Goal: Complete application form: Complete application form

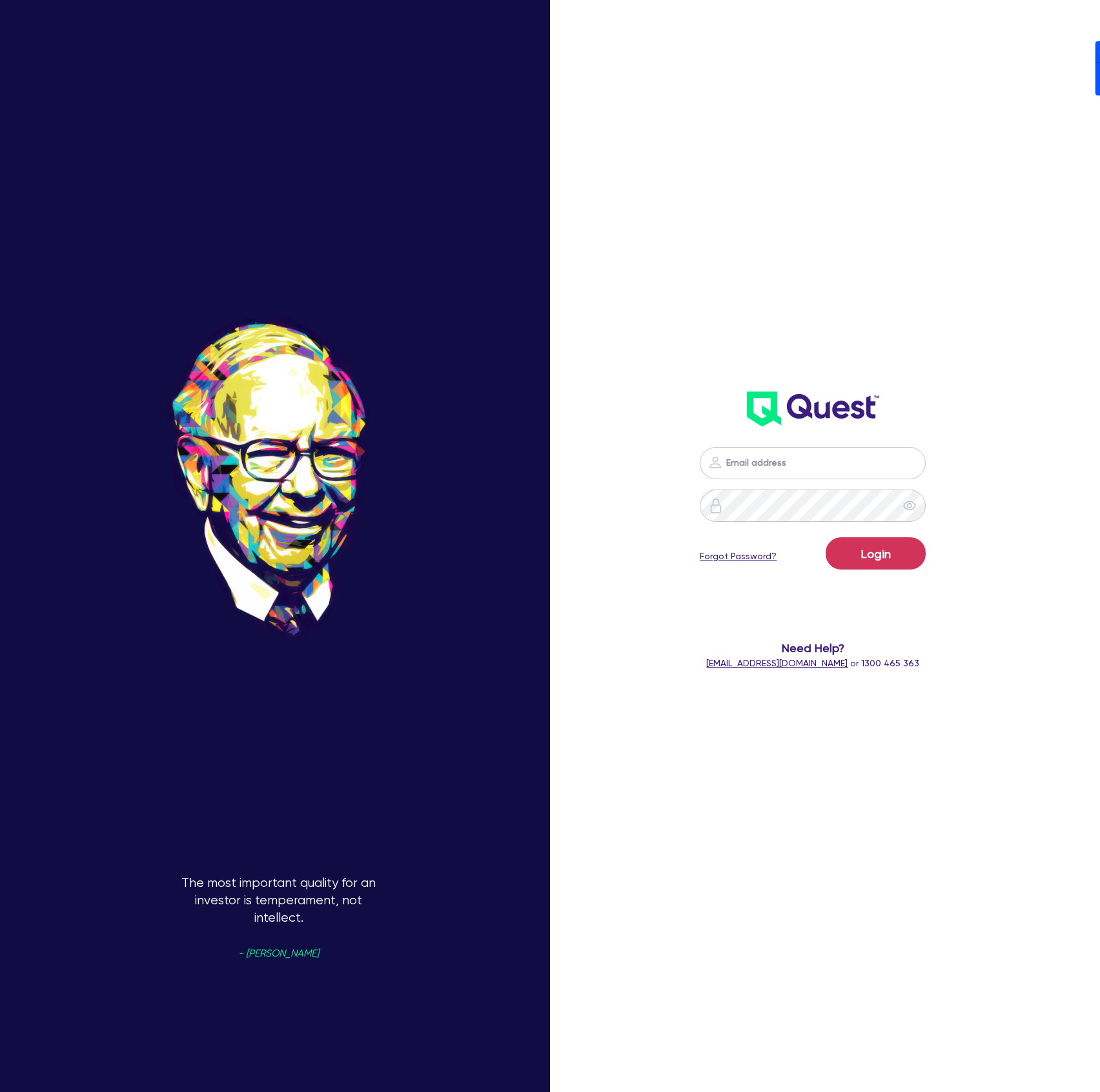
click at [946, 354] on div "Login Forgot Password? Need Help? help@quest.finance or 1300 465 363" at bounding box center [814, 342] width 316 height 683
click at [813, 483] on nordpass-icon at bounding box center [813, 483] width 0 height 0
click at [0, 1092] on nordpass-autofill-portal at bounding box center [0, 1092] width 0 height 0
type input "dean.tinellis@quest.finance"
click at [923, 552] on button "Login" at bounding box center [876, 553] width 100 height 33
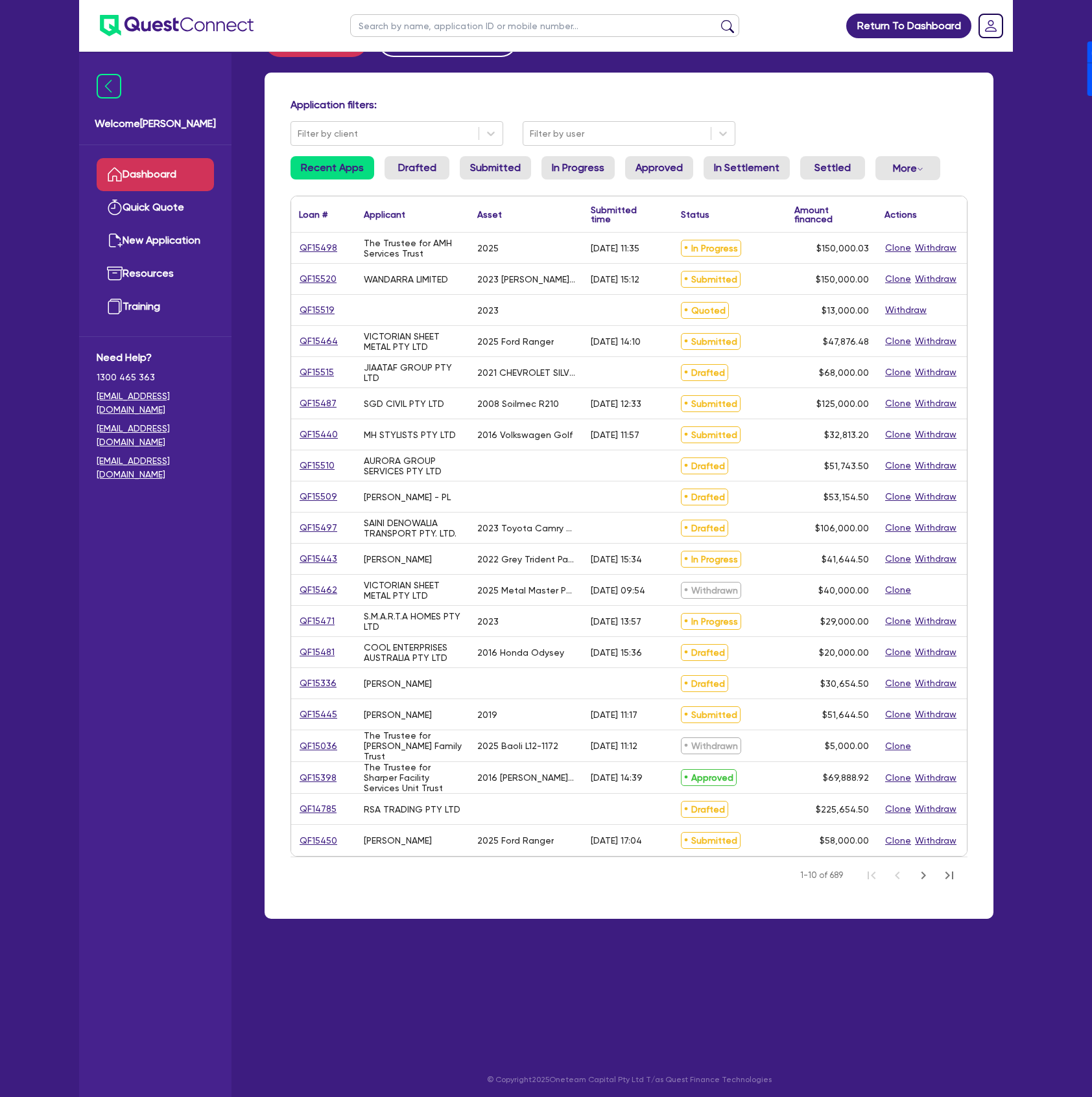
scroll to position [52, 0]
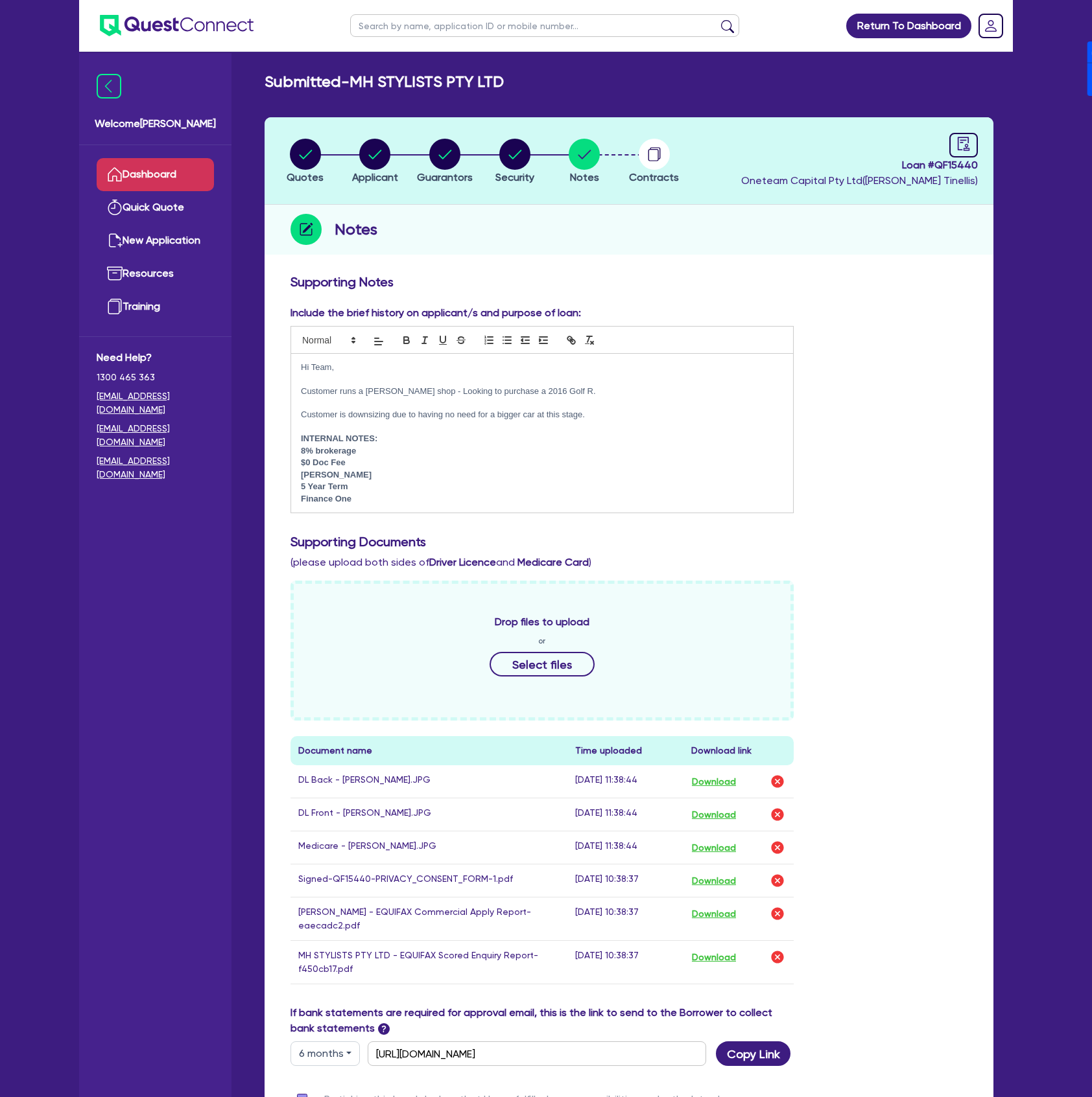
click at [191, 188] on link "Dashboard" at bounding box center [156, 174] width 118 height 33
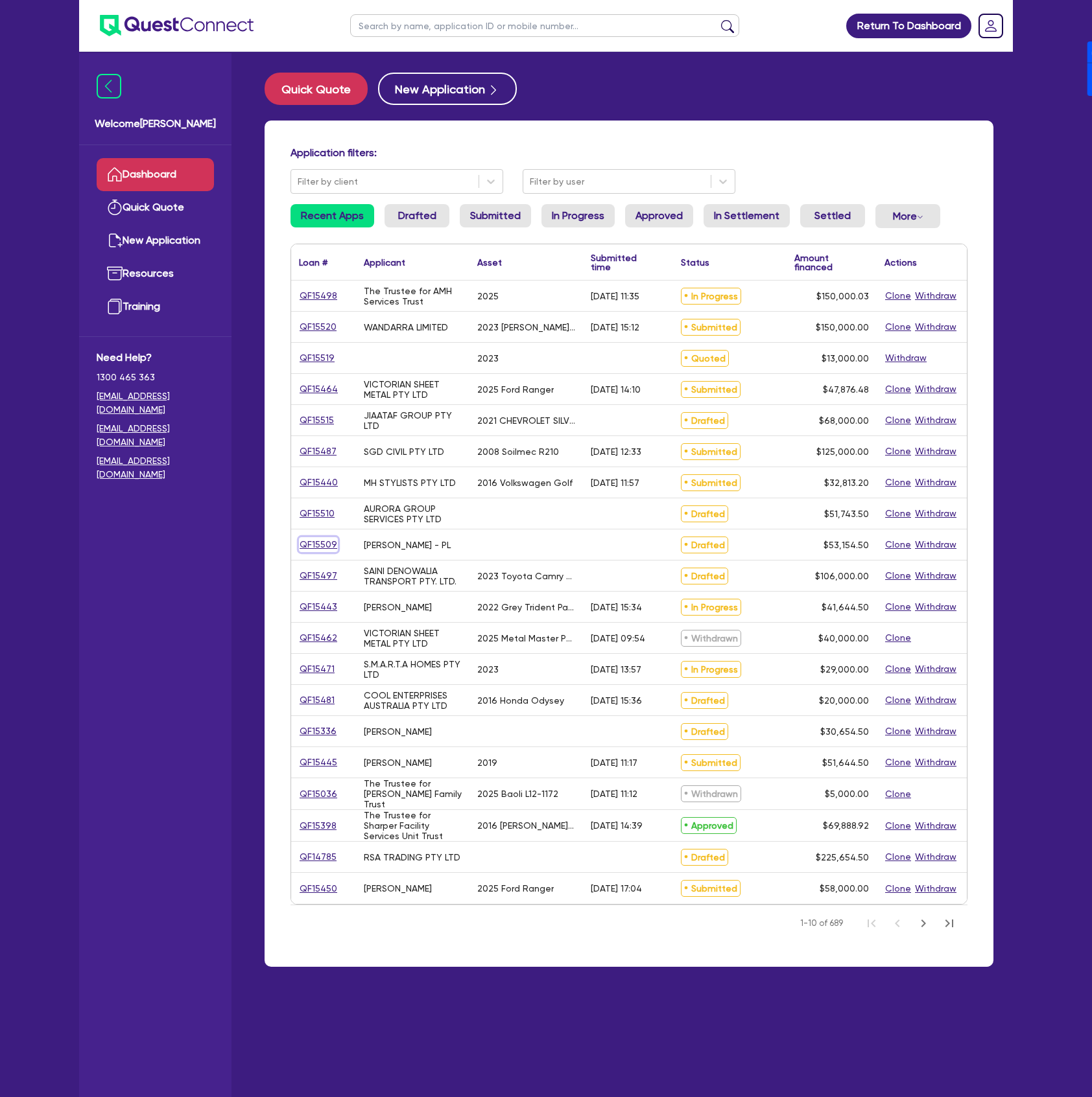
click at [319, 545] on link "QF15509" at bounding box center [318, 545] width 39 height 15
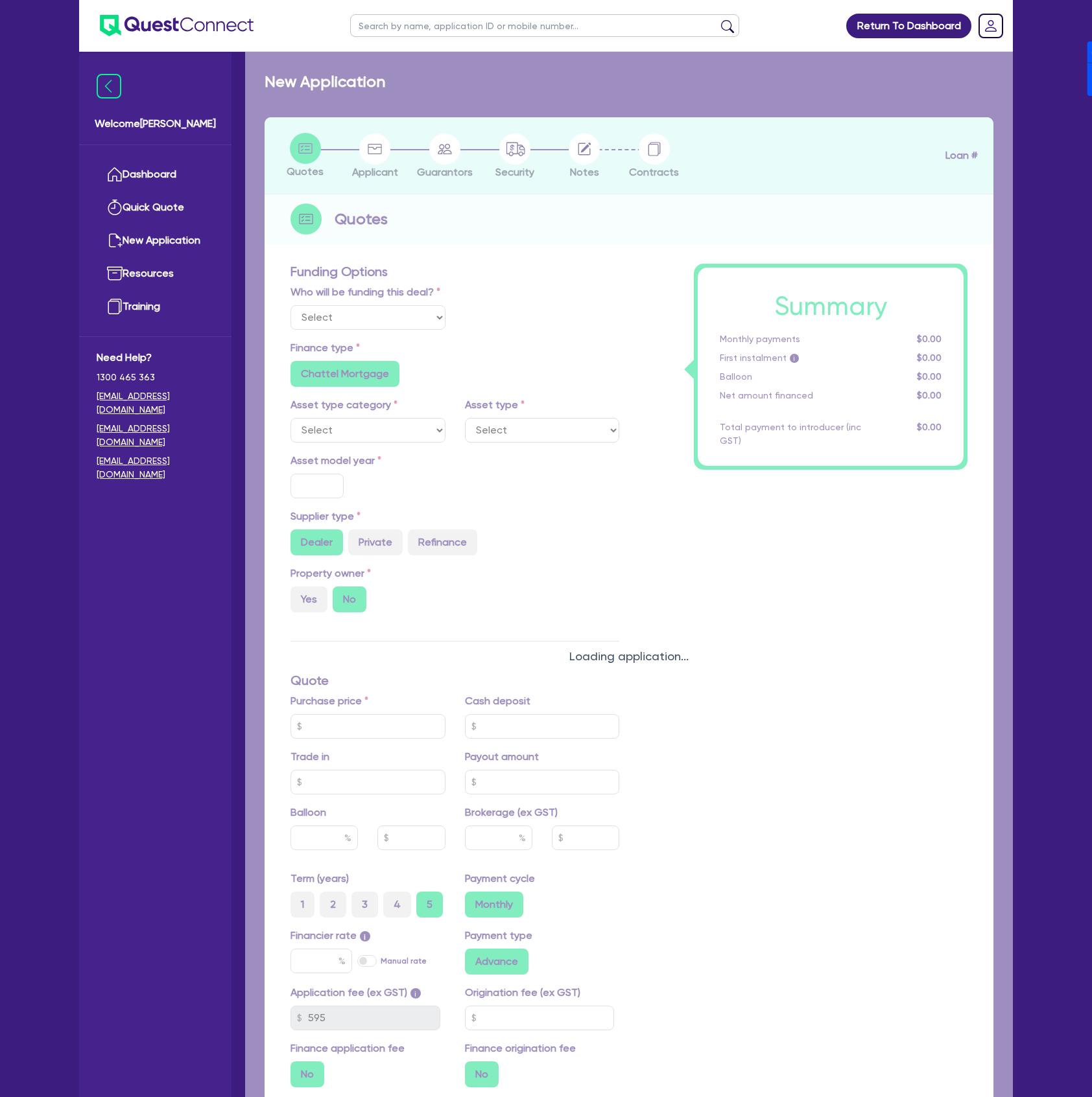
select select "Other"
radio input "false"
radio input "true"
type input "50,000"
type input "17.95"
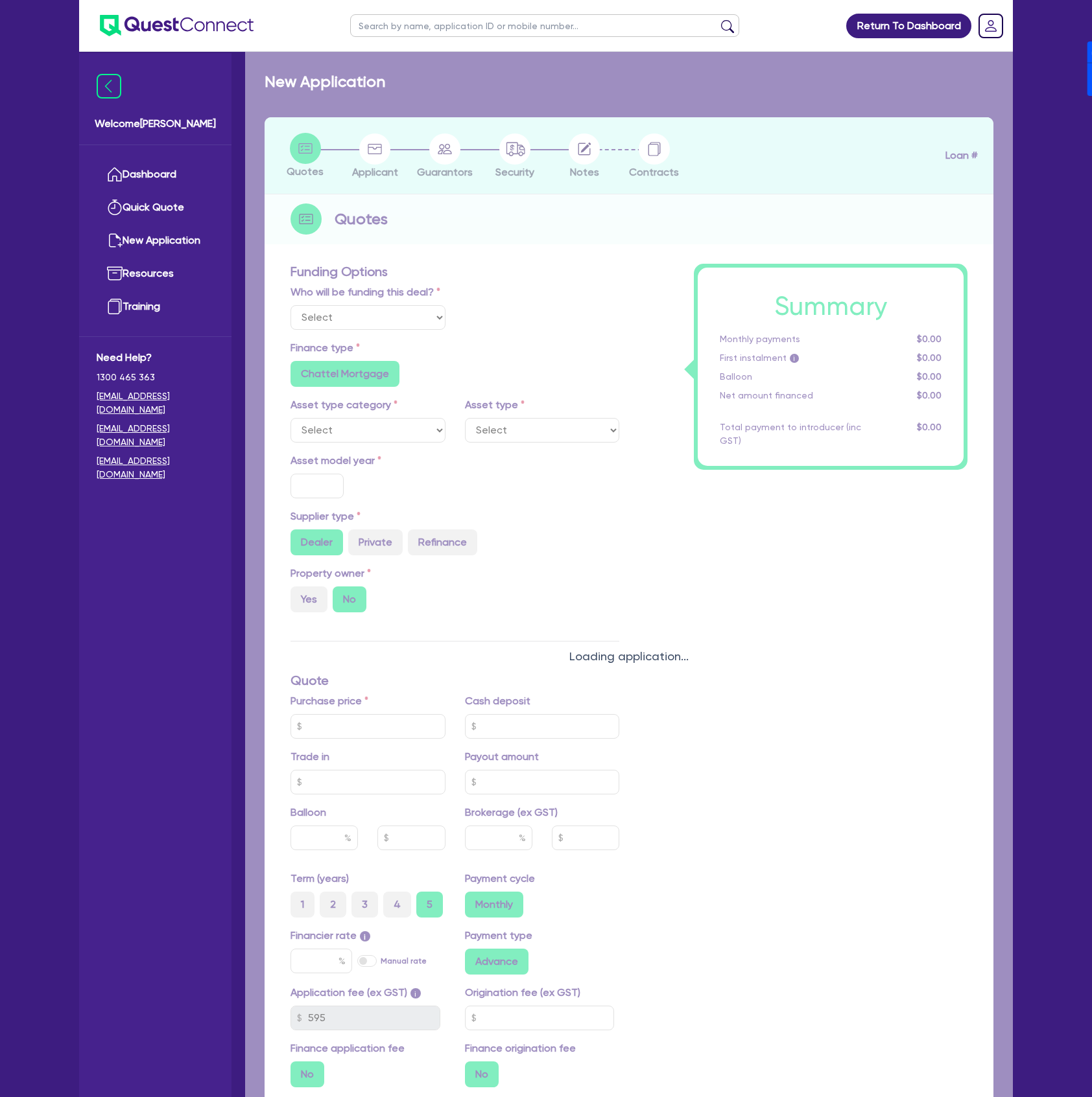
radio input "false"
type input "2,272.73"
radio input "true"
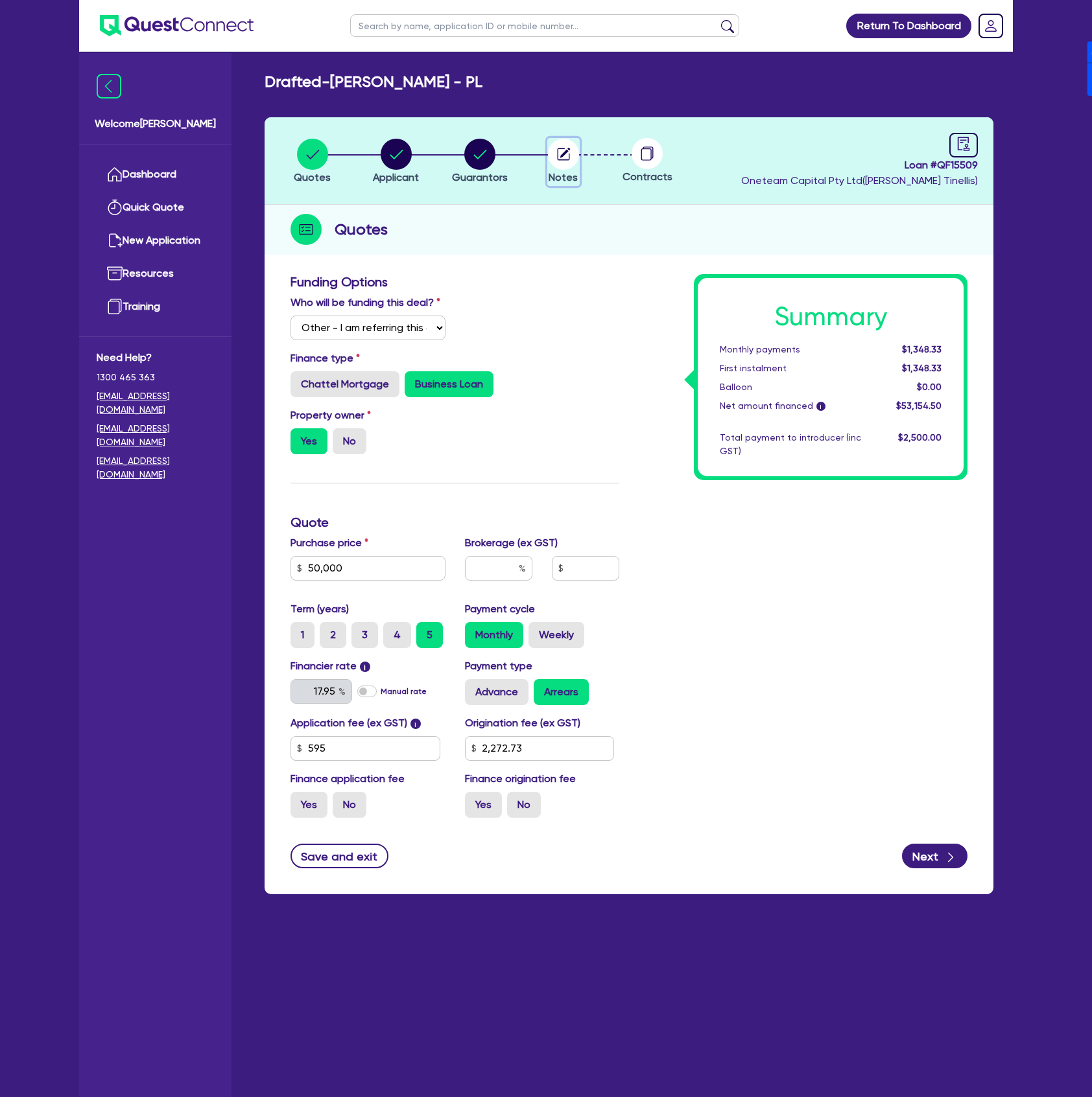
click at [548, 161] on icon "button" at bounding box center [563, 154] width 31 height 31
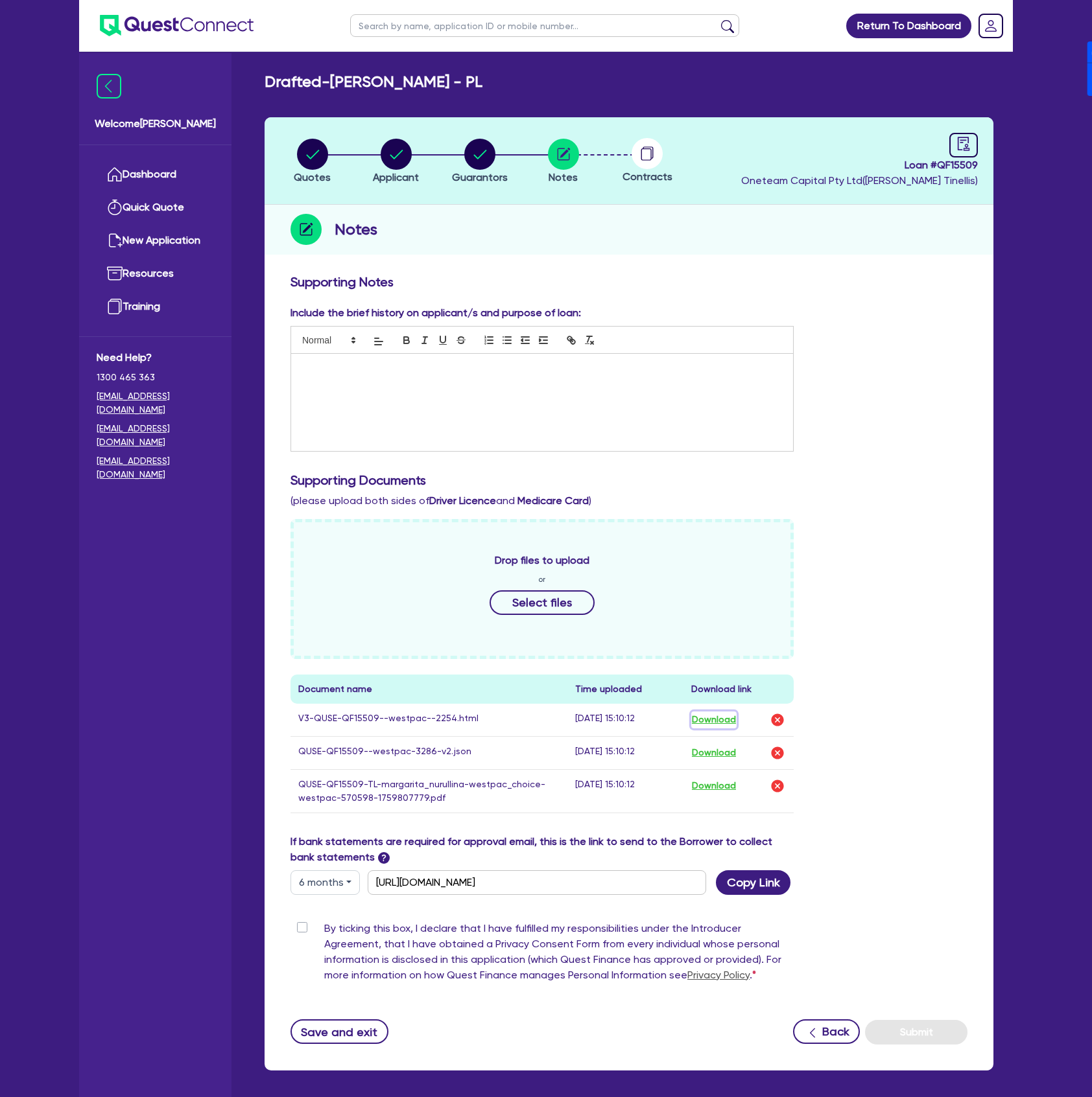
click at [726, 716] on button "Download" at bounding box center [714, 720] width 45 height 17
drag, startPoint x: 588, startPoint y: 271, endPoint x: 389, endPoint y: 203, distance: 210.3
click at [587, 271] on div "Supporting Notes Include the brief history on applicant/s and purpose of loan: …" at bounding box center [629, 668] width 729 height 803
click at [388, 155] on circle "button" at bounding box center [396, 154] width 31 height 31
select select "SOLE_TRADER"
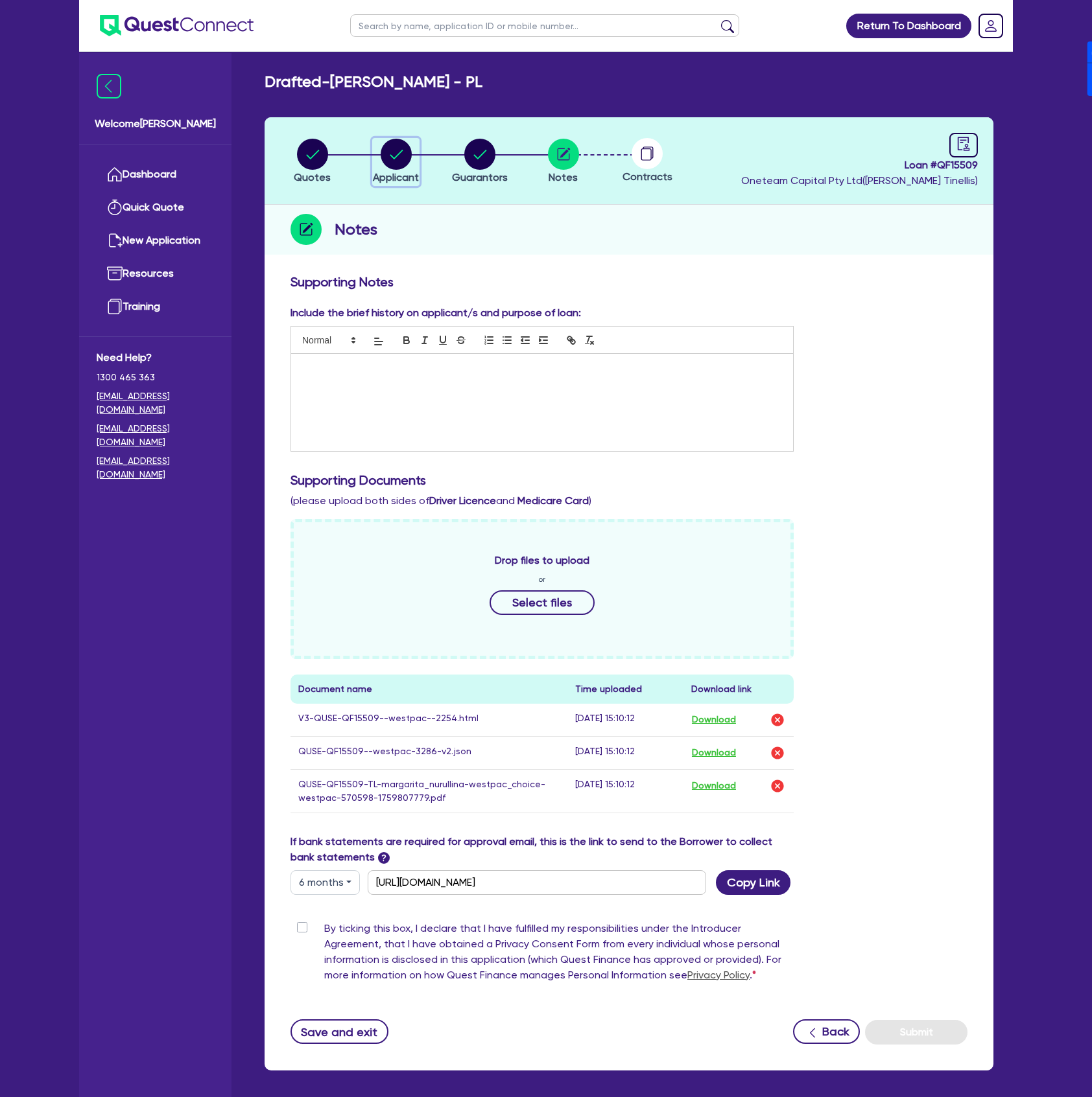
select select "ACCOMODATION_FOOD"
select select "HOTELS"
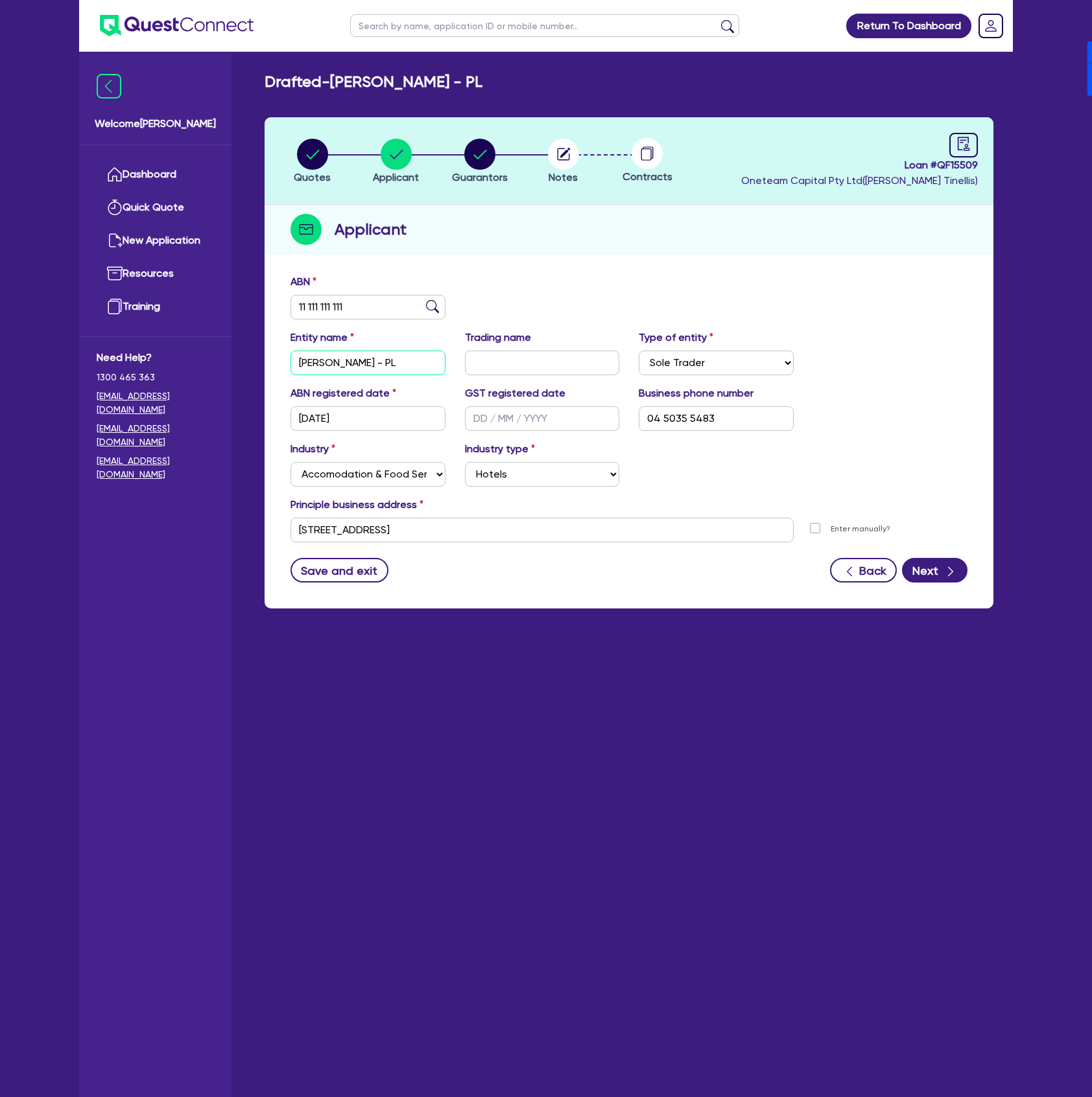
click at [414, 358] on input "Biviano - PL" at bounding box center [367, 362] width 155 height 24
paste input "[PERSON_NAME] & [PERSON_NAME]"
type input "[PERSON_NAME] & [PERSON_NAME]"
click at [623, 270] on div "ABN 11 111 111 111 Entity name Margarita Nurullina & Andrew Gardner Trading nam…" at bounding box center [629, 438] width 729 height 341
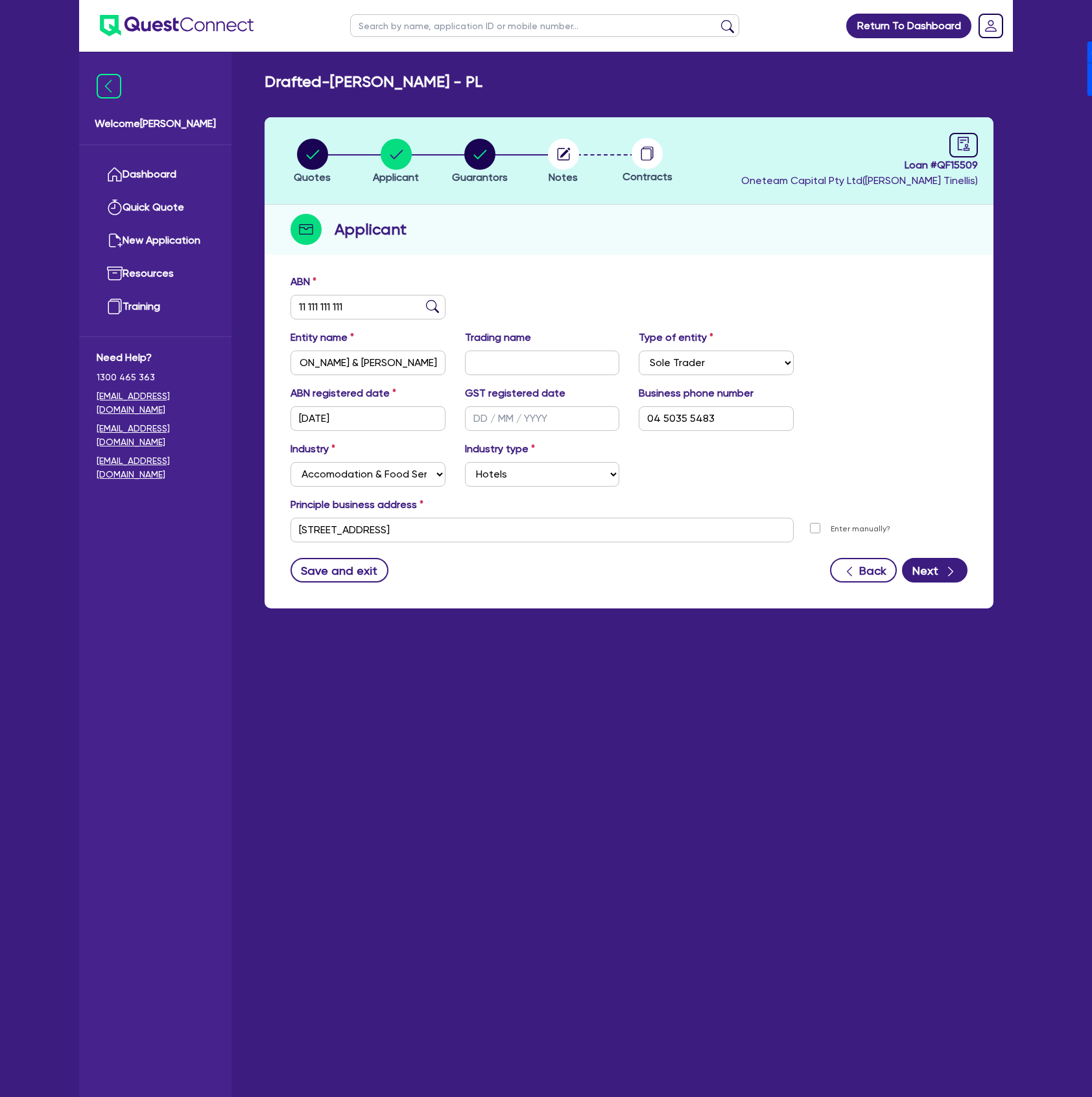
scroll to position [0, 0]
click at [477, 165] on circle "button" at bounding box center [479, 154] width 31 height 31
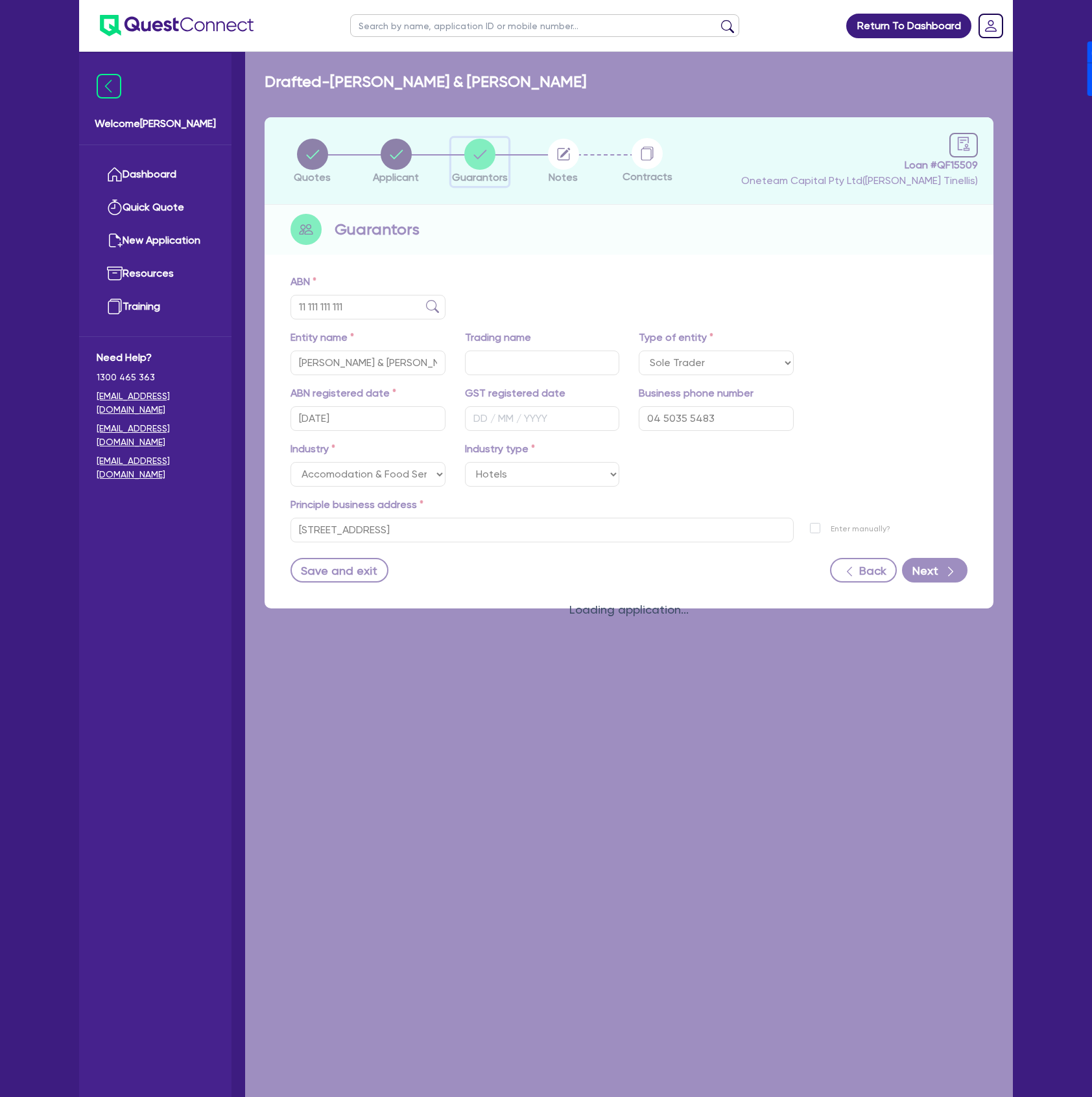
select select "MR"
select select "NSW"
select select "SINGLE"
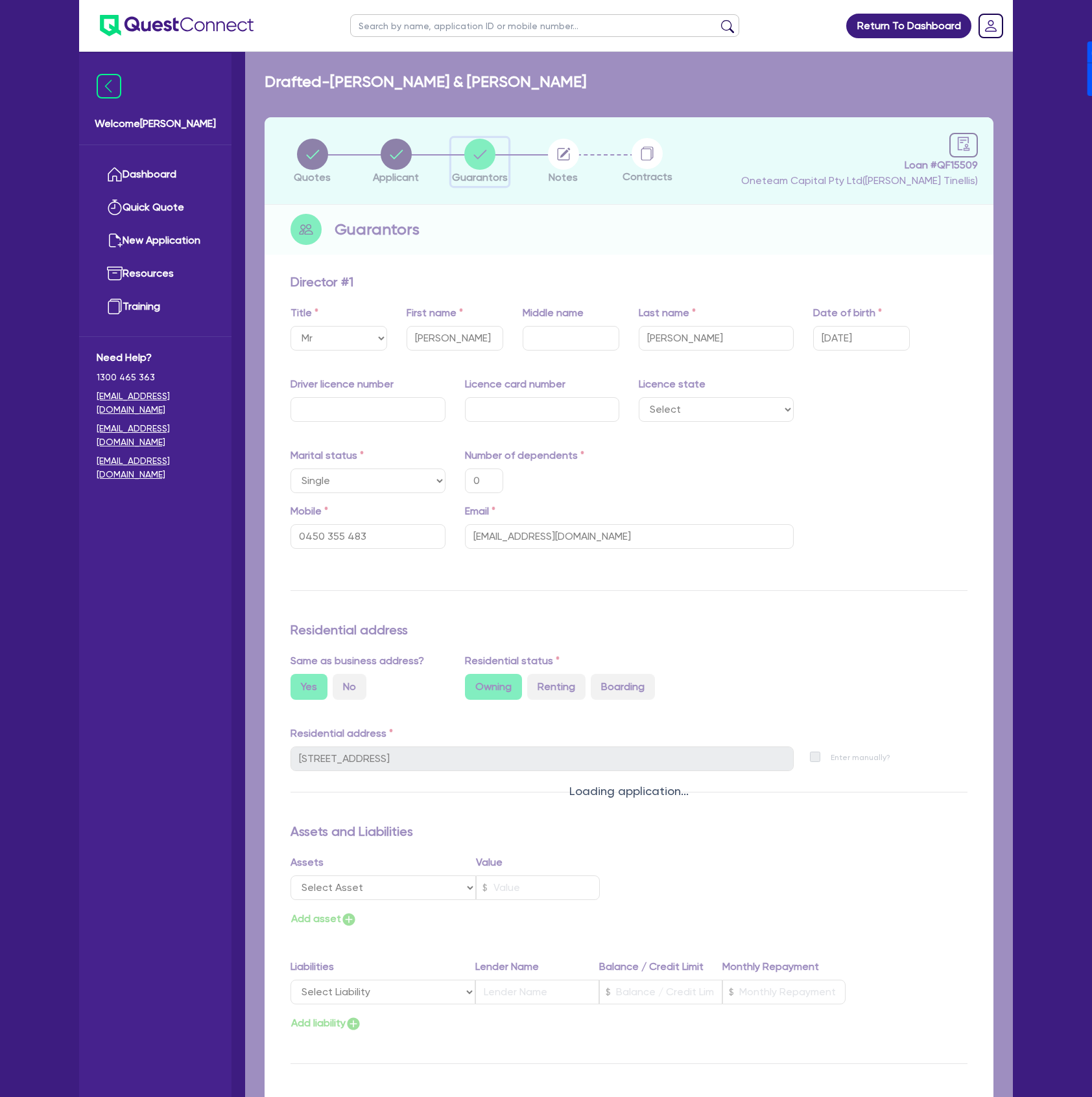
type input "0"
type input "0450 355 483"
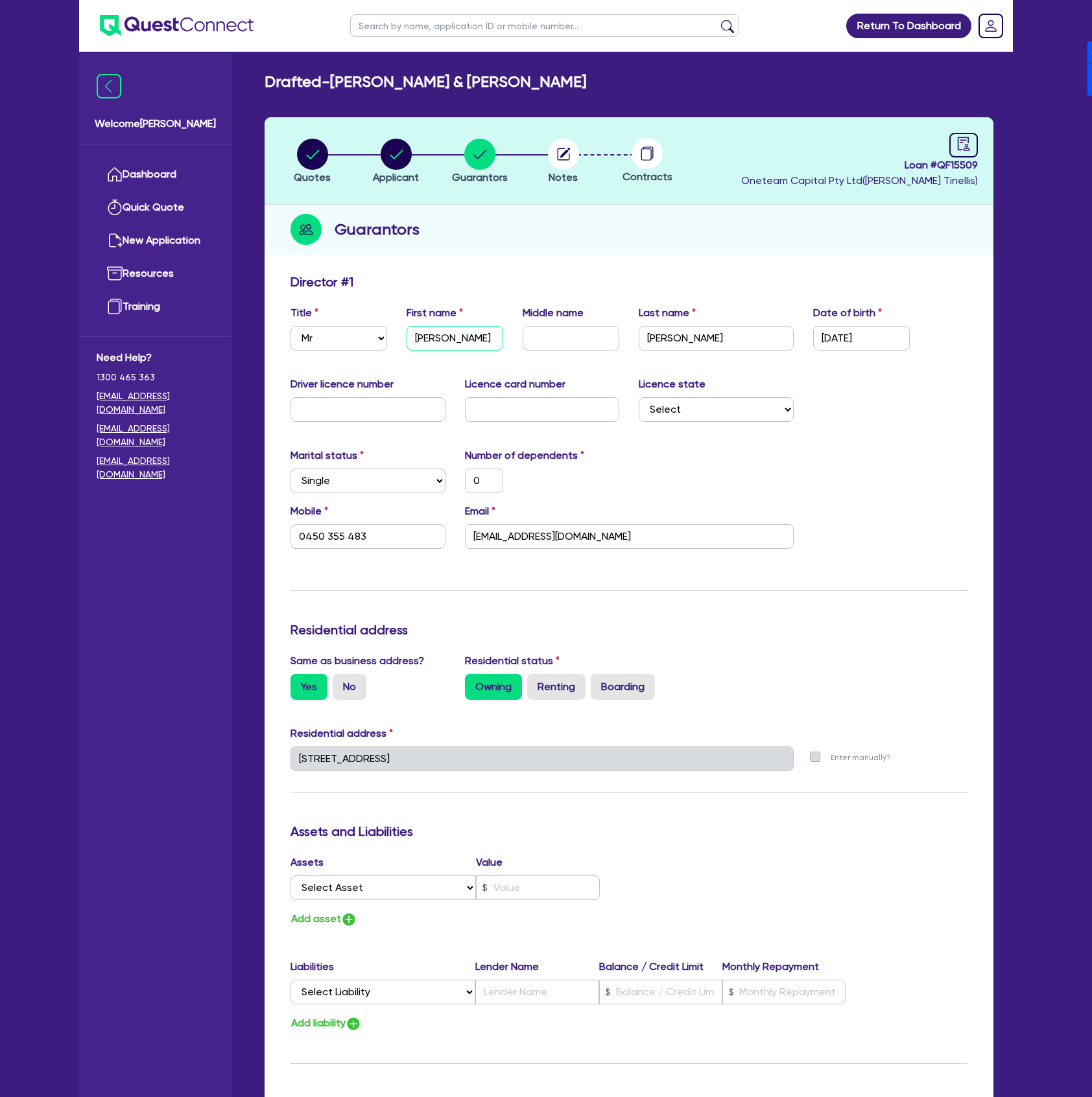
click at [440, 339] on input "Anthony" at bounding box center [454, 338] width 97 height 24
type input "M"
type input "0"
type input "0450 355 483"
type input "Ma"
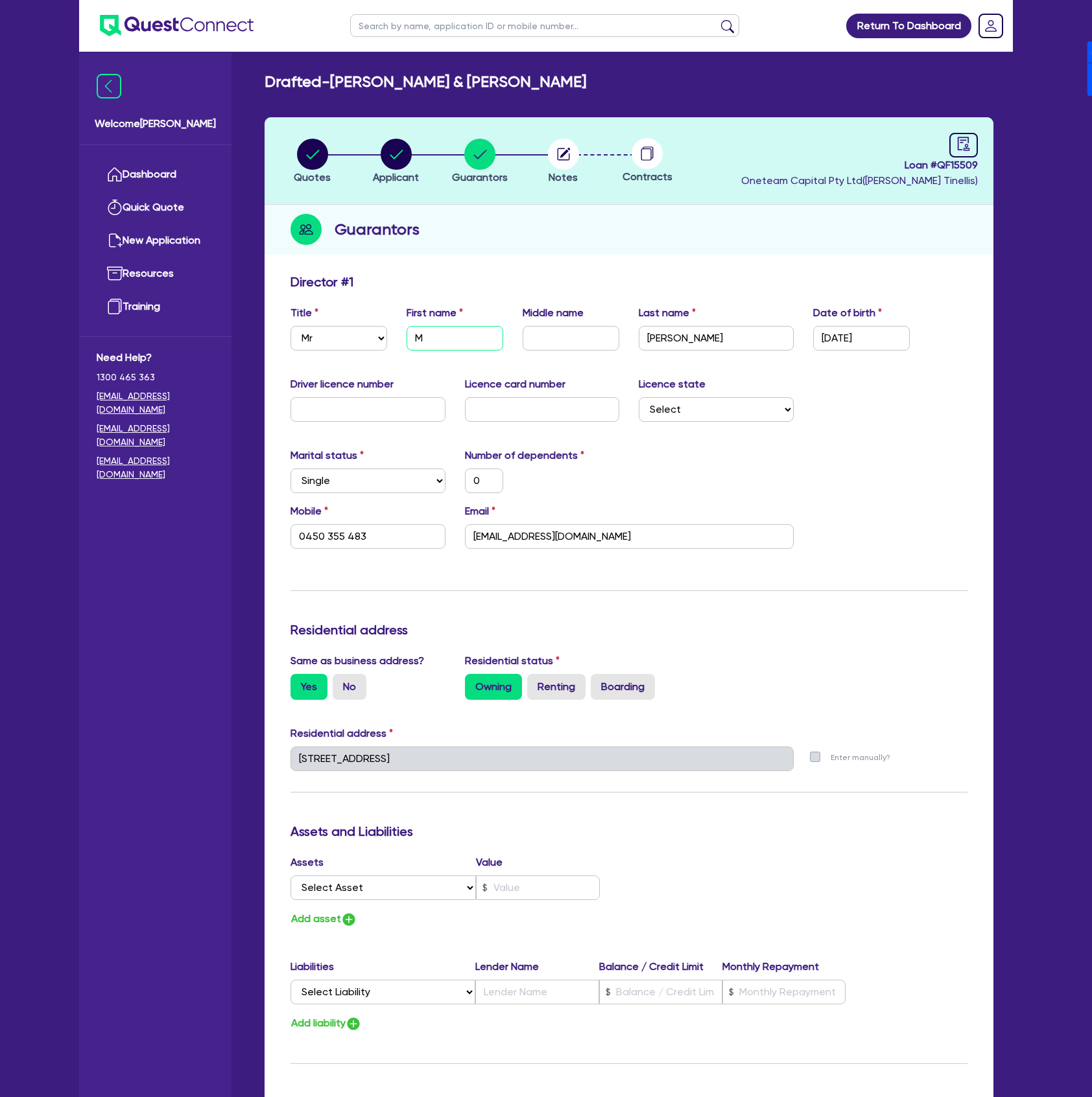
type input "0"
type input "0450 355 483"
type input "Mar"
type input "0"
type input "0450 355 483"
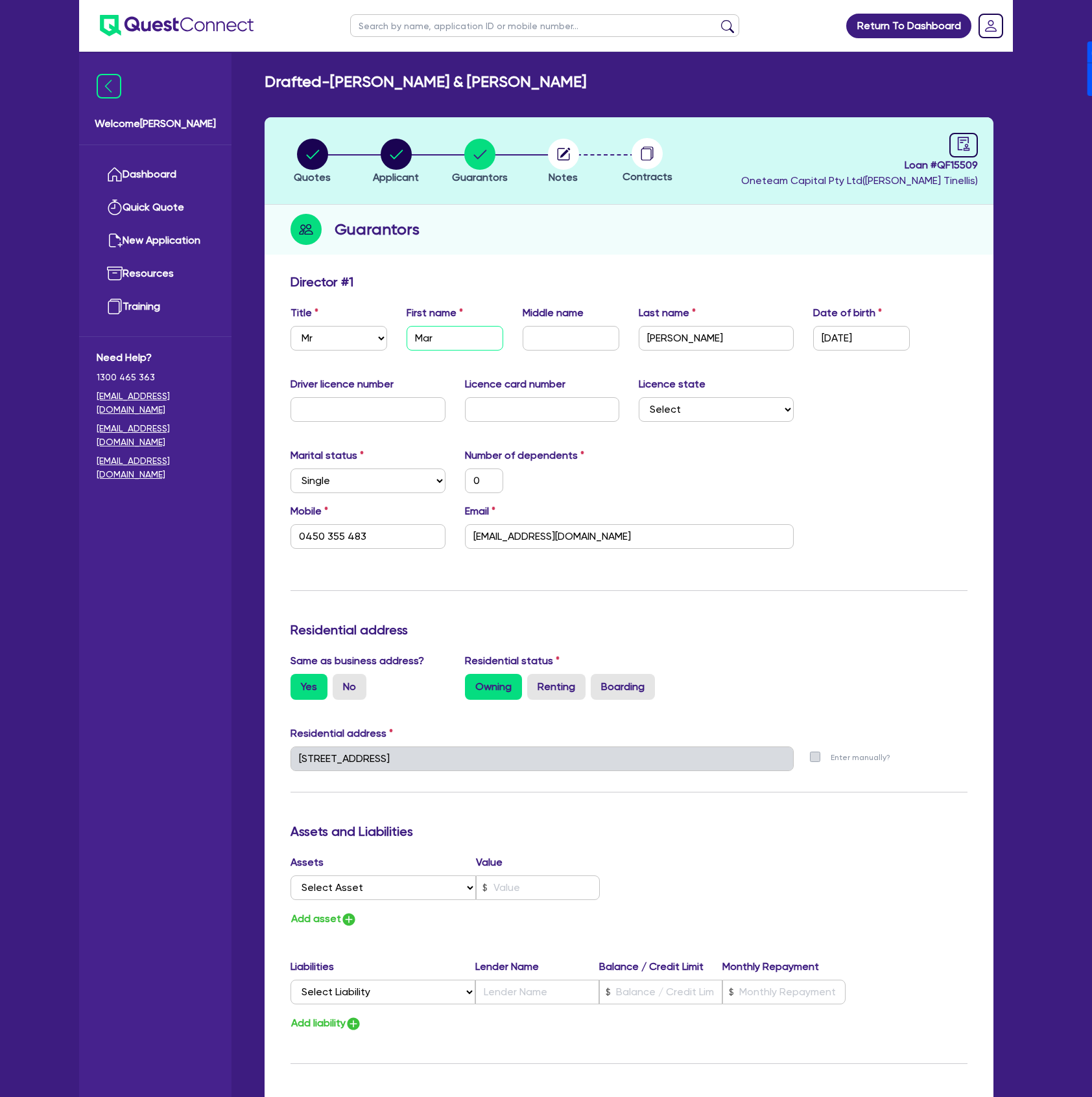
type input "Marg"
type input "0"
type input "0450 355 483"
type input "Marga"
type input "0"
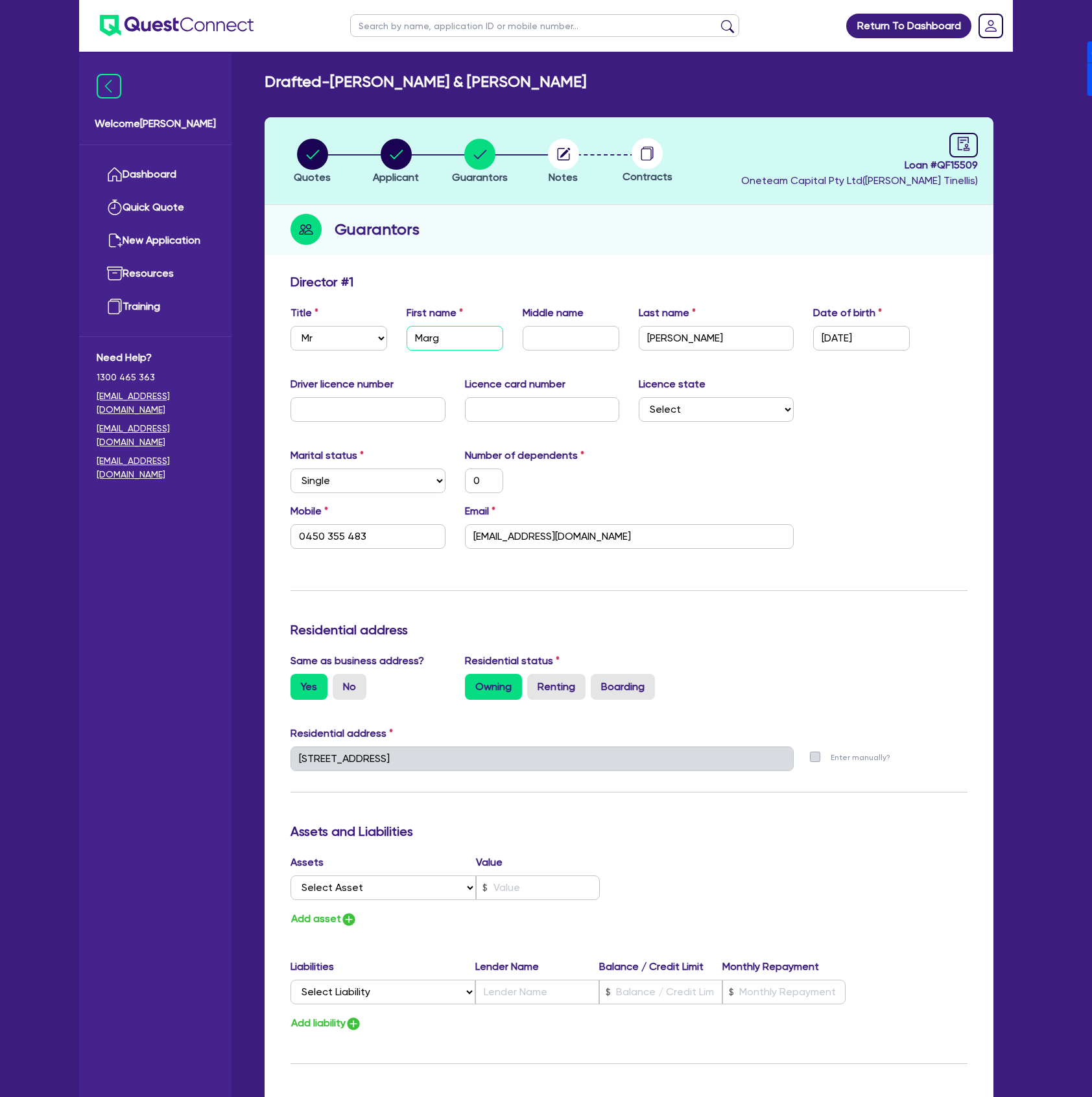
type input "0450 355 483"
type input "Margar"
type input "0"
type input "0450 355 483"
type input "Margari"
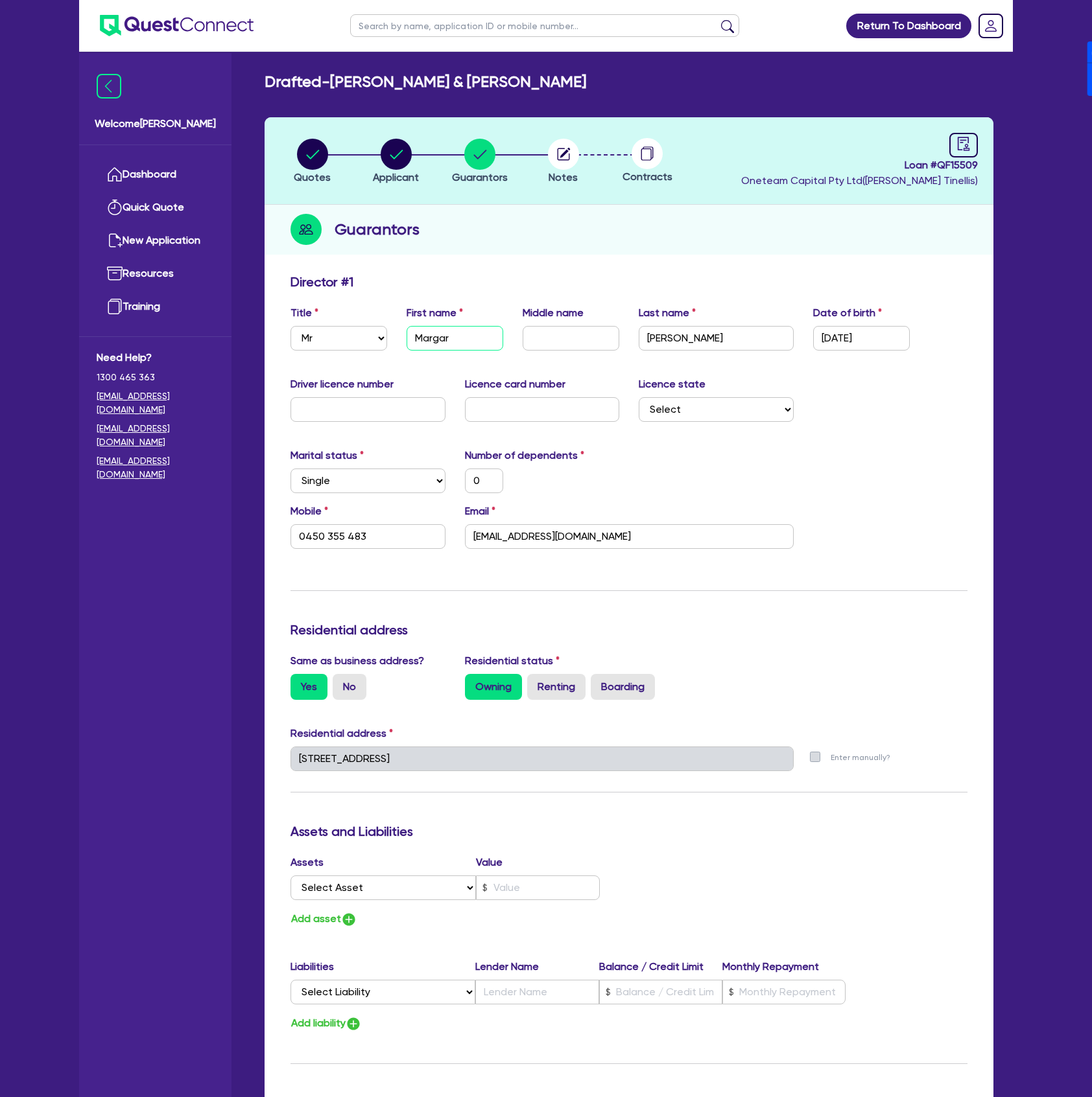
type input "0"
type input "0450 355 483"
type input "Margarit"
type input "0"
type input "0450 355 483"
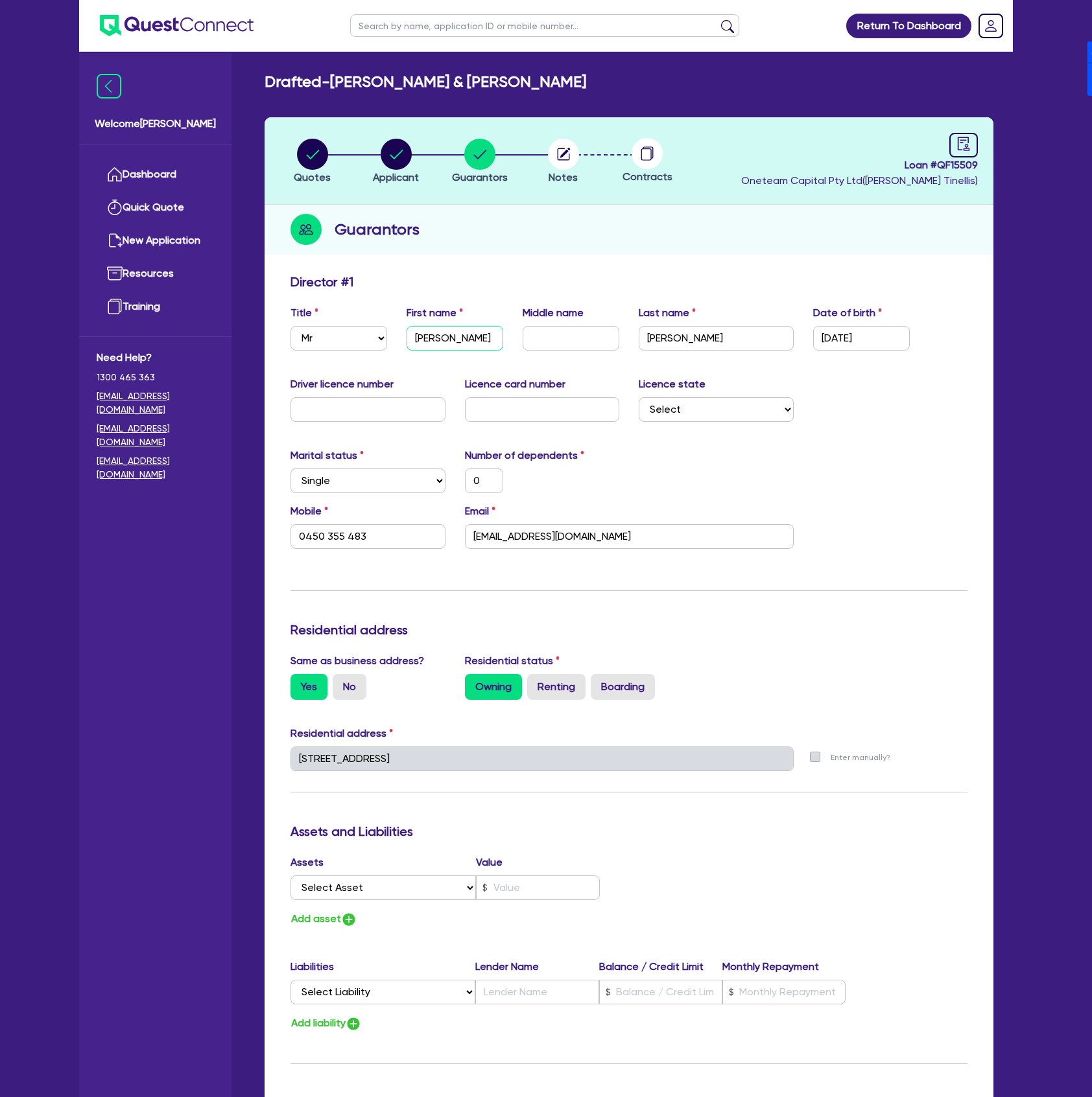
type input "Margarita"
type input "0"
type input "0450 355 483"
type input "Margarita"
type input "0"
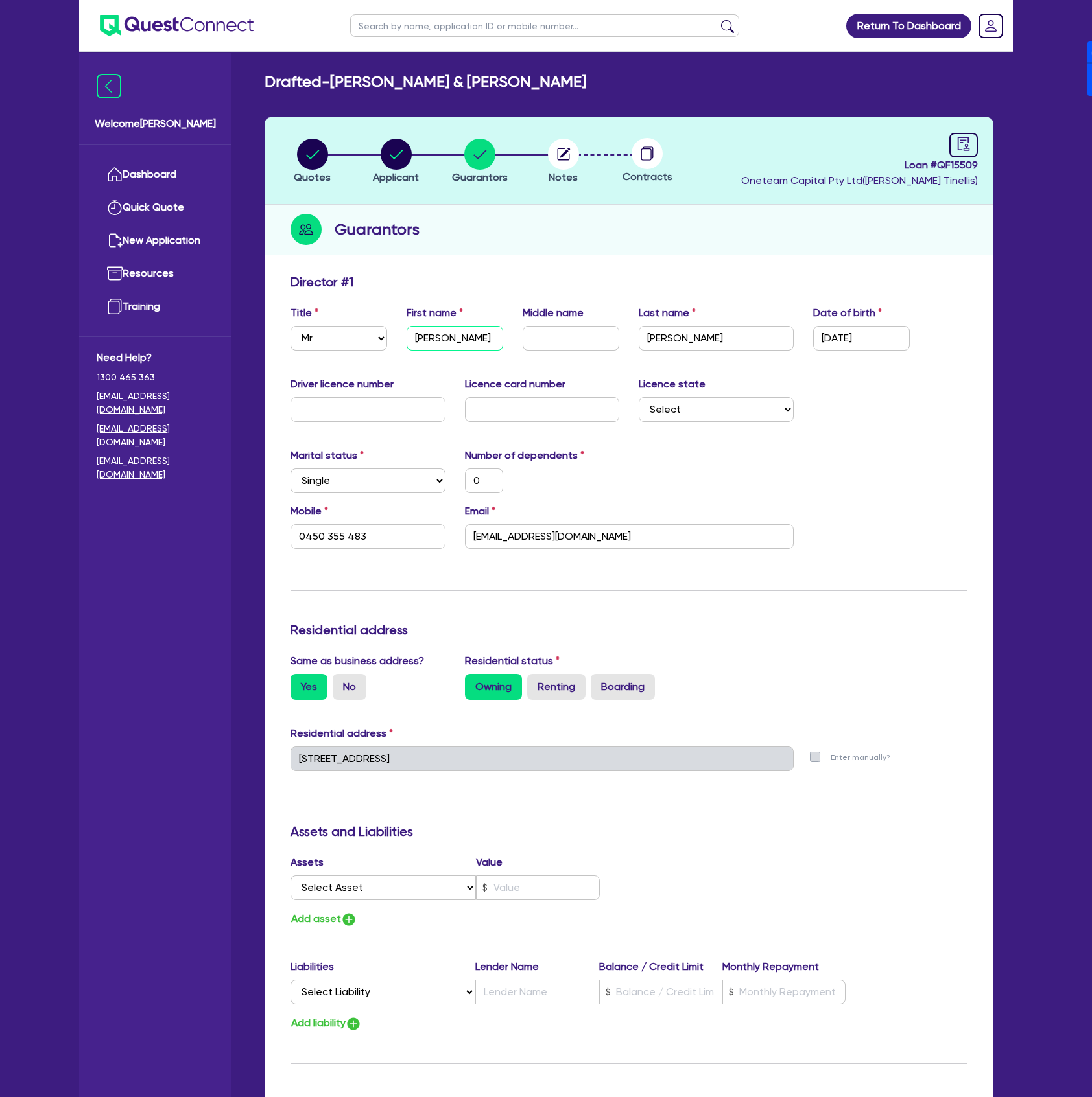
type input "0450 355 483"
type input "Margarita"
type input "0"
type input "0450 355 483"
type input "Margarita"
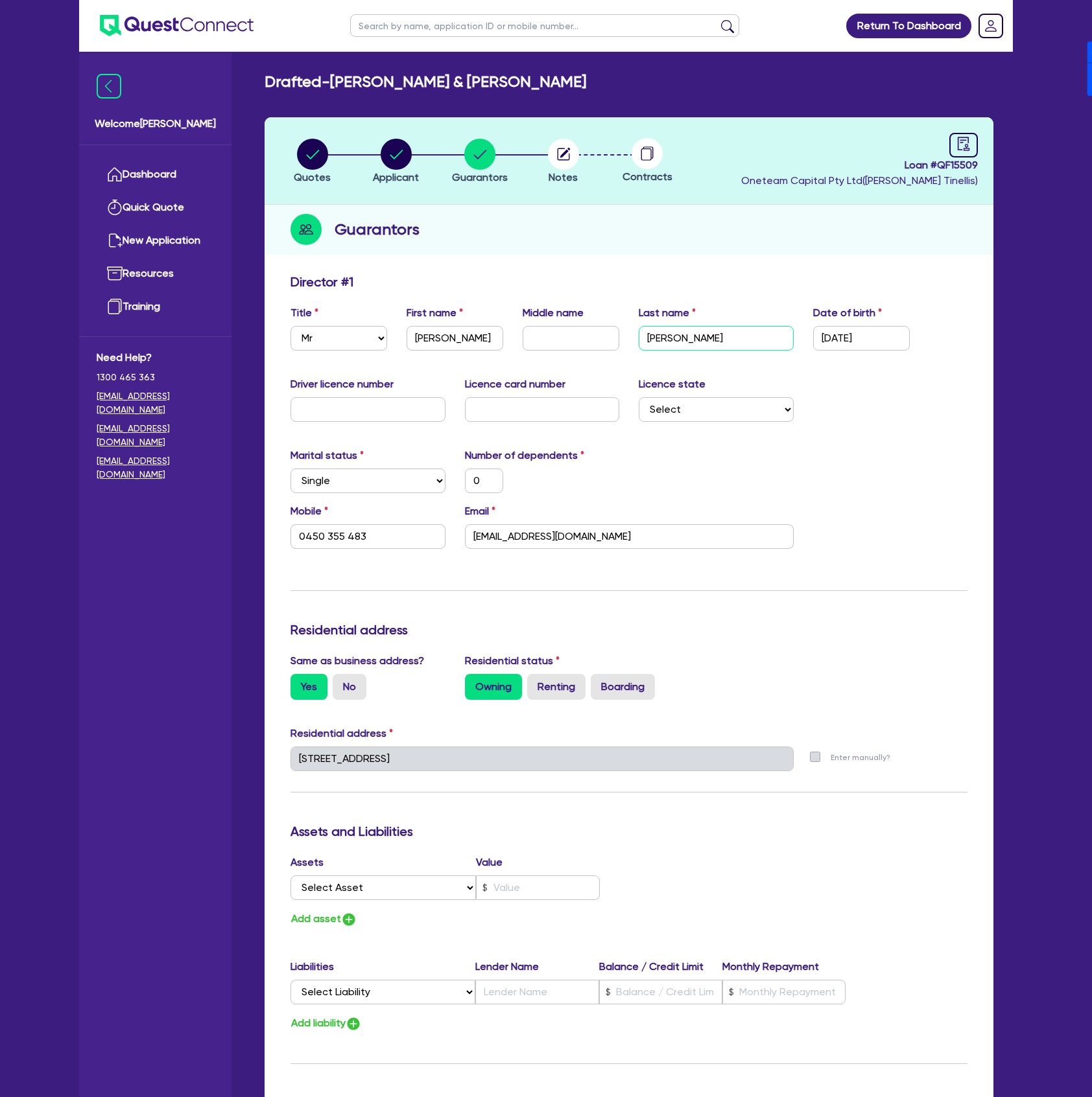
type input "N"
type input "0"
type input "0450 355 483"
type input "Nu"
type input "0"
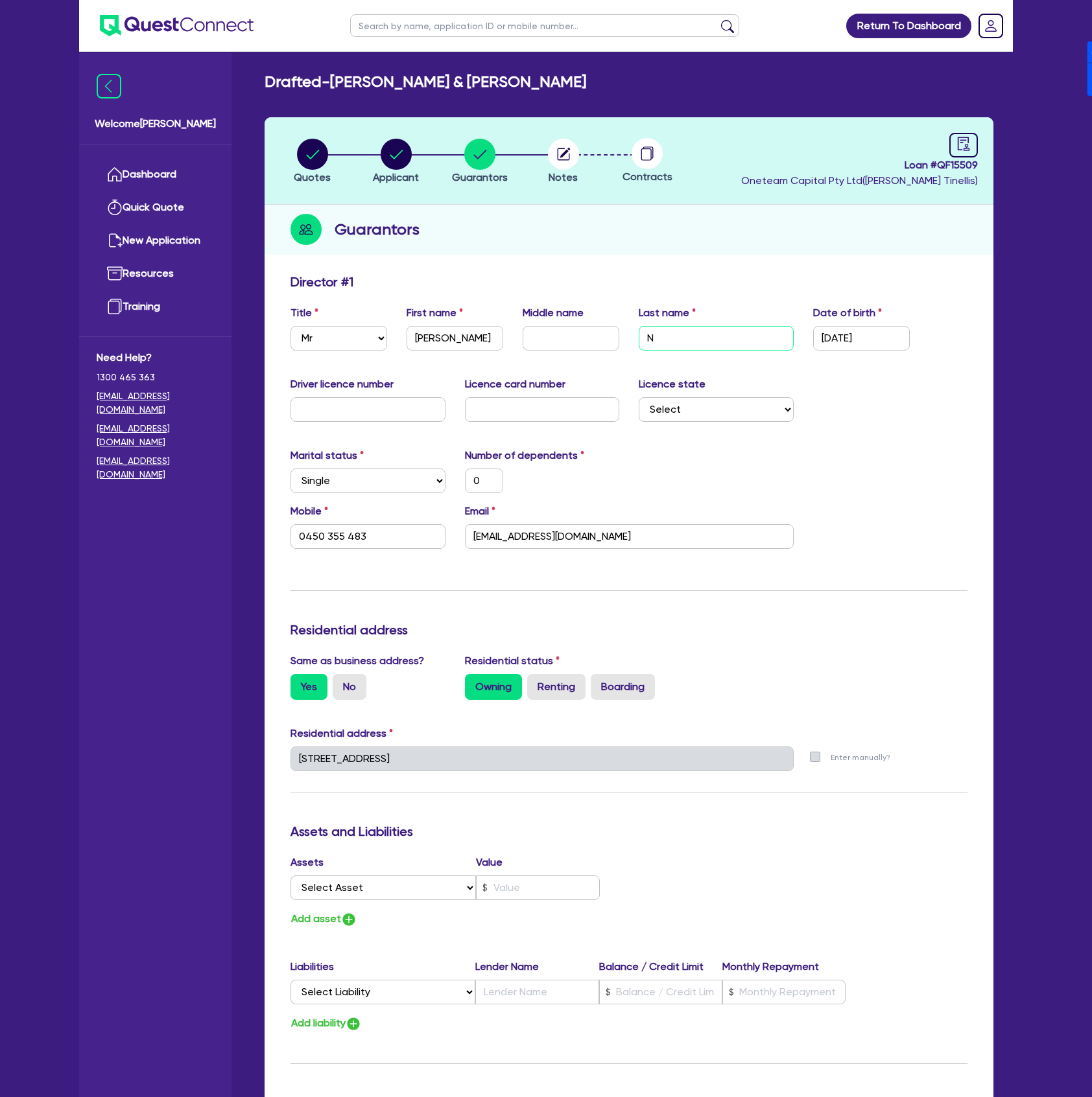
type input "0450 355 483"
type input "Nur"
type input "0"
type input "0450 355 483"
type input "Nuru"
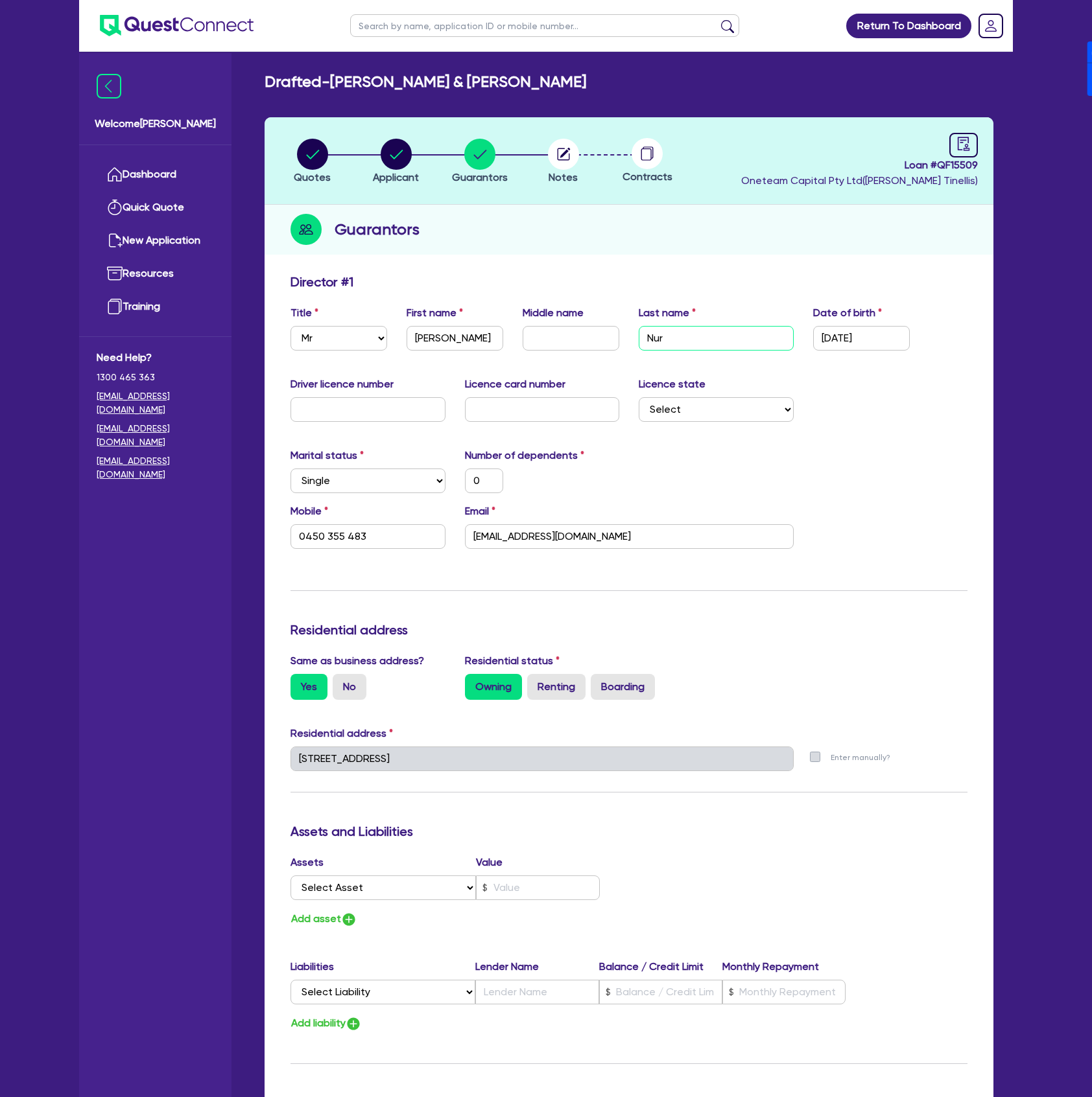
type input "0"
type input "0450 355 483"
type input "Nurul"
type input "0"
type input "0450 355 483"
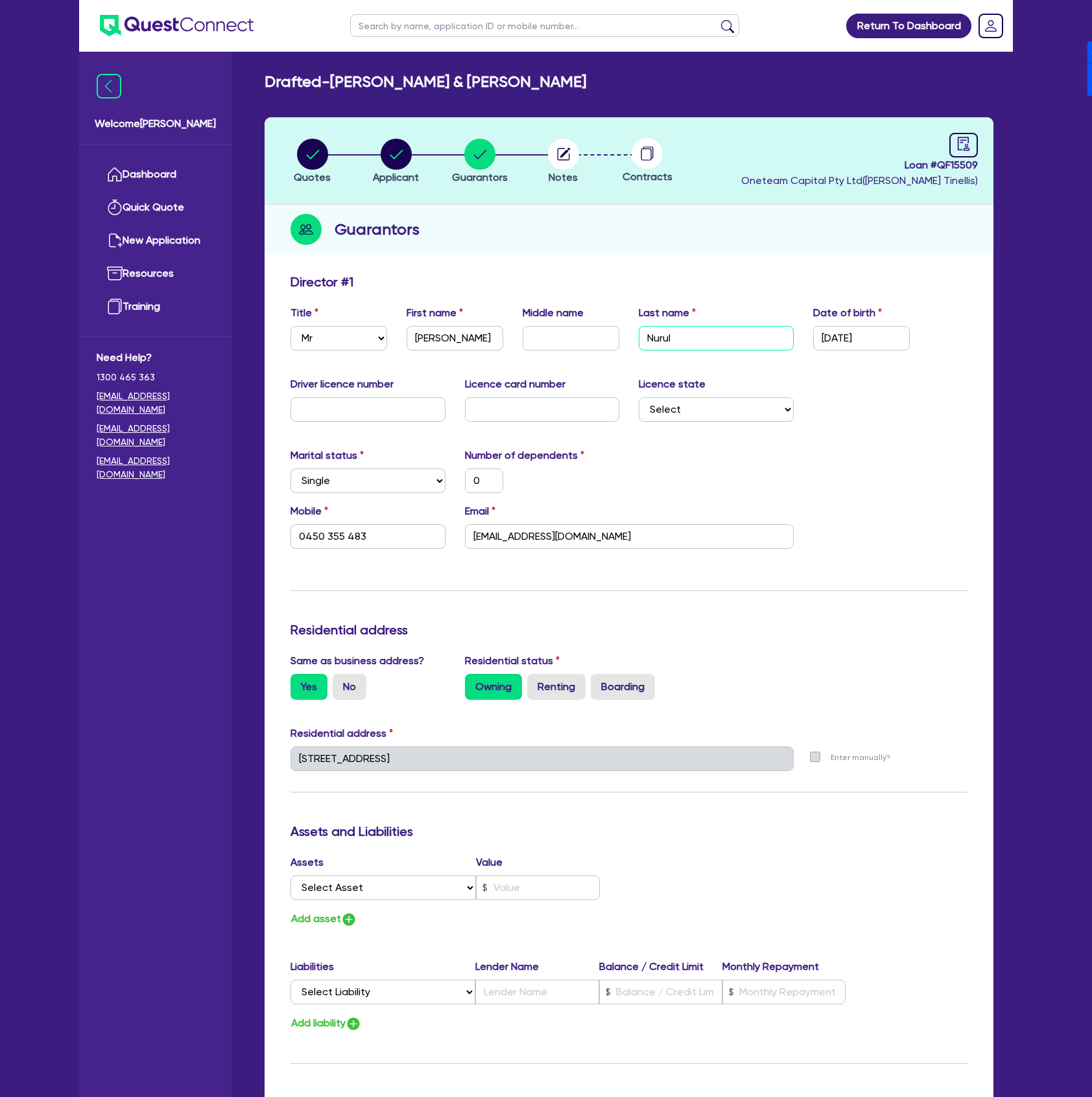
type input "Nurull"
type input "0"
type input "0450 355 483"
type input "Nurulli"
type input "0"
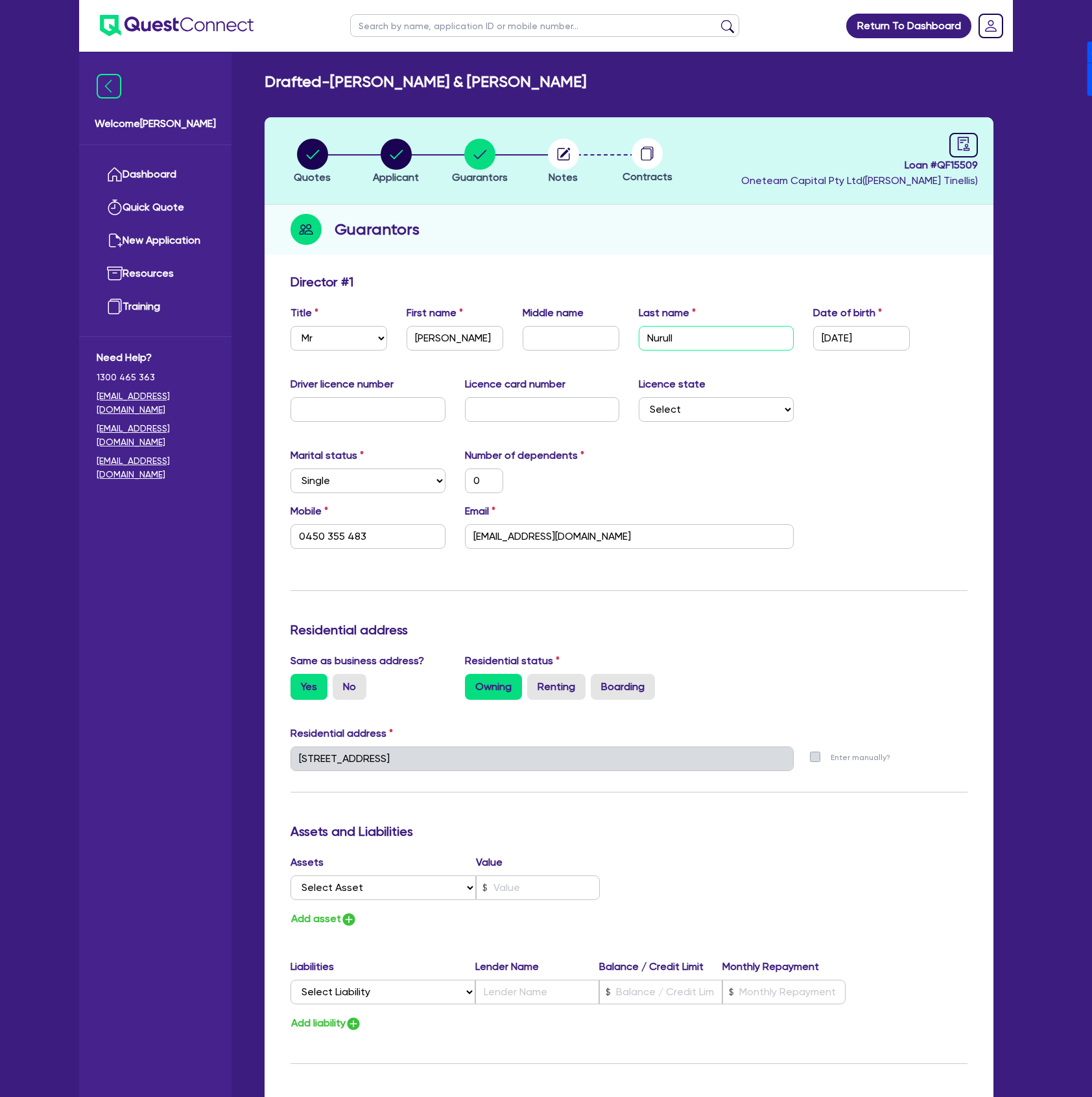
type input "0450 355 483"
type input "Nurullin"
type input "0"
type input "0450 355 483"
type input "Nurullina"
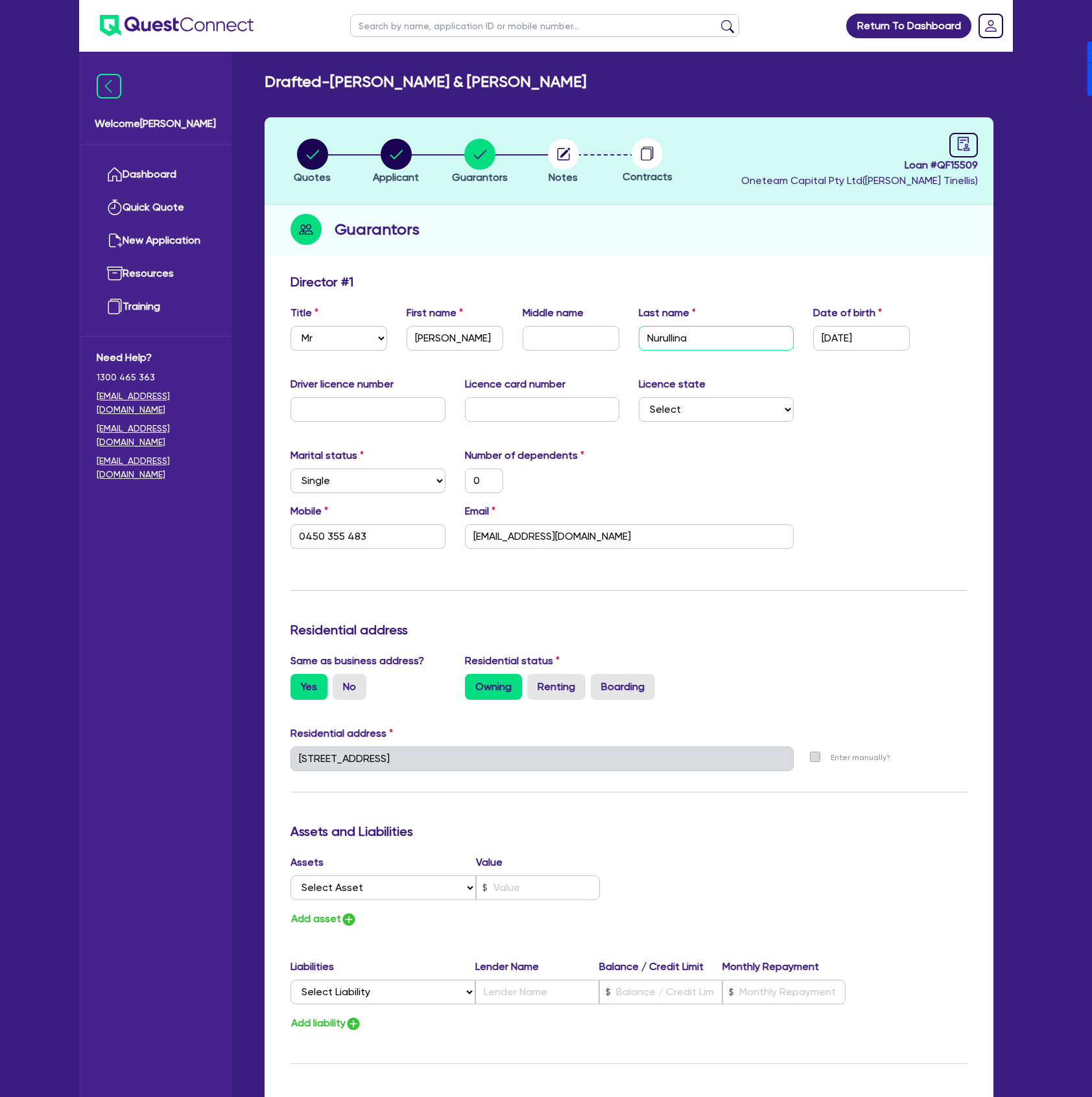
type input "0"
type input "0450 355 483"
type input "Nurullina"
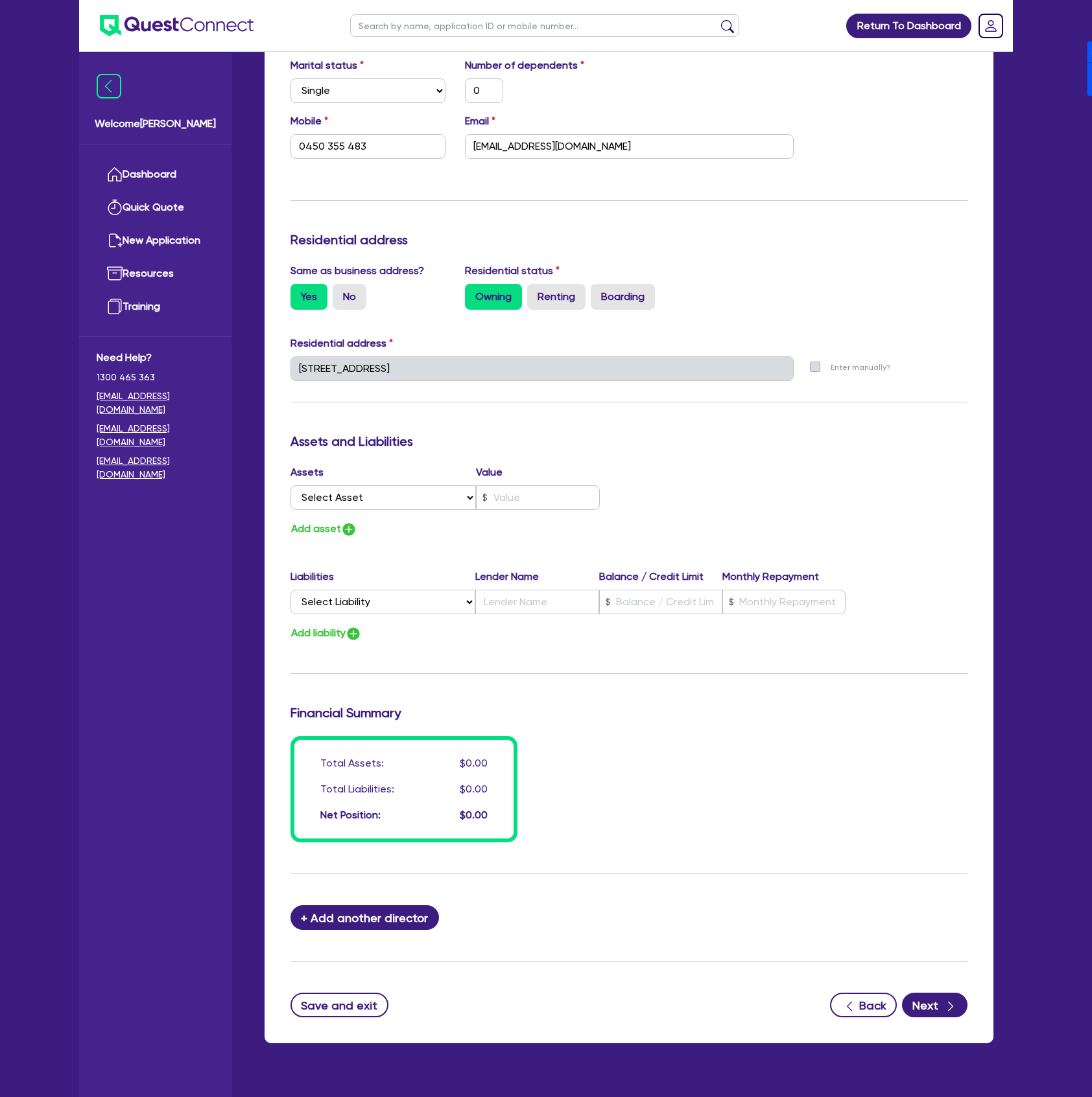
scroll to position [415, 0]
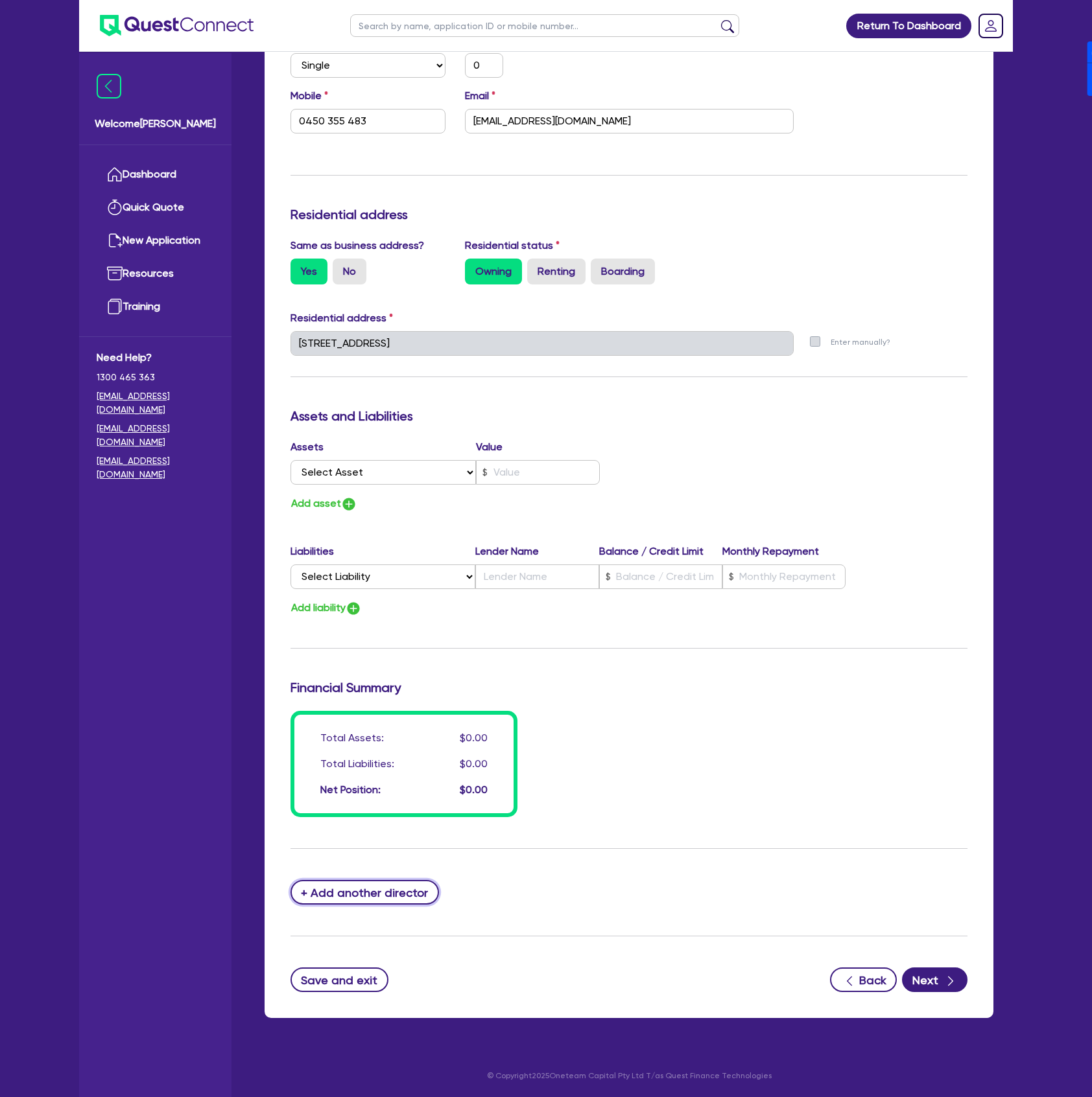
click at [389, 904] on button "+ Add another director" at bounding box center [364, 892] width 149 height 24
type input "0"
type input "0450355483"
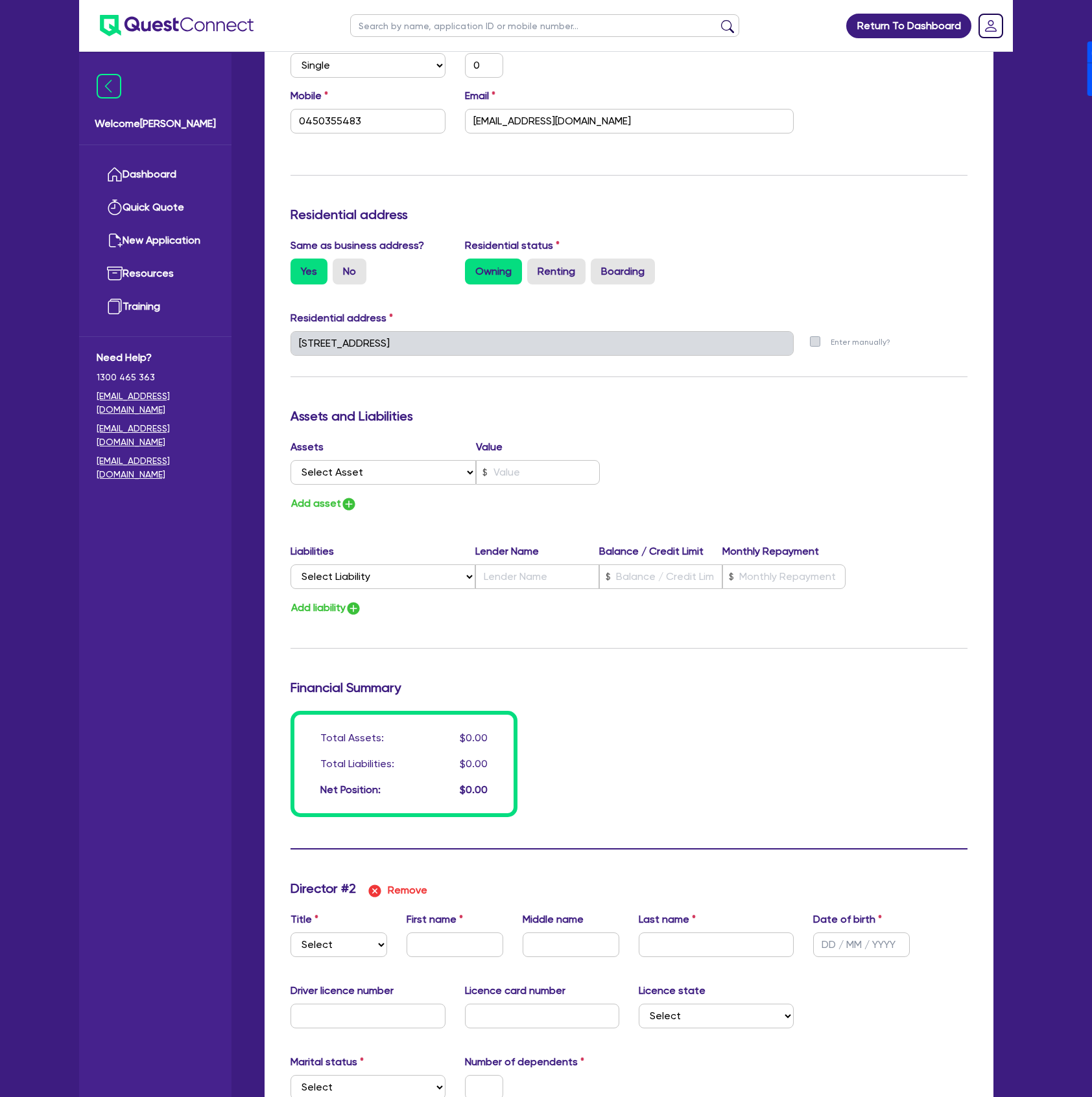
scroll to position [675, 0]
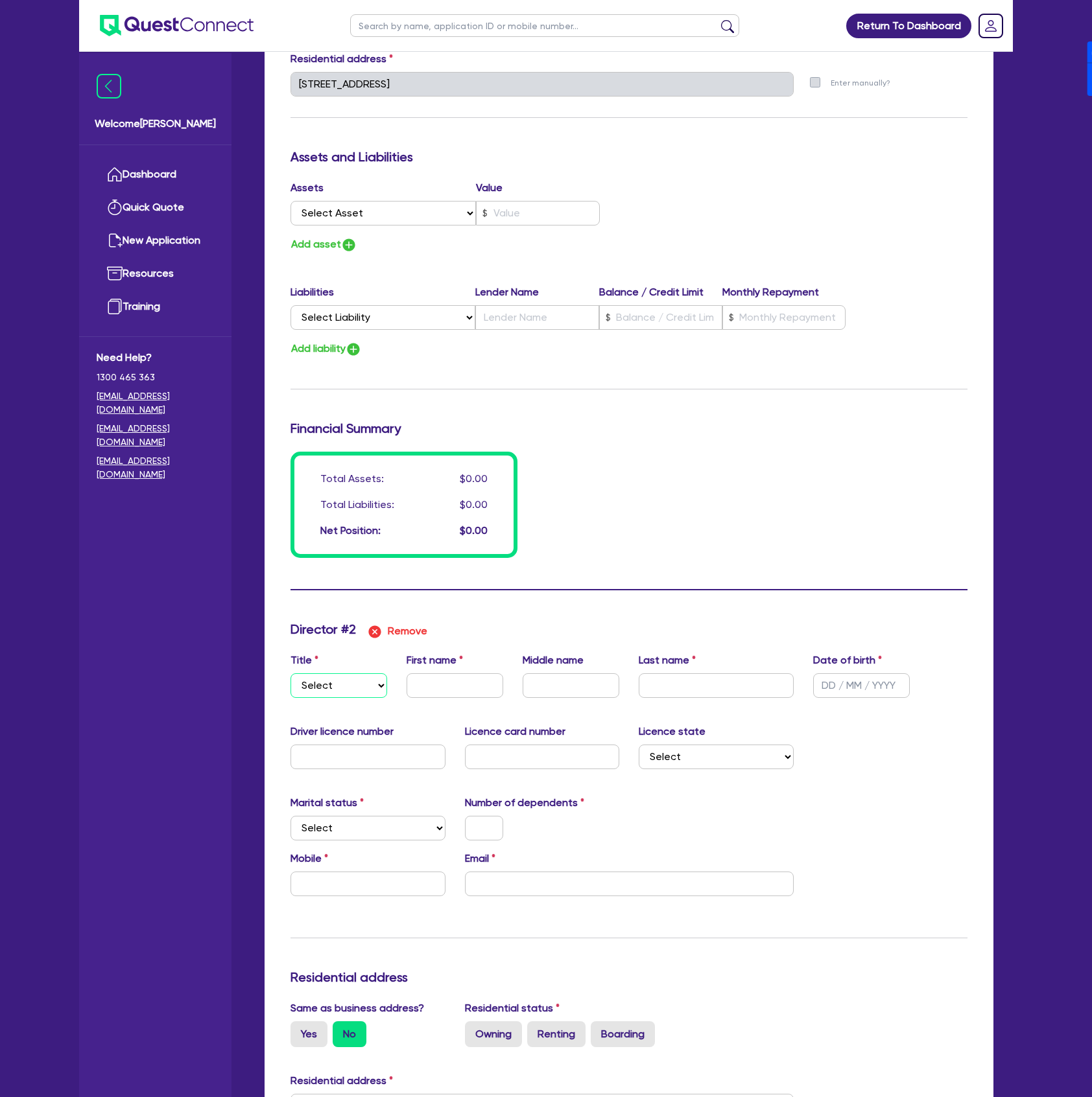
click at [370, 691] on select "Select Mr Mrs Ms Miss Dr" at bounding box center [338, 685] width 97 height 24
select select "MR"
click at [290, 673] on select "Select Mr Mrs Ms Miss Dr" at bounding box center [338, 685] width 97 height 24
type input "0"
type input "0450355483"
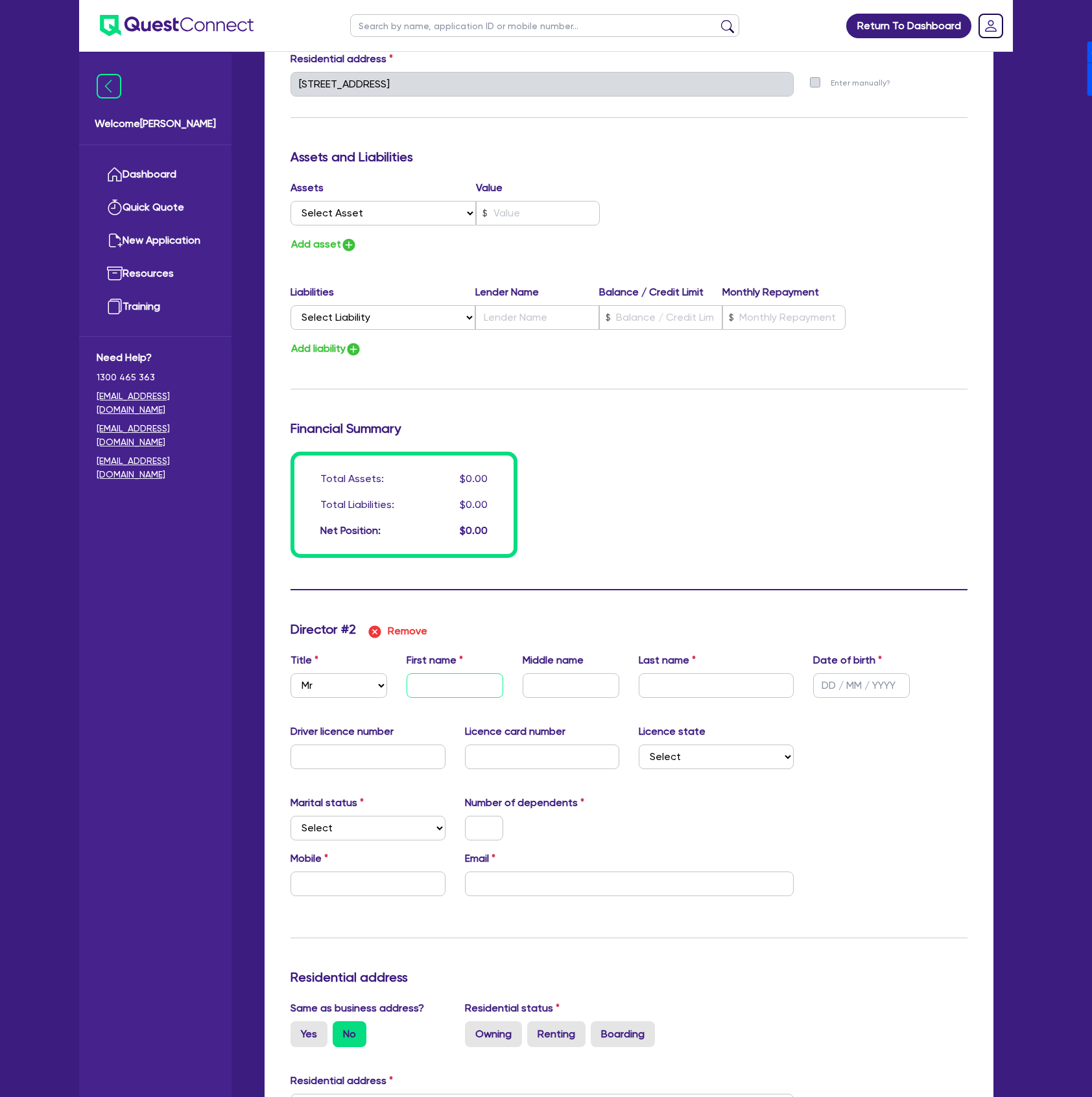
click at [445, 683] on input "text" at bounding box center [454, 685] width 97 height 24
type input "0"
type input "0450355483"
type input "A"
type input "0"
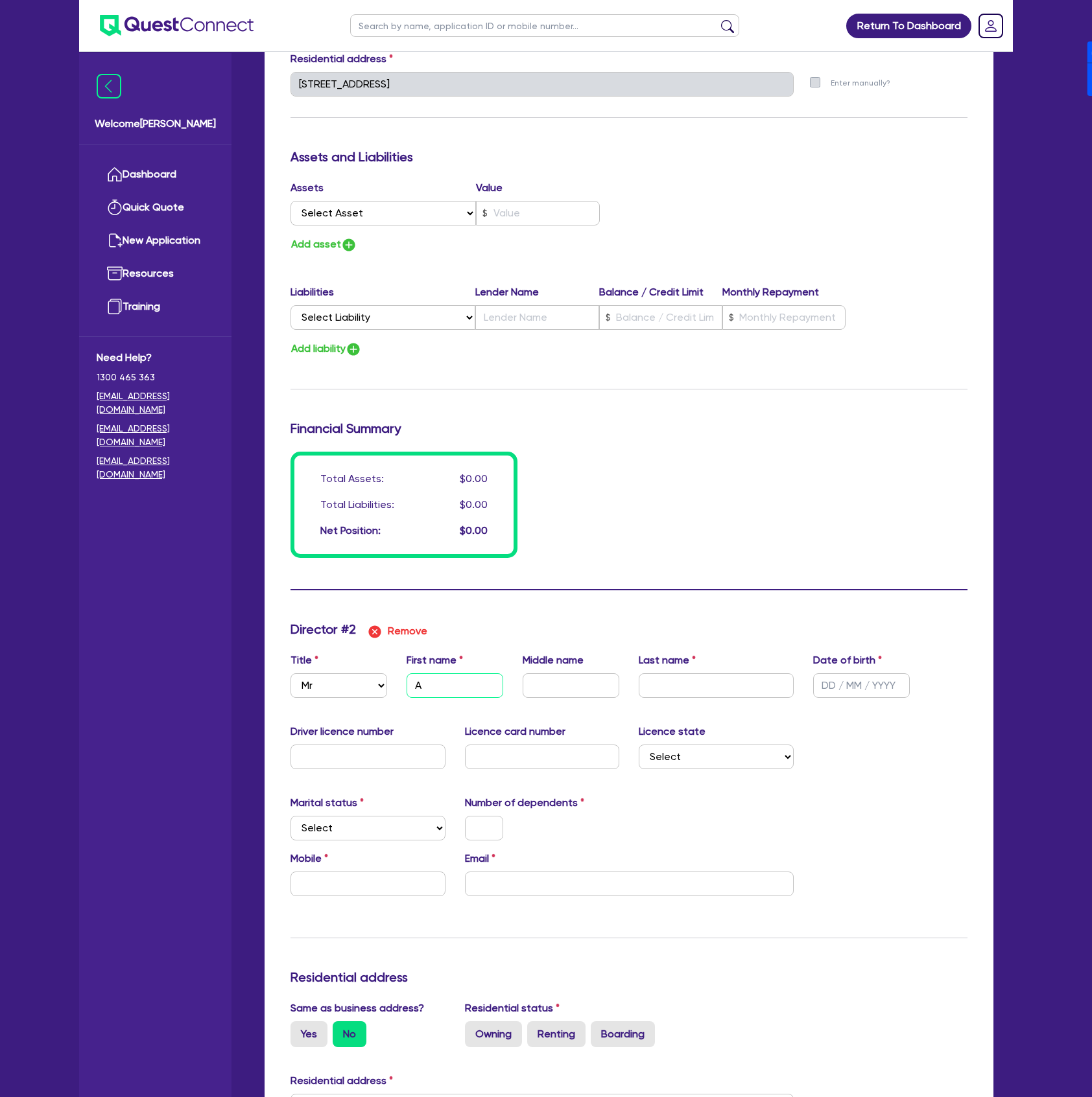
type input "0450355483"
type input "An"
type input "0"
type input "0450355483"
type input "And"
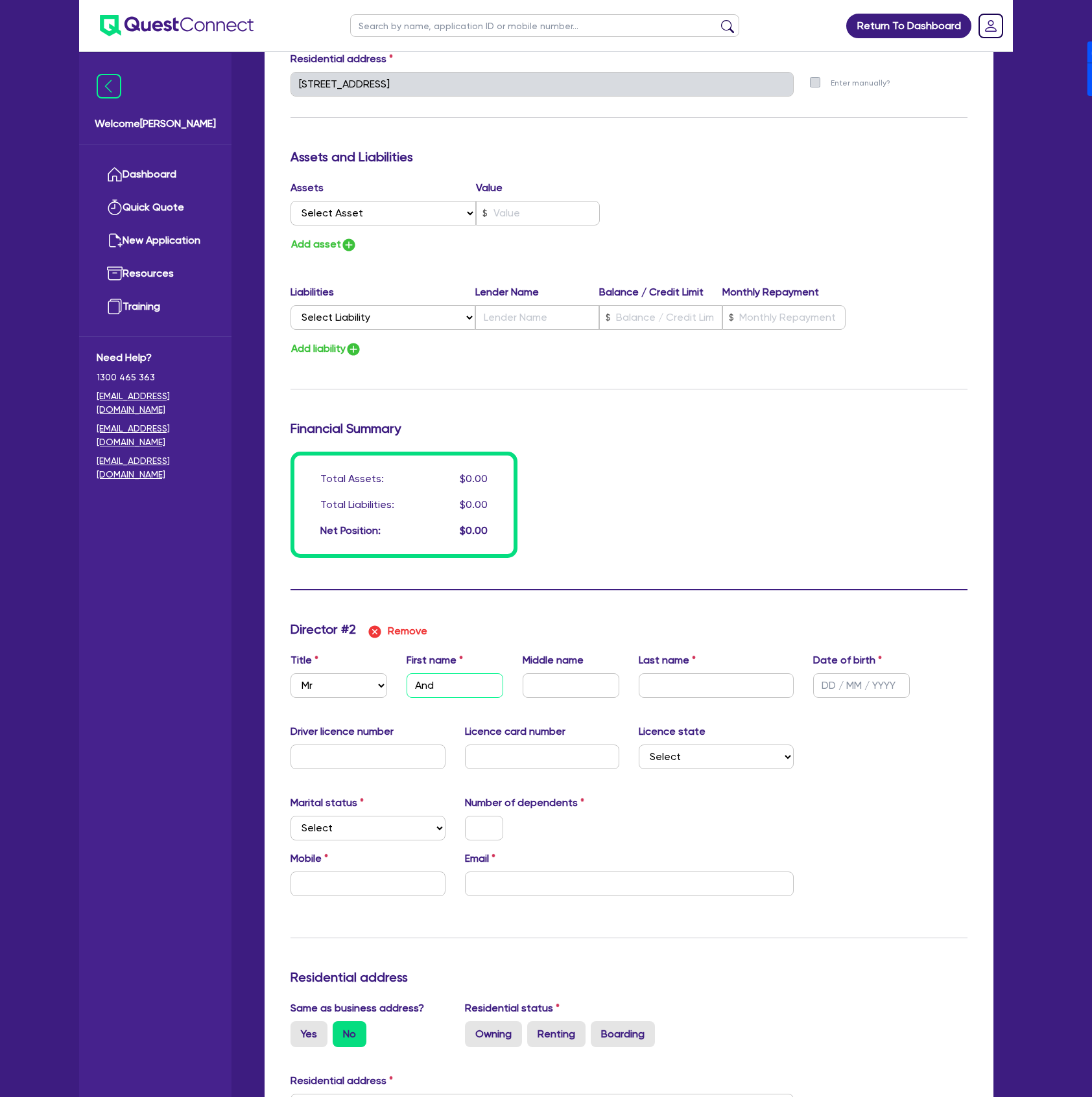
type input "0"
type input "0450355483"
type input "Andr"
type input "0"
type input "0450355483"
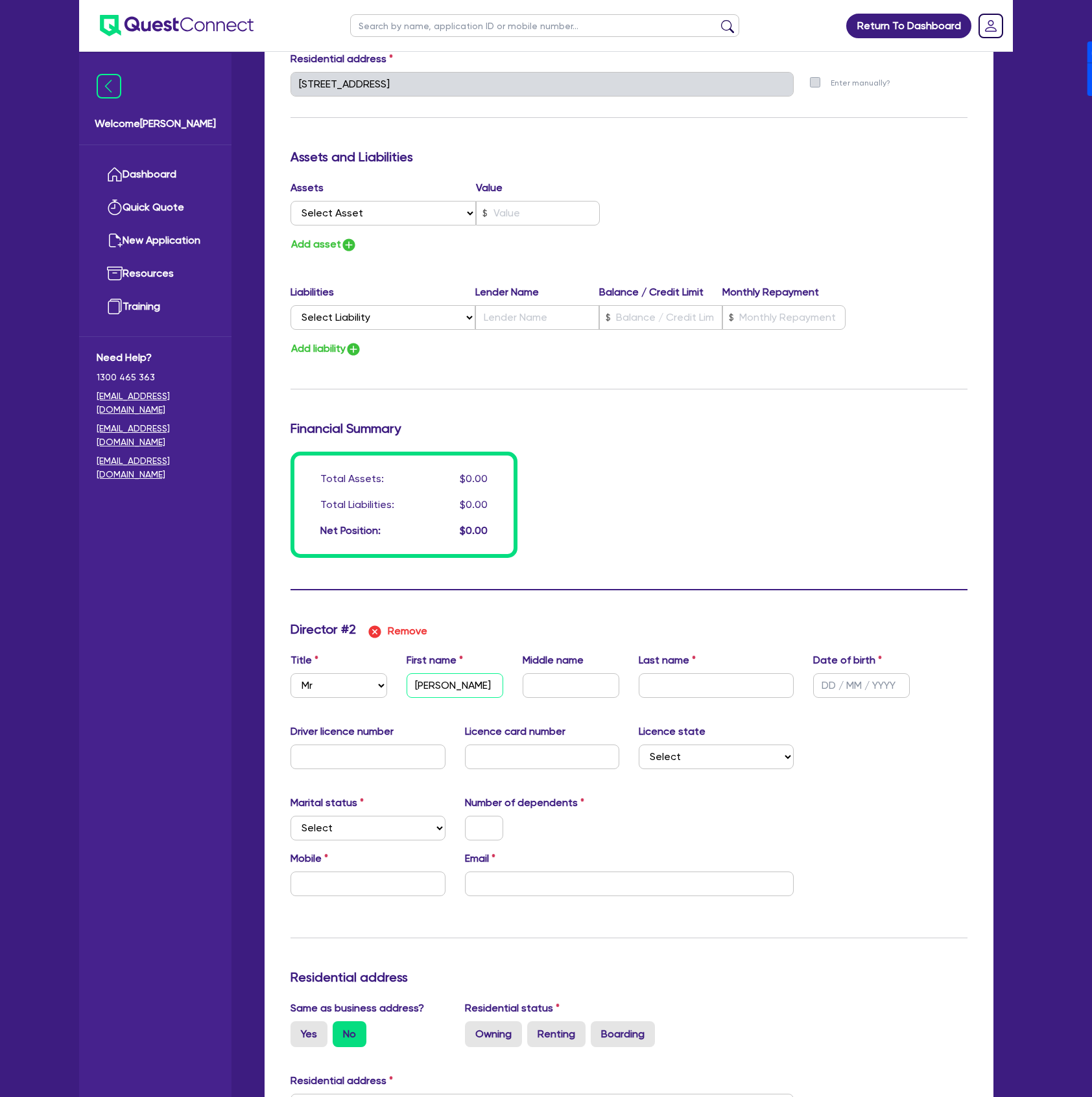
type input "Andrew"
type input "0"
type input "0450355483"
type input "Andrew"
type input "0"
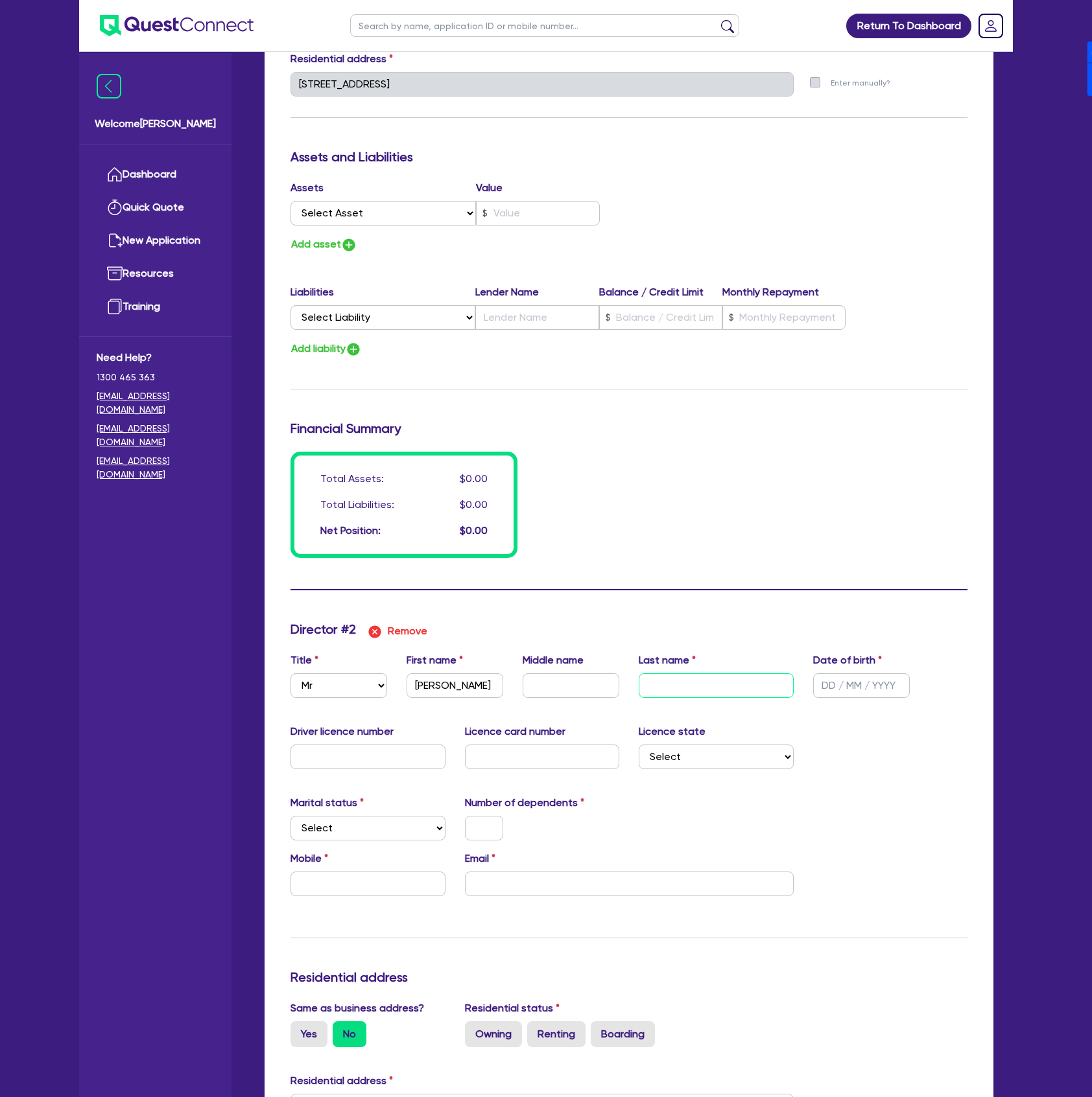
type input "0450355483"
type input "G"
type input "0"
type input "0450355483"
type input "Ga"
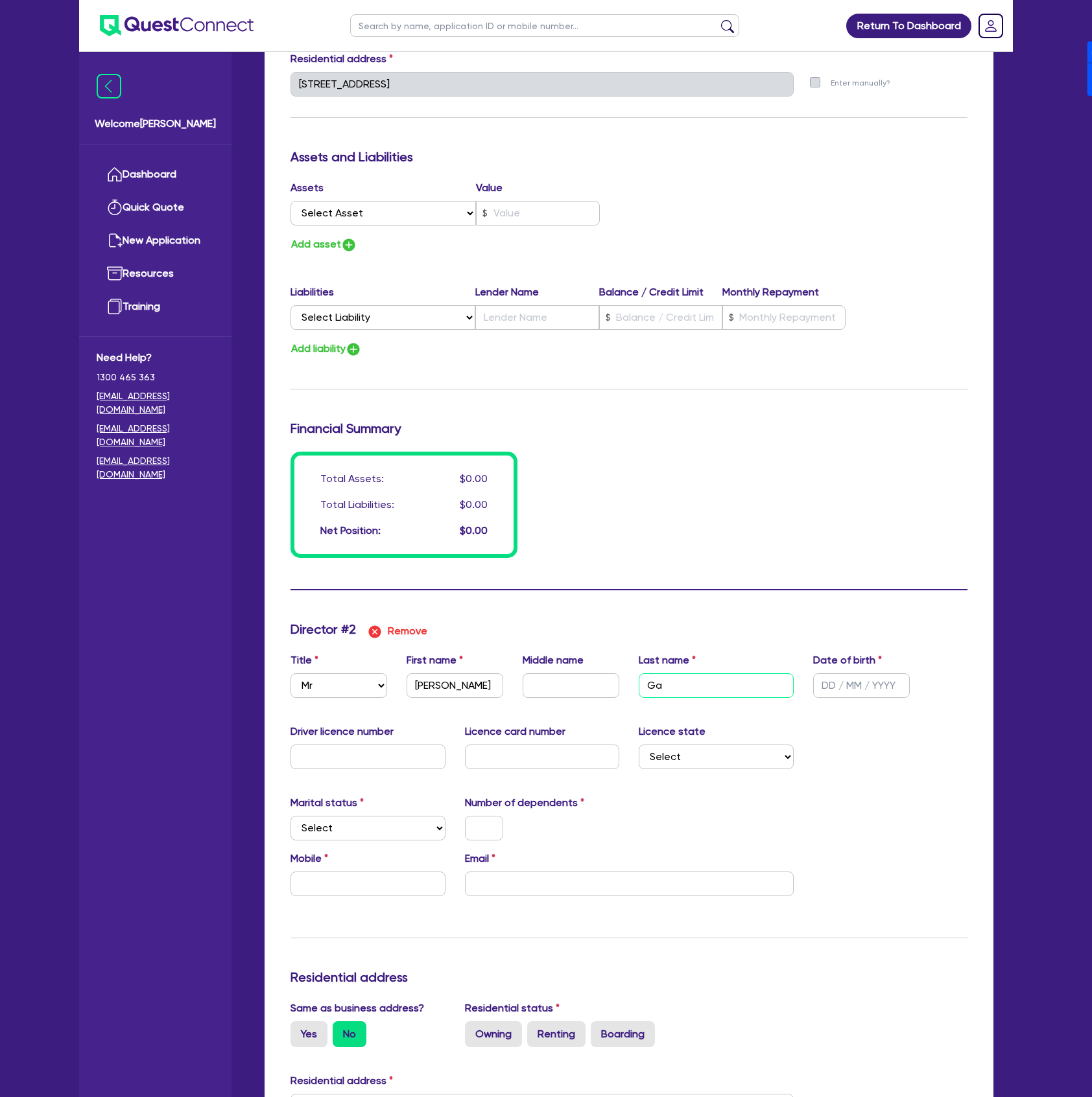
type input "0"
type input "0450355483"
type input "Gar"
type input "0"
type input "0450355483"
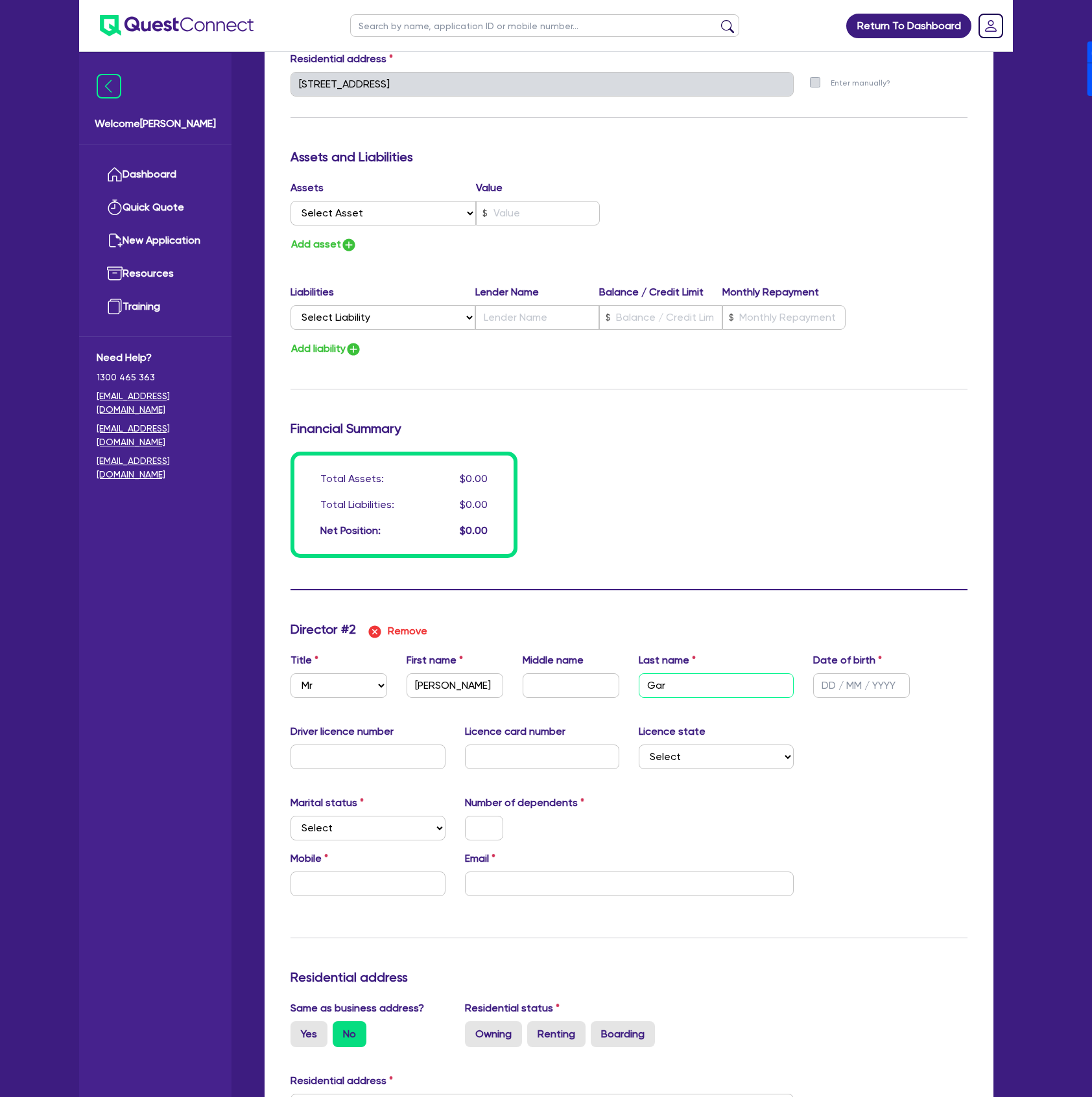
type input "Gard"
type input "0"
type input "0450355483"
type input "Gardne"
type input "0"
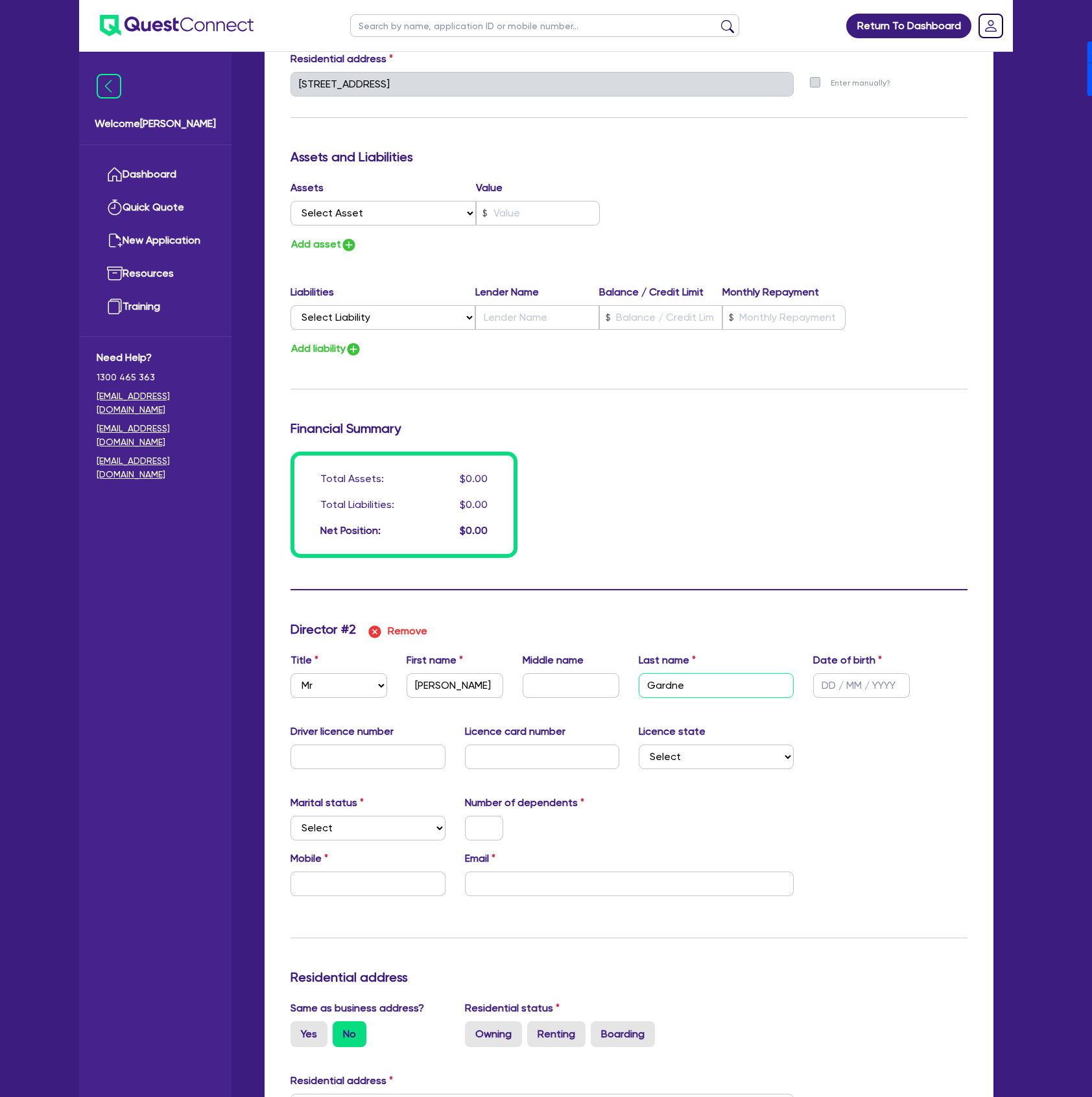
type input "0450355483"
type input "0"
type input "0450355483"
type input "Gardner"
type input "0"
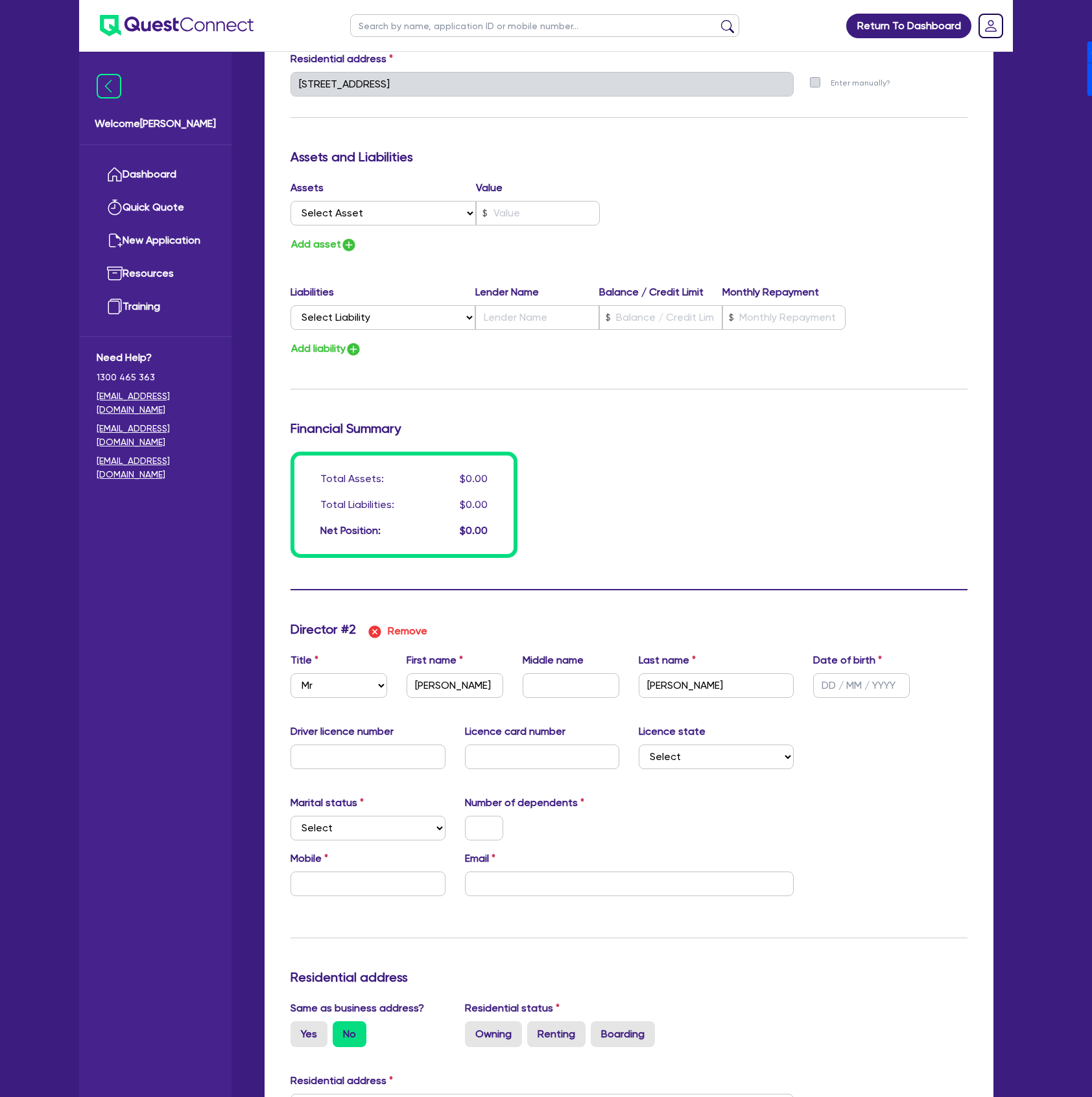
type input "0450 355 483"
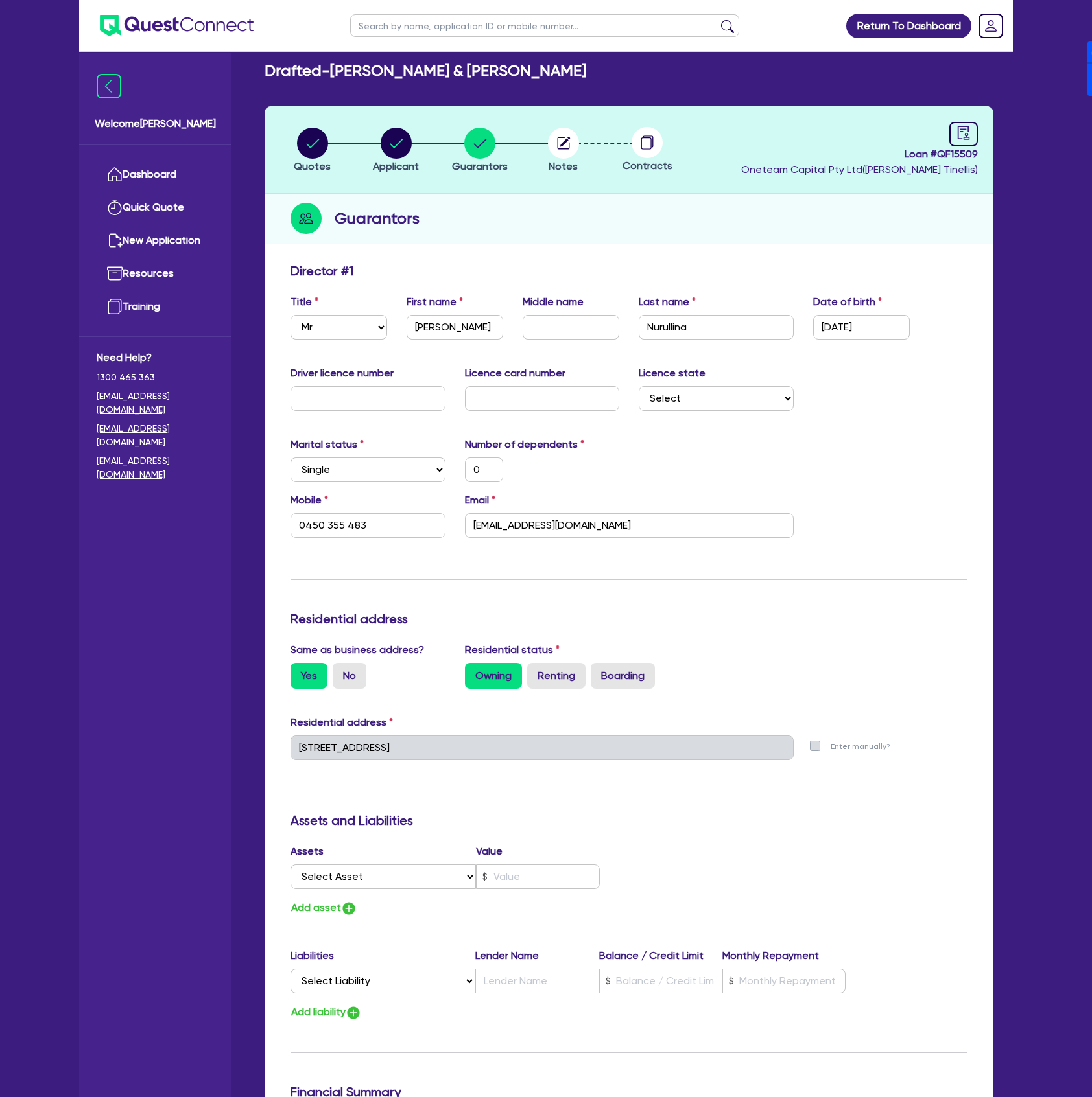
scroll to position [0, 0]
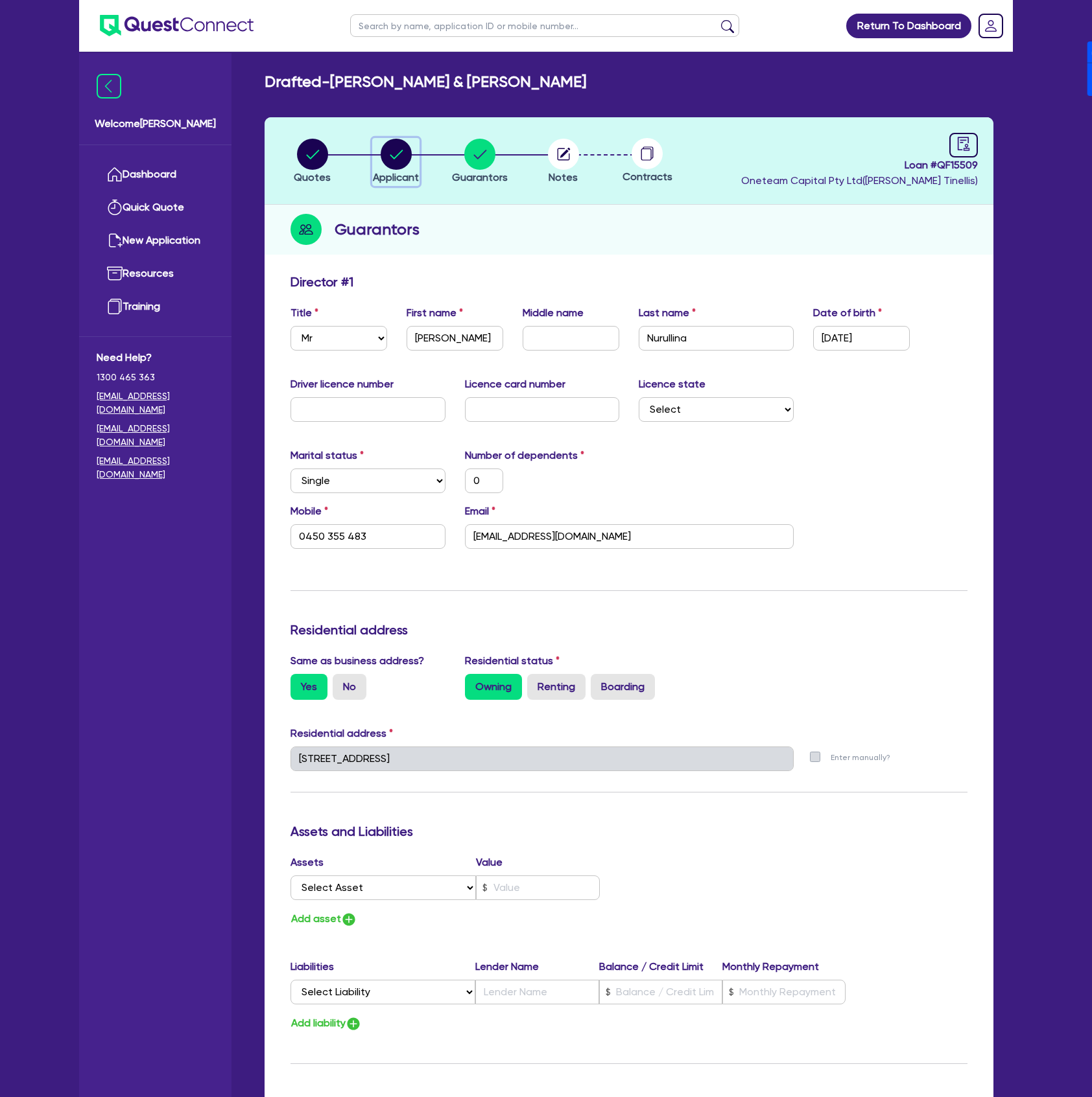
click at [388, 167] on icon "button" at bounding box center [396, 154] width 31 height 31
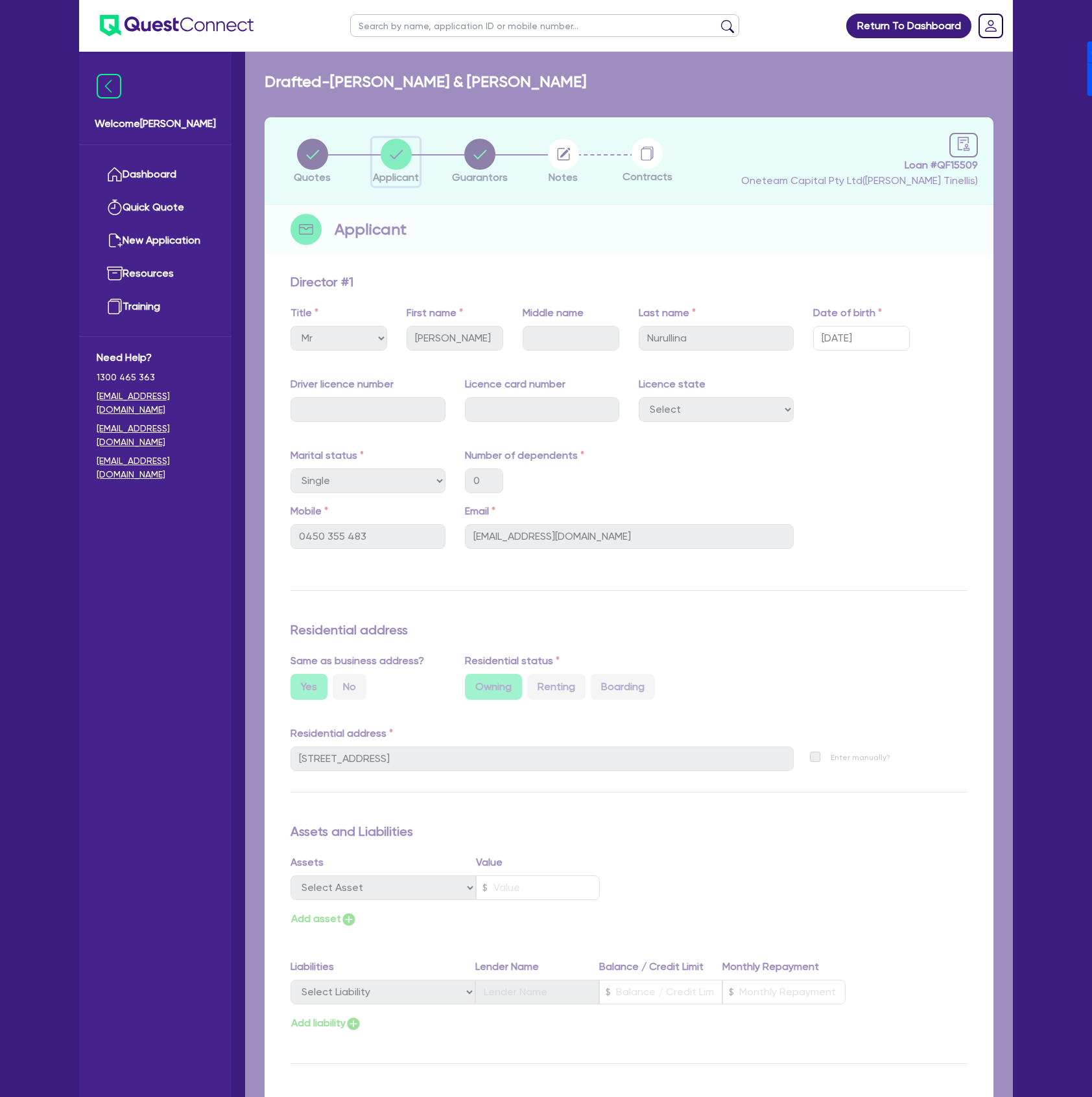
select select "SOLE_TRADER"
select select "ACCOMODATION_FOOD"
select select "HOTELS"
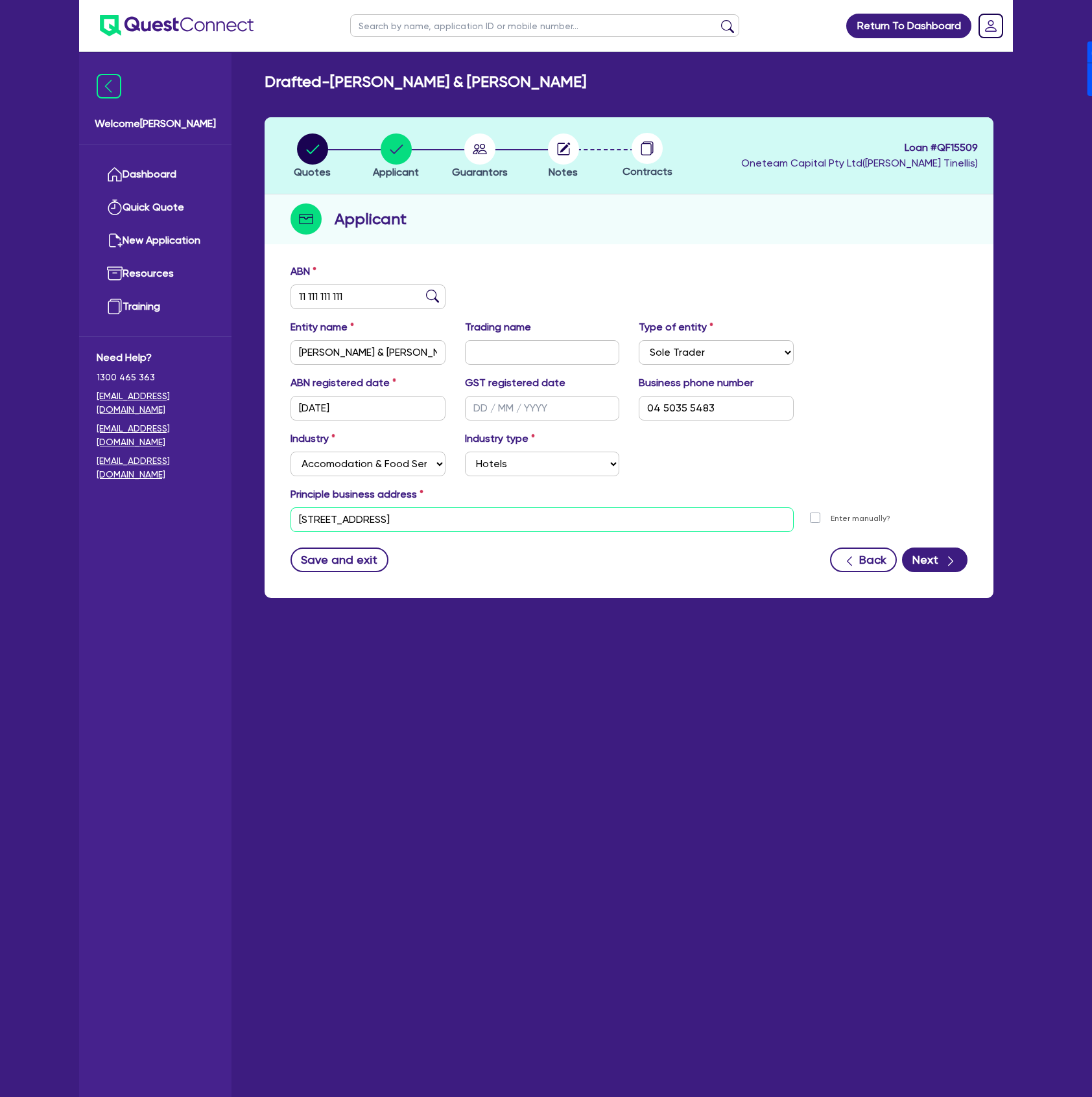
click at [559, 527] on input "100 Barangaroo Ave Sydney NSW 2000" at bounding box center [541, 519] width 503 height 24
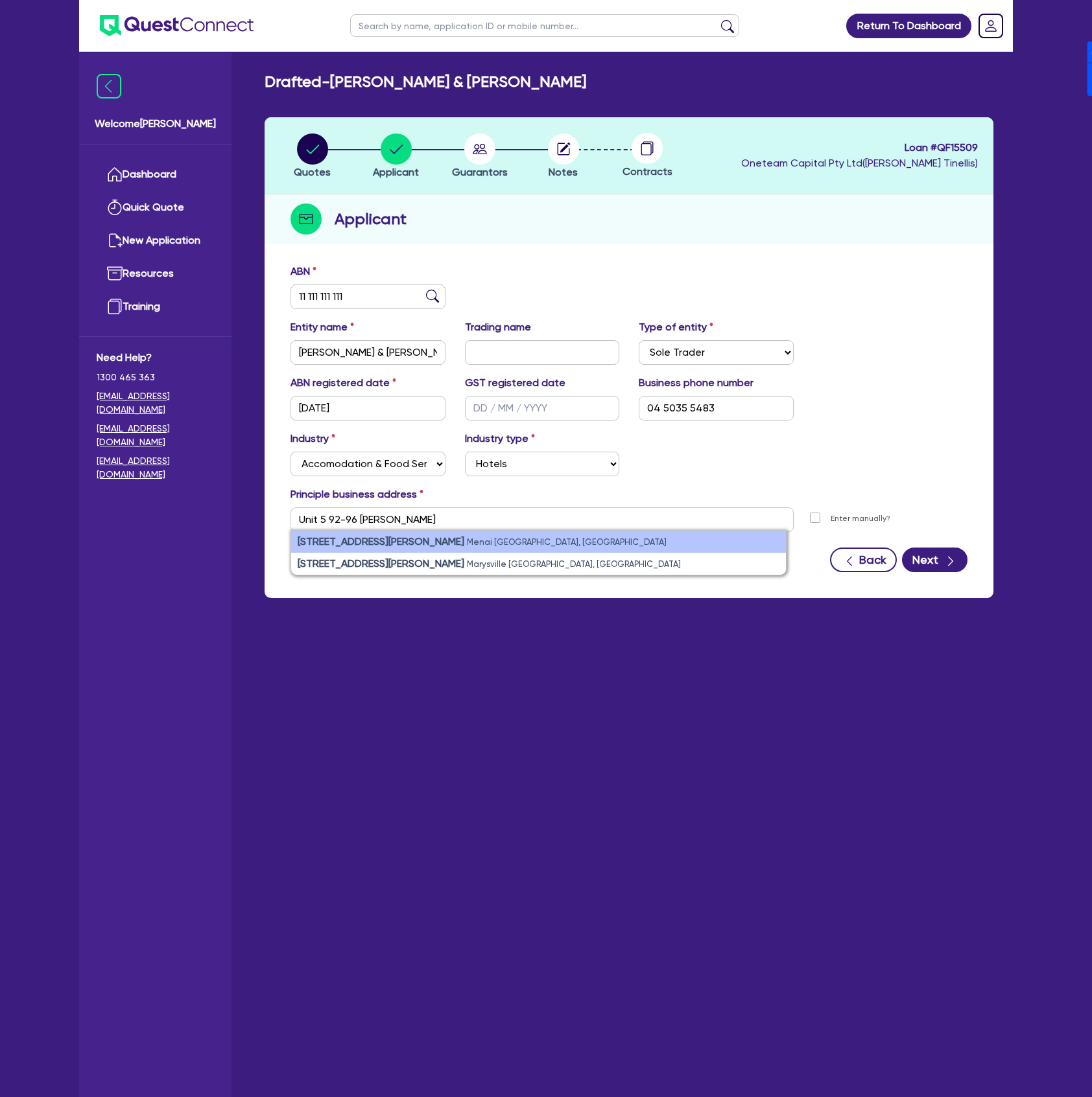
click at [486, 548] on li "unit 5/92-96 Allison Crescent Menai NSW, Australia" at bounding box center [538, 542] width 494 height 22
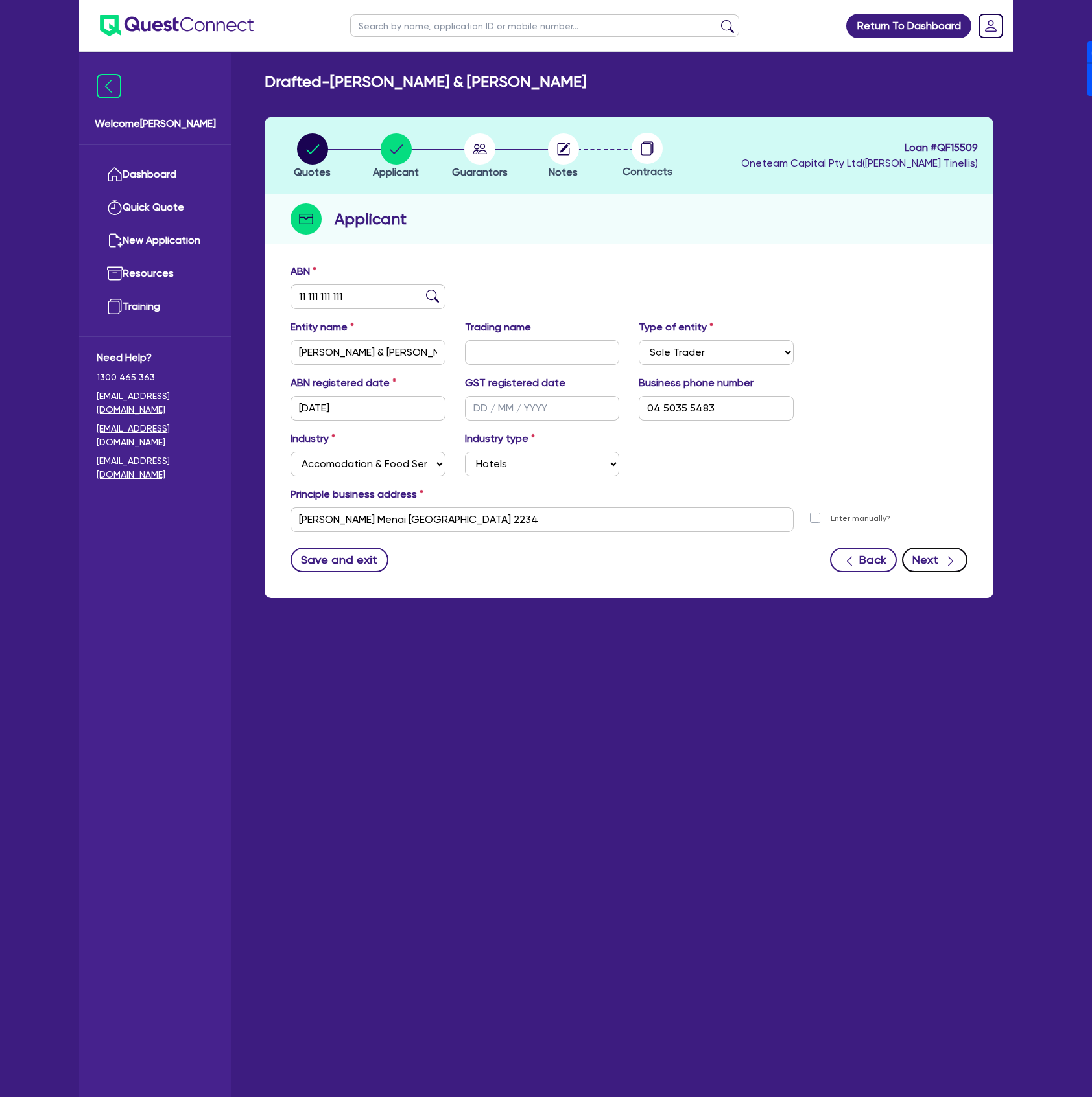
click at [950, 555] on icon "button" at bounding box center [950, 561] width 13 height 13
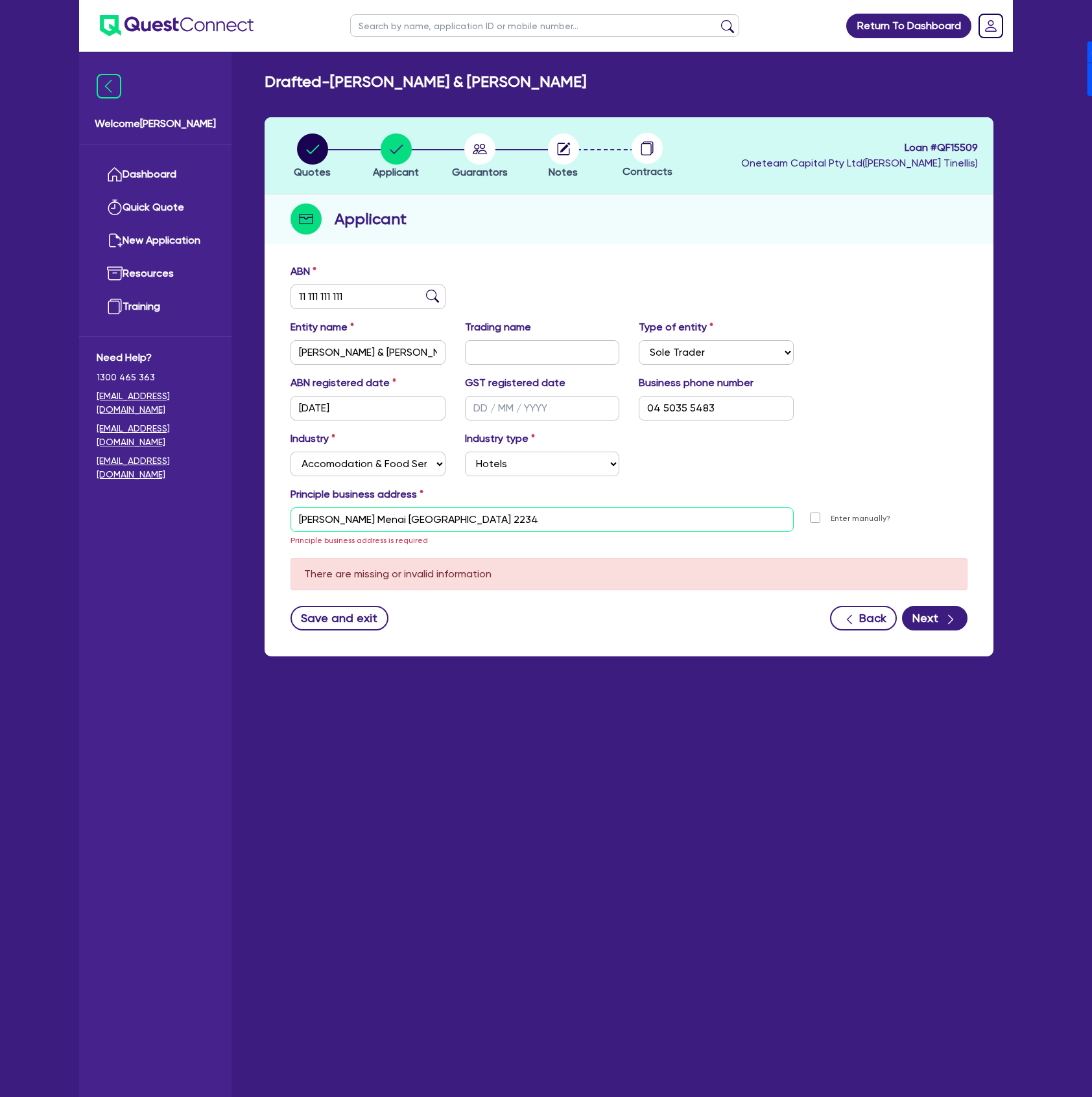
click at [634, 527] on input "Allison Cres Menai NSW 2234" at bounding box center [541, 519] width 503 height 24
click at [545, 831] on main "Drafted - Margarita Nurullina & Andrew Gardner Quotes Applicant Guarantors Note…" at bounding box center [628, 584] width 768 height 1065
click at [296, 519] on input "Allison Cres Menai NSW 2234" at bounding box center [541, 519] width 503 height 24
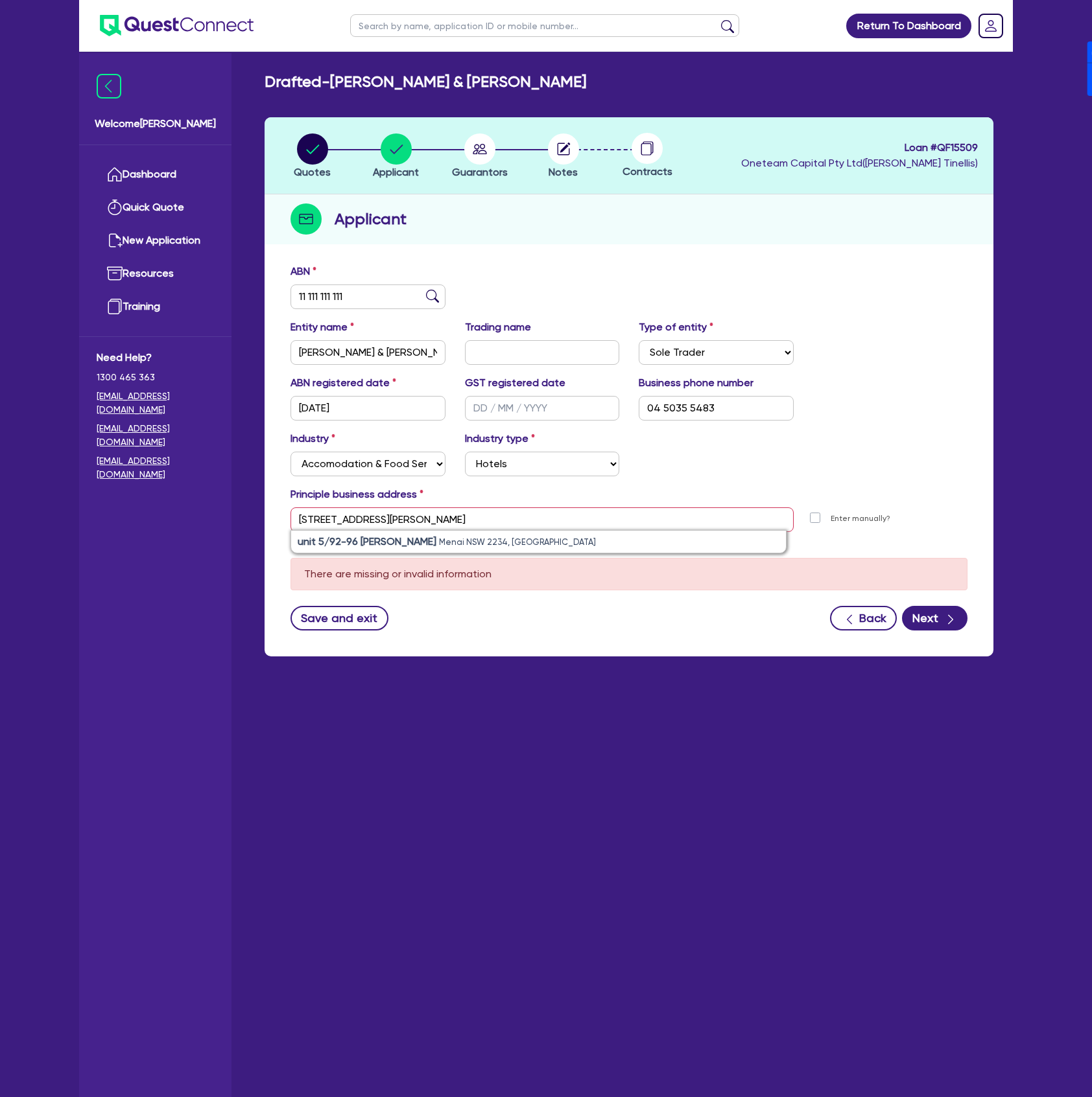
click at [412, 537] on strong "unit 5/92-96 Allison Cres" at bounding box center [367, 541] width 139 height 13
type input "unit 5 92 Allison Cres Menai NSW 2234"
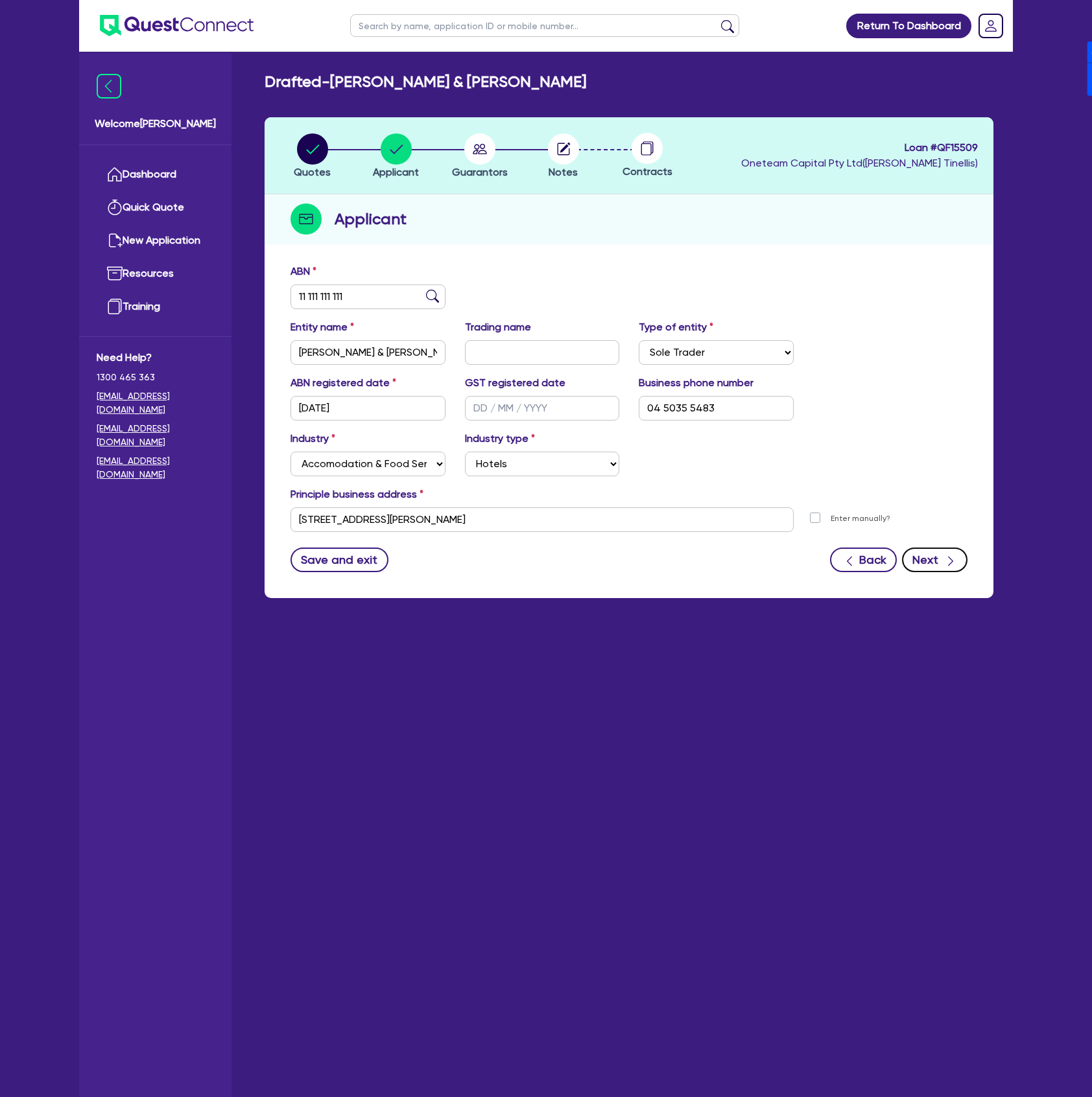
click at [932, 562] on button "Next" at bounding box center [935, 560] width 66 height 24
select select "MR"
select select "NSW"
select select "SINGLE"
select select "MR"
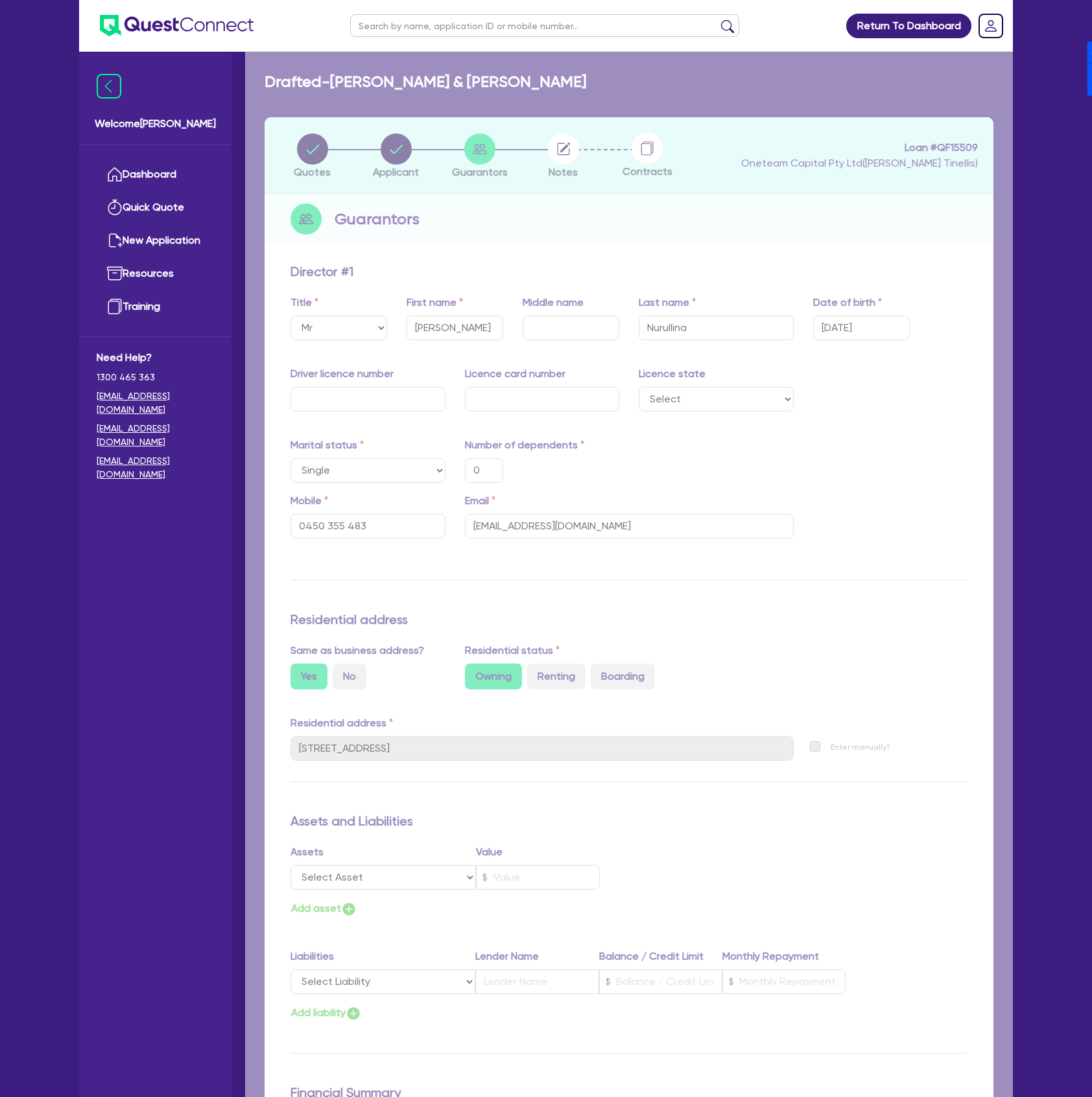
type input "0"
type input "0450 355 483"
type input "unit 5 92 Allison Cres Menai NSW 2234"
type input "0"
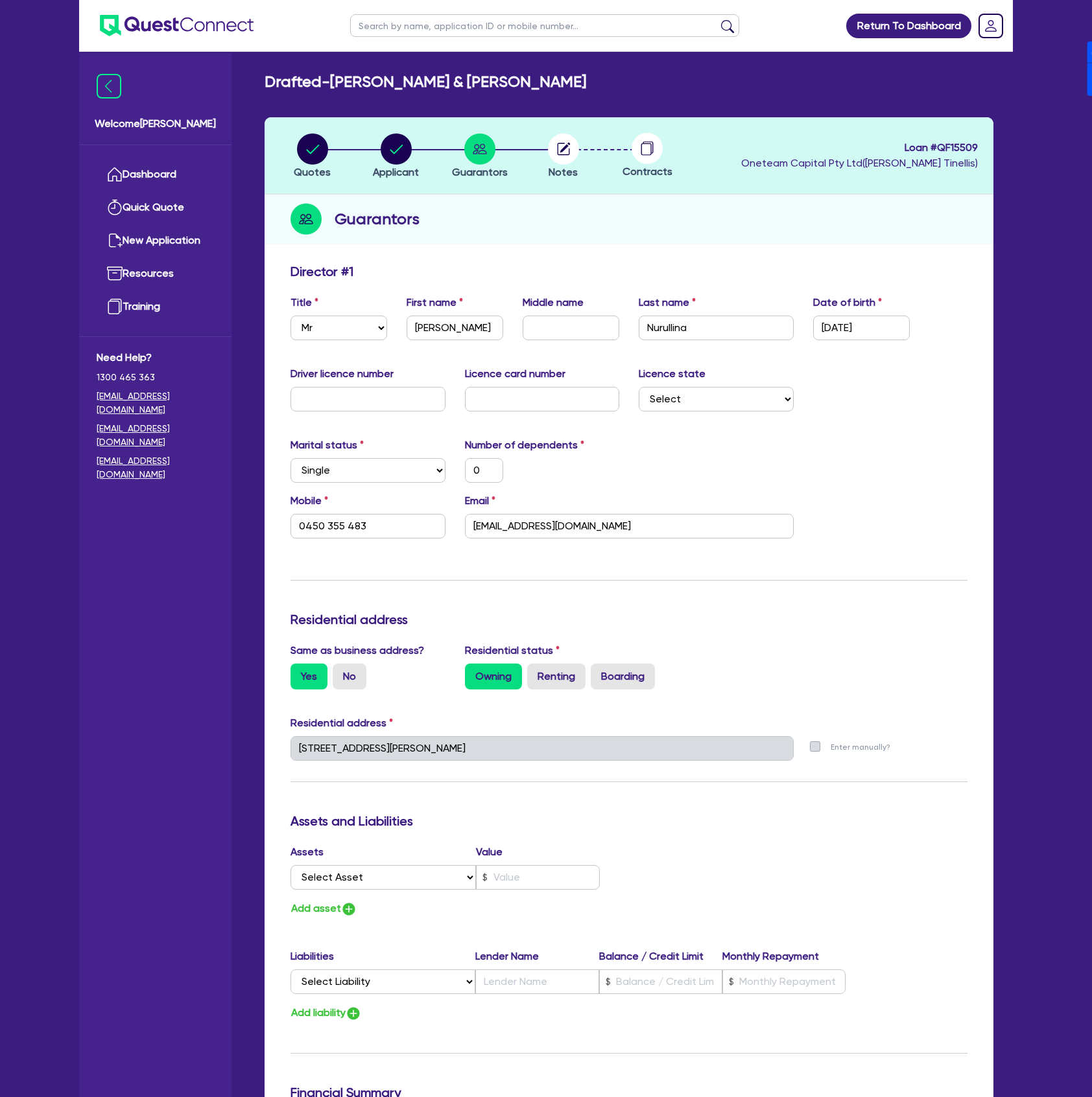
drag, startPoint x: 346, startPoint y: 342, endPoint x: 340, endPoint y: 335, distance: 9.2
click at [346, 342] on div "Title Select Mr Mrs Ms Miss Dr First name Margarita Middle name Last name Nurul…" at bounding box center [629, 323] width 696 height 55
click at [340, 332] on select "Select Mr Mrs Ms Miss Dr" at bounding box center [338, 328] width 97 height 24
select select "MRS"
click at [290, 316] on select "Select Mr Mrs Ms Miss Dr" at bounding box center [338, 328] width 97 height 24
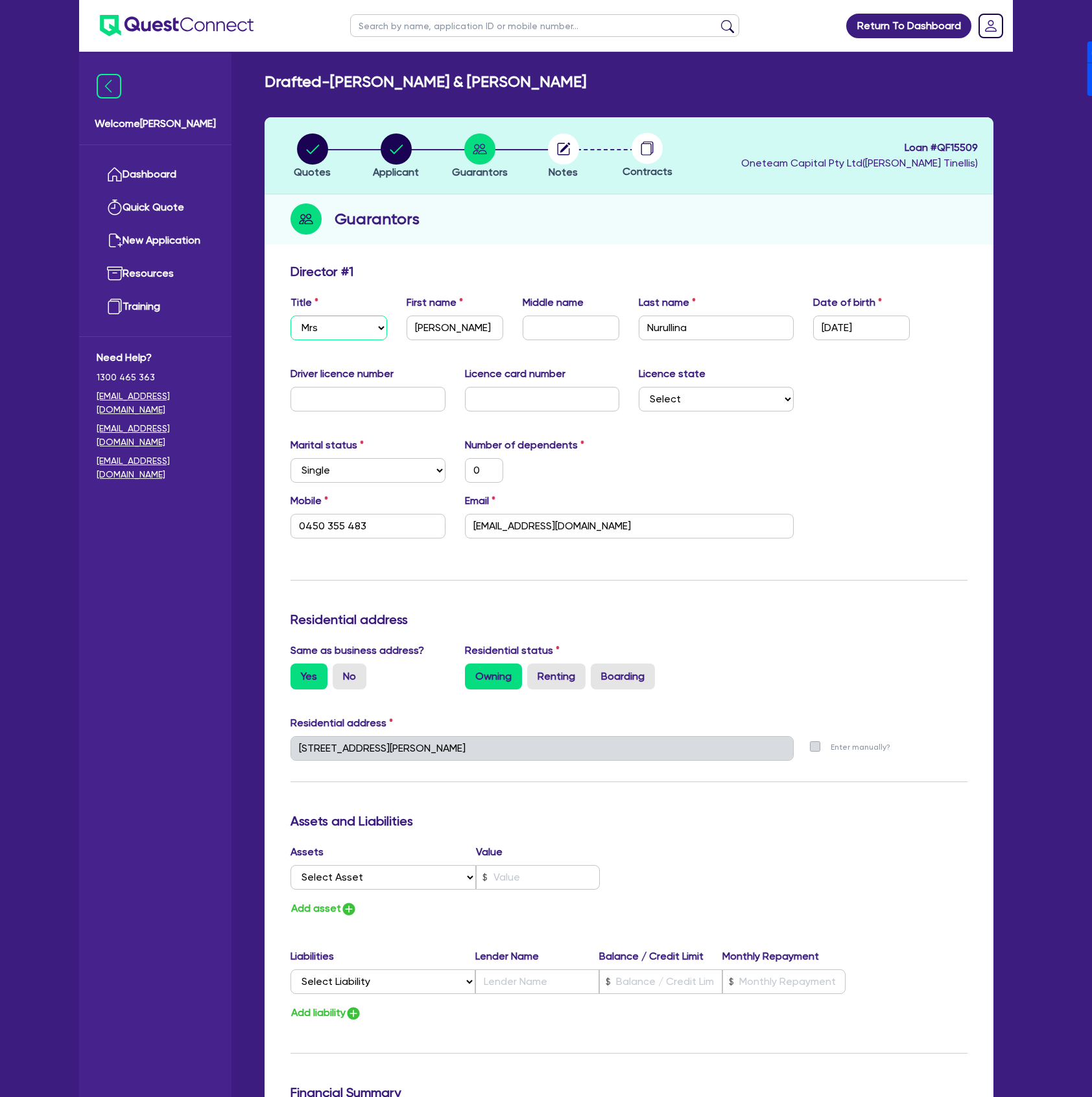
type input "0"
type input "0450 355 483"
type input "0"
click at [358, 399] on input "text" at bounding box center [367, 398] width 155 height 24
type input "2"
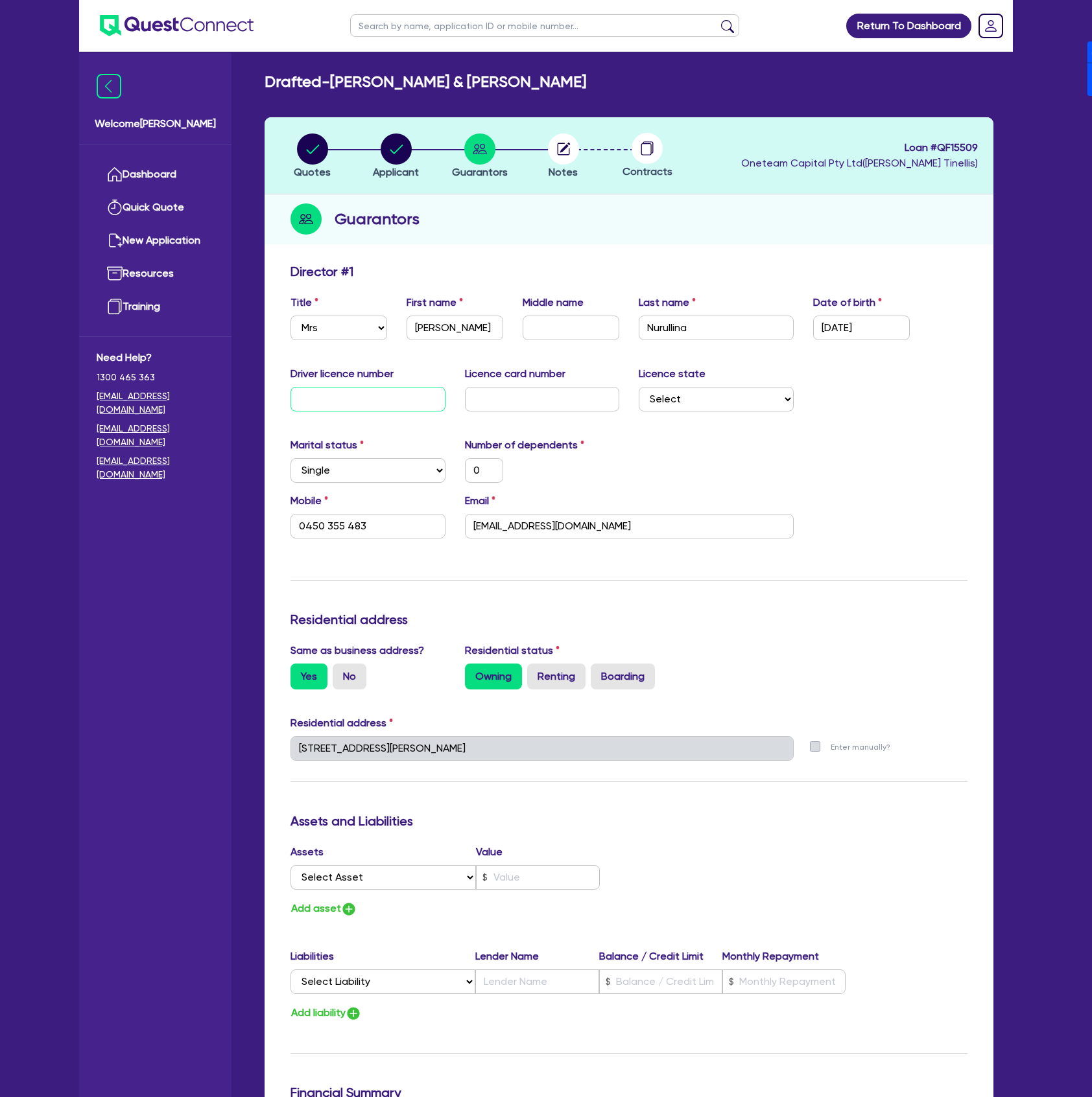
type input "0"
type input "0450 355 483"
type input "0"
type input "21"
type input "0"
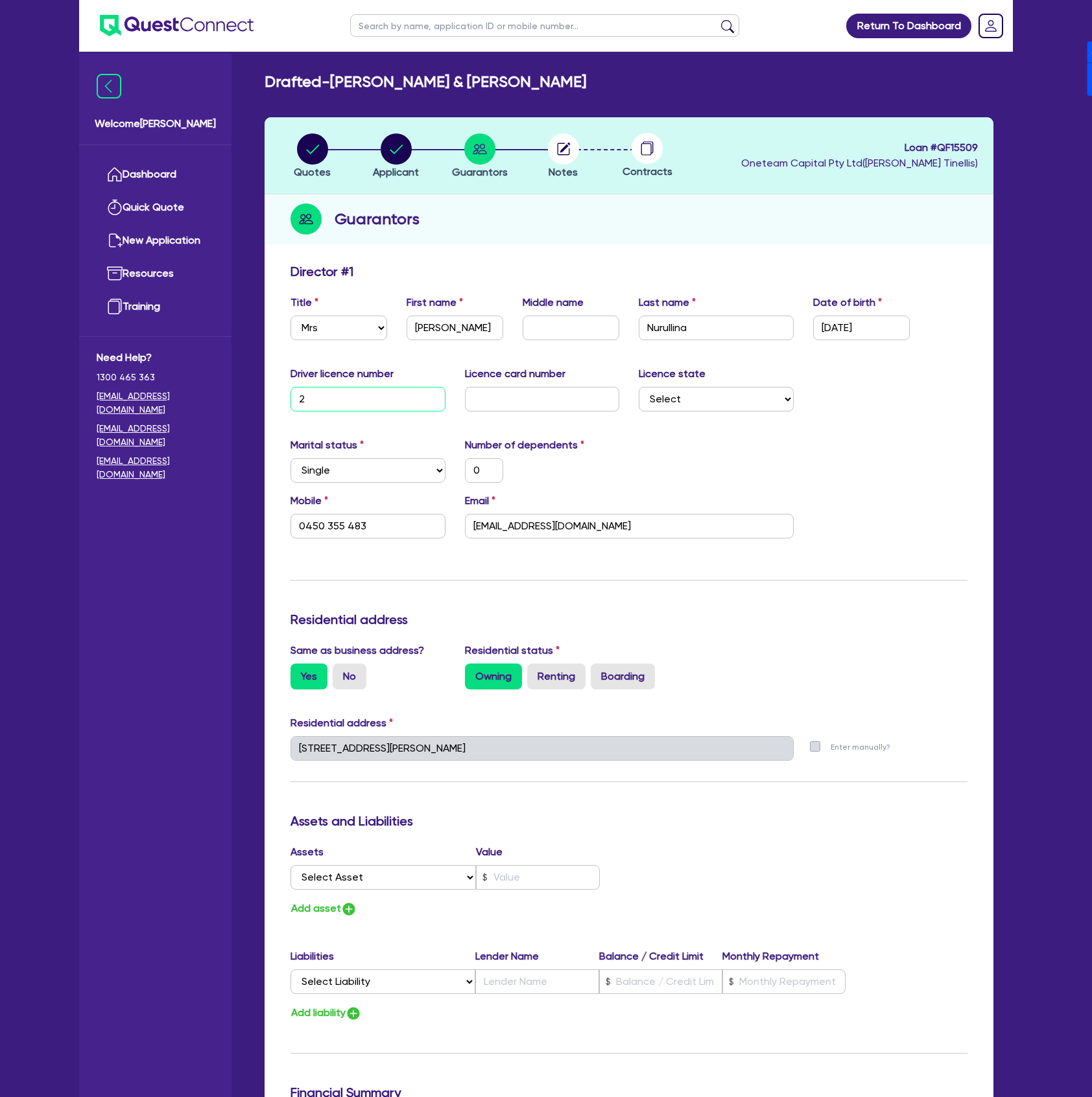
type input "0450 355 483"
type input "0"
type input "212"
type input "0"
type input "0450 355 483"
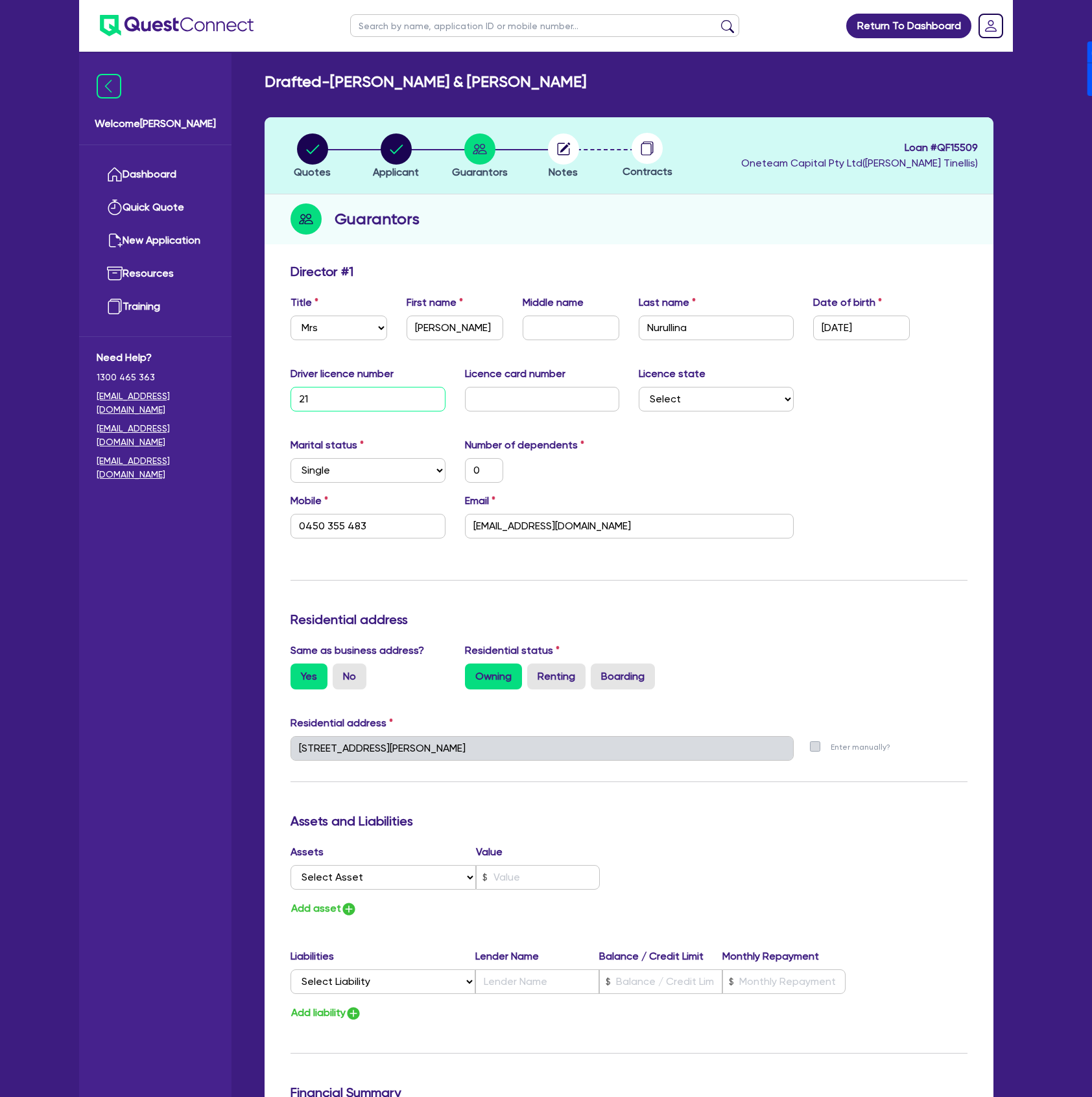
type input "0"
type input "2122"
type input "0"
type input "0450 355 483"
type input "0"
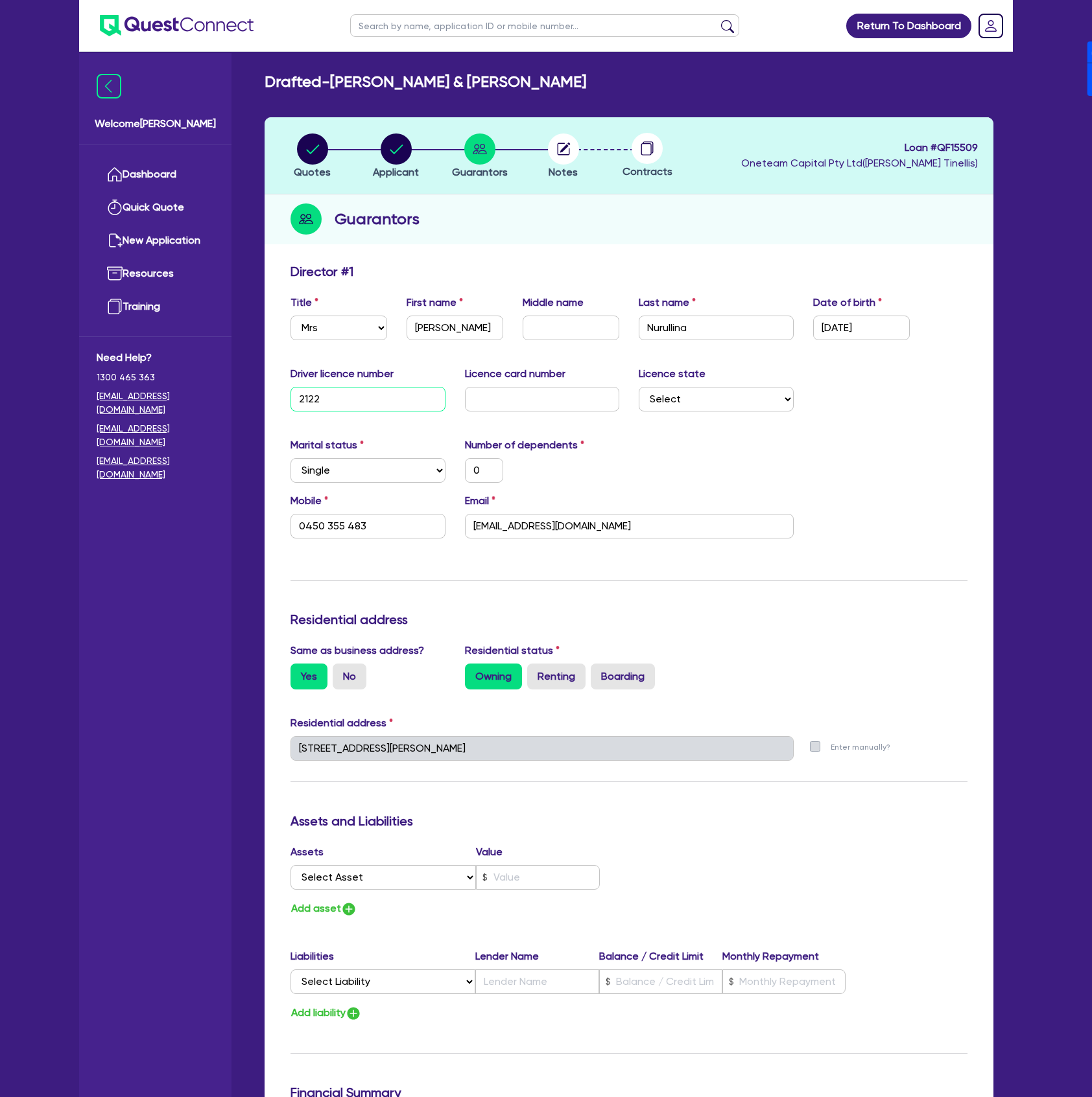
type input "21223"
type input "0"
type input "0450 355 483"
type input "0"
type input "212234"
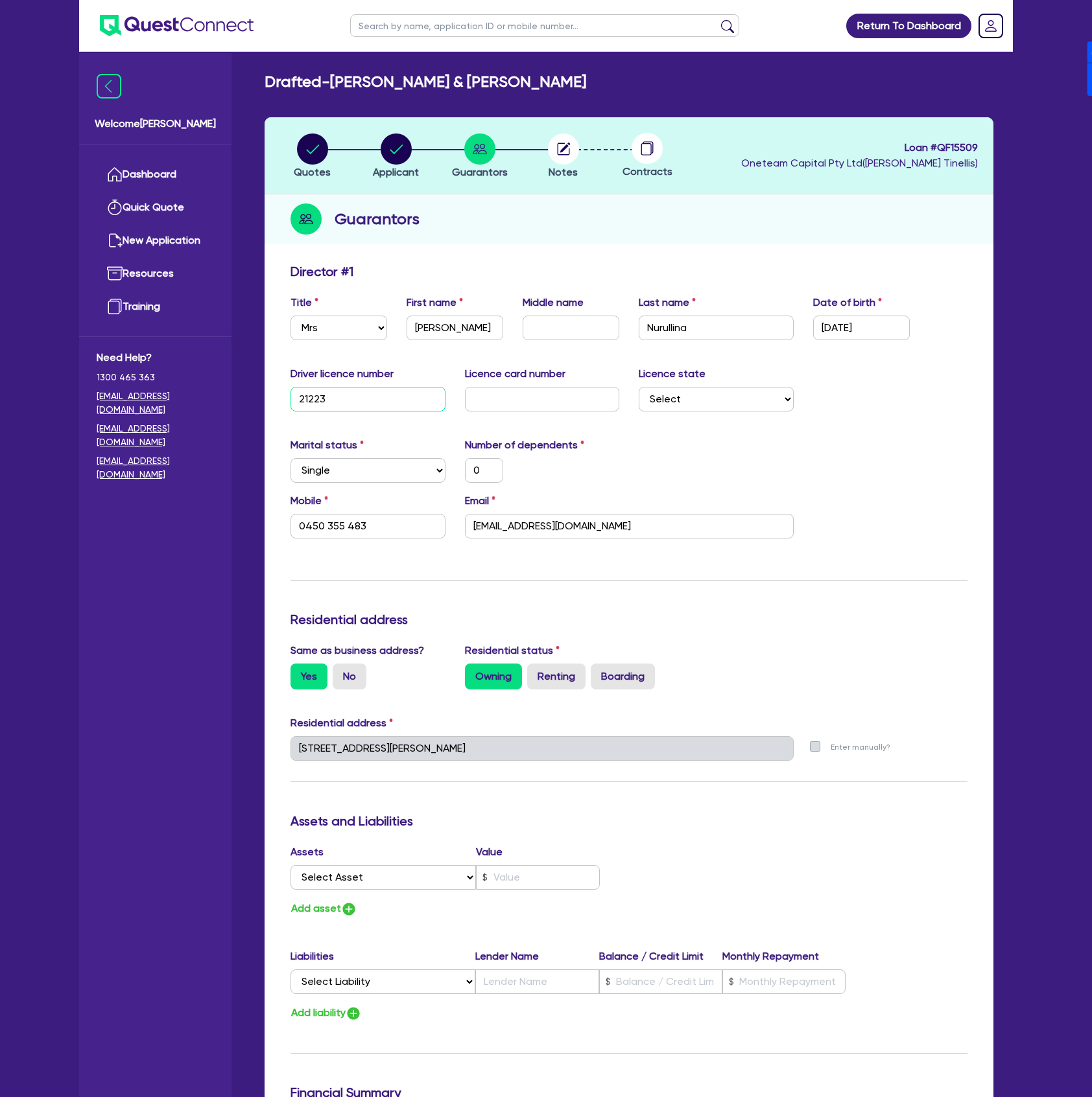
type input "0"
type input "0450 355 483"
type input "0"
type input "2122349"
type input "0"
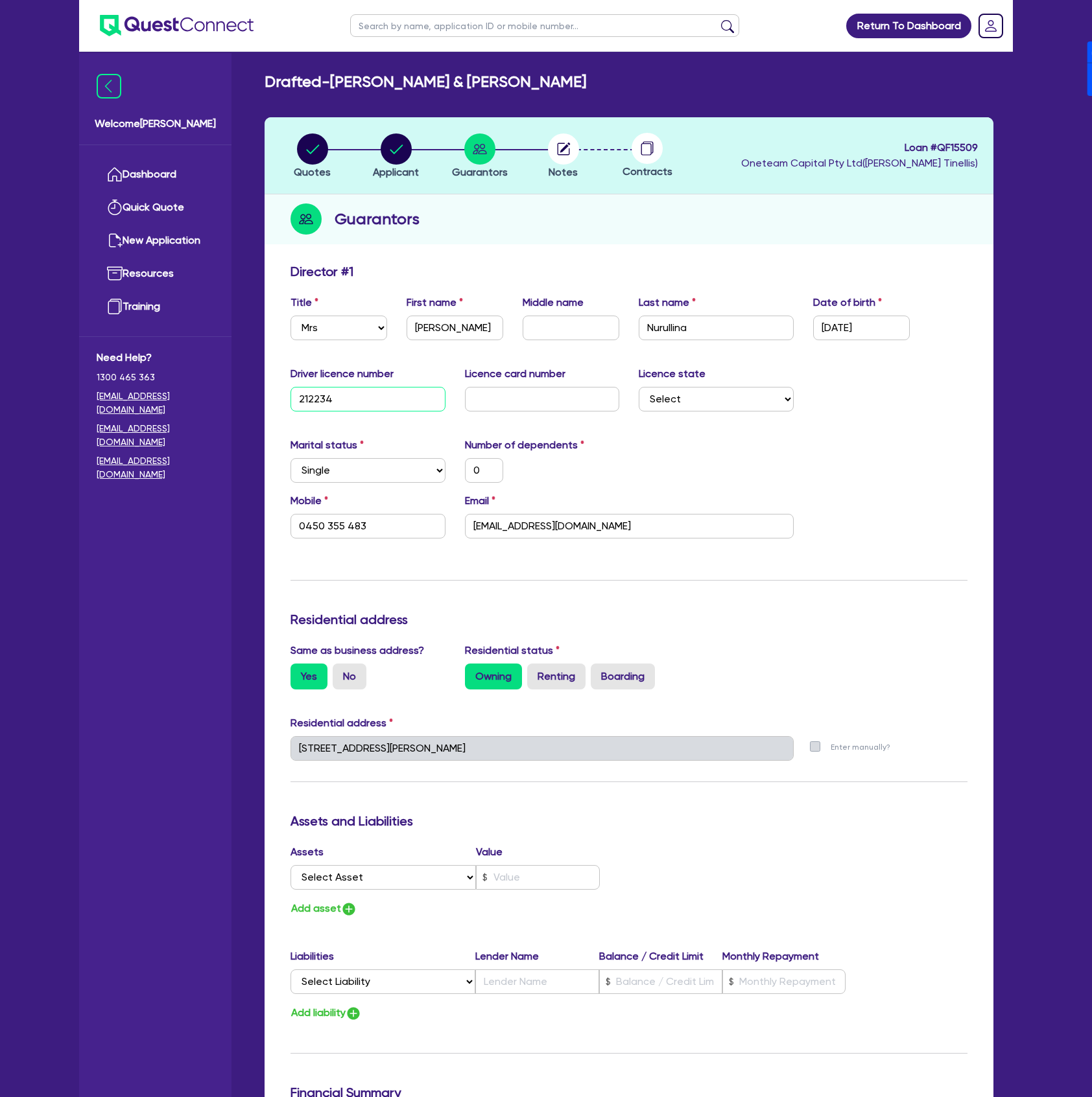
type input "0450 355 483"
type input "0"
type input "21223492"
type input "0"
type input "0450 355 483"
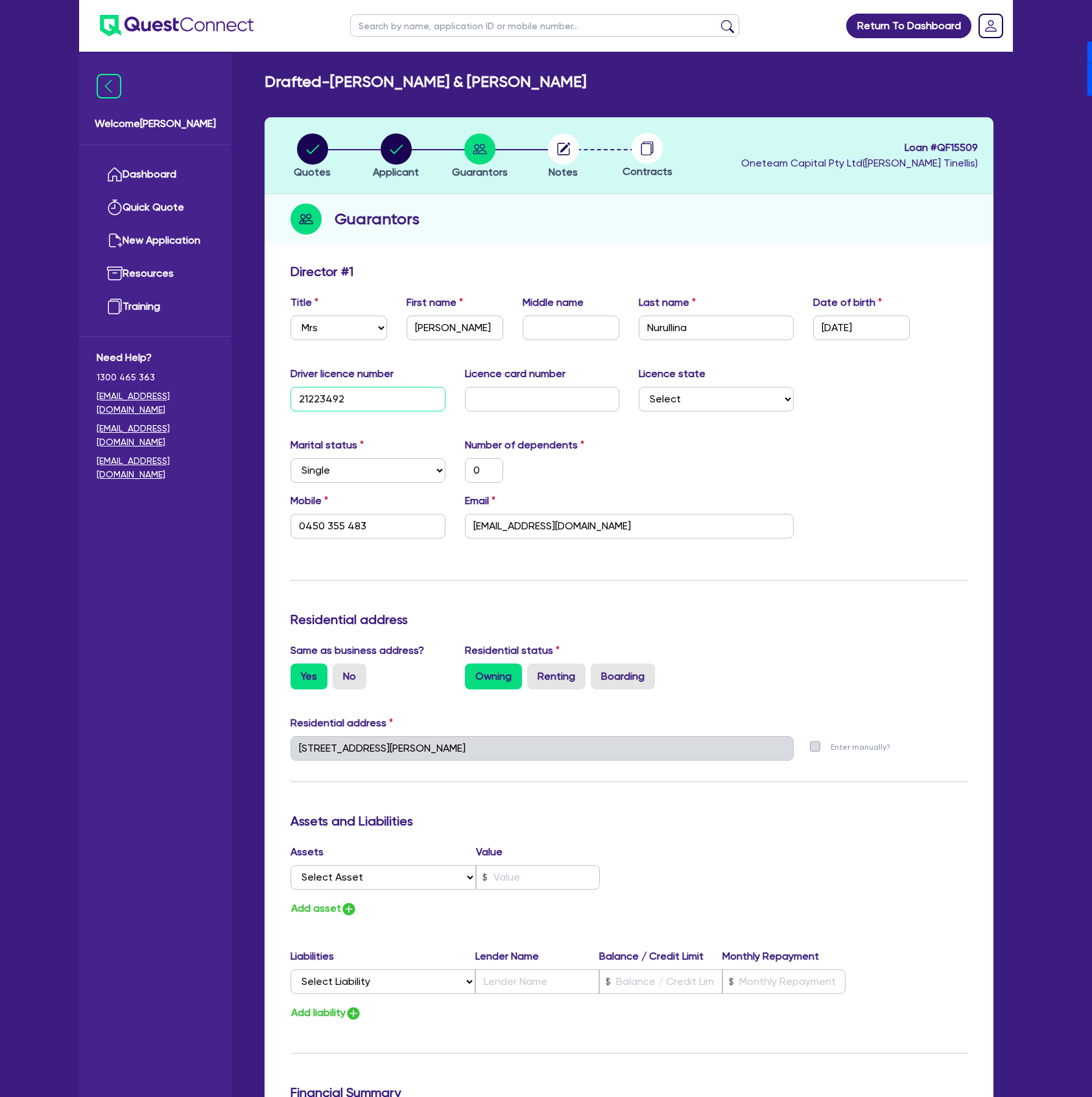
type input "0"
type input "21223492"
type input "2"
type input "0"
type input "0450 355 483"
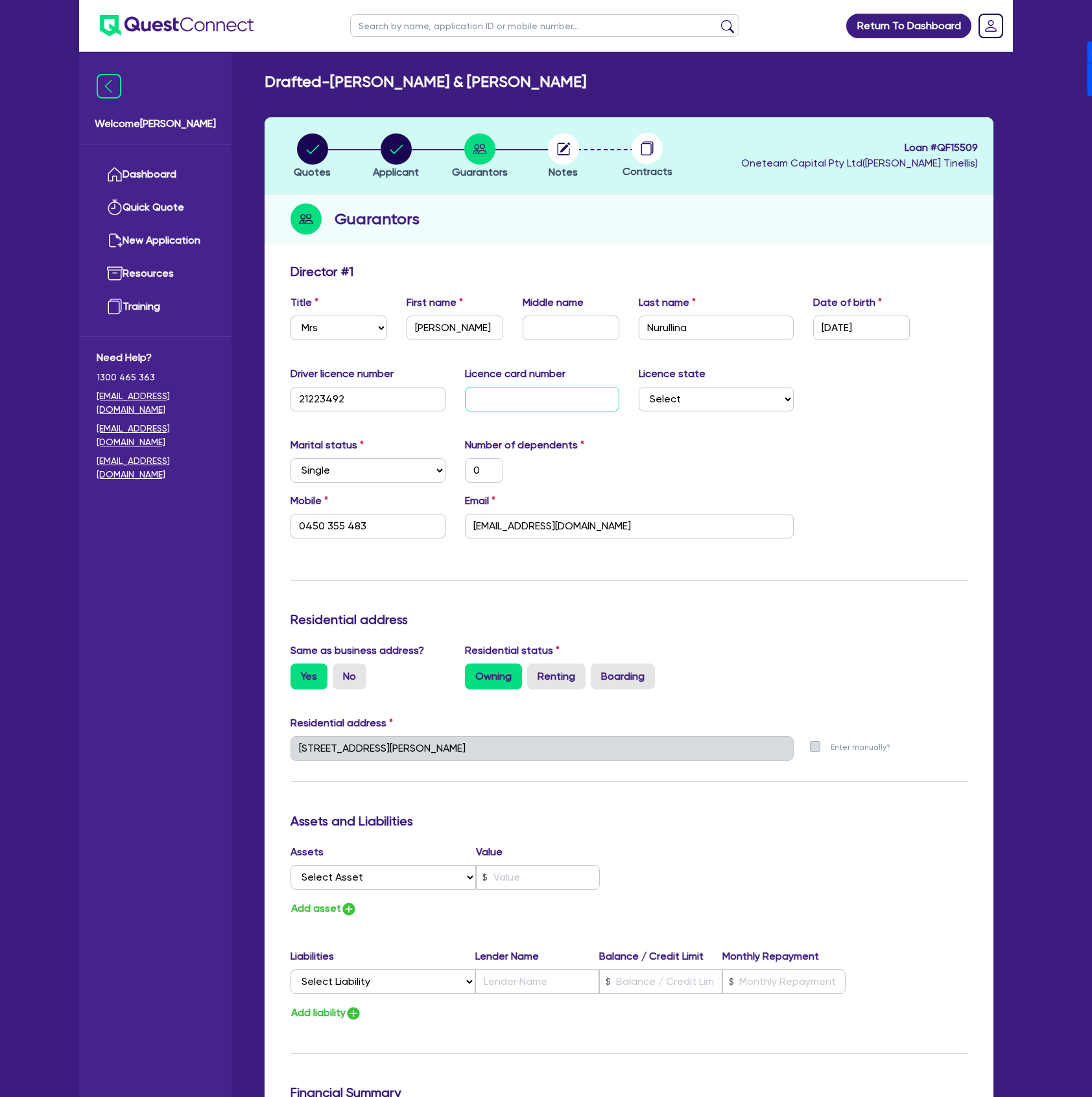
type input "0"
type input "20"
type input "0"
type input "0450 355 483"
type input "0"
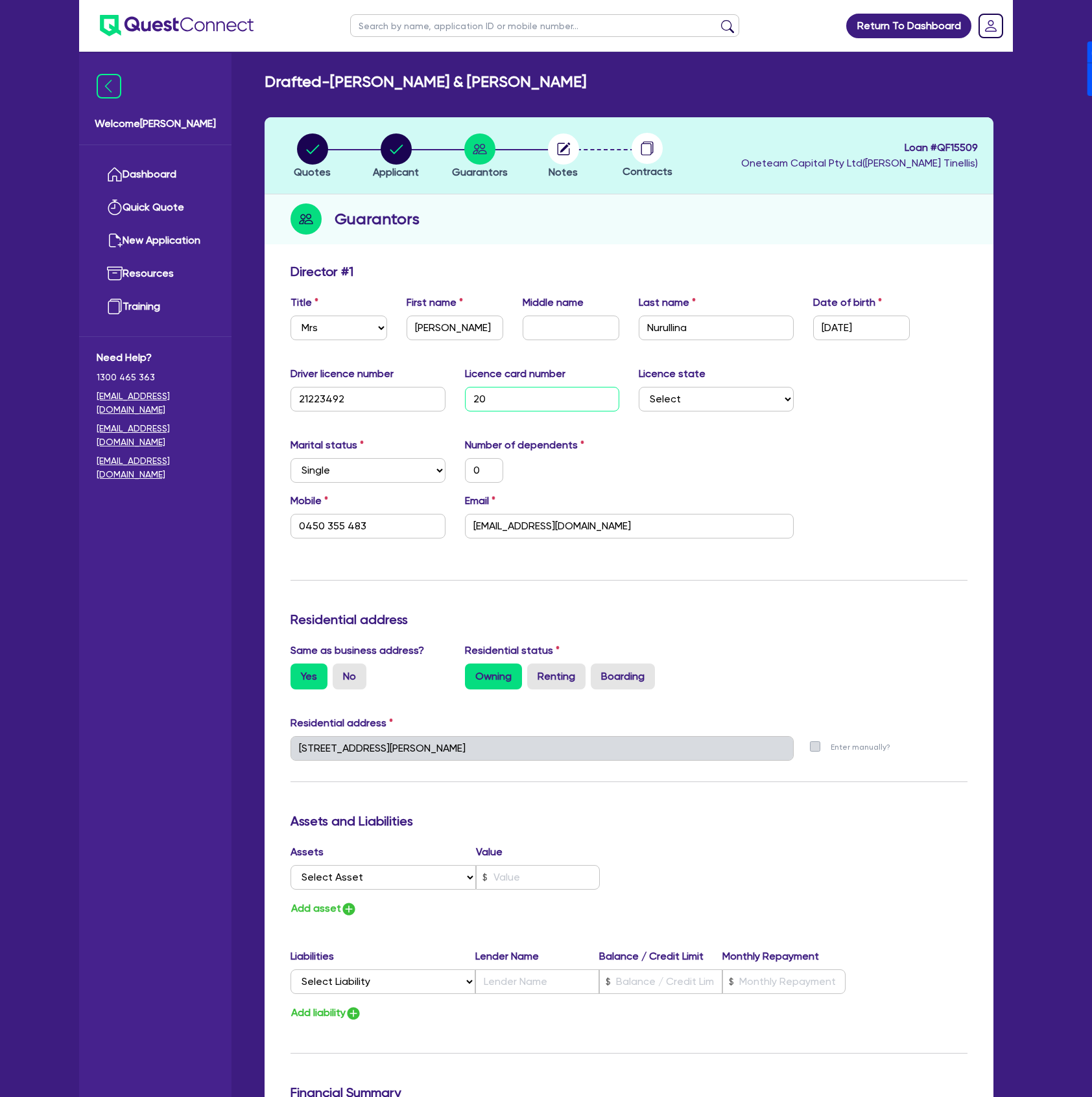
type input "204"
type input "0"
type input "0450 355 483"
type input "0"
type input "2047"
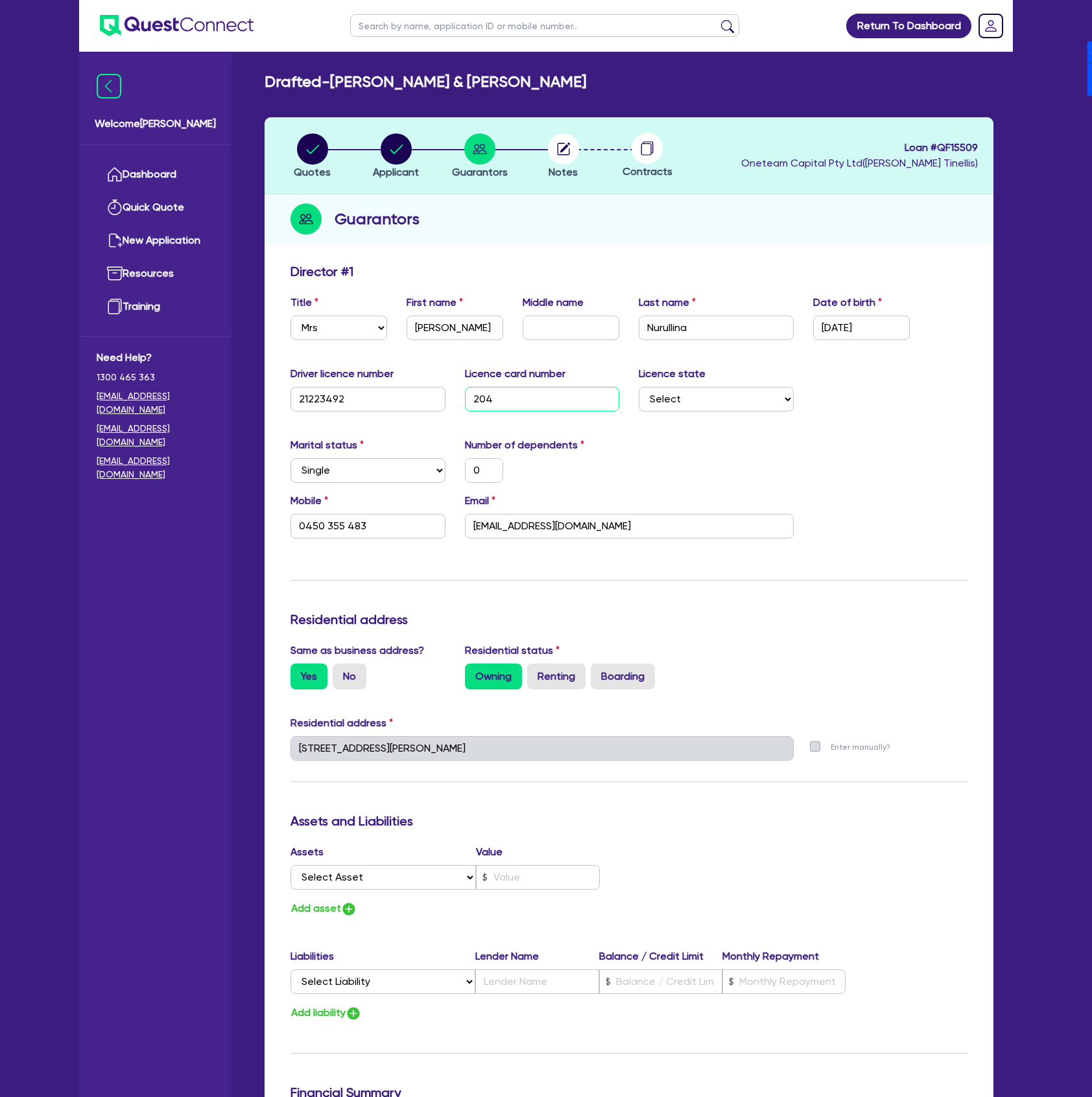
type input "0"
type input "0450 355 483"
type input "0"
type input "20472"
type input "0"
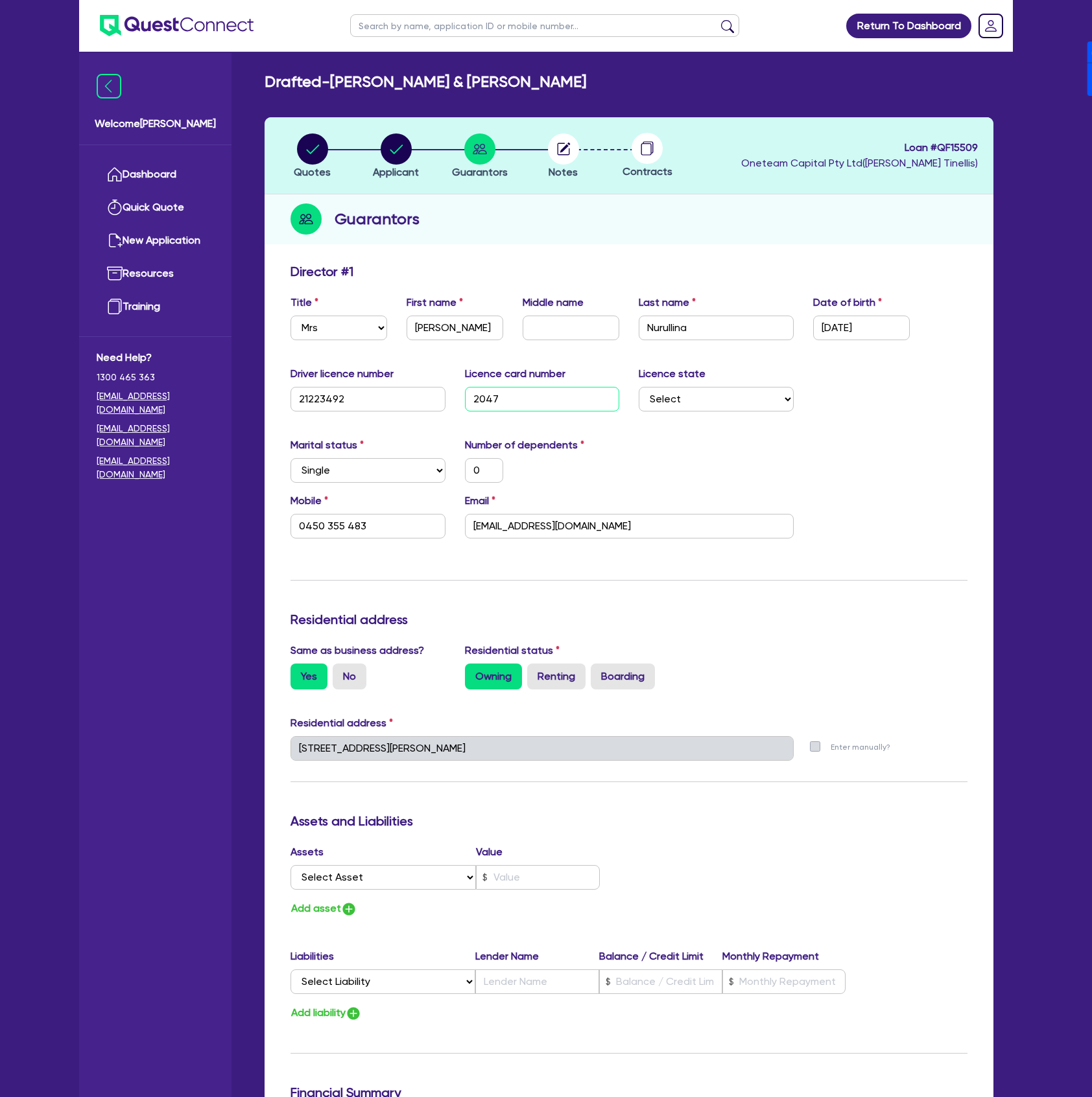
type input "0450 355 483"
type input "0"
type input "204726"
type input "0"
type input "0450 355 483"
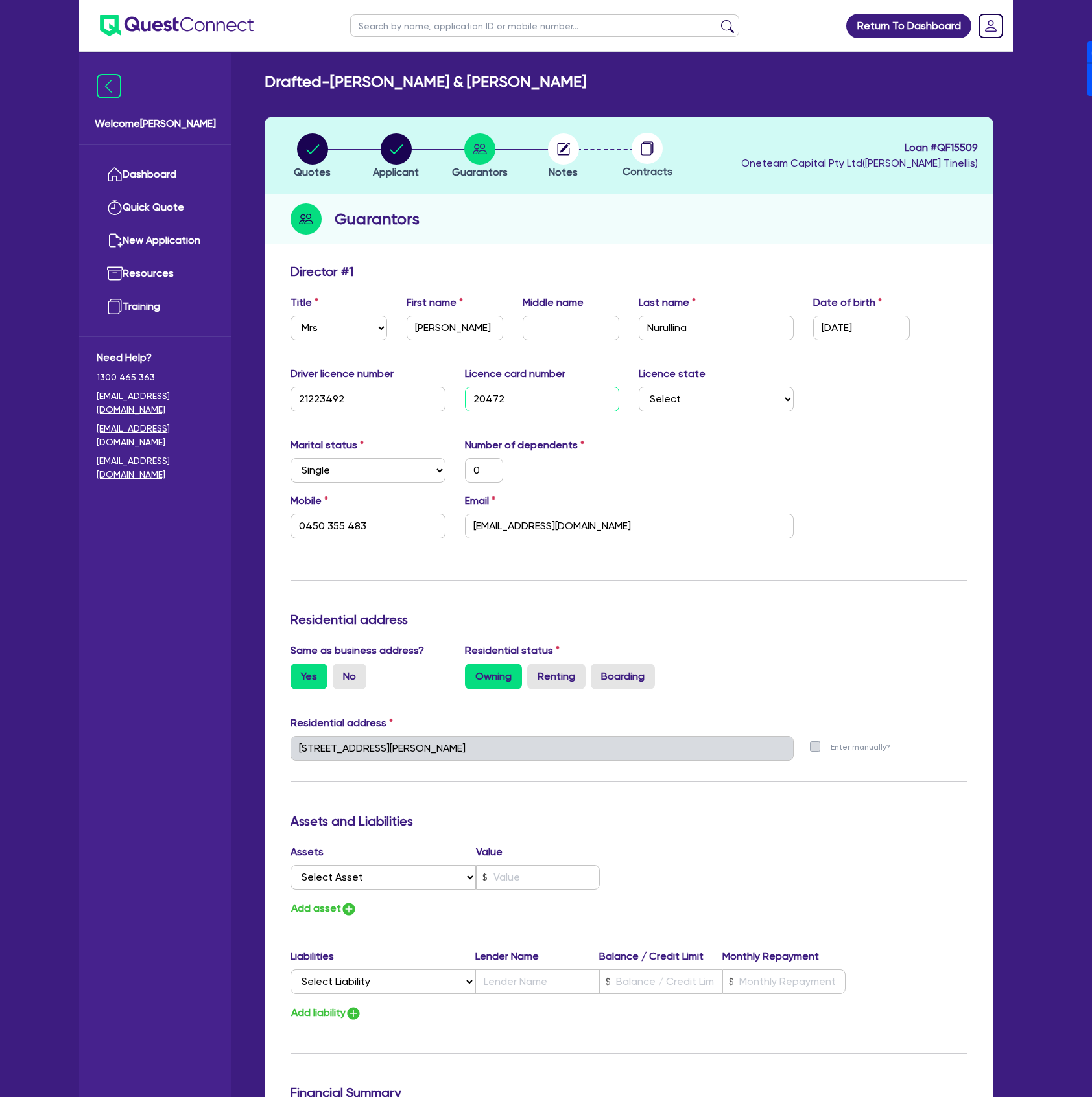
type input "0"
type input "2047260"
type input "0"
click at [381, 530] on input "0450 355 483" at bounding box center [367, 525] width 155 height 24
paste input "6143 181 962"
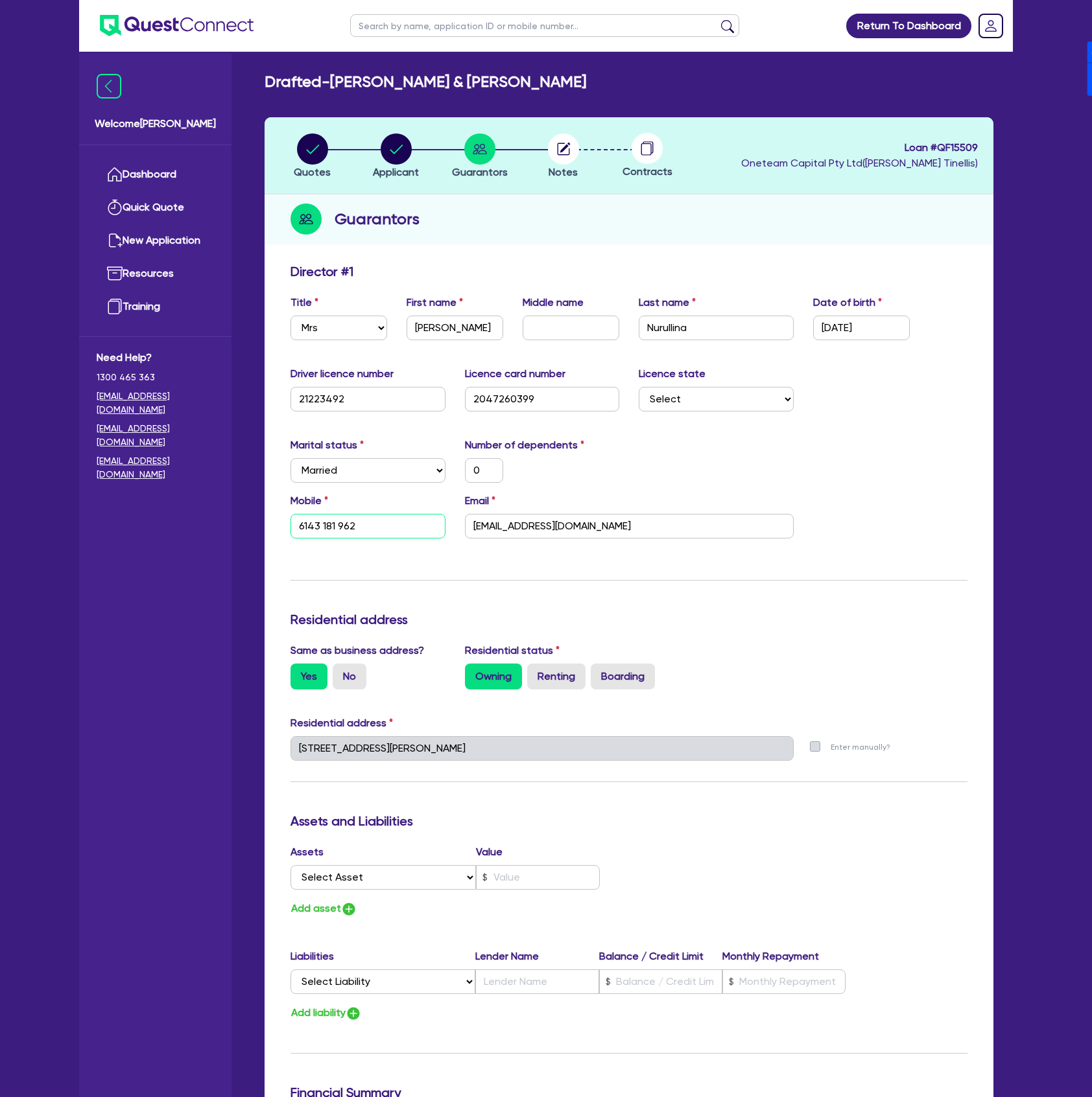
drag, startPoint x: 309, startPoint y: 524, endPoint x: 271, endPoint y: 525, distance: 38.0
click at [378, 519] on input "0431 819 62" at bounding box center [367, 525] width 155 height 24
click at [598, 531] on input "dtinellis@gmail.com" at bounding box center [629, 525] width 329 height 24
paste input "gardnerrita4"
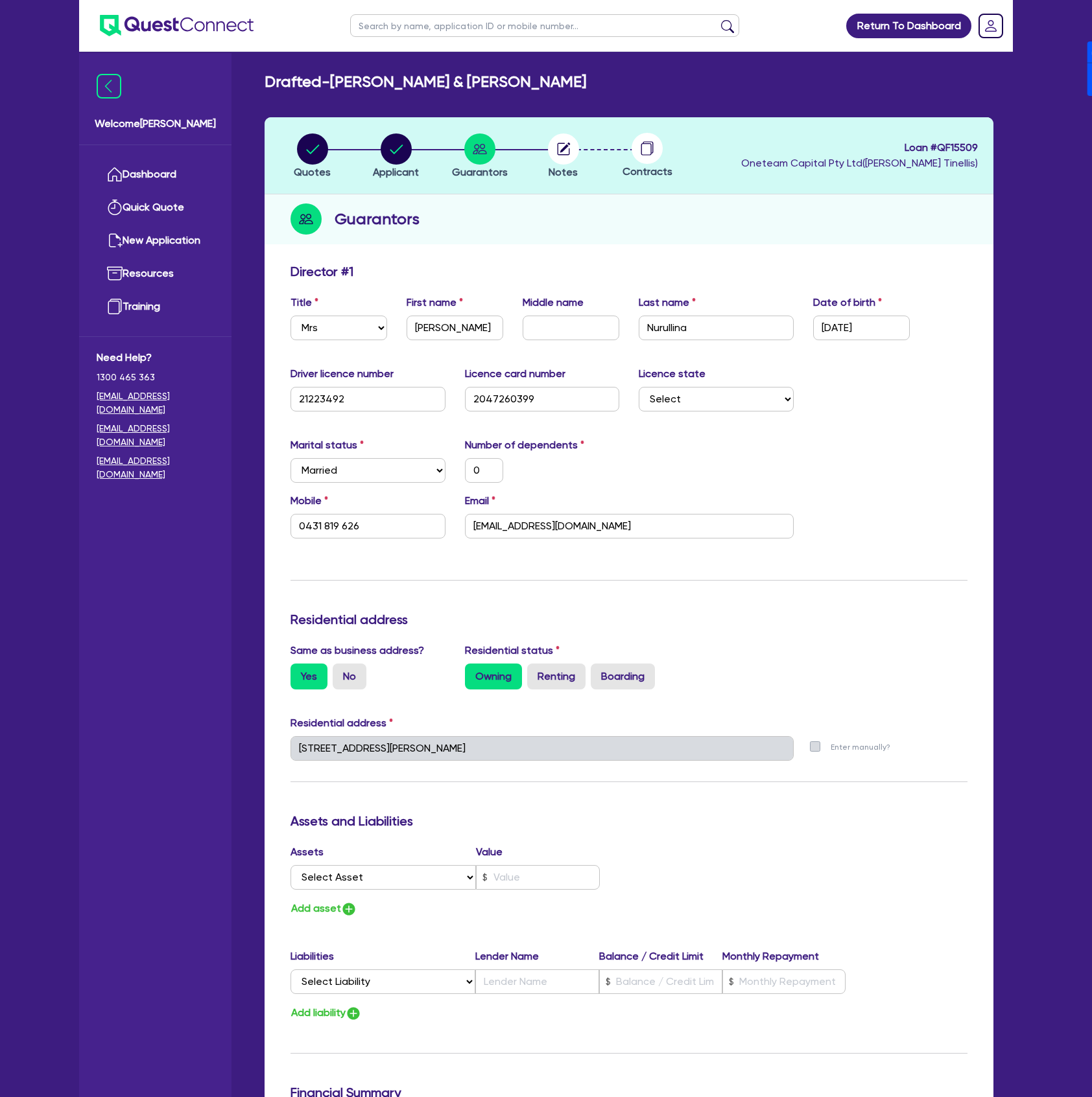
click at [705, 457] on div "Marital status Select Single Married De Facto / Partner Number of dependents 0" at bounding box center [629, 465] width 696 height 55
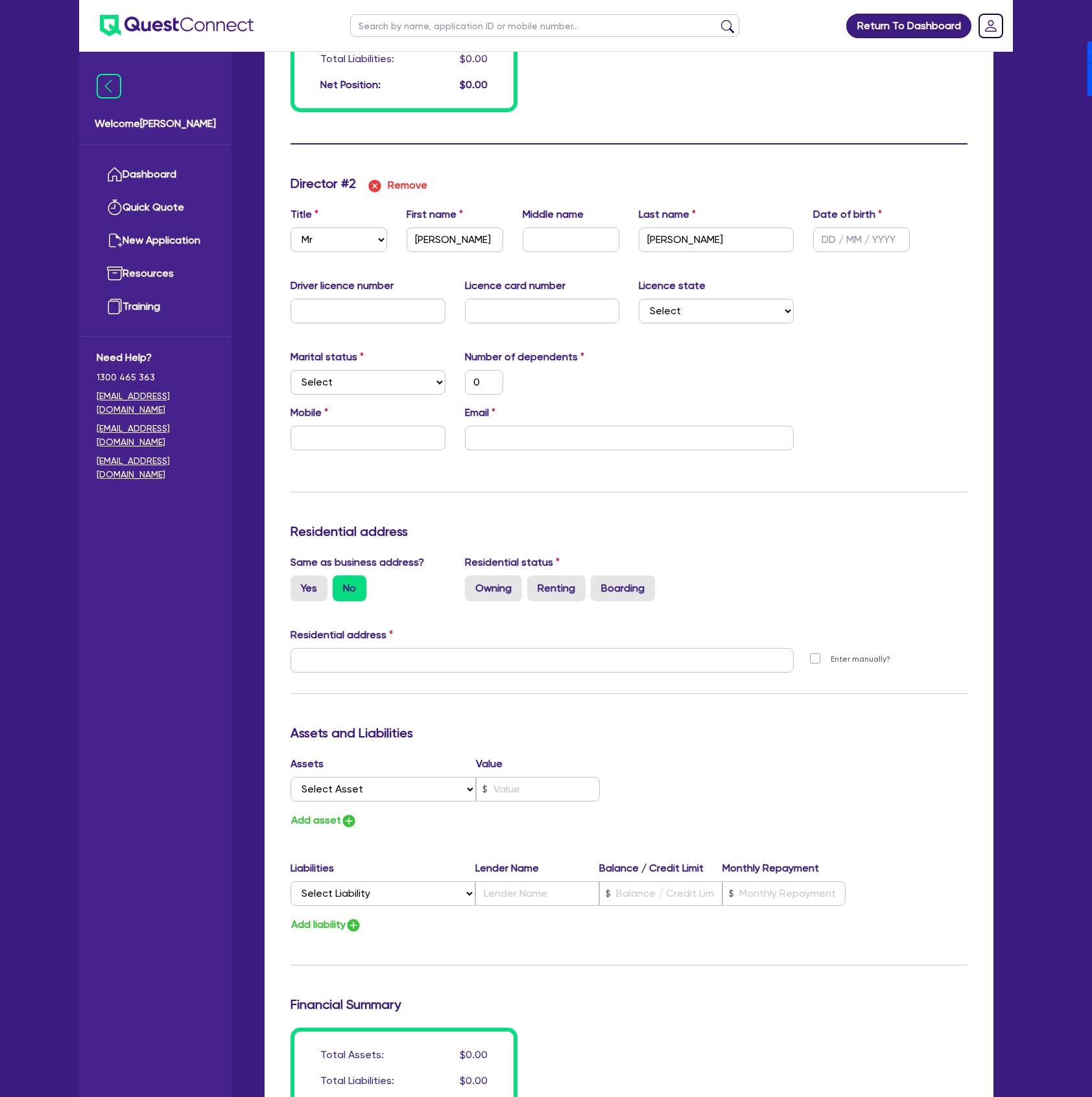
scroll to position [1123, 0]
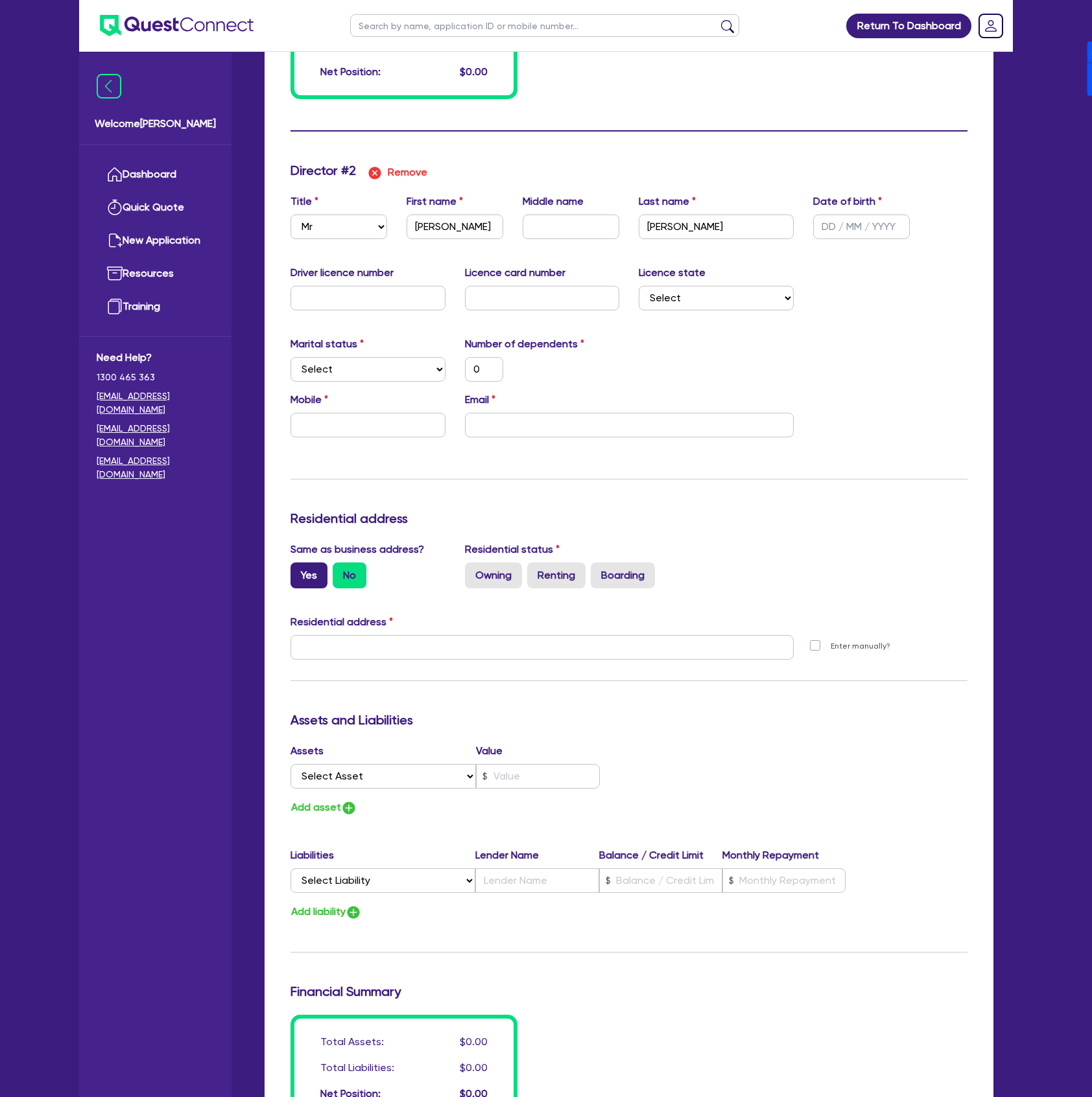
click at [290, 579] on div "Same as business address? Yes No" at bounding box center [367, 566] width 174 height 47
drag, startPoint x: 290, startPoint y: 579, endPoint x: 313, endPoint y: 595, distance: 28.0
click at [292, 579] on label "Yes" at bounding box center [309, 575] width 37 height 26
click at [292, 571] on input "Yes" at bounding box center [294, 567] width 8 height 8
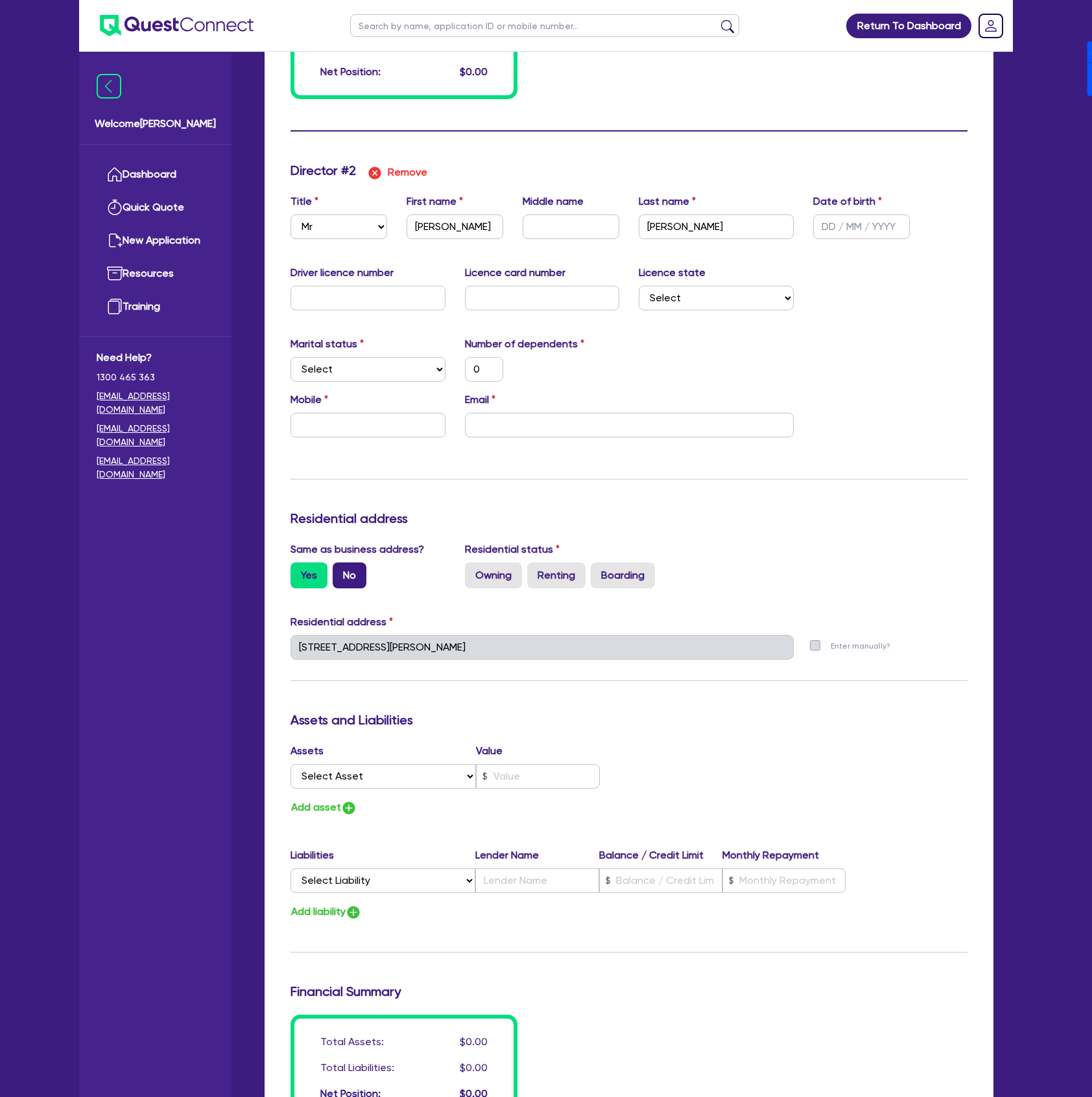
click at [364, 586] on label "No" at bounding box center [350, 575] width 34 height 26
click at [341, 571] on input "No" at bounding box center [337, 567] width 8 height 8
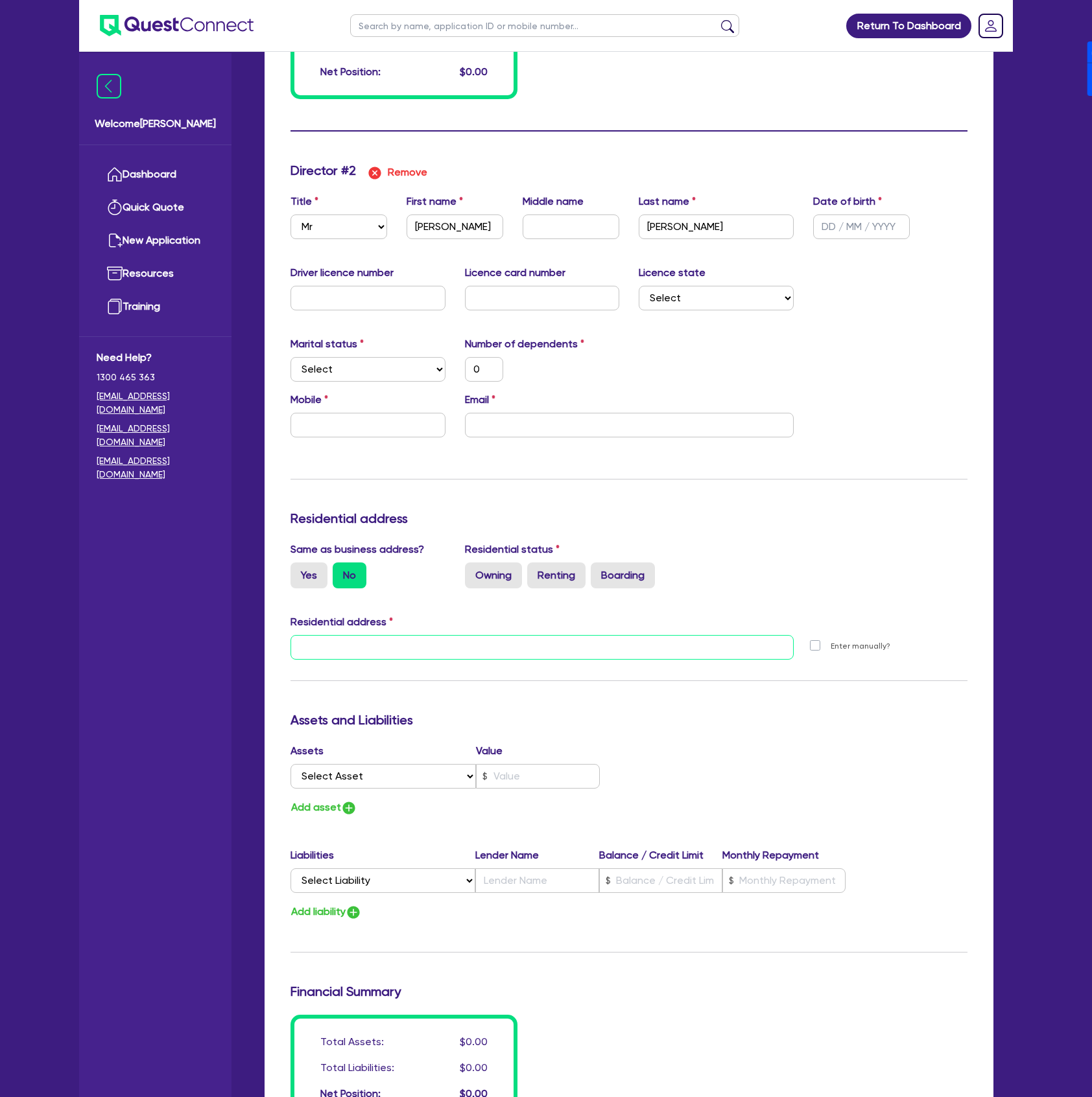
click at [418, 649] on input "text" at bounding box center [541, 647] width 503 height 24
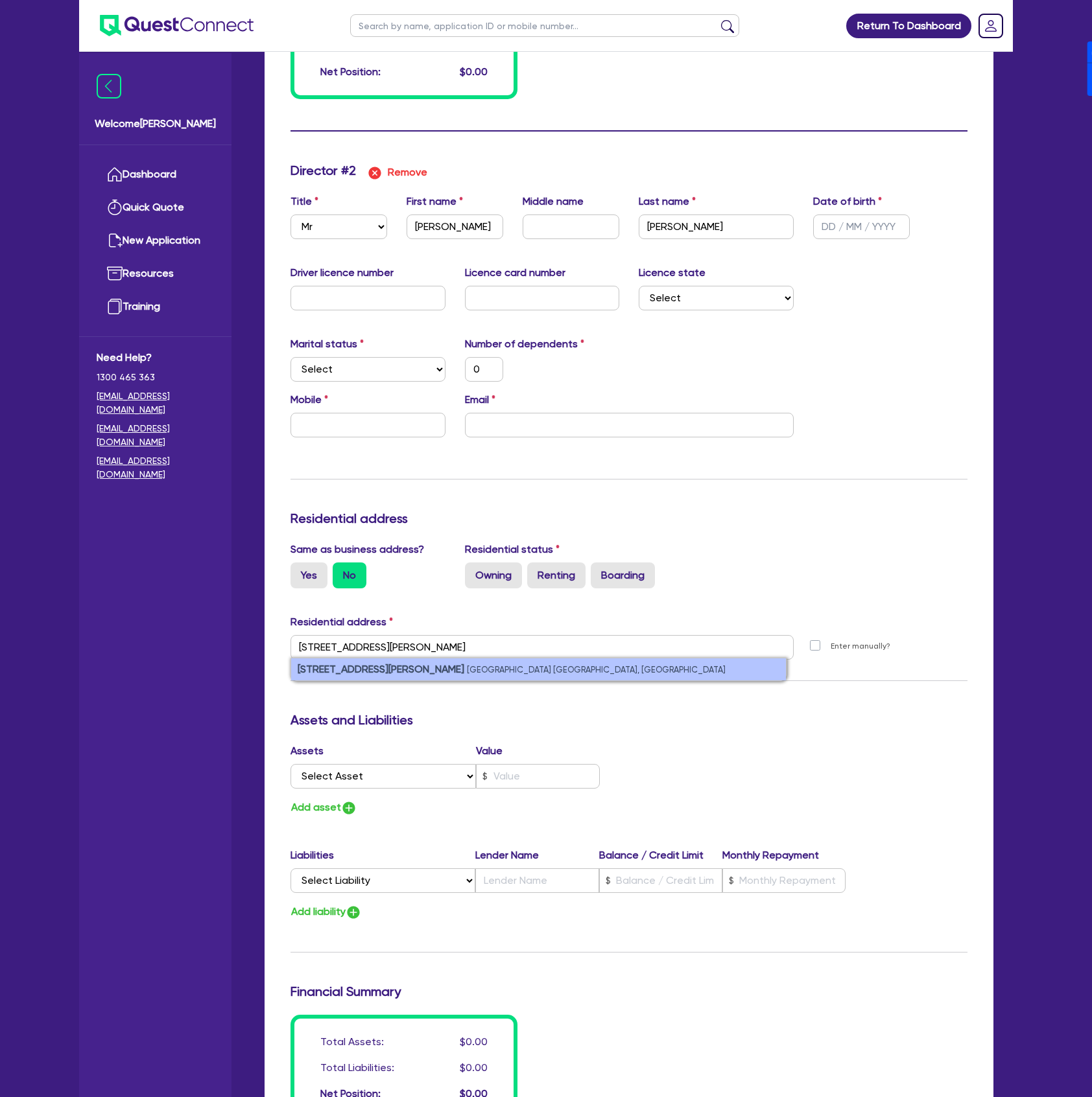
click at [467, 672] on small "Engadine NSW, Australia" at bounding box center [596, 670] width 259 height 10
click at [820, 234] on input "text" at bounding box center [861, 226] width 97 height 24
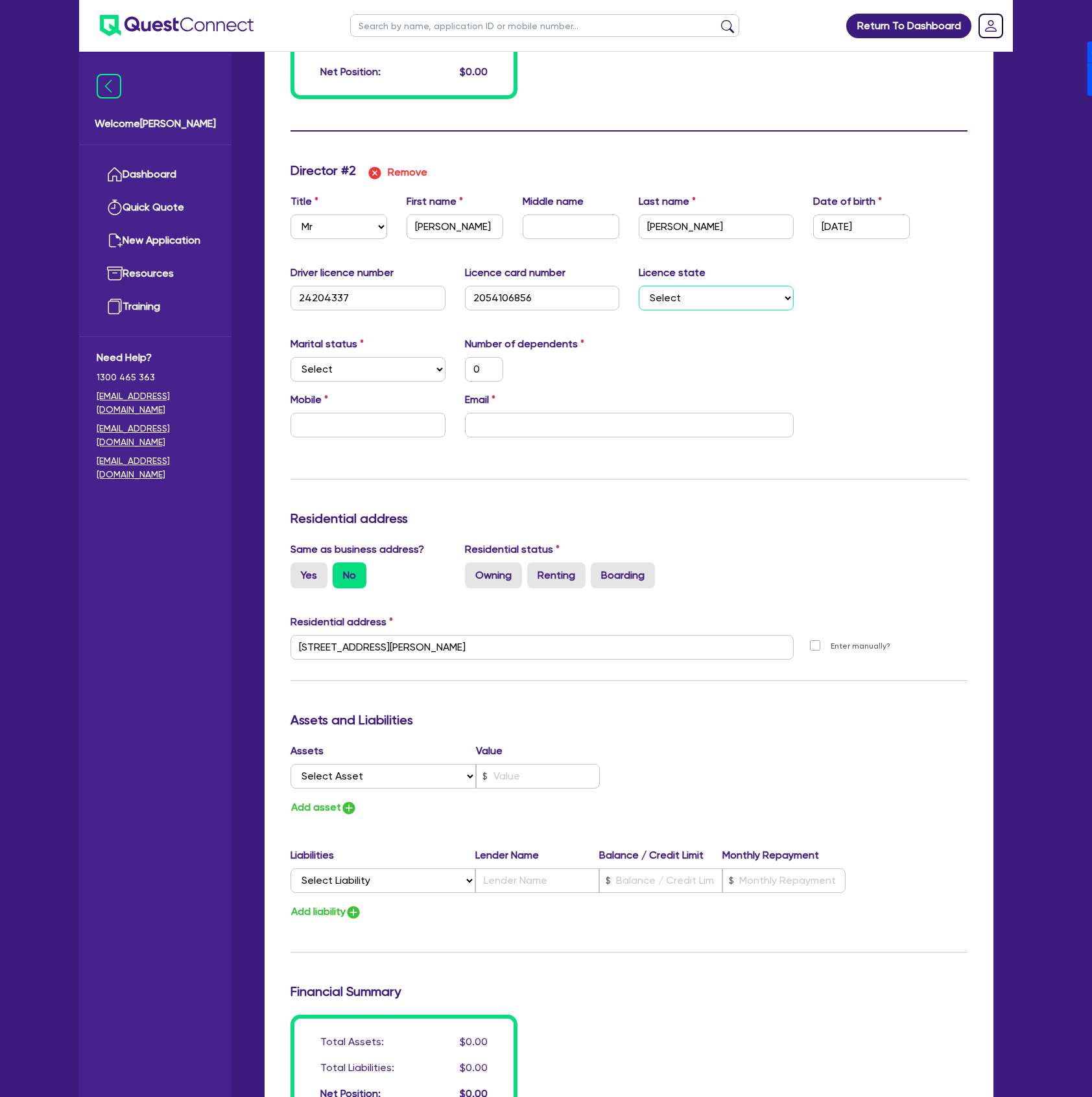
drag, startPoint x: 741, startPoint y: 302, endPoint x: 735, endPoint y: 309, distance: 9.2
click at [741, 302] on select "Select NSW VIC QLD TAS ACT SA NT WA" at bounding box center [716, 298] width 155 height 24
click at [639, 286] on select "Select NSW VIC QLD TAS ACT SA NT WA" at bounding box center [716, 298] width 155 height 24
click at [337, 373] on select "Select Single Married De Facto / Partner" at bounding box center [367, 369] width 155 height 24
click at [290, 357] on select "Select Single Married De Facto / Partner" at bounding box center [367, 369] width 155 height 24
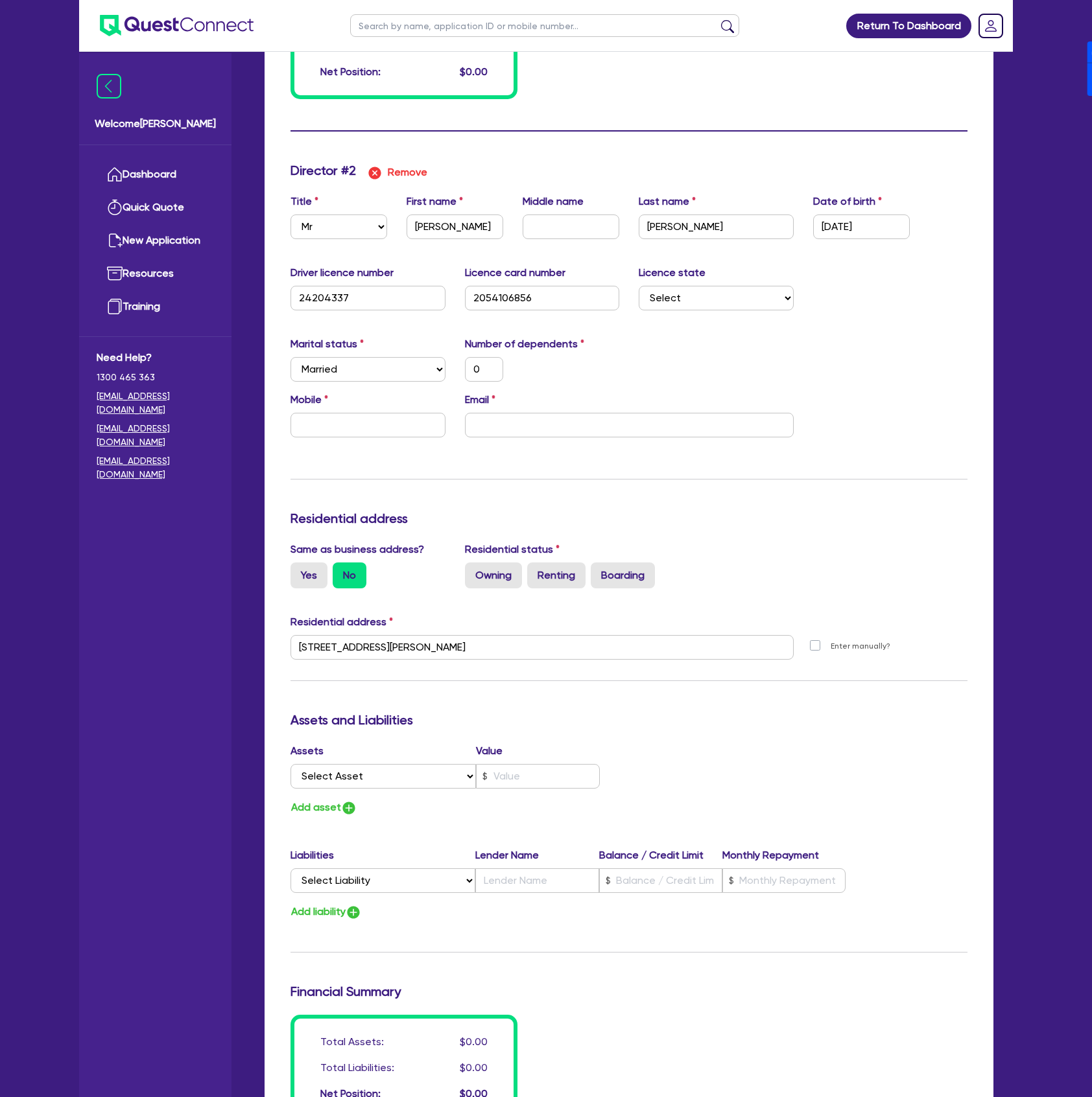
click at [389, 399] on div "Mobile" at bounding box center [367, 415] width 174 height 45
click at [558, 424] on input "email" at bounding box center [629, 425] width 329 height 24
paste input "andrew.gardner@northcott.com.au"
click at [729, 352] on div "Marital status Select Single Married De Facto / Partner Number of dependents 0" at bounding box center [629, 364] width 696 height 55
click at [367, 418] on input "text" at bounding box center [367, 425] width 155 height 24
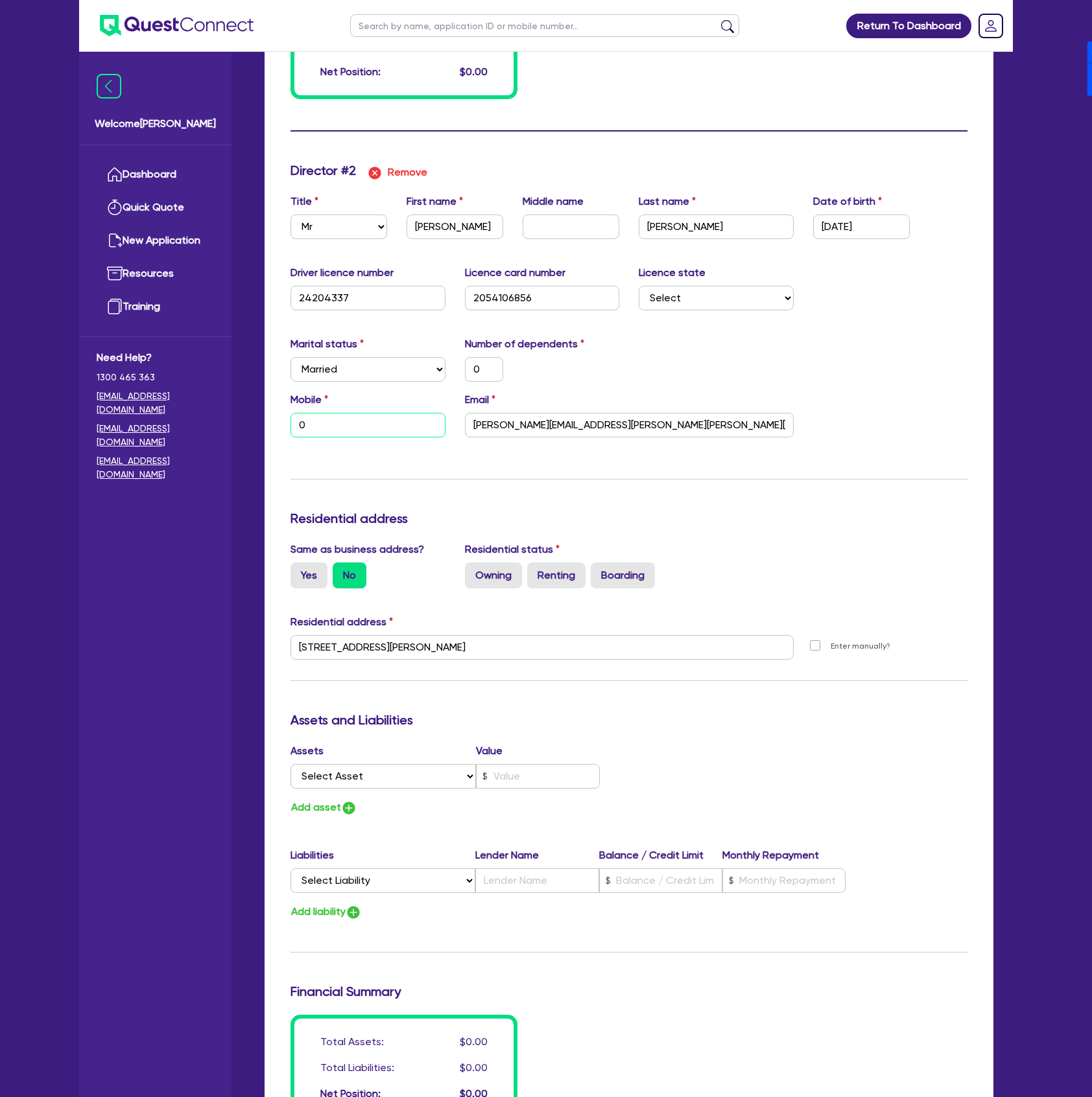
paste input "421 336 305"
click at [778, 361] on div "Marital status Select Single Married De Facto / Partner Number of dependents 0" at bounding box center [629, 364] width 696 height 55
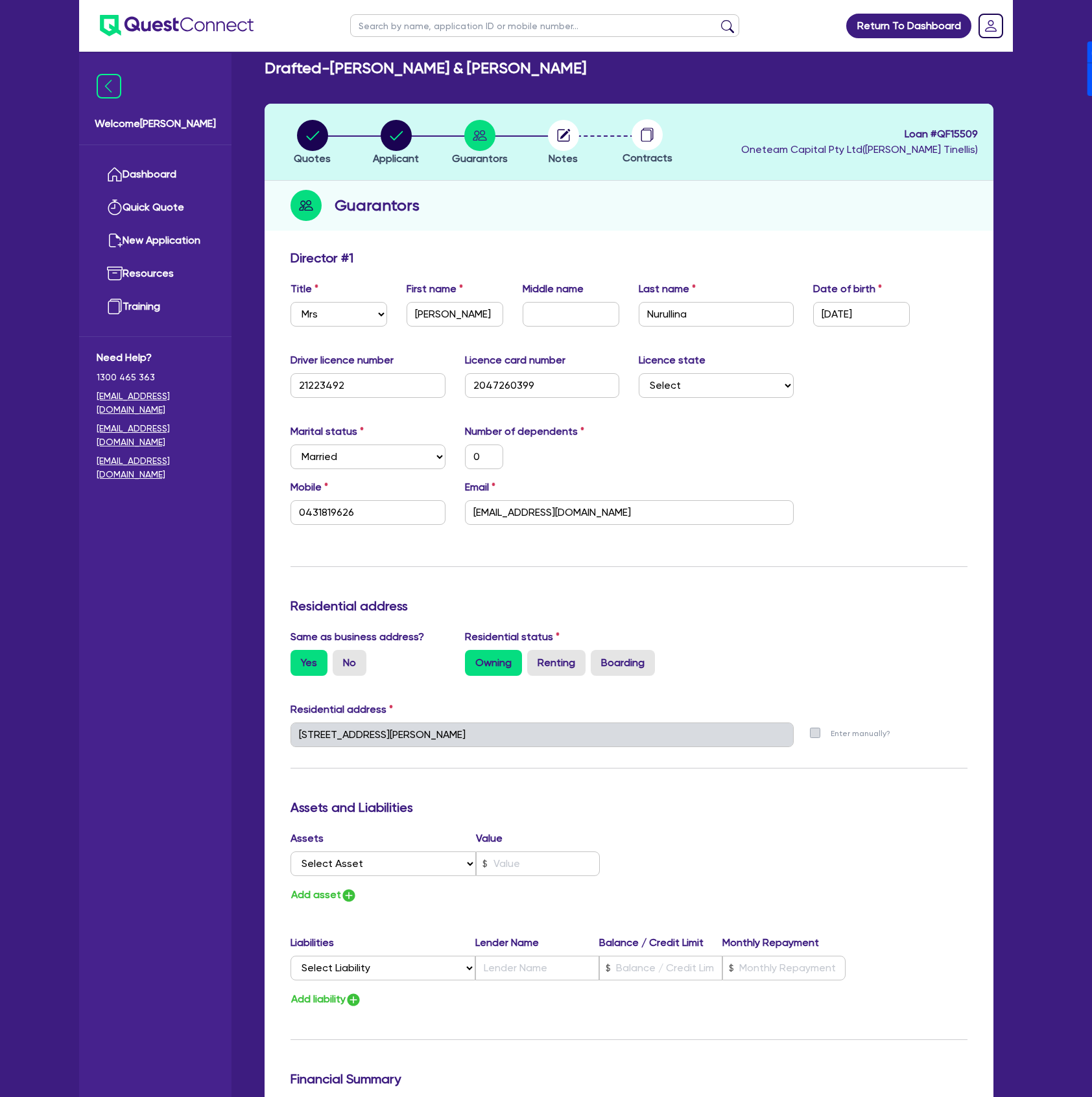
scroll to position [0, 0]
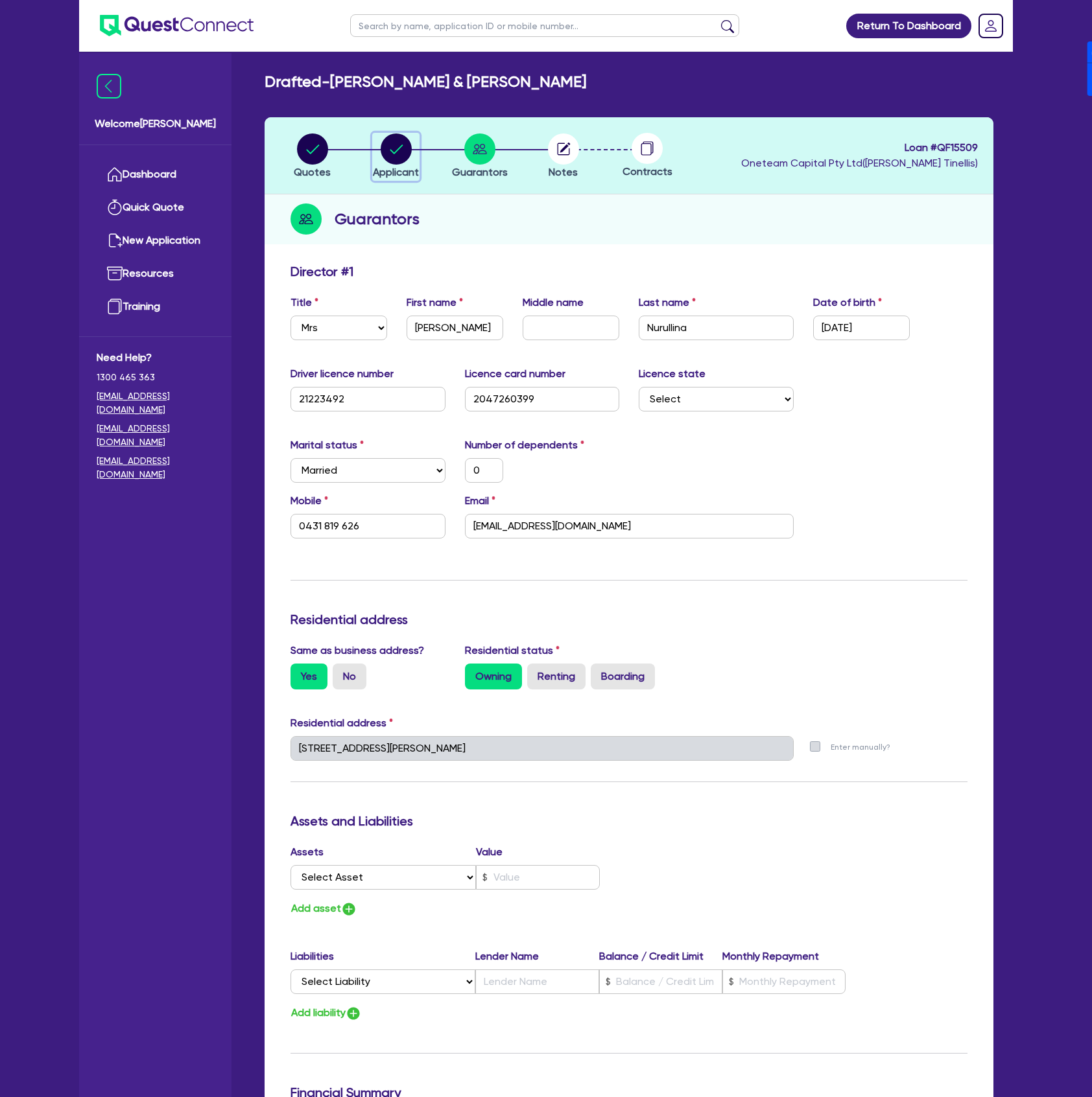
click at [389, 149] on circle "button" at bounding box center [396, 149] width 31 height 31
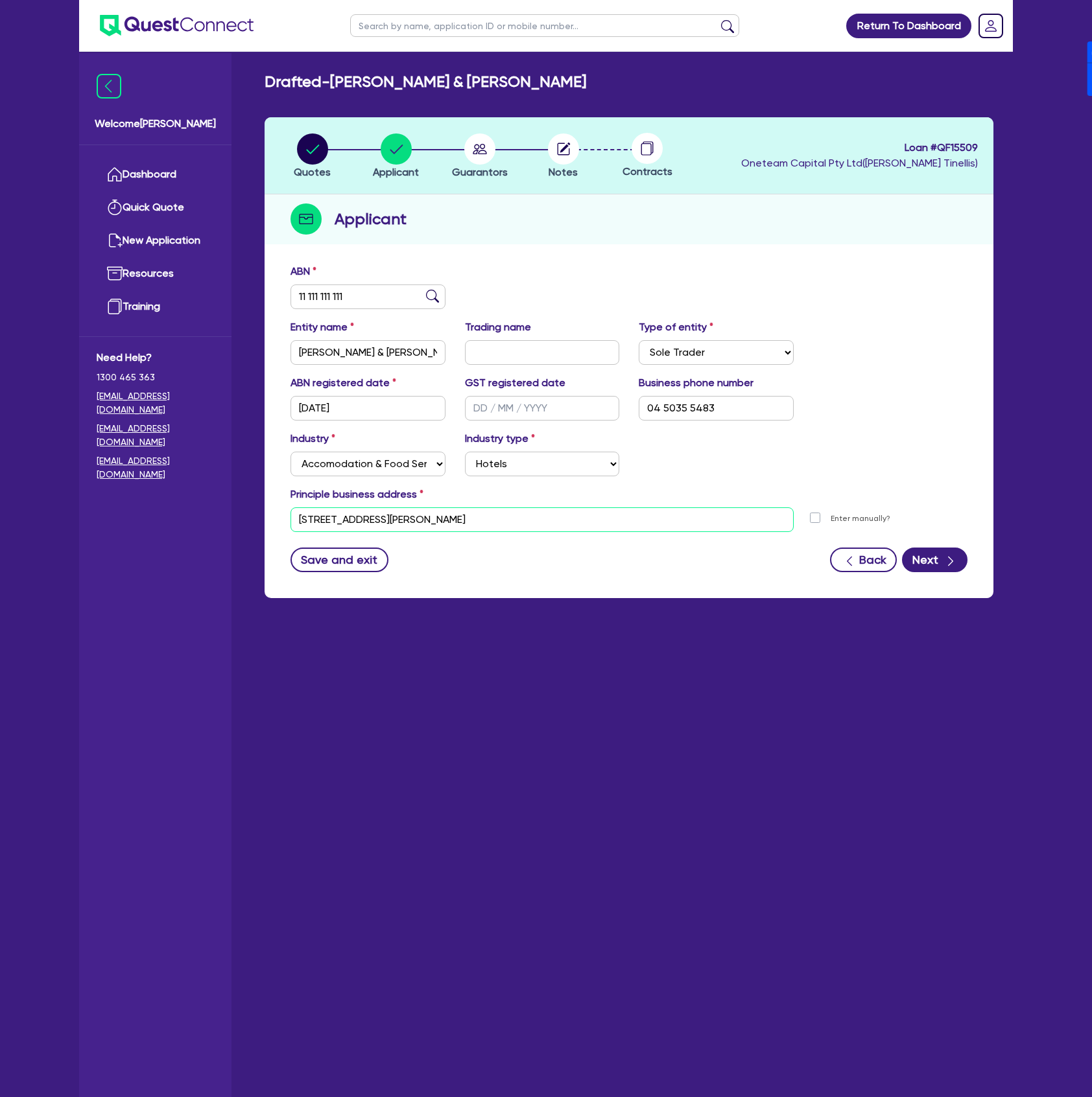
click at [525, 523] on input "unit 5 92 Allison Cres Menai NSW 2234" at bounding box center [541, 519] width 503 height 24
paste input "142 campbellfield avenue, Bradbury"
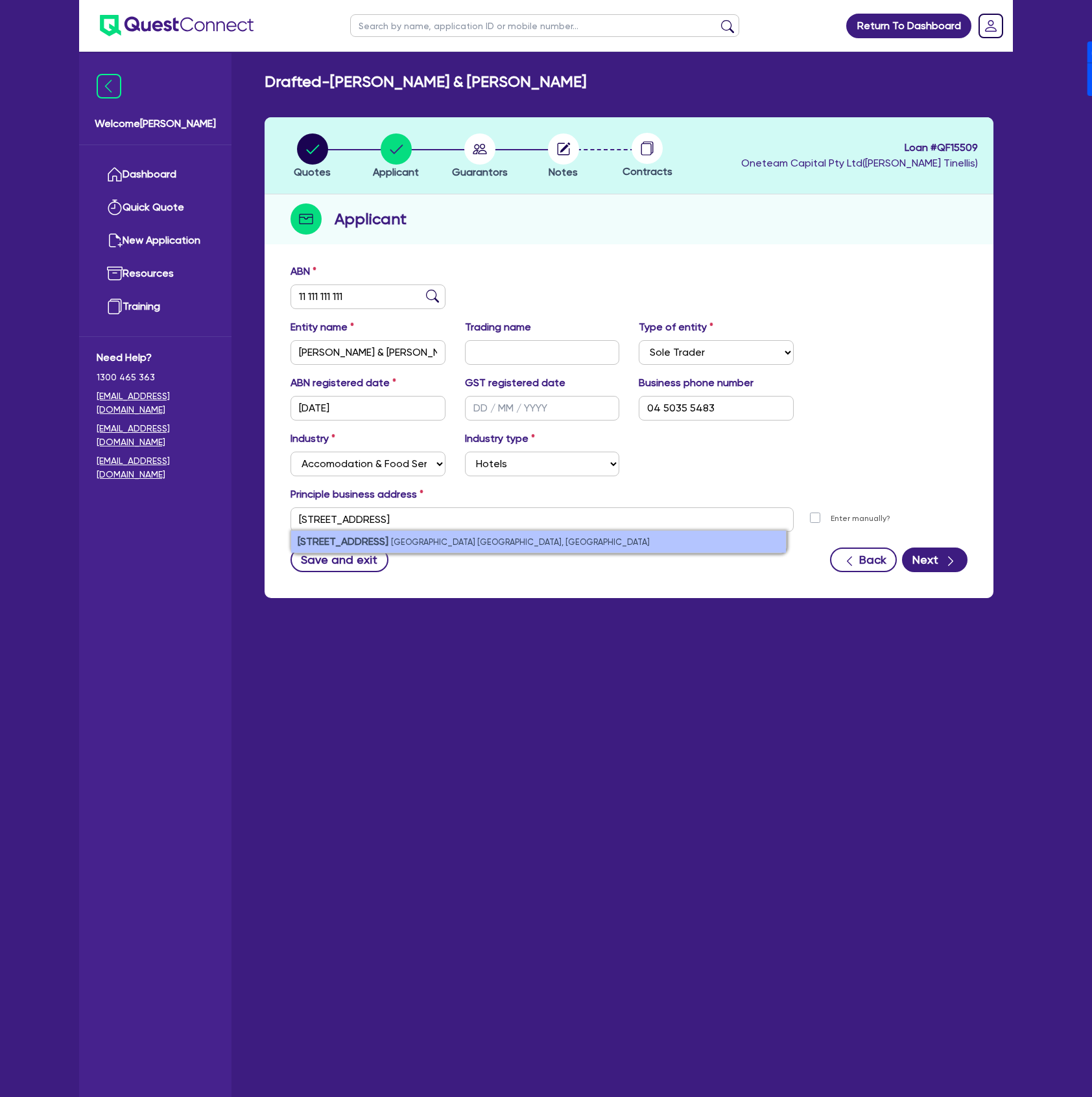
click at [499, 537] on small "Bradbury NSW, Australia" at bounding box center [520, 542] width 259 height 10
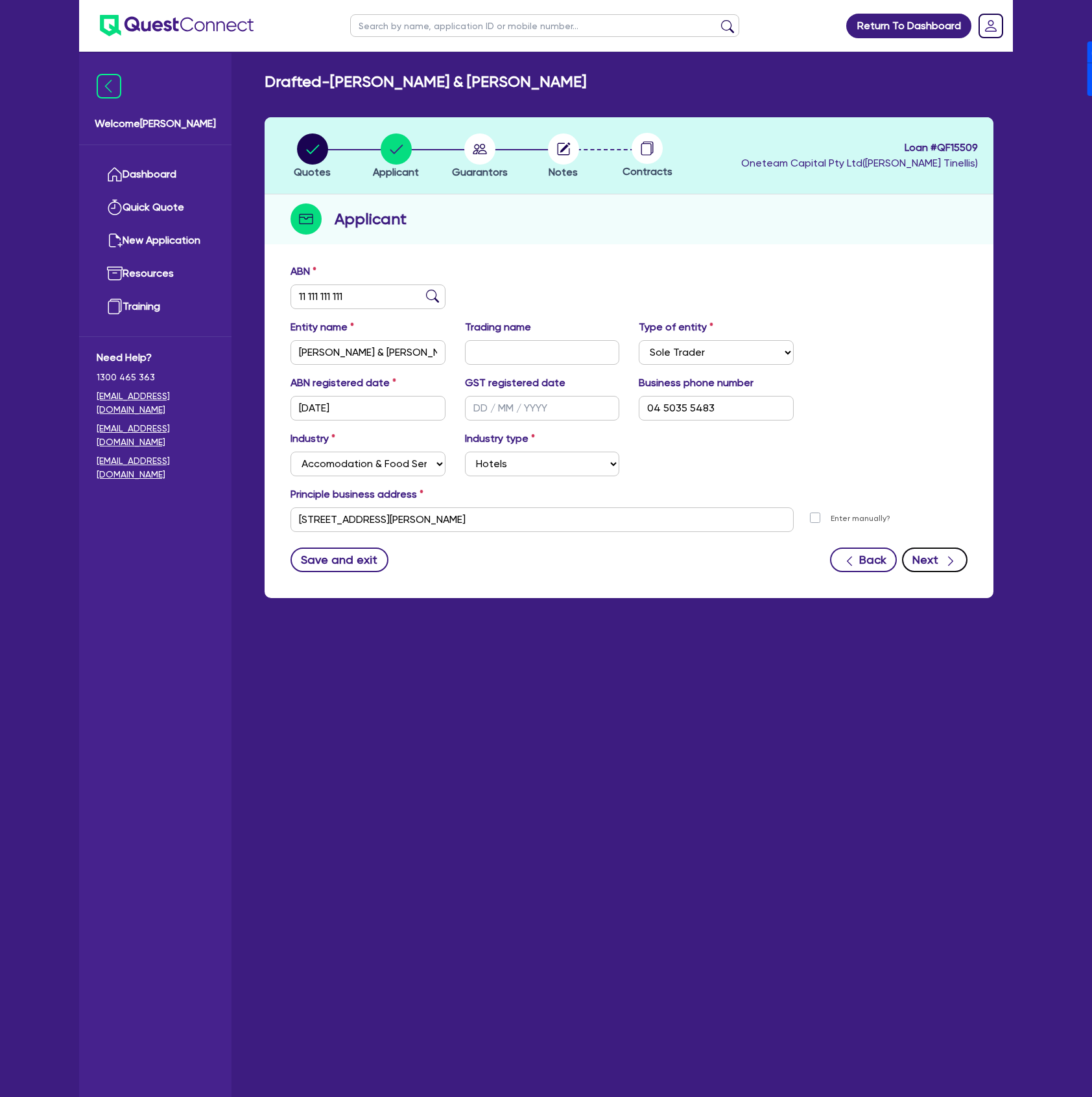
click at [933, 569] on button "Next" at bounding box center [935, 560] width 66 height 24
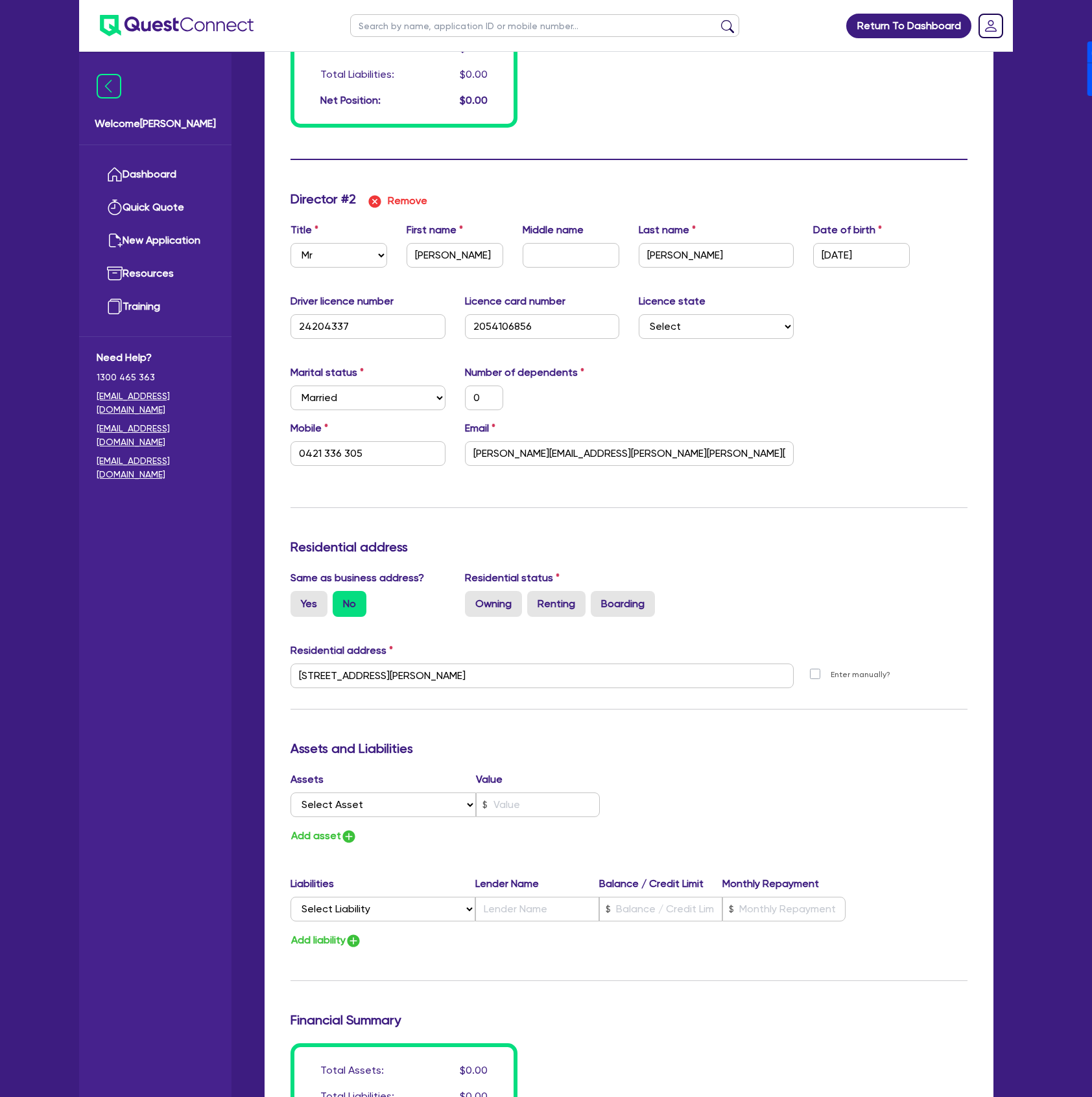
scroll to position [1123, 0]
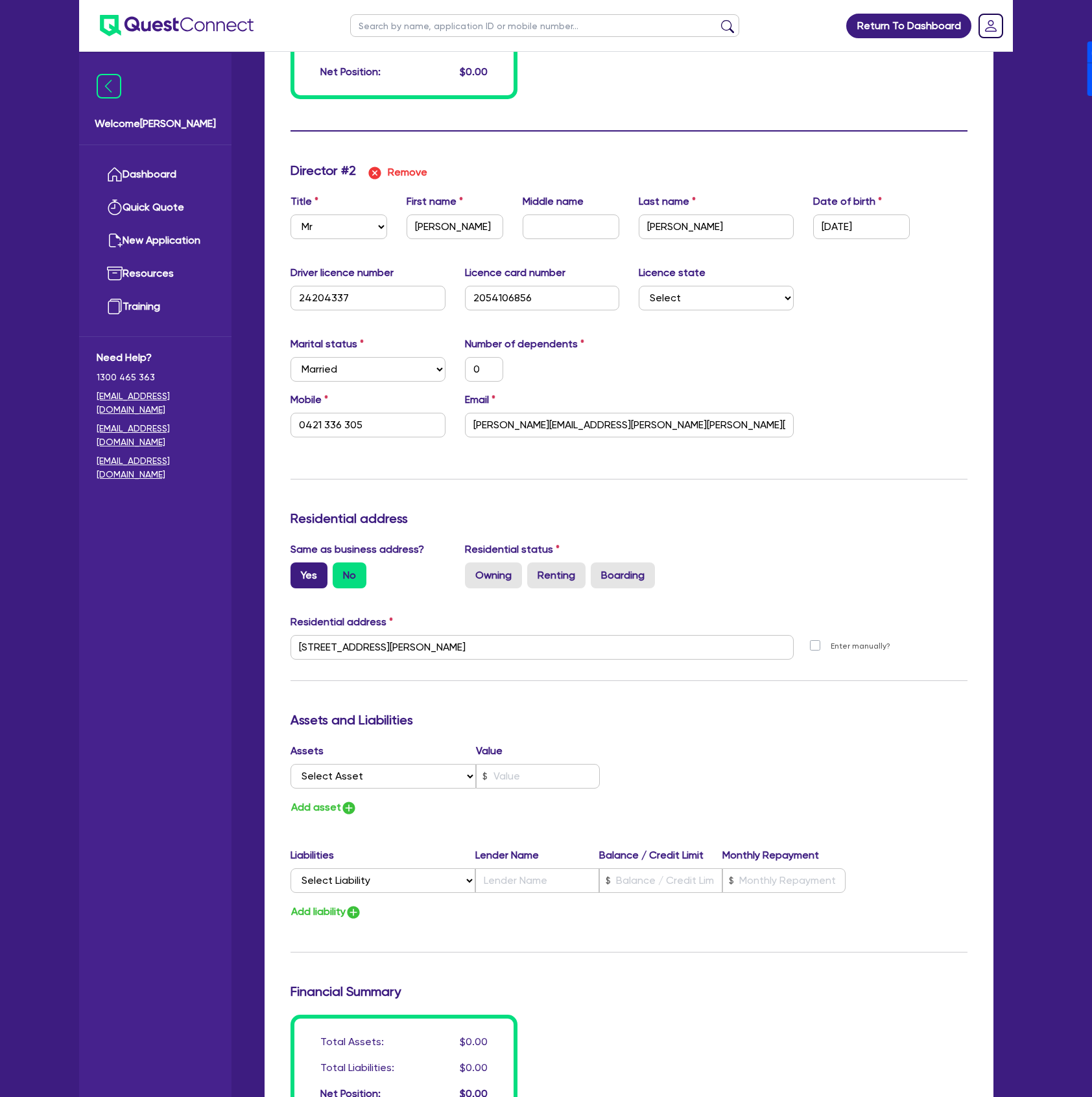
click at [306, 568] on label "Yes" at bounding box center [309, 575] width 37 height 26
click at [298, 568] on input "Yes" at bounding box center [294, 567] width 8 height 8
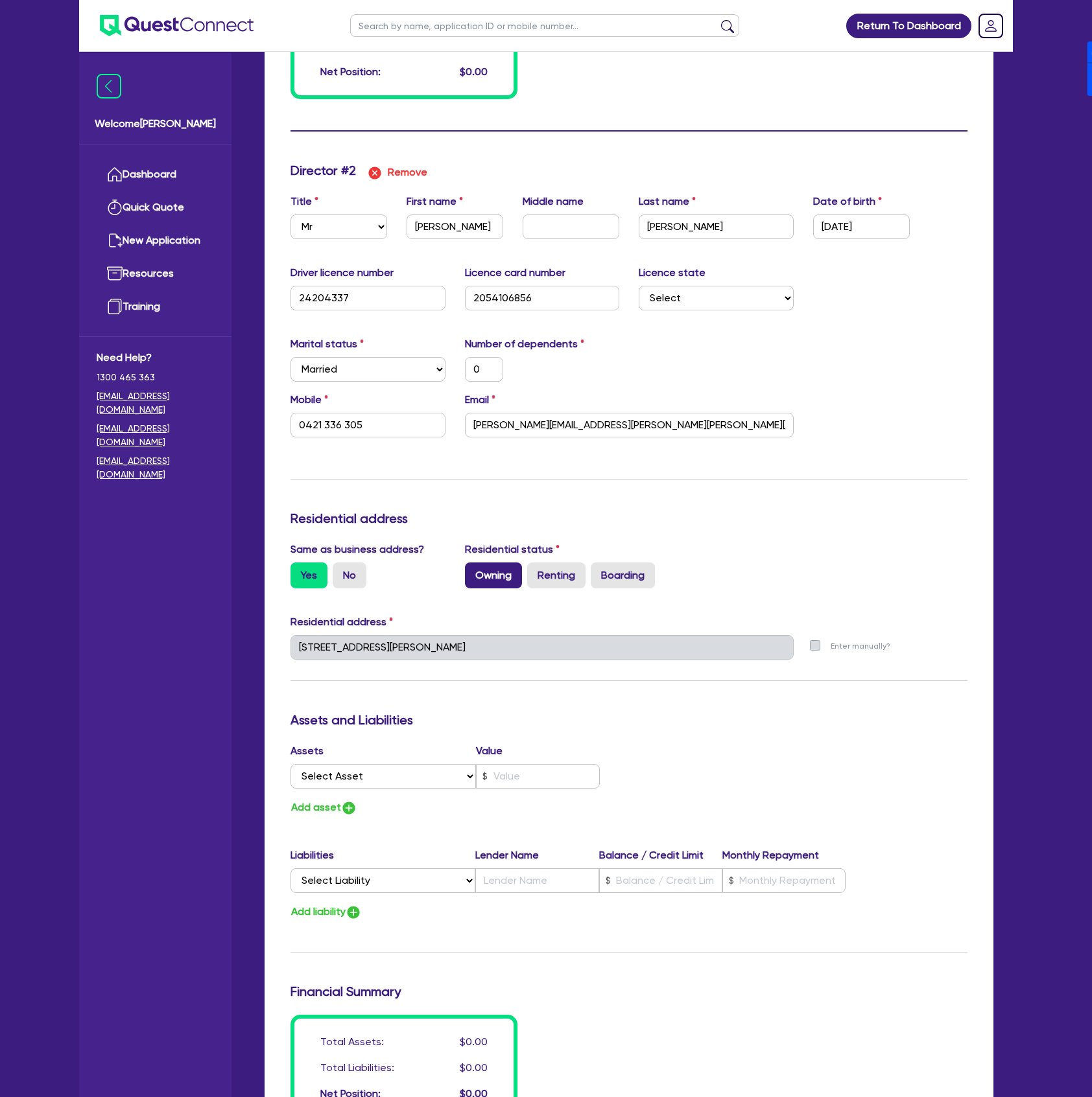
click at [517, 573] on label "Owning" at bounding box center [493, 575] width 57 height 26
click at [473, 571] on input "Owning" at bounding box center [469, 567] width 8 height 8
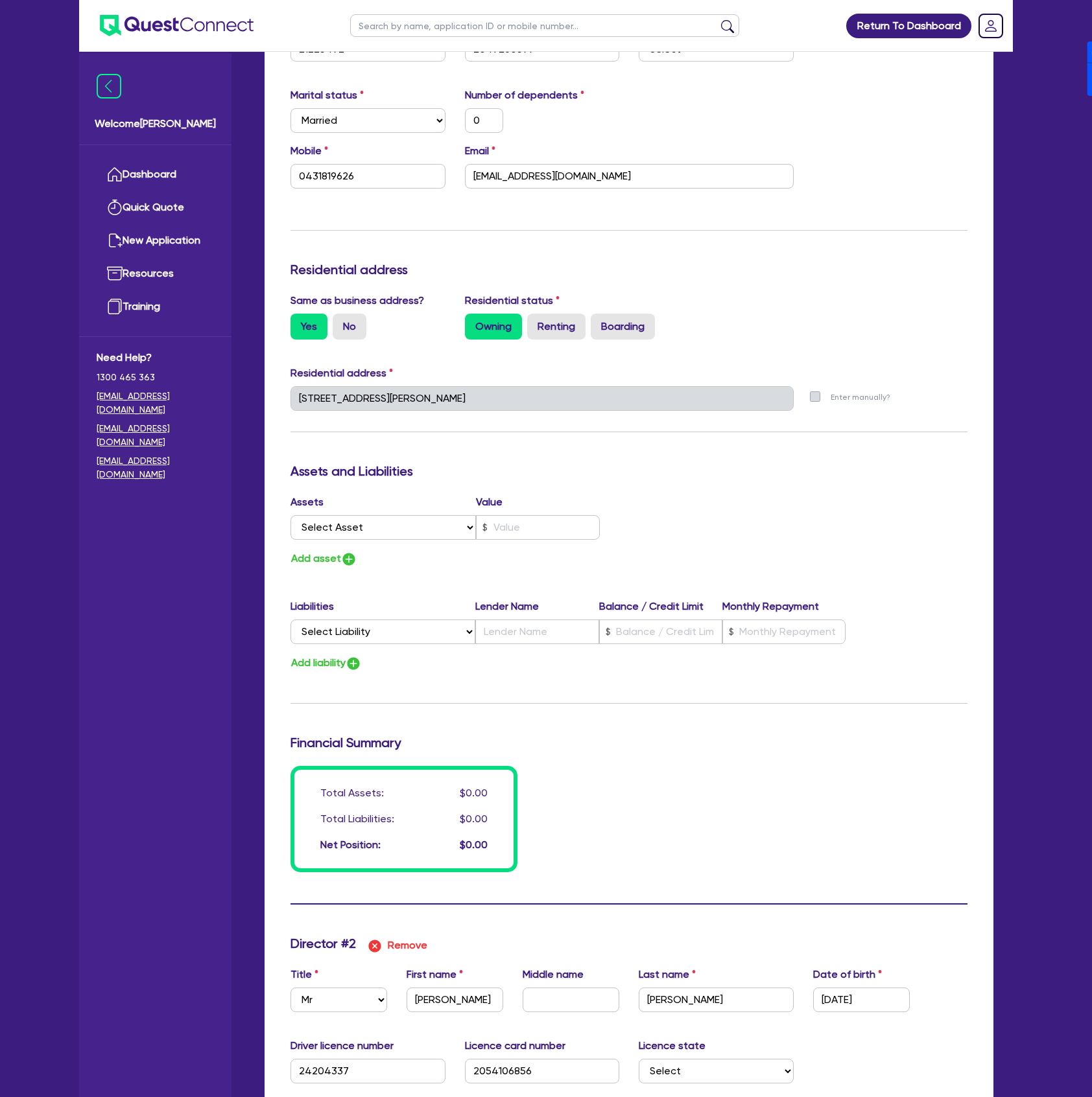
scroll to position [259, 0]
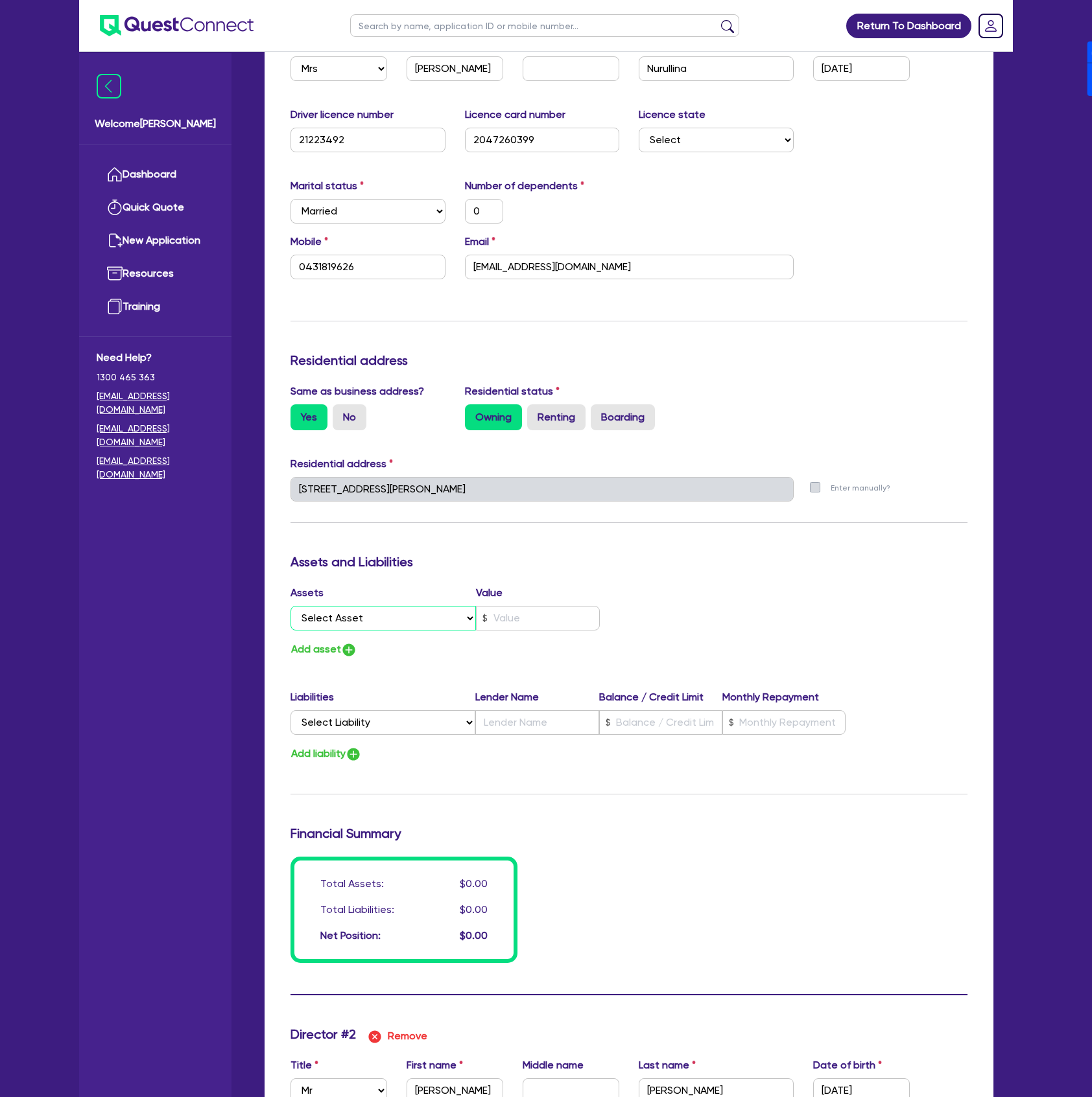
click at [413, 630] on select "Select Asset Cash Property Investment property Vehicle Truck Trailer Equipment …" at bounding box center [382, 618] width 186 height 24
click at [290, 606] on select "Select Asset Cash Property Investment property Vehicle Truck Trailer Equipment …" at bounding box center [382, 618] width 186 height 24
click at [577, 625] on input "text" at bounding box center [537, 618] width 124 height 24
click at [374, 720] on select "Select Liability Credit card Mortgage Investment property loan Vehicle loan Tru…" at bounding box center [382, 722] width 185 height 24
click at [290, 711] on select "Select Liability Credit card Mortgage Investment property loan Vehicle loan Tru…" at bounding box center [382, 722] width 185 height 24
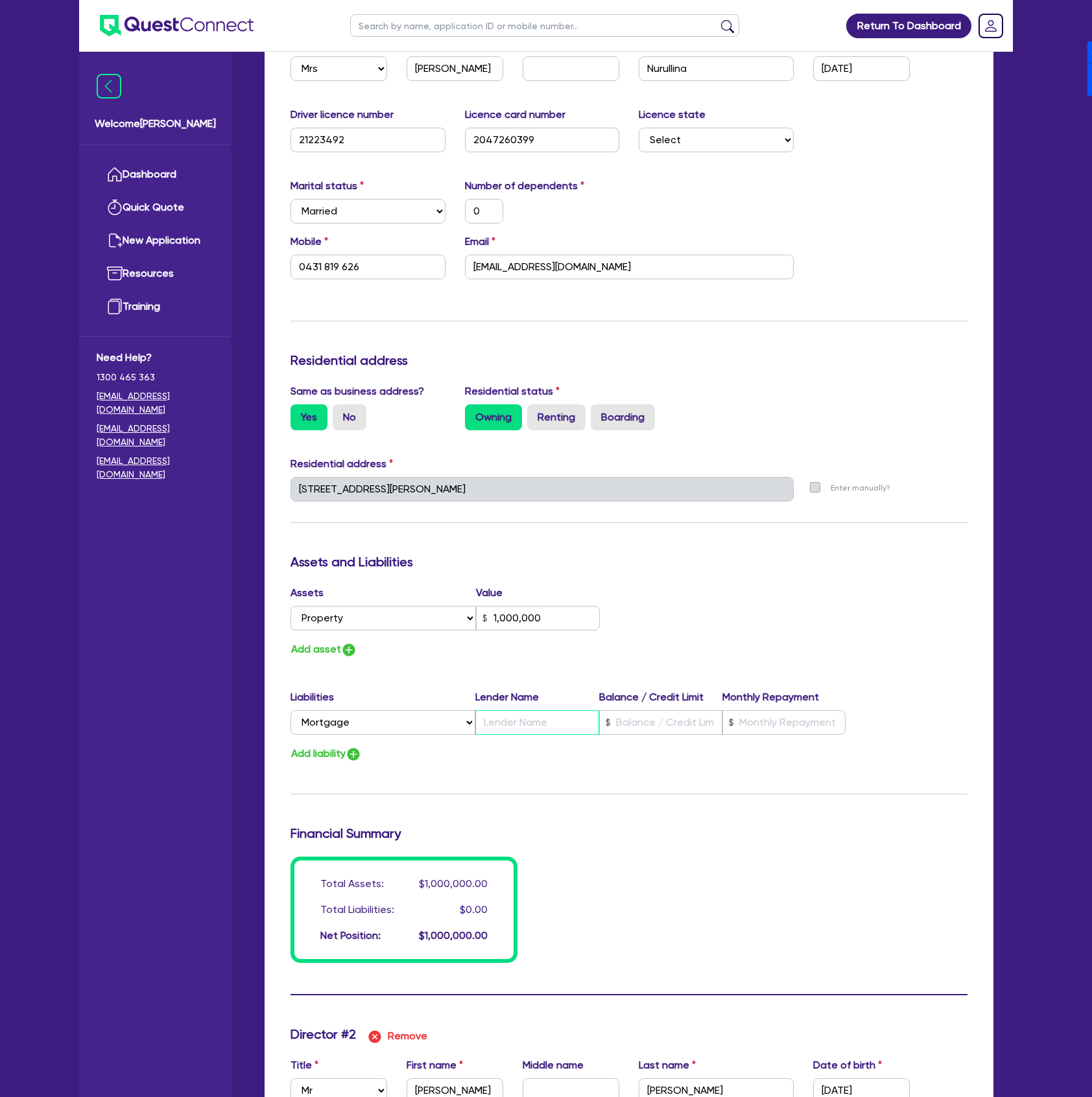
click at [526, 726] on input "text" at bounding box center [536, 722] width 124 height 24
click at [335, 756] on button "Add liability" at bounding box center [325, 754] width 71 height 18
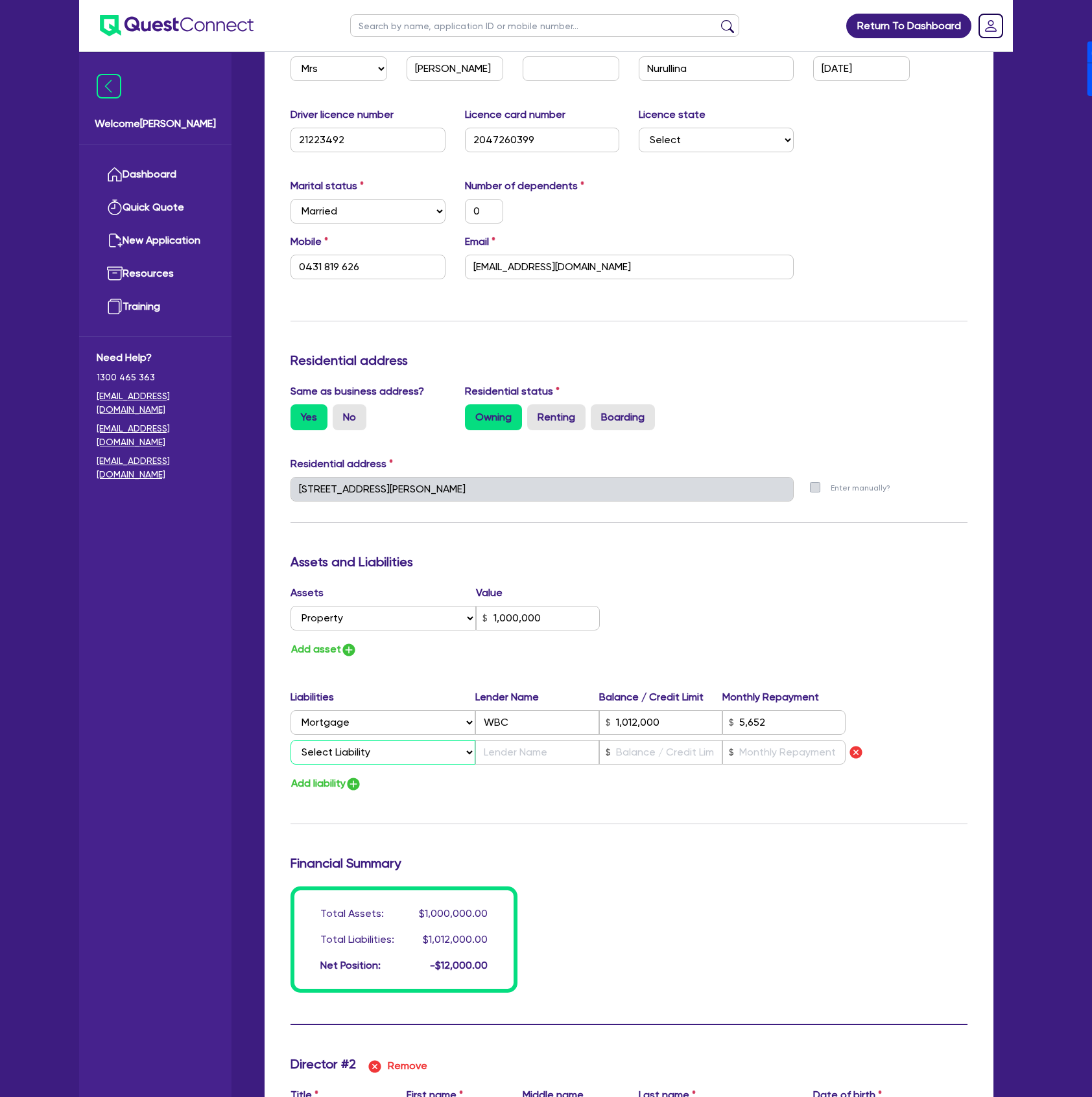
click at [341, 763] on select "Select Liability Credit card Mortgage Investment property loan Vehicle loan Tru…" at bounding box center [382, 752] width 185 height 24
click at [290, 741] on select "Select Liability Credit card Mortgage Investment property loan Vehicle loan Tru…" at bounding box center [382, 752] width 185 height 24
drag, startPoint x: 494, startPoint y: 760, endPoint x: 528, endPoint y: 741, distance: 38.9
click at [498, 758] on input "text" at bounding box center [536, 752] width 124 height 24
click at [303, 783] on button "Add liability" at bounding box center [325, 783] width 71 height 18
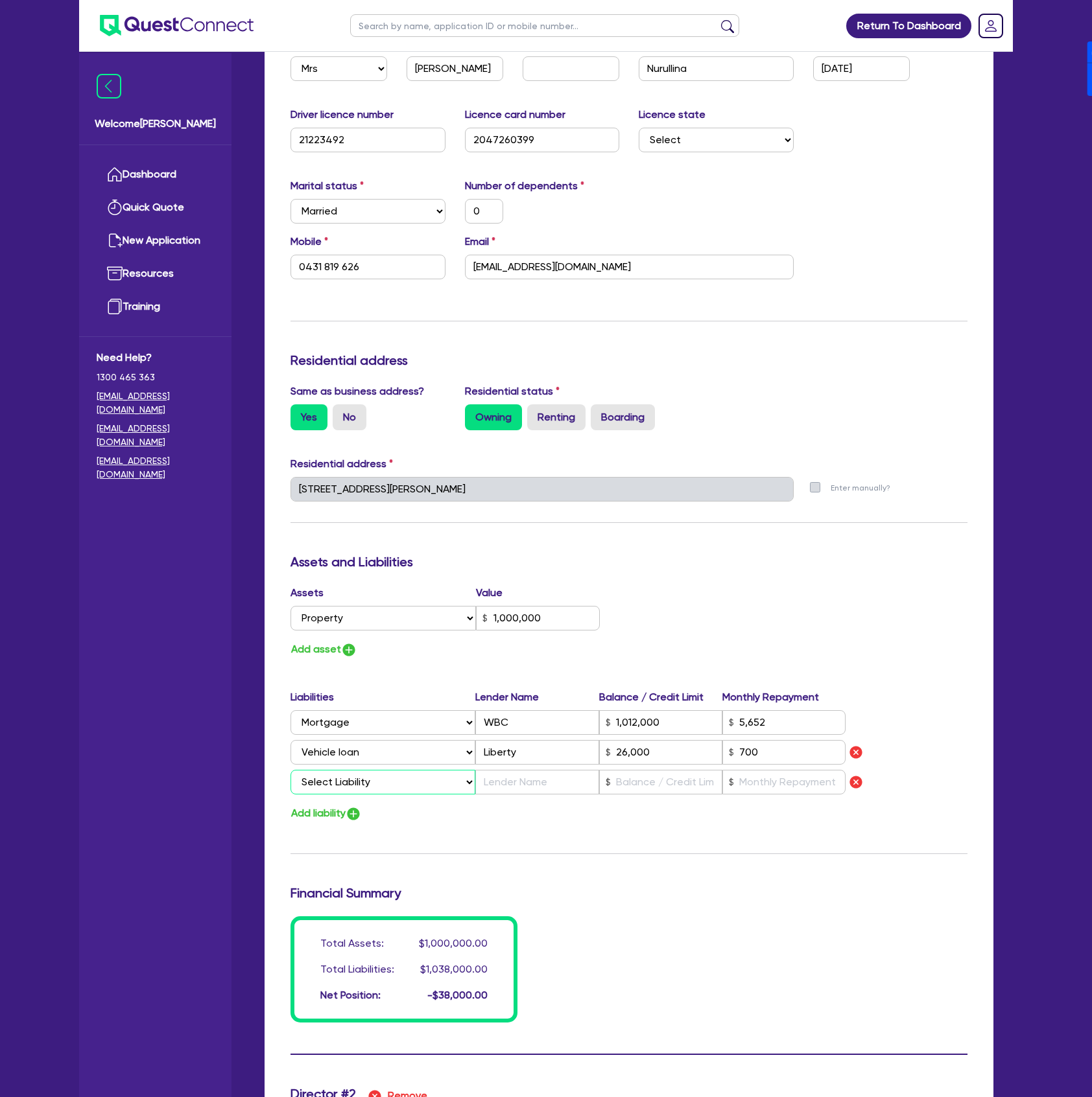
click at [345, 789] on select "Select Liability Credit card Mortgage Investment property loan Vehicle loan Tru…" at bounding box center [382, 782] width 185 height 24
click at [290, 771] on select "Select Liability Credit card Mortgage Investment property loan Vehicle loan Tru…" at bounding box center [382, 782] width 185 height 24
click at [542, 788] on input "text" at bounding box center [536, 782] width 124 height 24
click at [654, 771] on input "200" at bounding box center [660, 782] width 124 height 24
click at [750, 838] on div "Update residential status for Director #1 Boarding is only acceptable when the …" at bounding box center [628, 513] width 677 height 1018
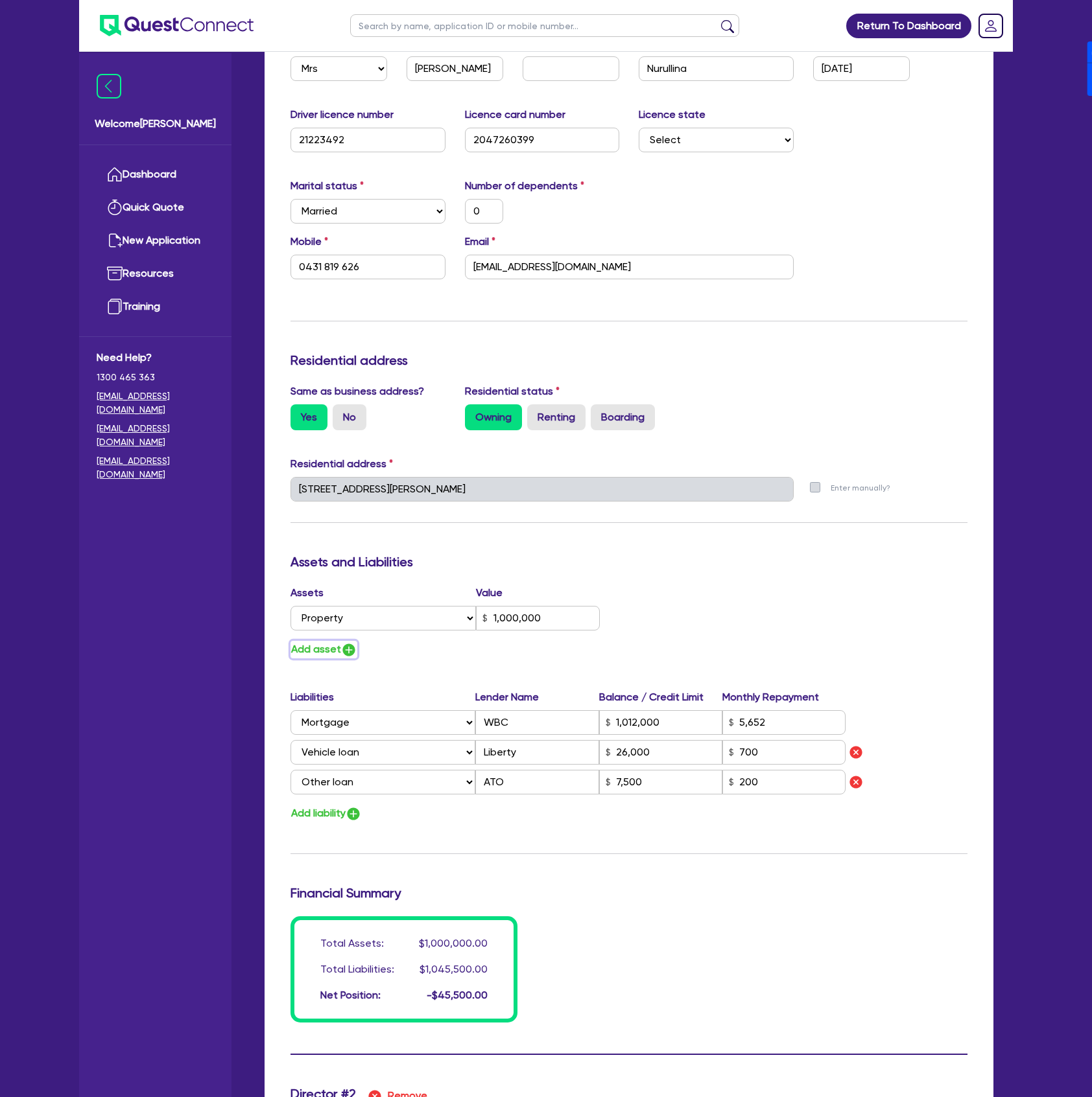
click at [324, 646] on button "Add asset" at bounding box center [323, 650] width 66 height 18
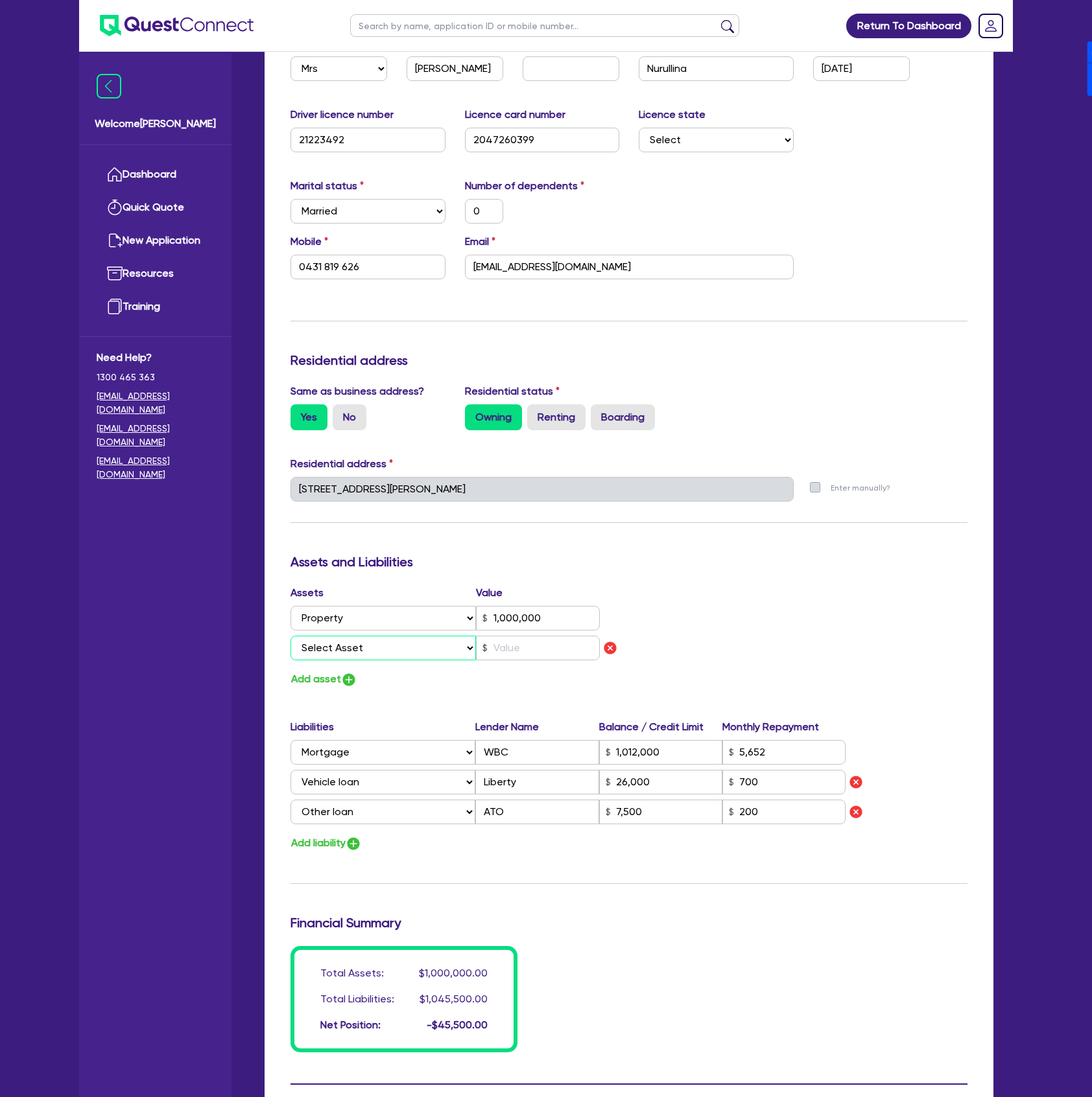
click at [332, 651] on select "Select Asset Cash Property Investment property Vehicle Truck Trailer Equipment …" at bounding box center [382, 647] width 186 height 24
click at [290, 636] on select "Select Asset Cash Property Investment property Vehicle Truck Trailer Equipment …" at bounding box center [382, 647] width 186 height 24
click at [524, 644] on input "text" at bounding box center [537, 647] width 124 height 24
click at [330, 681] on button "Add asset" at bounding box center [323, 679] width 66 height 18
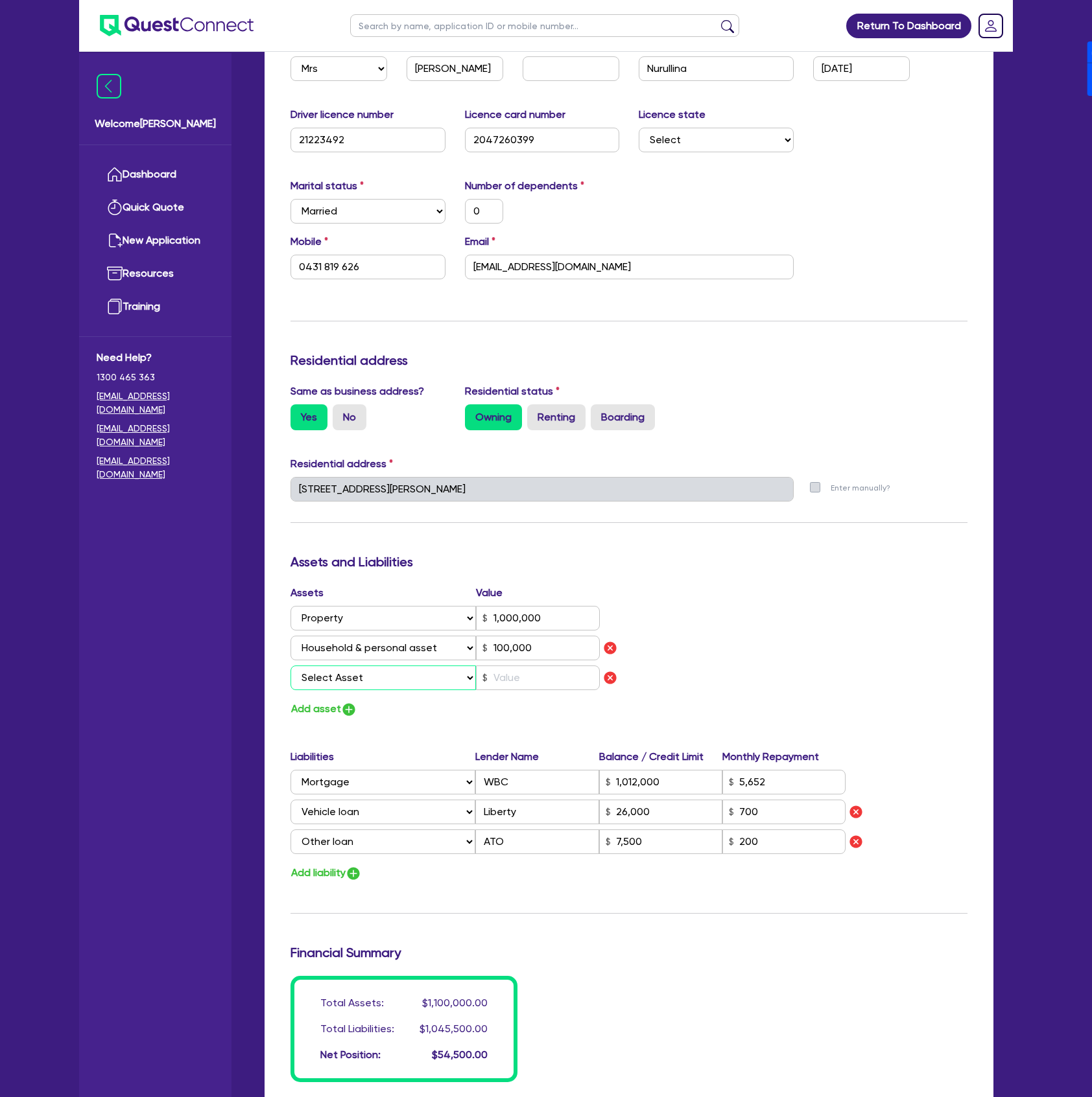
click at [351, 683] on select "Select Asset Cash Property Investment property Vehicle Truck Trailer Equipment …" at bounding box center [382, 678] width 186 height 24
click at [290, 666] on select "Select Asset Cash Property Investment property Vehicle Truck Trailer Equipment …" at bounding box center [382, 678] width 186 height 24
click at [554, 664] on div "Assets Value Select Asset Cash Property Investment property Vehicle Truck Trail…" at bounding box center [455, 640] width 348 height 110
click at [551, 686] on input "text" at bounding box center [537, 678] width 124 height 24
click at [352, 705] on img "button" at bounding box center [349, 709] width 16 height 16
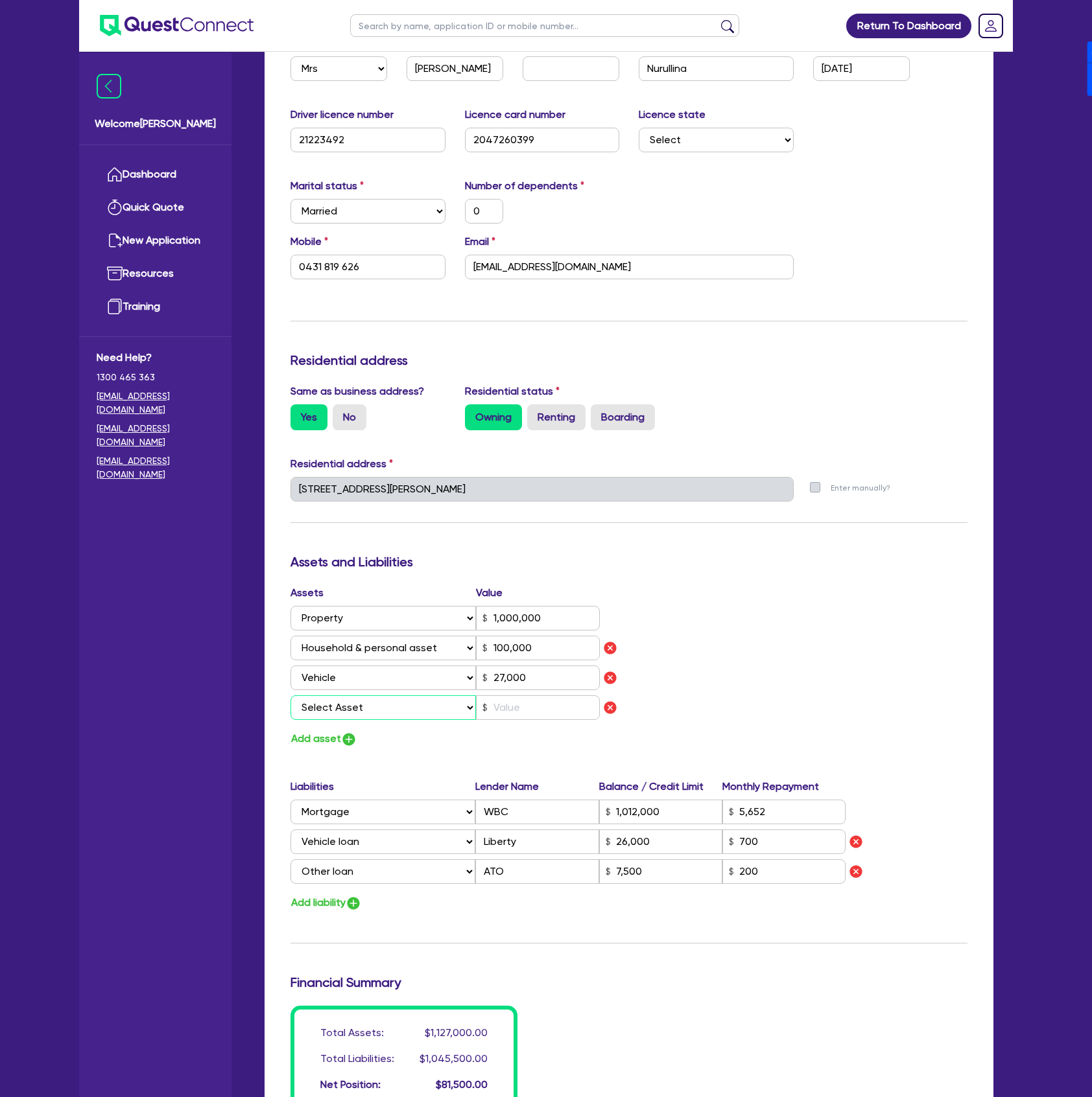
click at [361, 703] on select "Select Asset Cash Property Investment property Vehicle Truck Trailer Equipment …" at bounding box center [382, 707] width 186 height 24
click at [290, 695] on select "Select Asset Cash Property Investment property Vehicle Truck Trailer Equipment …" at bounding box center [382, 707] width 186 height 24
click at [538, 706] on input "text" at bounding box center [537, 707] width 124 height 24
click at [727, 608] on div "Assets Value Select Asset Cash Property Investment property Vehicle Truck Trail…" at bounding box center [629, 667] width 696 height 163
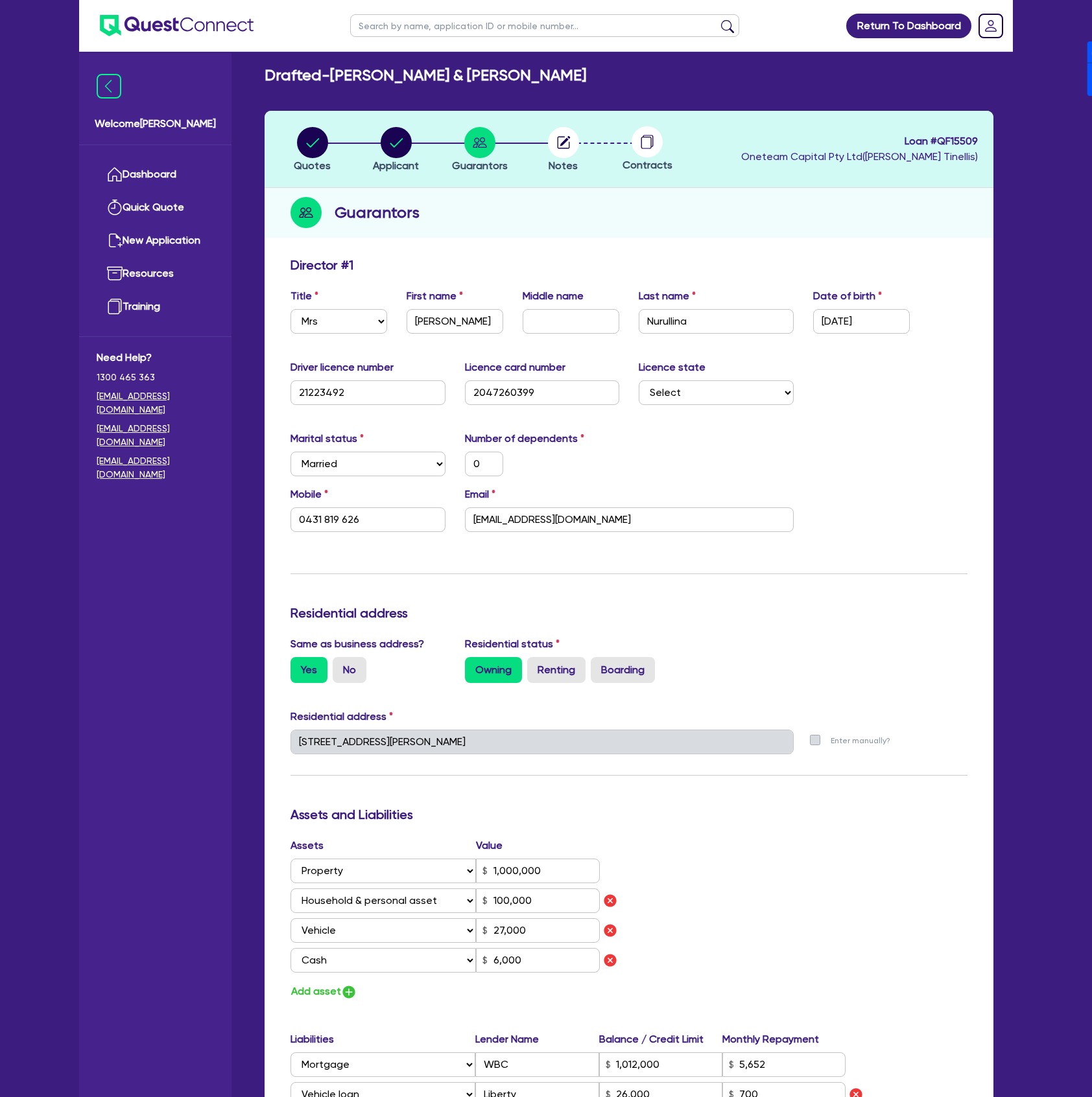
scroll to position [0, 0]
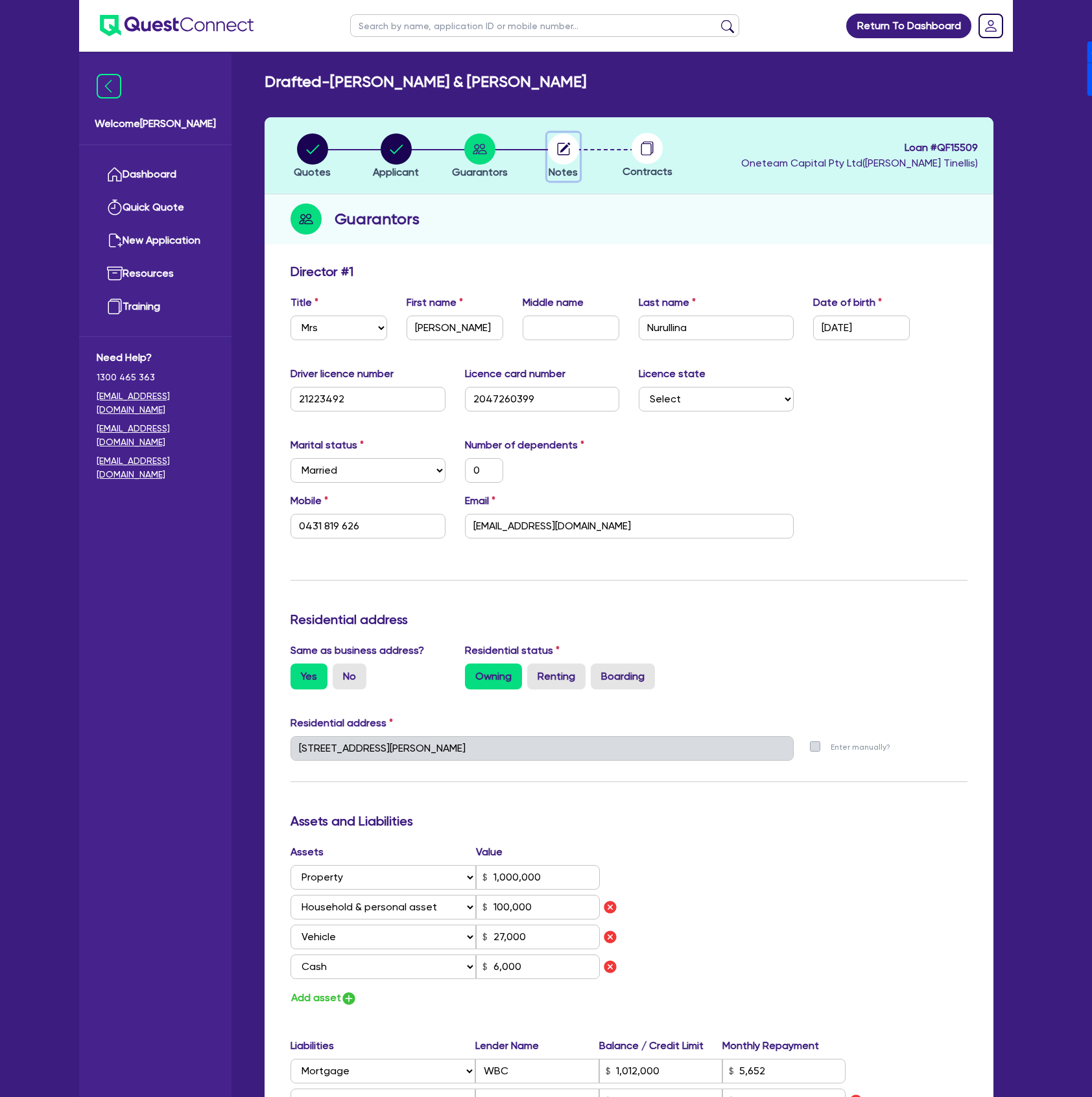
click at [555, 155] on circle "button" at bounding box center [563, 149] width 31 height 31
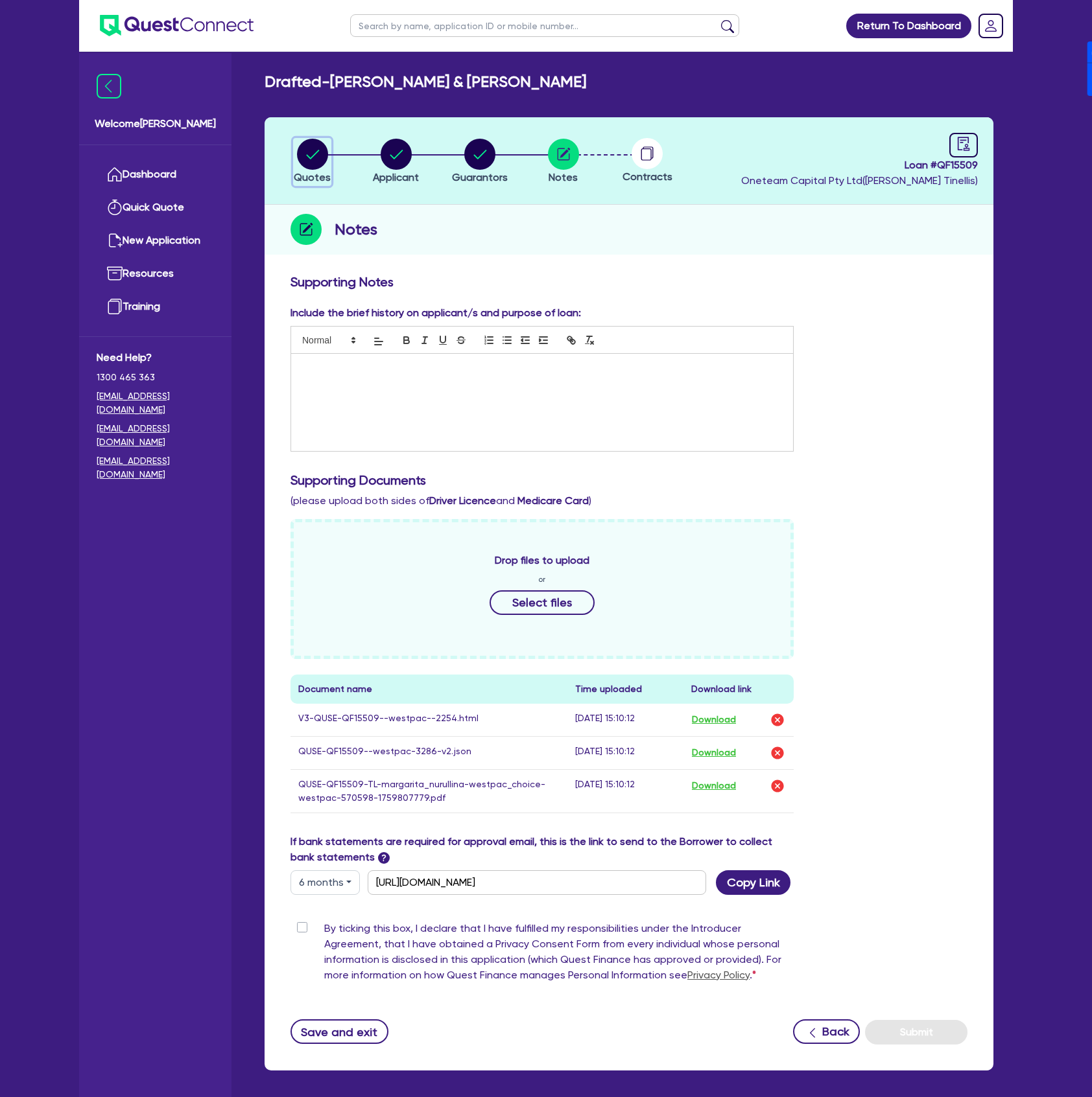
click at [323, 148] on circle "button" at bounding box center [312, 154] width 31 height 31
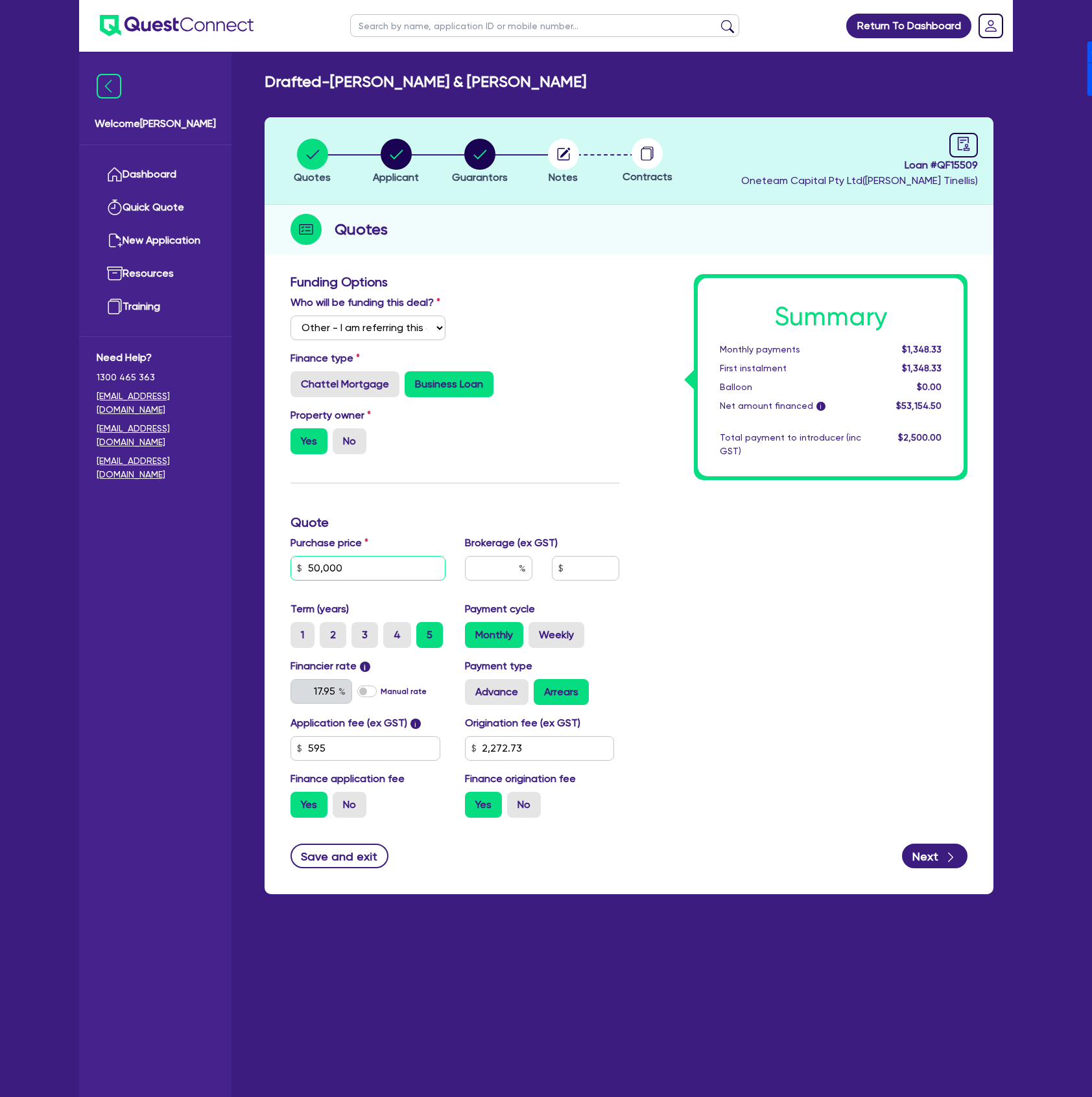
drag, startPoint x: 392, startPoint y: 566, endPoint x: 242, endPoint y: 562, distance: 150.1
click at [242, 562] on div "Welcome Dean Dashboard Quick Quote New Application Ref Company Ref Salesperson …" at bounding box center [546, 574] width 933 height 1149
click at [367, 379] on label "Chattel Mortgage" at bounding box center [345, 384] width 109 height 26
click at [298, 379] on input "Chattel Mortgage" at bounding box center [294, 376] width 8 height 8
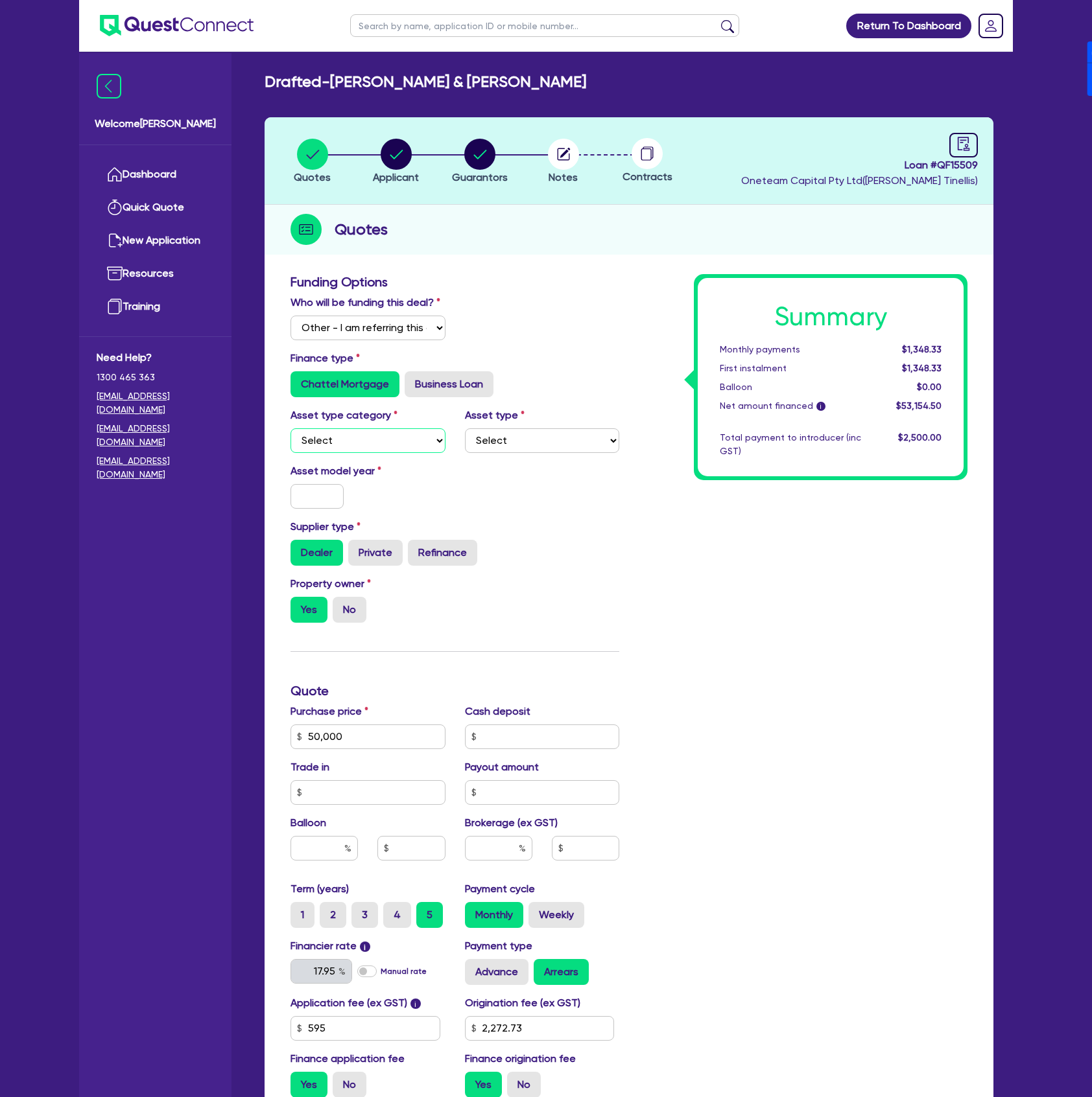
click at [359, 442] on select "Select Cars and light trucks Primary assets Secondary assets Tertiary assets" at bounding box center [367, 440] width 155 height 24
click at [290, 429] on select "Select Cars and light trucks Primary assets Secondary assets Tertiary assets" at bounding box center [367, 440] width 155 height 24
click at [483, 445] on select "Select Passenger vehicles Vans and utes Light trucks up to 4.5 tonne" at bounding box center [542, 440] width 155 height 24
click at [465, 429] on select "Select Passenger vehicles Vans and utes Light trucks up to 4.5 tonne" at bounding box center [542, 440] width 155 height 24
click at [304, 499] on input "text" at bounding box center [316, 496] width 53 height 24
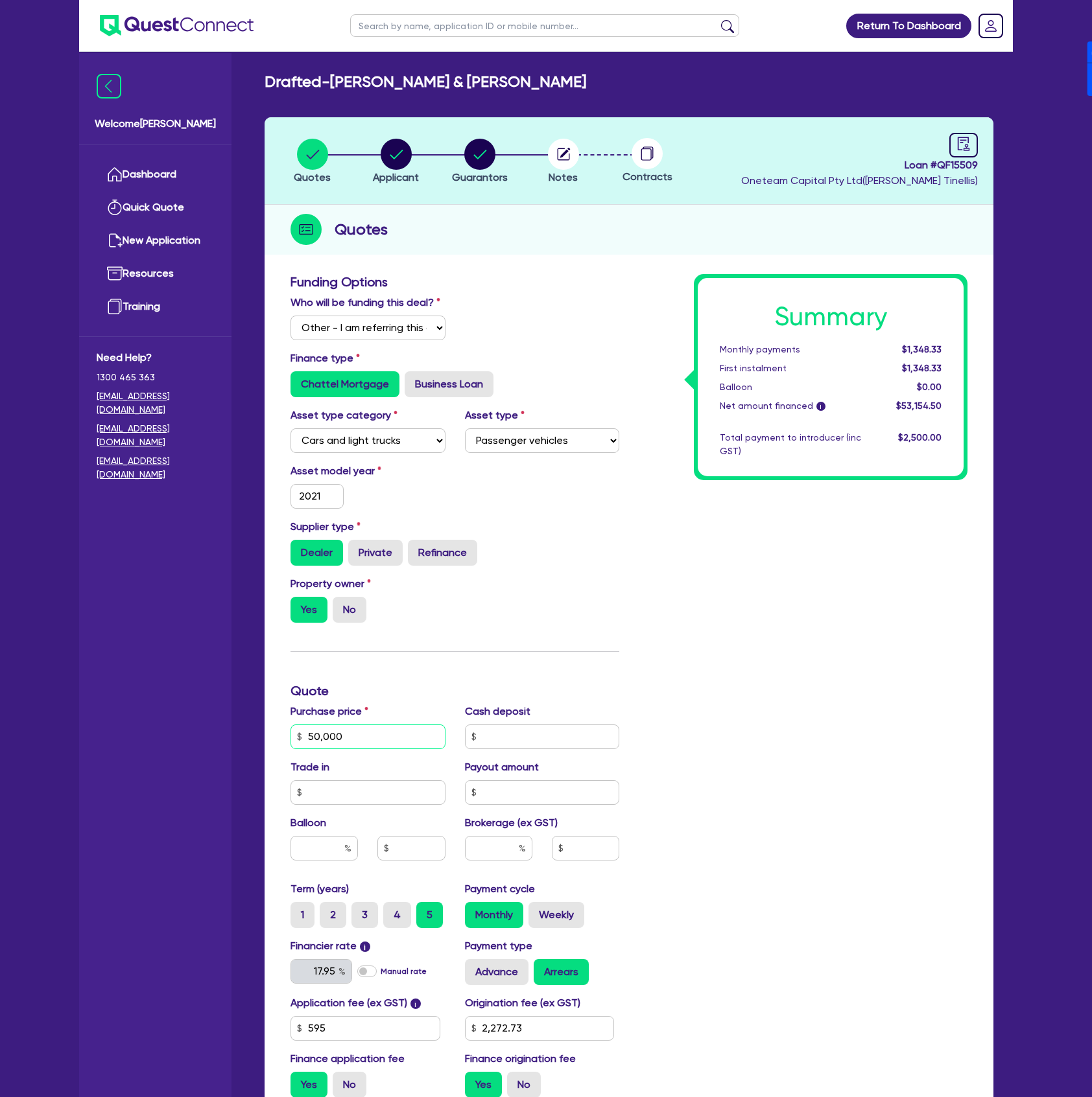
click at [356, 729] on input "50,000" at bounding box center [367, 736] width 155 height 24
click at [710, 679] on div "Summary Monthly payments $1,348.33 First instalment $1,348.33 Balloon $0.00 Net…" at bounding box center [803, 691] width 348 height 834
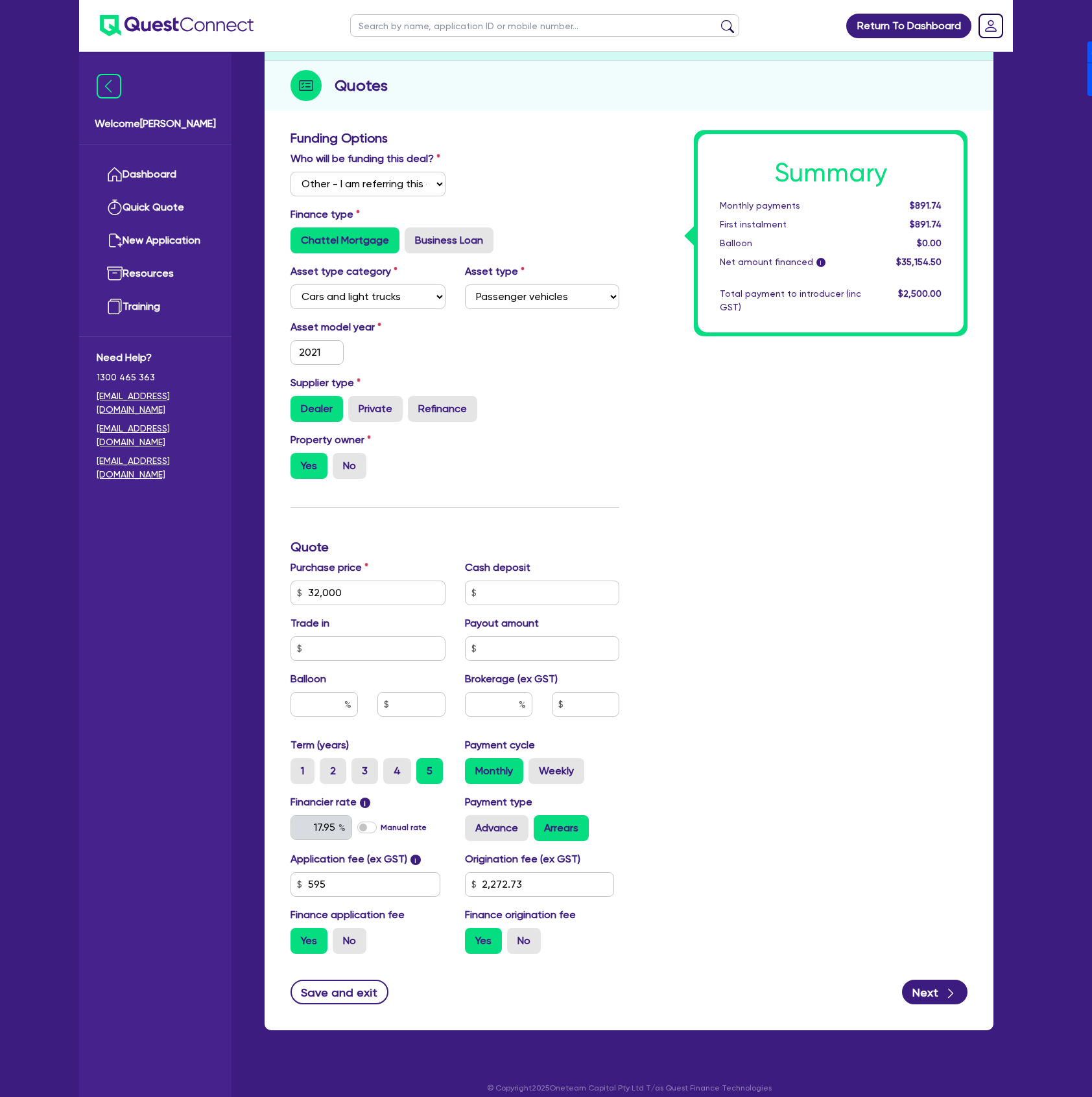
scroll to position [156, 0]
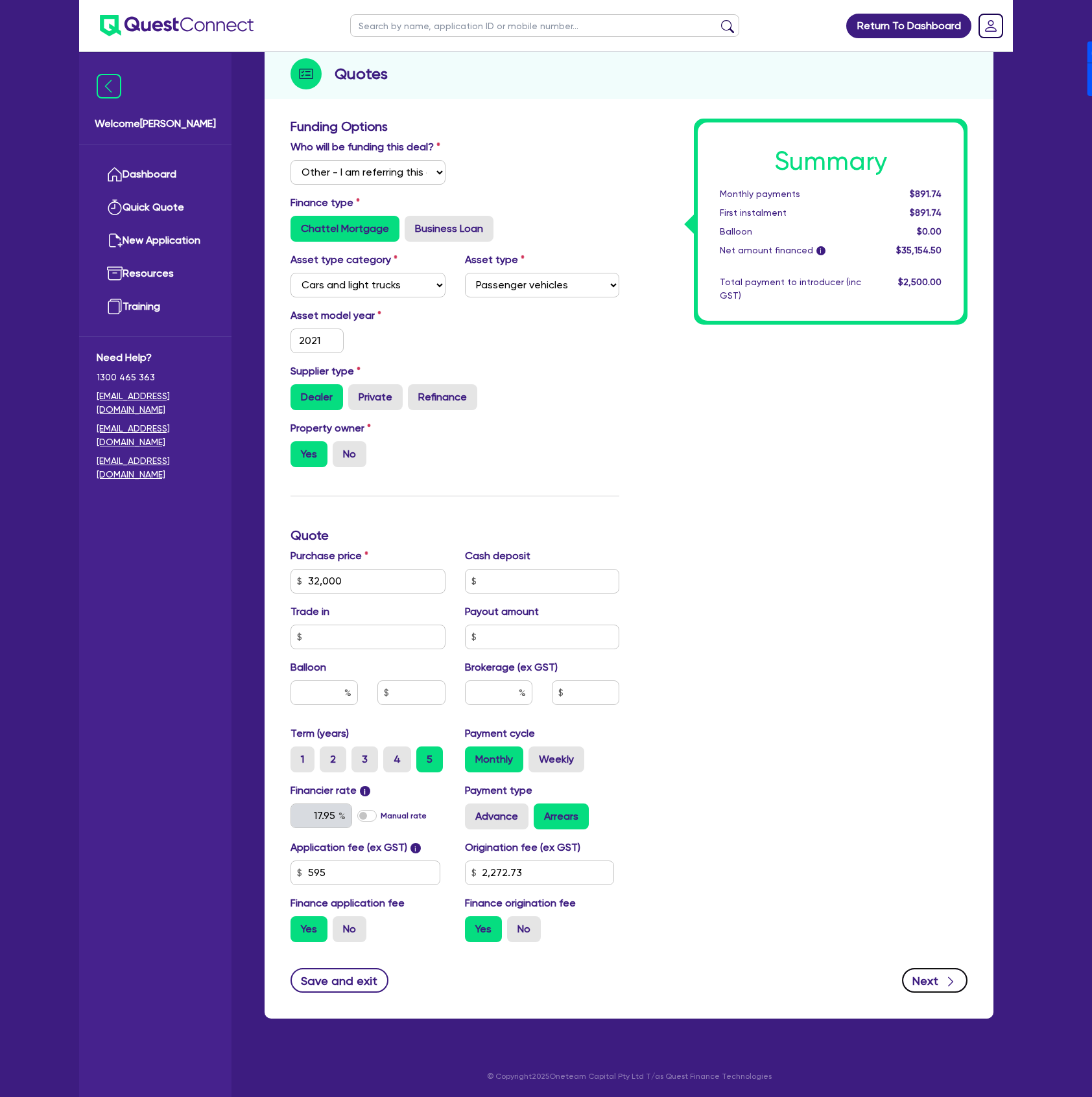
click at [944, 984] on icon "button" at bounding box center [950, 982] width 13 height 13
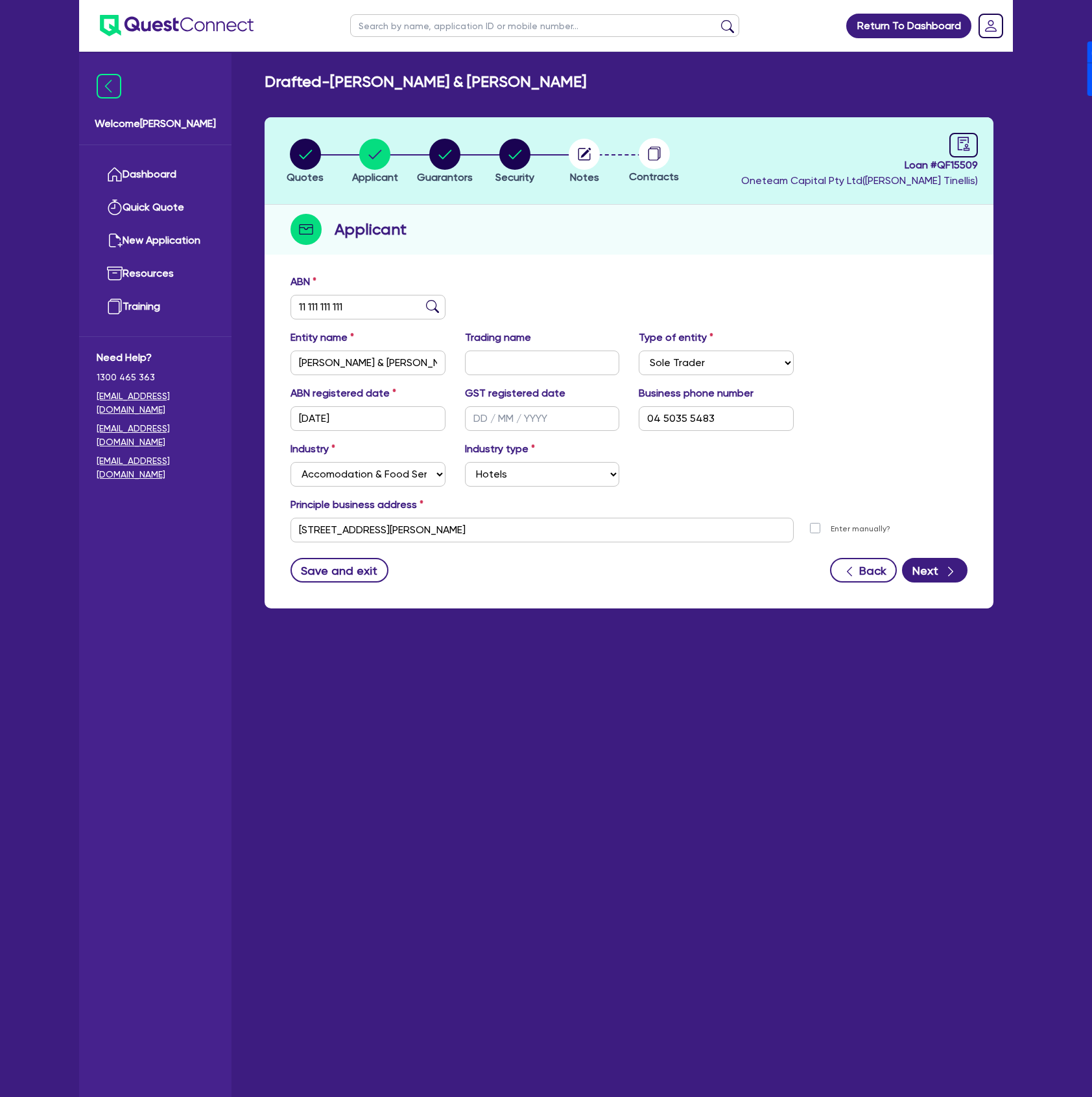
click at [952, 585] on div "ABN 11 111 111 111 Entity name Margarita Nurullina & Andrew Gardner Trading nam…" at bounding box center [629, 438] width 729 height 341
click at [952, 574] on icon "button" at bounding box center [950, 571] width 13 height 13
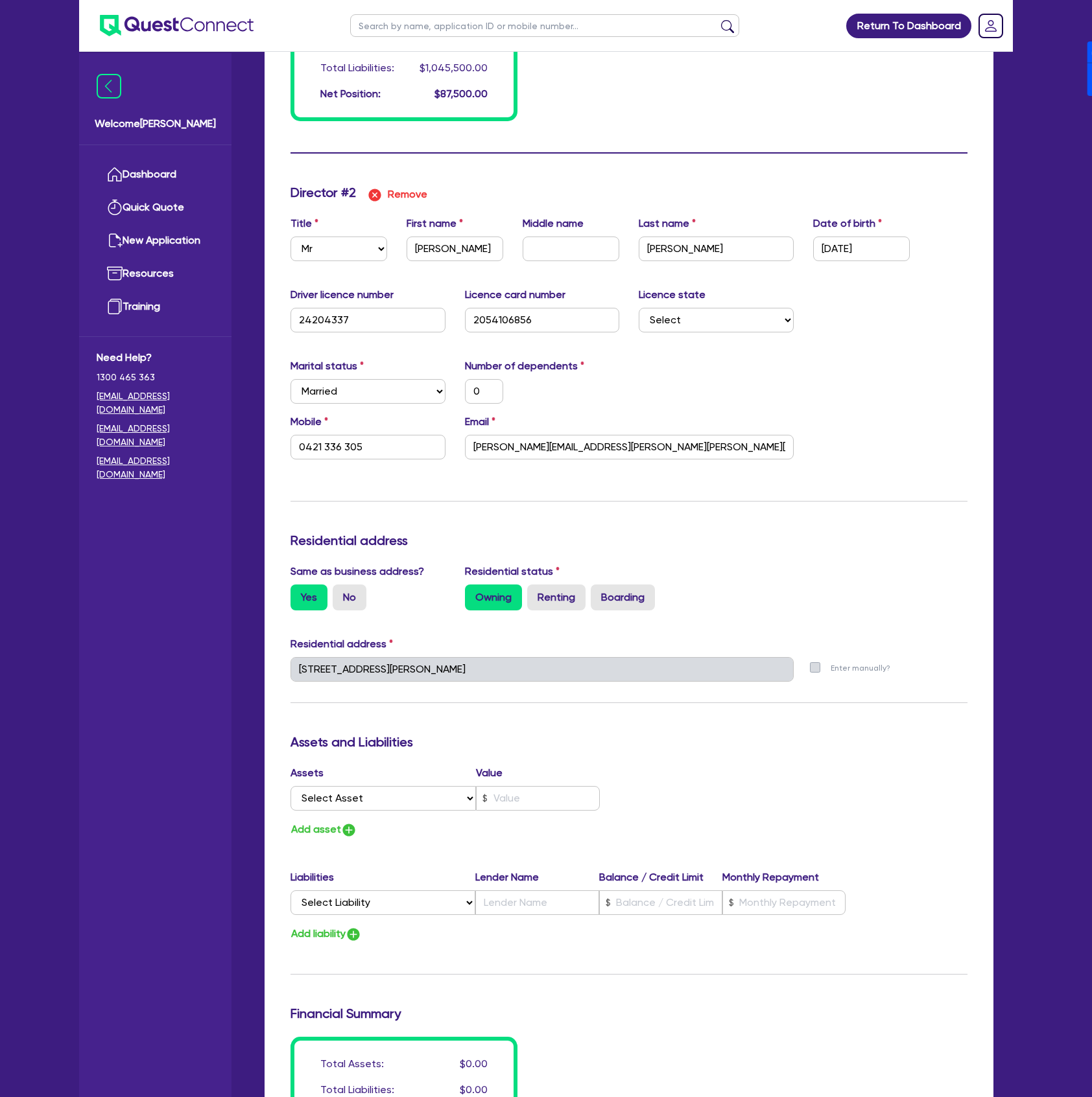
scroll to position [1500, 0]
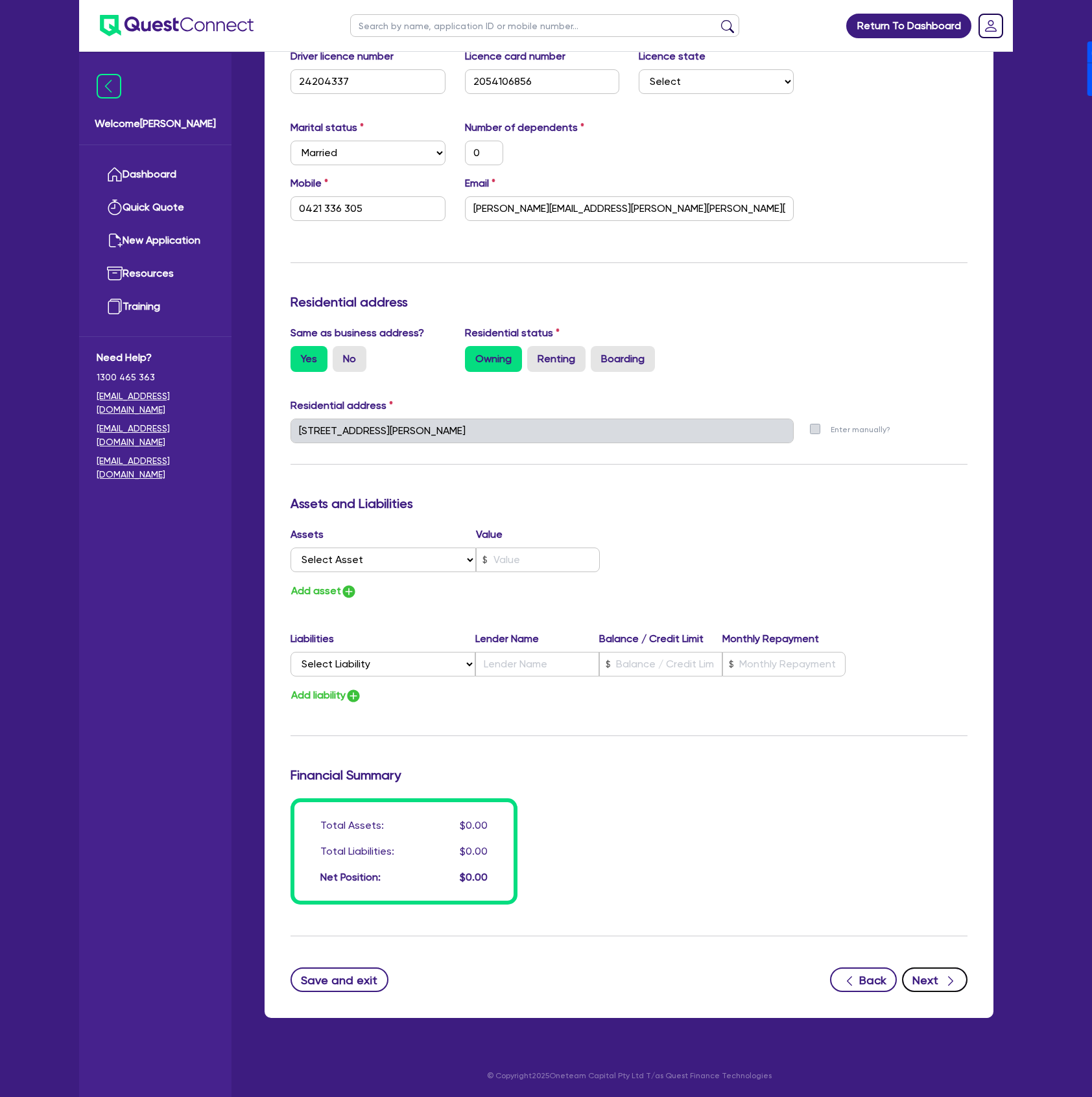
click at [933, 992] on button "Next" at bounding box center [935, 979] width 66 height 24
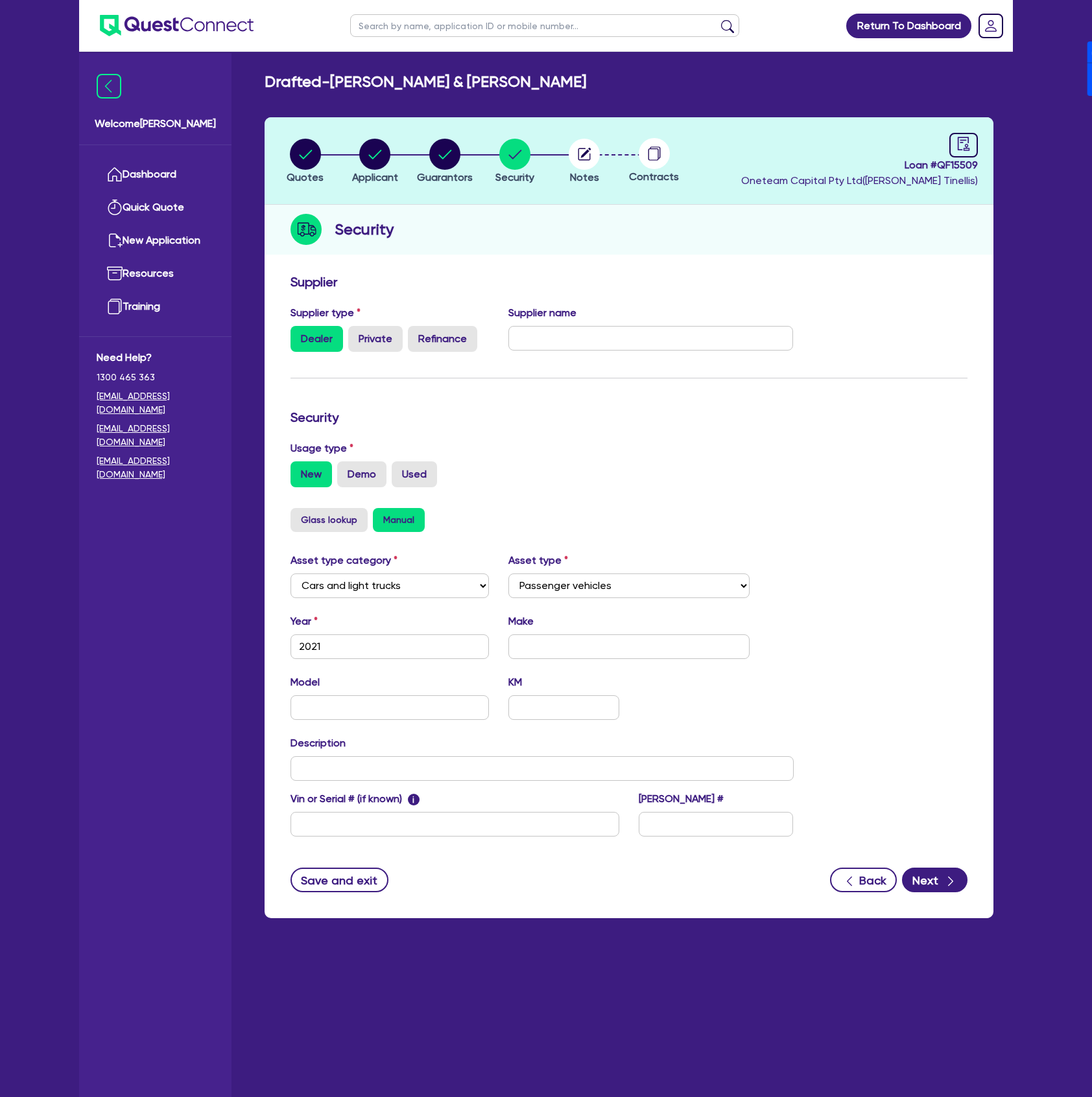
click at [573, 628] on div "Make" at bounding box center [629, 636] width 261 height 45
click at [588, 650] on input "text" at bounding box center [630, 646] width 242 height 24
paste input "Nissan X trail"
click at [307, 156] on circle "button" at bounding box center [305, 154] width 31 height 31
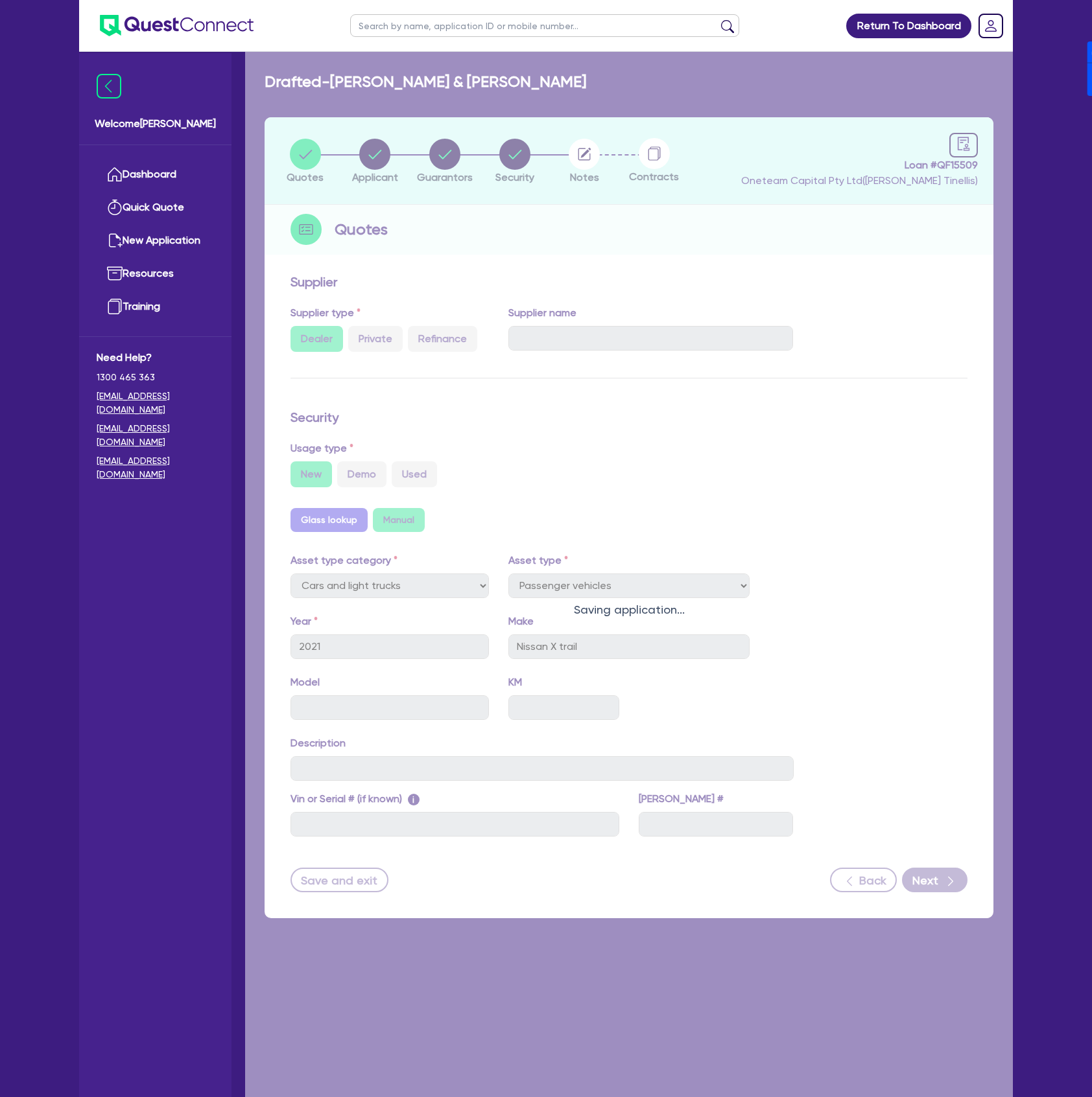
click at [377, 153] on div "Saving application..." at bounding box center [628, 600] width 768 height 1097
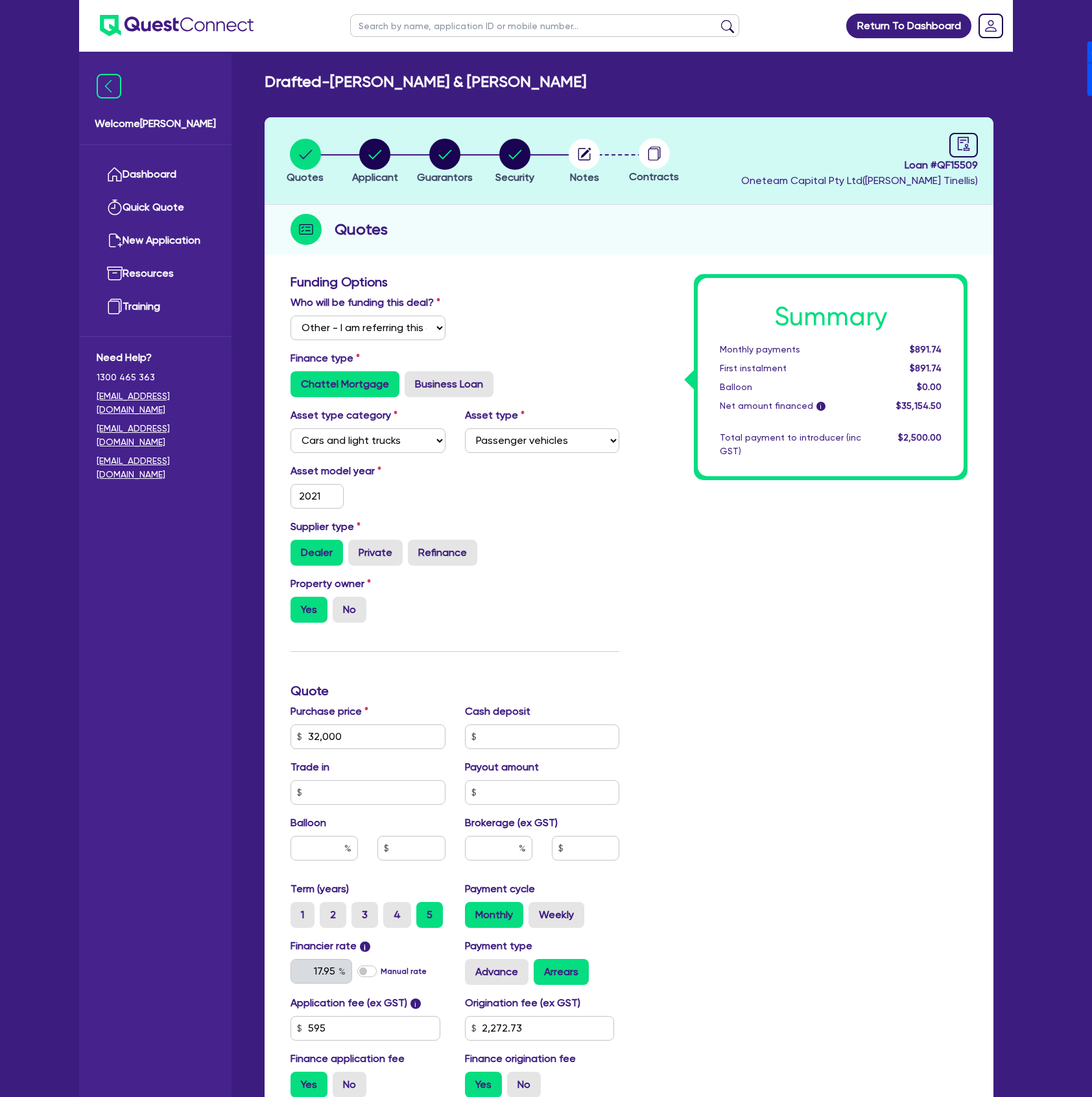
drag, startPoint x: 180, startPoint y: 1043, endPoint x: 239, endPoint y: 844, distance: 207.6
click at [180, 1043] on div "Welcome Dean Dashboard Quick Quote New Application Ref Company Ref Salesperson …" at bounding box center [155, 575] width 152 height 1044
click at [947, 145] on div "Loan # QF15509 Oneteam Capital Pty Ltd ( Dean Tinellis )" at bounding box center [858, 161] width 236 height 55
click at [959, 145] on icon "audit" at bounding box center [963, 144] width 14 height 14
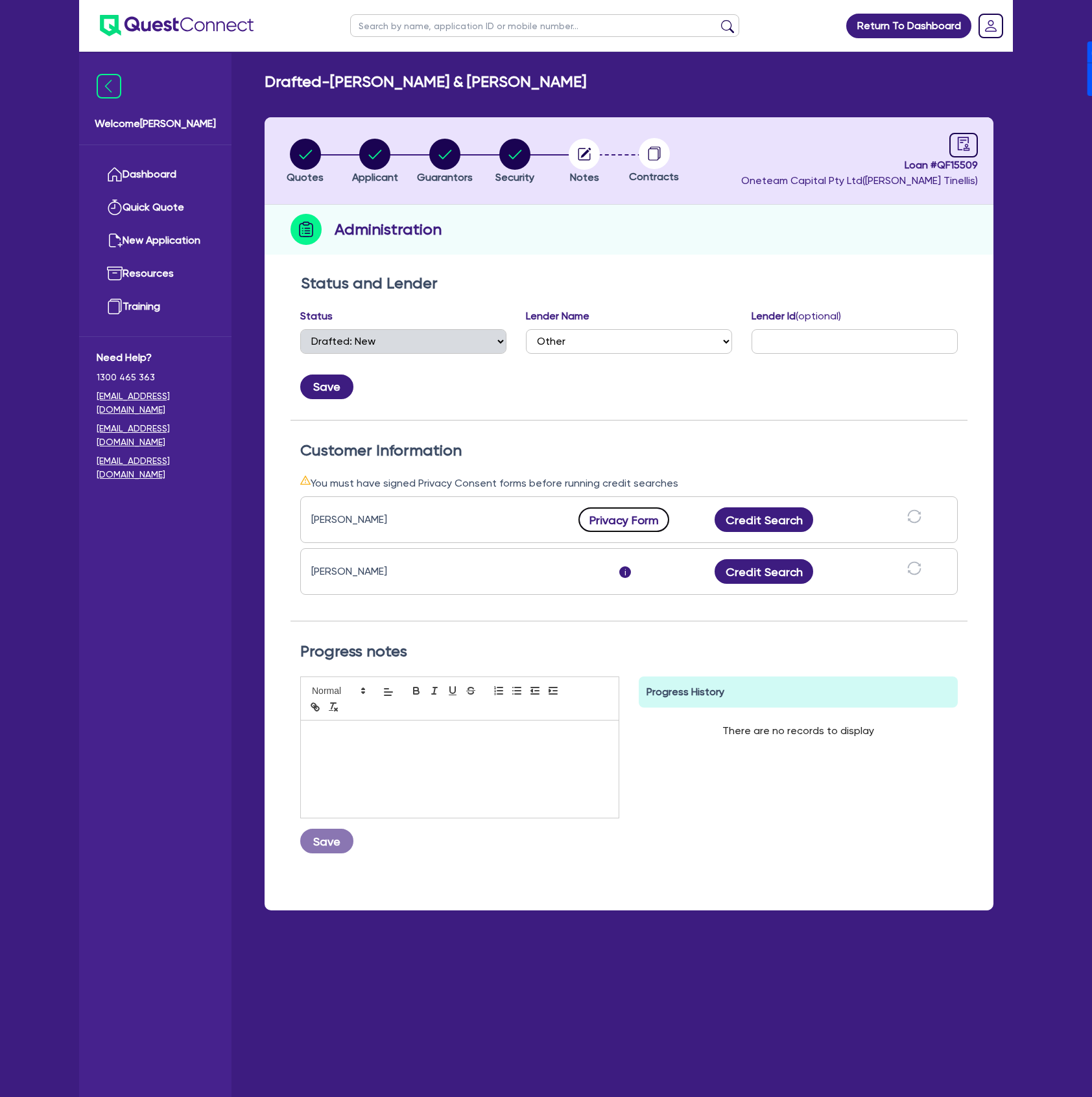
click at [636, 521] on button "Privacy Form" at bounding box center [624, 519] width 91 height 24
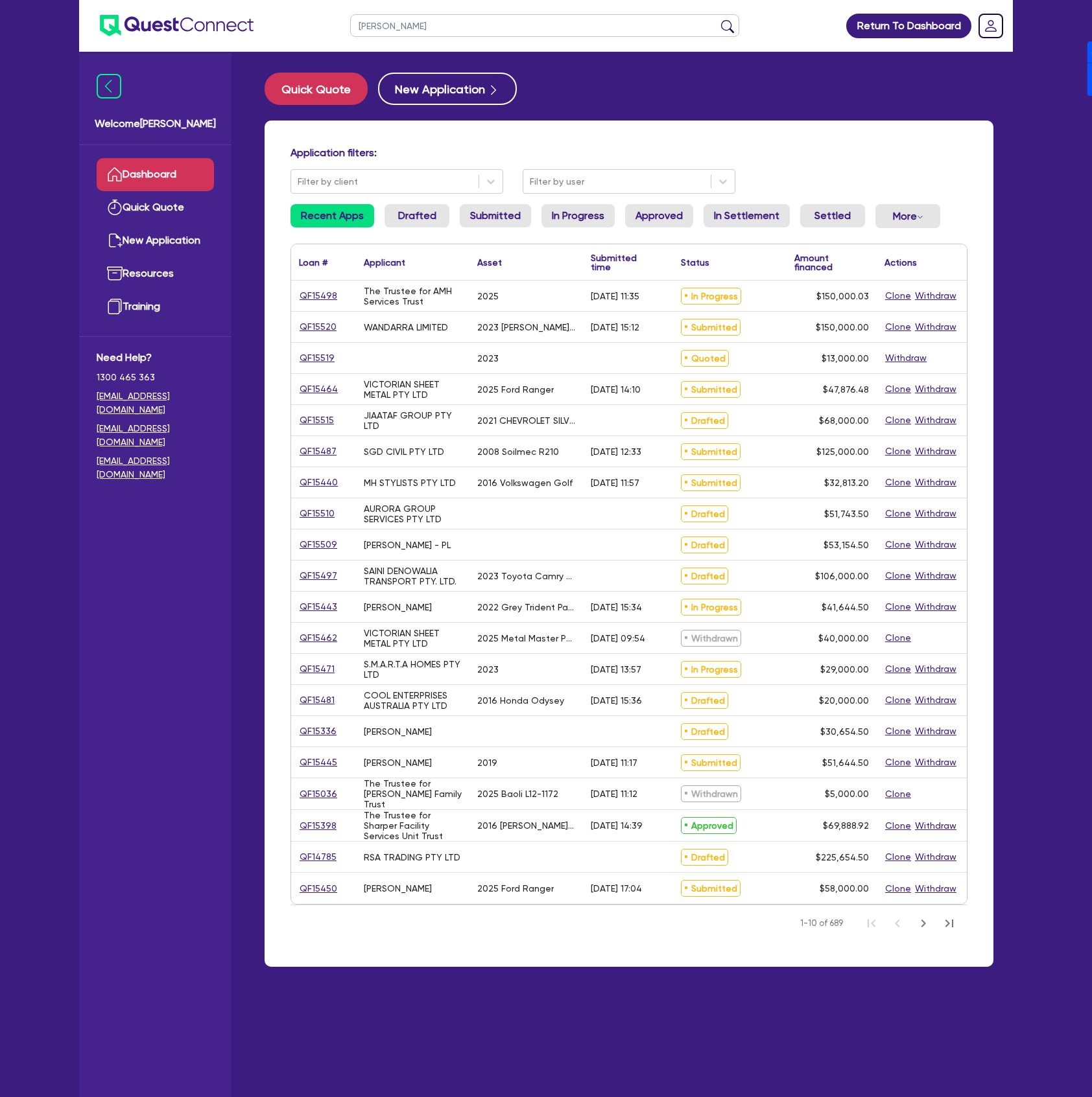
type input "Angelo"
click at [717, 19] on button "submit" at bounding box center [727, 29] width 21 height 18
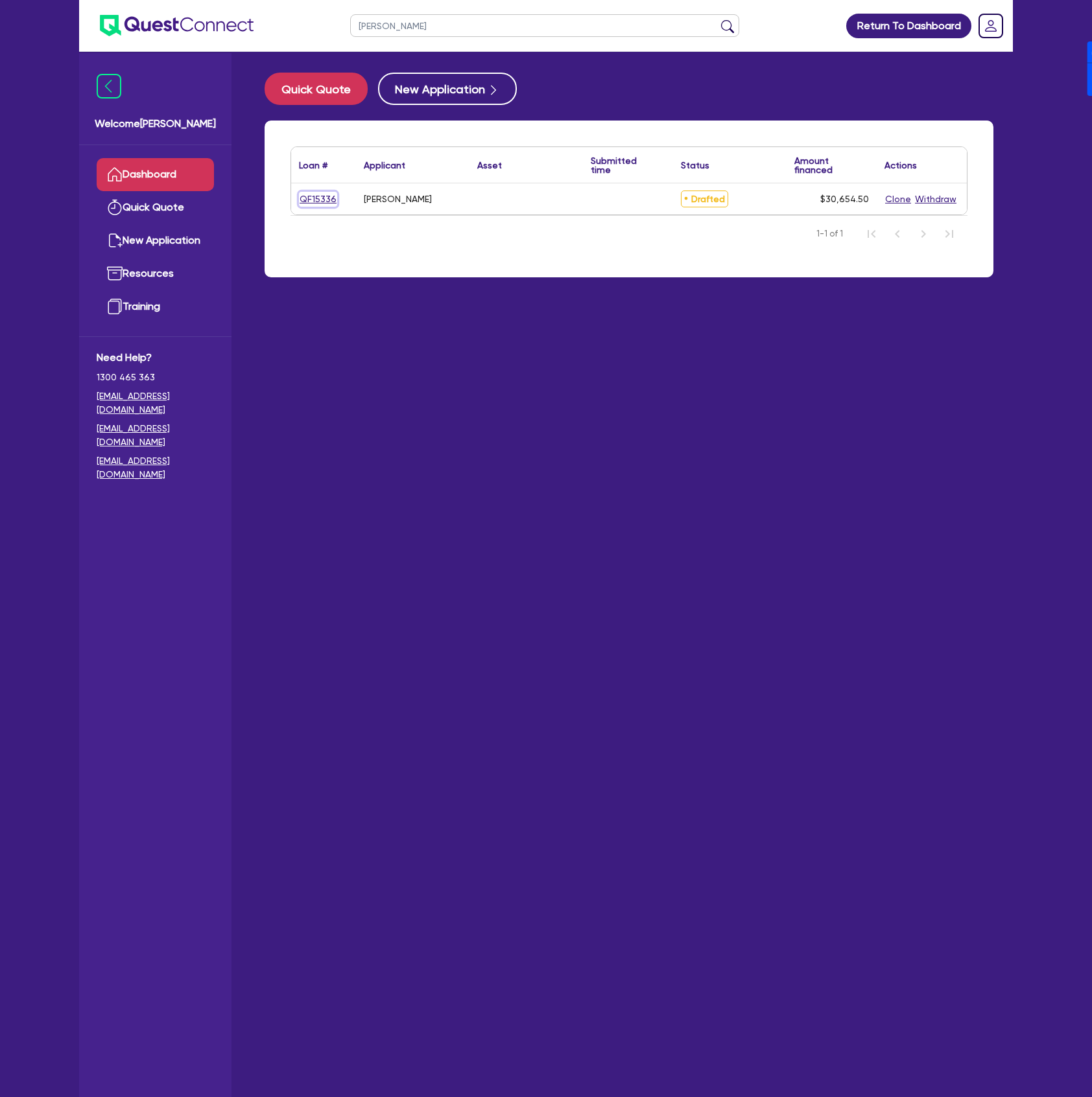
click at [310, 203] on link "QF15336" at bounding box center [317, 199] width 38 height 15
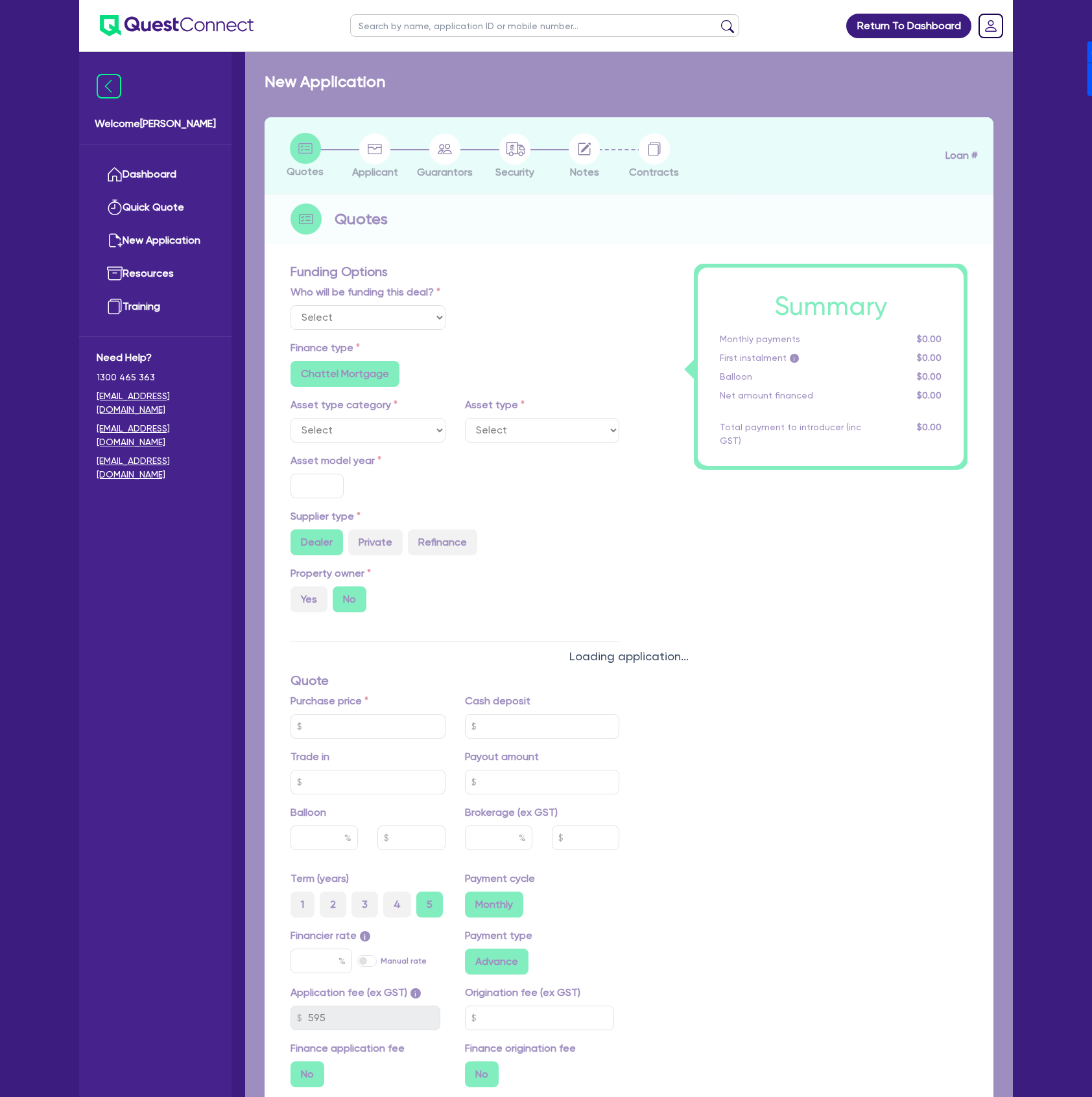
select select "Other"
radio input "false"
radio input "true"
type input "30,000"
type input "4"
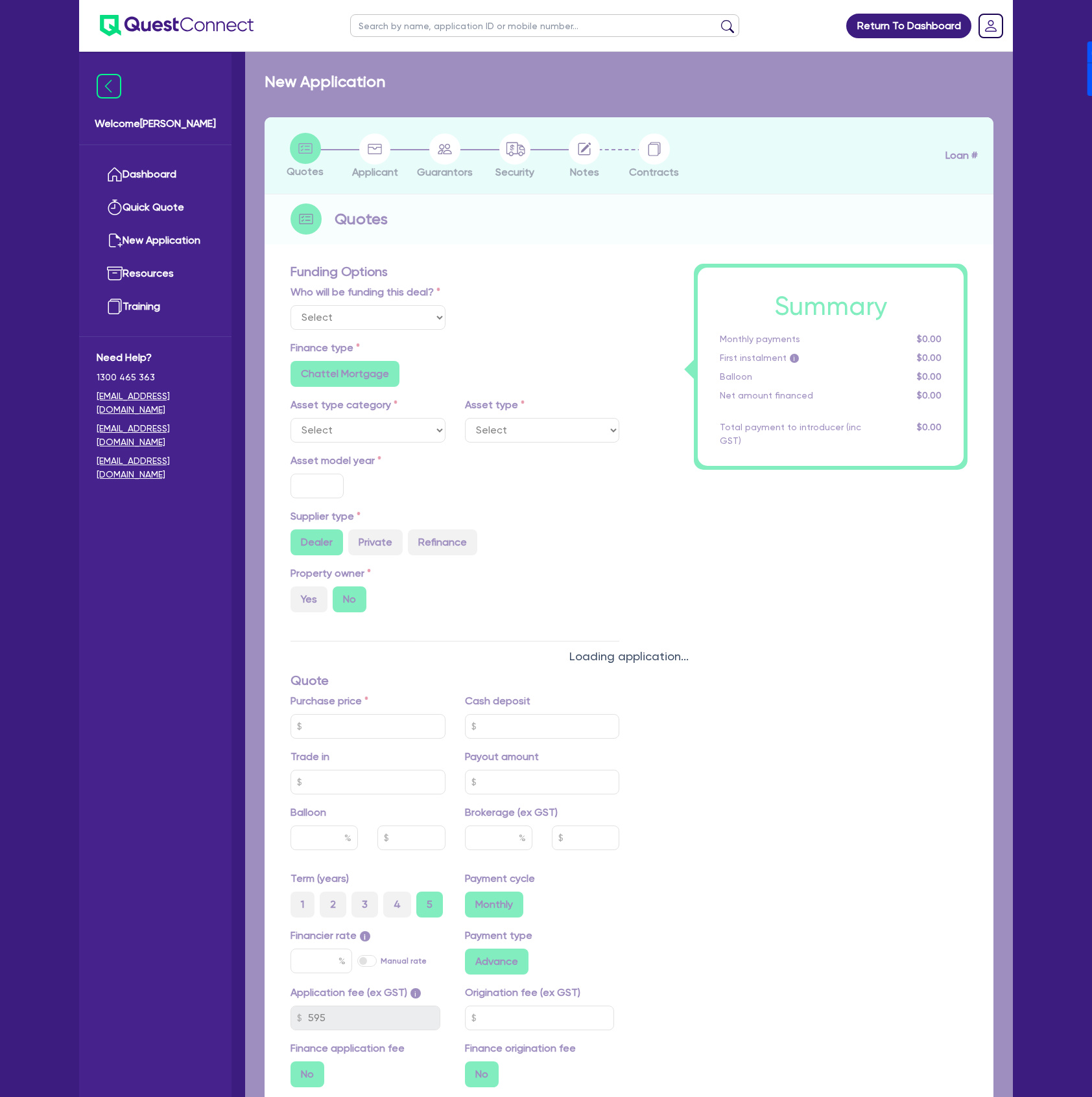
type input "1,226.18"
type input "17.95"
radio input "true"
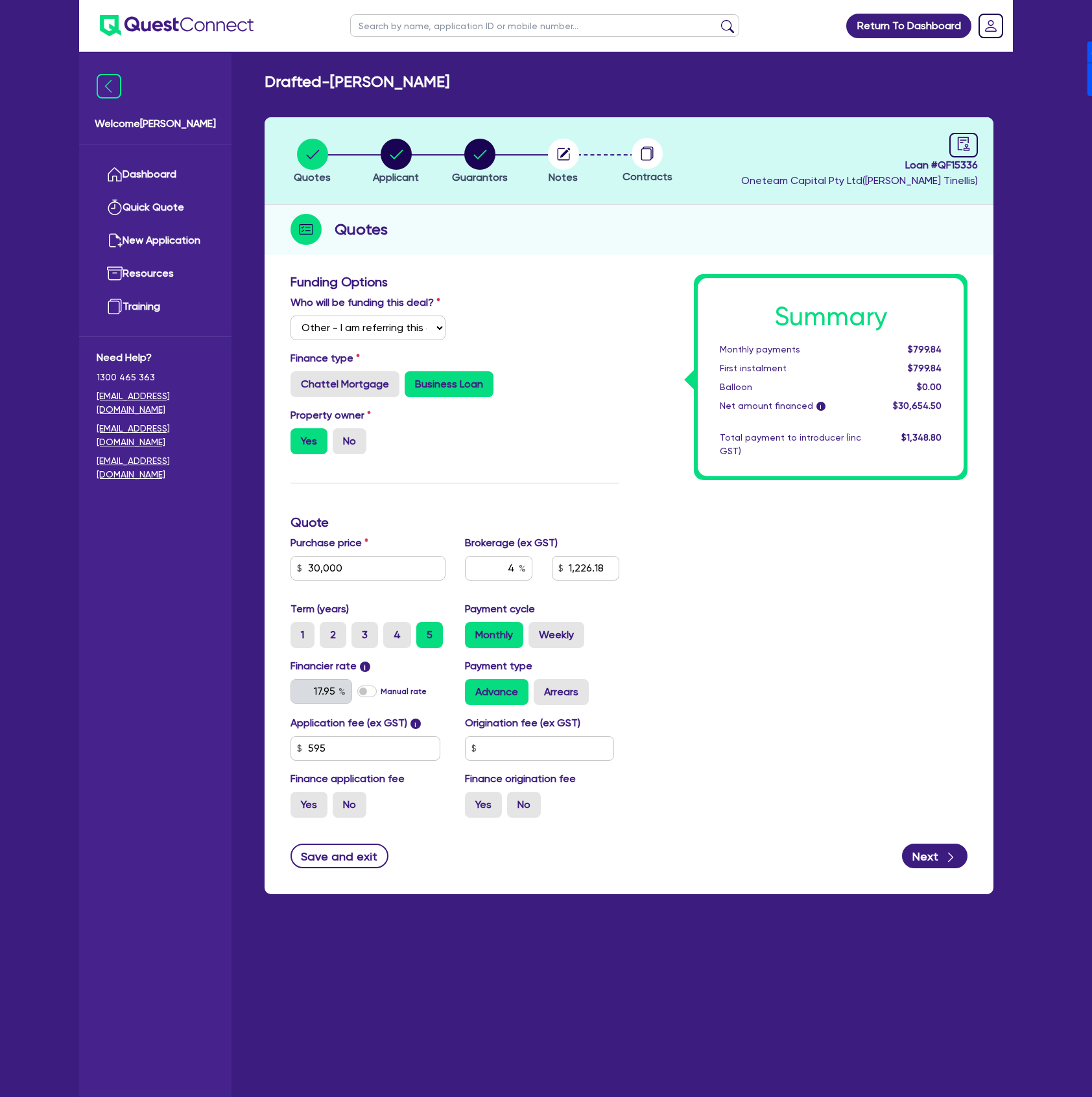
click at [944, 160] on span "Loan # QF15336" at bounding box center [858, 165] width 236 height 16
copy span "QF15336"
click at [389, 158] on circle "button" at bounding box center [396, 154] width 31 height 31
select select "COMPANY"
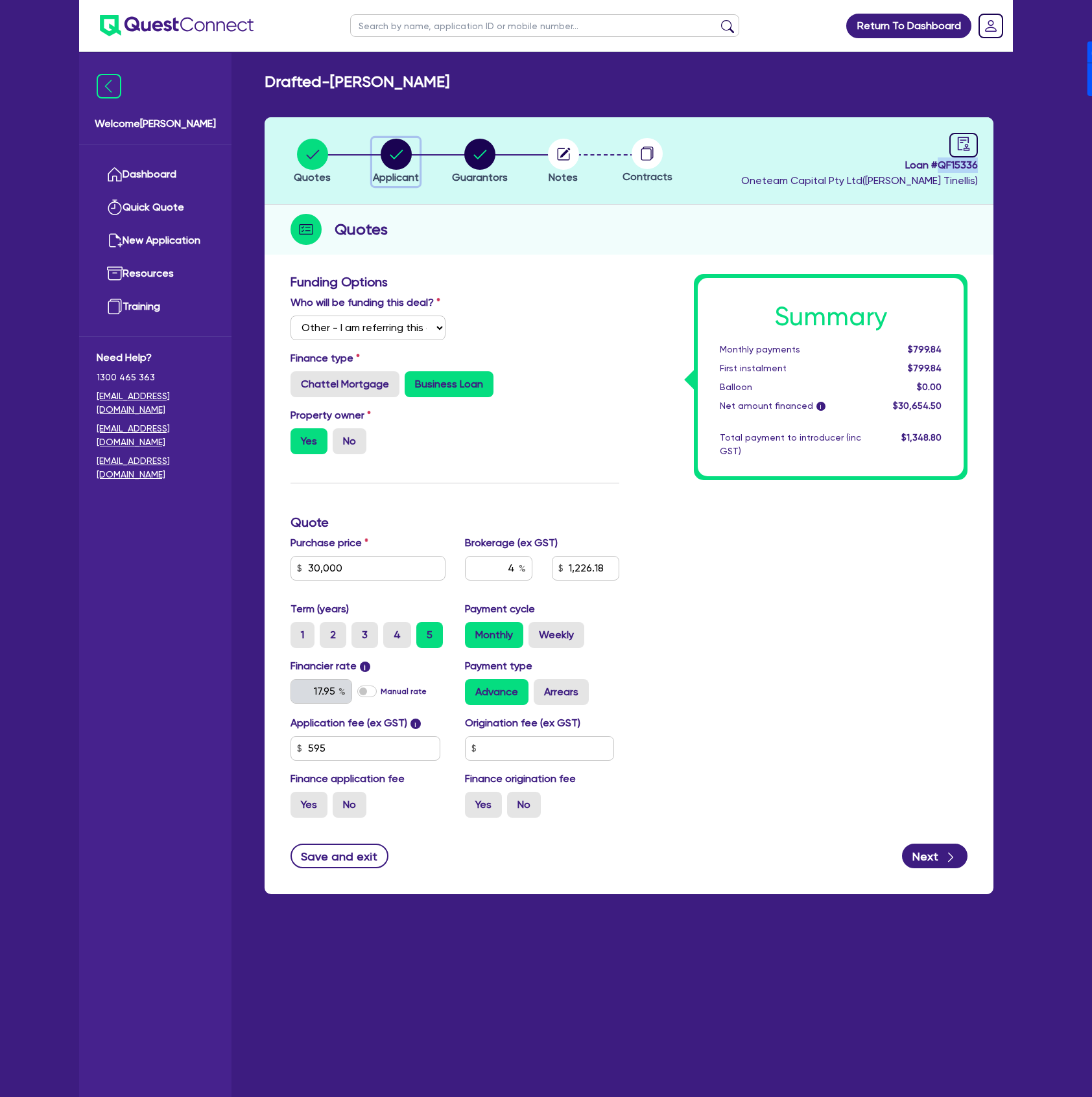
select select "TRANSPORT_WAREHOUSING"
select select "TAXI_LUXURY_CAR_SERVICES"
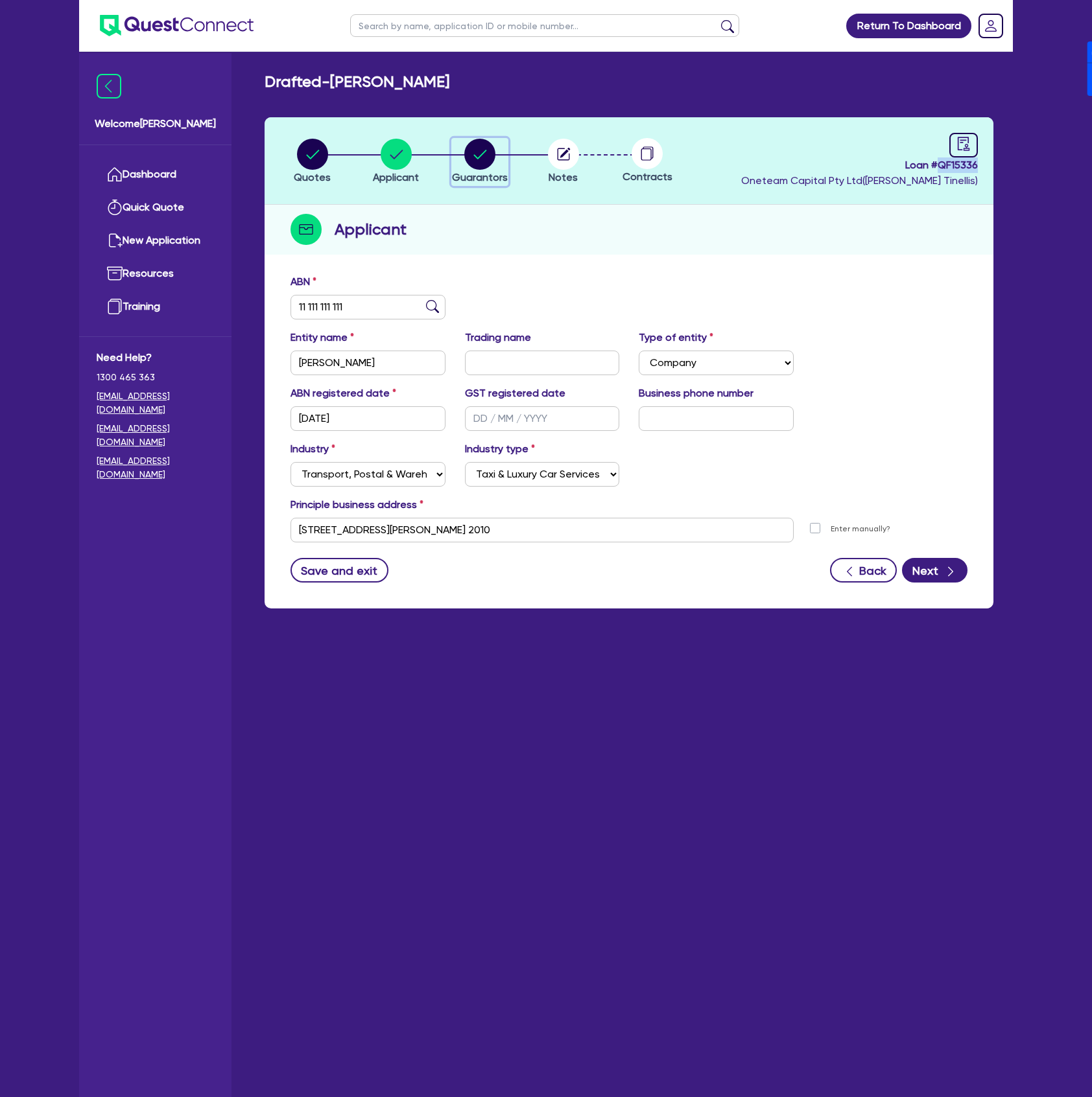
click at [476, 145] on circle "button" at bounding box center [479, 154] width 31 height 31
select select "MR"
select select "NSW"
select select "SINGLE"
select select "INVESTMENT_PROPERTY"
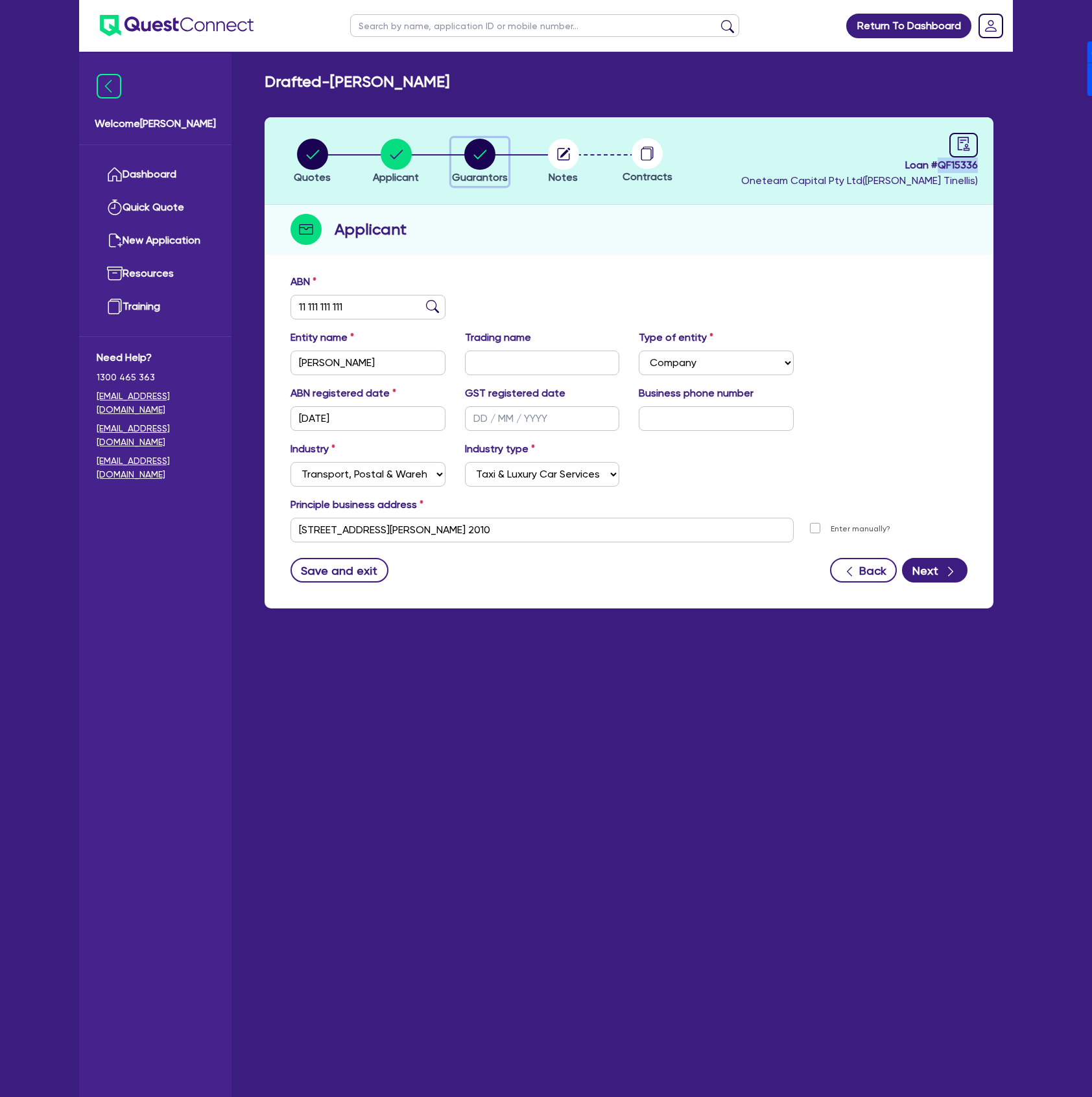
select select "HOUSEHOLD_PERSONAL"
select select "CASH"
select select "VEHICLE"
select select "CREDIT_CARD"
select select "OTHER"
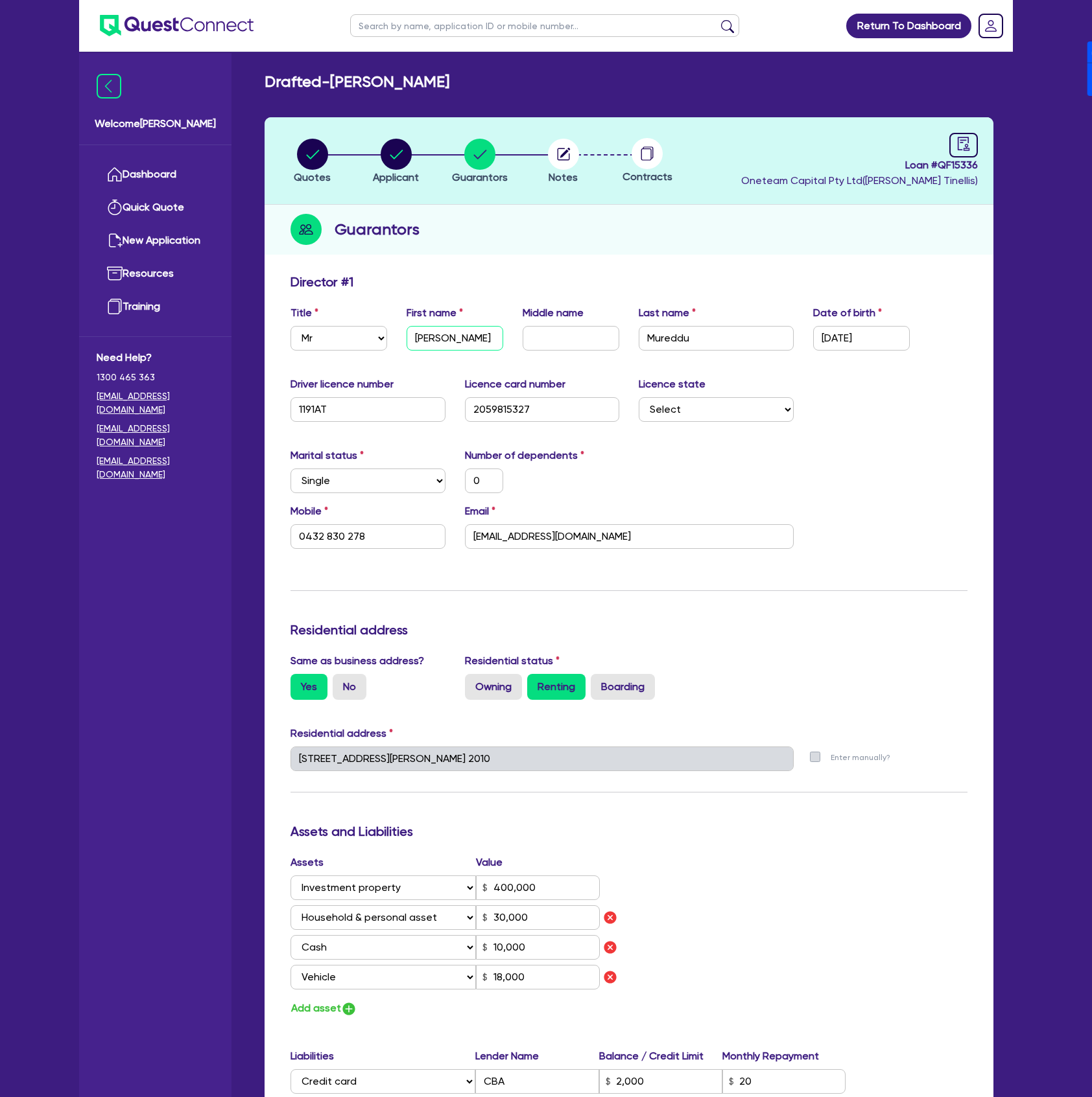
click at [465, 340] on input "Angelo" at bounding box center [454, 338] width 97 height 24
click at [703, 341] on input "Mureddu" at bounding box center [716, 338] width 155 height 24
click at [918, 339] on div "Date of birth 03/08/1964" at bounding box center [861, 328] width 116 height 45
click at [908, 330] on input "03/08/1964" at bounding box center [861, 338] width 97 height 24
click at [641, 532] on input "Leonardodavinci41@hotmail.com" at bounding box center [629, 536] width 329 height 24
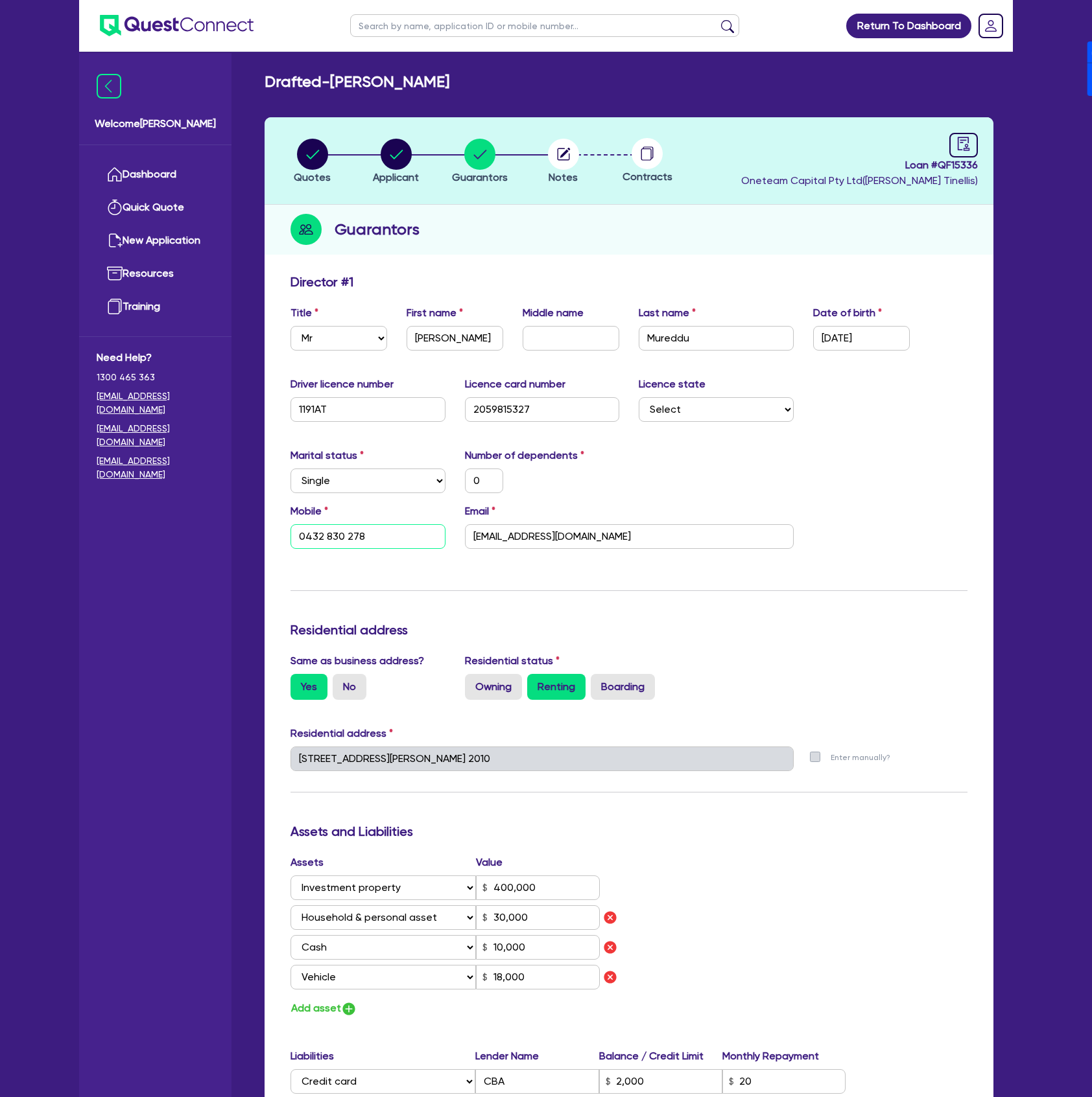
click at [377, 533] on input "0432 830 278" at bounding box center [367, 536] width 155 height 24
click at [574, 151] on circle "button" at bounding box center [563, 154] width 31 height 31
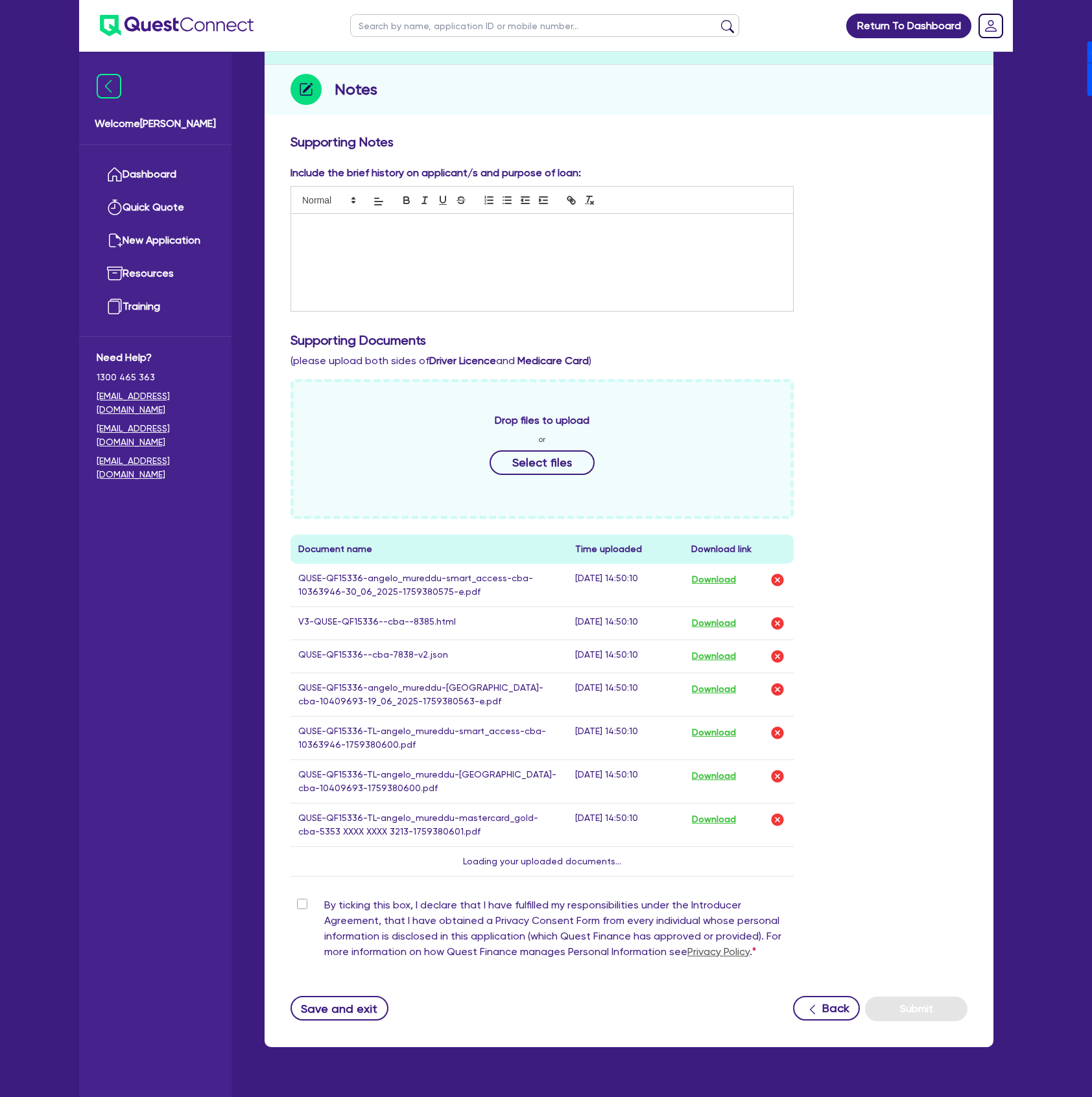
scroll to position [171, 0]
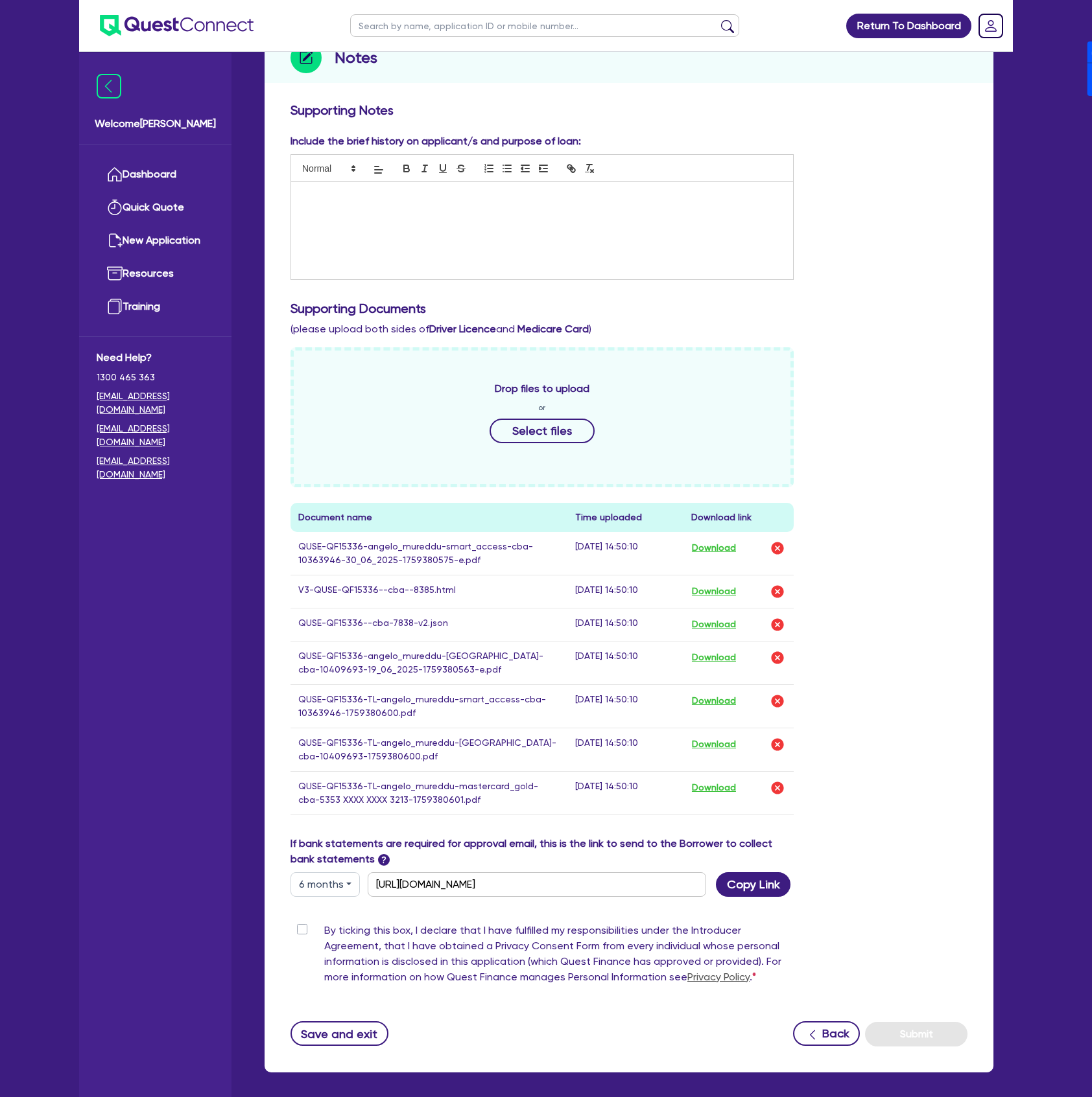
click at [319, 18] on header "Return To Dashboard Edit Profile Logout" at bounding box center [546, 26] width 933 height 52
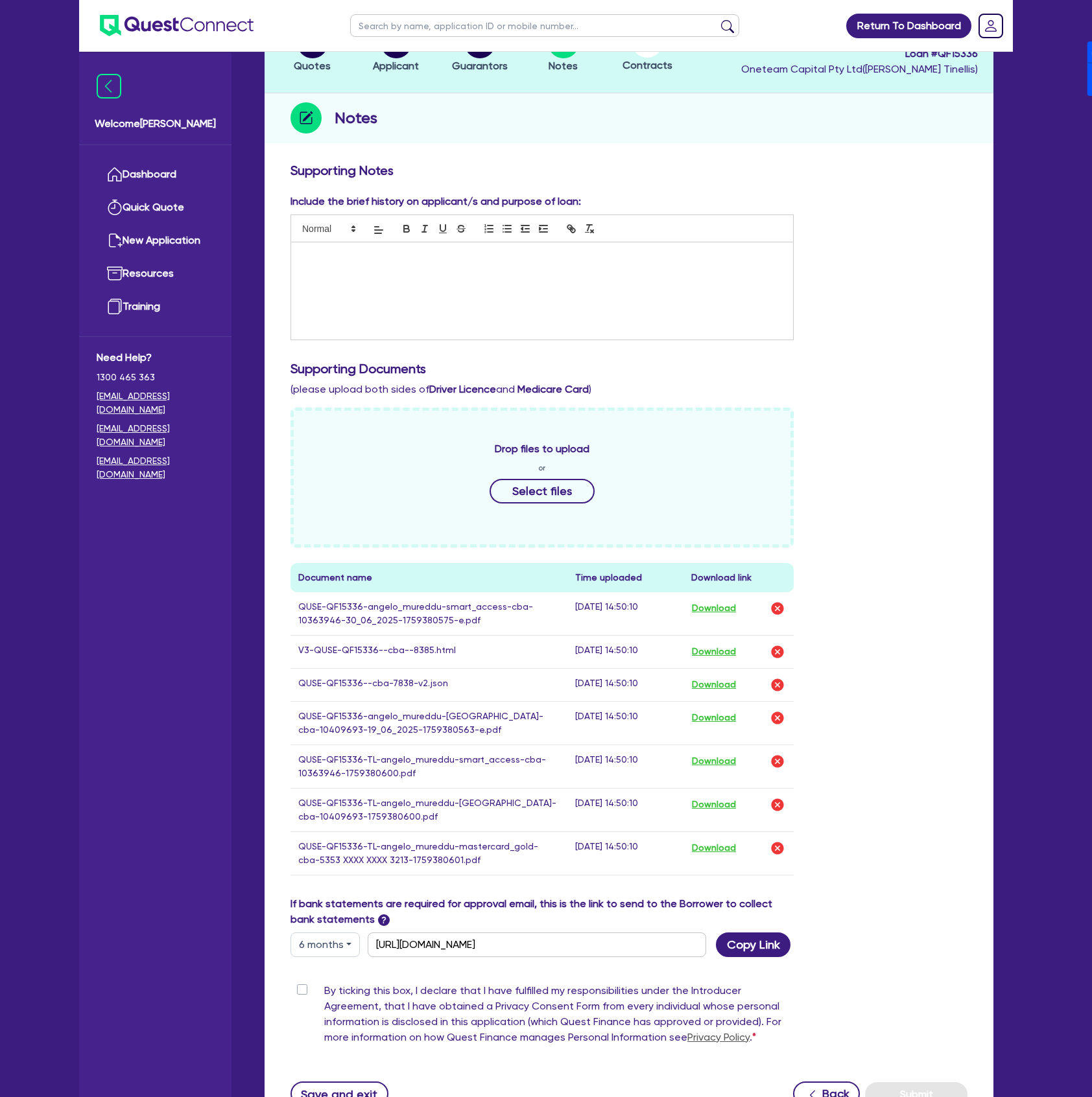
scroll to position [0, 0]
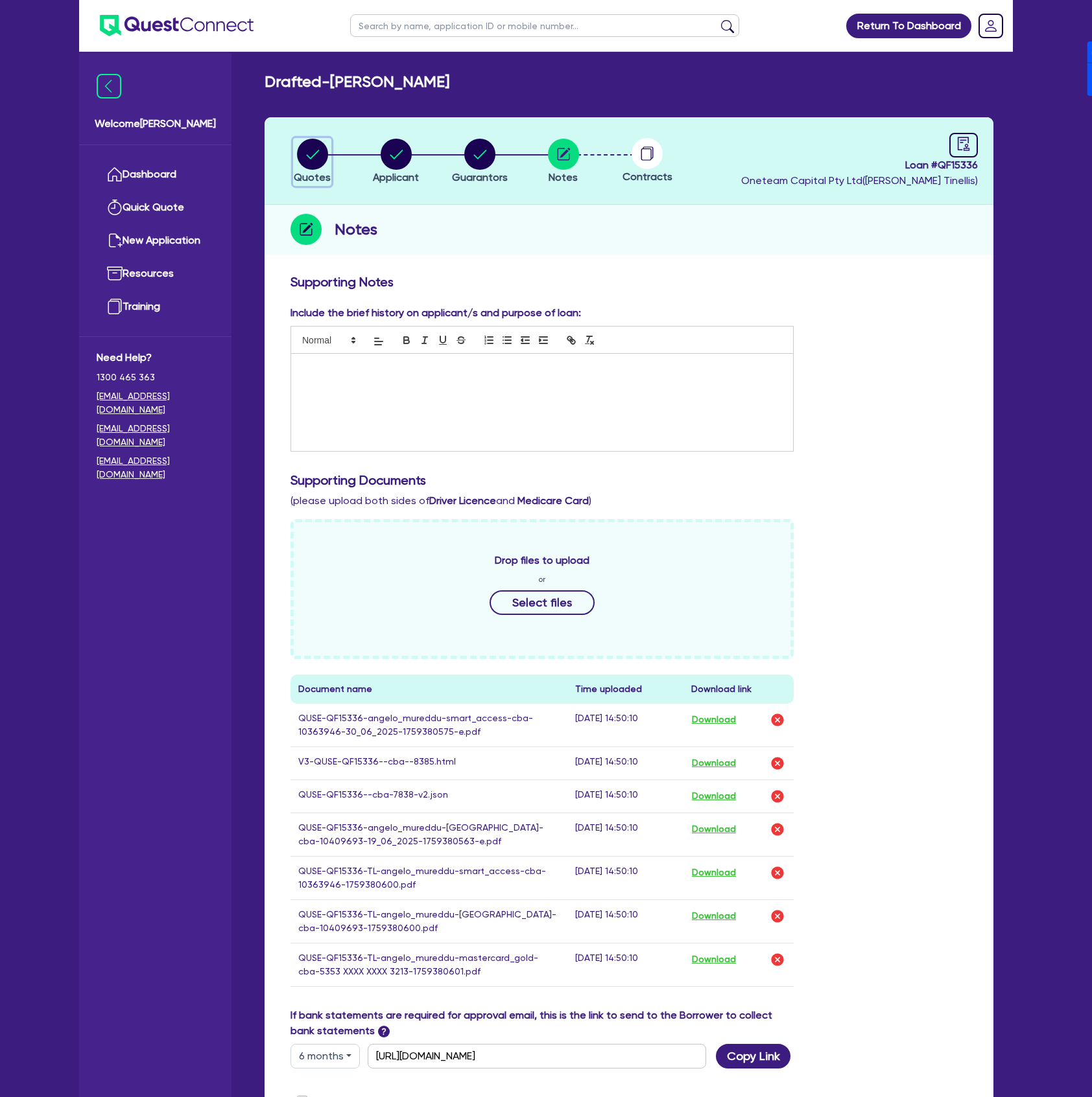
click at [319, 168] on button "Quotes" at bounding box center [312, 161] width 38 height 48
select select "Other"
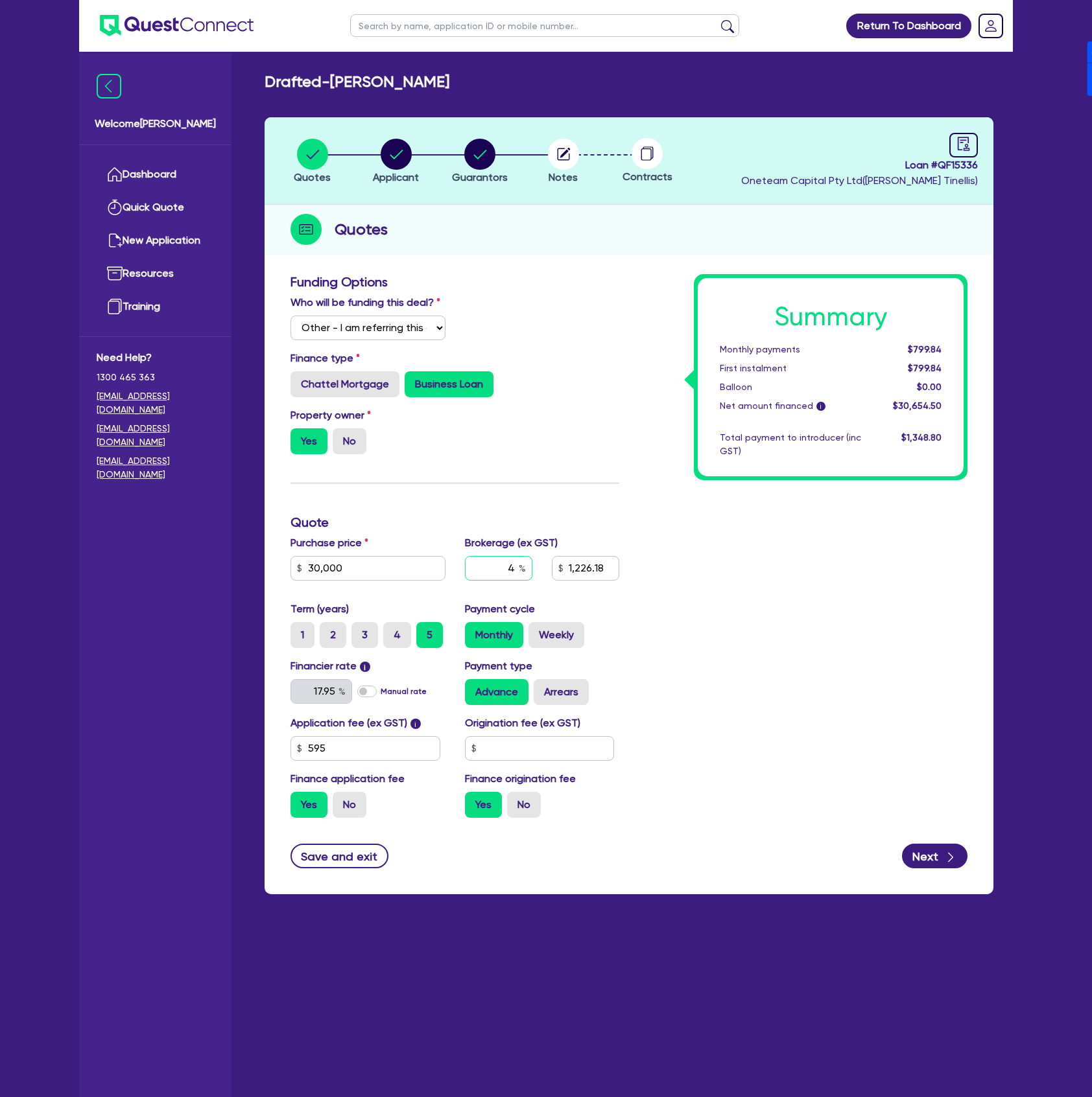
drag, startPoint x: 500, startPoint y: 567, endPoint x: 527, endPoint y: 567, distance: 27.0
click at [527, 567] on input "4" at bounding box center [499, 568] width 67 height 24
type input "30,000"
type input "0"
type input "1,226.18"
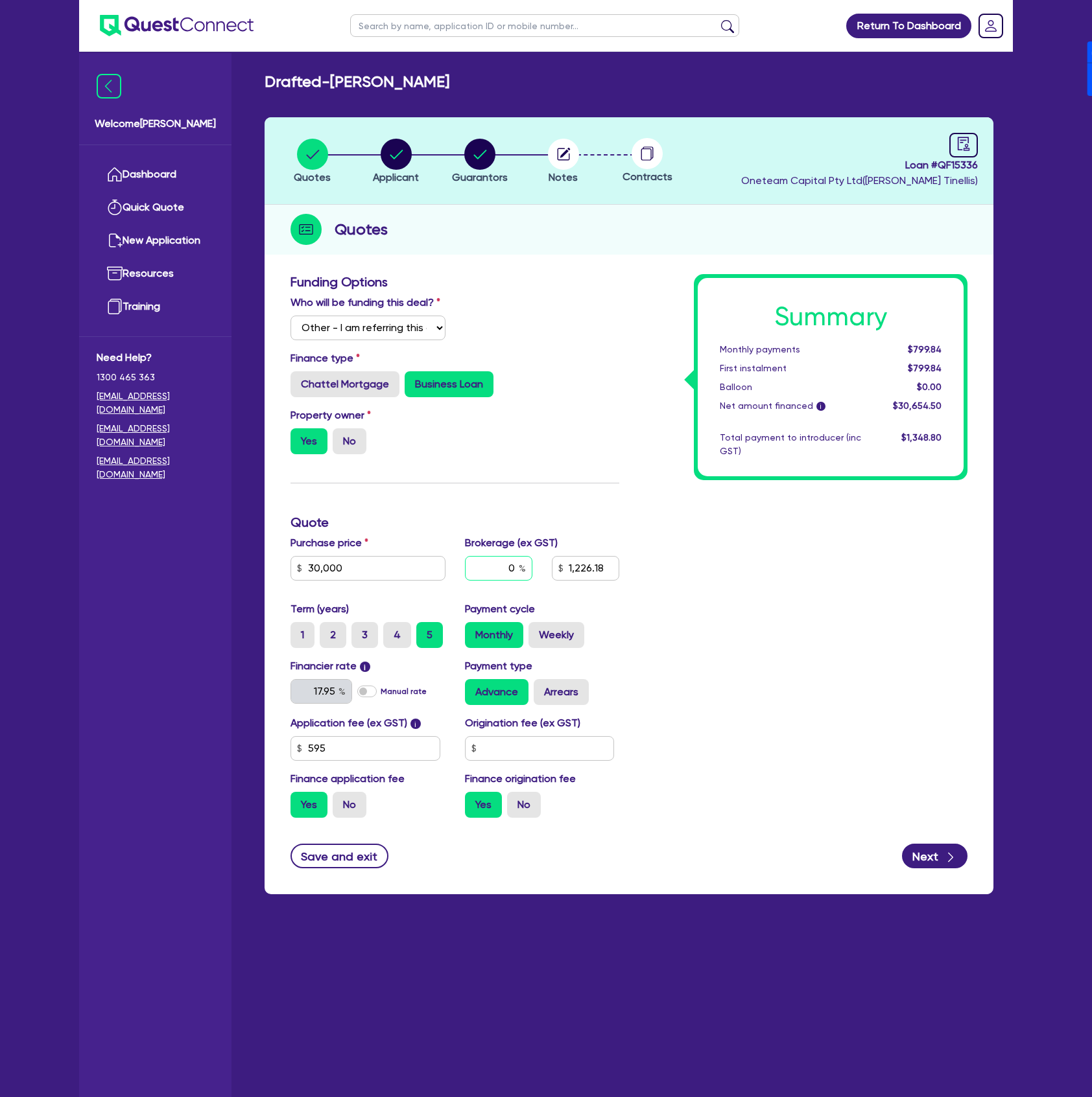
type input "0"
type input "30,000"
type input "1,226.18"
type input "30,000"
drag, startPoint x: 604, startPoint y: 572, endPoint x: 551, endPoint y: 567, distance: 53.2
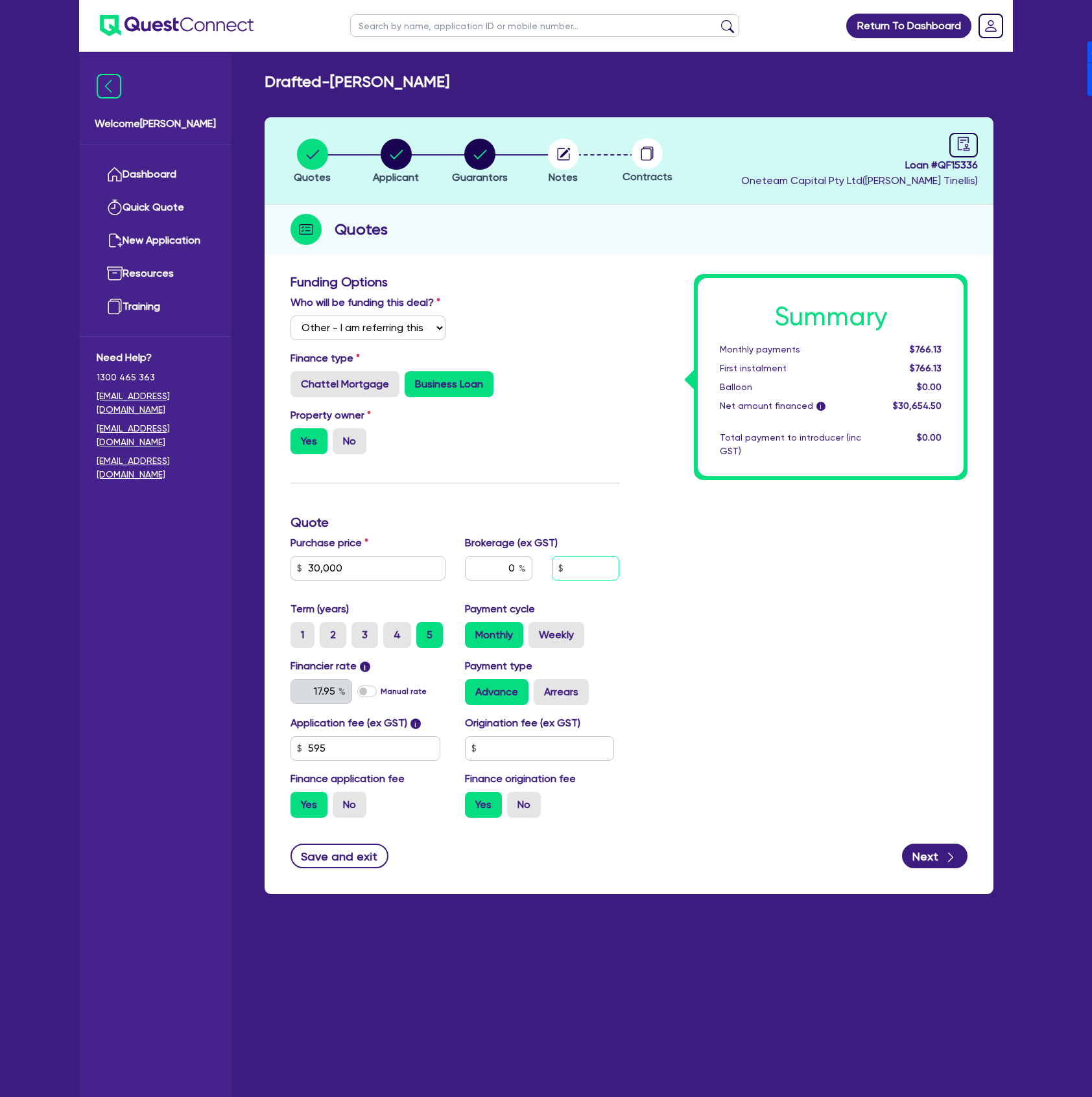
click at [551, 567] on div at bounding box center [585, 568] width 87 height 24
type input "30,000"
type input "1"
type input "30,000"
type input "19"
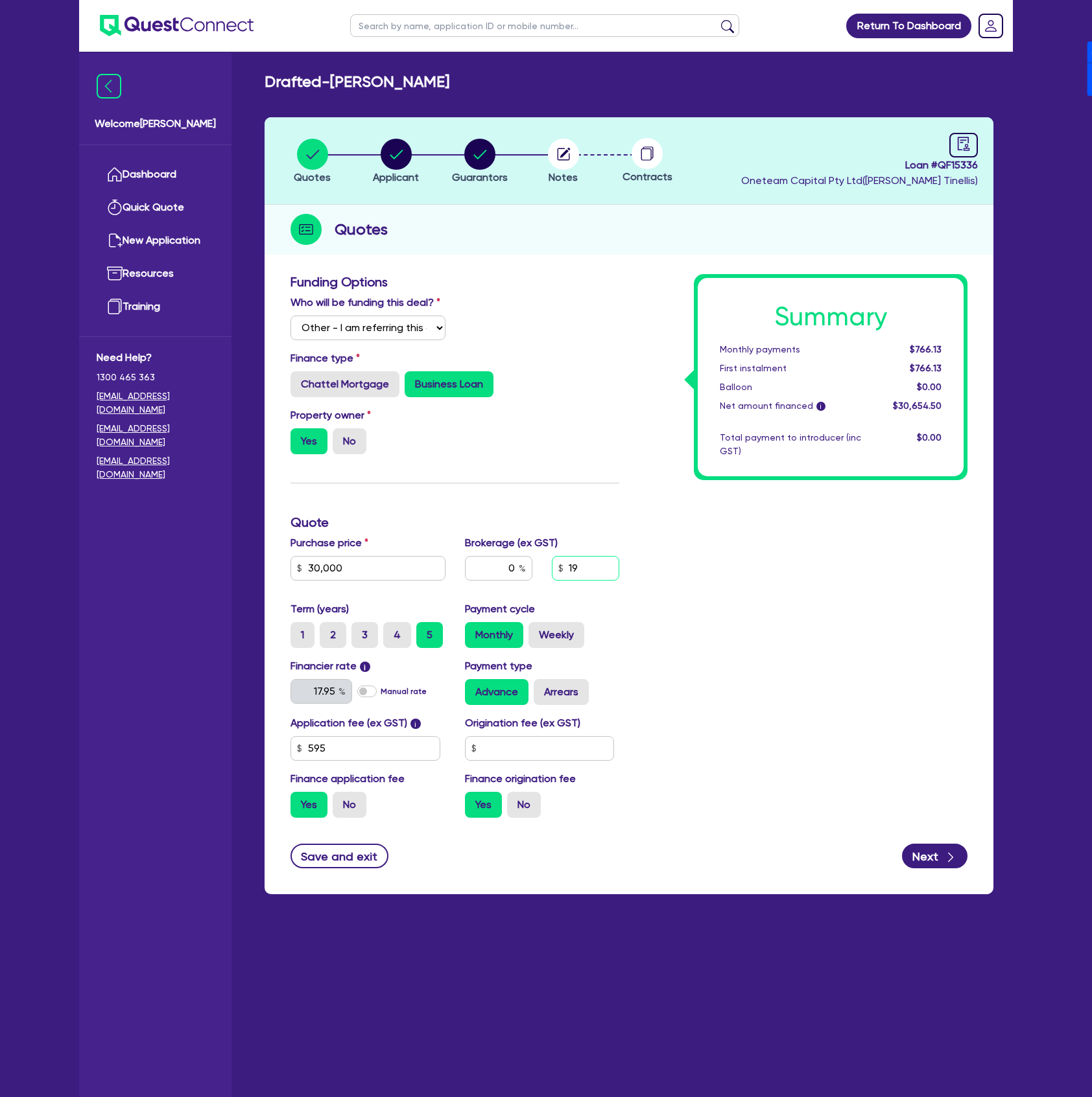
type input "30,000"
type input "199"
type input "30,000"
type input "1,990"
click at [786, 648] on div "Summary Monthly payments $766.13 First instalment $766.13 Balloon $0.00 Net amo…" at bounding box center [803, 551] width 348 height 554
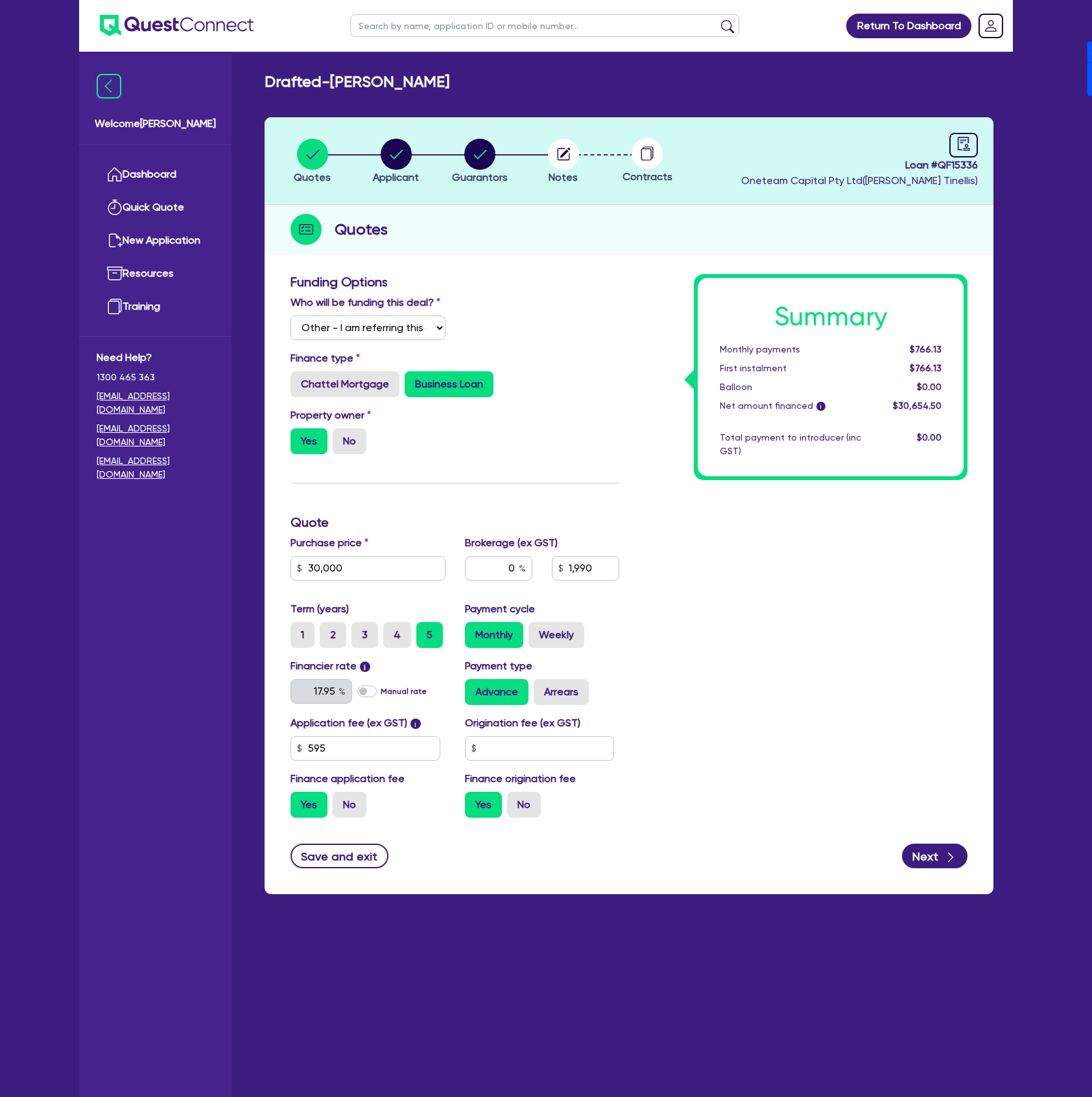
type input "30,000"
type input "6.50"
type input "1,990"
click at [542, 747] on input "text" at bounding box center [540, 748] width 150 height 24
type input "30,000"
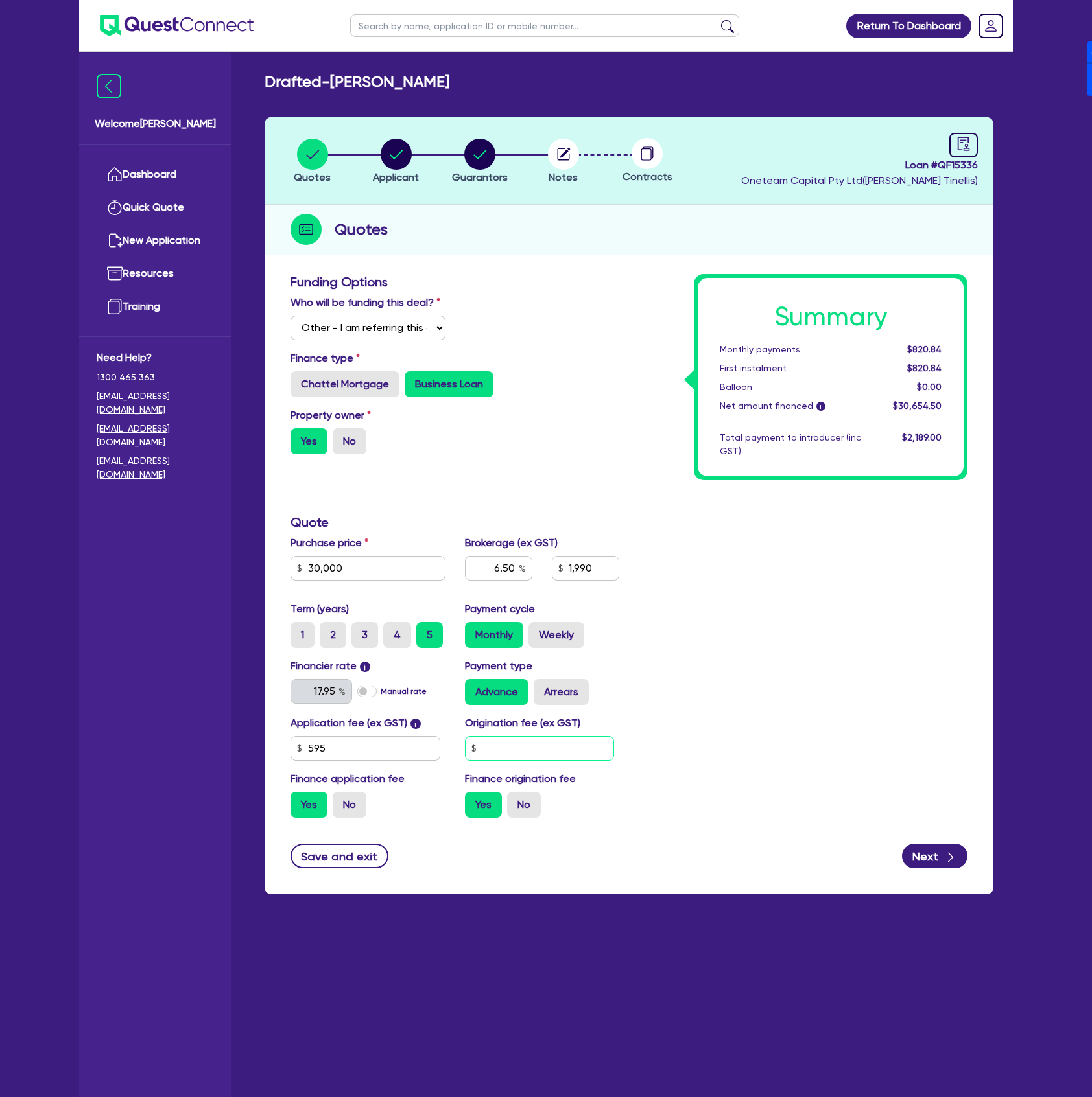
type input "6.50"
type input "1,990"
type input "0"
type input "30,000"
type input "6.50"
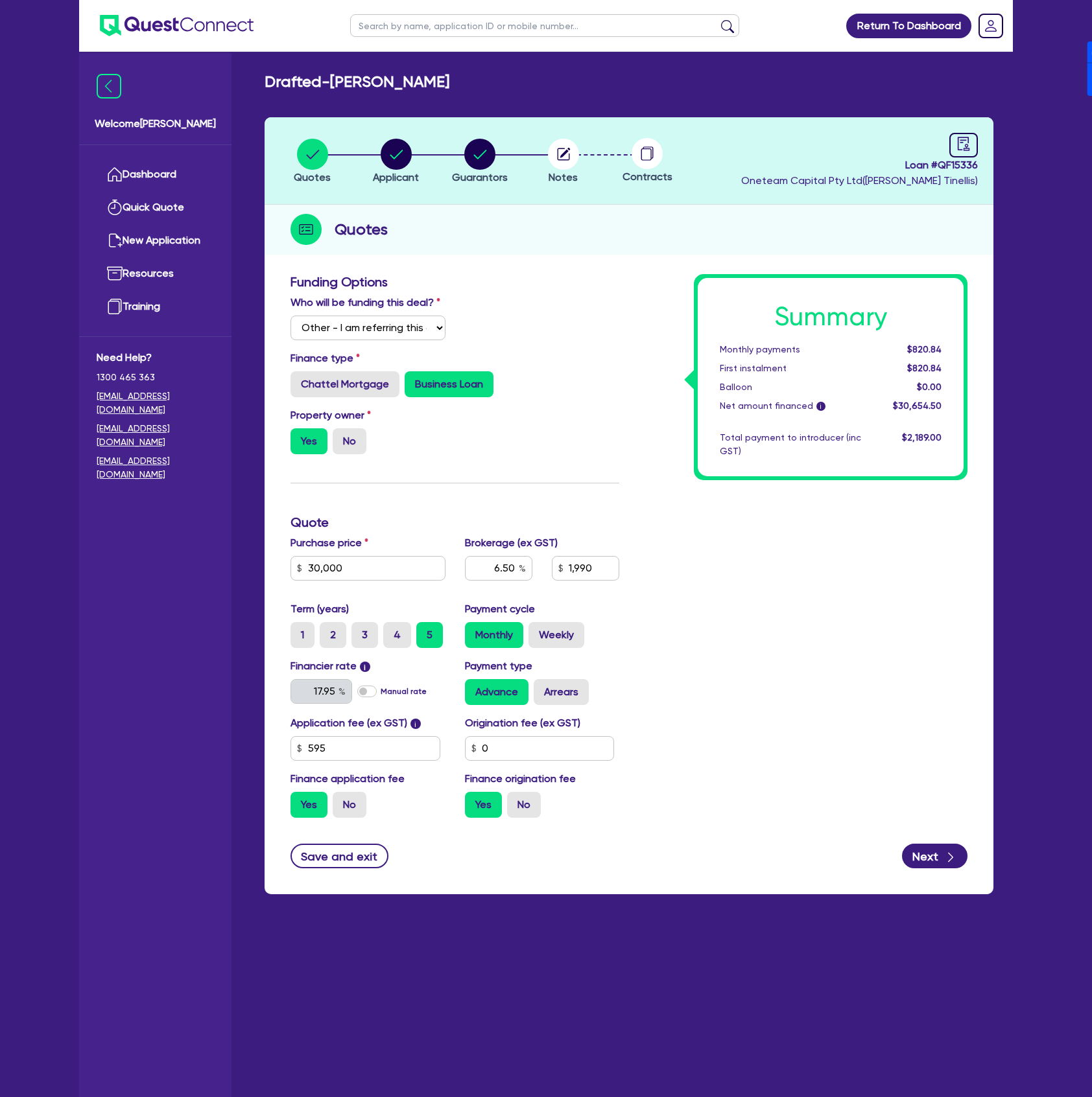
type input "1,990"
click at [854, 719] on div "Summary Monthly payments Calculating... First instalment Calculating... Balloon…" at bounding box center [803, 551] width 348 height 554
type input "30,000"
type input "6.50"
type input "1,990"
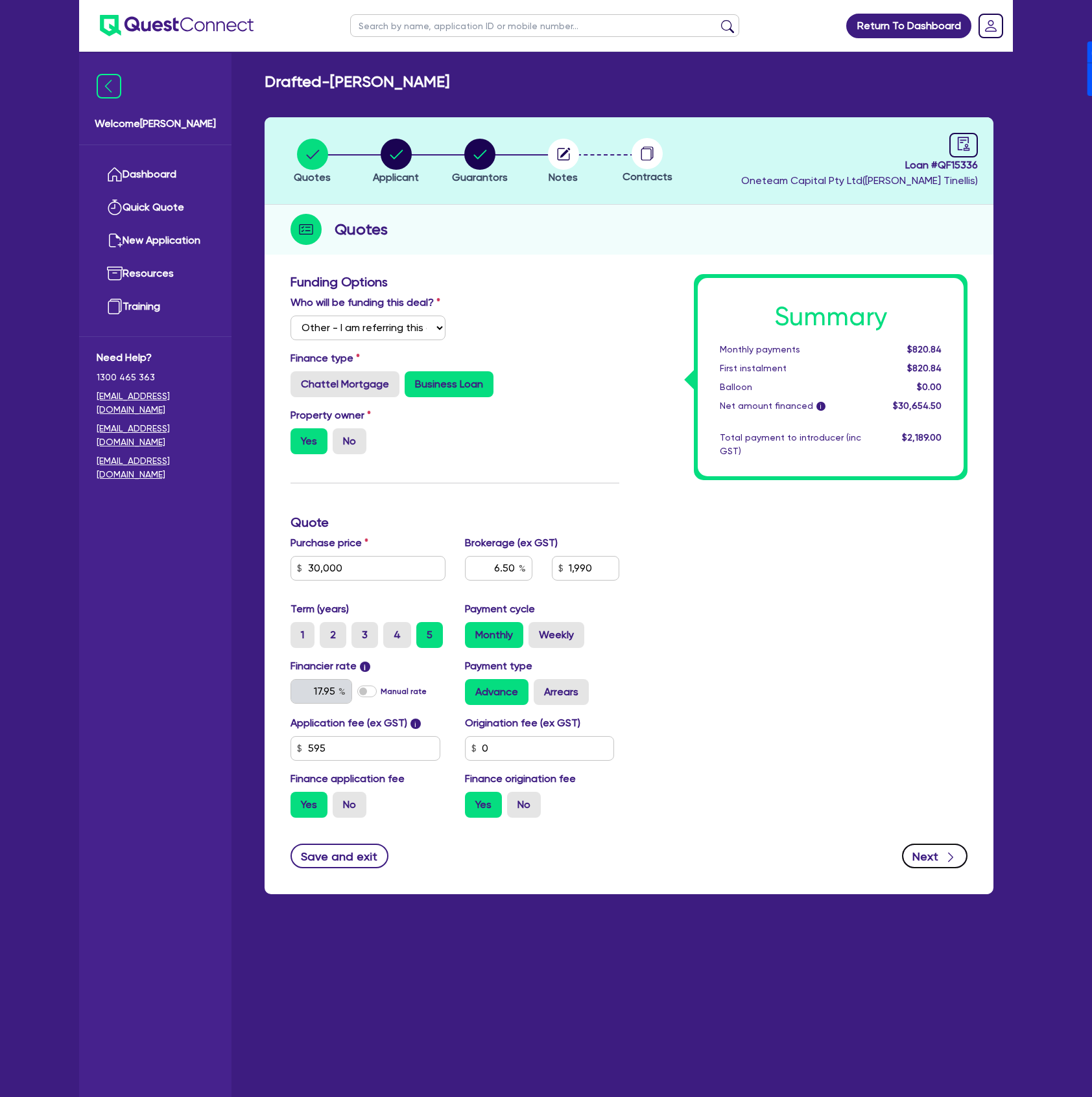
click at [944, 853] on icon "button" at bounding box center [950, 857] width 13 height 13
type input "30,000"
type input "6.50"
type input "1,990"
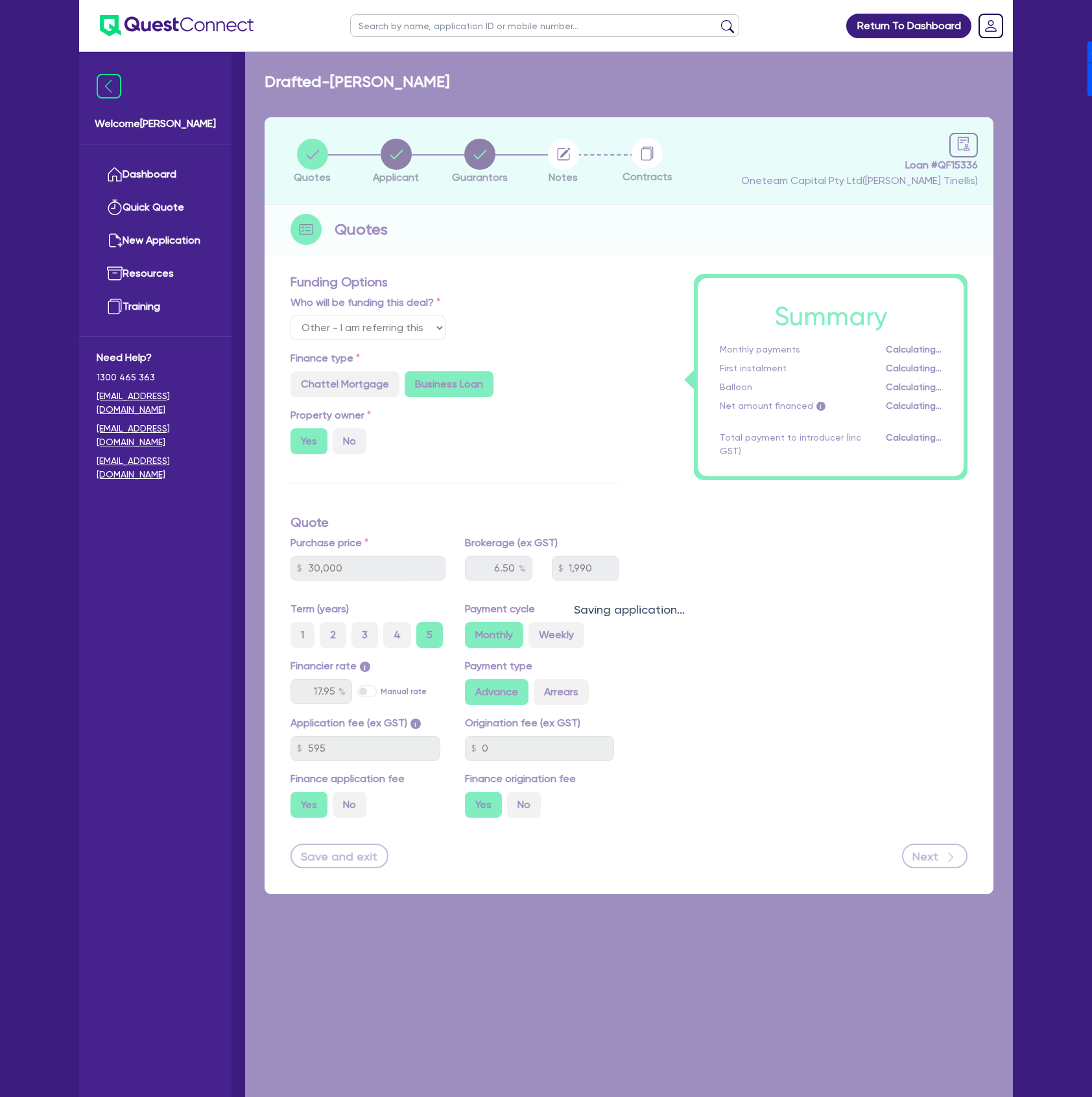
select select "COMPANY"
select select "TRANSPORT_WAREHOUSING"
select select "TAXI_LUXURY_CAR_SERVICES"
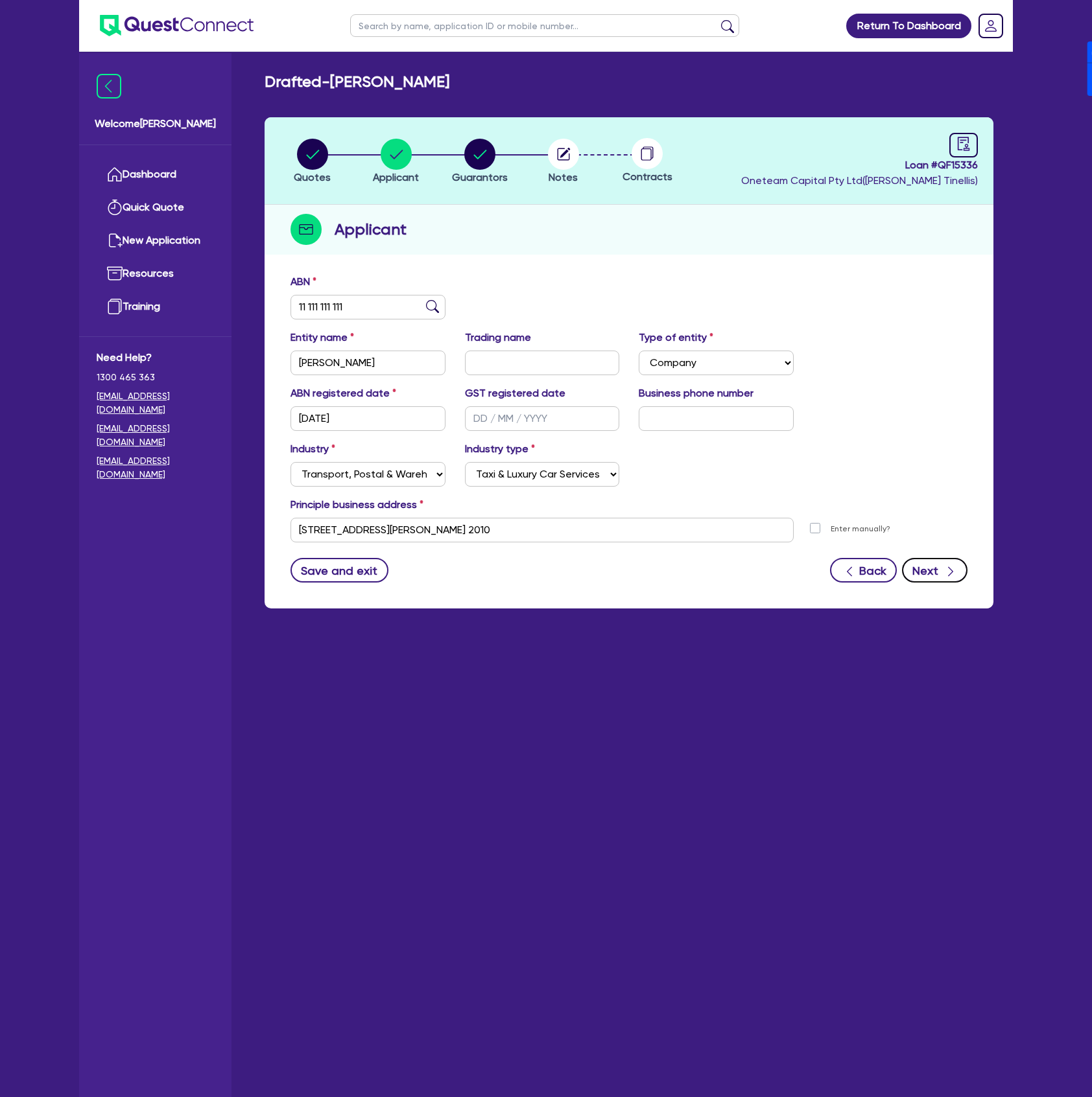
click at [935, 574] on button "Next" at bounding box center [935, 570] width 66 height 24
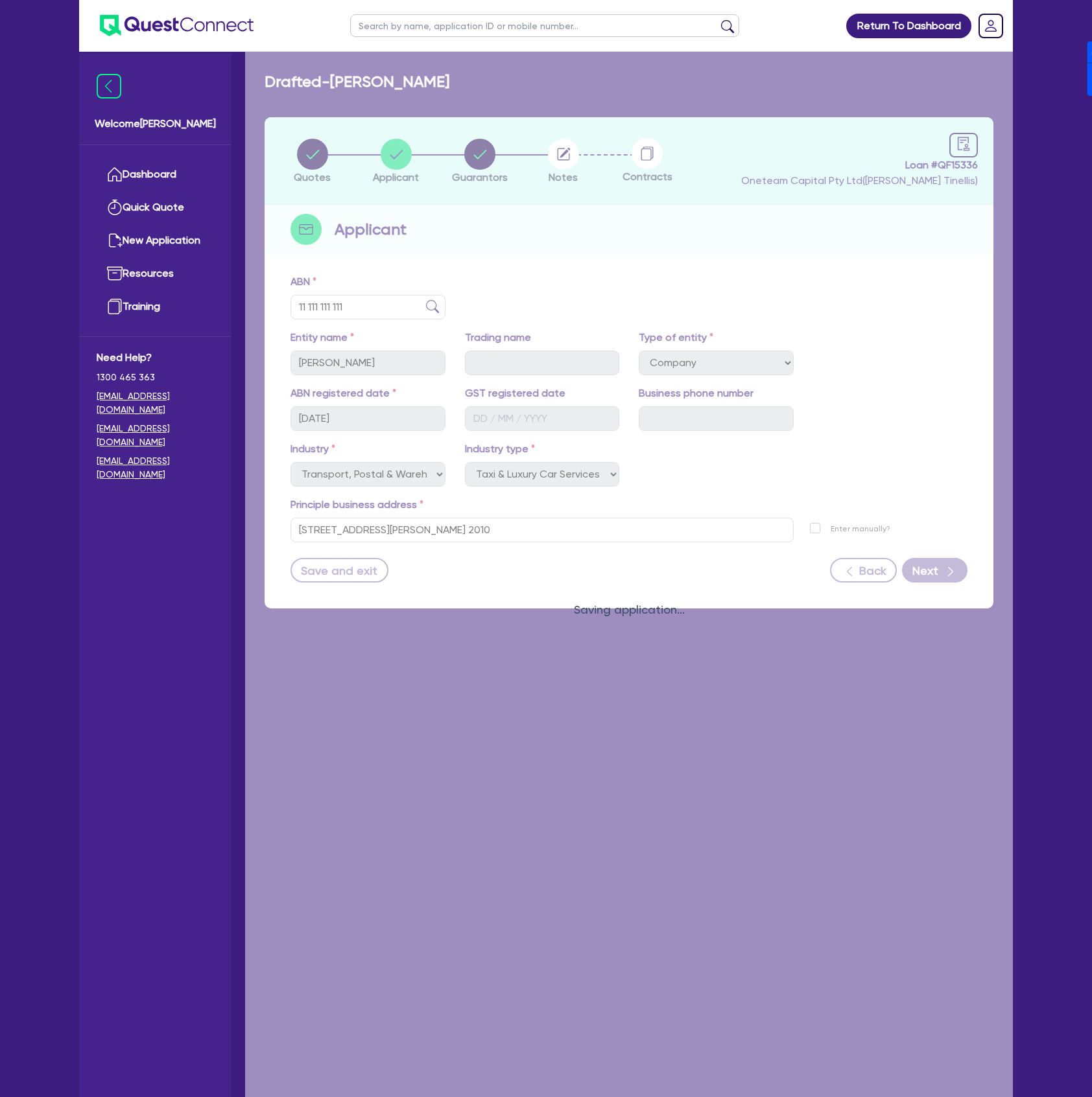
select select "MR"
select select "NSW"
select select "SINGLE"
select select "INVESTMENT_PROPERTY"
select select "HOUSEHOLD_PERSONAL"
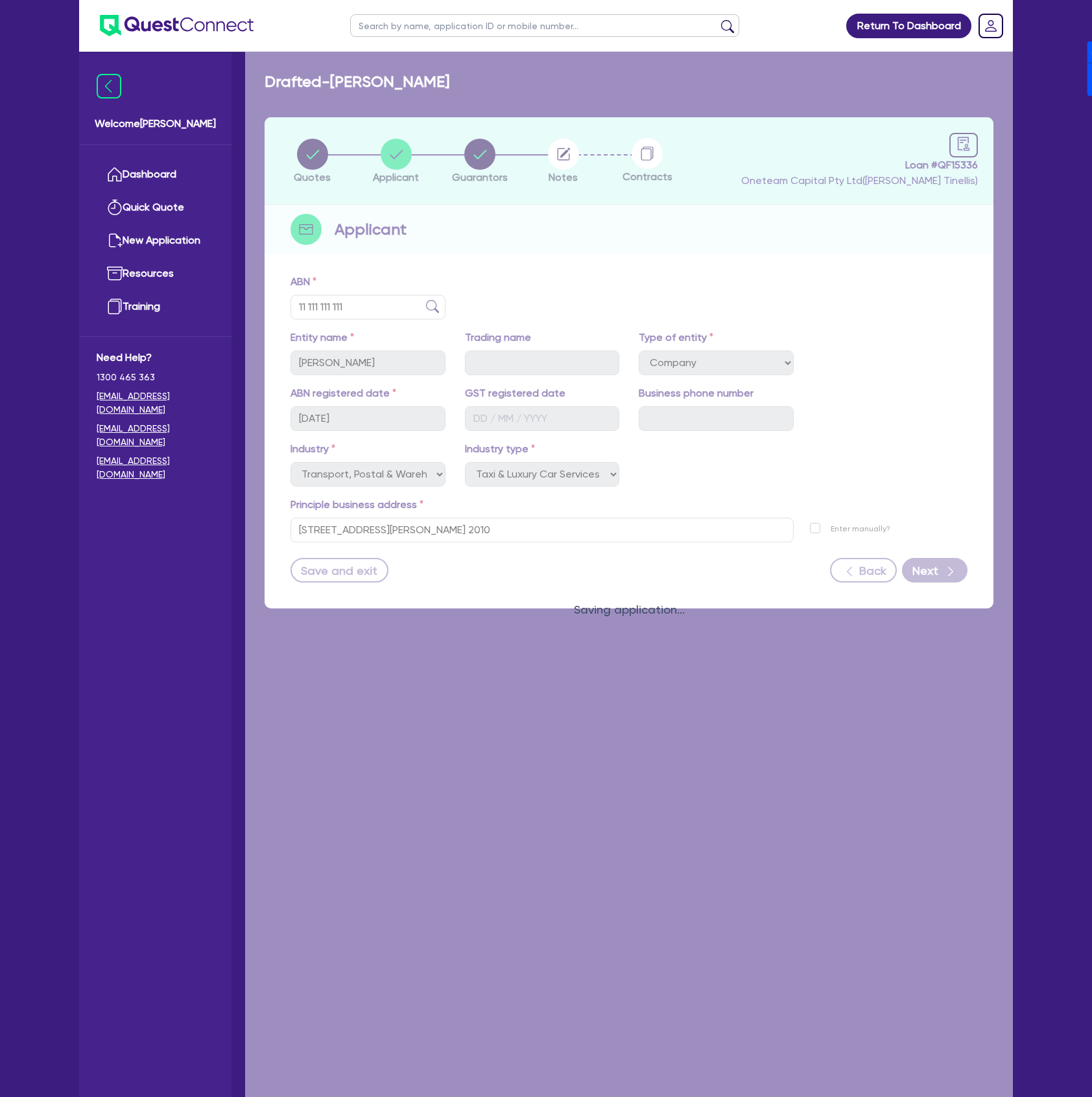
select select "CASH"
select select "VEHICLE"
select select "CREDIT_CARD"
select select "OTHER"
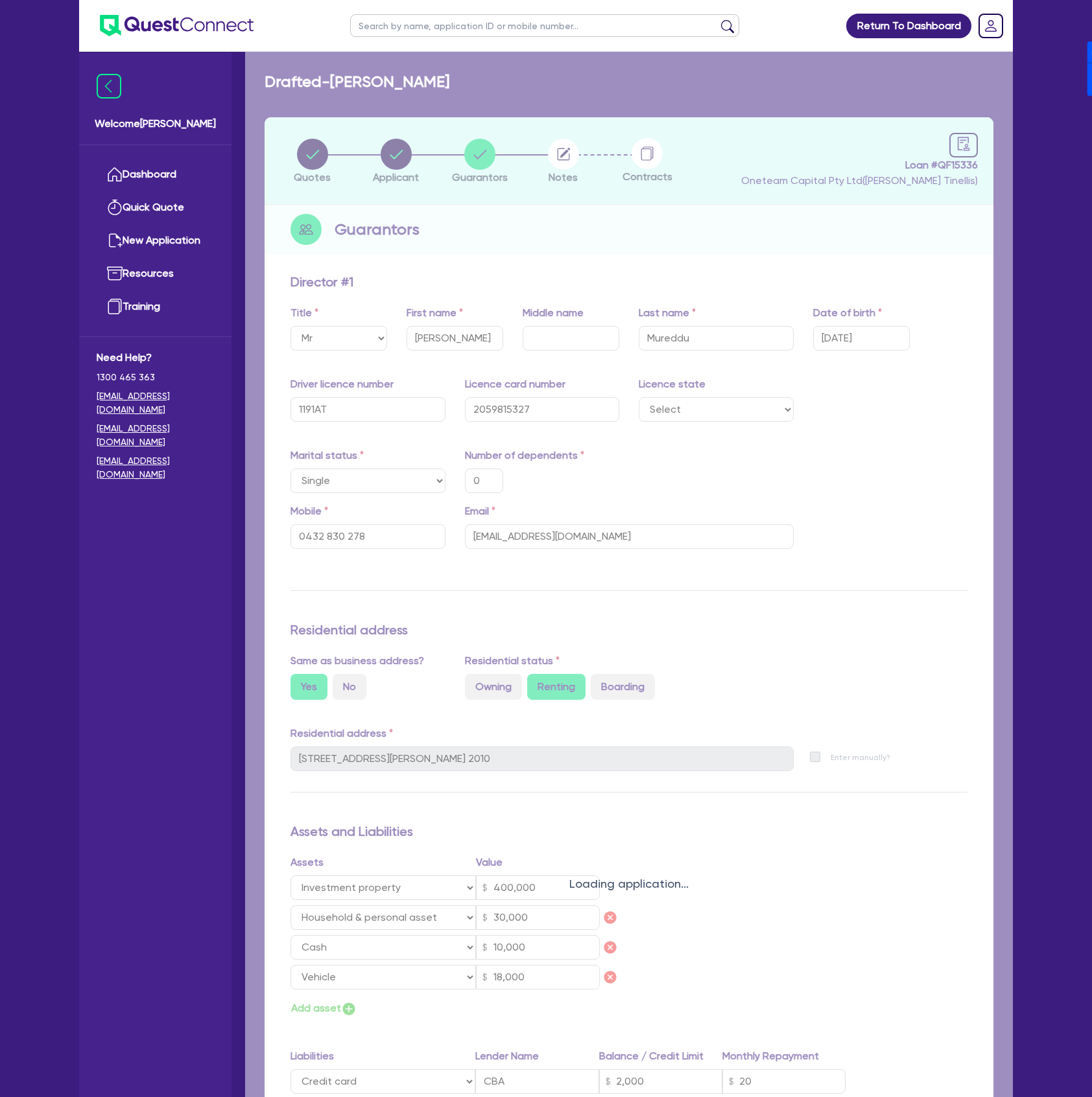
type input "0"
type input "0432 830 278"
type input "400,000"
type input "30,000"
type input "10,000"
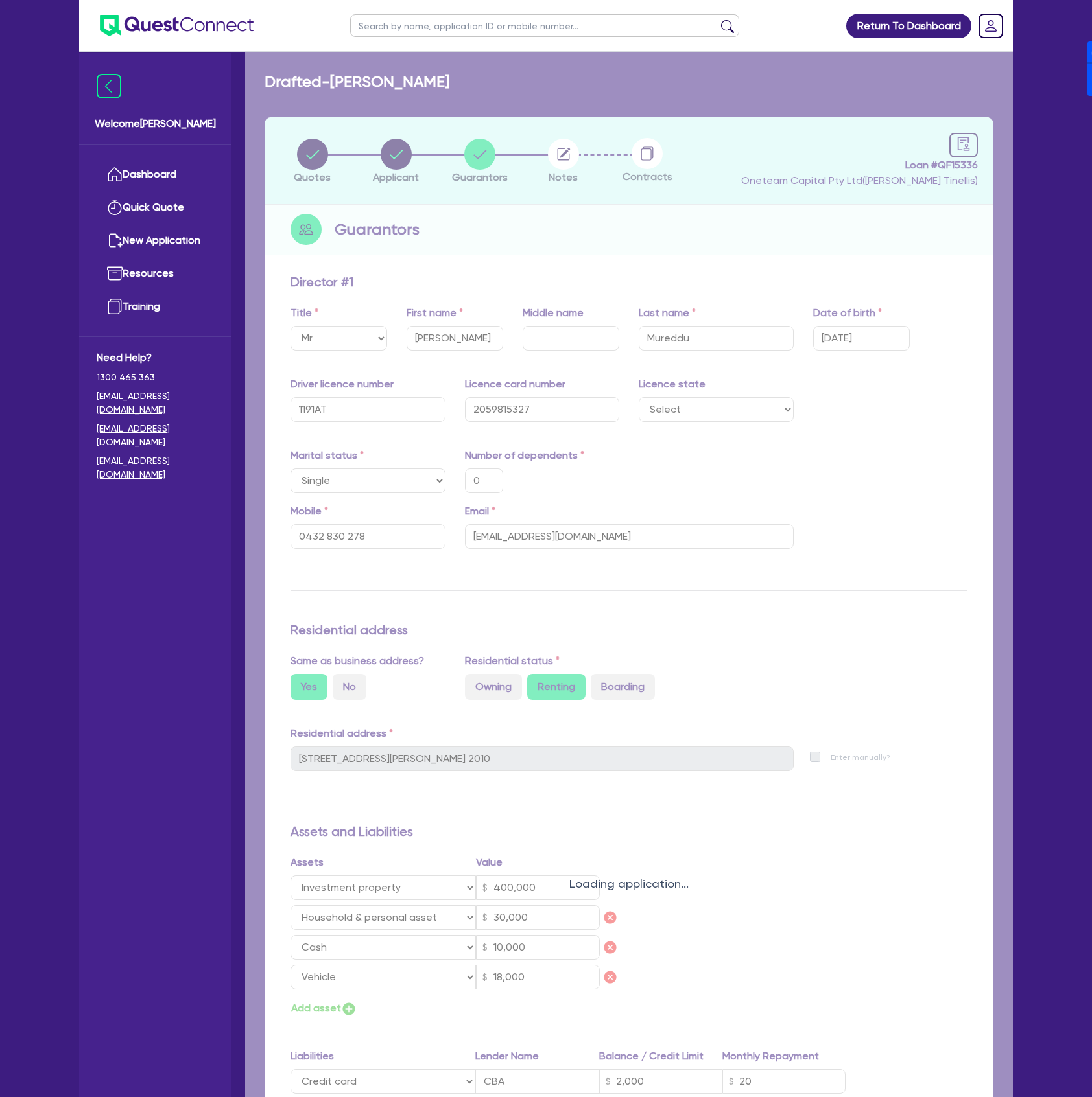
type input "18,000"
type input "2,000"
type input "1,140"
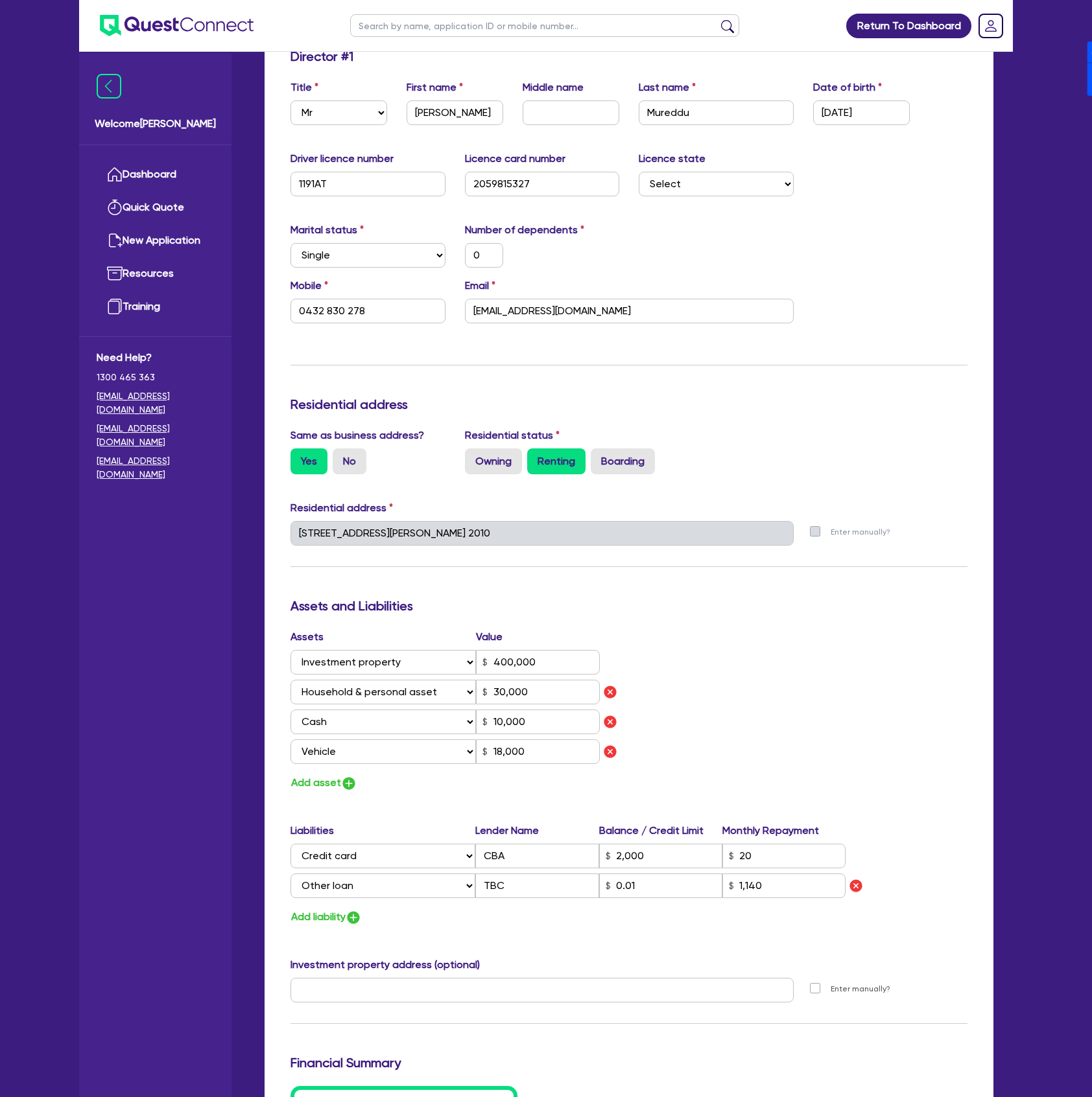
scroll to position [259, 0]
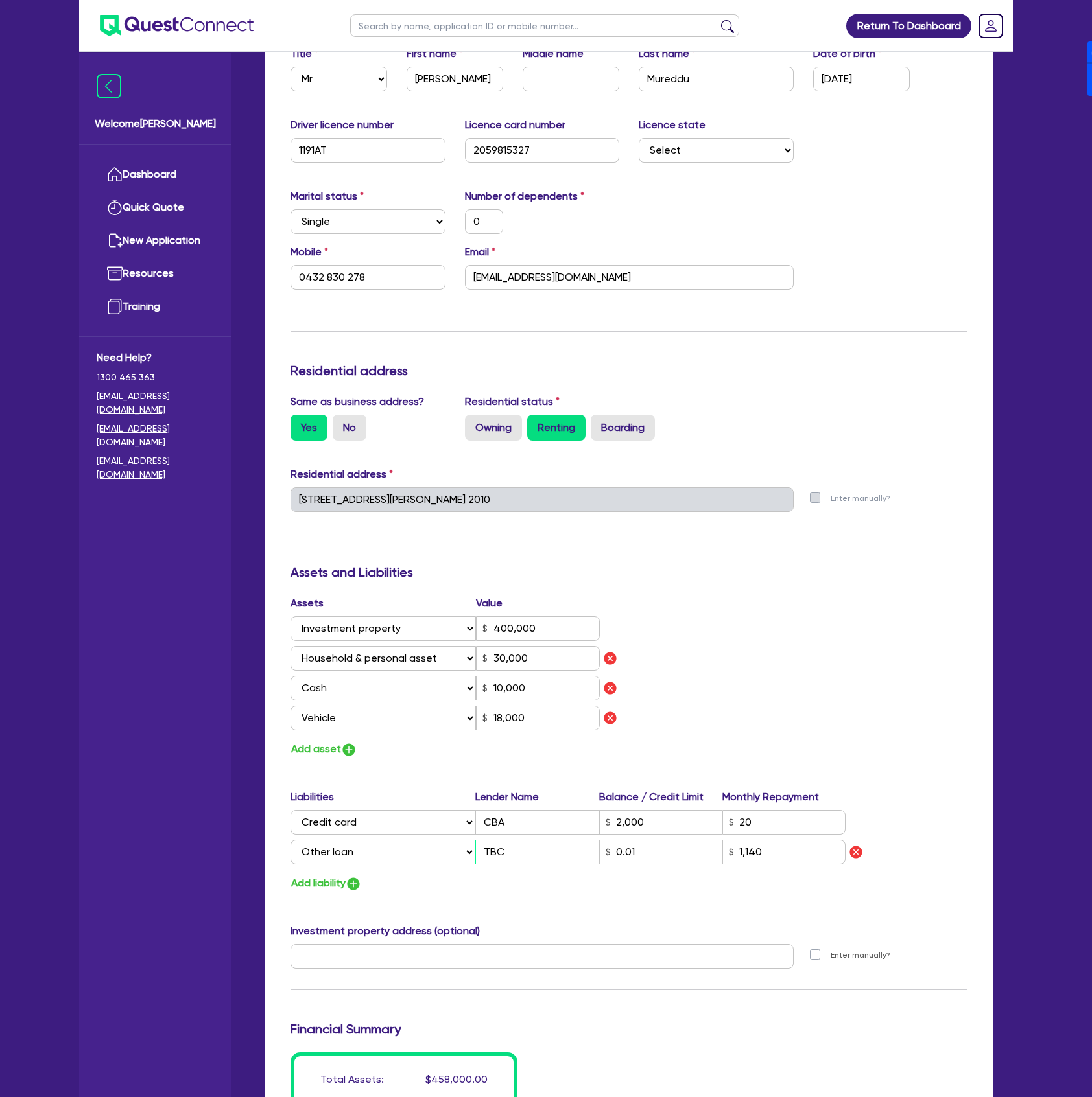
drag, startPoint x: 546, startPoint y: 857, endPoint x: 429, endPoint y: 851, distance: 117.2
click at [429, 851] on div "Select Liability Credit card Mortgage Investment property loan Vehicle loan Tru…" at bounding box center [567, 852] width 555 height 24
type input "0"
type input "0432 830 278"
type input "400,000"
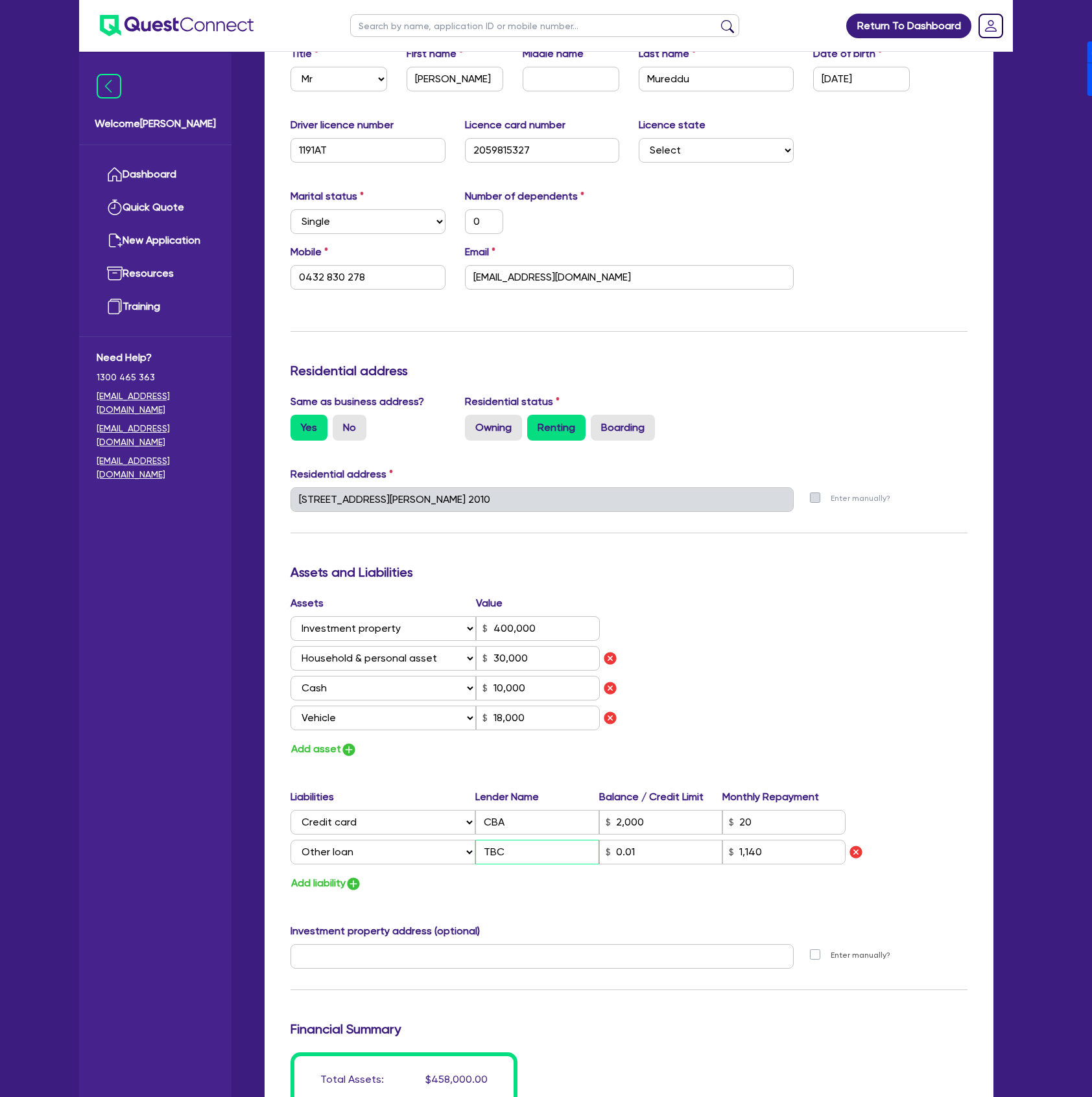
type input "30,000"
type input "10,000"
type input "18,000"
type input "2,000"
type input "R"
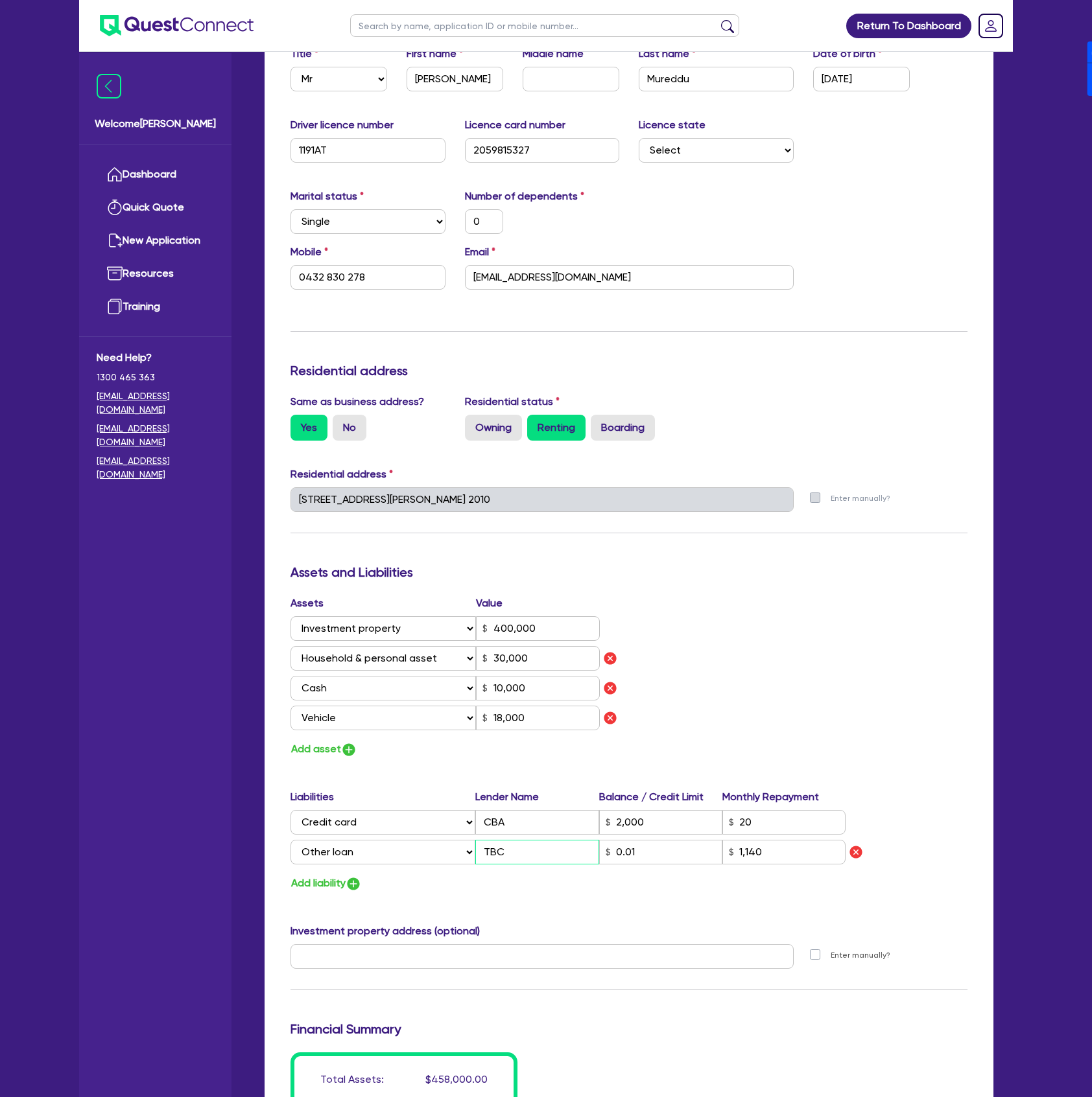
type input "1,140"
type input "0"
type input "0432 830 278"
type input "400,000"
type input "30,000"
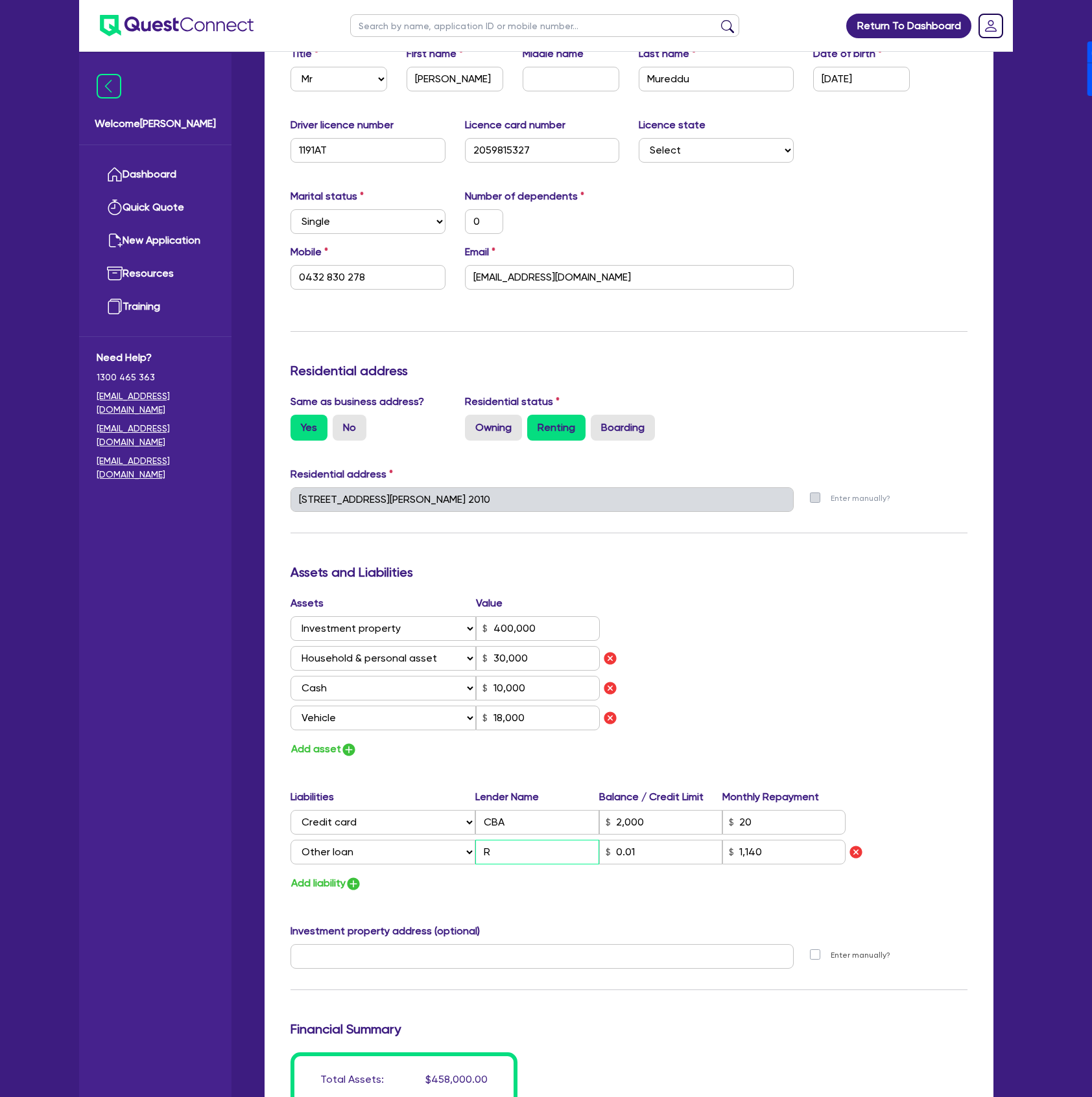
type input "10,000"
type input "18,000"
type input "2,000"
type input "Re"
type input "1,140"
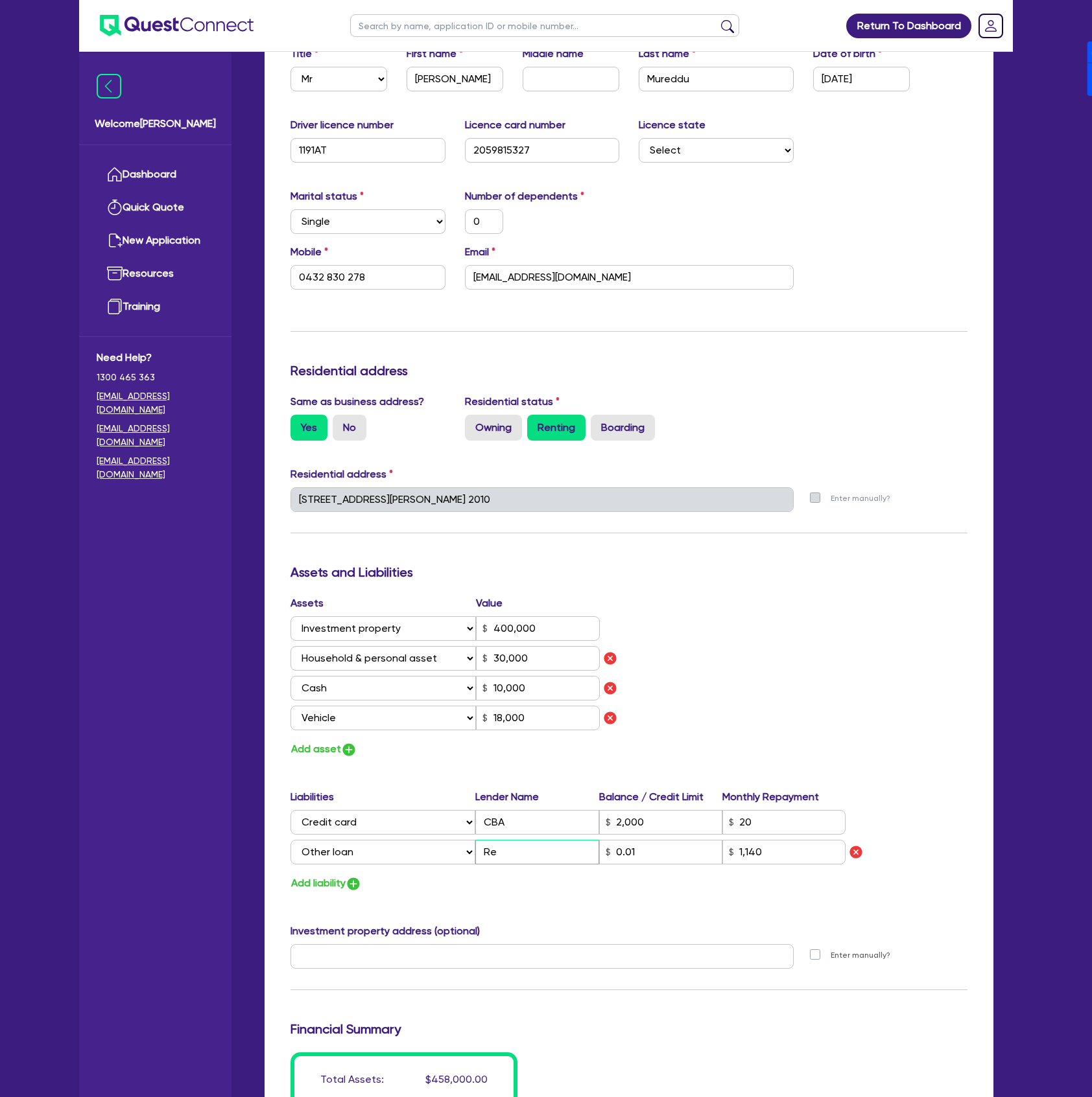
type input "0"
type input "0432 830 278"
type input "400,000"
type input "30,000"
type input "10,000"
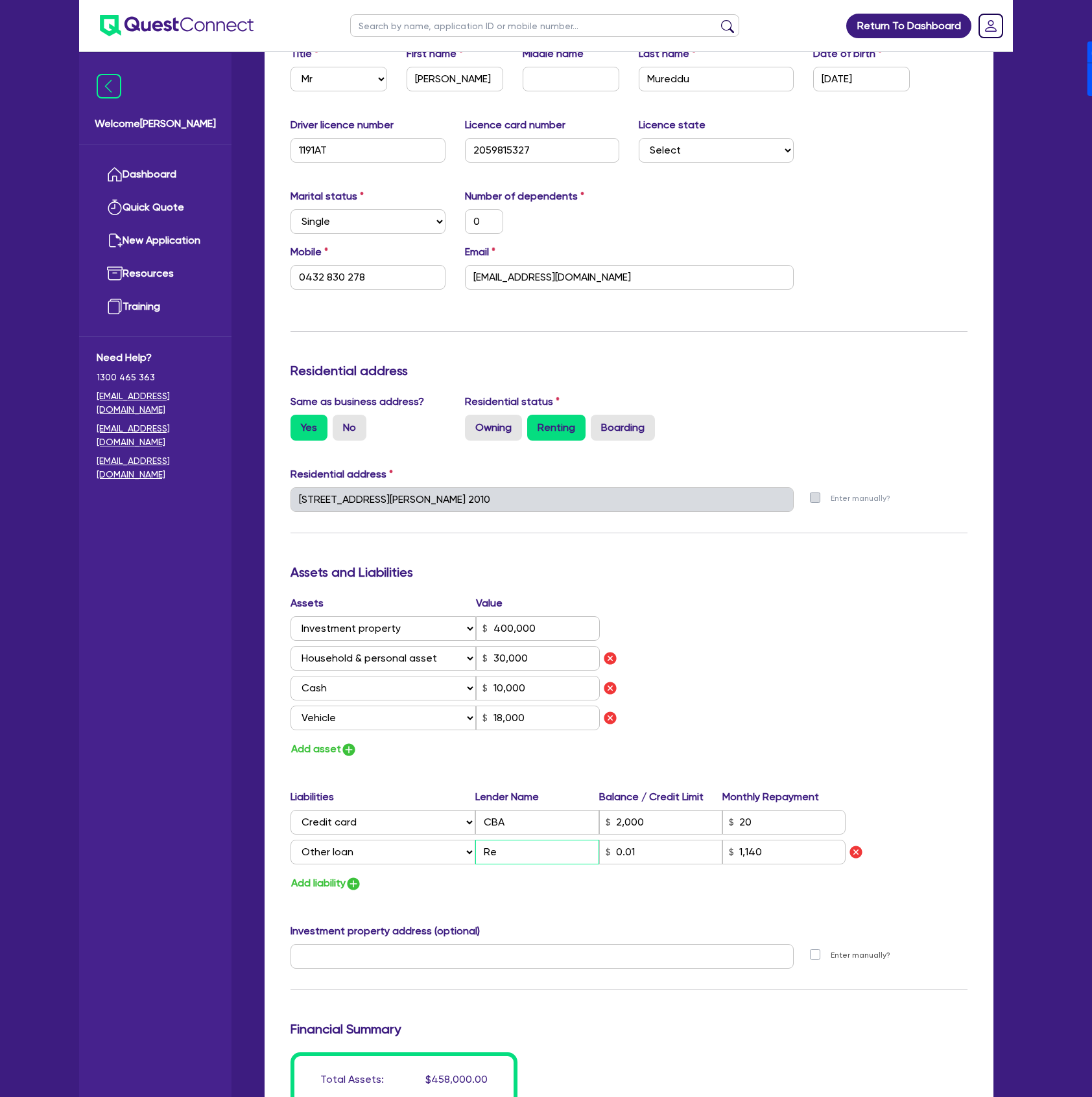
type input "18,000"
type input "2,000"
type input "Ren"
type input "1,140"
type input "0"
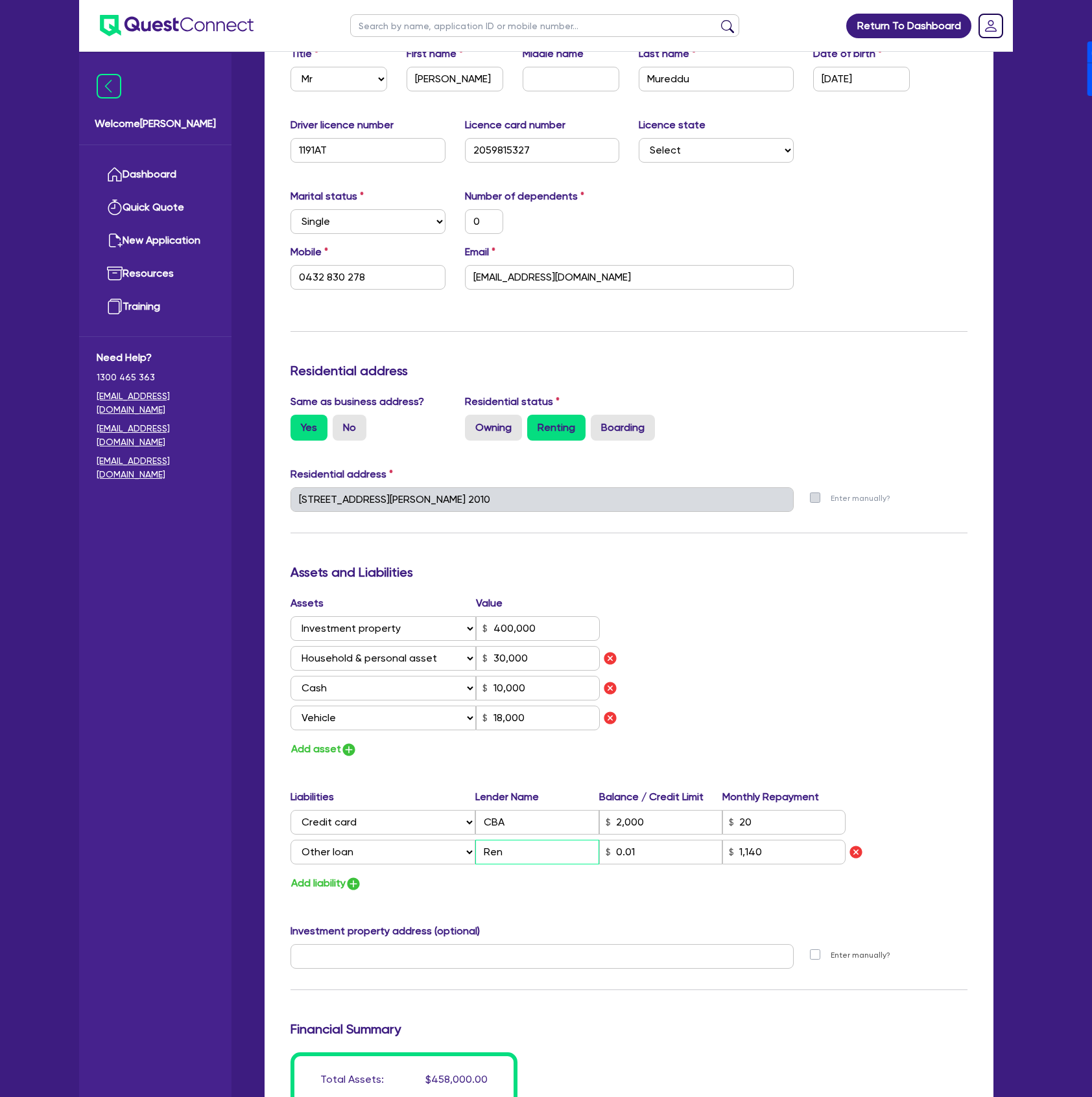
type input "0432 830 278"
type input "400,000"
type input "30,000"
type input "10,000"
type input "18,000"
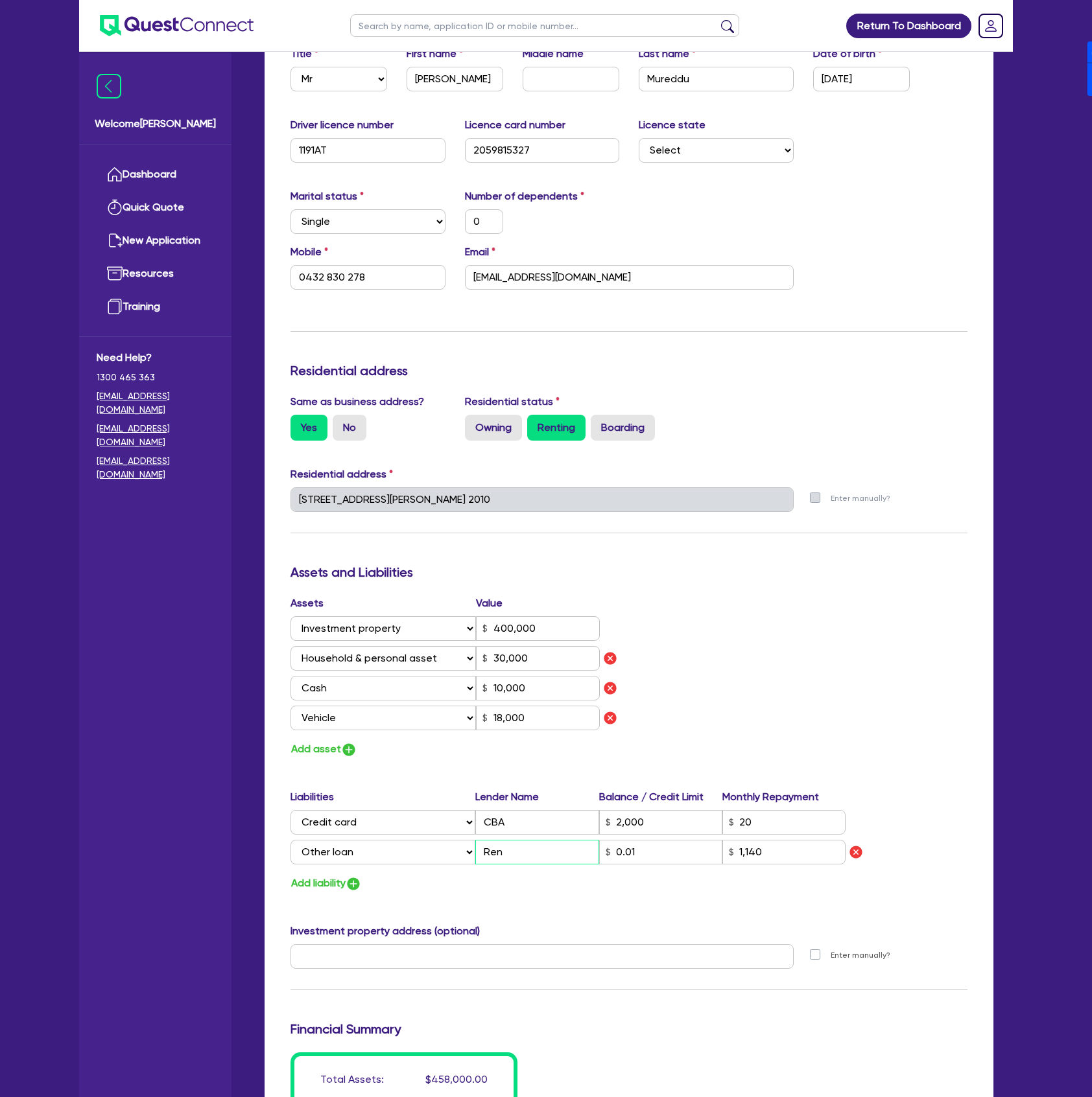
type input "2,000"
type input "Rent"
type input "1,140"
type input "Rent"
click at [618, 935] on div "Investment property address (optional)" at bounding box center [629, 934] width 696 height 21
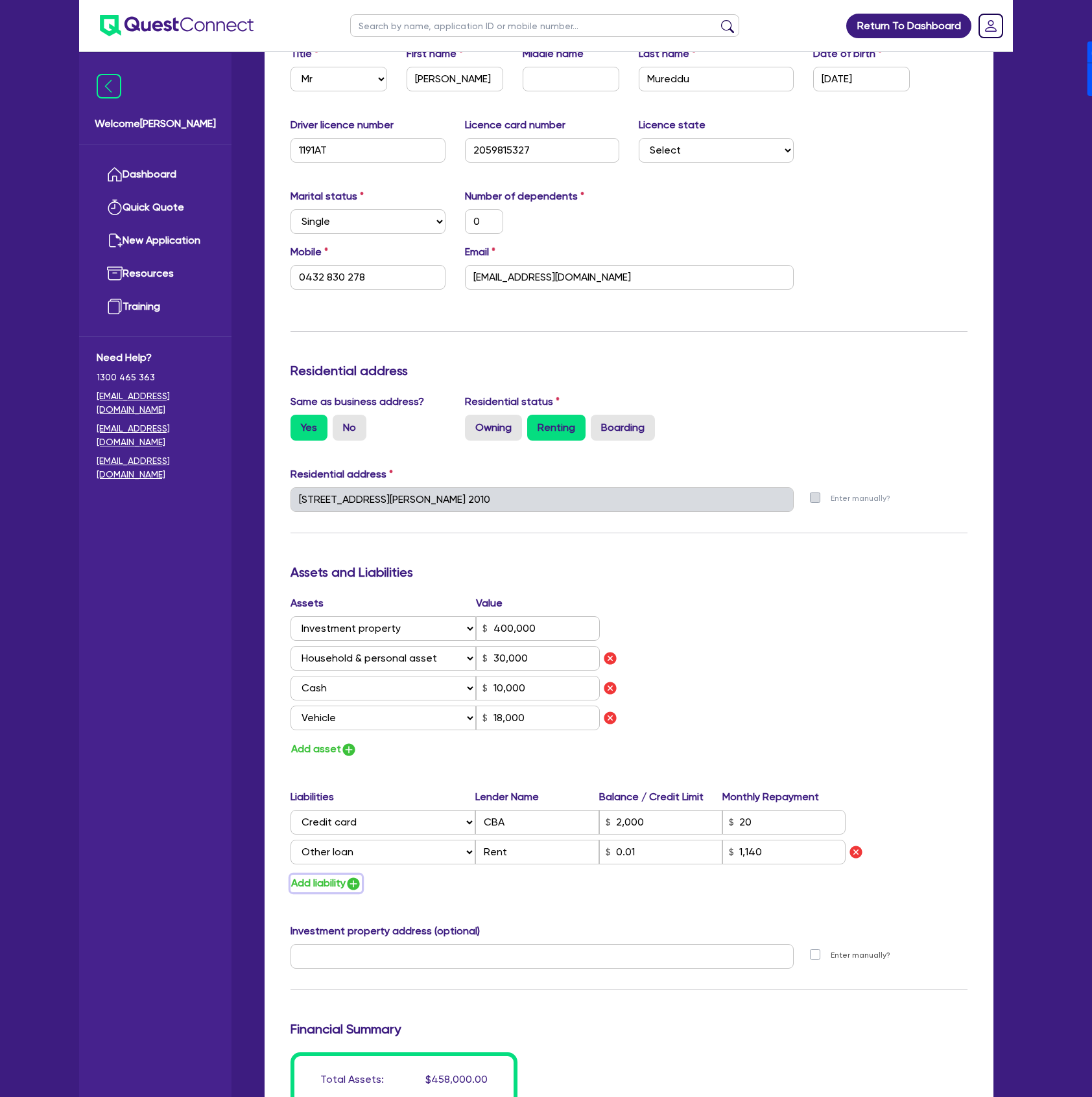
click at [337, 879] on button "Add liability" at bounding box center [325, 883] width 71 height 18
type input "0"
type input "0432 830 278"
type input "400,000"
type input "30,000"
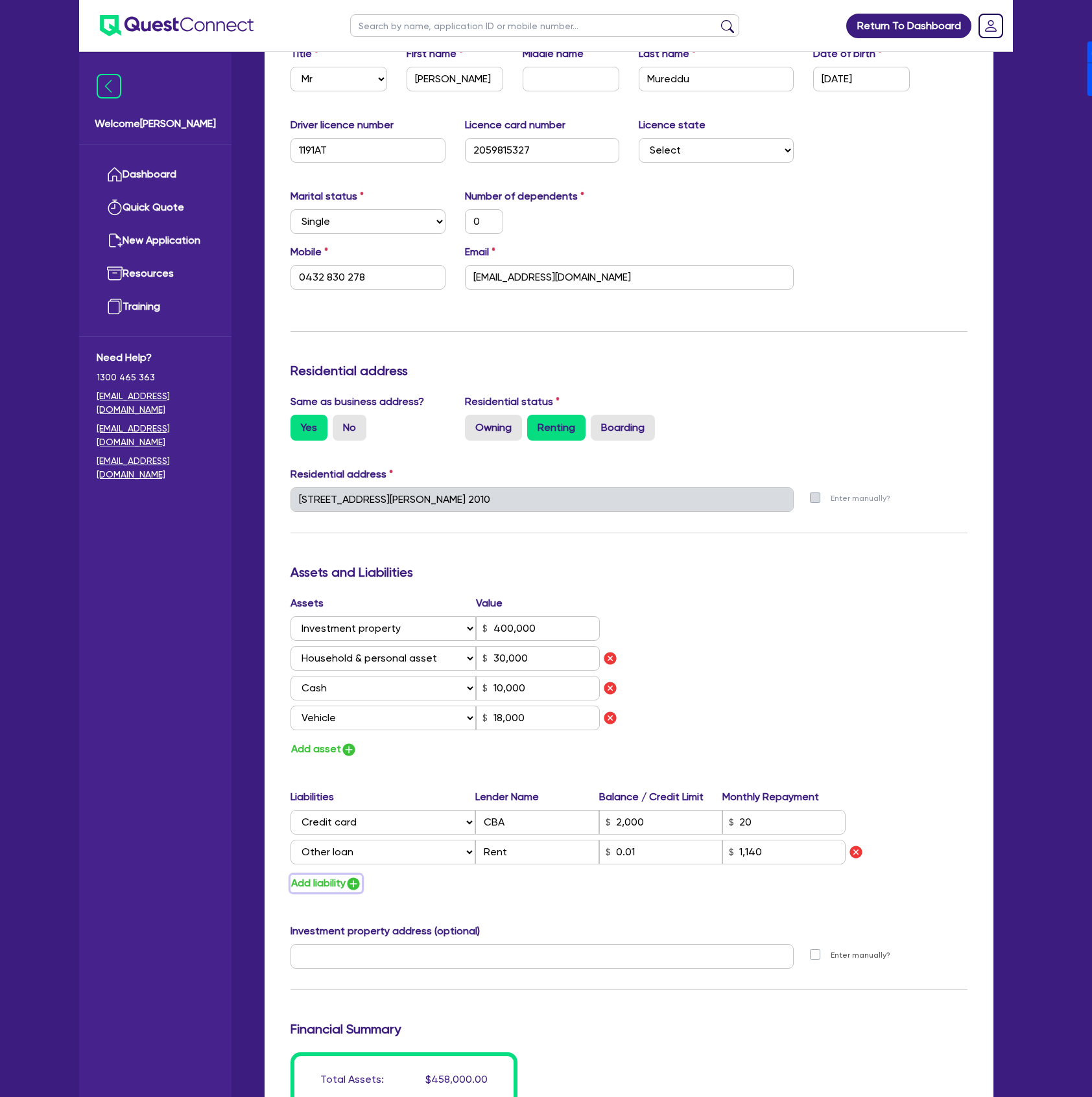
type input "10,000"
type input "18,000"
type input "2,000"
type input "1,140"
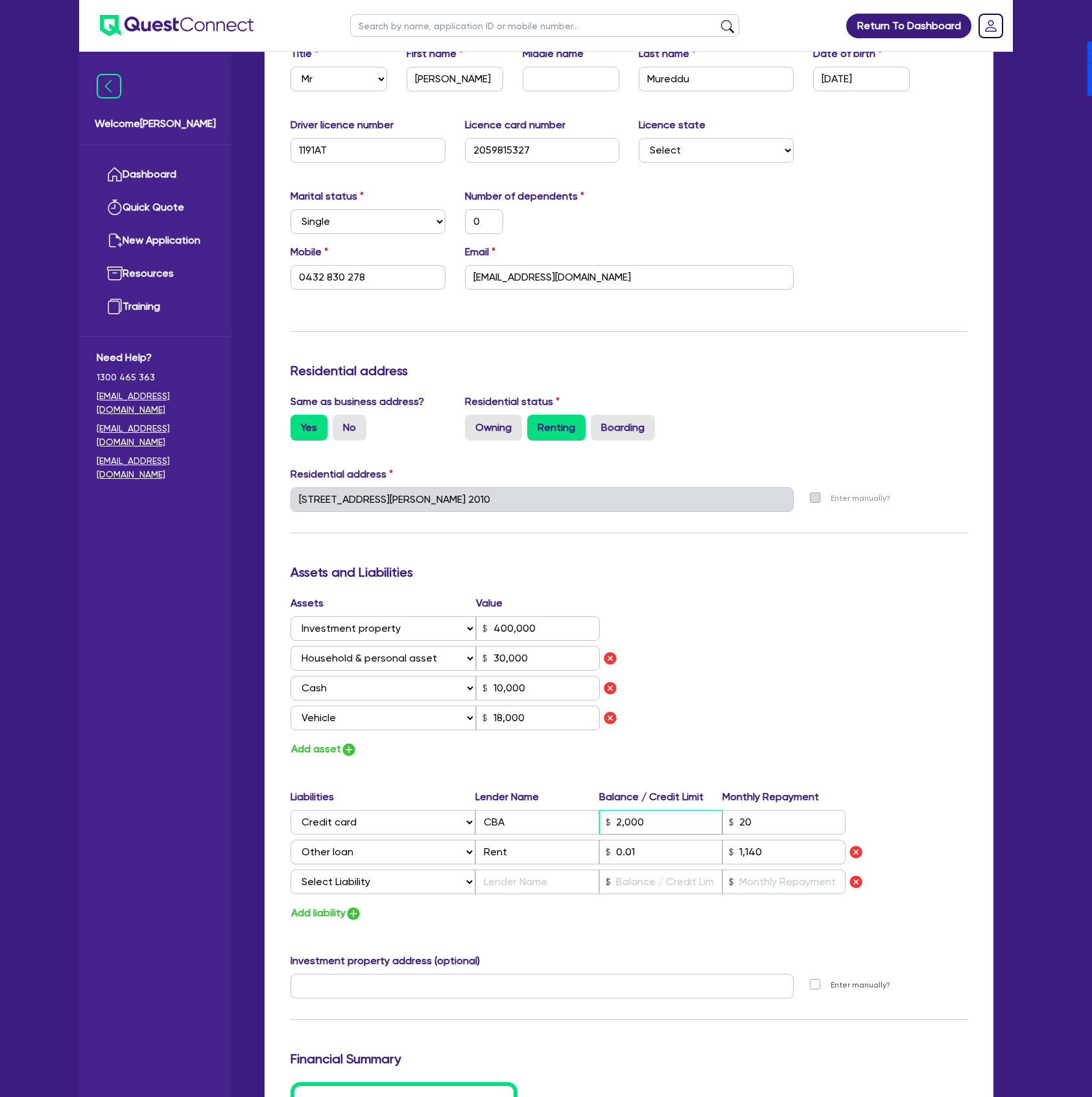
drag, startPoint x: 696, startPoint y: 827, endPoint x: 583, endPoint y: 823, distance: 113.1
click at [583, 823] on div "Select Liability Credit card Mortgage Investment property loan Vehicle loan Tru…" at bounding box center [567, 822] width 555 height 24
type input "0"
type input "0432 830 278"
type input "400,000"
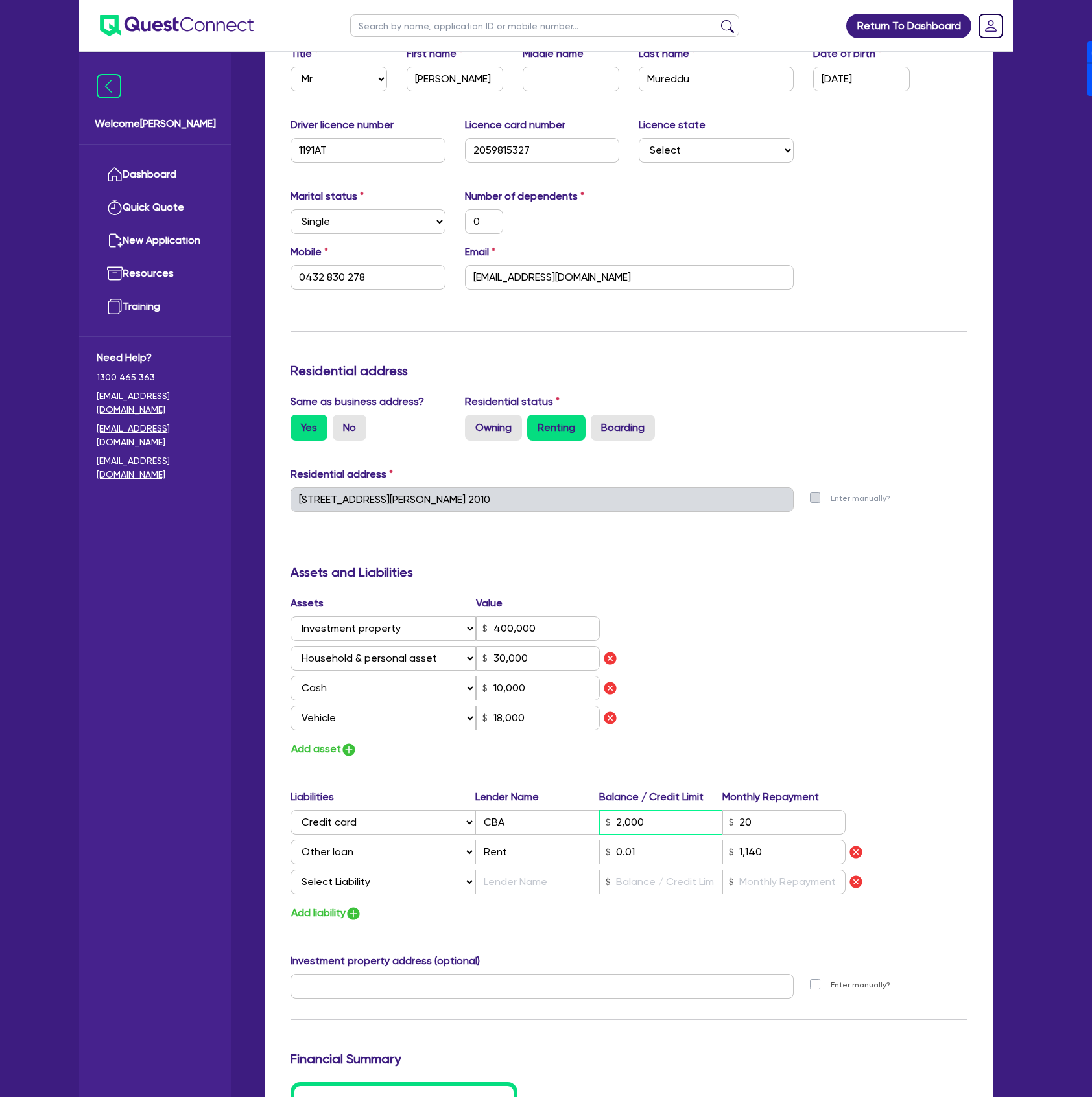
type input "30,000"
type input "10,000"
type input "18,000"
type input "1"
type input "1,140"
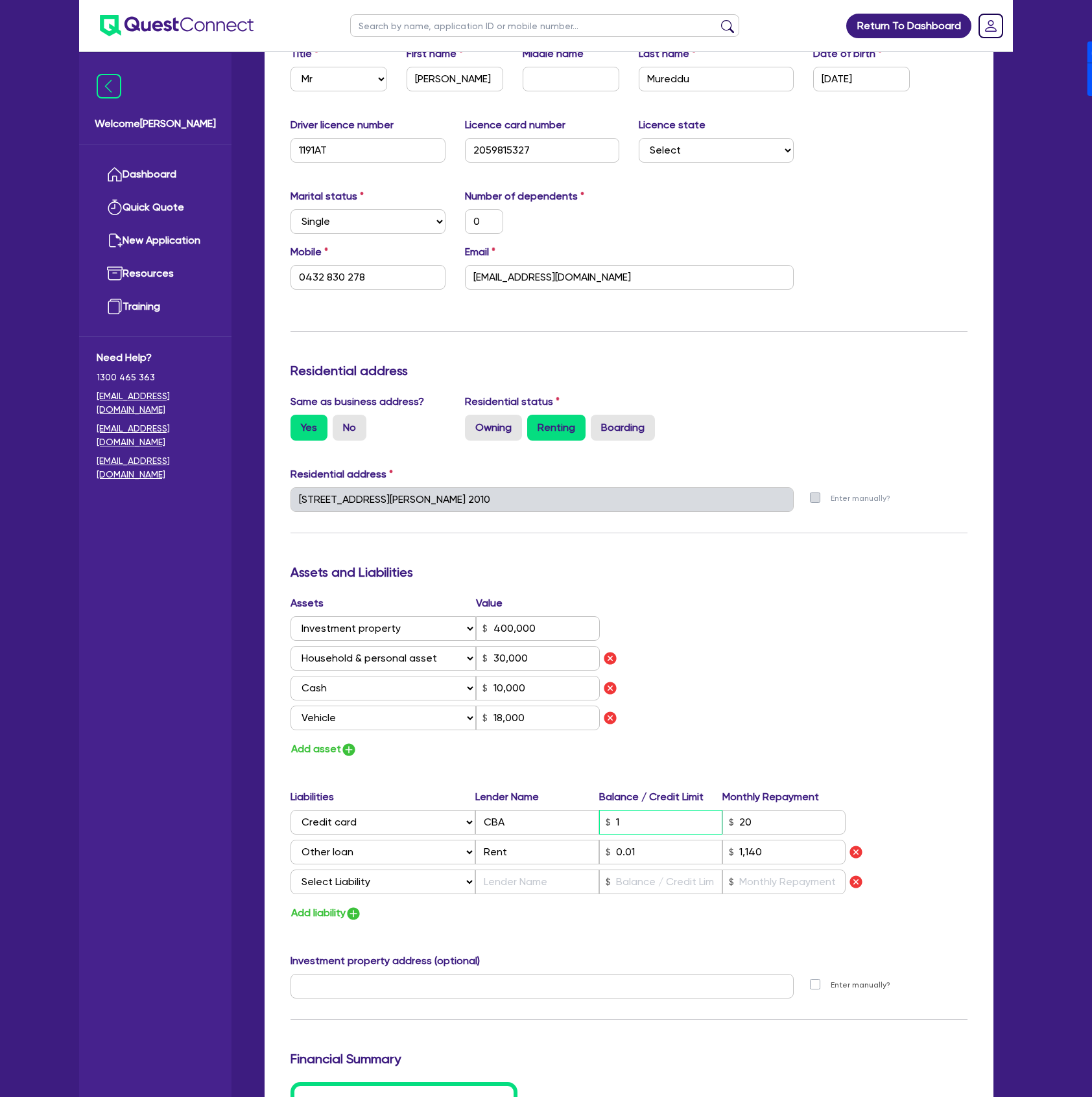
type input "0"
type input "0432 830 278"
type input "400,000"
type input "30,000"
type input "10,000"
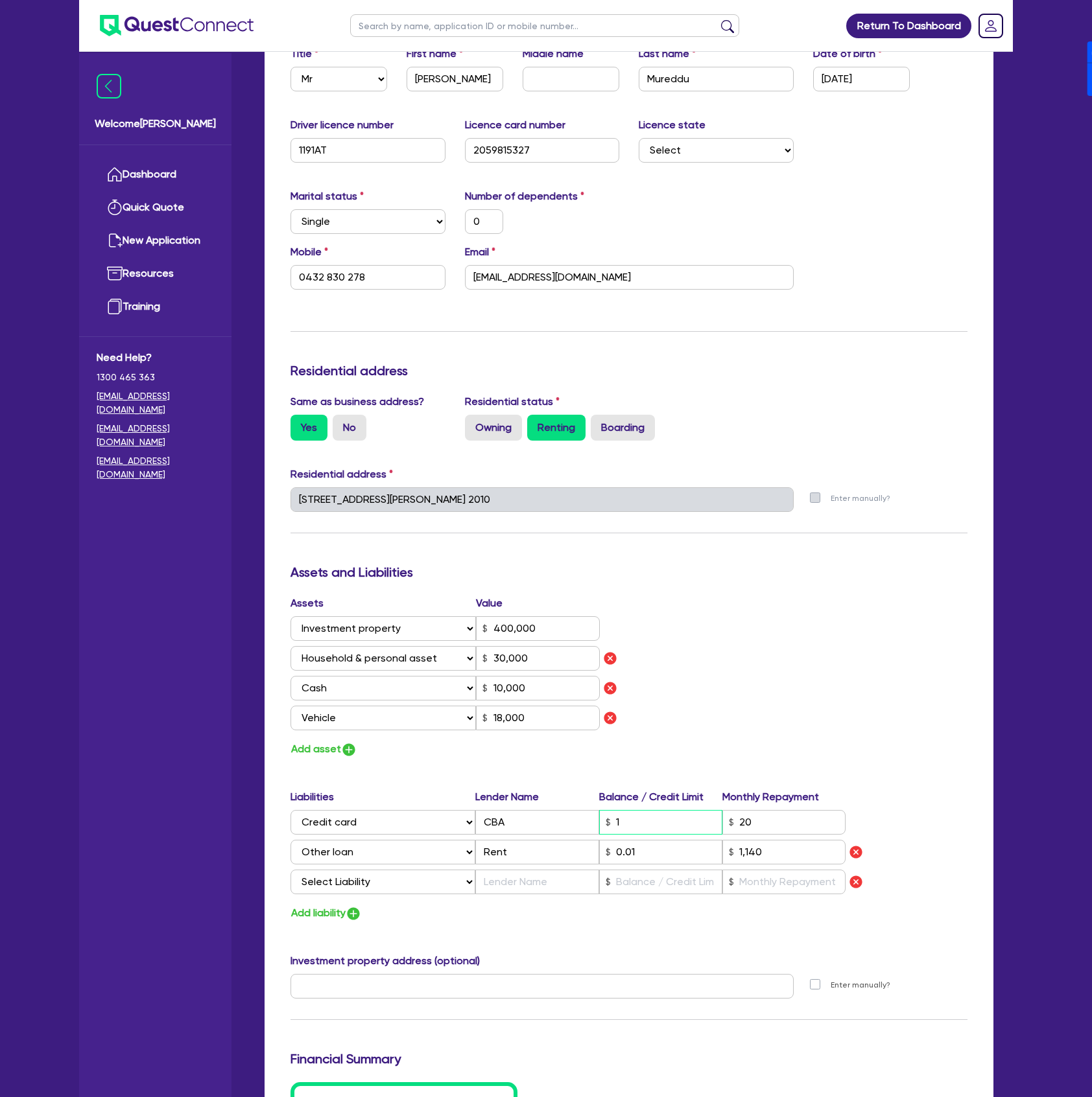
type input "18,000"
type input "19"
type input "1,140"
type input "0"
type input "0432 830 278"
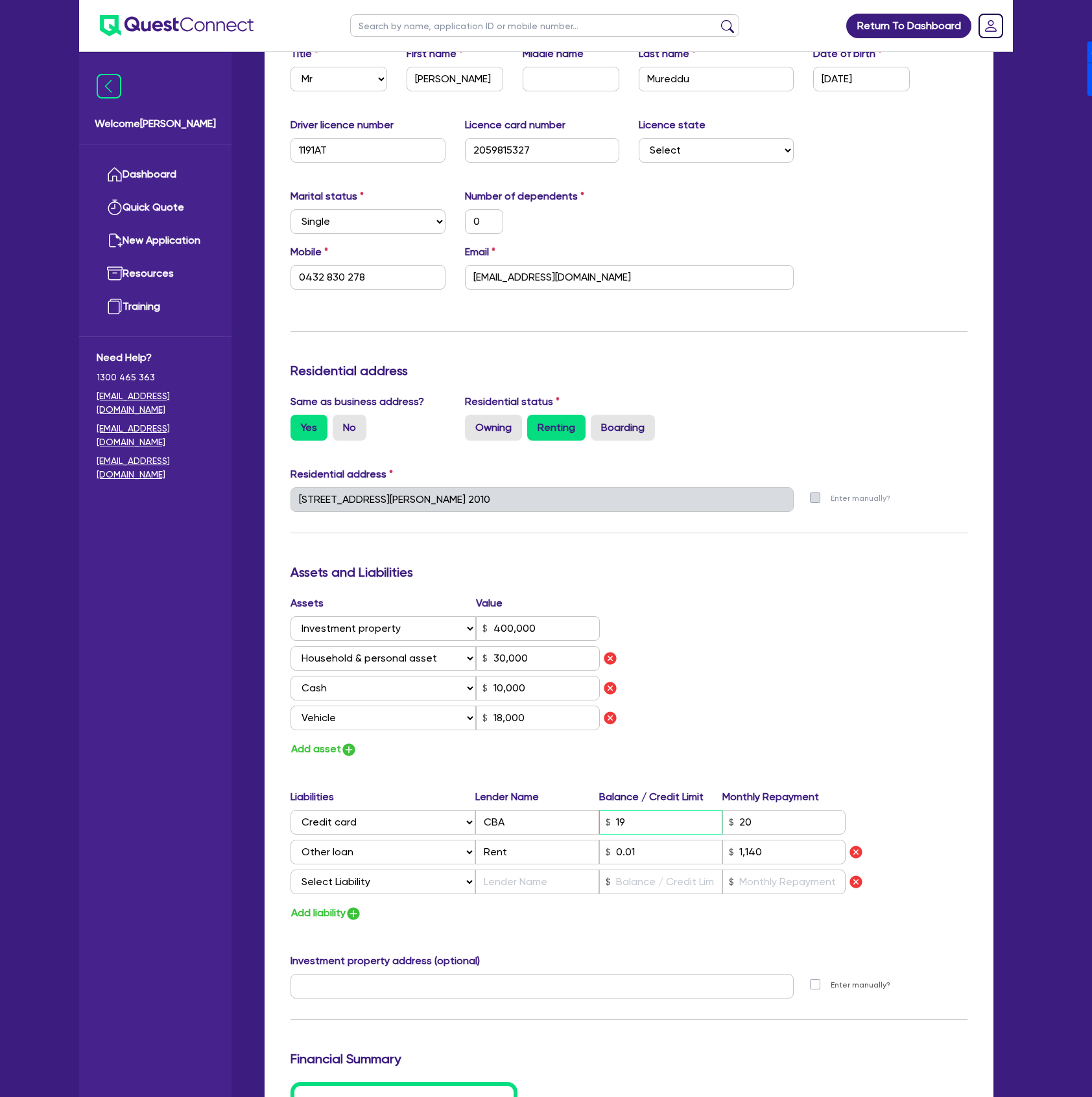
type input "400,000"
type input "30,000"
type input "10,000"
type input "18,000"
type input "190"
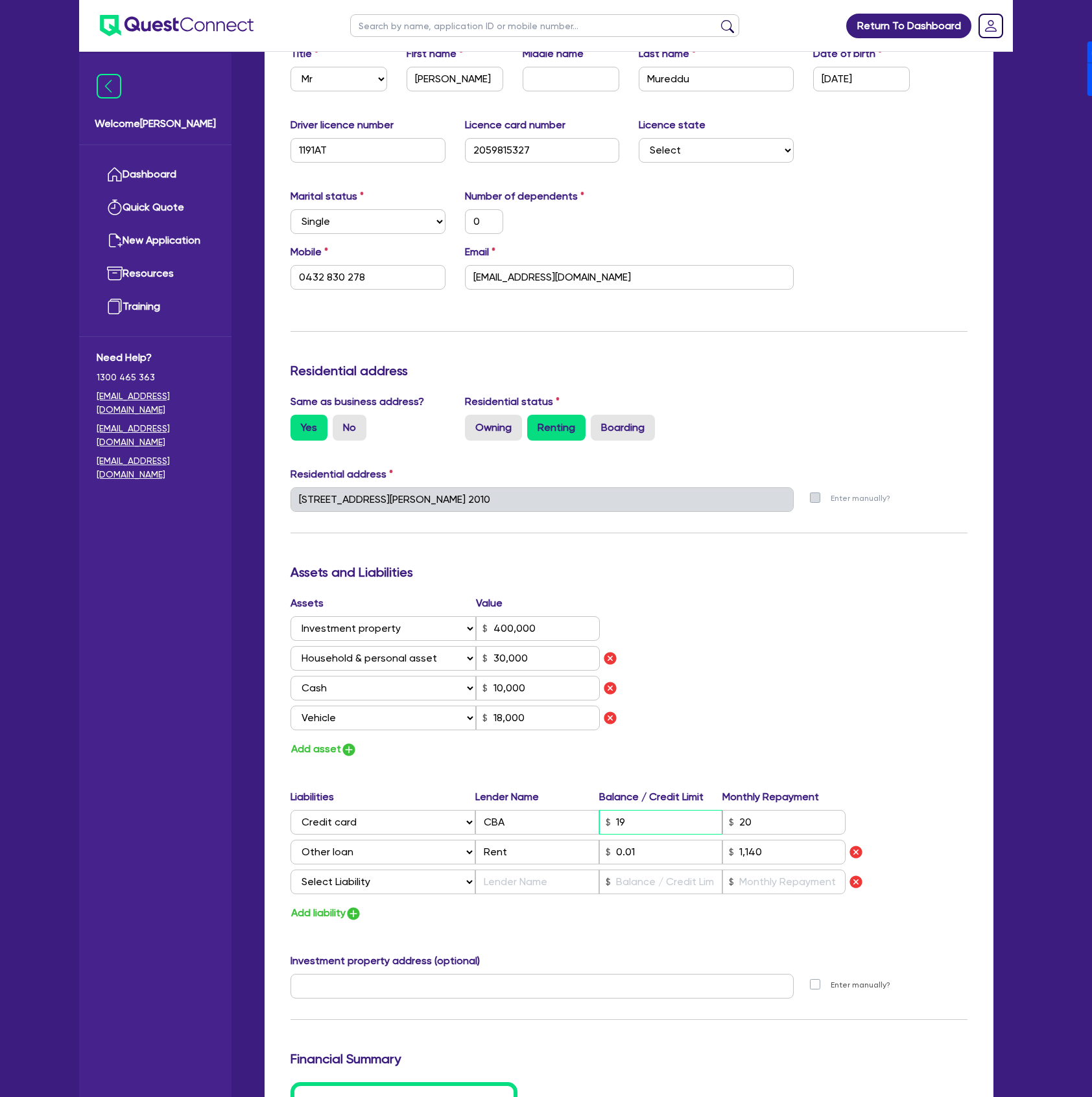
type input "1,140"
type input "0"
type input "0432 830 278"
type input "400,000"
type input "30,000"
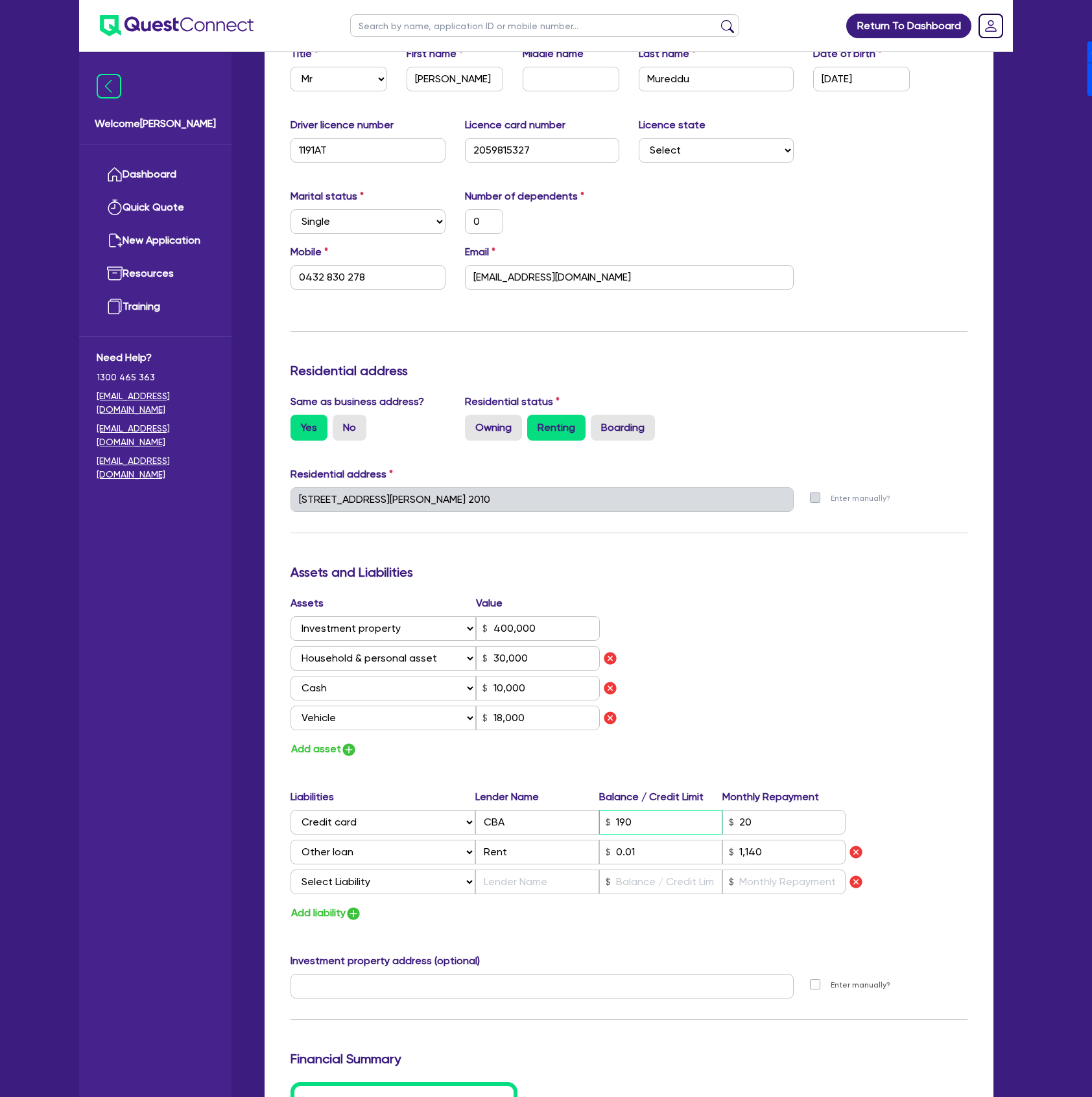
type input "10,000"
type input "18,000"
type input "1,900"
type input "1,140"
type input "0"
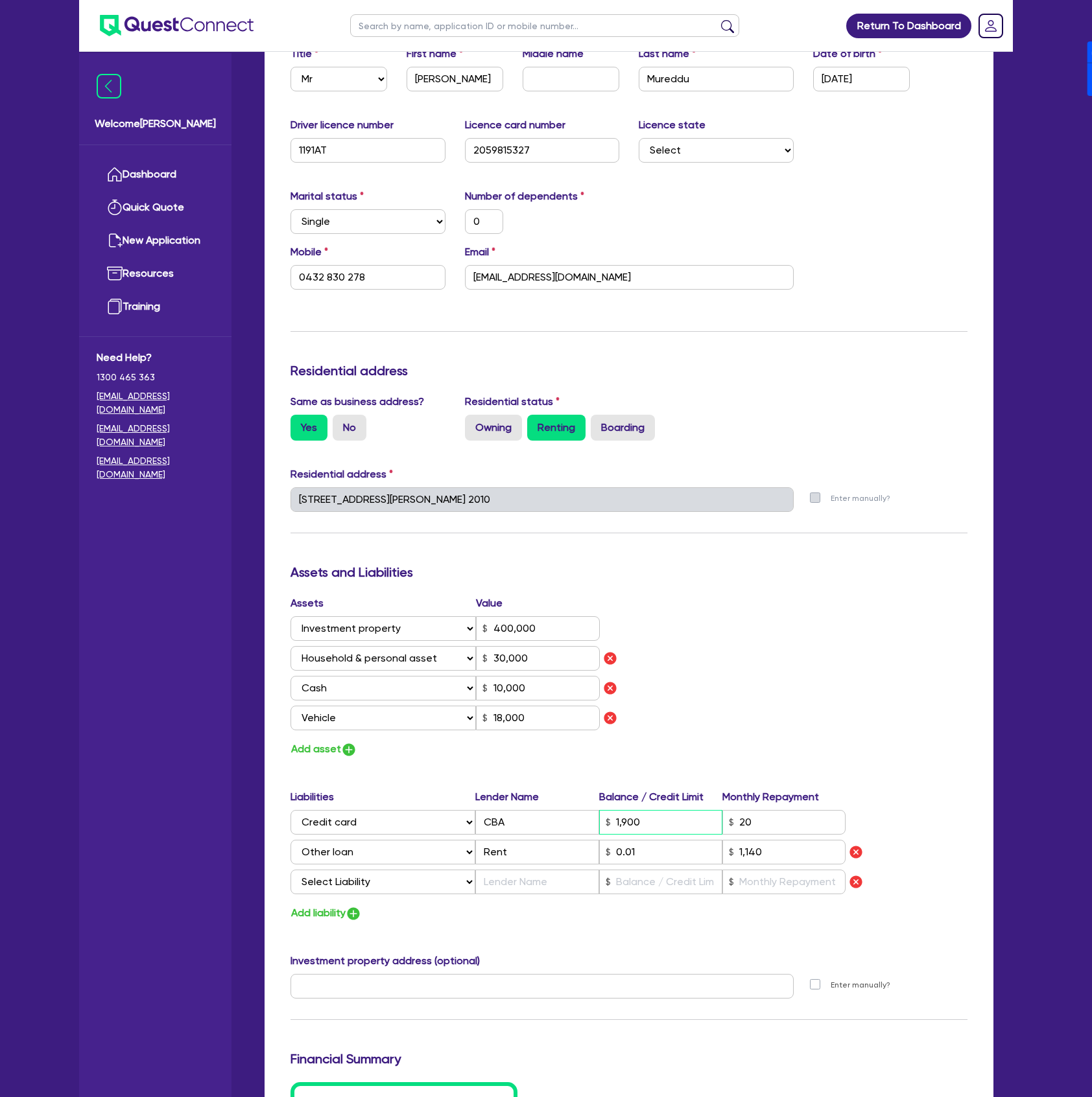
type input "0432 830 278"
type input "400,000"
type input "30,000"
type input "10,000"
type input "18,000"
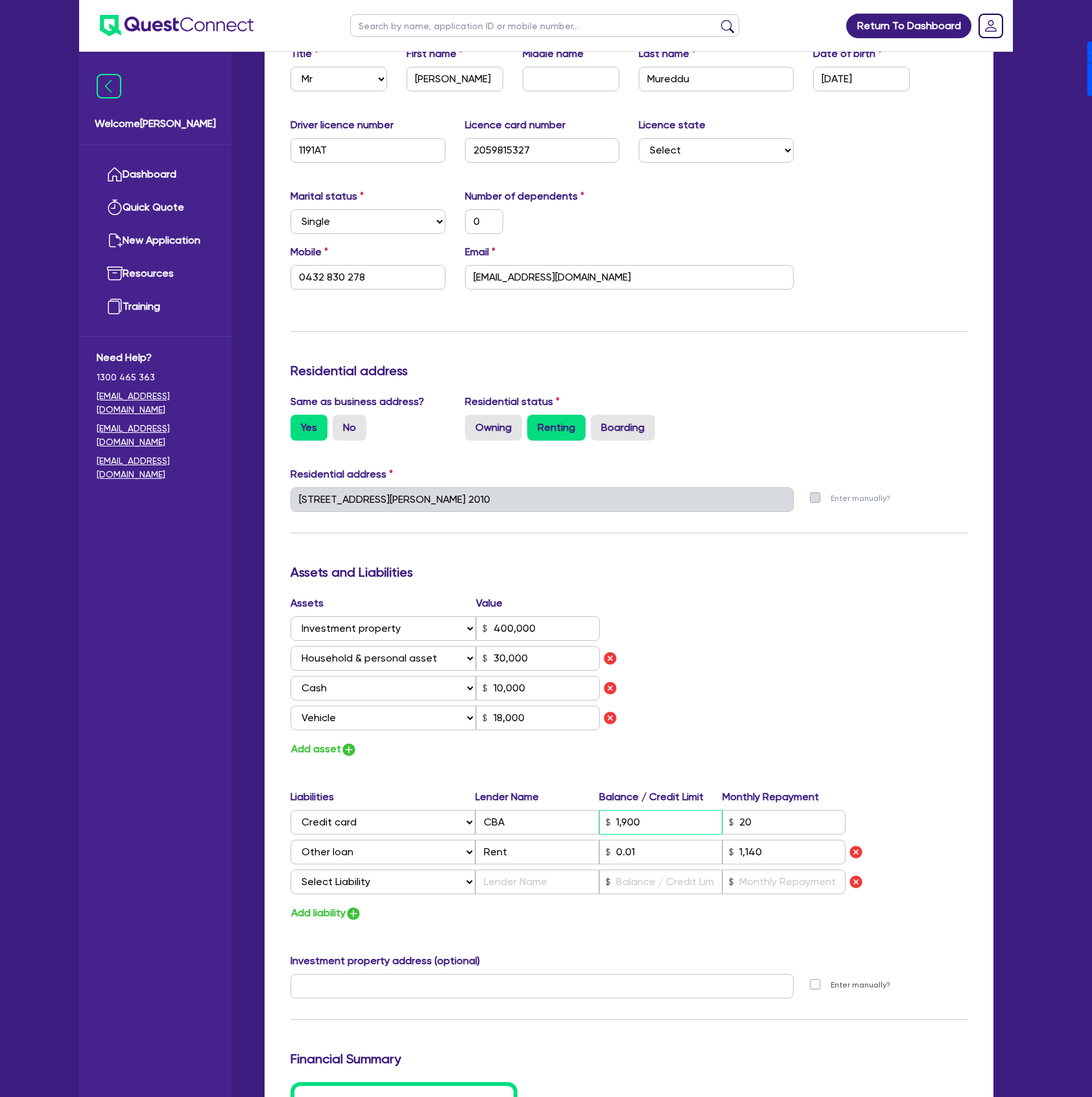
type input "19,000"
type input "1,140"
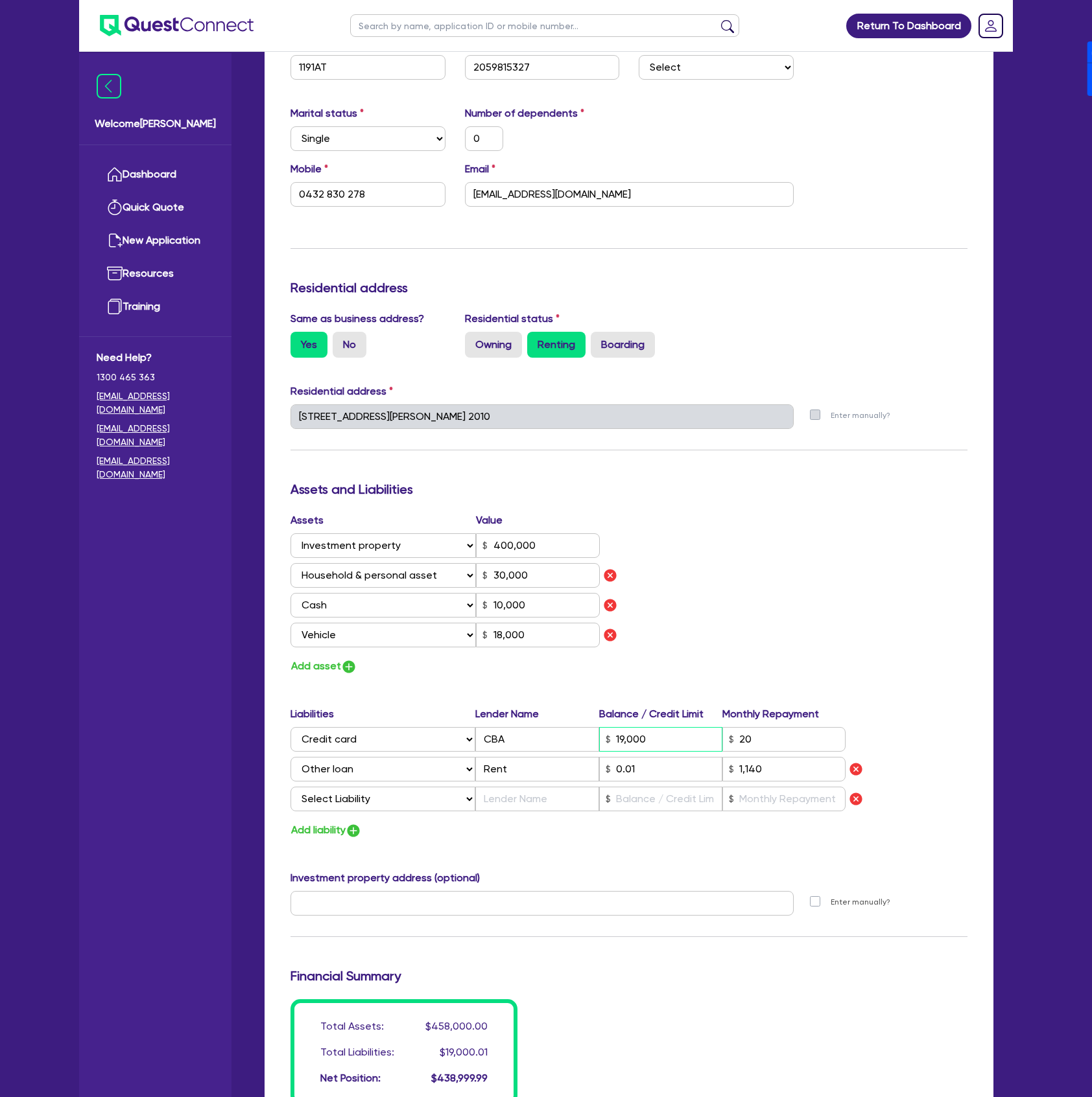
scroll to position [345, 0]
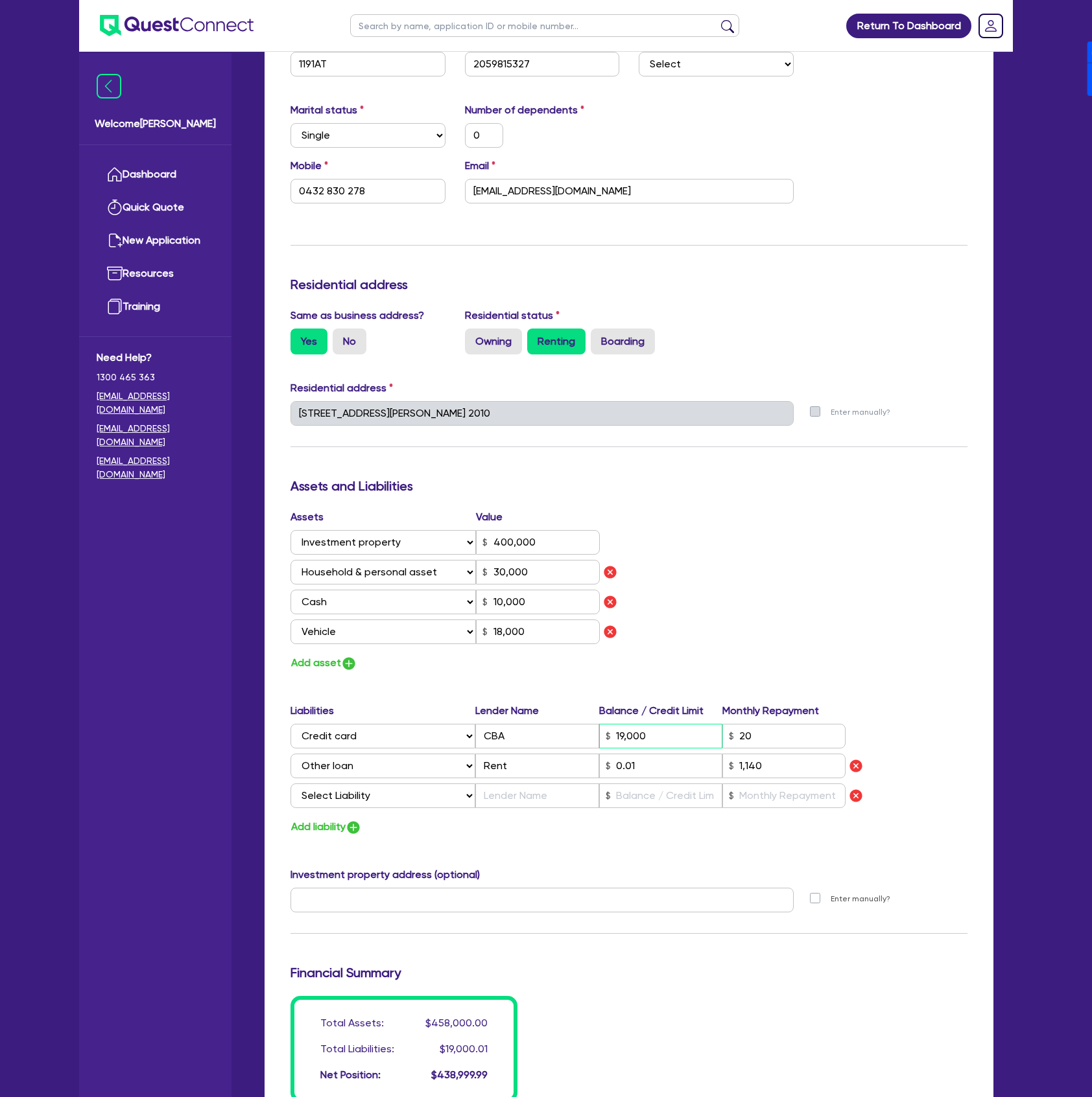
type input "19,000"
click at [356, 794] on select "Select Liability Credit card Mortgage Investment property loan Vehicle loan Tru…" at bounding box center [382, 795] width 185 height 24
select select "CREDIT_CARD"
click at [290, 783] on select "Select Liability Credit card Mortgage Investment property loan Vehicle loan Tru…" at bounding box center [382, 795] width 185 height 24
type input "0"
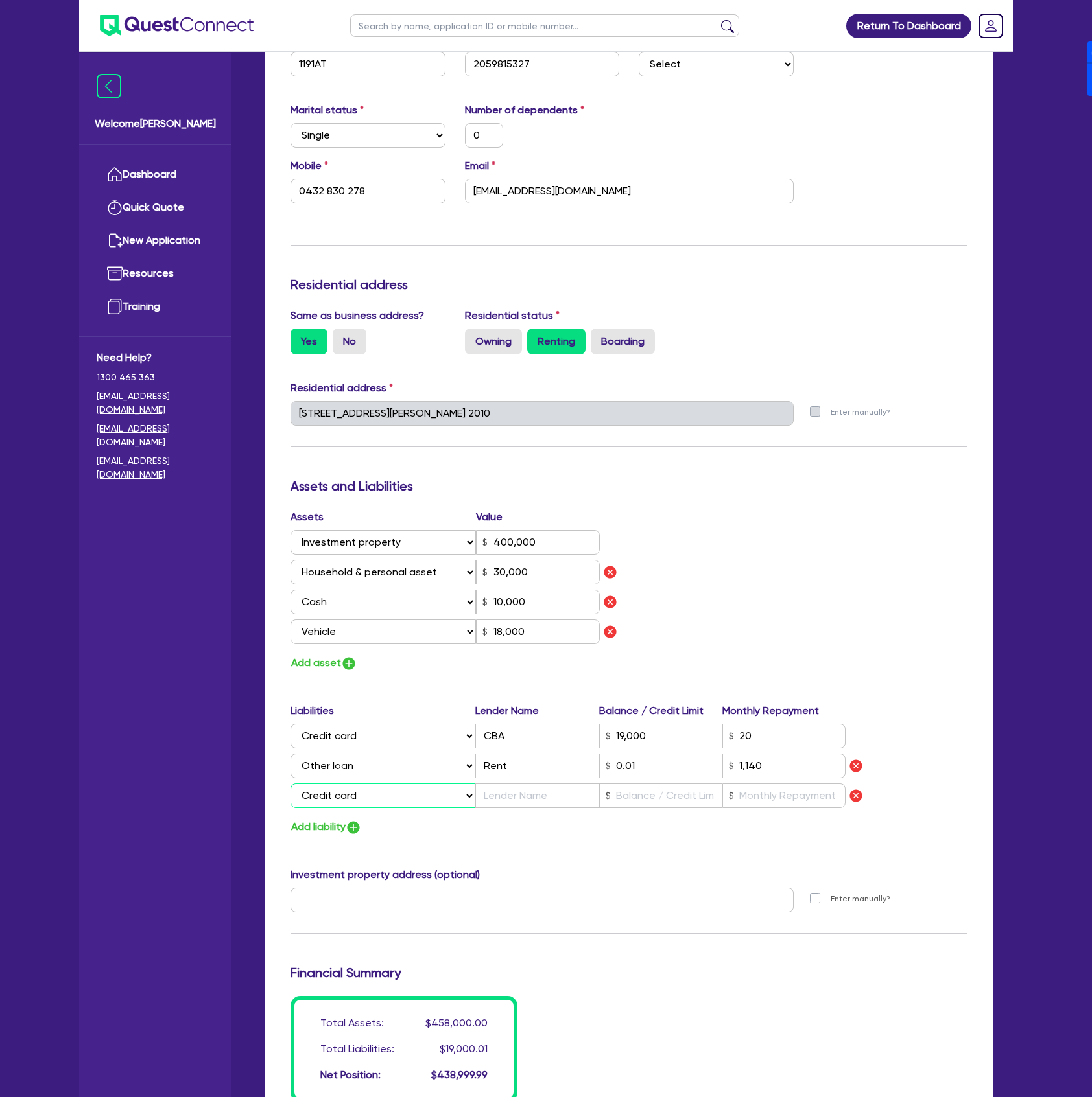
type input "0432 830 278"
type input "400,000"
type input "30,000"
type input "10,000"
type input "18,000"
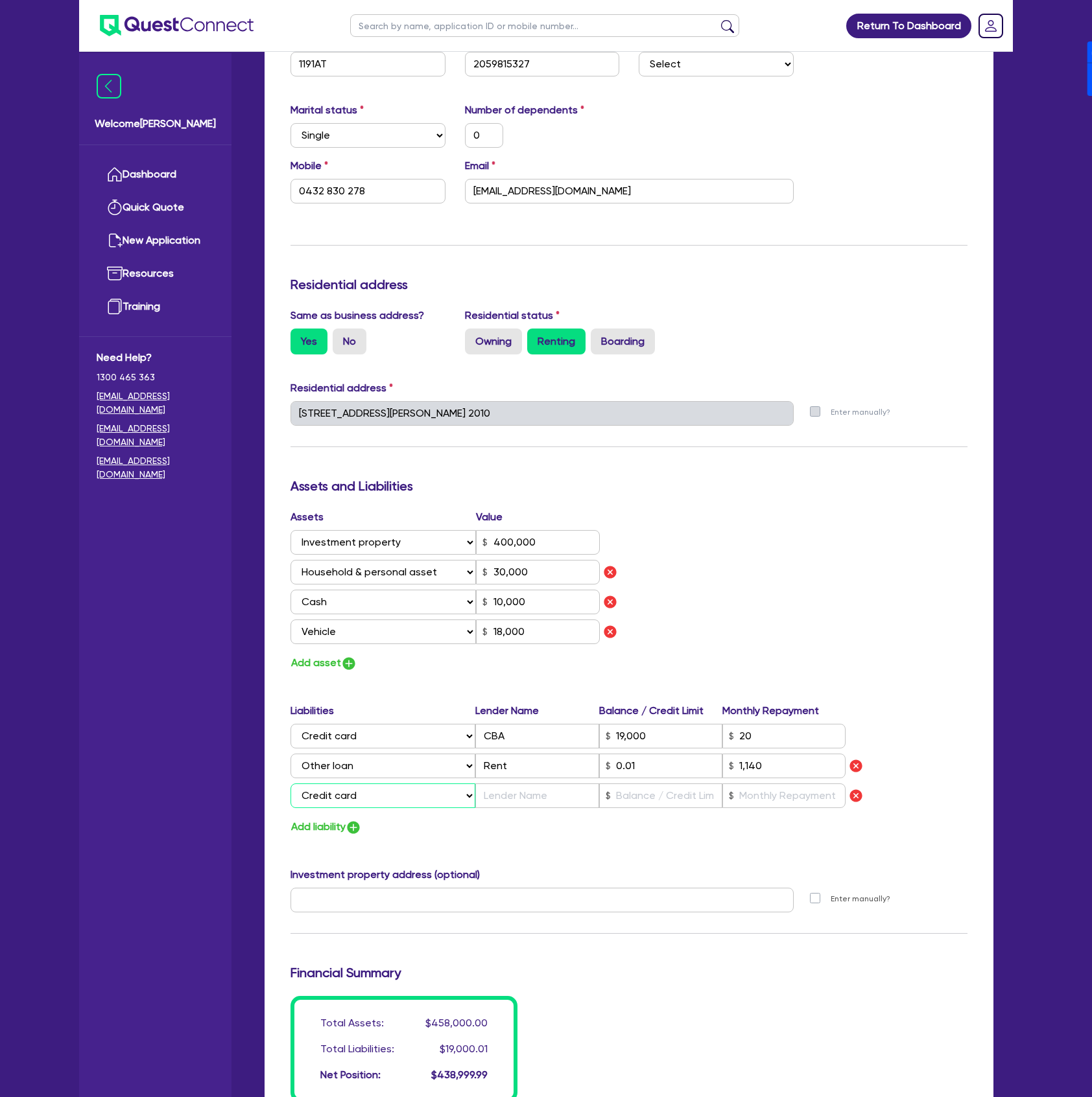
type input "19,000"
type input "1,140"
click at [542, 794] on input "text" at bounding box center [536, 795] width 124 height 24
type input "0"
type input "0432 830 278"
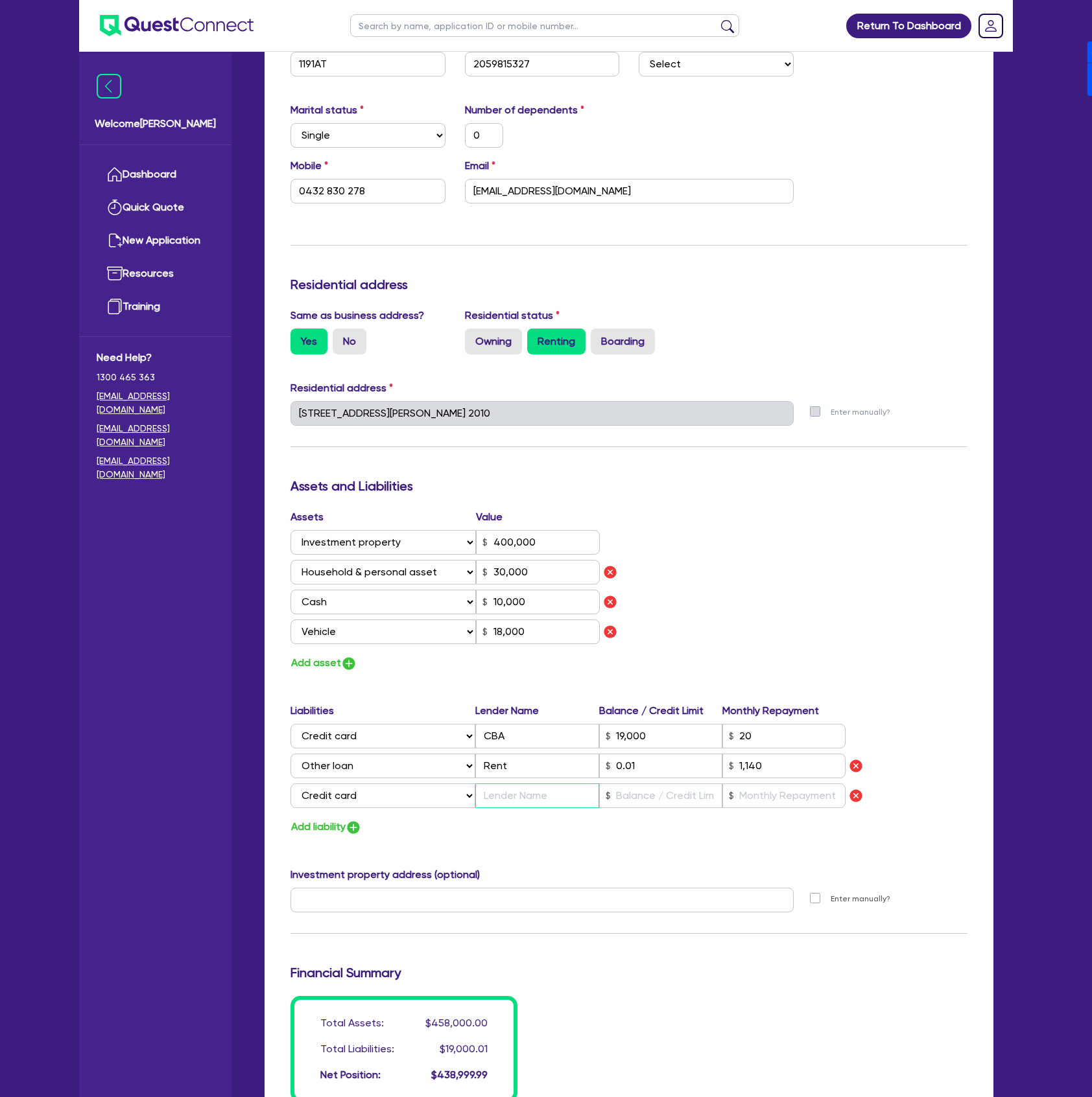
type input "400,000"
type input "30,000"
type input "10,000"
type input "18,000"
type input "19,000"
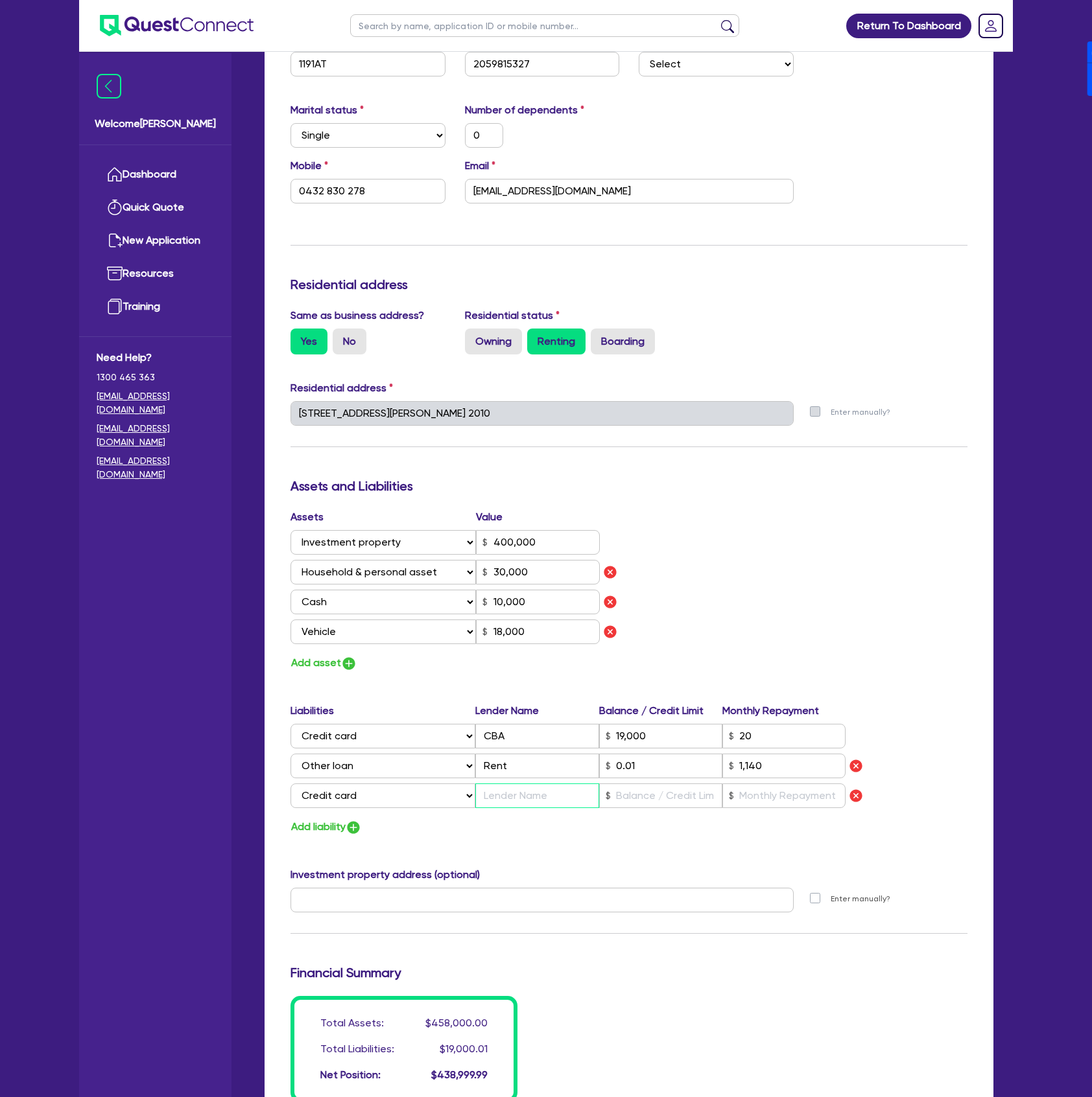
type input "1,140"
type input "L"
type input "0"
type input "0432 830 278"
type input "400,000"
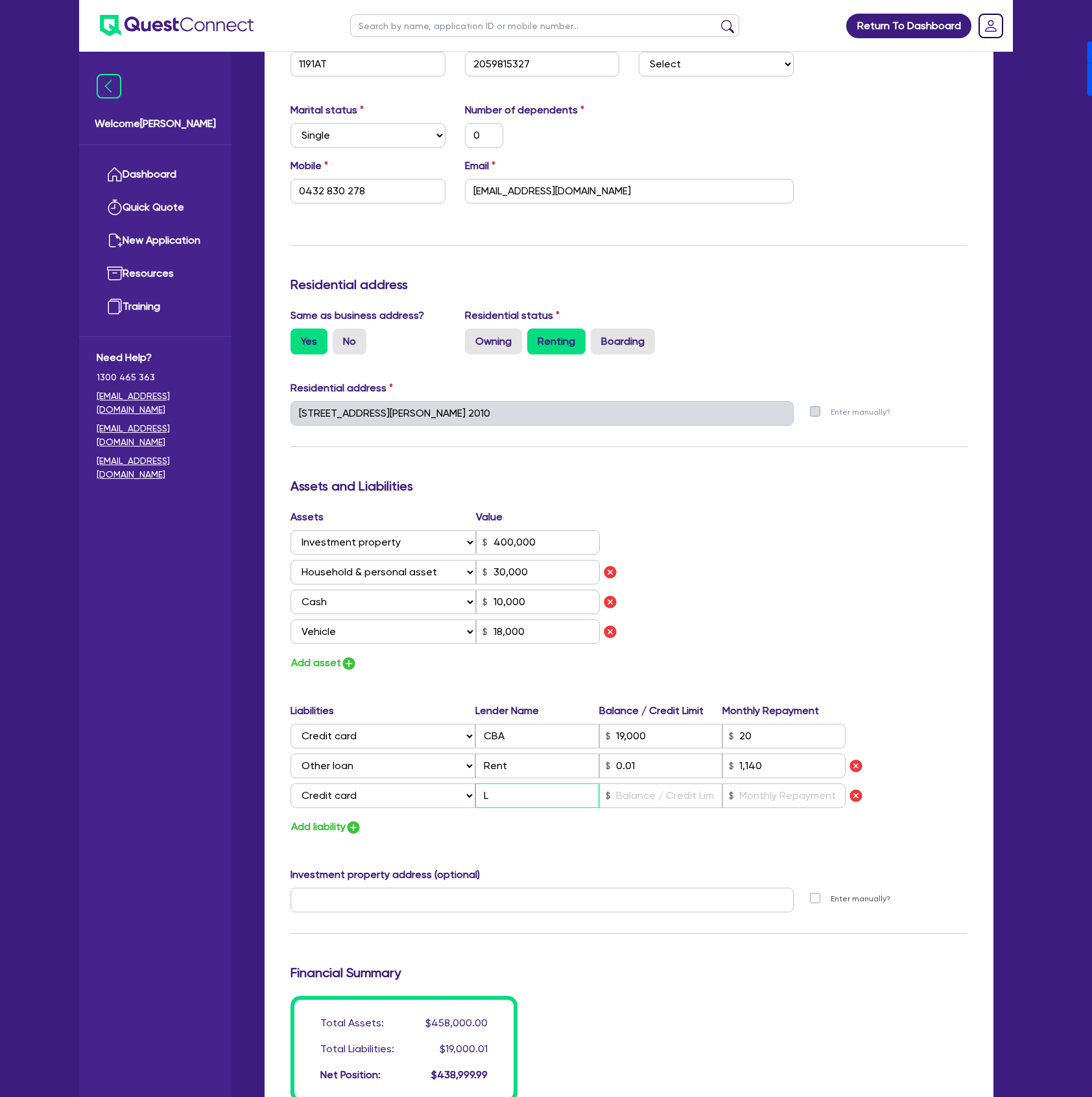
type input "30,000"
type input "10,000"
type input "18,000"
type input "19,000"
type input "1,140"
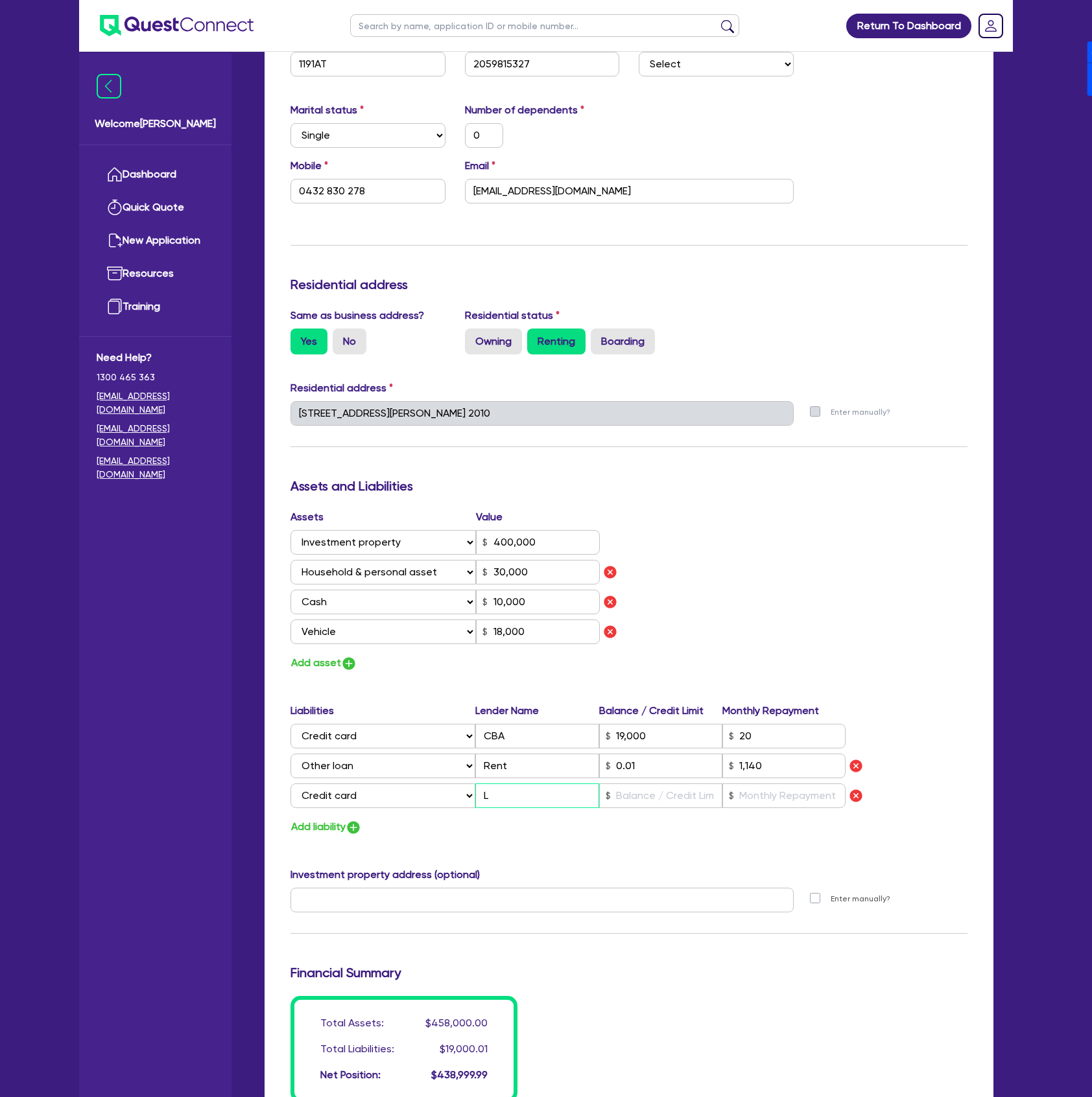
type input "La"
type input "0"
type input "0432 830 278"
type input "400,000"
type input "30,000"
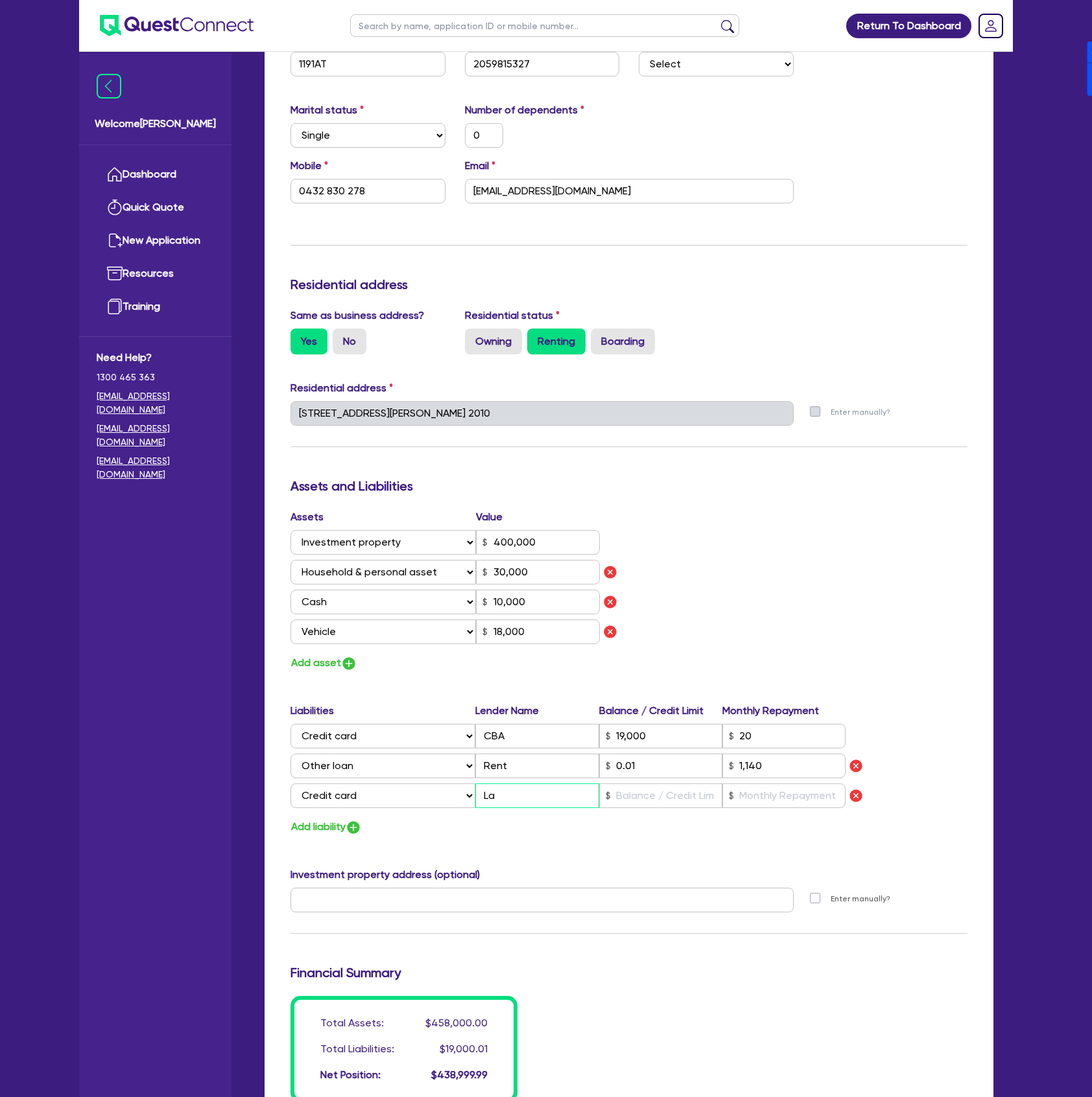
type input "10,000"
type input "18,000"
type input "19,000"
type input "1,140"
type input "Lati"
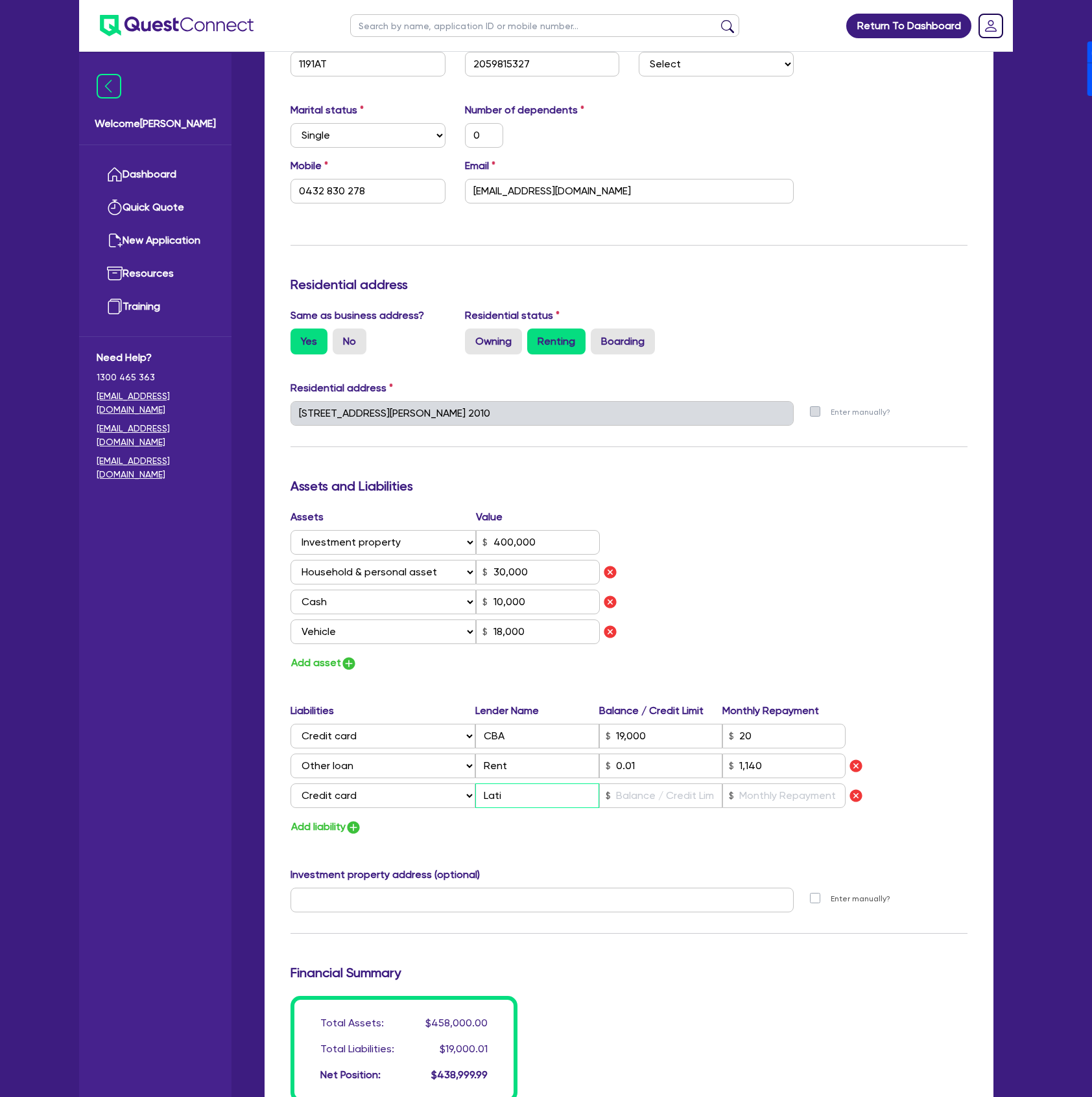
type input "0"
type input "0432 830 278"
type input "400,000"
click at [353, 825] on img "button" at bounding box center [353, 827] width 16 height 16
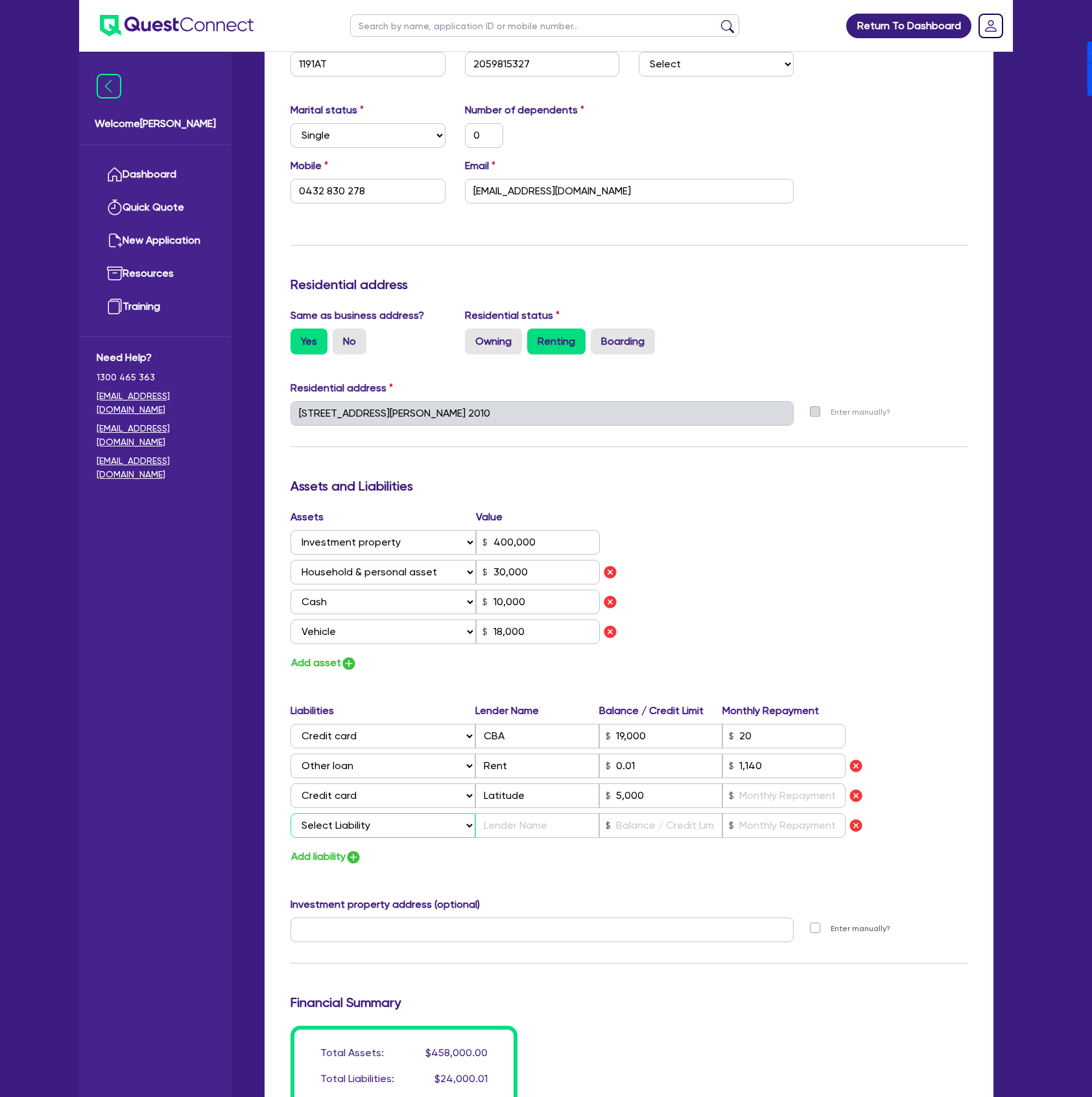
click at [345, 820] on select "Select Liability Credit card Mortgage Investment property loan Vehicle loan Tru…" at bounding box center [382, 825] width 185 height 24
click at [290, 814] on select "Select Liability Credit card Mortgage Investment property loan Vehicle loan Tru…" at bounding box center [382, 825] width 185 height 24
click at [517, 828] on input "text" at bounding box center [536, 825] width 124 height 24
click at [753, 794] on input "text" at bounding box center [783, 795] width 124 height 24
drag, startPoint x: 789, startPoint y: 732, endPoint x: 719, endPoint y: 724, distance: 70.5
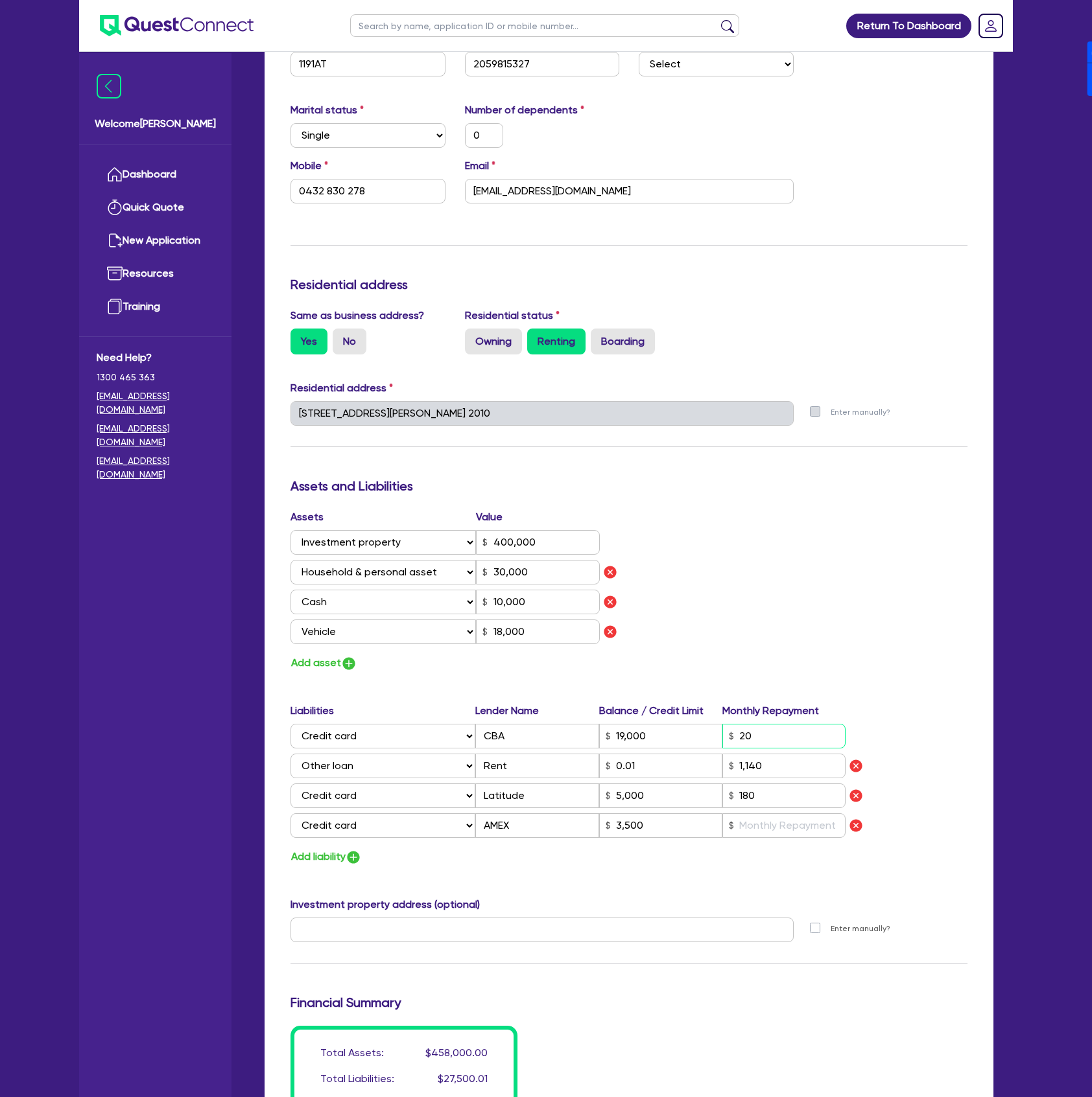
click at [719, 724] on div "Select Liability Credit card Mortgage Investment property loan Vehicle loan Tru…" at bounding box center [567, 736] width 555 height 24
click at [797, 836] on input "text" at bounding box center [783, 825] width 124 height 24
click at [747, 608] on div "Assets Value Select Asset Cash Property Investment property Vehicle Truck Trail…" at bounding box center [629, 591] width 696 height 163
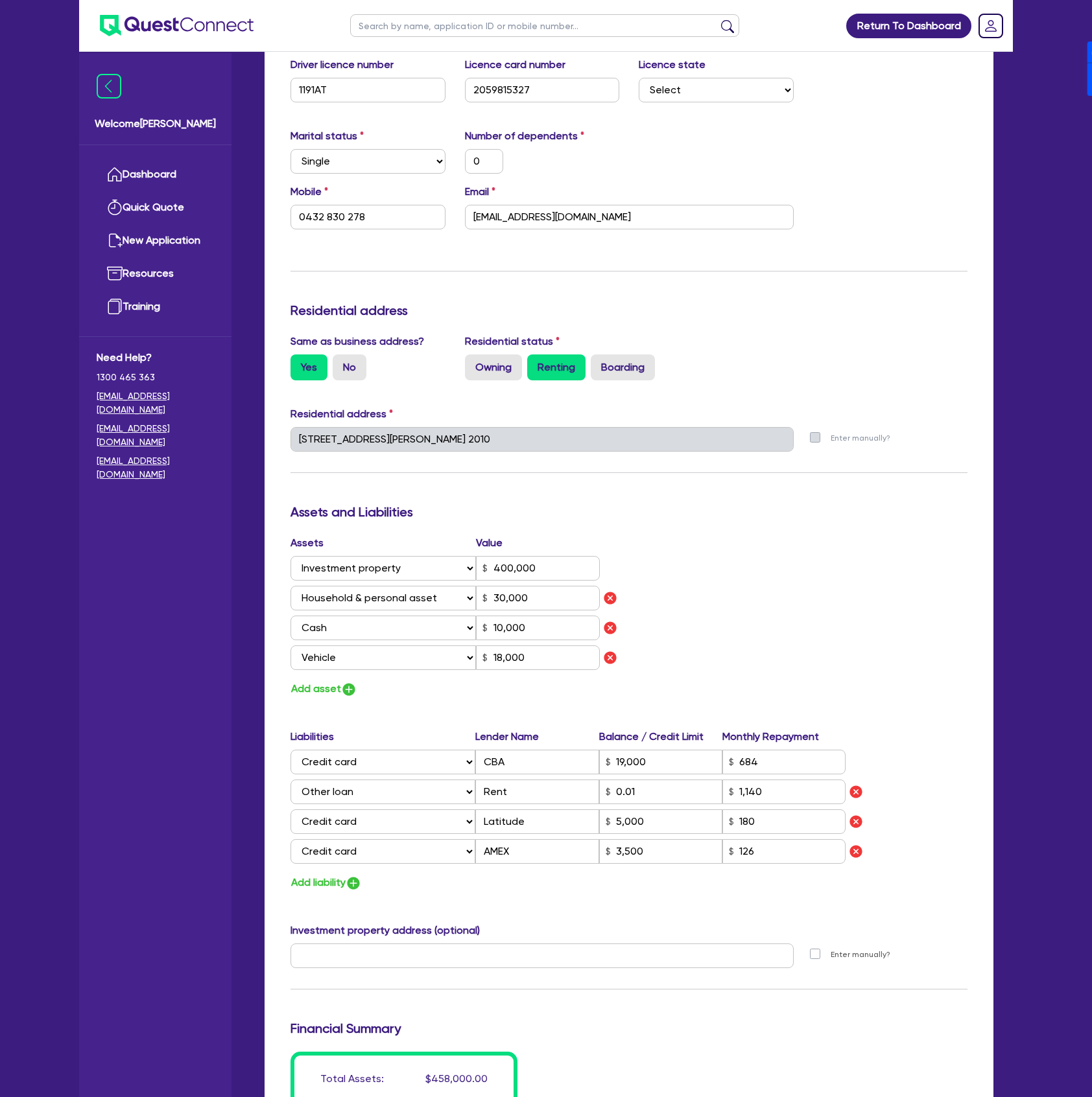
scroll to position [0, 0]
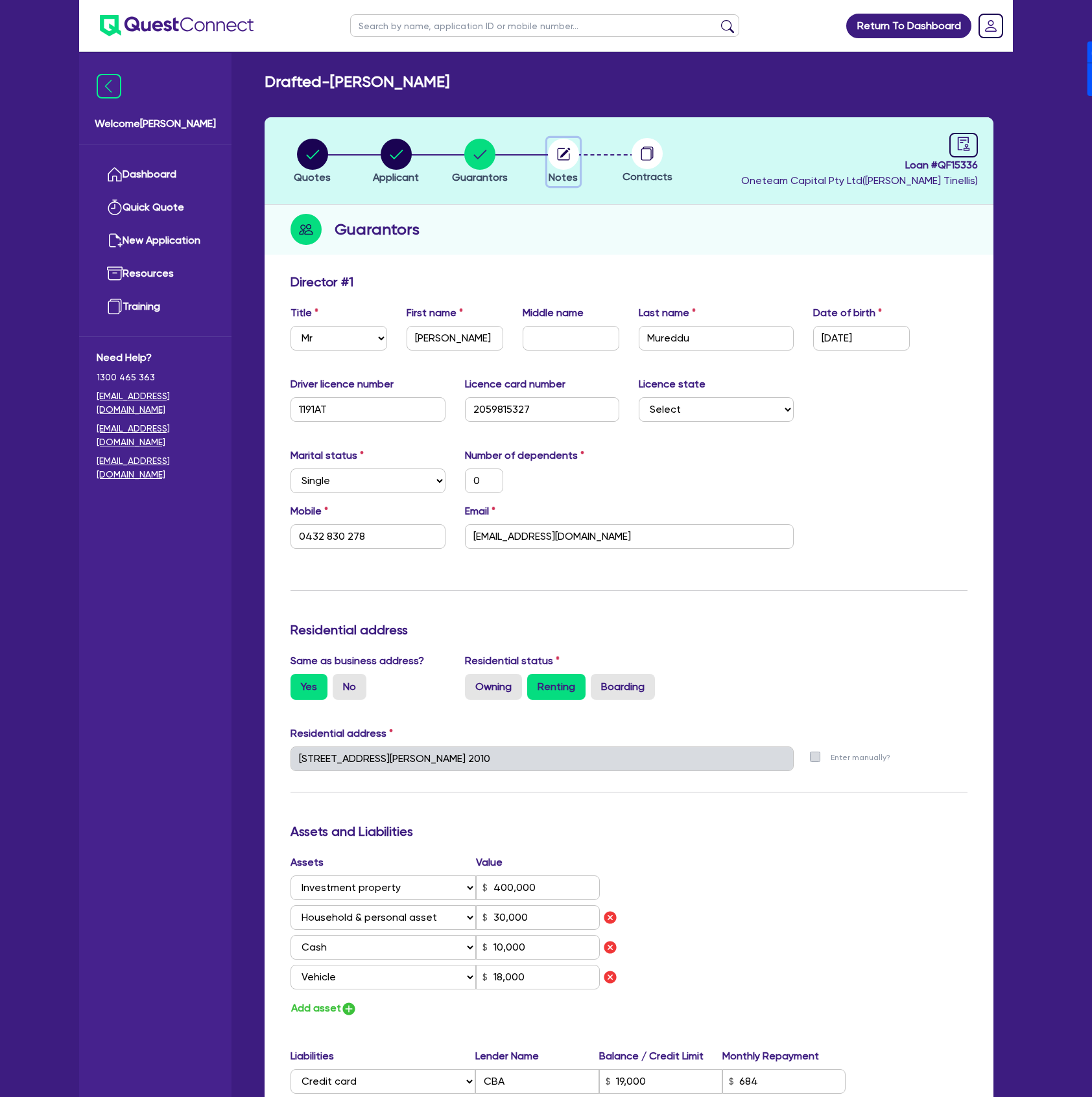
click at [555, 161] on circle "button" at bounding box center [563, 154] width 31 height 31
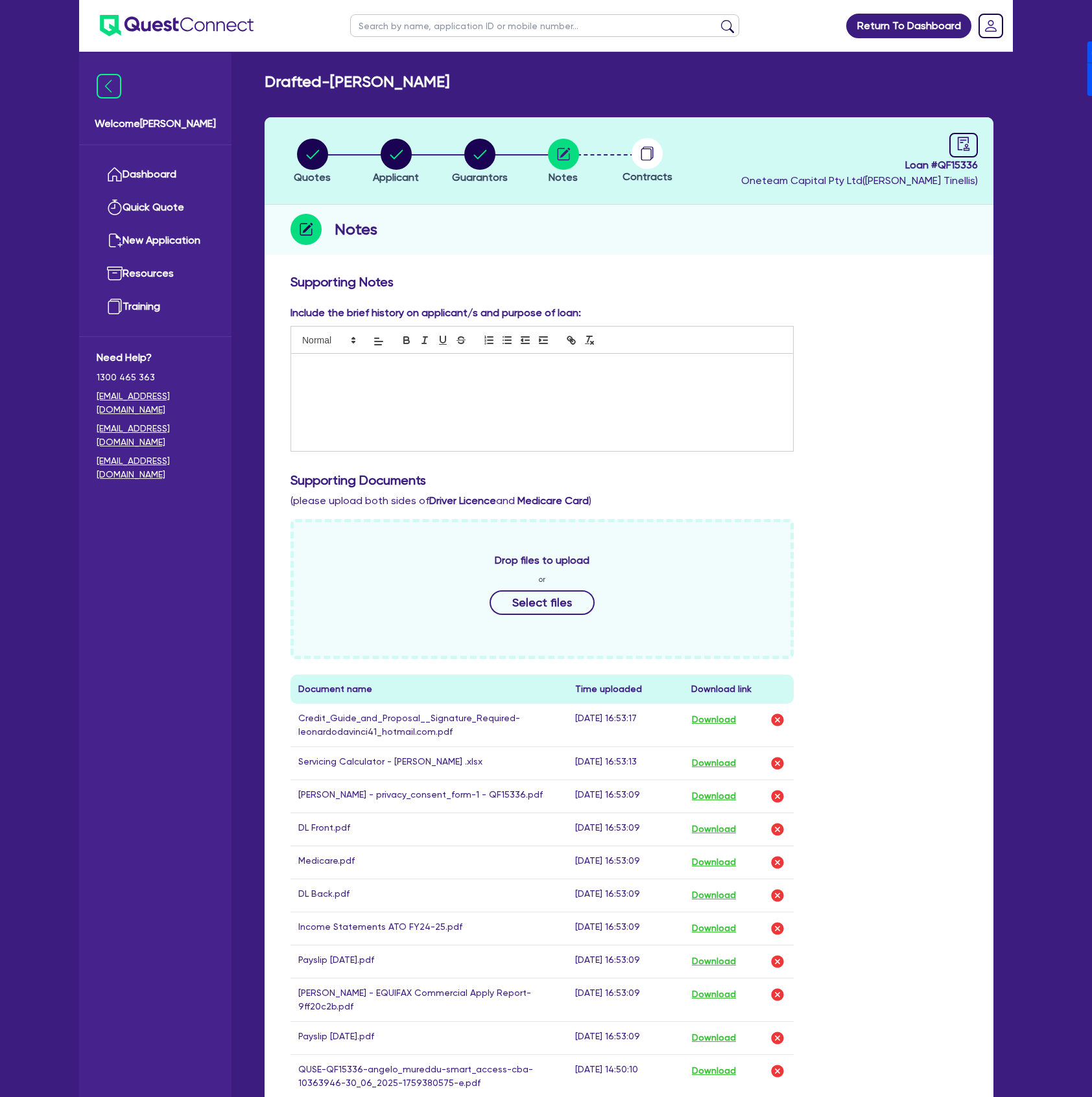
click at [428, 373] on div at bounding box center [541, 403] width 502 height 98
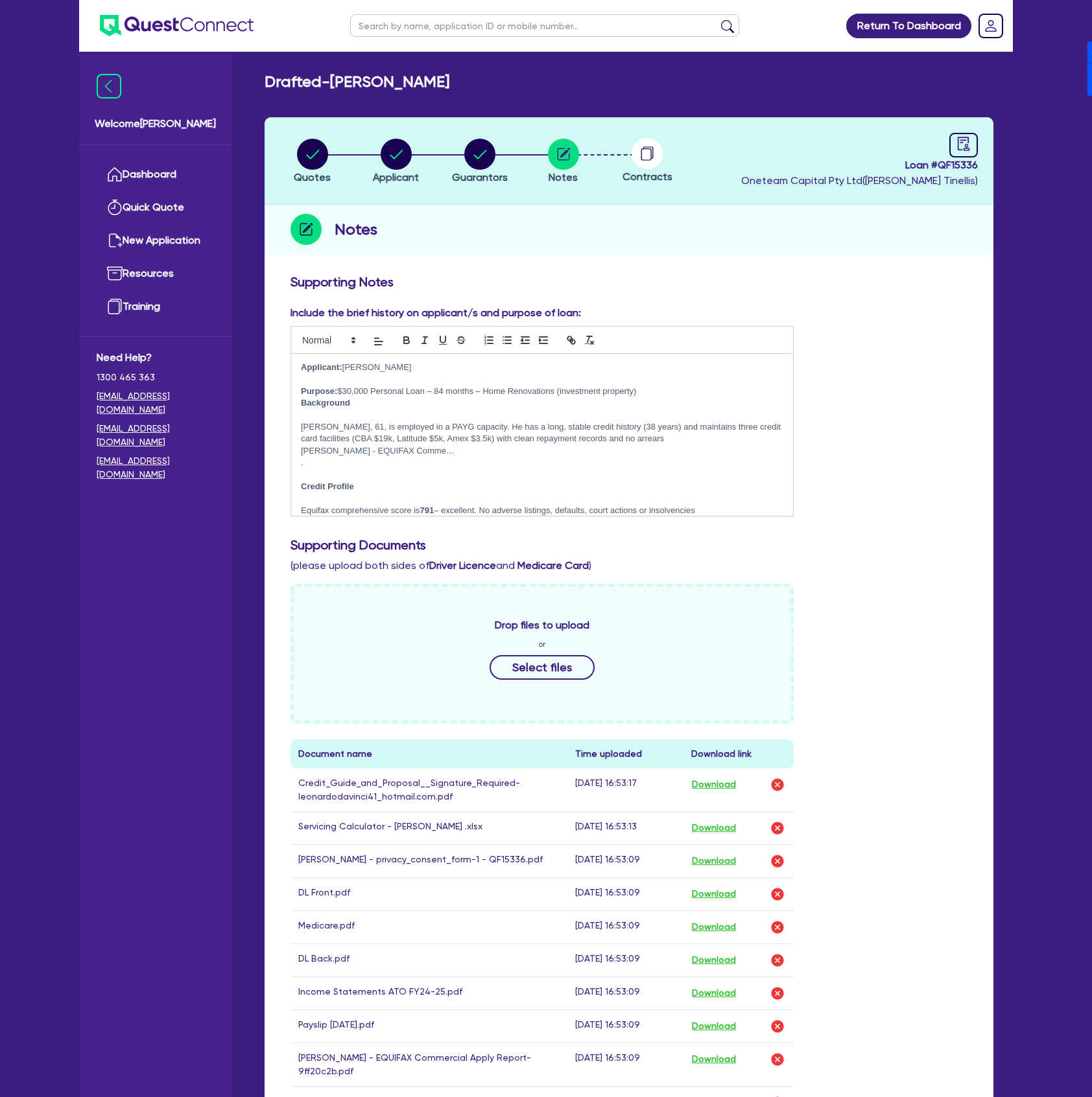
scroll to position [406, 0]
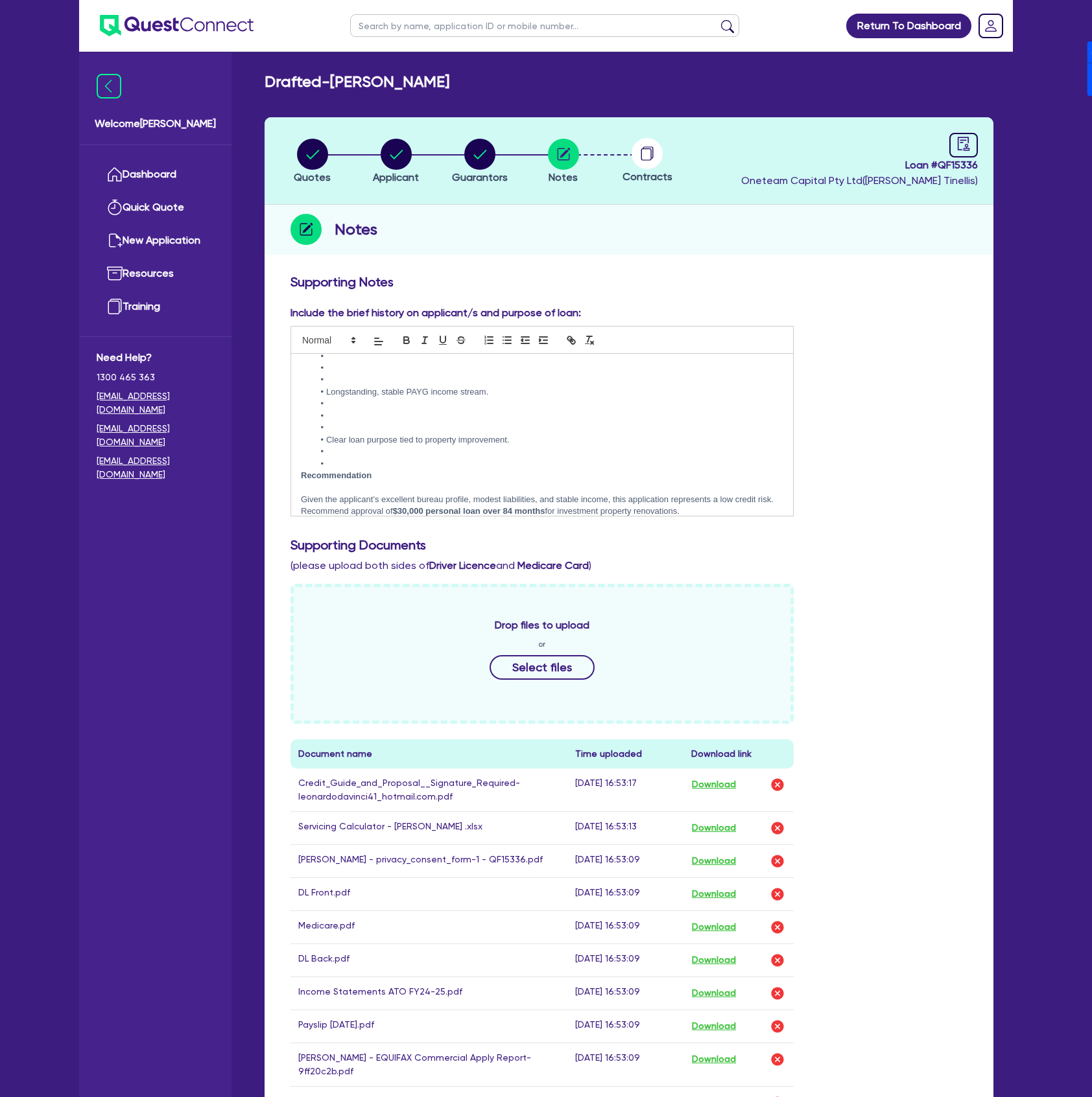
click at [345, 458] on li at bounding box center [548, 464] width 469 height 12
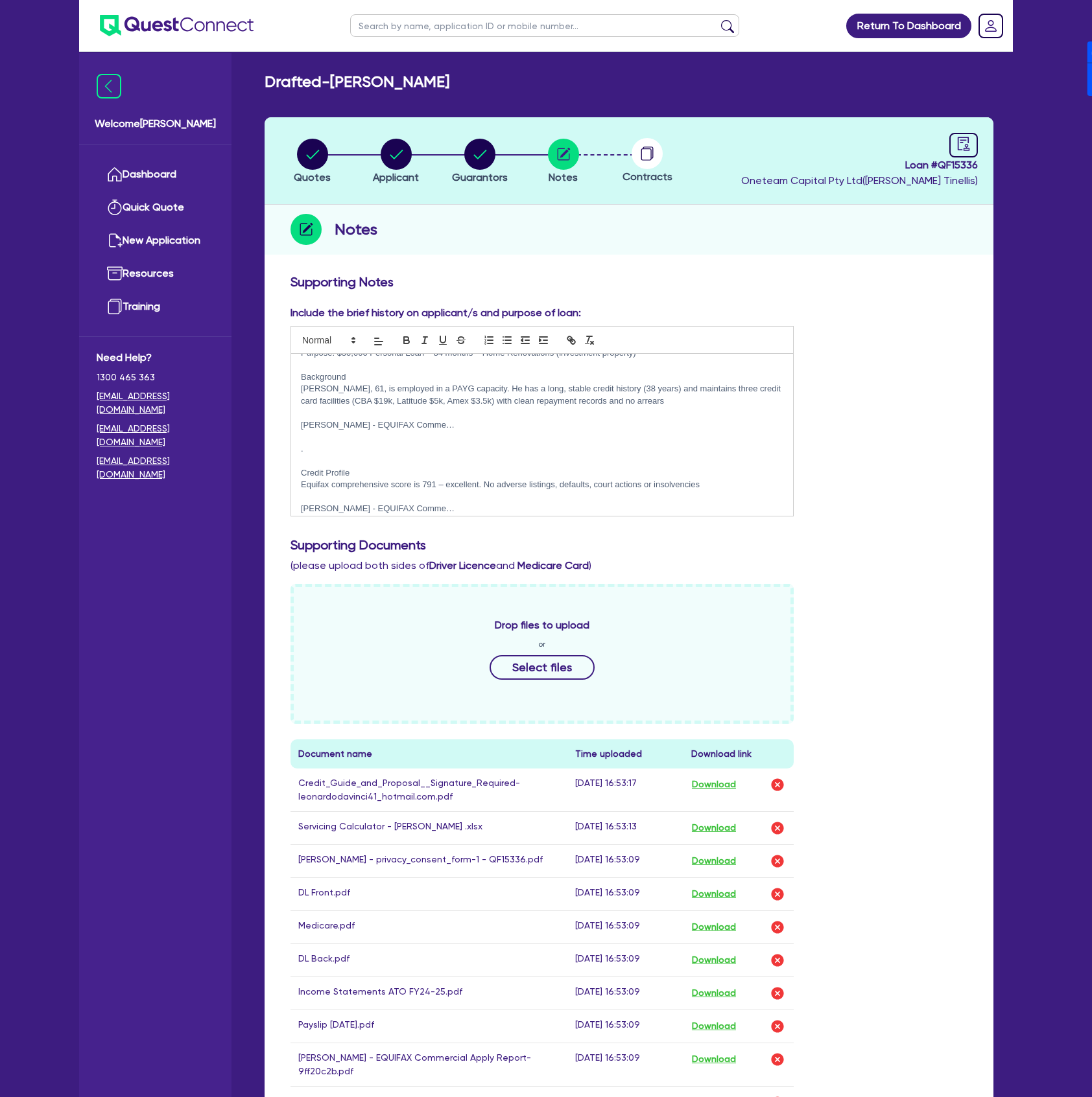
scroll to position [0, 0]
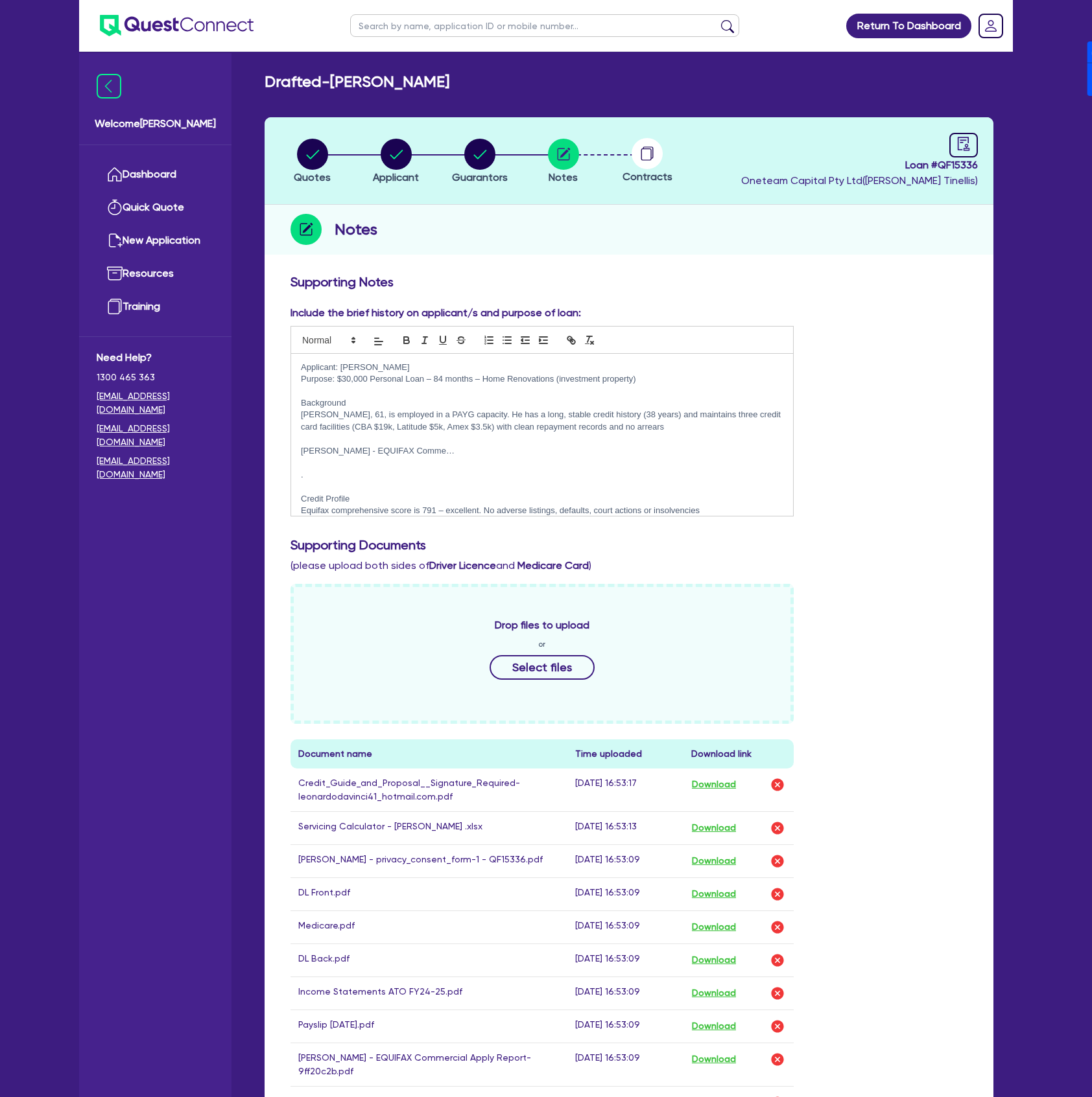
click at [340, 483] on p at bounding box center [542, 487] width 483 height 12
click at [363, 451] on p "Angelo Mureddu - EQUIFAX Comme…" at bounding box center [542, 451] width 483 height 12
click at [380, 488] on p "Angelo Mureddu - EQUIFAX Comme…" at bounding box center [542, 487] width 483 height 12
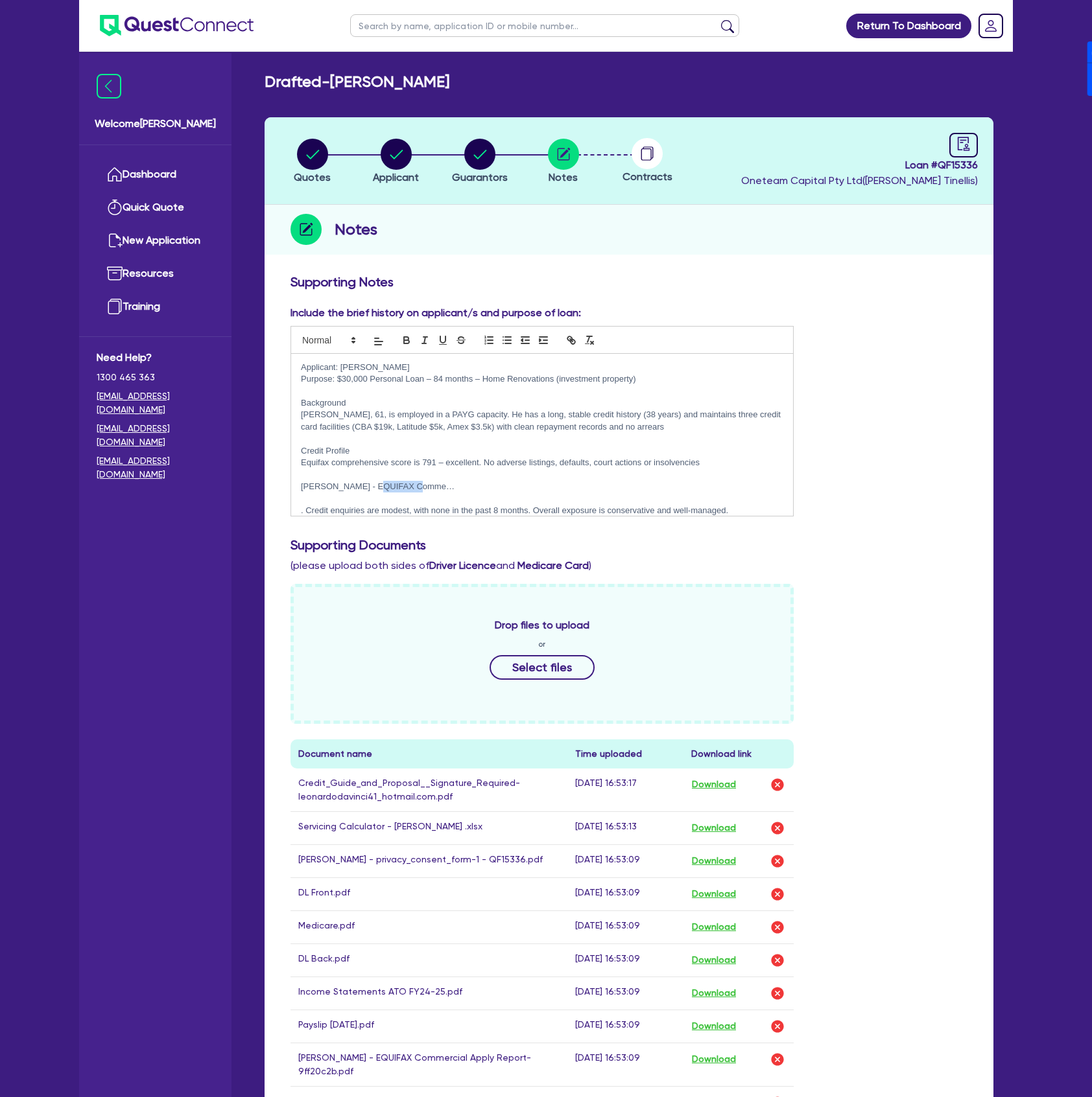
click at [380, 488] on p "Angelo Mureddu - EQUIFAX Comme…" at bounding box center [542, 487] width 483 height 12
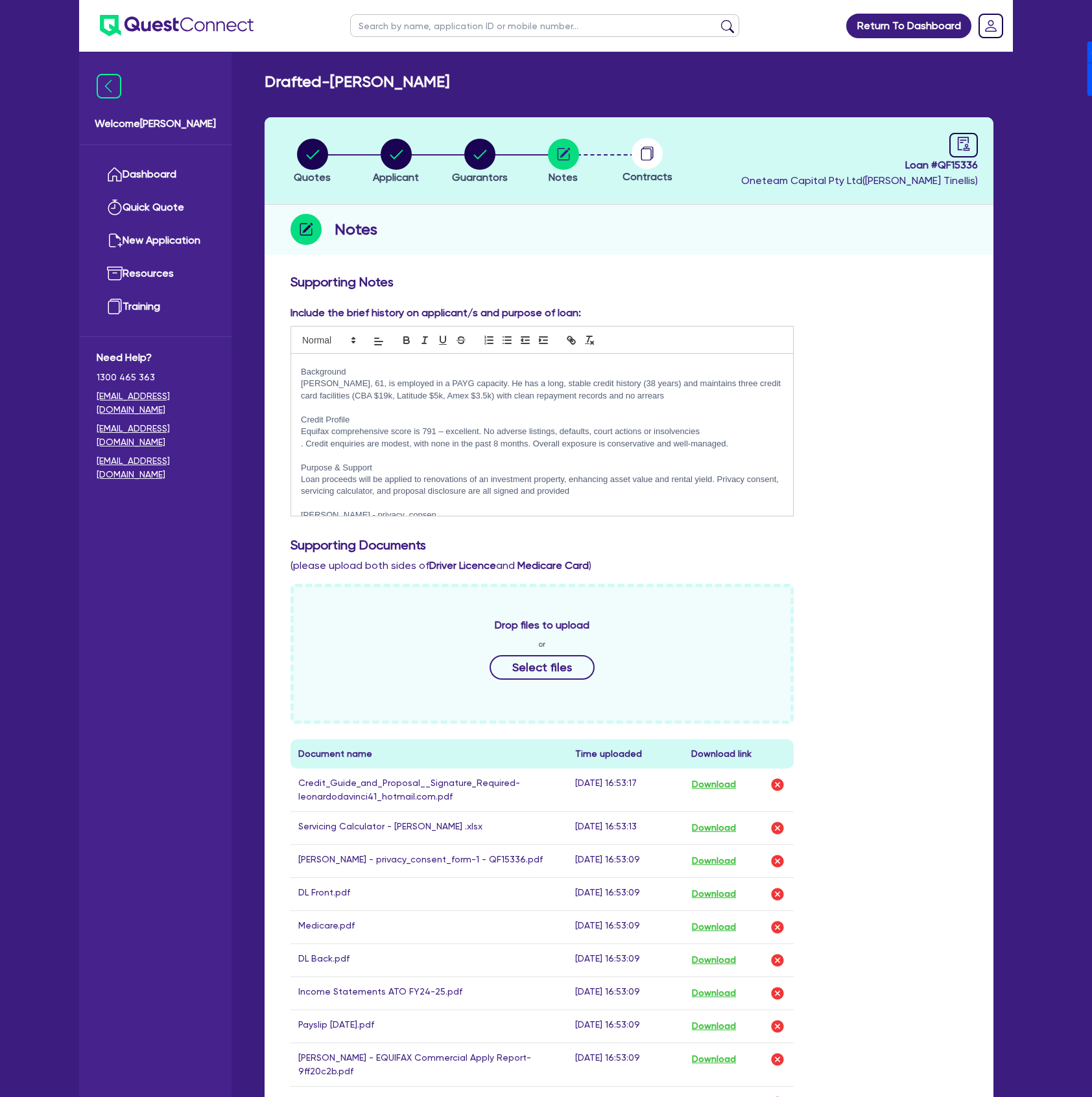
scroll to position [87, 0]
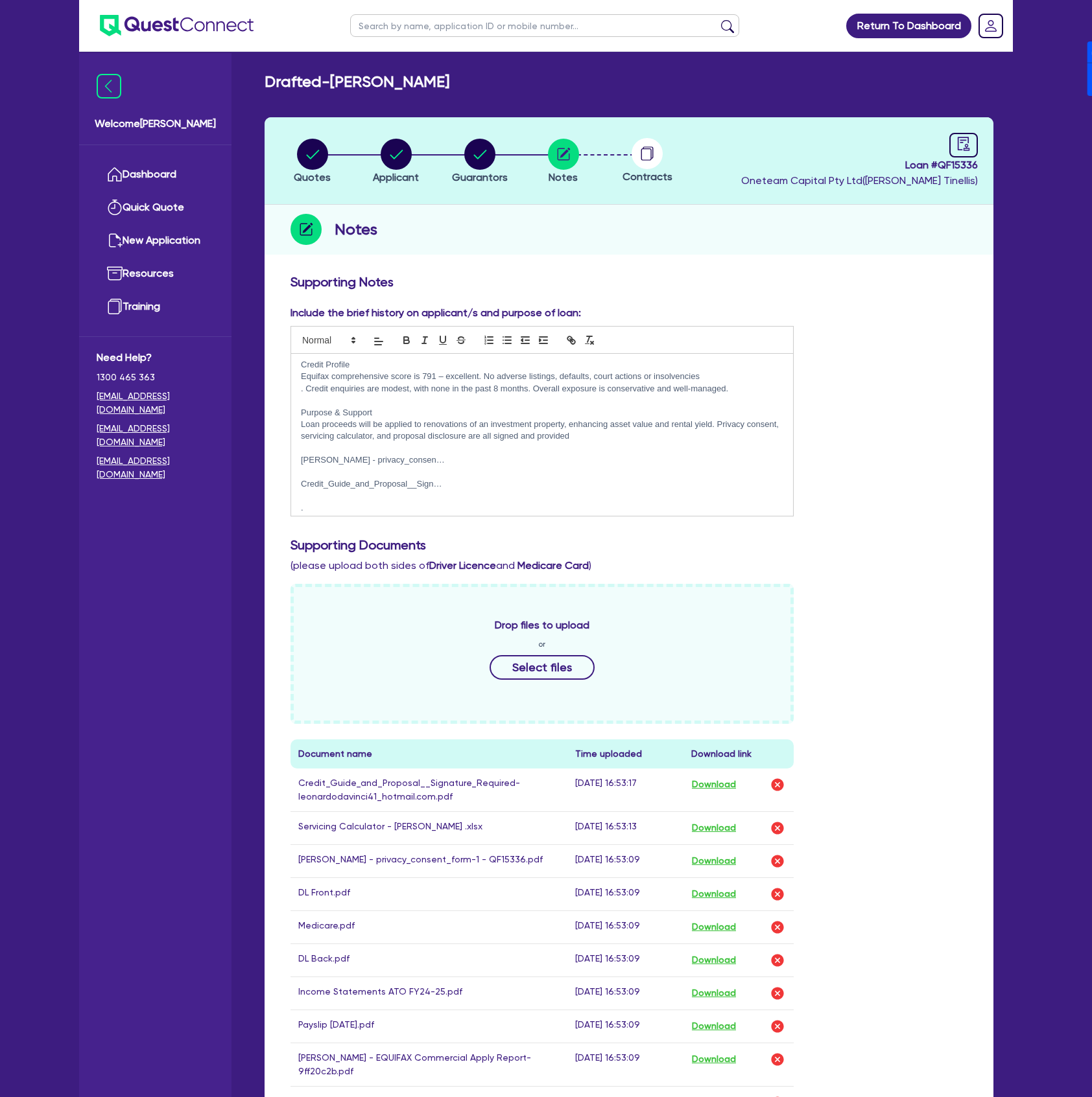
click at [349, 483] on p "Credit_Guide_and_Proposal__Sign…" at bounding box center [542, 484] width 483 height 12
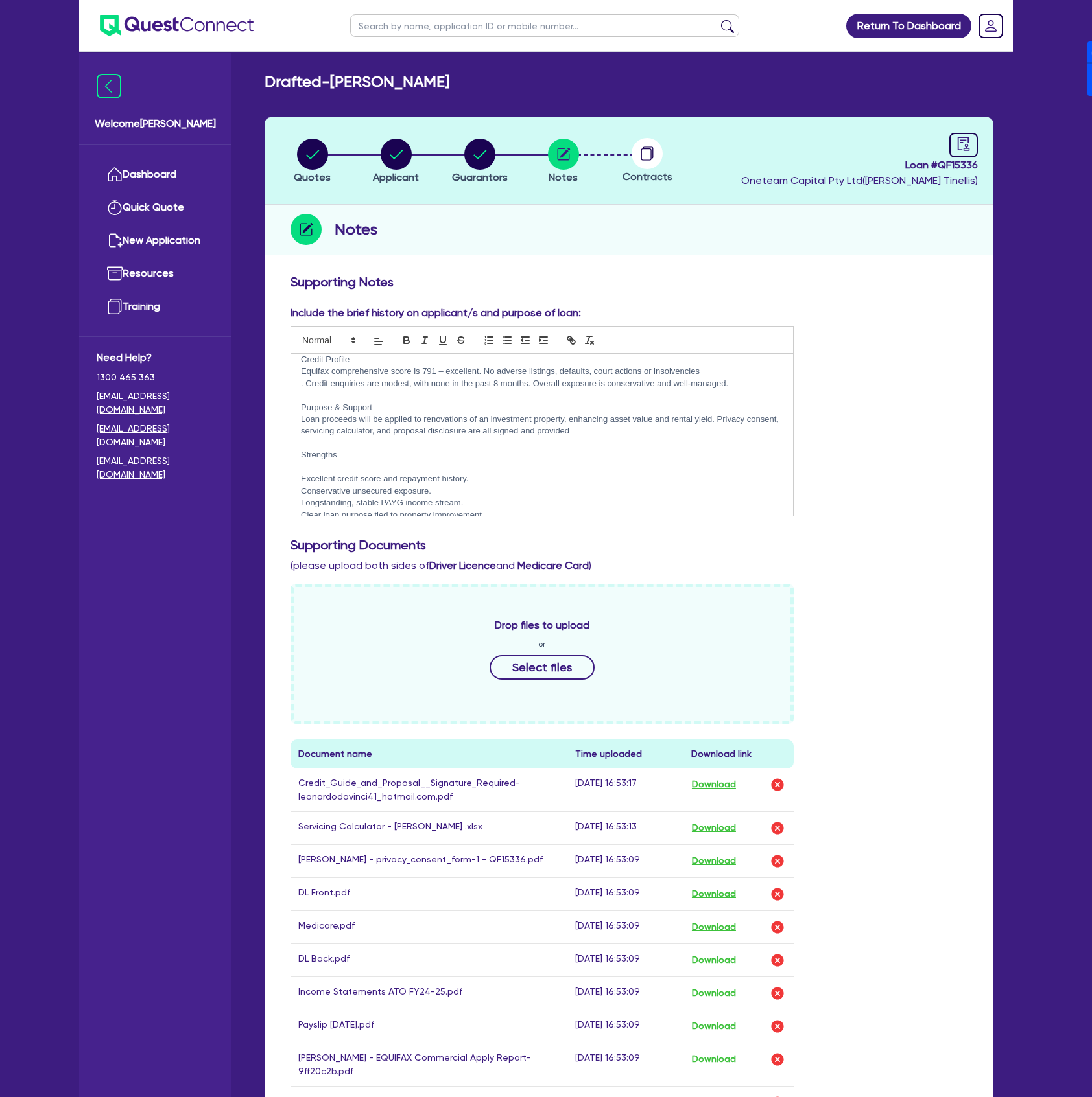
scroll to position [32, 0]
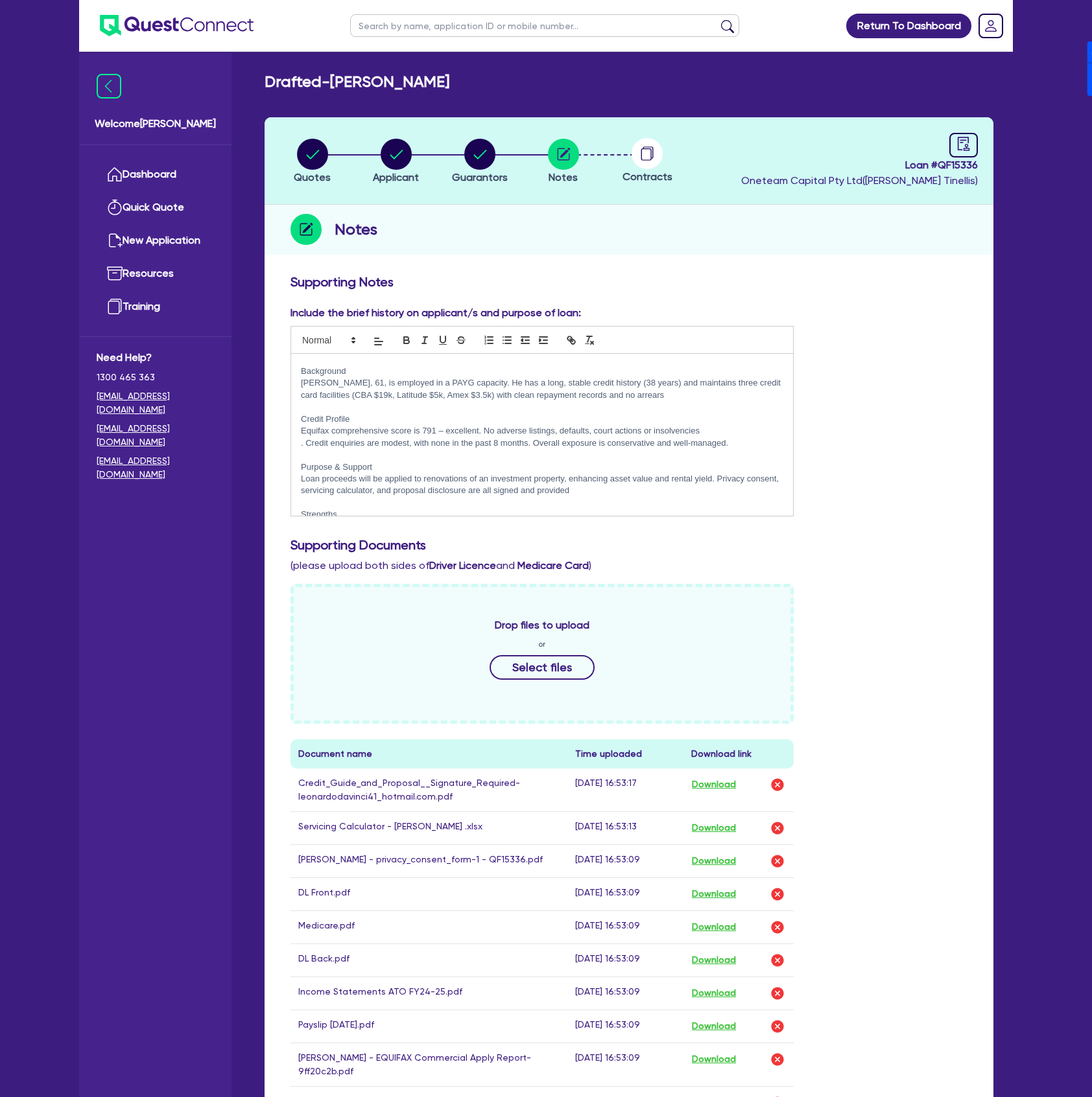
click at [306, 444] on p ". Credit enquiries are modest, with none in the past 8 months. Overall exposure…" at bounding box center [542, 443] width 483 height 12
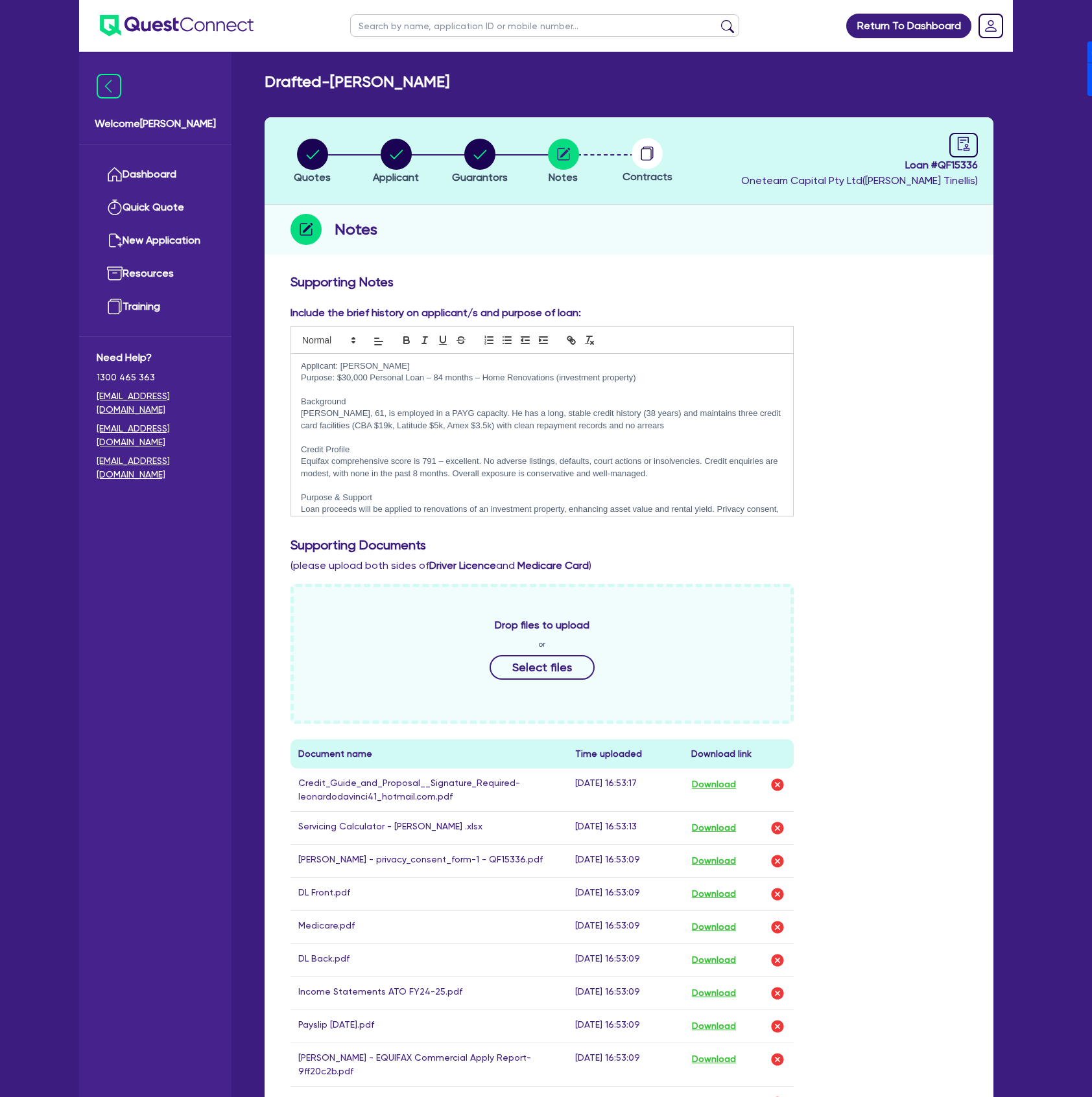
scroll to position [0, 0]
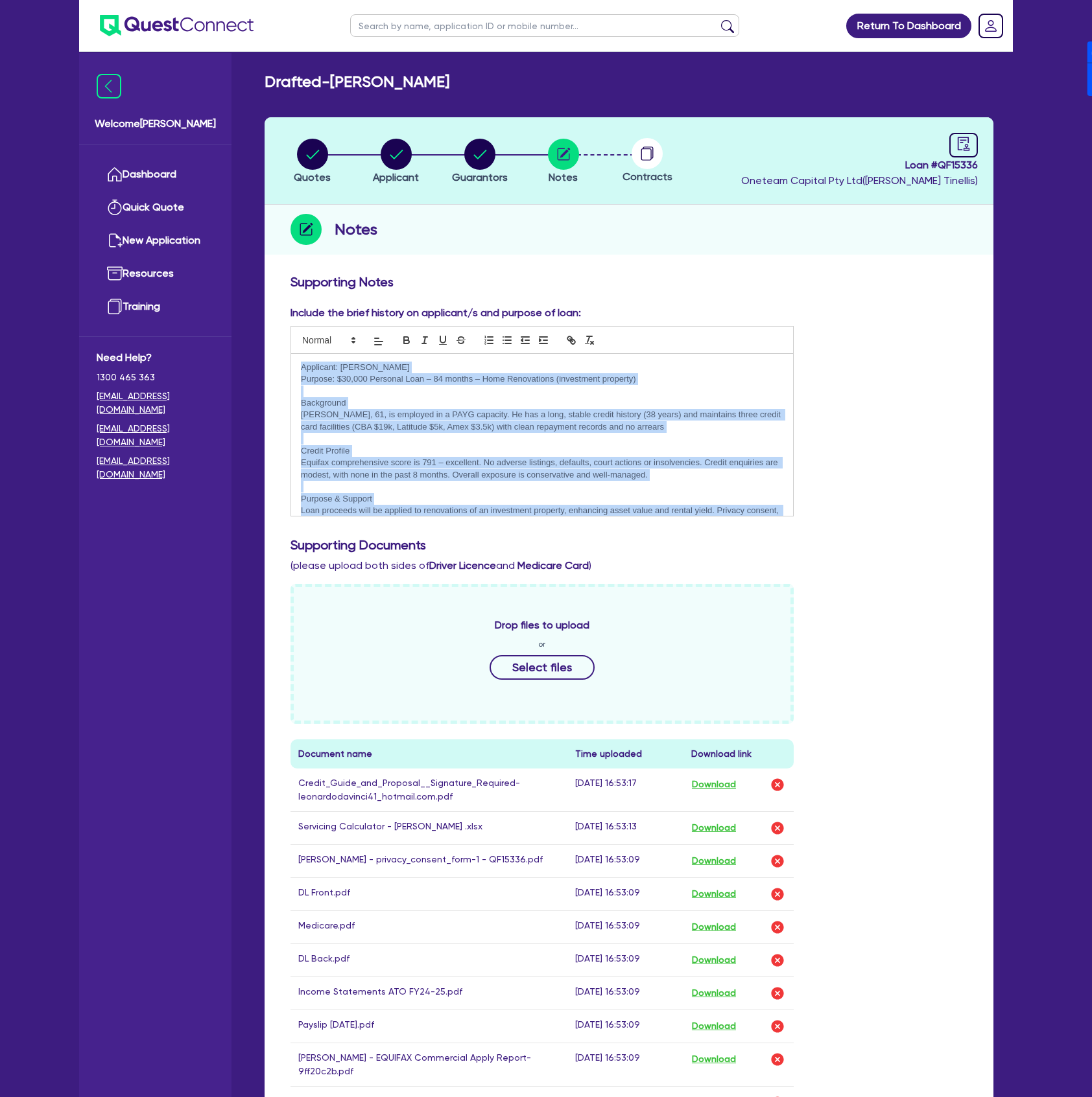
copy div "Applicant: Angelo Mureddu Purpose: $30,000 Personal Loan – 84 months – Home Ren…"
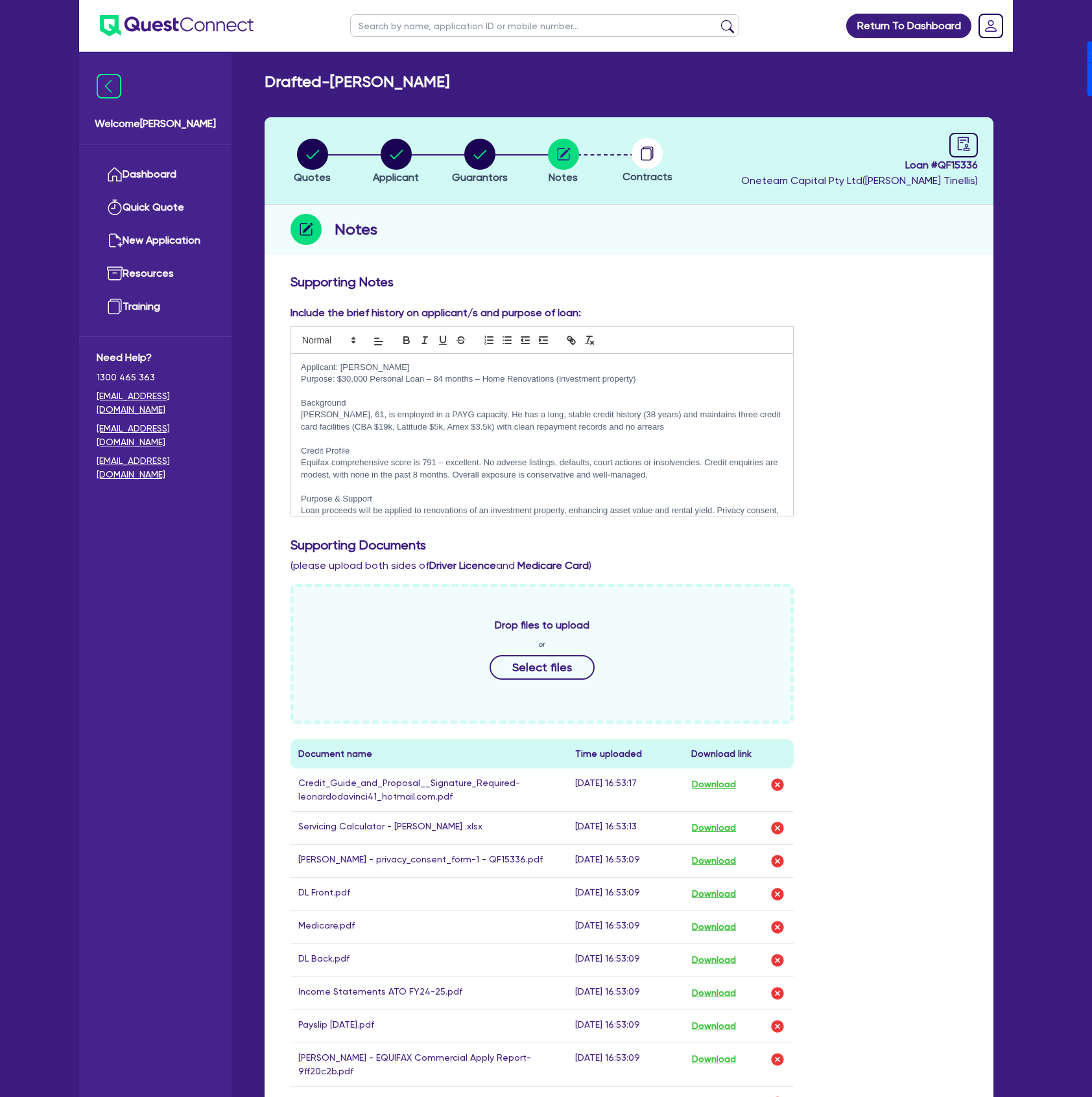
click at [873, 503] on div "Include the brief history on applicant/s and purpose of loan: Applicant: Angelo…" at bounding box center [629, 416] width 696 height 222
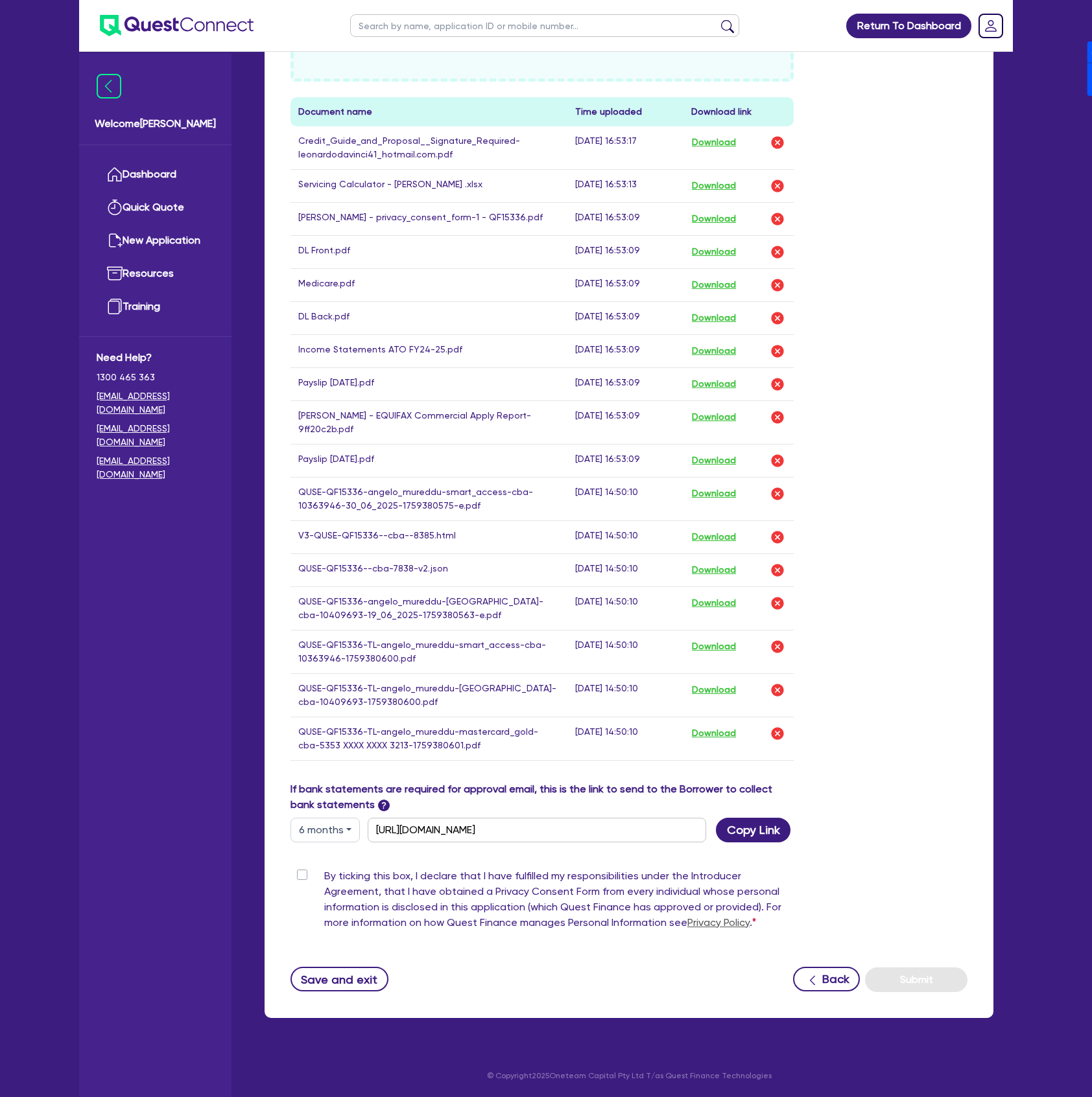
click at [324, 872] on label "By ticking this box, I declare that I have fulfilled my responsibilities under …" at bounding box center [559, 902] width 469 height 67
click at [301, 872] on input "By ticking this box, I declare that I have fulfilled my responsibilities under …" at bounding box center [295, 874] width 10 height 13
click at [947, 986] on button "Submit" at bounding box center [916, 979] width 103 height 24
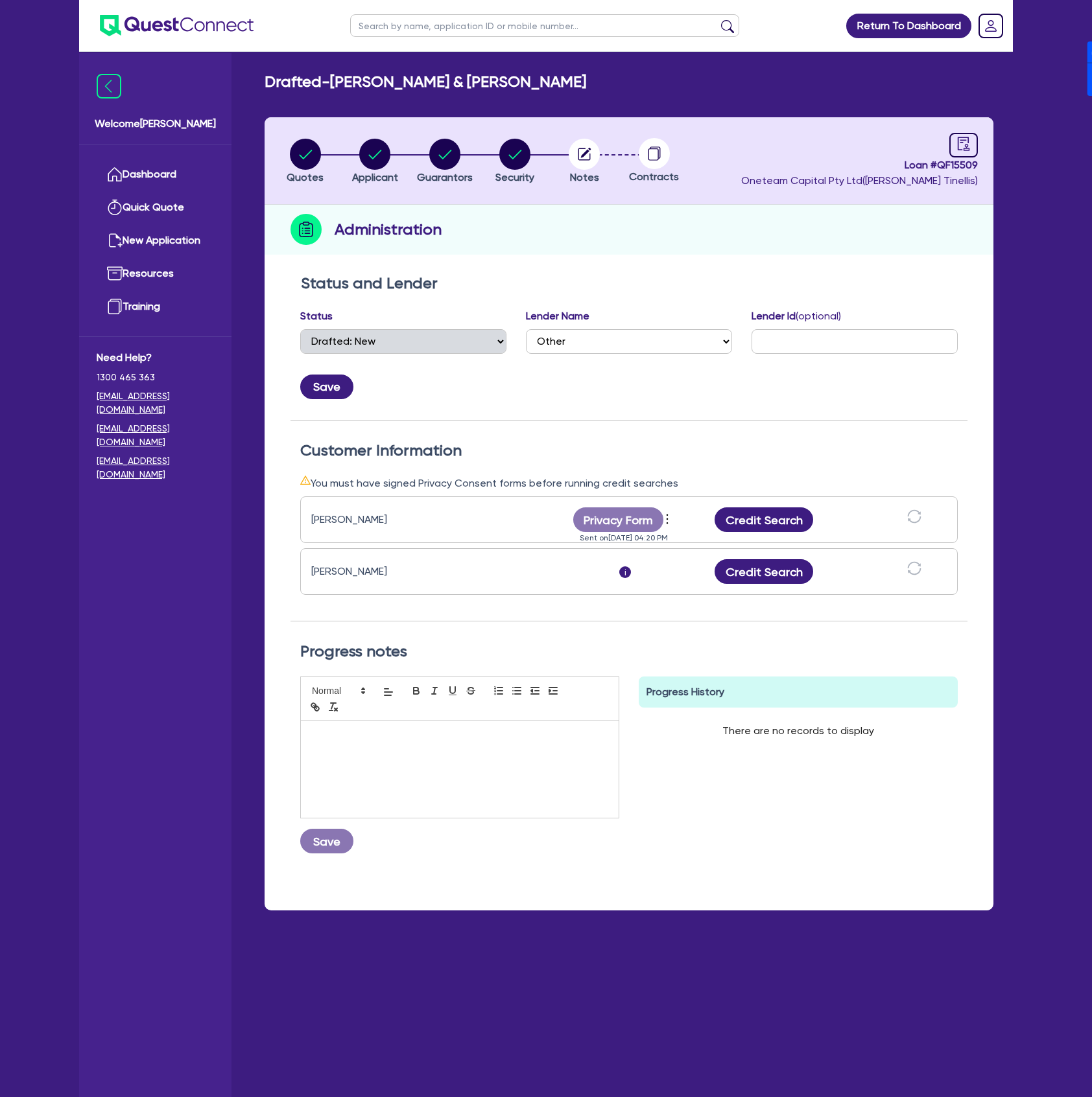
select select "DRAFTED_NEW"
select select "Other"
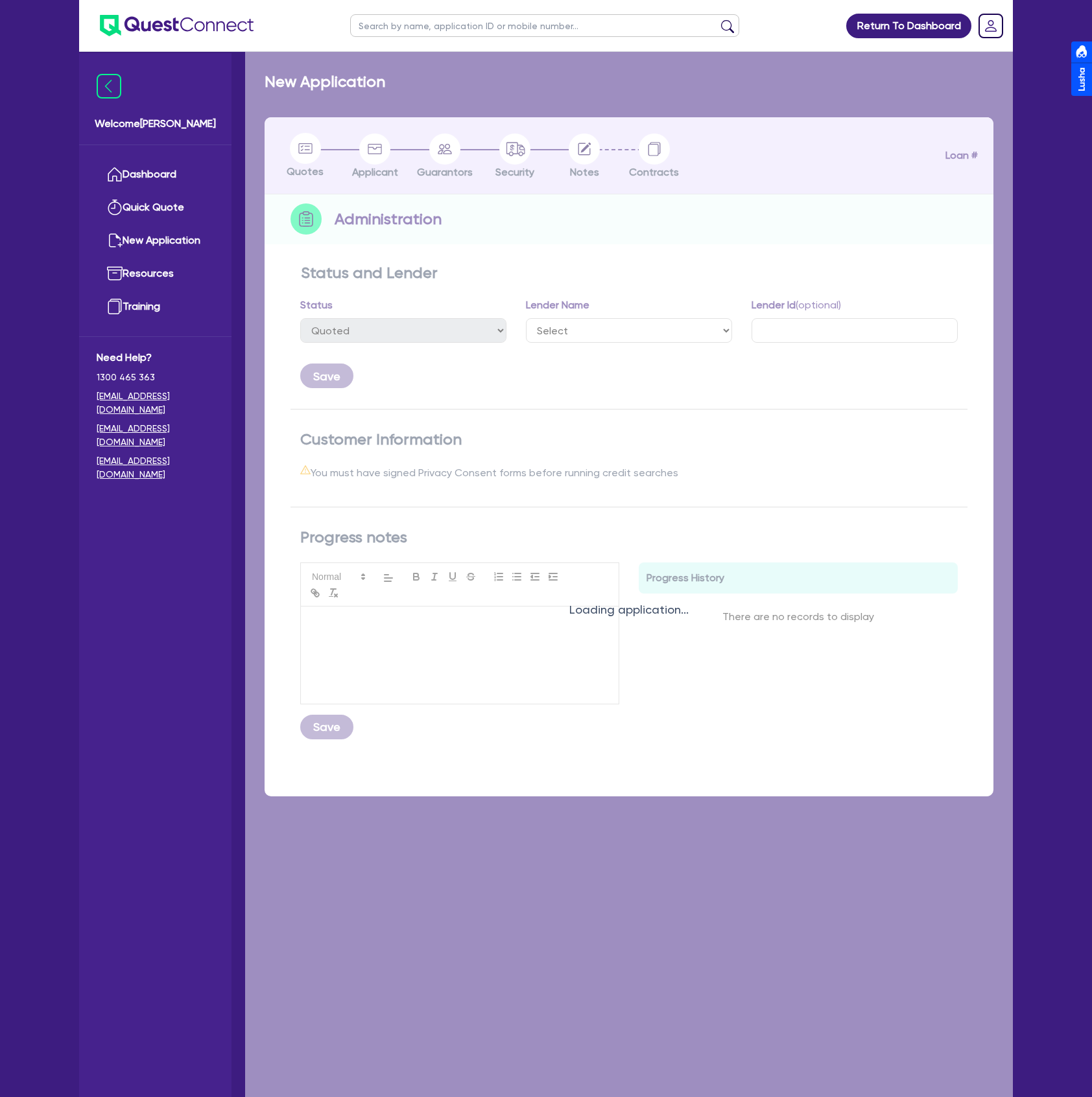
select select "DRAFTED_NEW"
select select "Other"
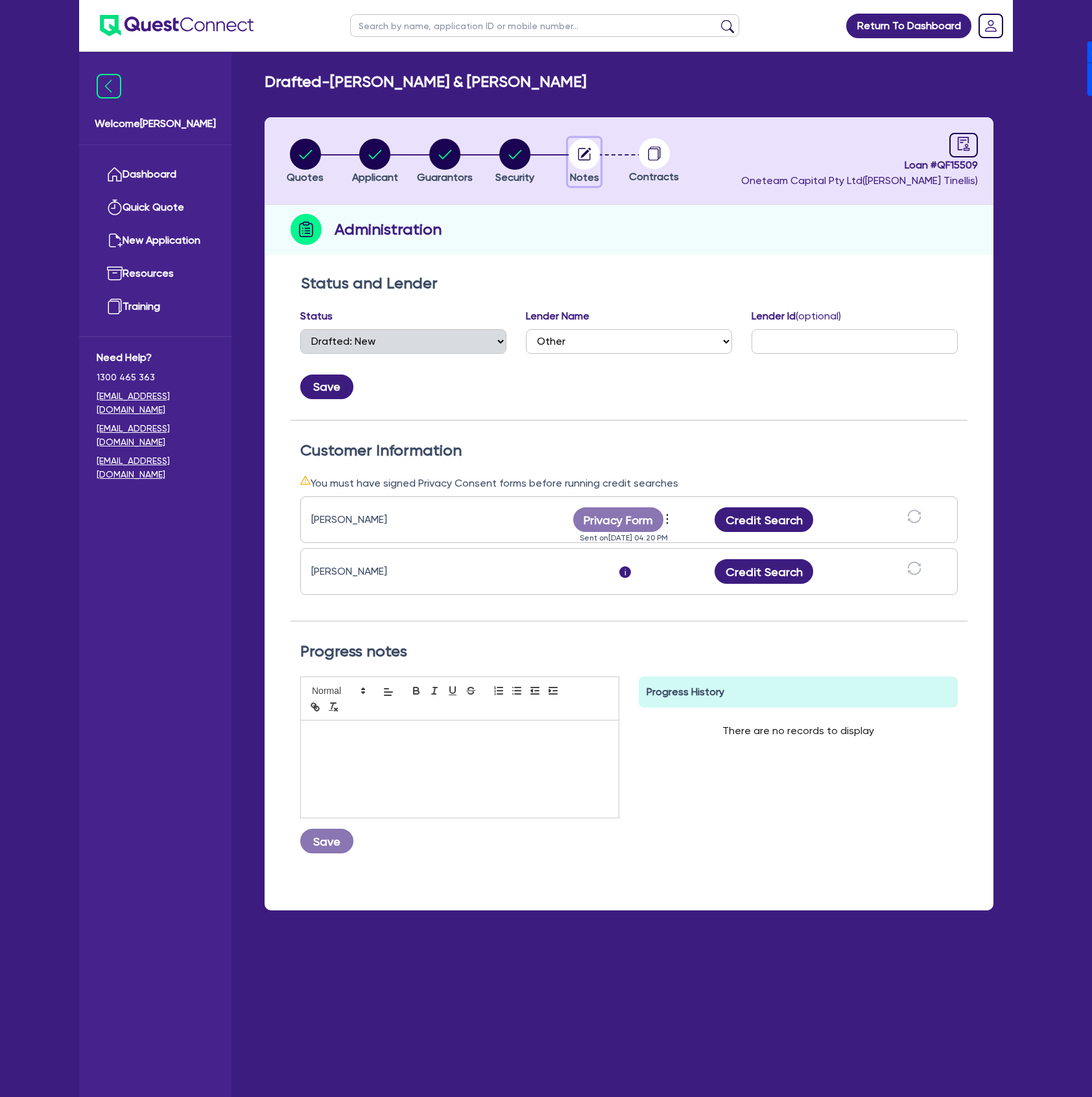
click at [579, 145] on circle "button" at bounding box center [583, 154] width 31 height 31
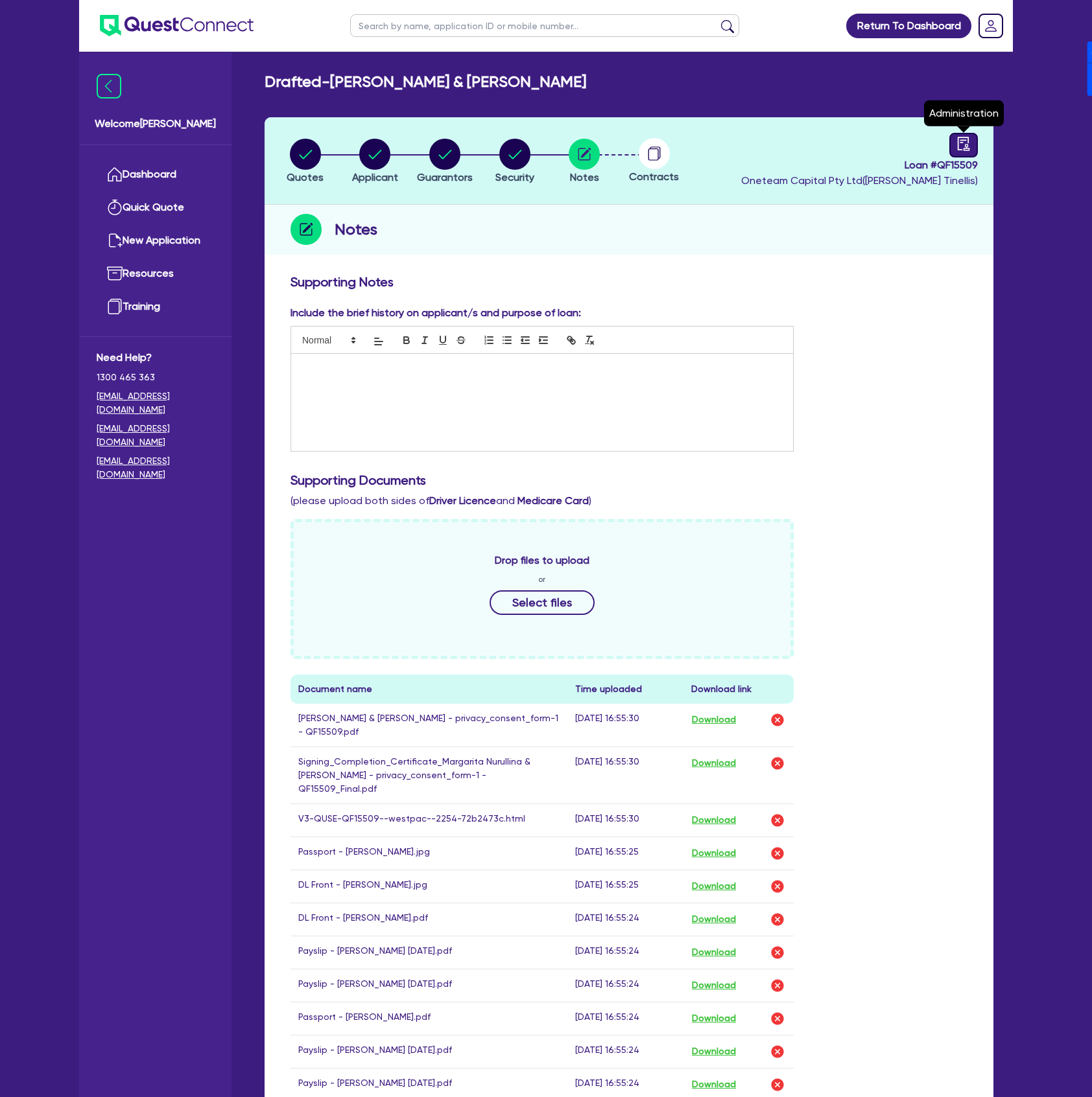
click at [966, 144] on icon "audit" at bounding box center [963, 144] width 14 height 14
select select "DRAFTED_NEW"
select select "Other"
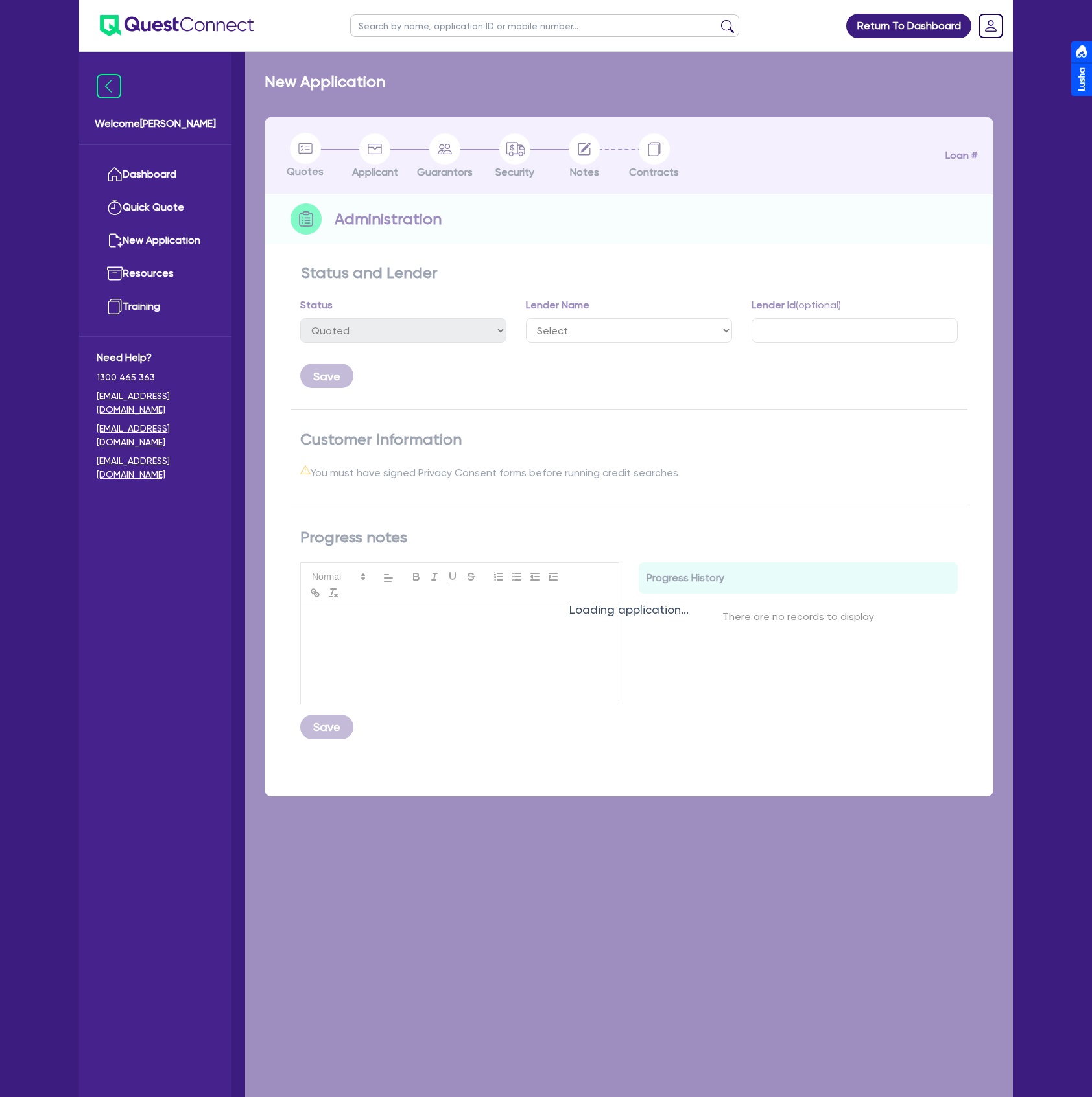
select select "DRAFTED_NEW"
select select "Other"
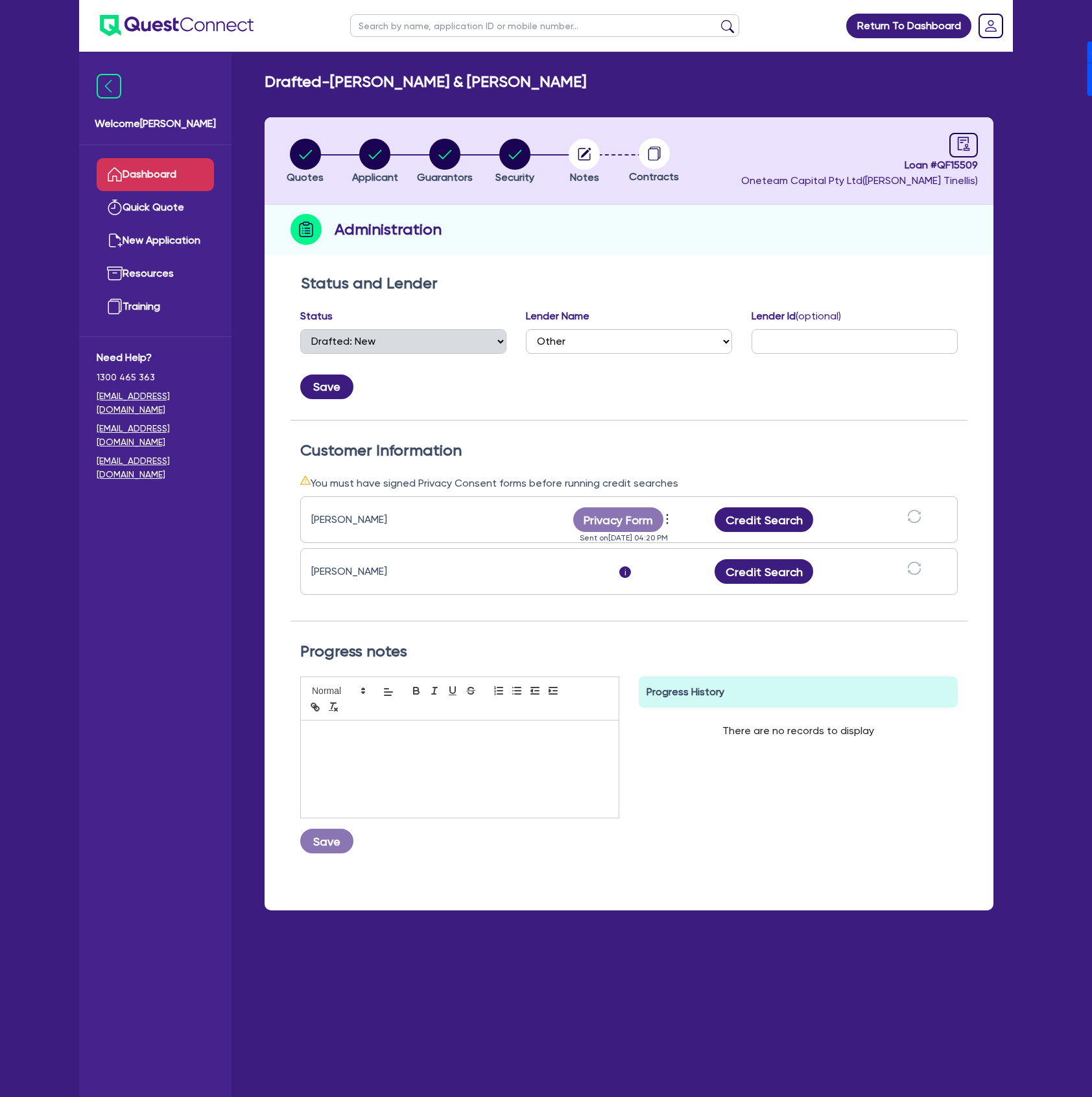
click at [182, 177] on link "Dashboard" at bounding box center [156, 174] width 118 height 33
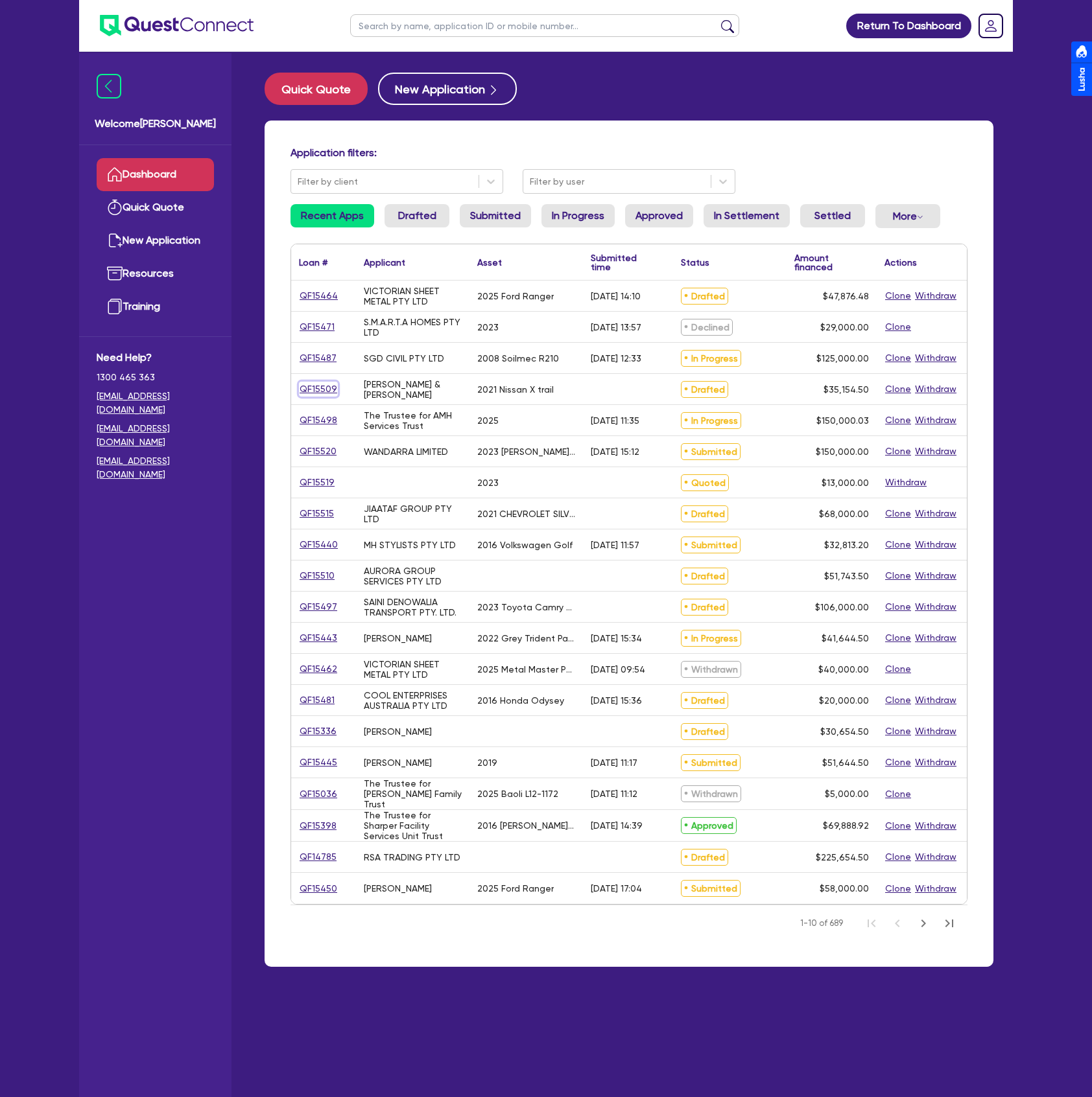
click at [302, 388] on link "QF15509" at bounding box center [318, 389] width 39 height 15
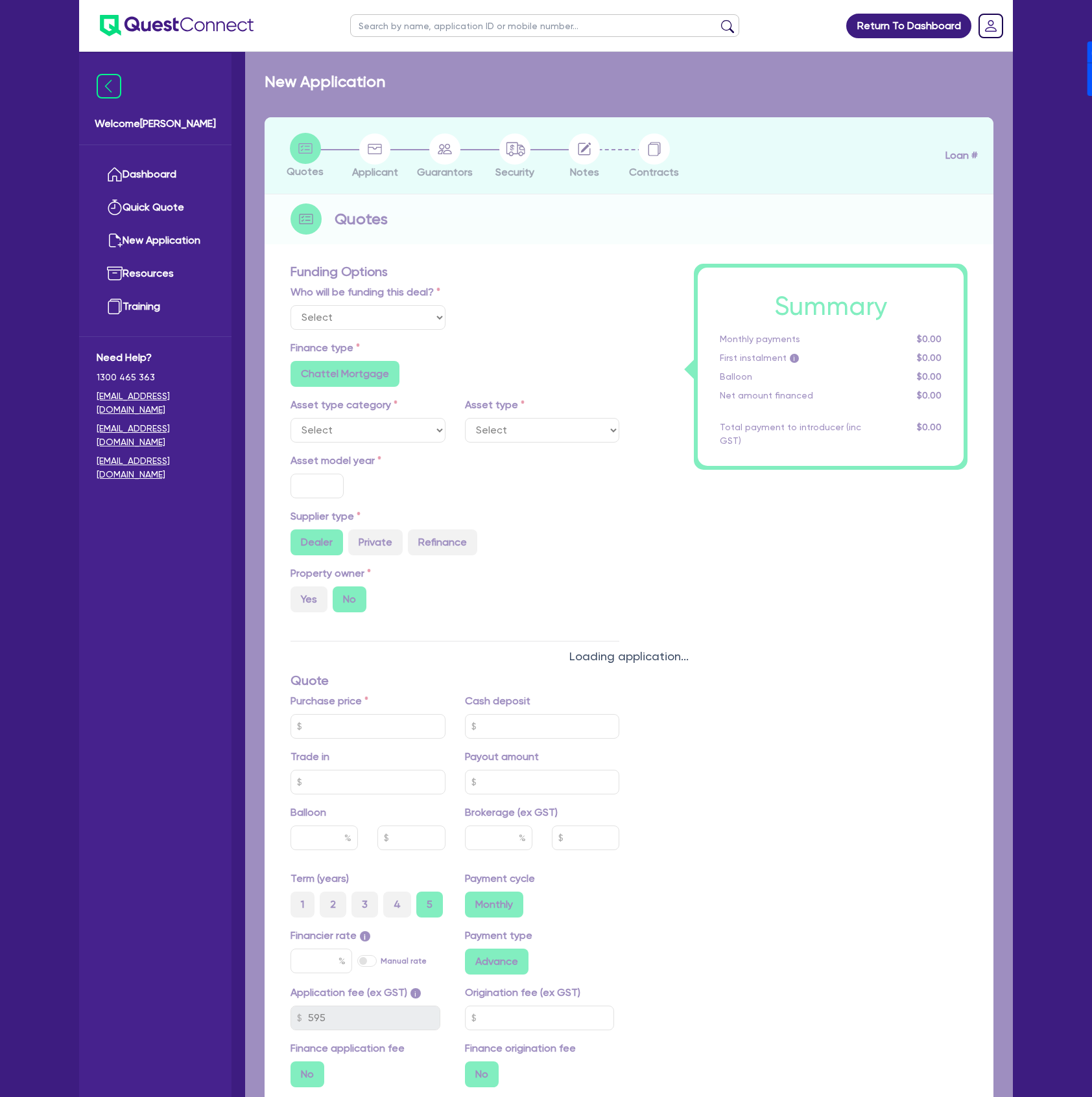
select select "Other"
select select "CARS_AND_LIGHT_TRUCKS"
type input "2021"
radio input "true"
type input "32,000"
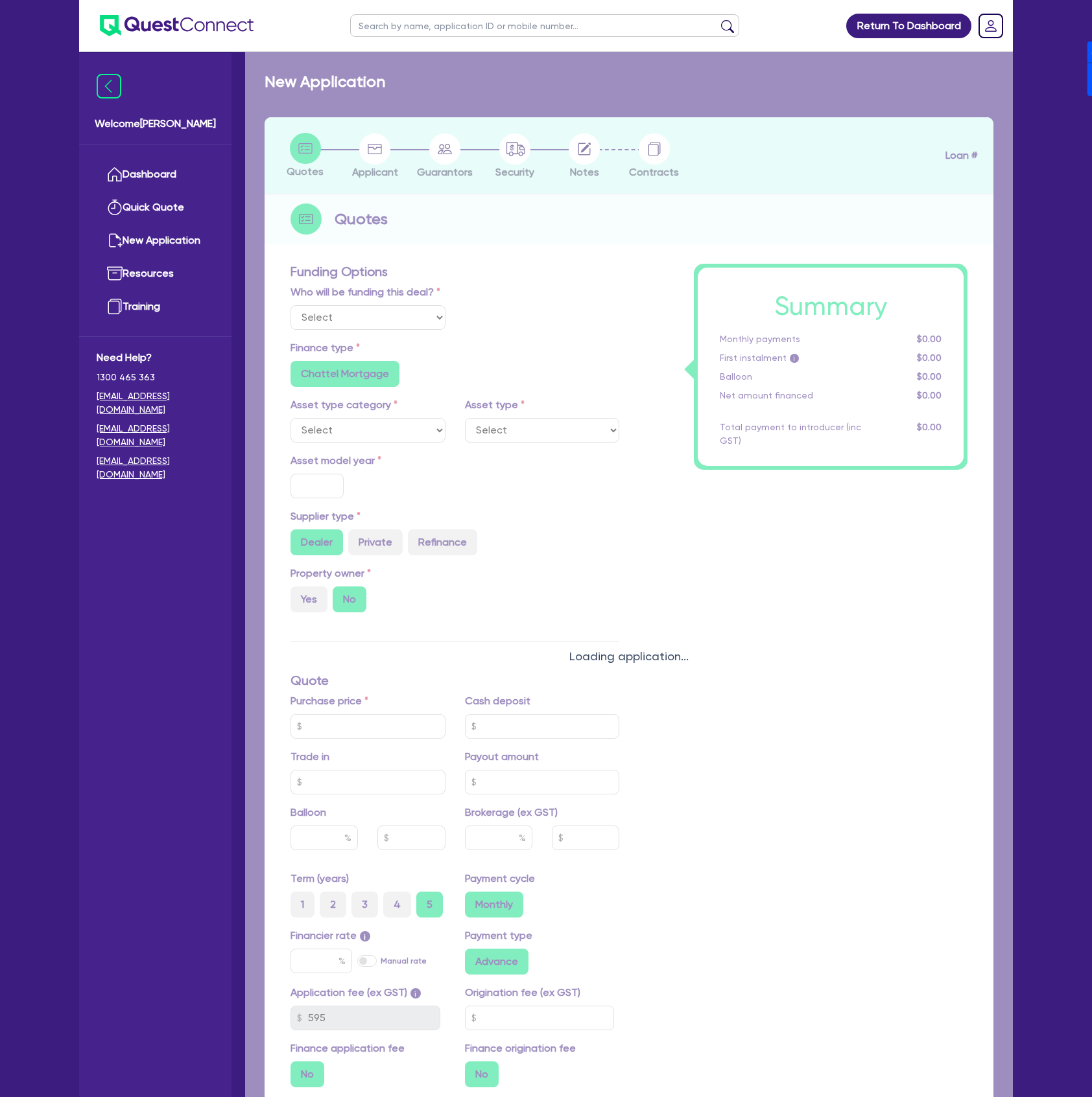
type input "17.95"
radio input "false"
type input "2,272.73"
radio input "true"
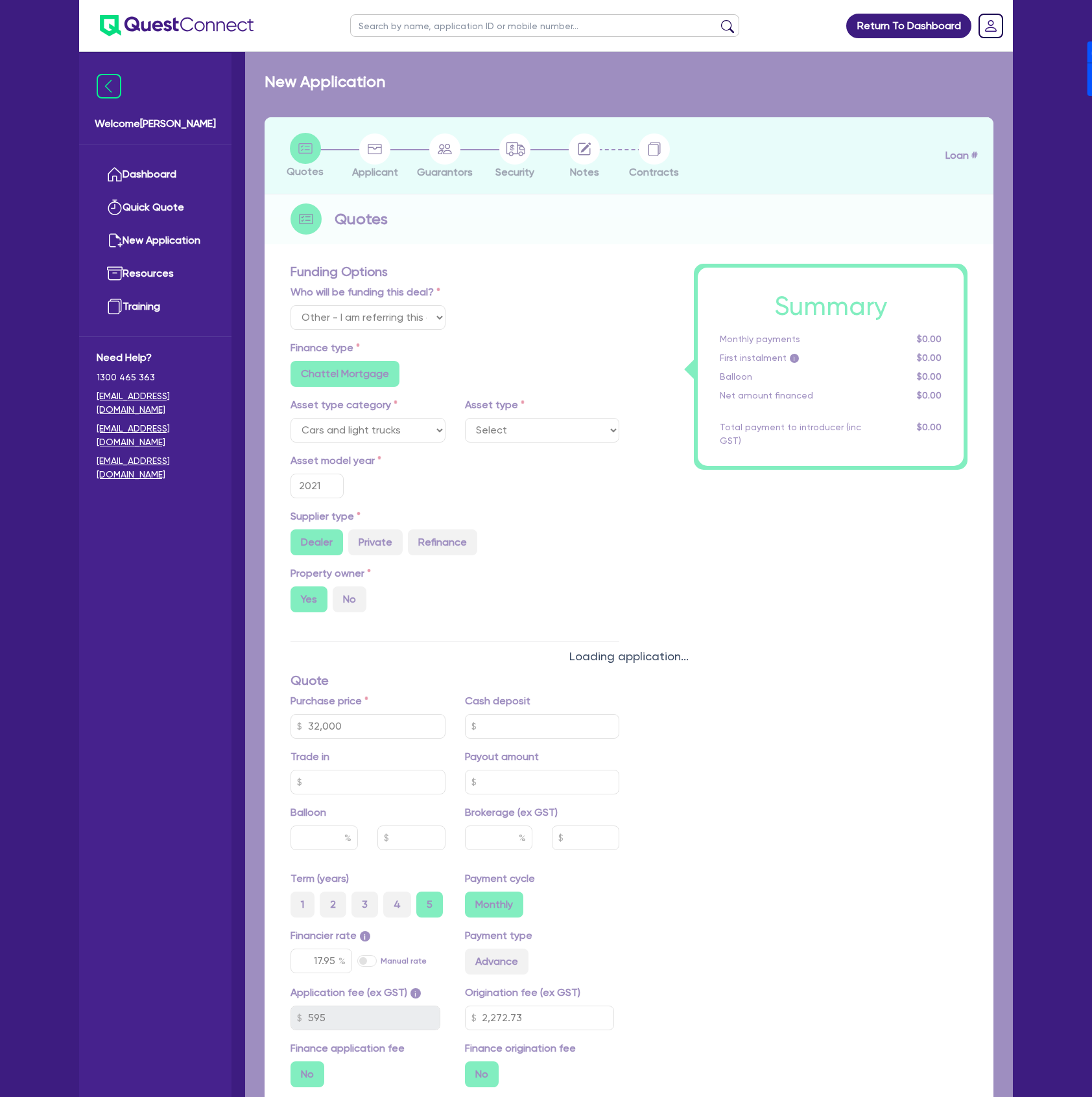
select select "PASSENGER_VEHICLES"
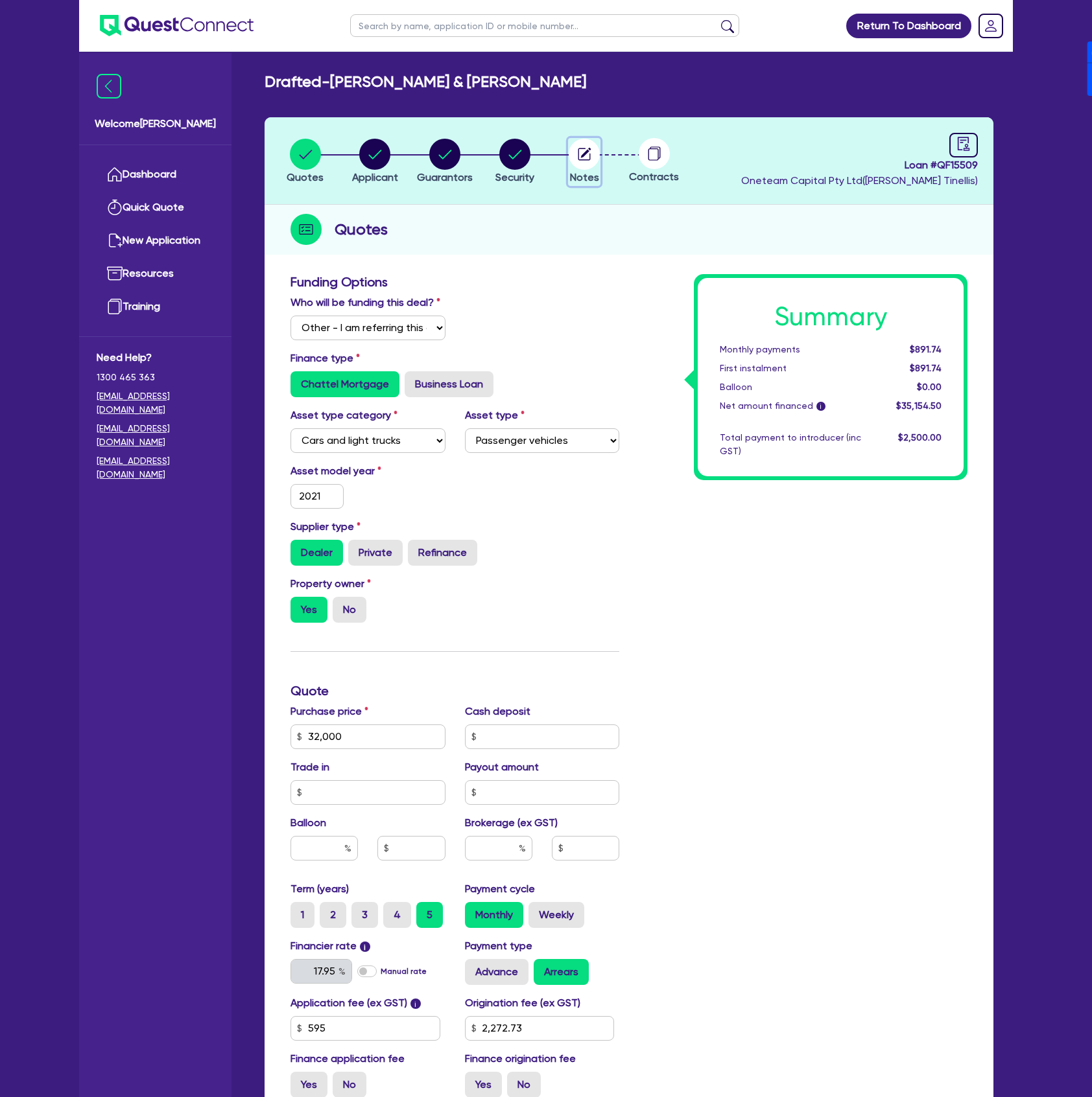
click at [586, 148] on circle "button" at bounding box center [583, 154] width 31 height 31
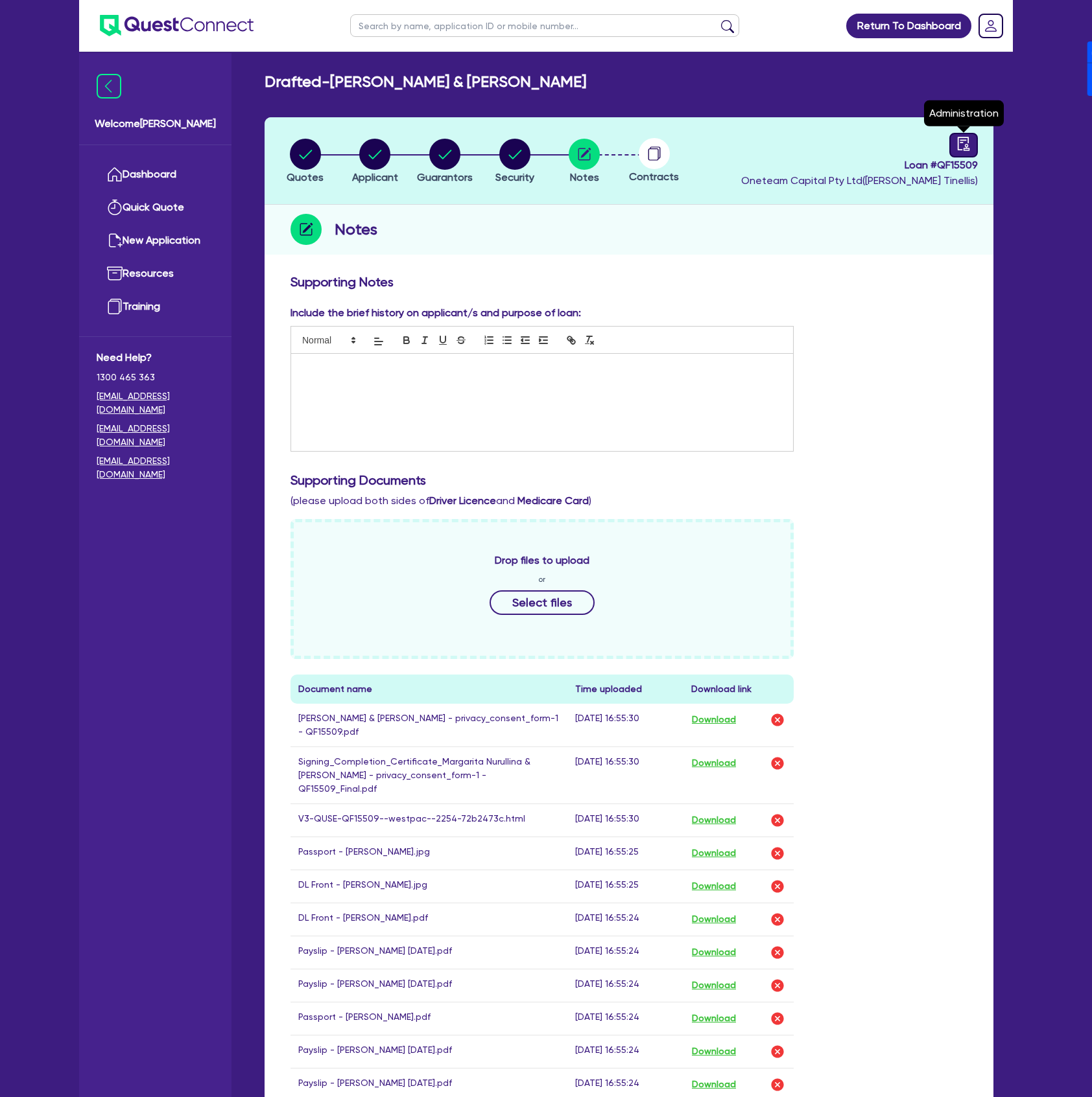
click at [968, 148] on icon "audit" at bounding box center [963, 144] width 12 height 13
select select "DRAFTED_NEW"
select select "Other"
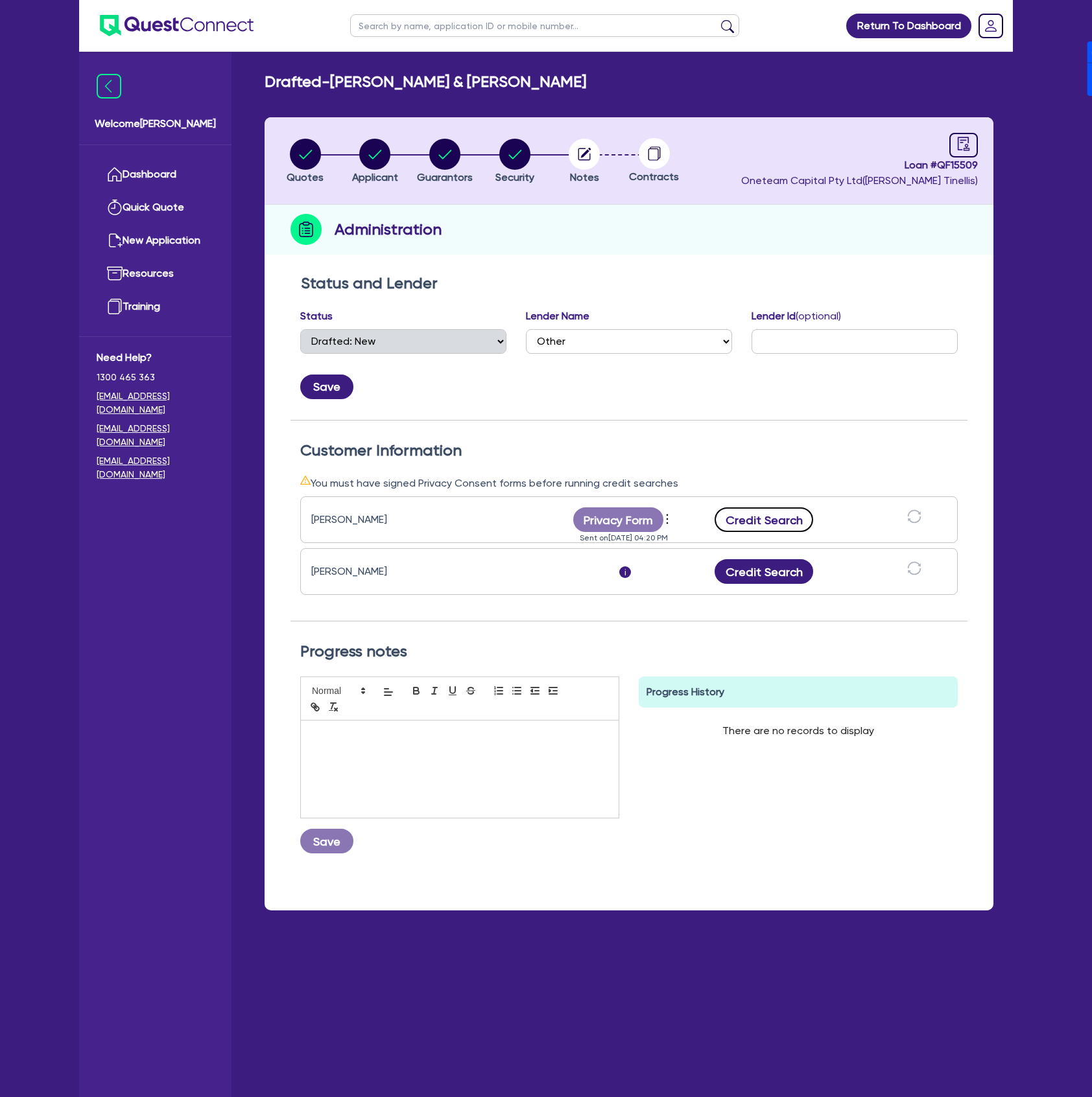
click at [778, 519] on button "Credit Search" at bounding box center [763, 519] width 98 height 24
click at [752, 572] on button "Credit Search" at bounding box center [763, 571] width 98 height 24
click at [950, 174] on span "Oneteam Capital Pty Ltd ( Dean Tinellis )" at bounding box center [858, 180] width 236 height 13
click at [952, 162] on span "Loan # QF15509" at bounding box center [858, 165] width 236 height 16
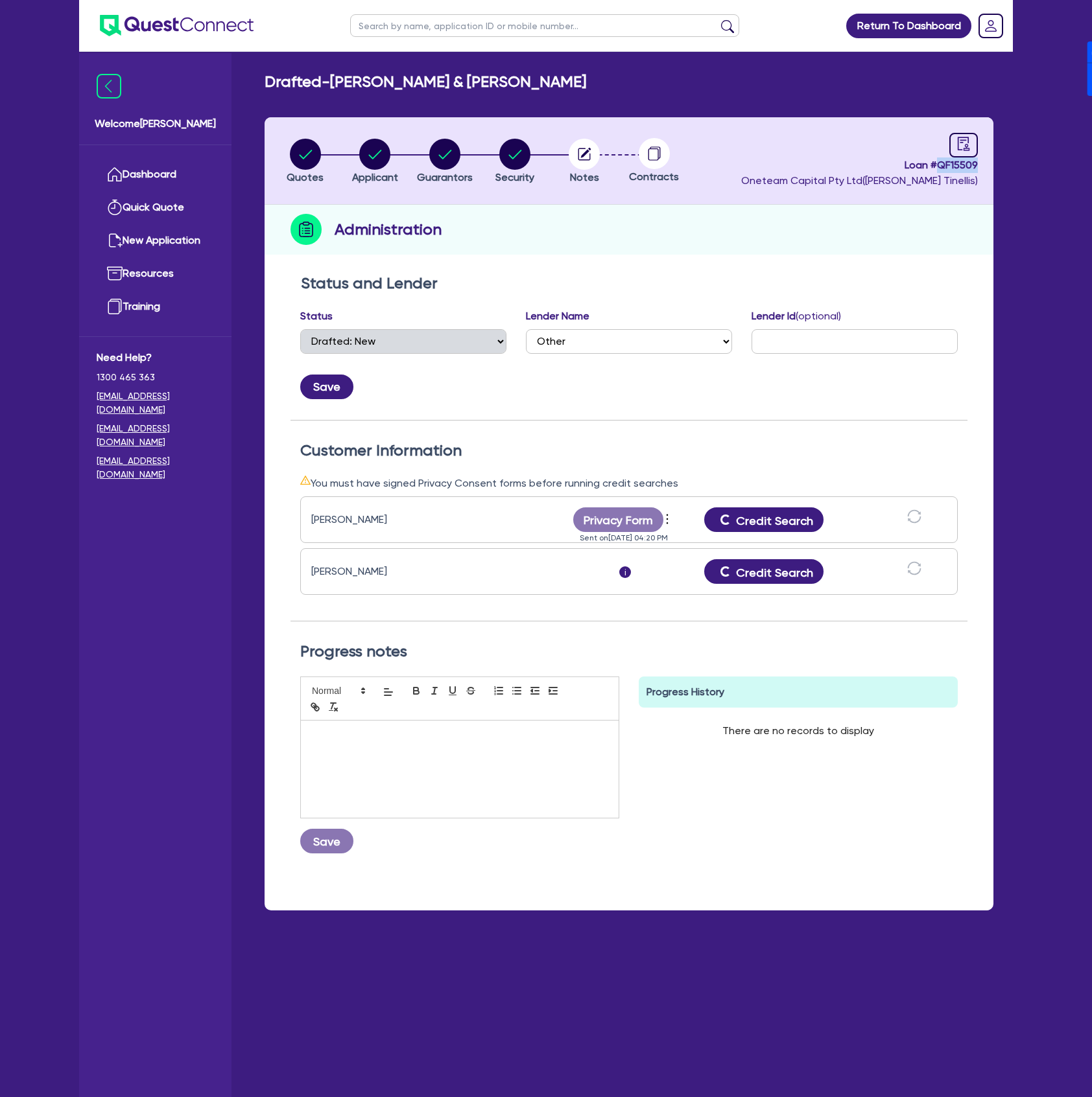
click at [952, 162] on span "Loan # QF15509" at bounding box center [858, 165] width 236 height 16
copy span "QF15509"
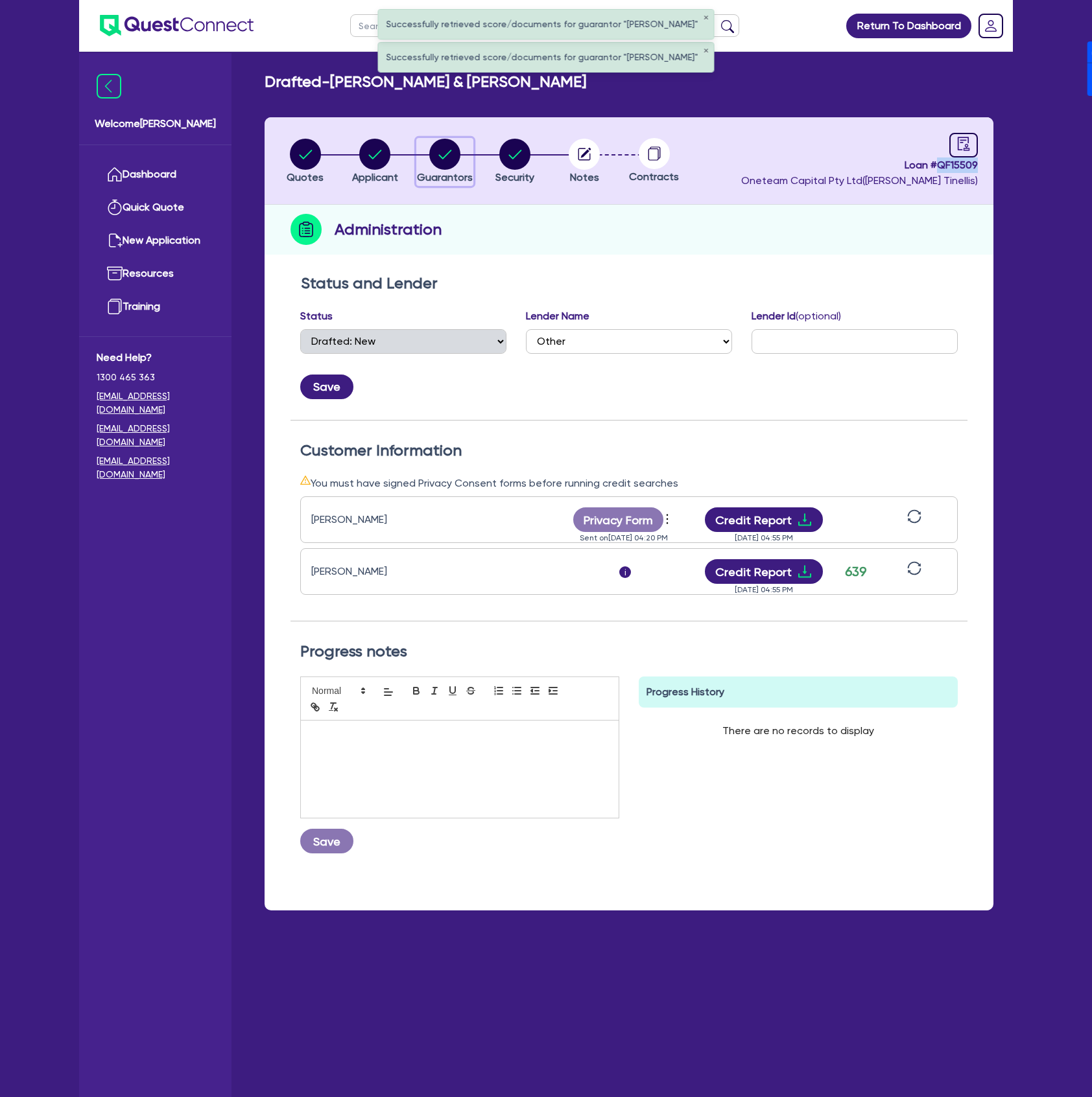
click at [445, 164] on circle "button" at bounding box center [444, 154] width 31 height 31
select select "MRS"
select select "NSW"
select select "MARRIED"
select select "PROPERTY"
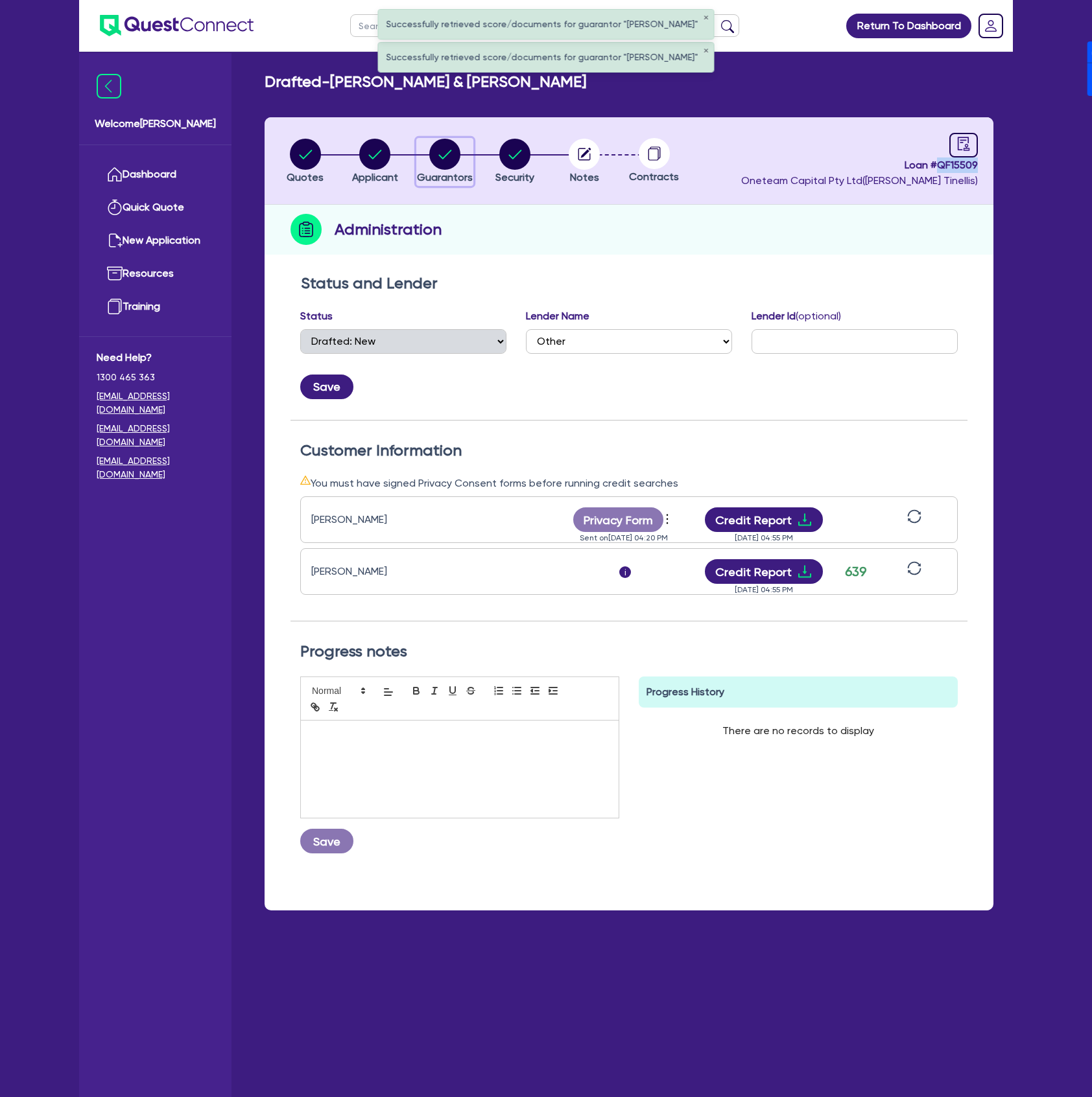
select select "HOUSEHOLD_PERSONAL"
select select "VEHICLE"
select select "CASH"
select select "MORTGAGE"
select select "VEHICLE_LOAN"
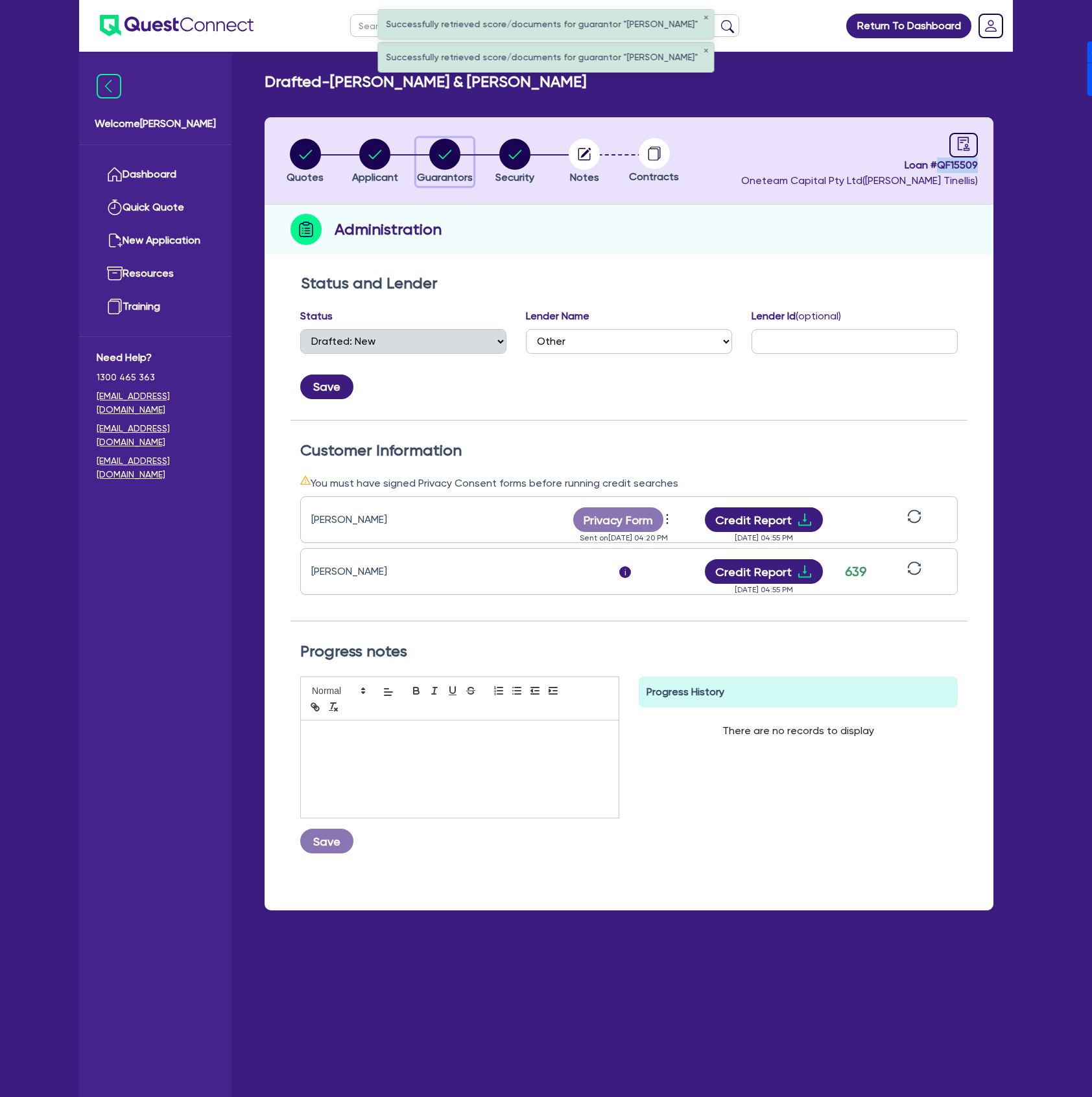
select select "OTHER"
select select "MR"
select select "NSW"
select select "MARRIED"
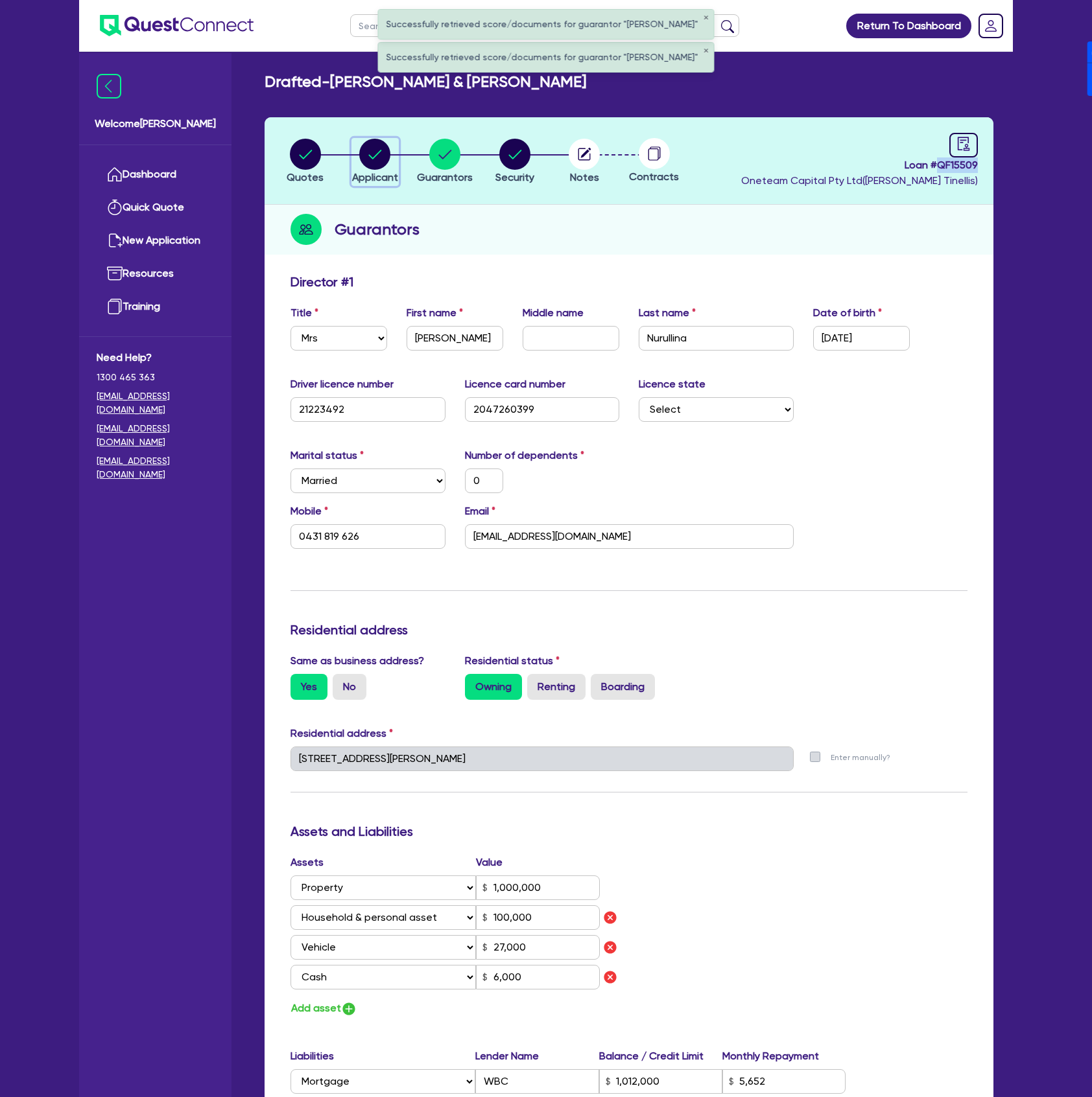
click at [382, 154] on circle "button" at bounding box center [374, 154] width 31 height 31
select select "SOLE_TRADER"
select select "ACCOMODATION_FOOD"
select select "HOTELS"
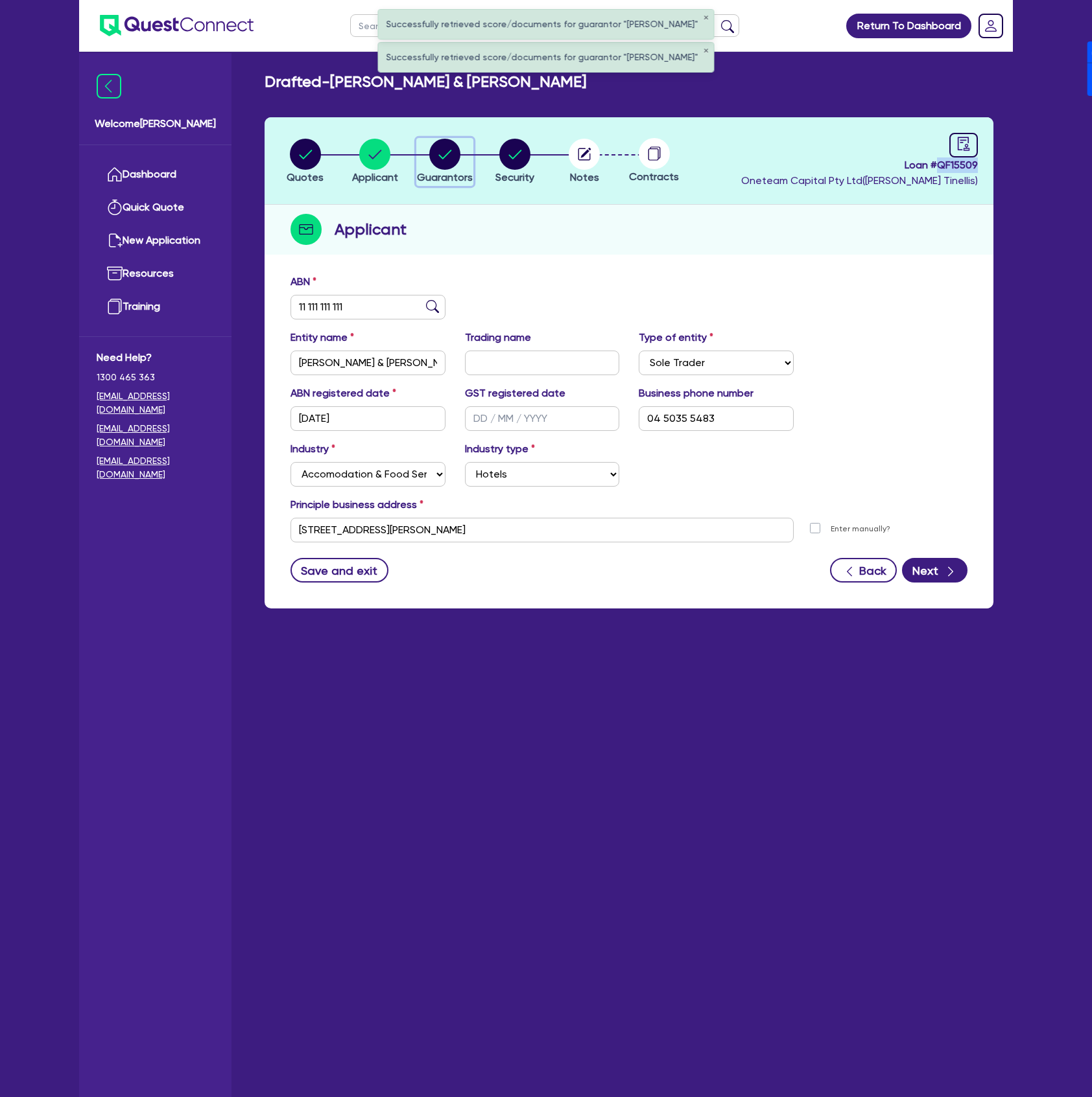
click at [451, 166] on circle "button" at bounding box center [444, 154] width 31 height 31
select select "MRS"
select select "NSW"
select select "MARRIED"
select select "PROPERTY"
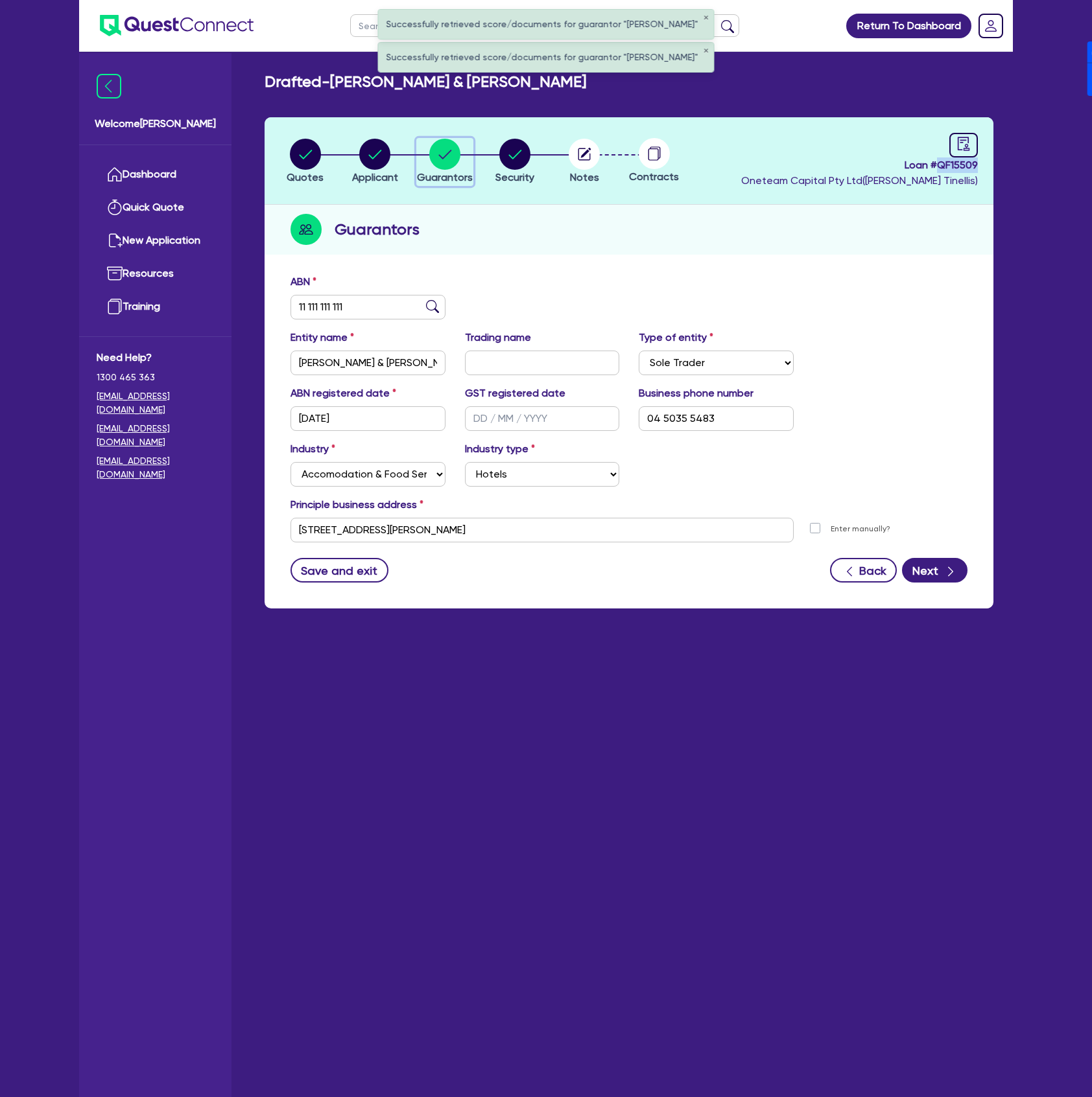
select select "HOUSEHOLD_PERSONAL"
select select "VEHICLE"
select select "CASH"
select select "MORTGAGE"
select select "VEHICLE_LOAN"
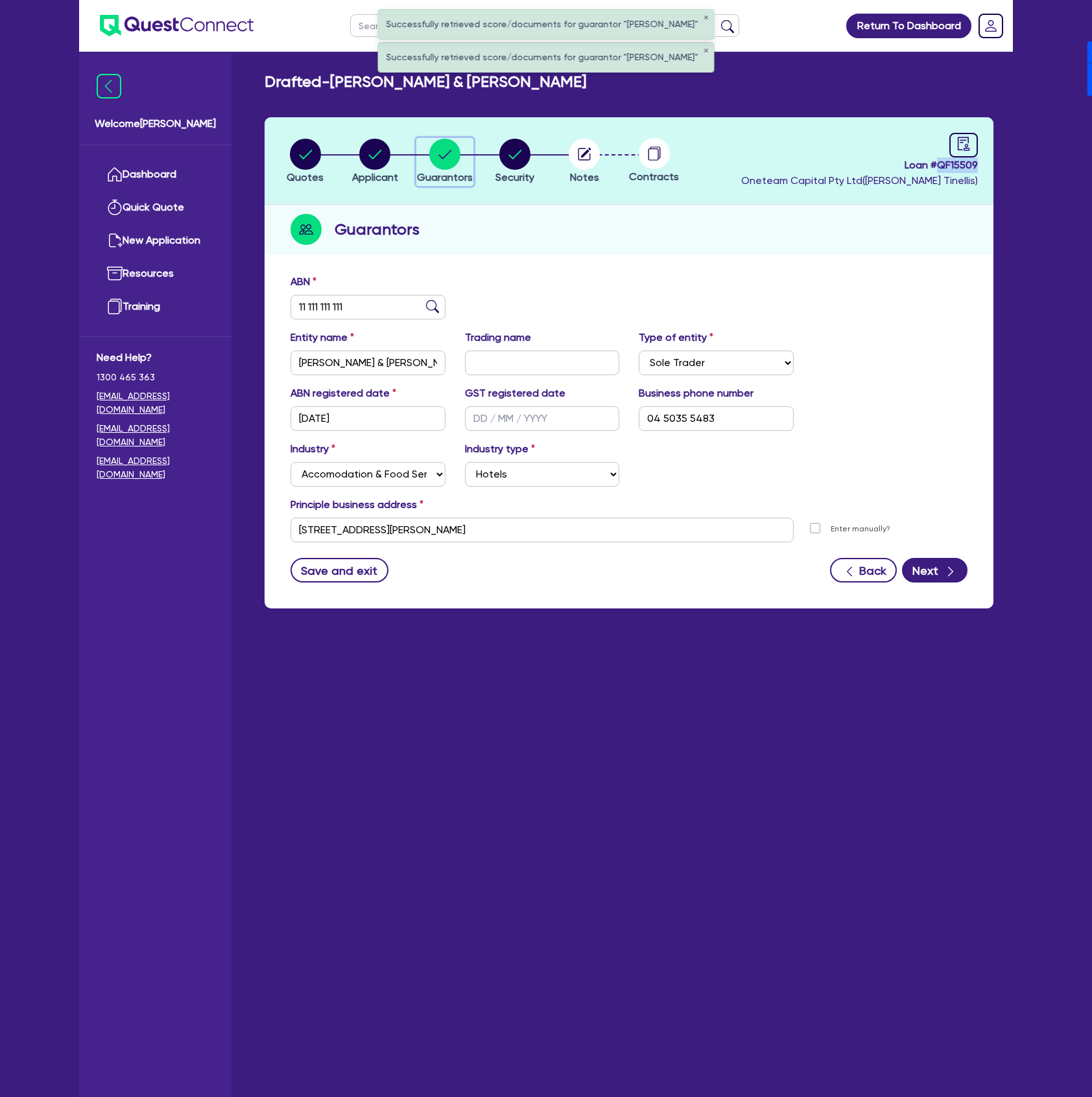
select select "OTHER"
select select "MR"
select select "NSW"
select select "MARRIED"
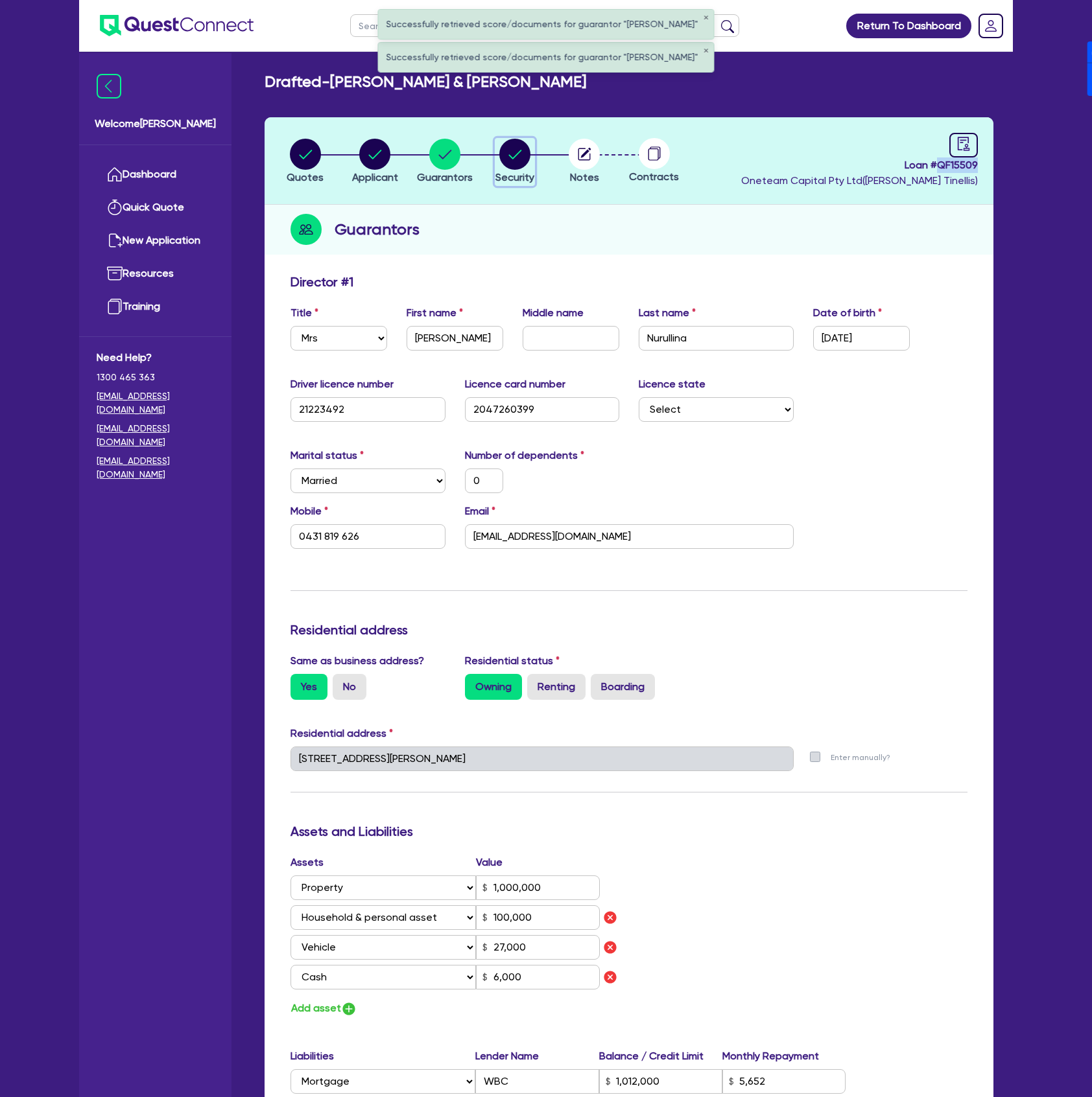
click at [507, 161] on circle "button" at bounding box center [514, 154] width 31 height 31
select select "CARS_AND_LIGHT_TRUCKS"
select select "PASSENGER_VEHICLES"
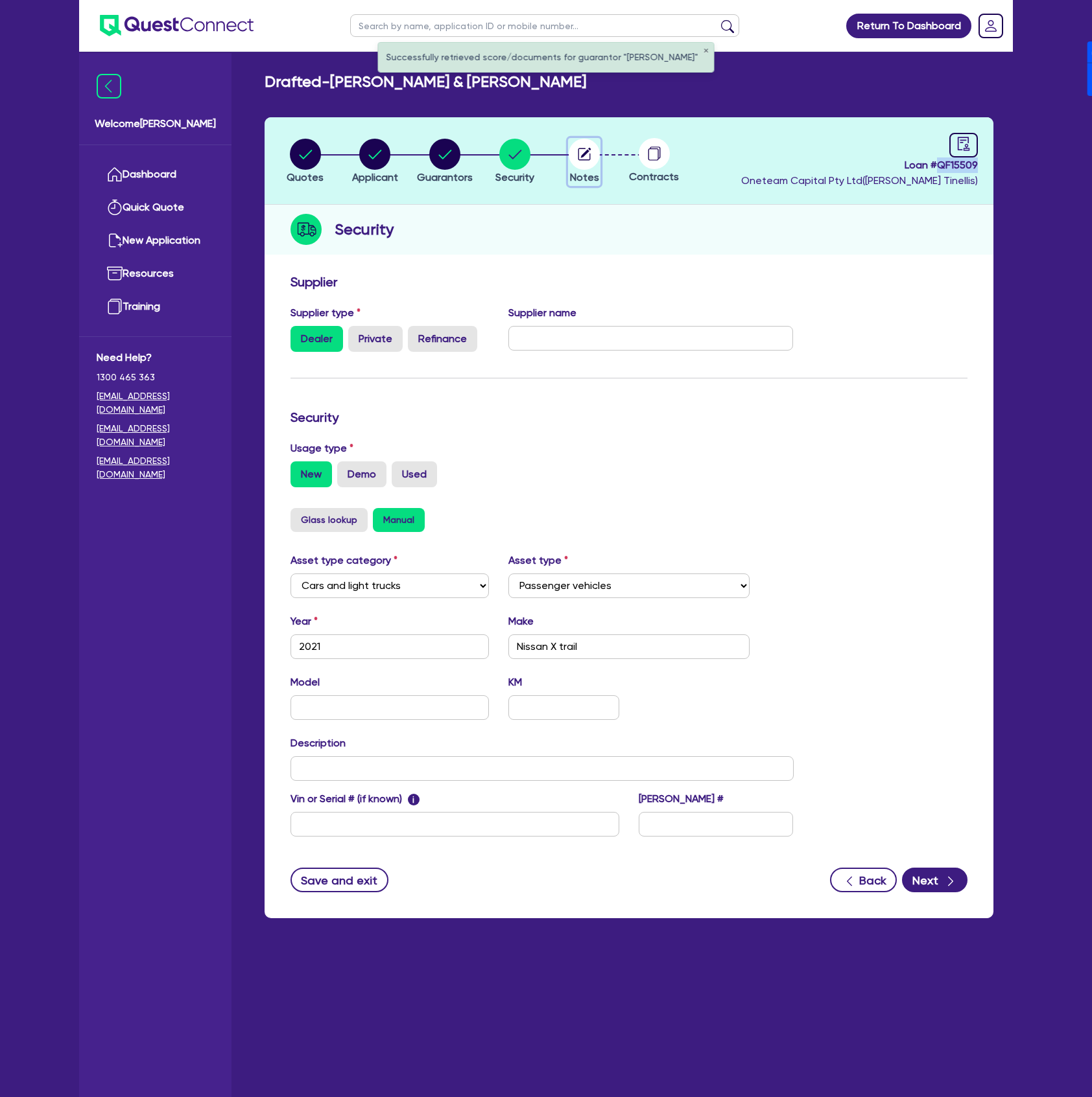
click at [595, 149] on circle "button" at bounding box center [583, 154] width 31 height 31
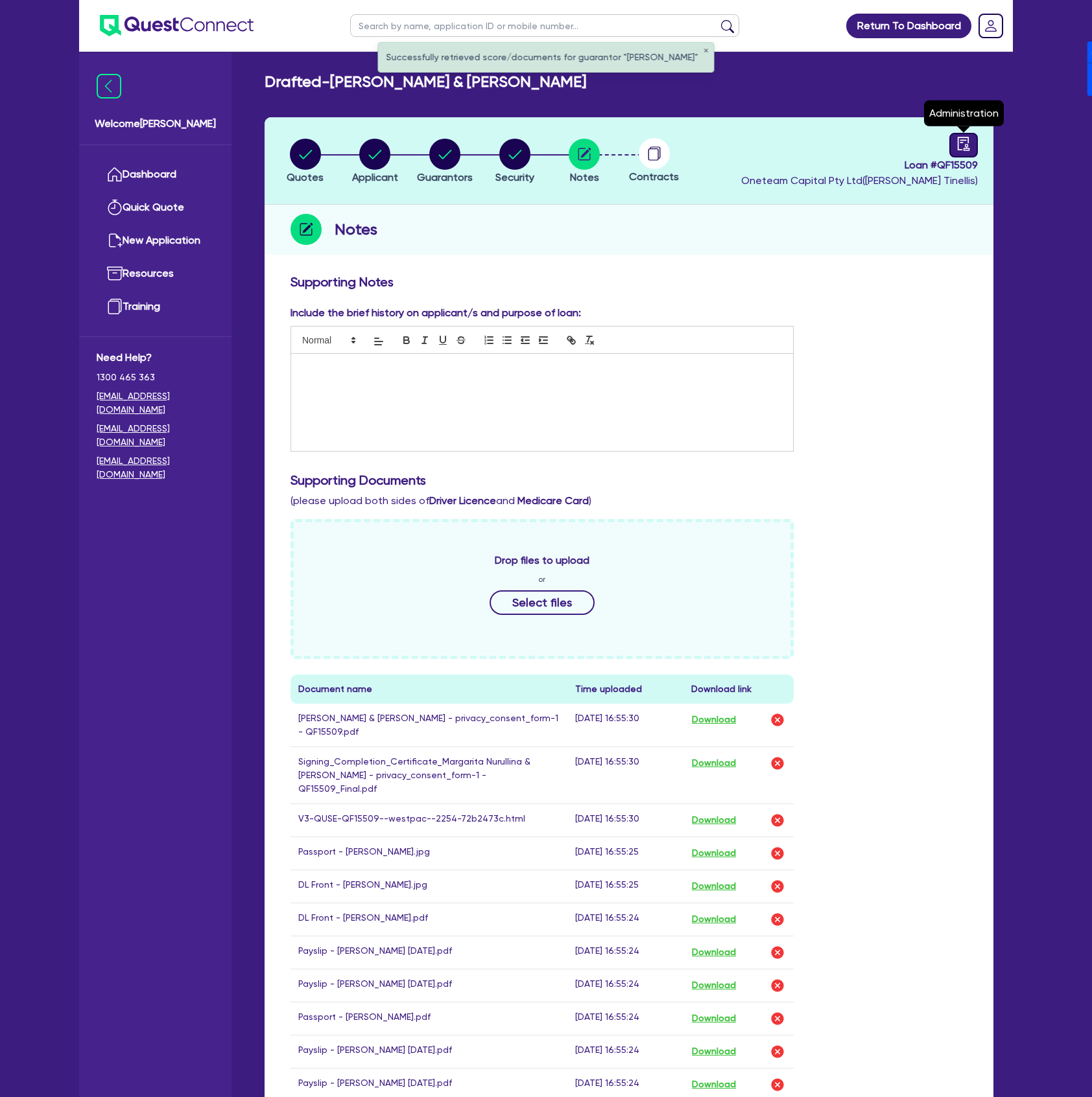
click at [959, 139] on icon "audit" at bounding box center [963, 144] width 14 height 14
select select "DRAFTED_NEW"
select select "Other"
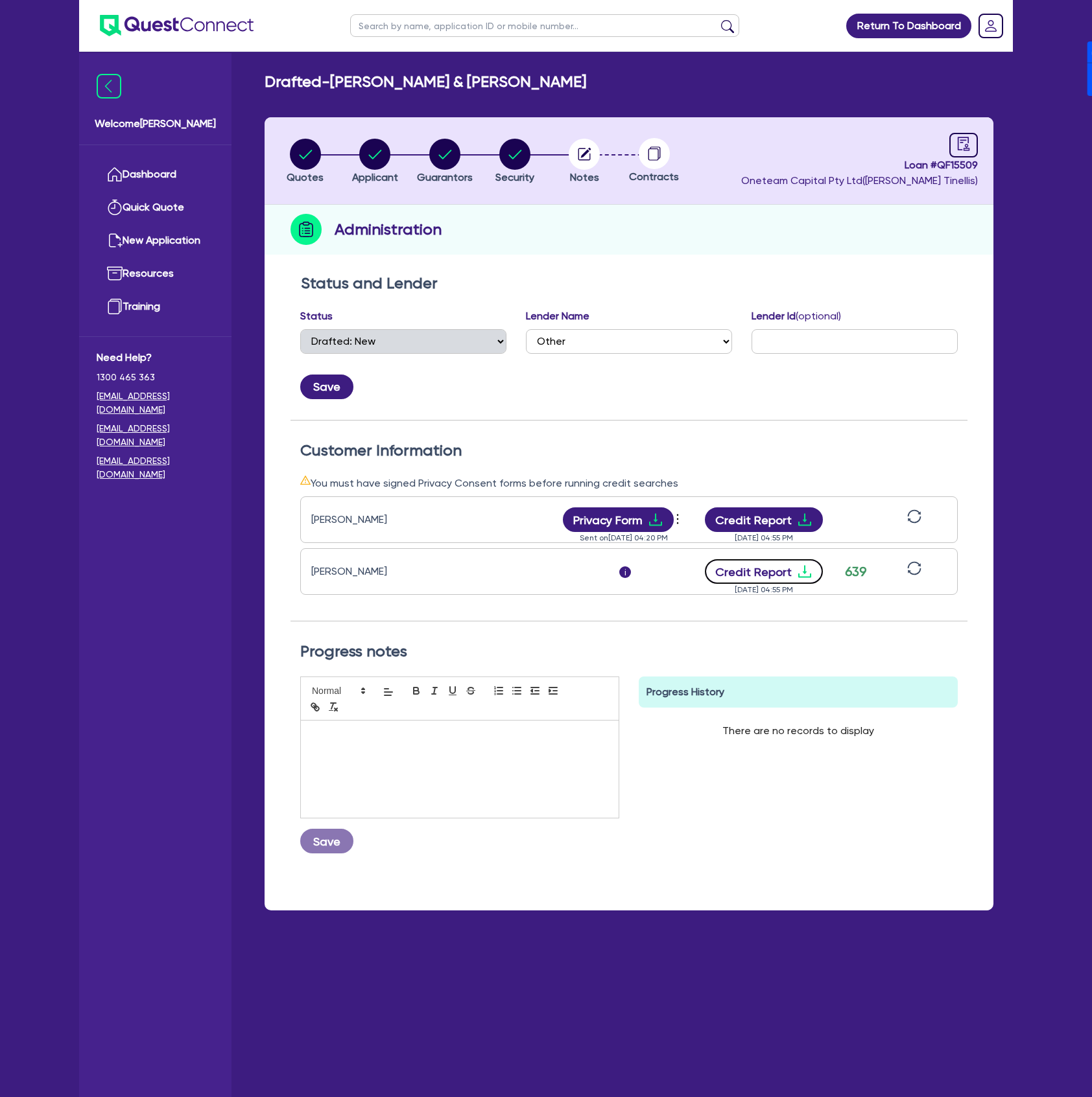
click at [776, 577] on button "Credit Report" at bounding box center [763, 571] width 119 height 24
click at [783, 526] on button "Credit Report" at bounding box center [763, 519] width 119 height 24
drag, startPoint x: 378, startPoint y: 154, endPoint x: 435, endPoint y: 166, distance: 58.2
click at [382, 154] on circle "button" at bounding box center [374, 154] width 31 height 31
select select "SOLE_TRADER"
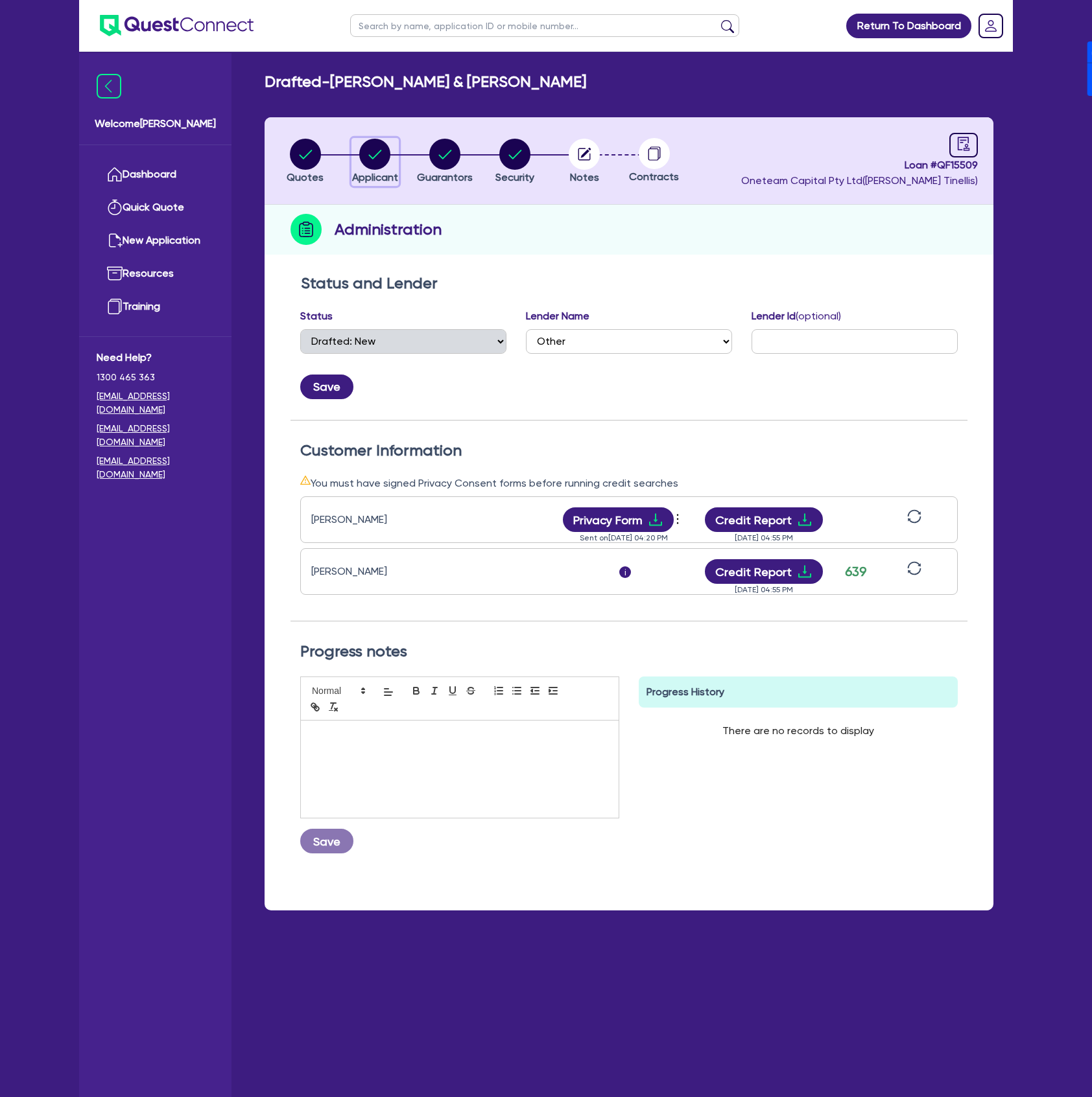
select select "ACCOMODATION_FOOD"
select select "HOTELS"
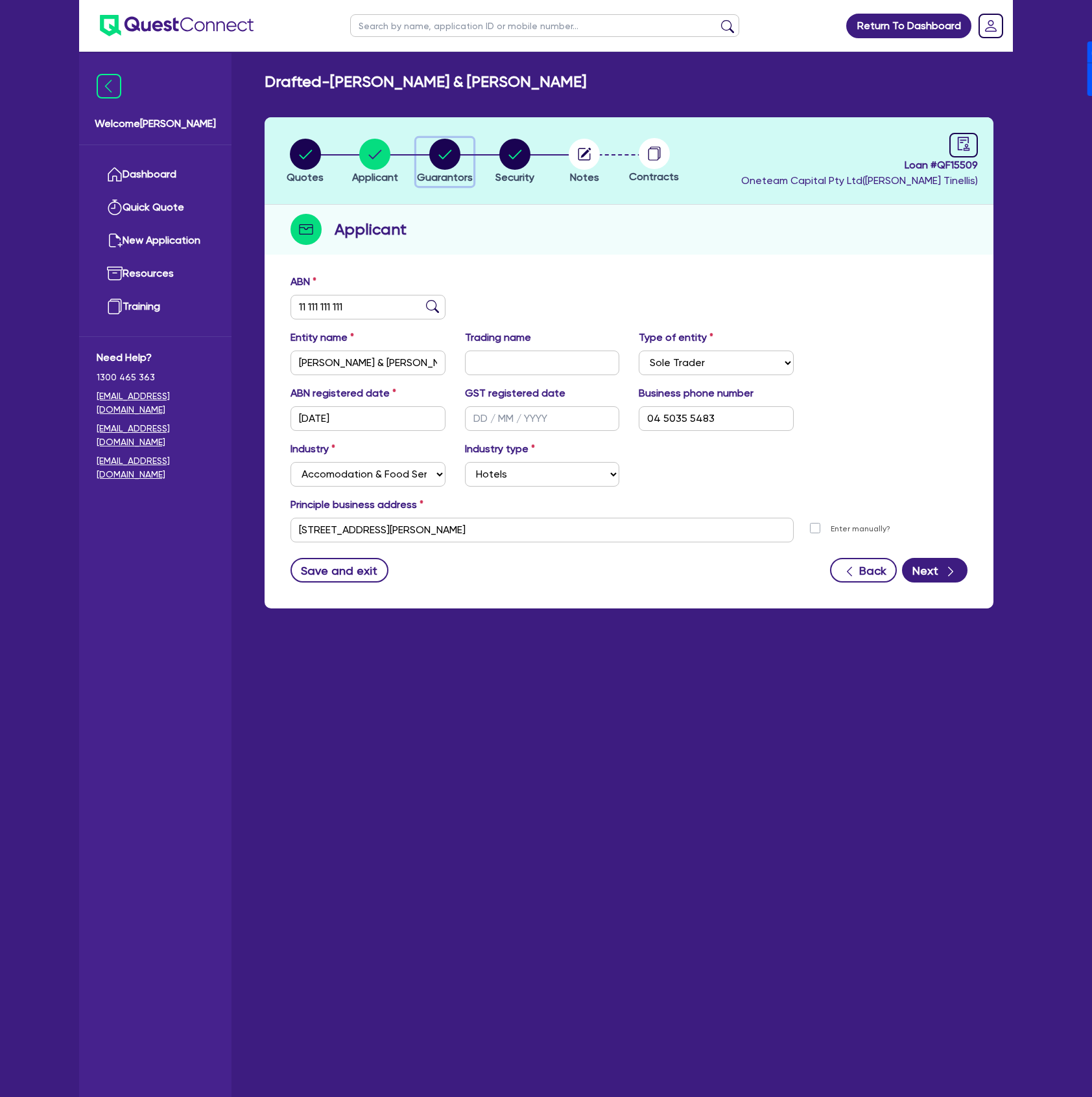
click at [451, 150] on icon "button" at bounding box center [444, 154] width 13 height 9
select select "MRS"
select select "NSW"
select select "MARRIED"
select select "PROPERTY"
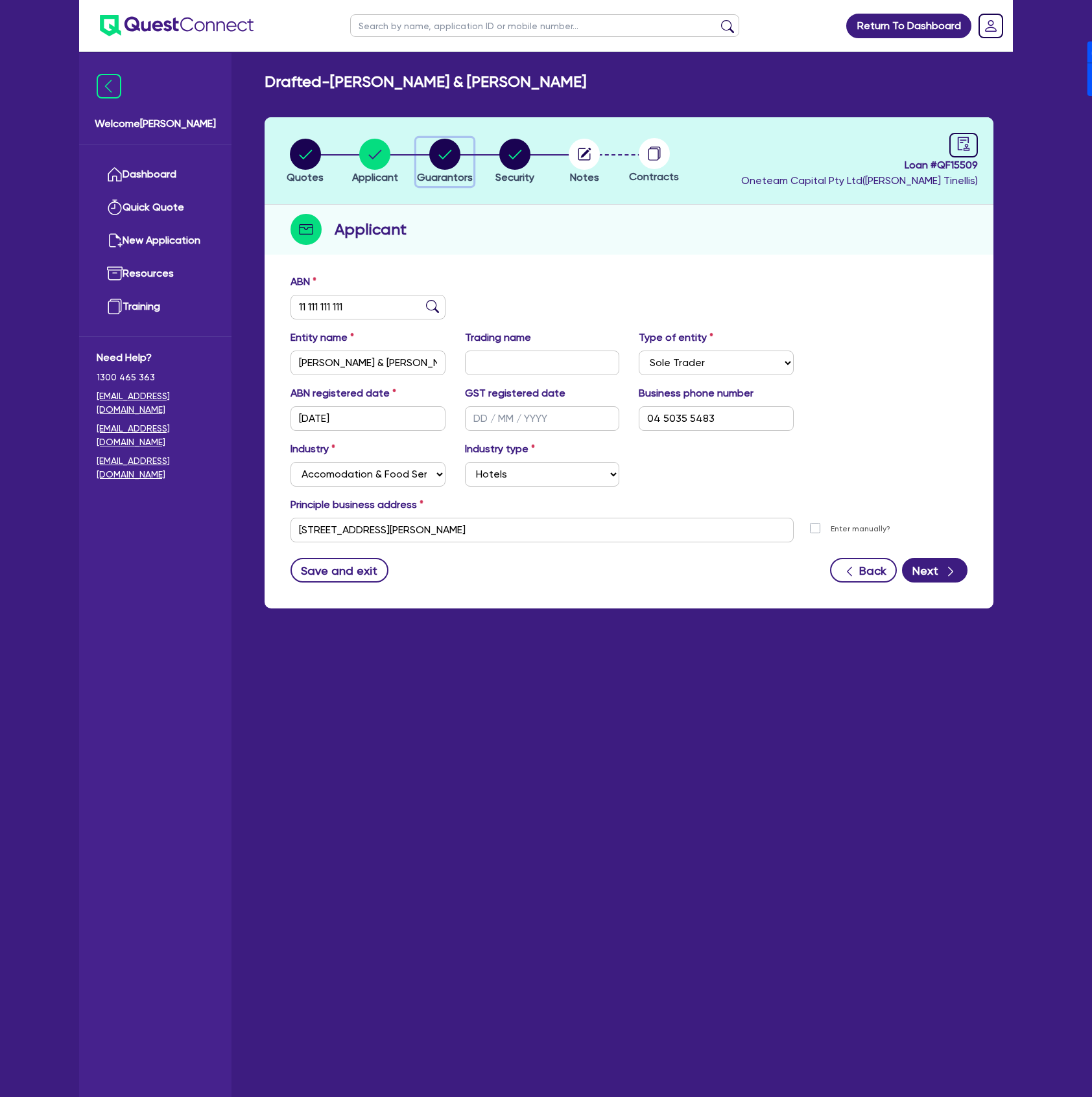
select select "HOUSEHOLD_PERSONAL"
select select "VEHICLE"
select select "CASH"
select select "MORTGAGE"
select select "VEHICLE_LOAN"
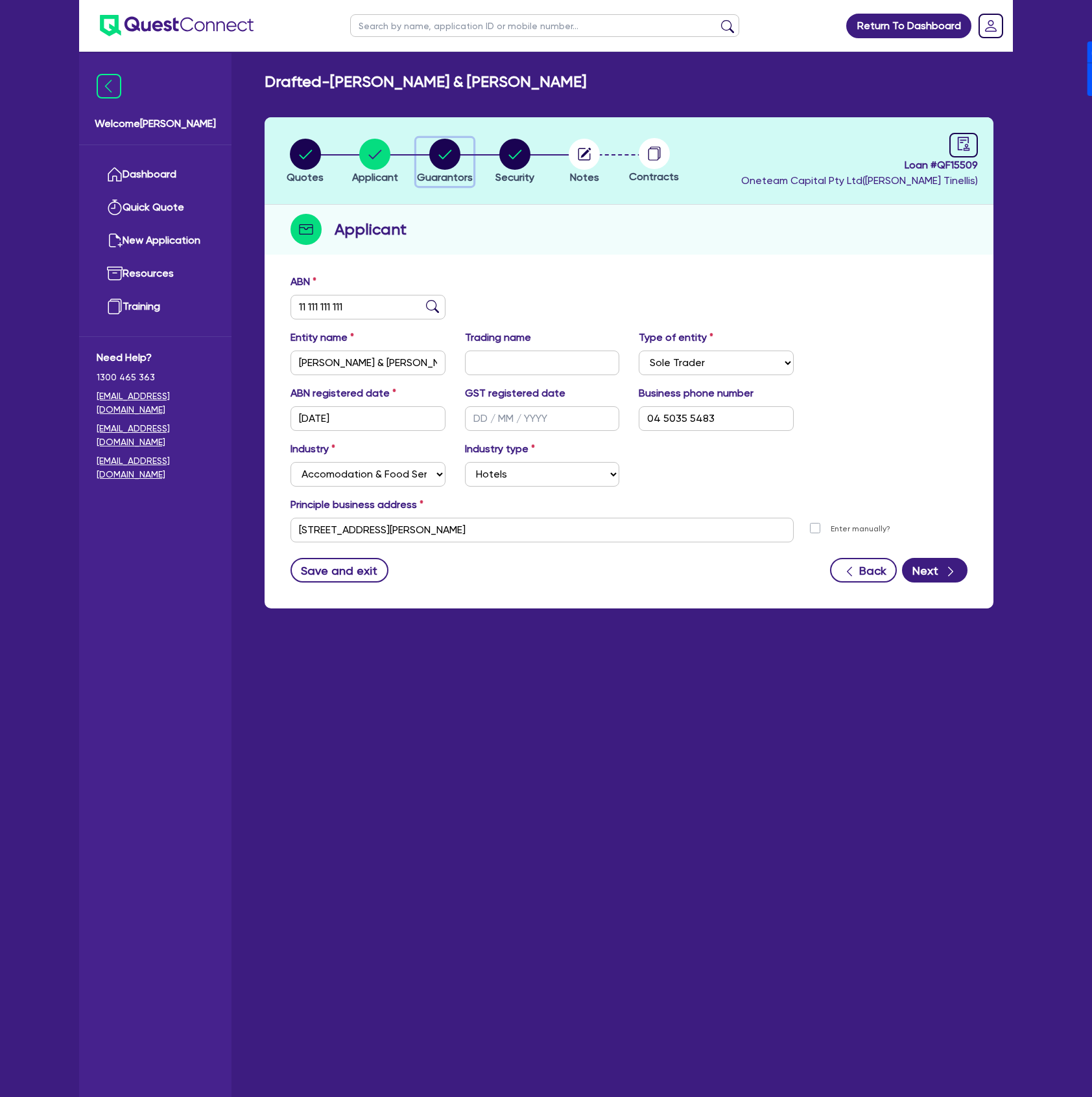
select select "OTHER"
select select "MR"
select select "NSW"
select select "MARRIED"
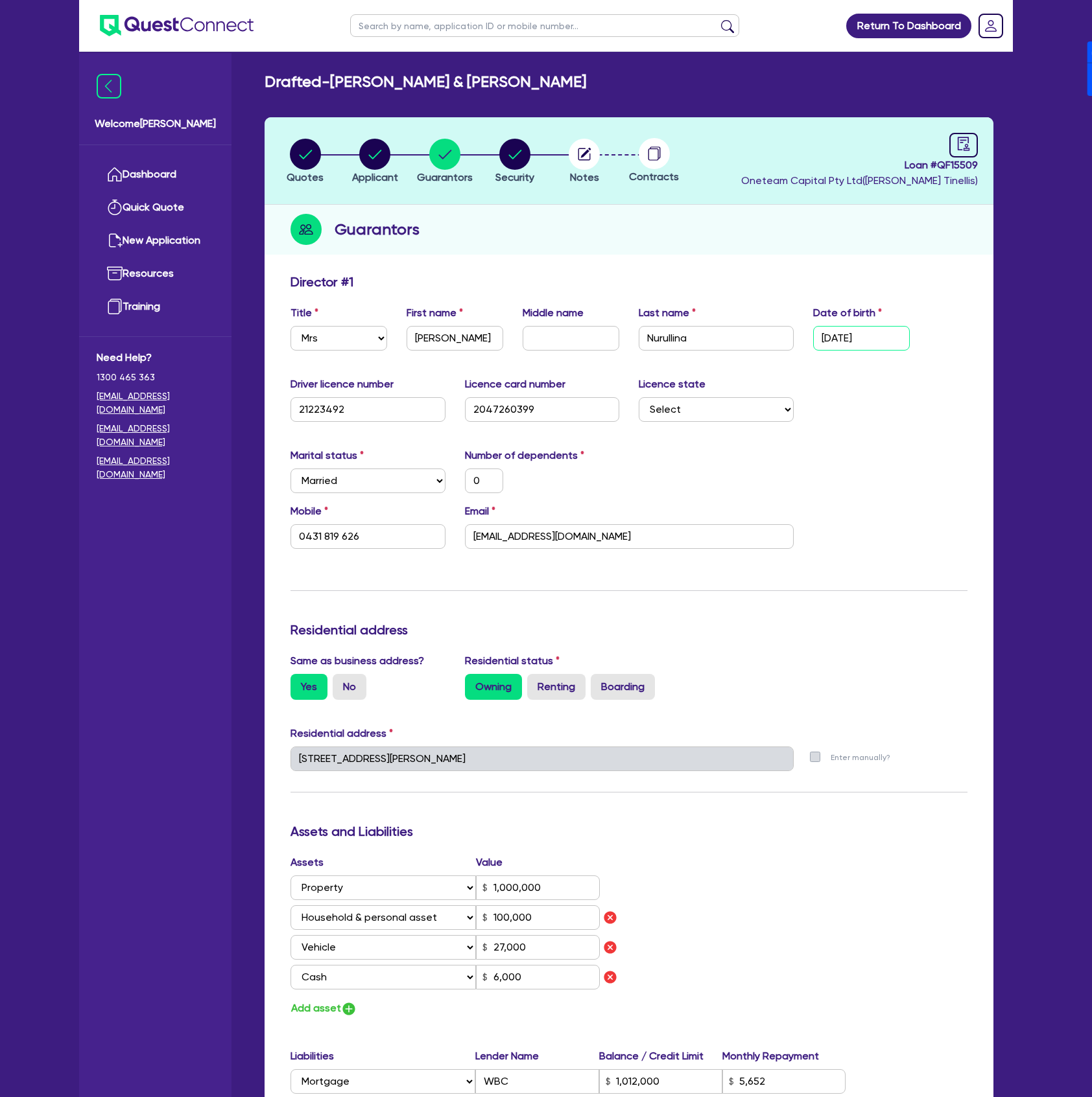
click at [897, 333] on input "14/04/1998" at bounding box center [861, 338] width 97 height 24
type input "0 / /"
type input "0"
type input "0431 819 626"
type input "1,000,000"
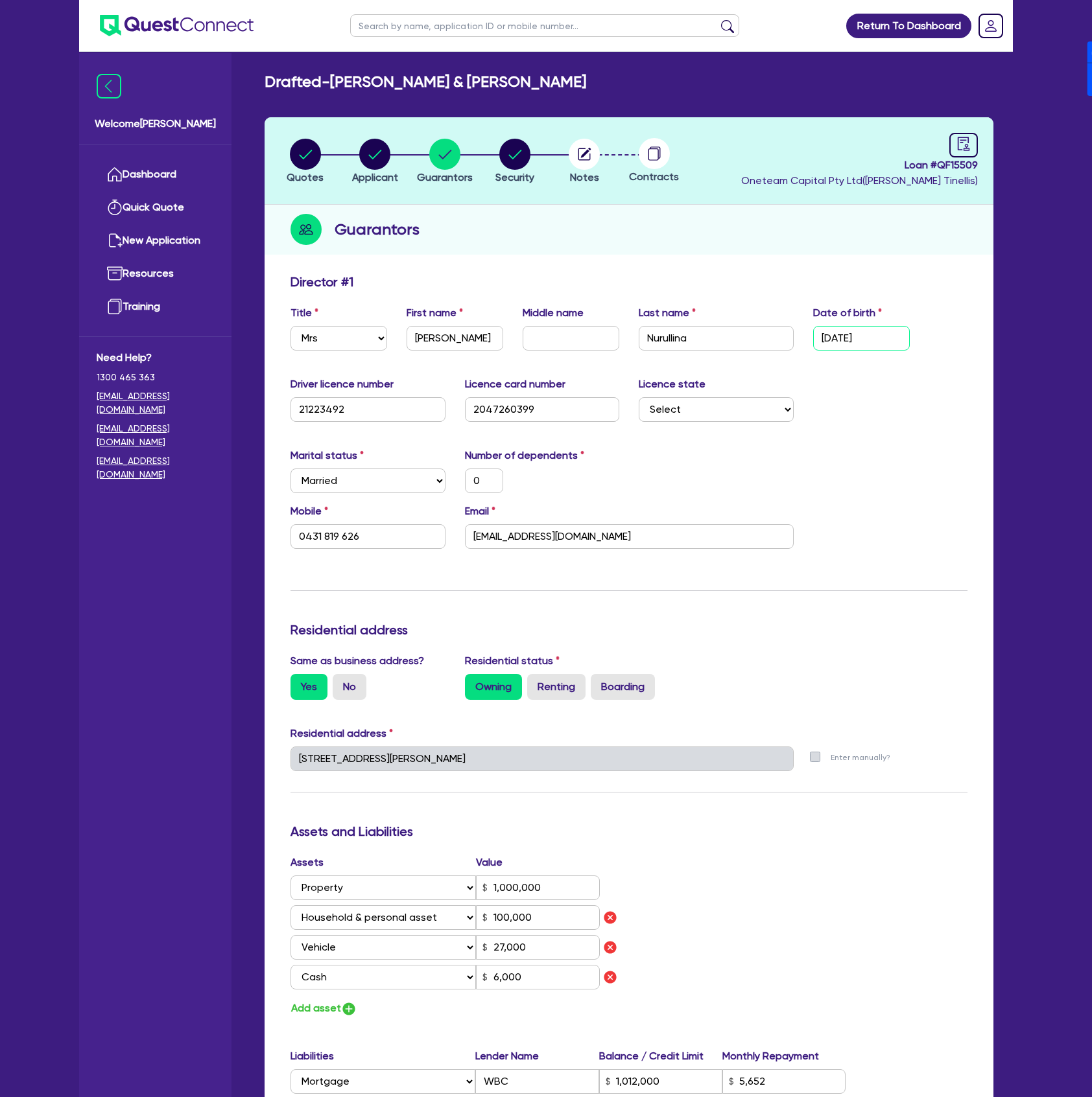
type input "100,000"
type input "27,000"
type input "6,000"
type input "1,012,000"
type input "5,652"
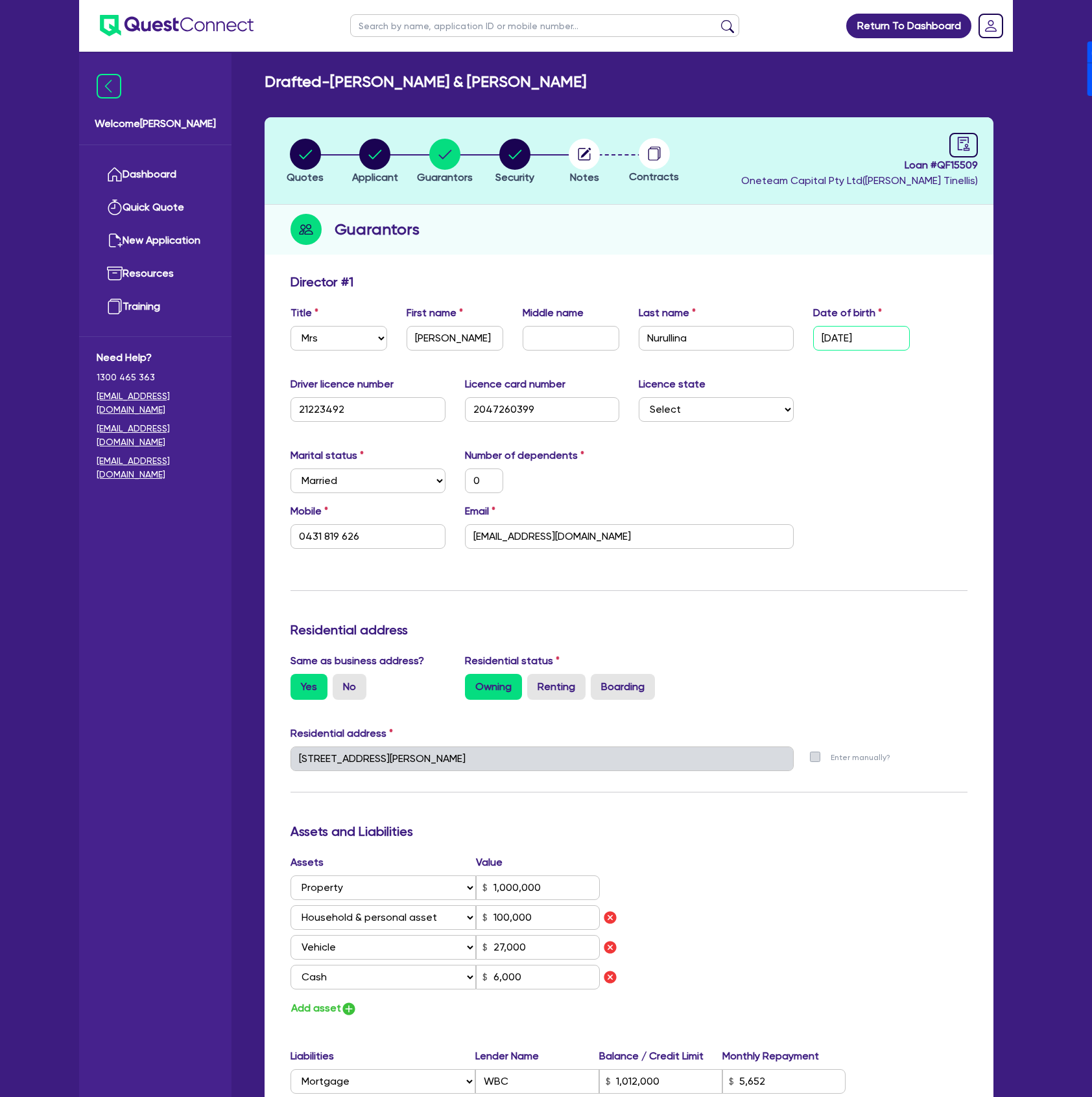
type input "26,000"
type input "7,500"
type input "0"
type input "0421336305"
type input "06/ /"
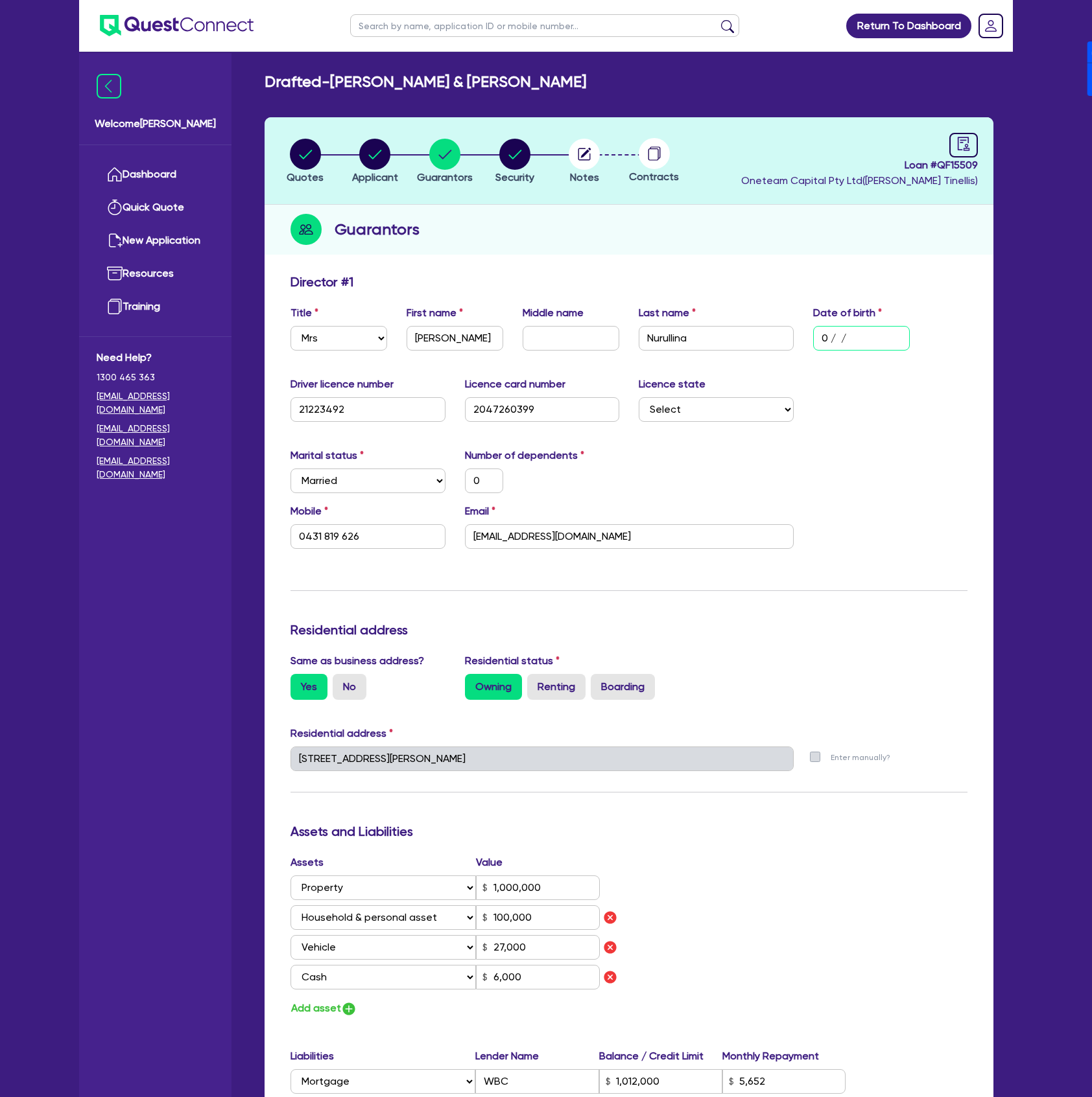
type input "0"
type input "0431 819 626"
type input "1,000,000"
type input "100,000"
type input "27,000"
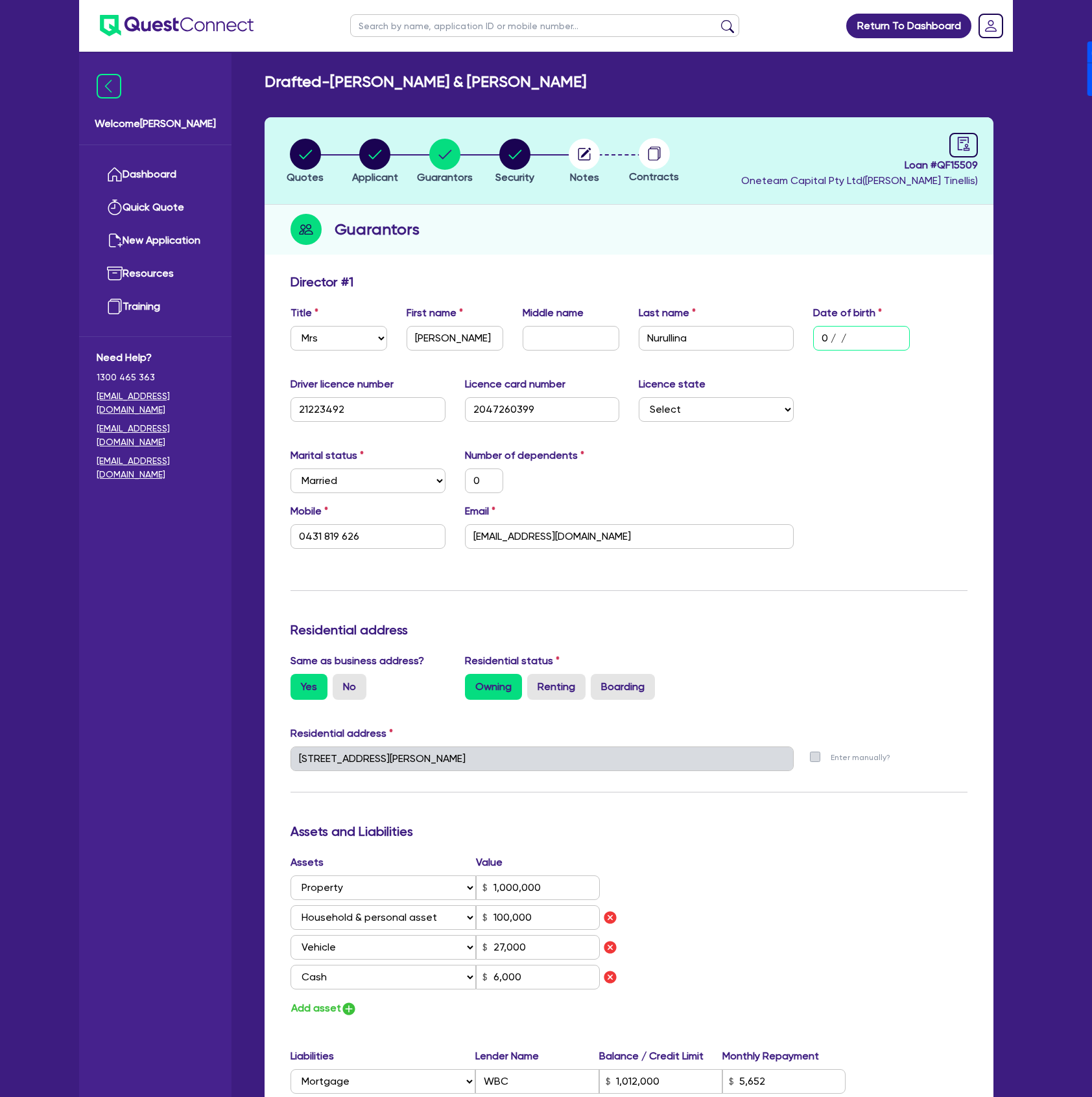
type input "6,000"
type input "1,012,000"
type input "5,652"
type input "26,000"
type input "7,500"
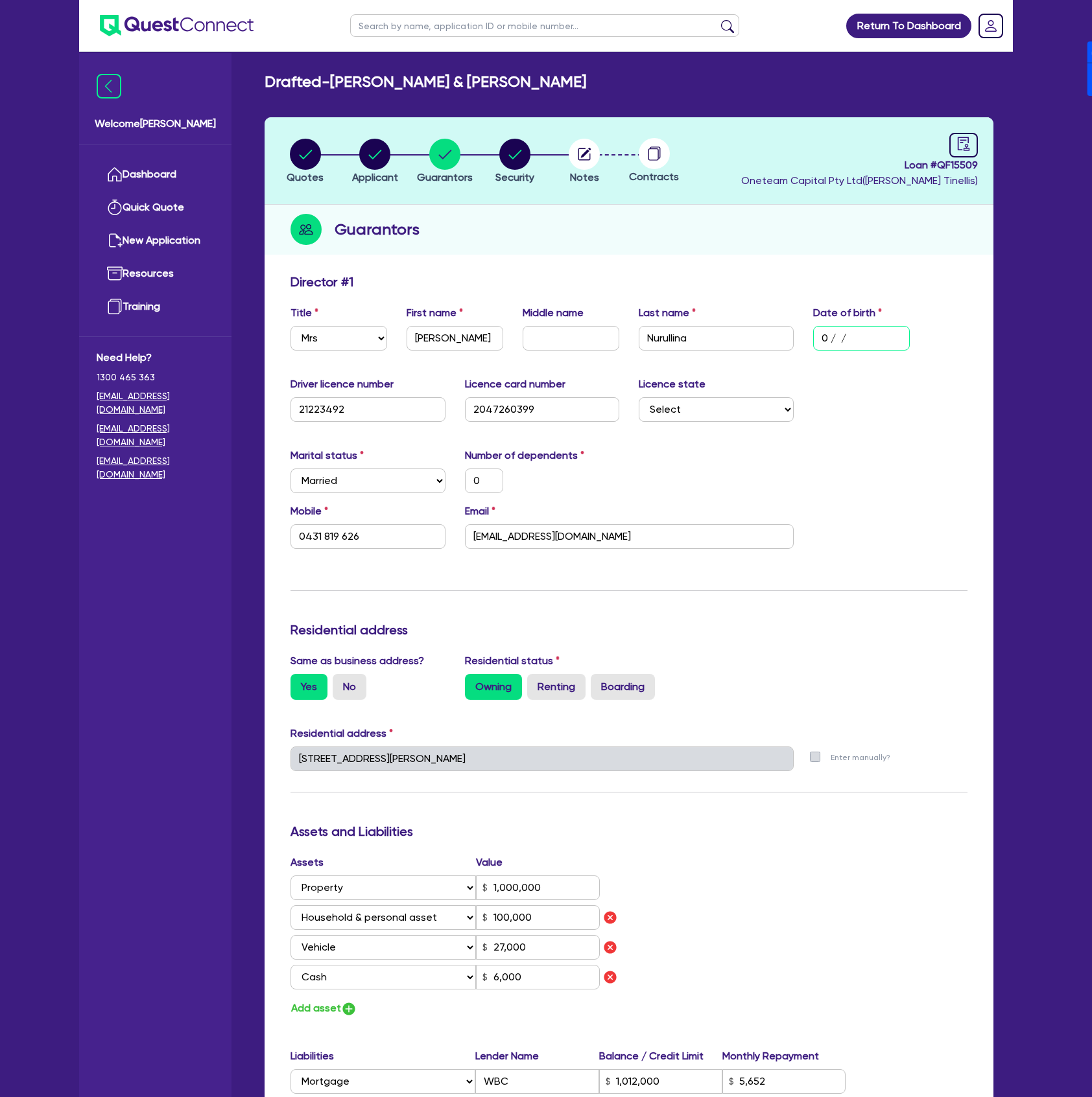
type input "0"
type input "0421336305"
type input "06/0 /"
type input "0"
type input "0431 819 626"
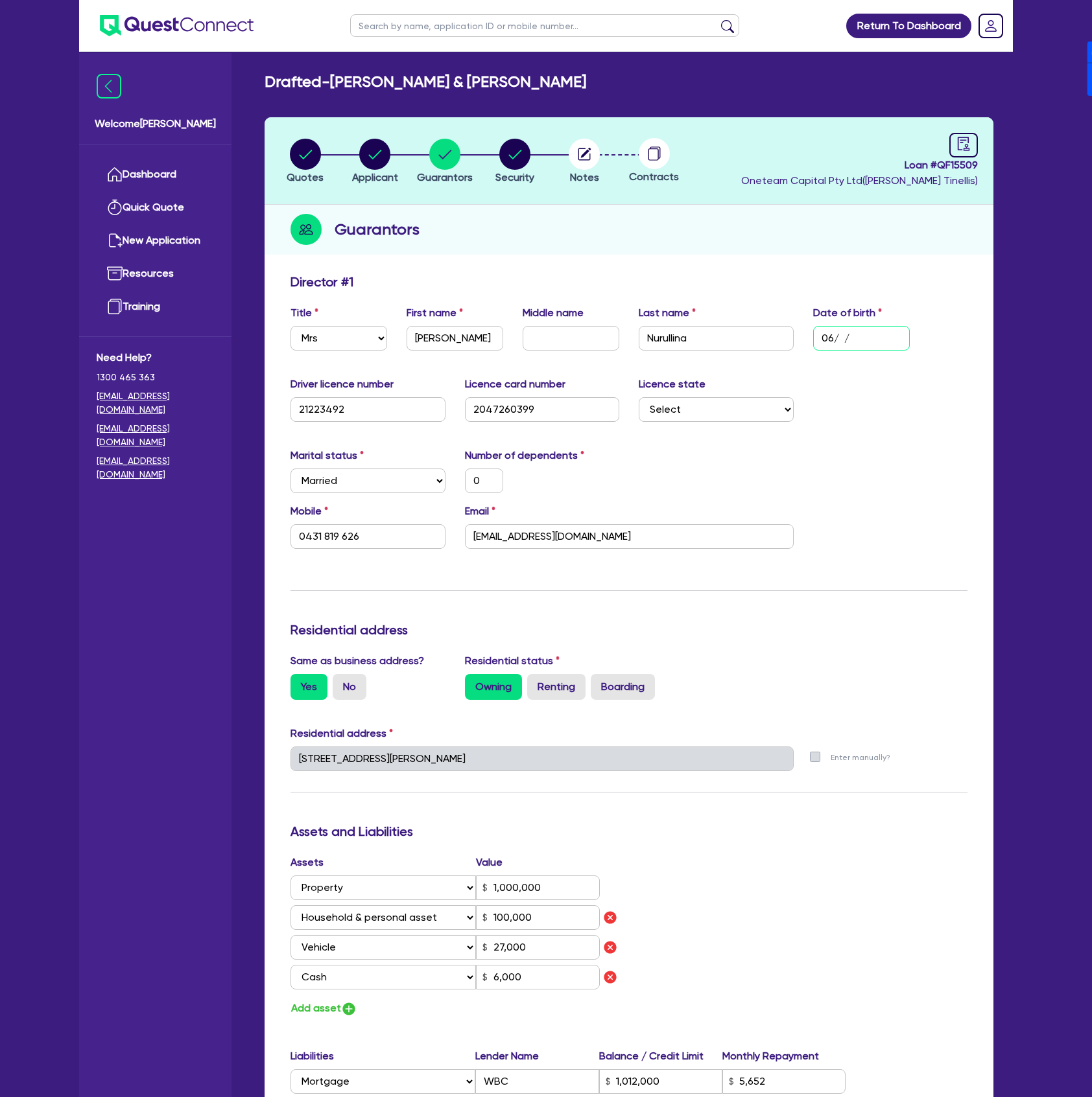
type input "1,000,000"
type input "100,000"
type input "27,000"
type input "6,000"
type input "1,012,000"
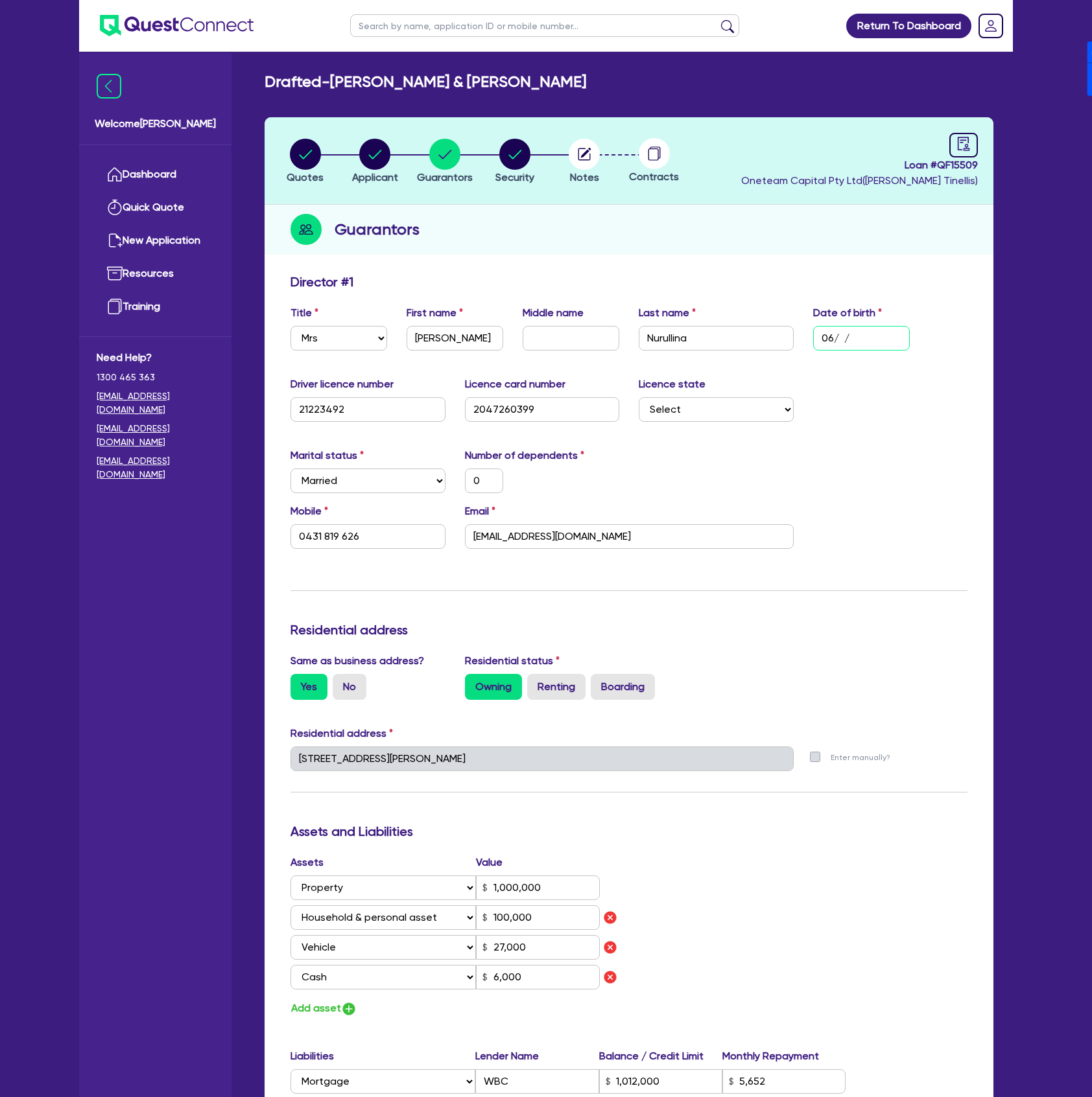
type input "5,652"
type input "26,000"
type input "7,500"
type input "0"
type input "0421336305"
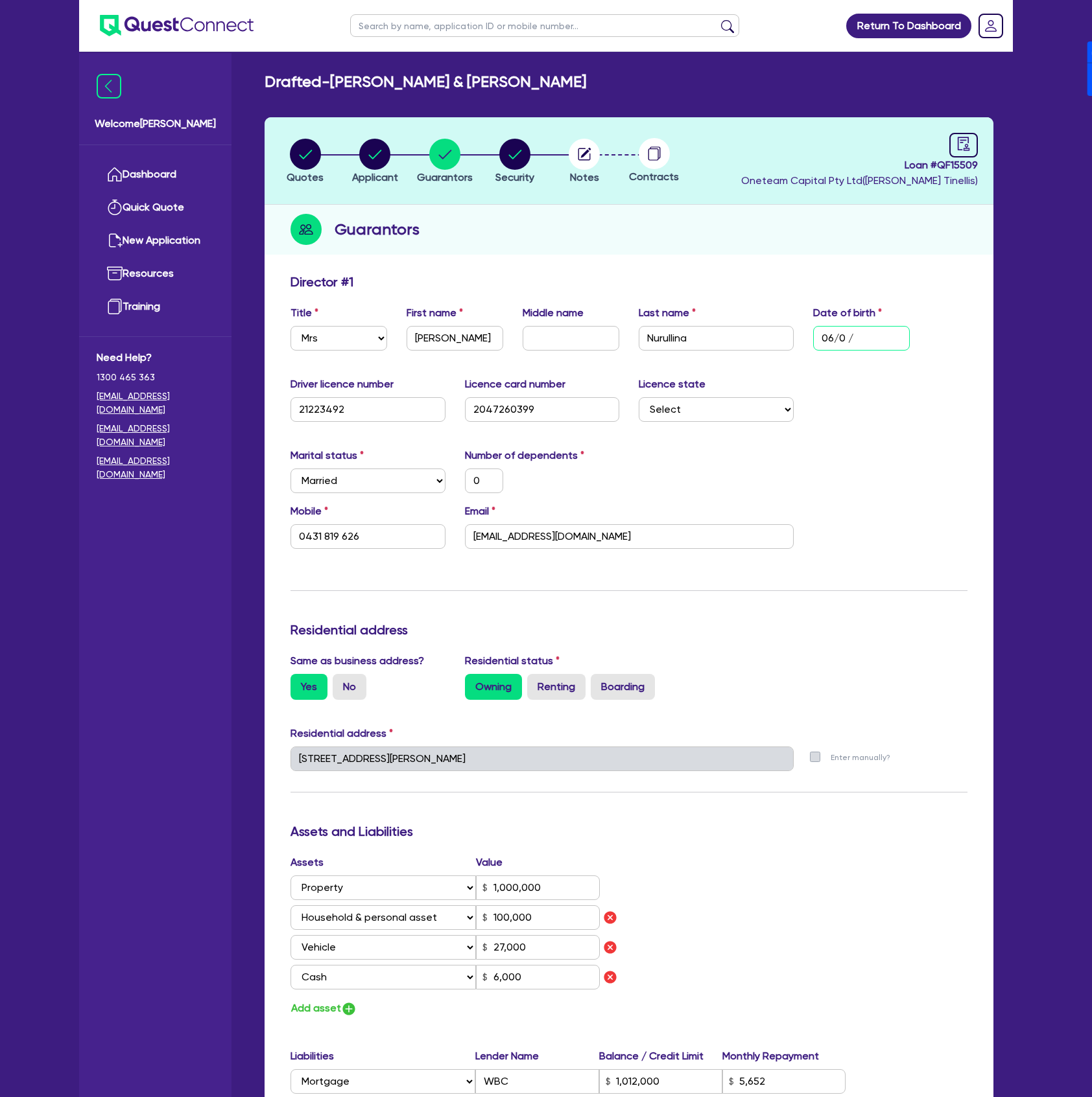
type input "06/05/"
type input "0"
type input "0431 819 626"
type input "1,000,000"
type input "100,000"
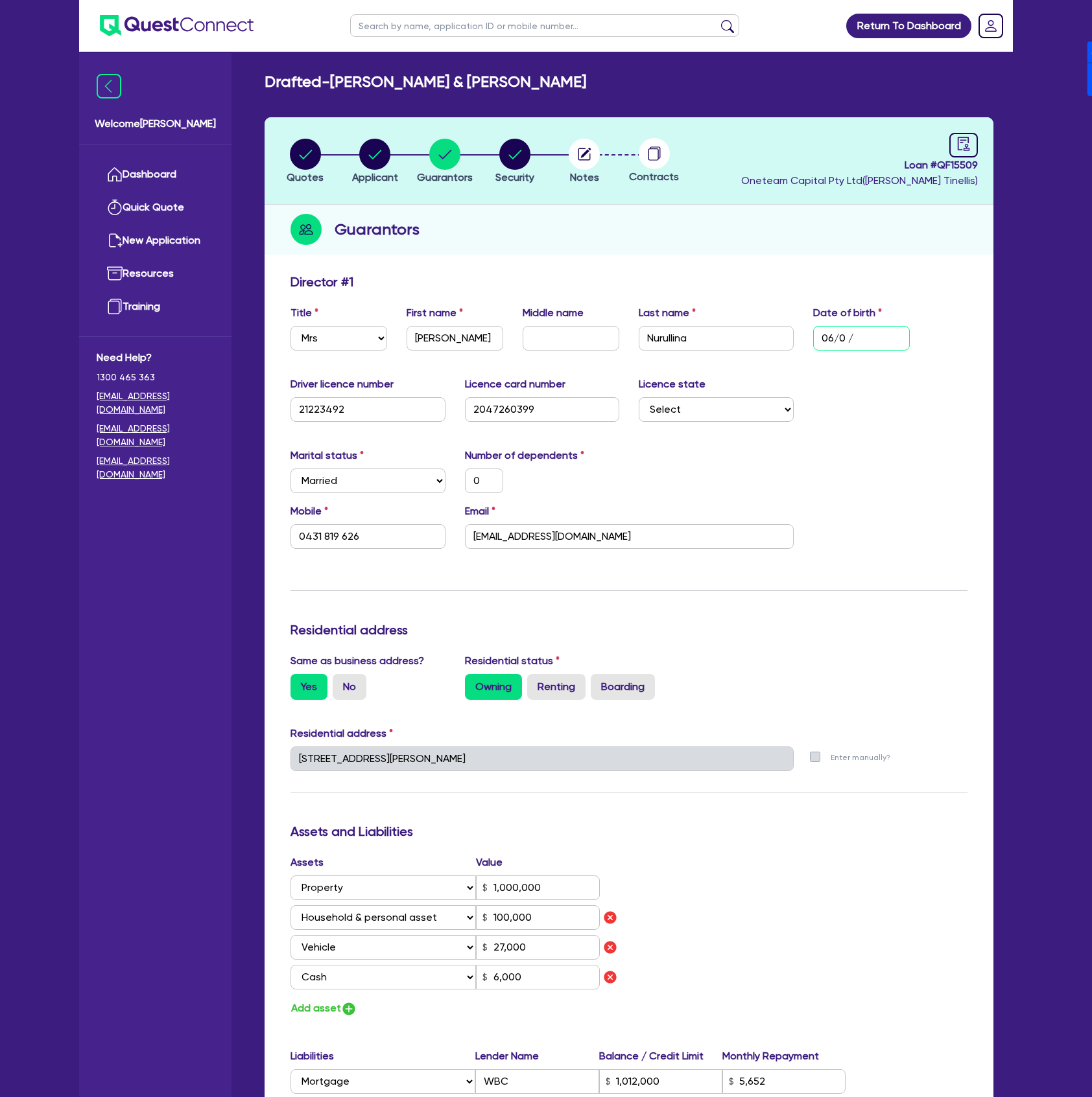
type input "27,000"
type input "6,000"
type input "1,012,000"
type input "5,652"
type input "26,000"
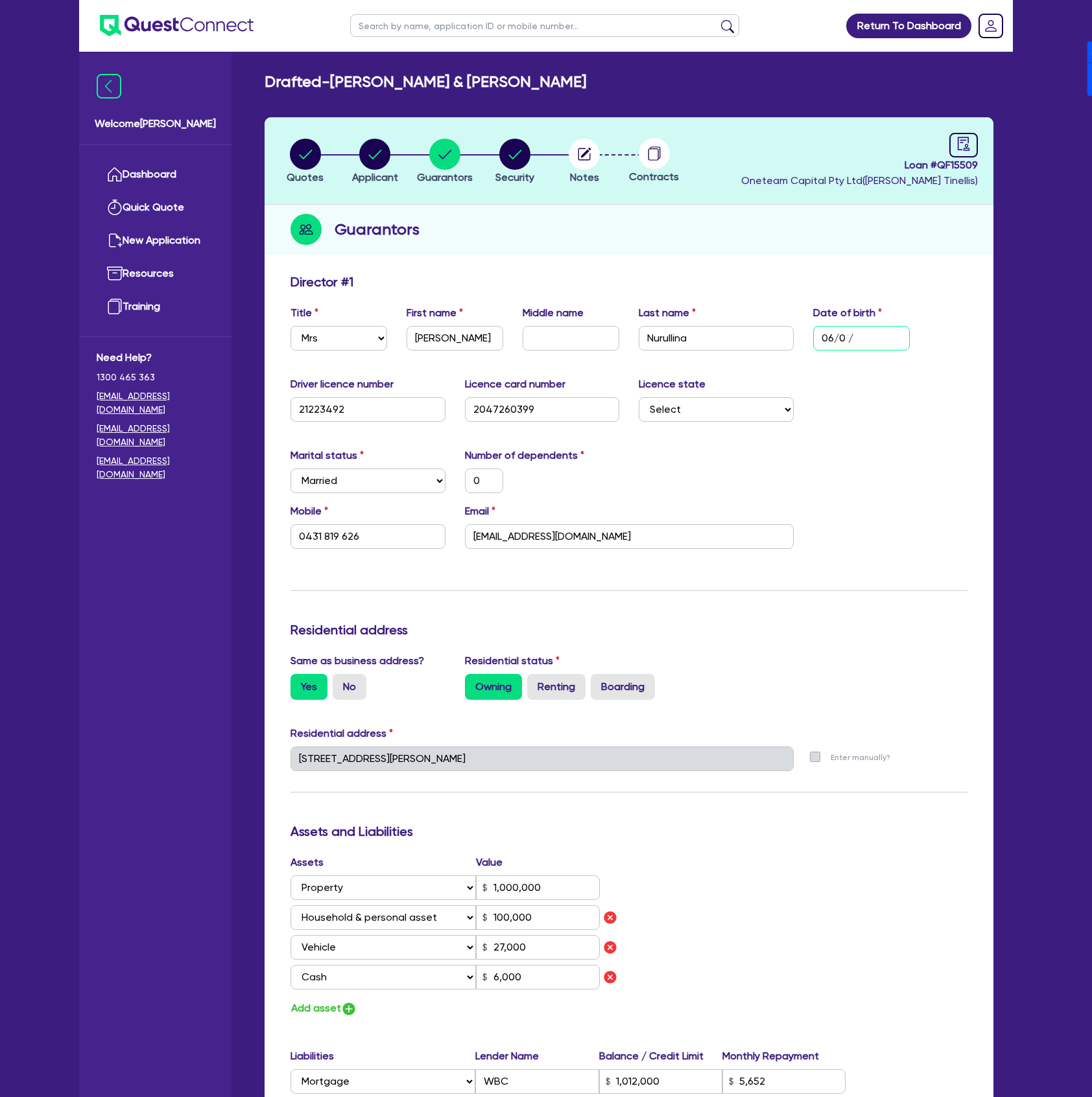
type input "7,500"
type input "0"
type input "0421336305"
type input "06/05/1"
type input "0"
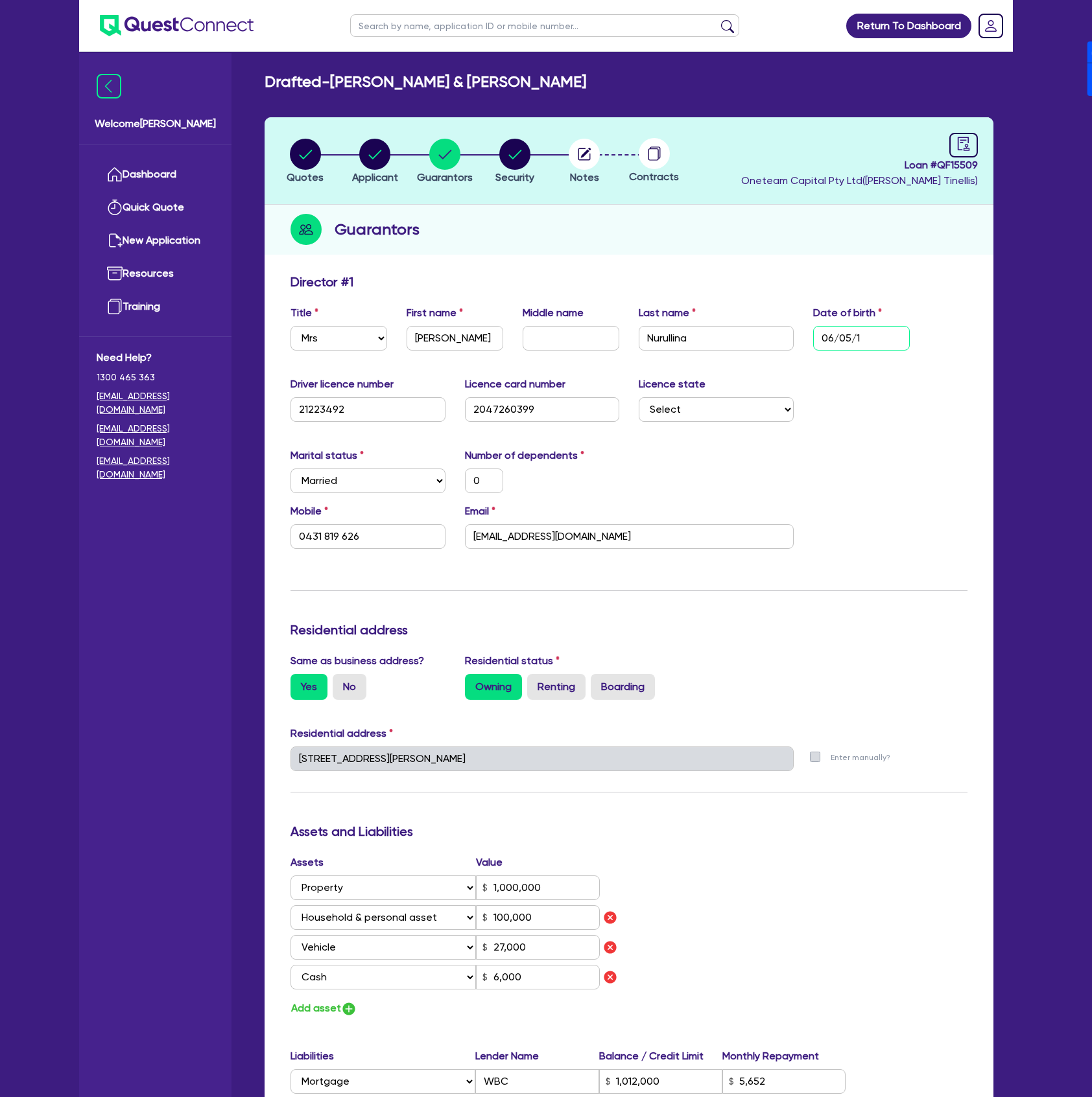
type input "0431 819 626"
type input "1,000,000"
type input "100,000"
type input "27,000"
type input "6,000"
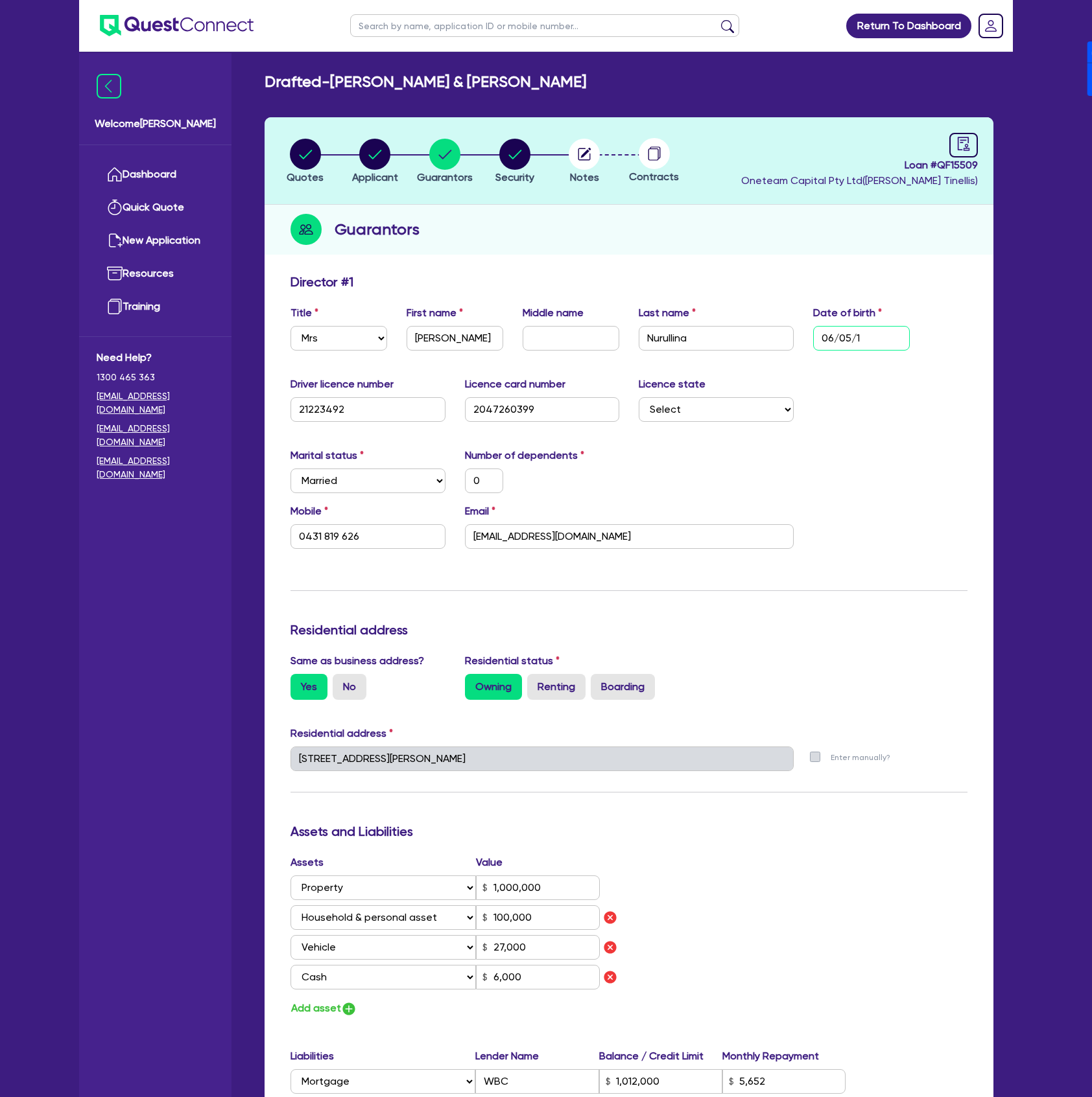
type input "1,012,000"
type input "5,652"
type input "26,000"
type input "7,500"
type input "0"
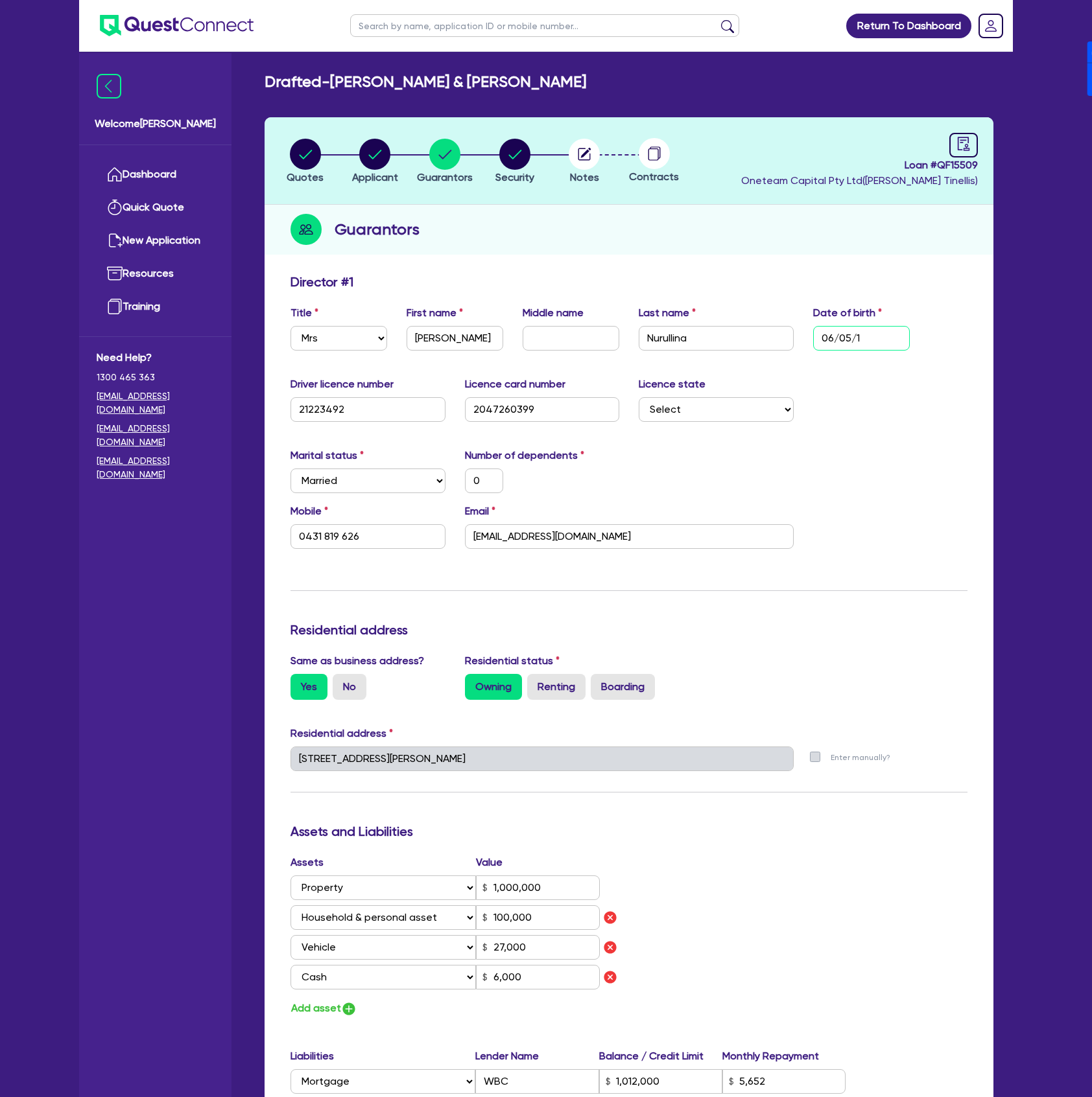
type input "0421336305"
type input "06/05/19"
type input "0"
type input "0431 819 626"
type input "1,000,000"
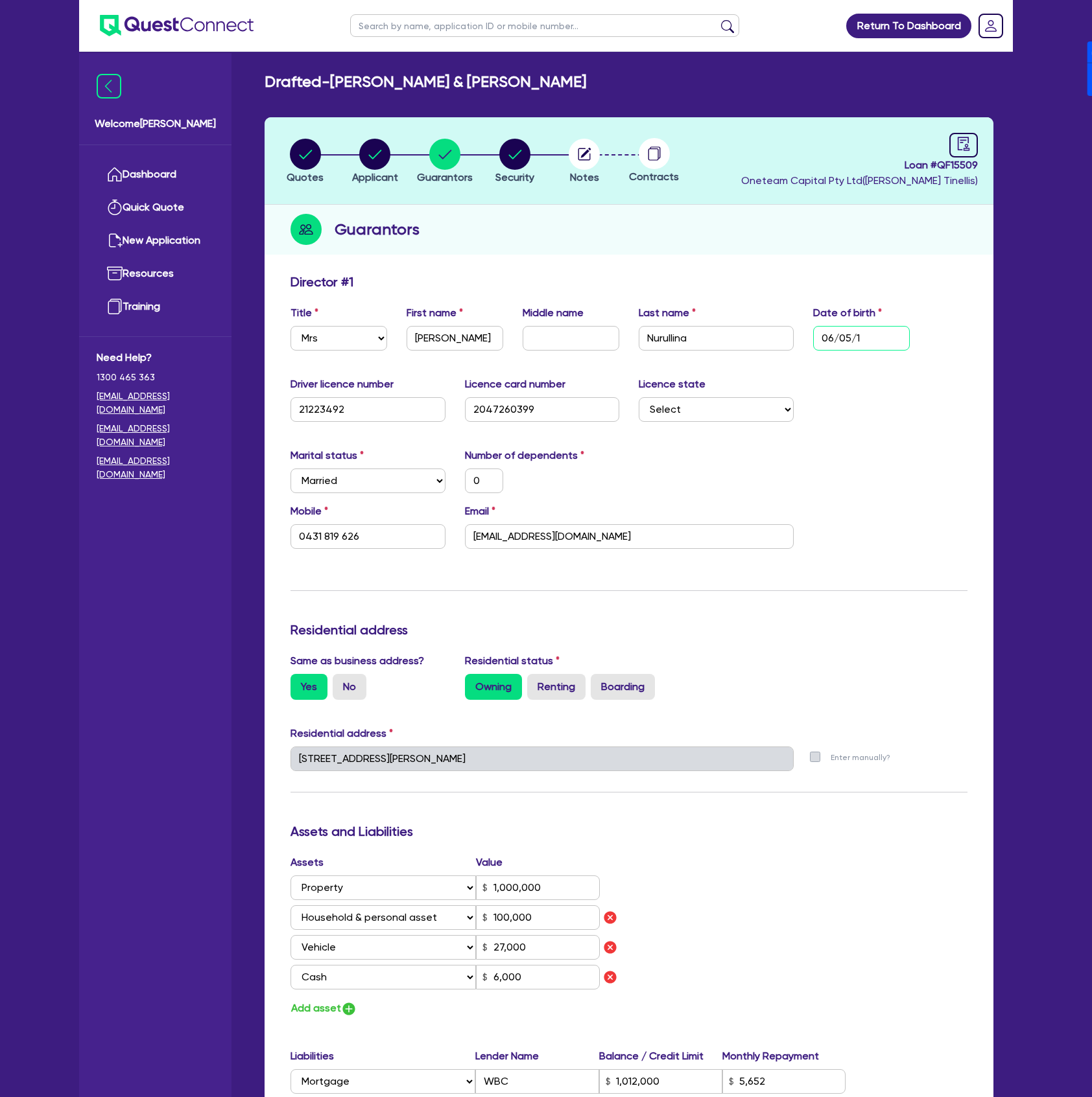
type input "100,000"
type input "27,000"
type input "6,000"
type input "1,012,000"
type input "5,652"
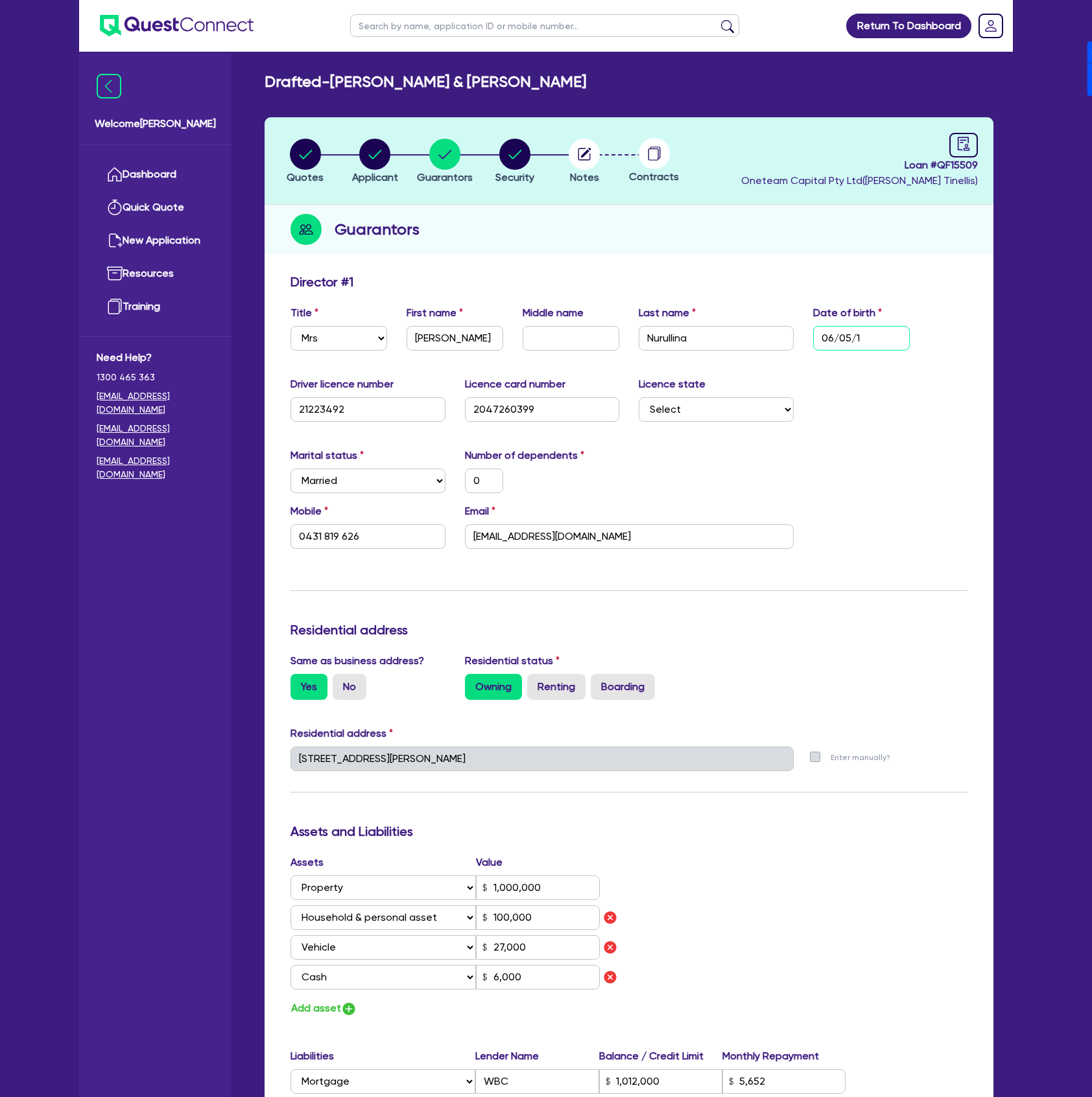
type input "26,000"
type input "7,500"
type input "0"
type input "0421336305"
type input "06/05/199"
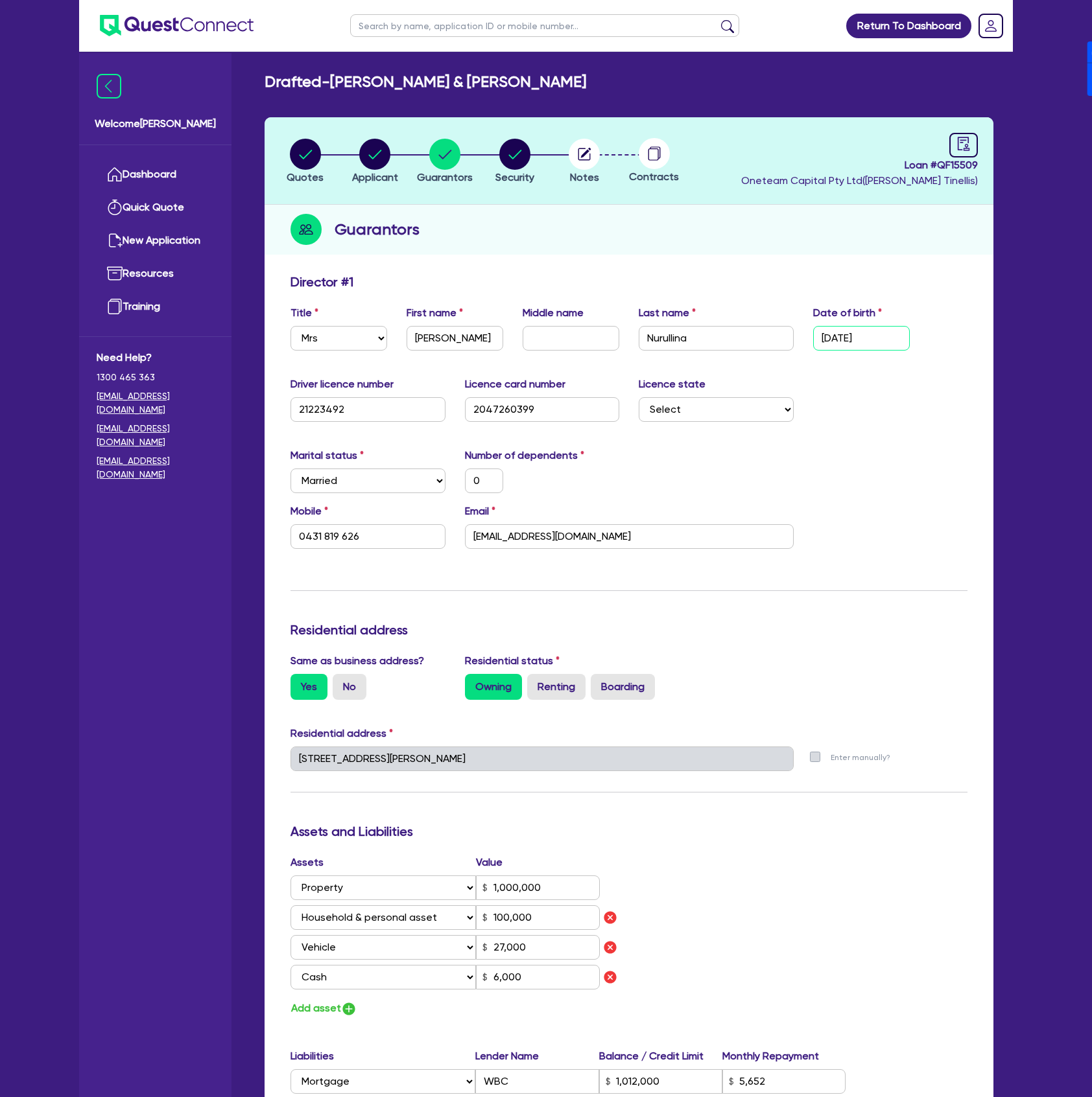
type input "0"
type input "0431 819 626"
type input "1,000,000"
type input "100,000"
type input "27,000"
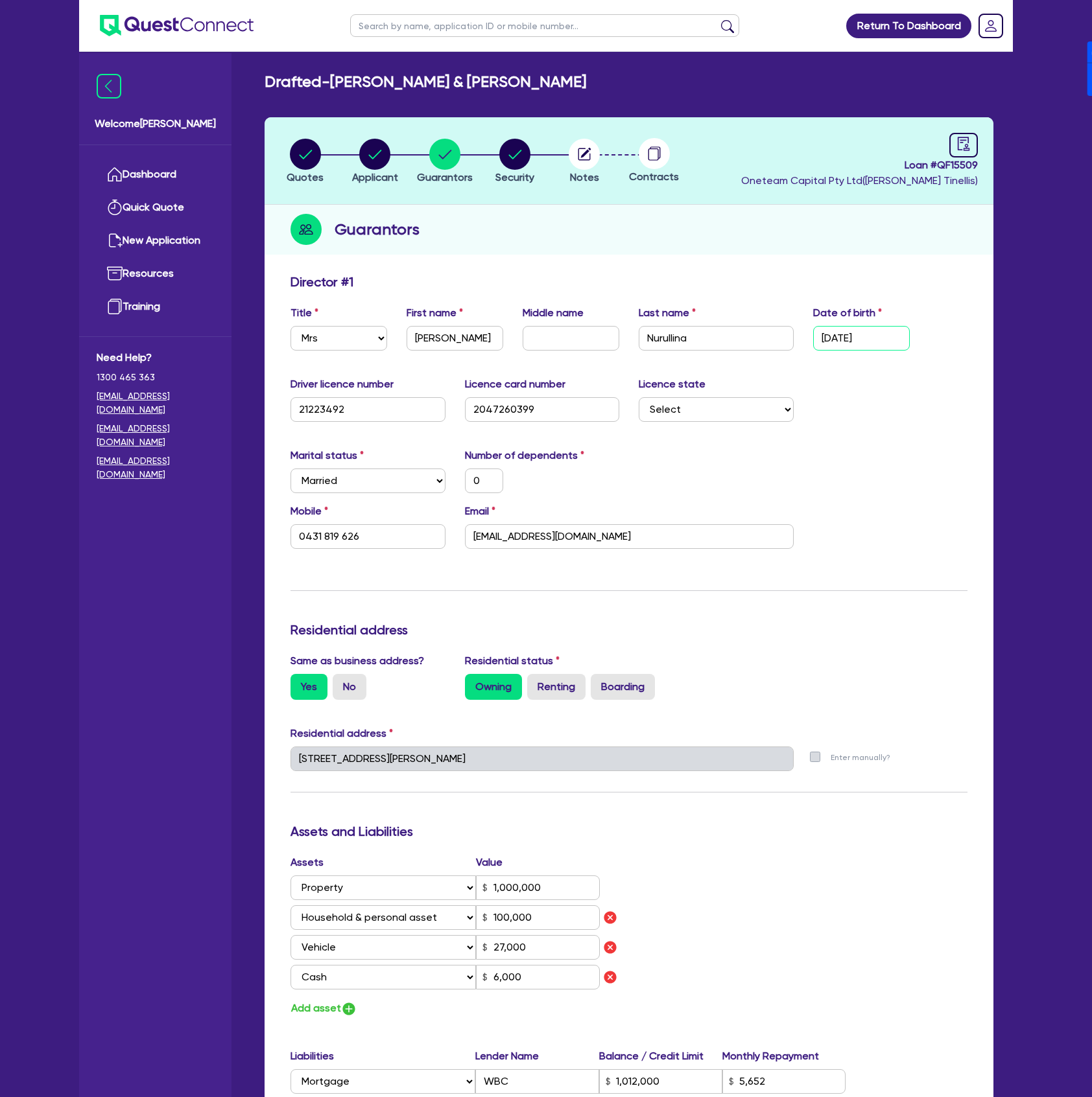
type input "6,000"
type input "1,012,000"
type input "5,652"
type input "26,000"
type input "7,500"
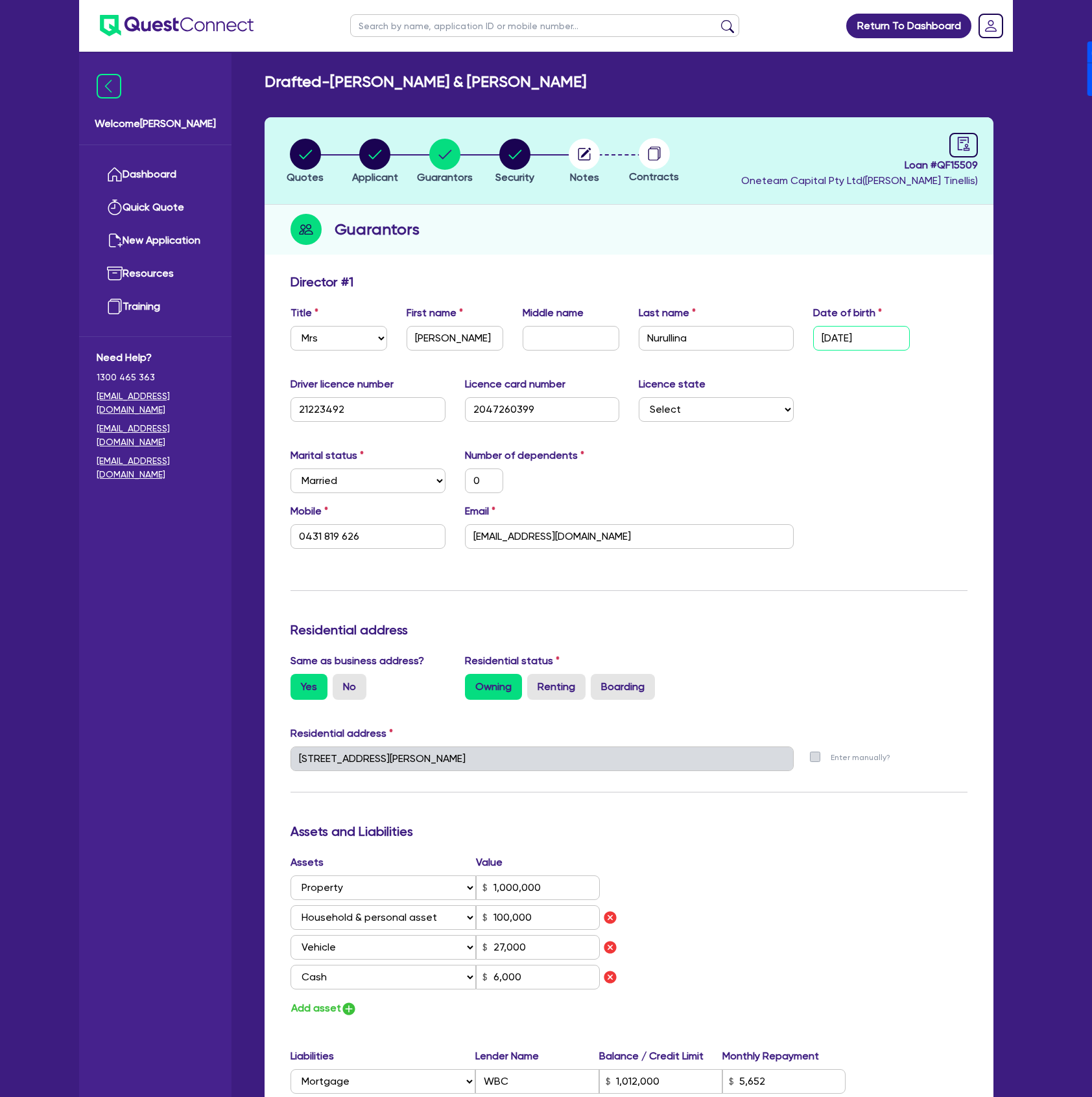
type input "0"
type input "0421336305"
type input "06/05/1995"
type input "0"
type input "0431 819 626"
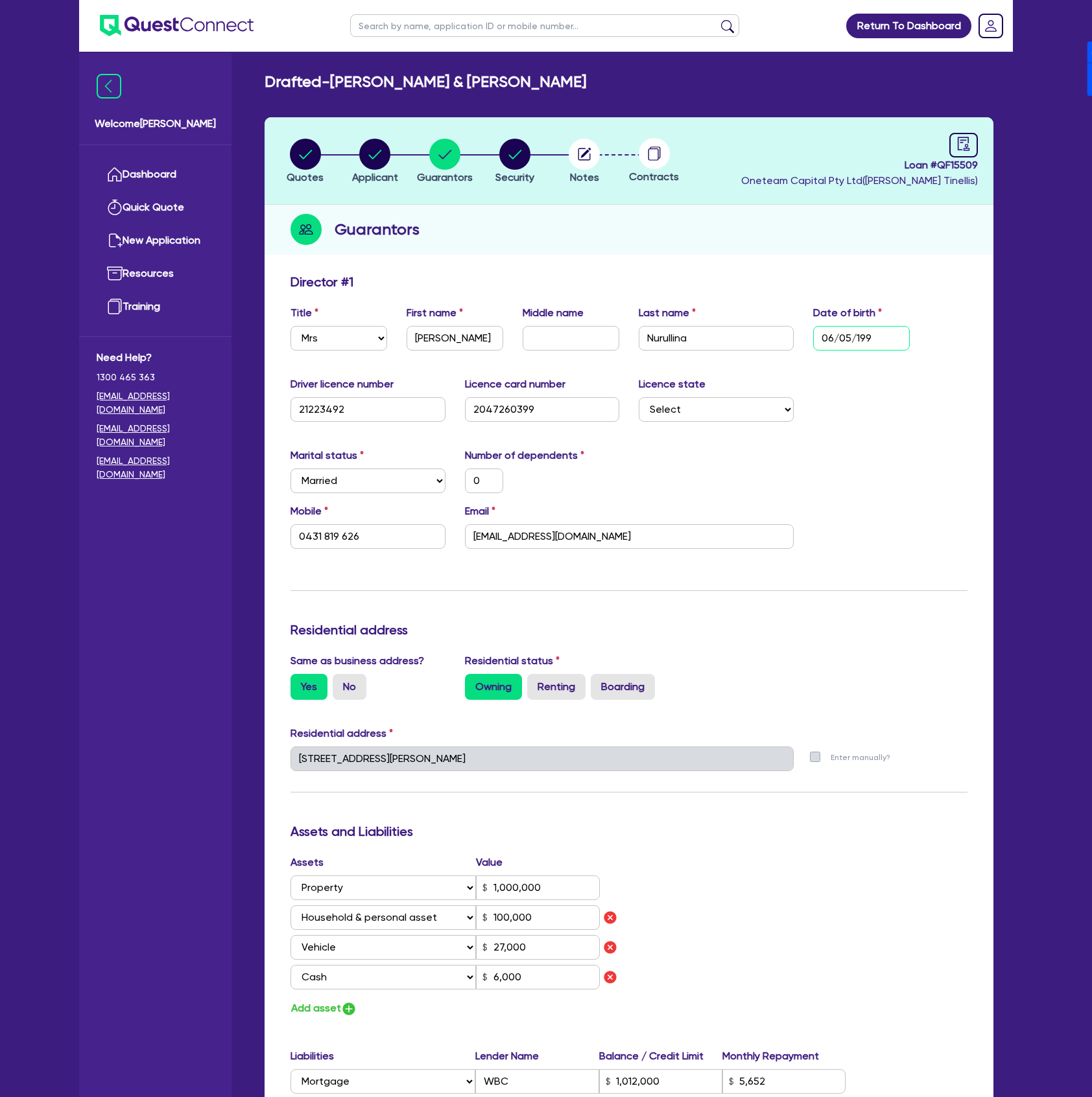
type input "1,000,000"
type input "100,000"
type input "27,000"
type input "6,000"
type input "1,012,000"
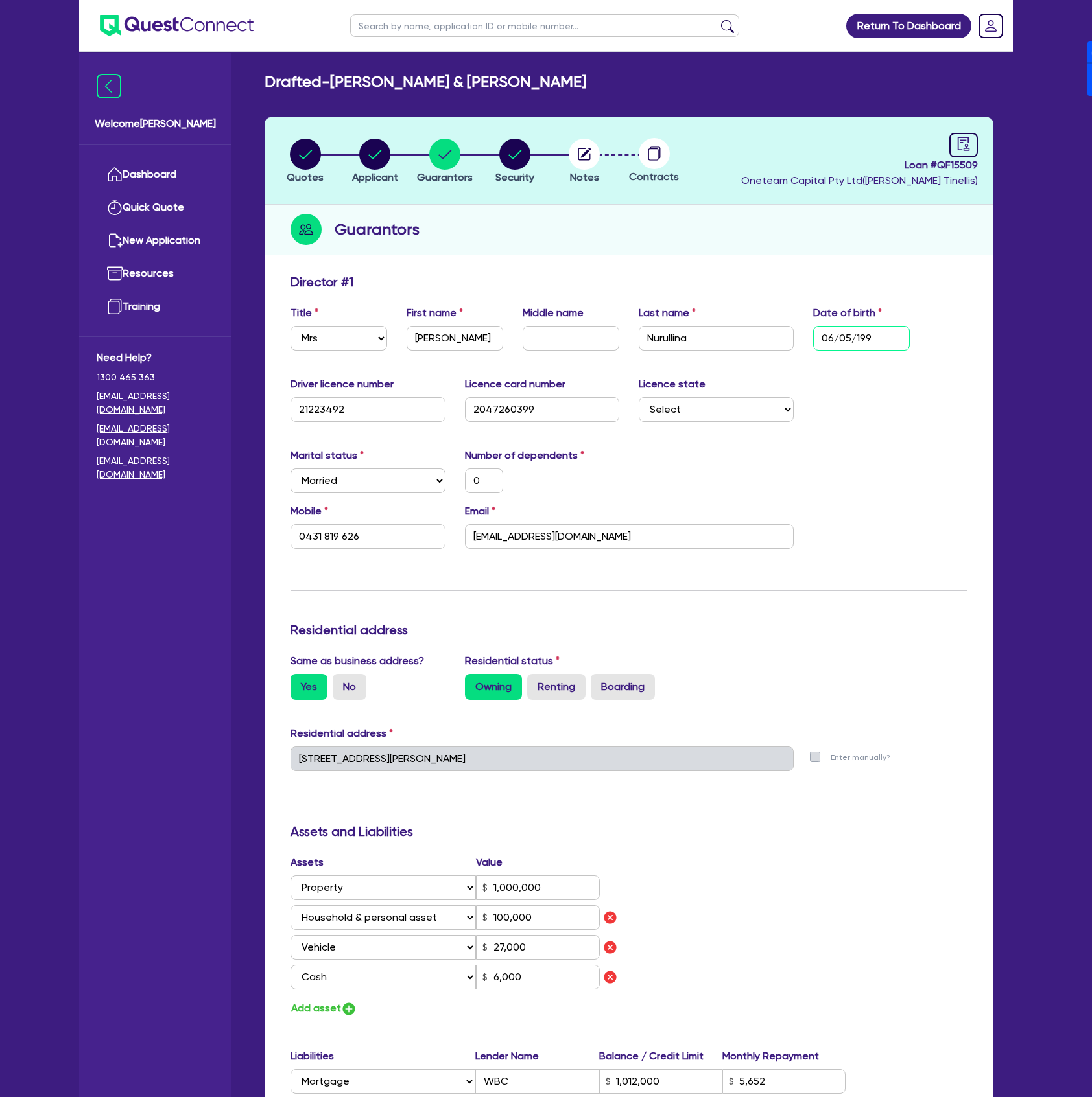
type input "5,652"
type input "26,000"
type input "7,500"
type input "0"
type input "0421336305"
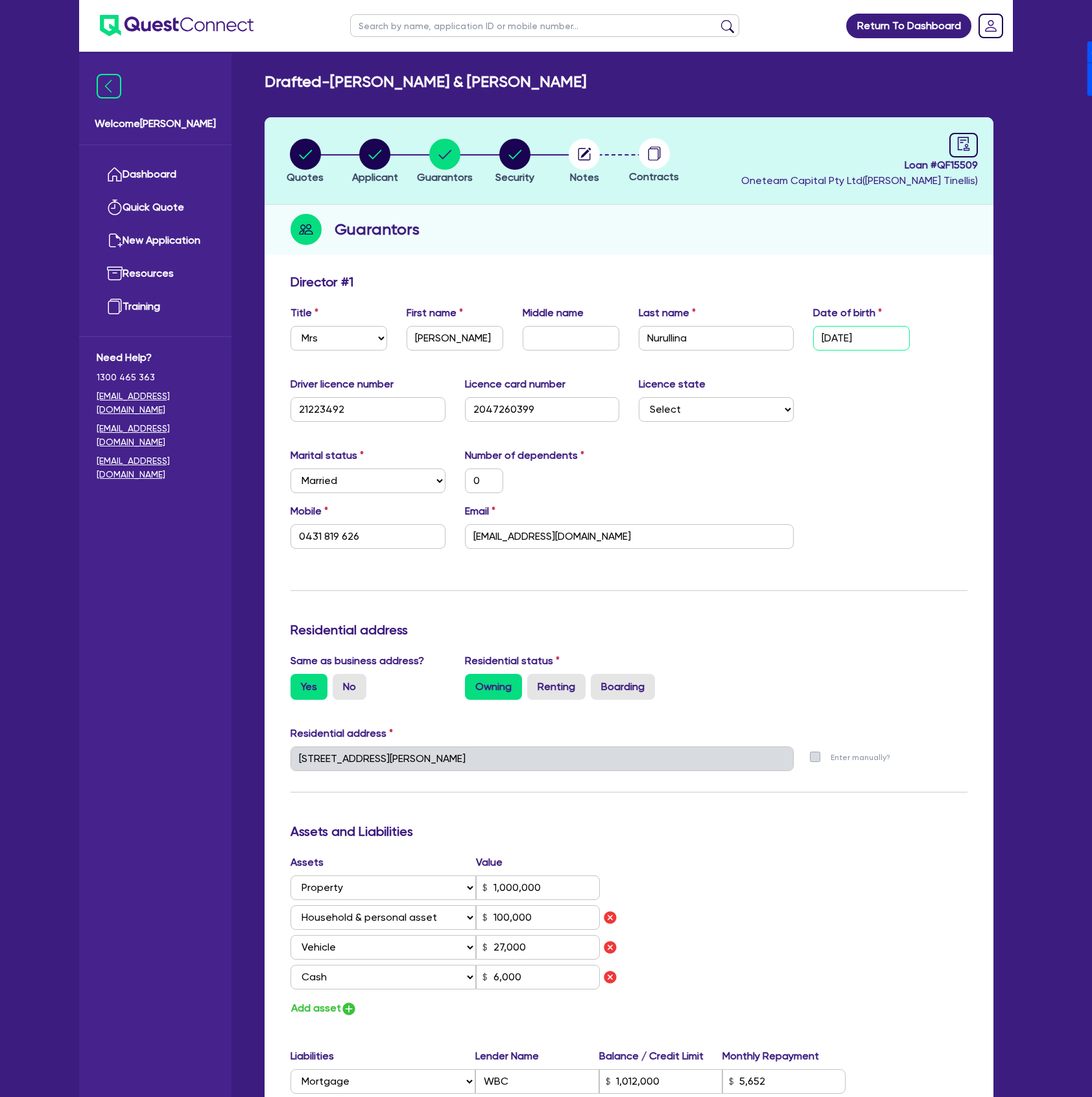
type input "06/05/1995"
click at [899, 426] on div "Driver licence number 21223492 Licence card number 2047260399 Licence state Sel…" at bounding box center [629, 404] width 696 height 55
click at [973, 145] on div at bounding box center [963, 145] width 29 height 24
type input "0"
type input "0421 336 305"
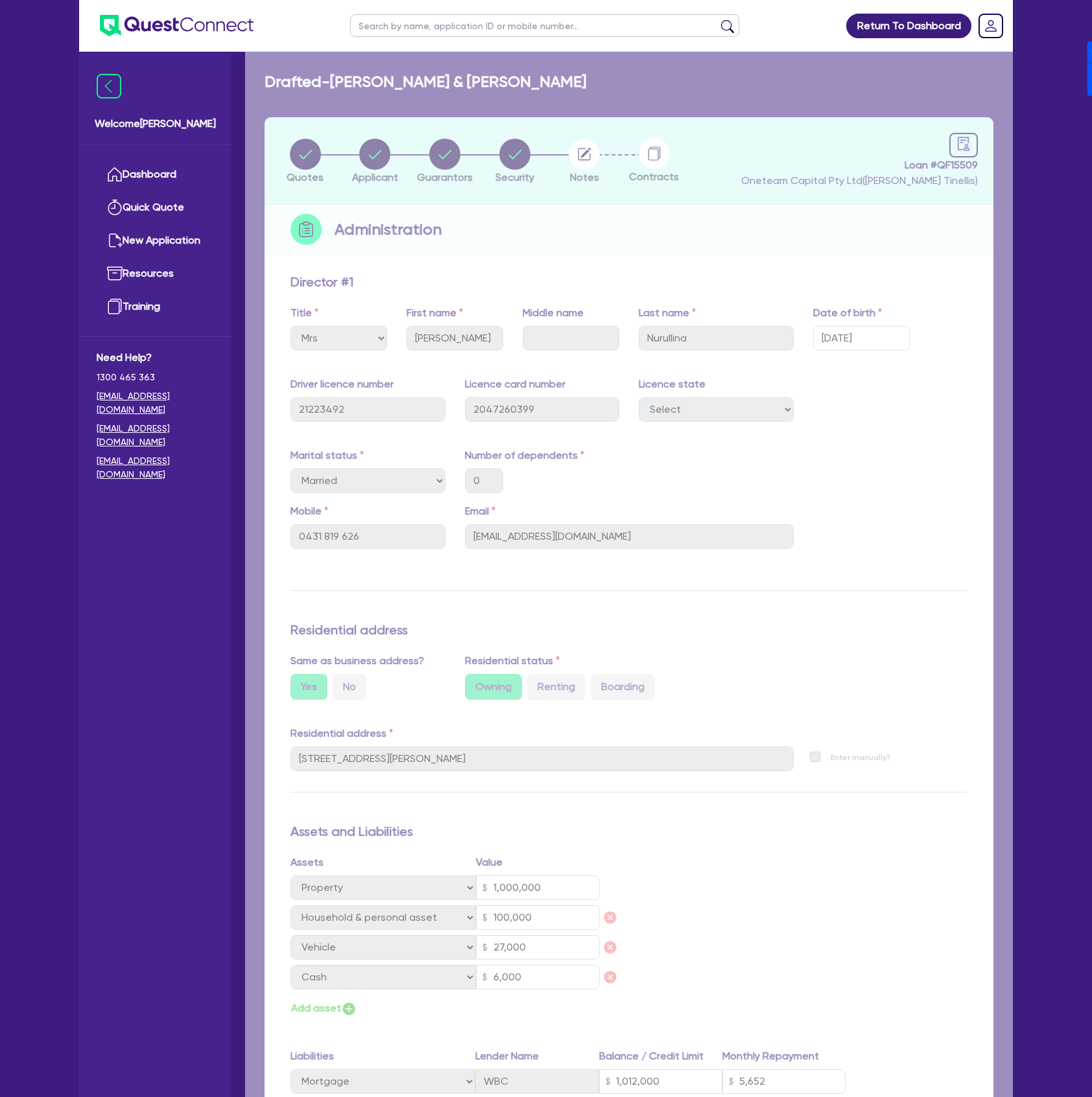
select select "DRAFTED_NEW"
select select "Other"
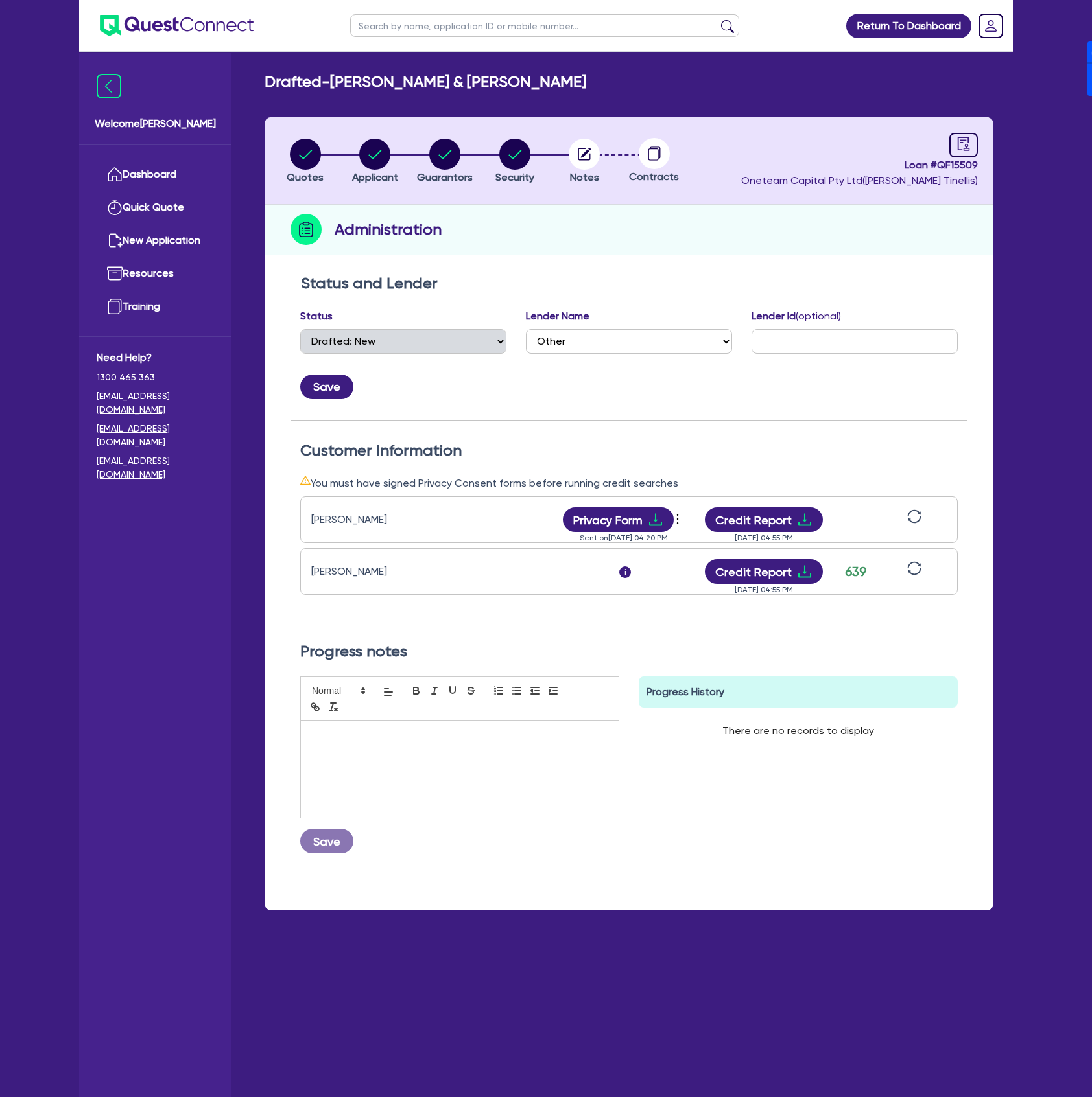
click at [913, 514] on icon "sync" at bounding box center [914, 516] width 14 height 14
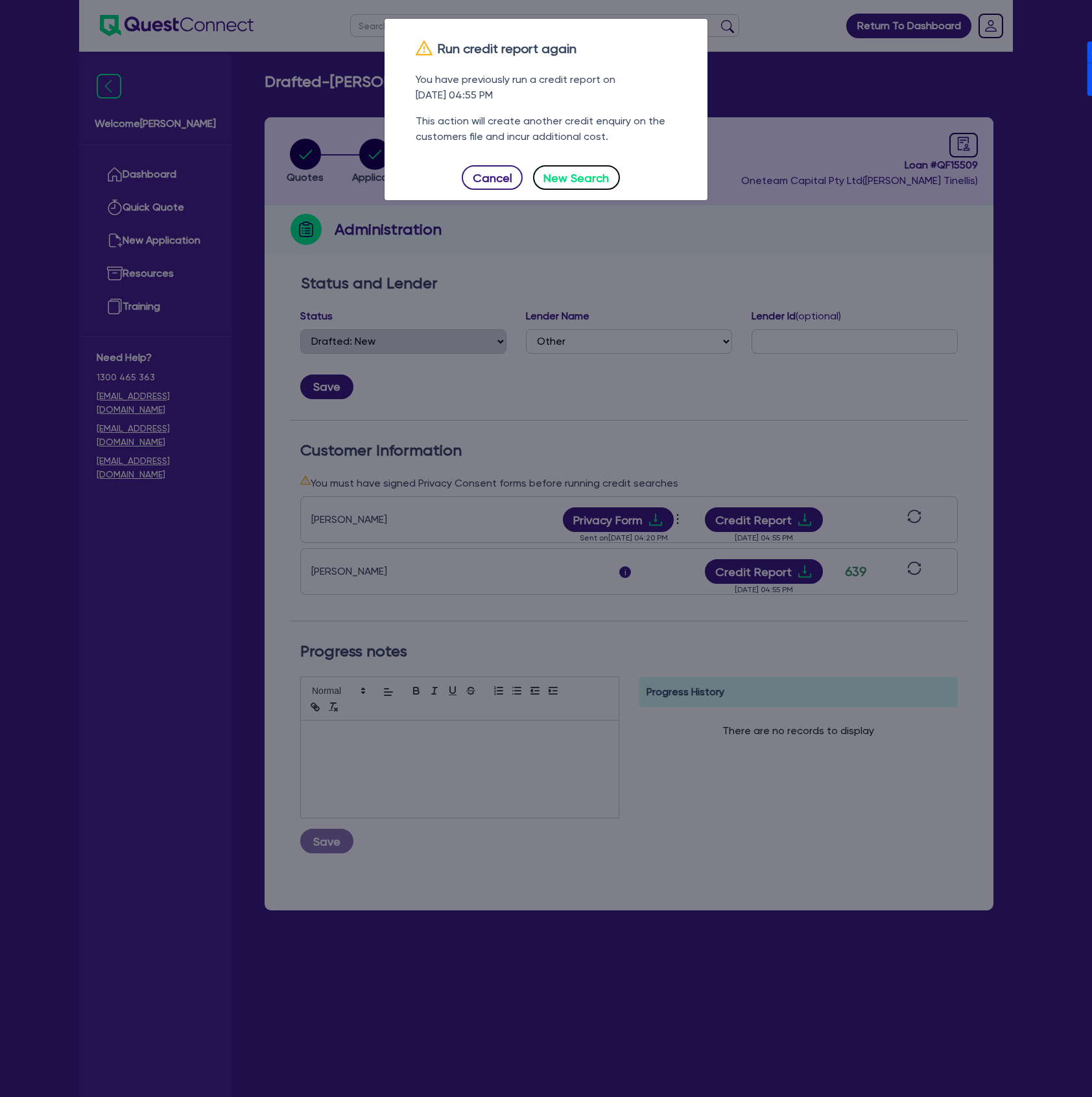
click at [585, 177] on button "New Search" at bounding box center [576, 177] width 87 height 24
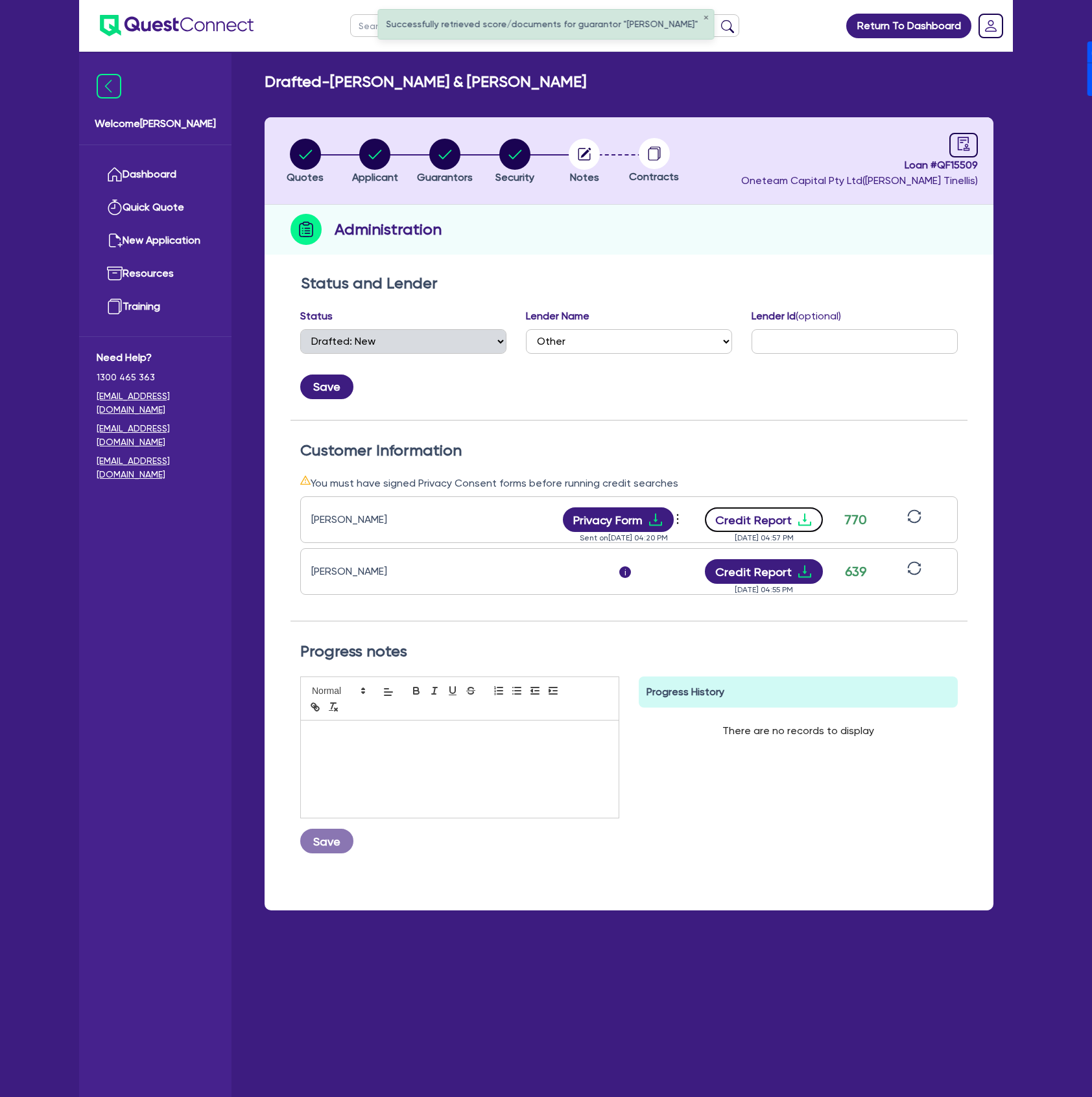
click at [775, 509] on button "Credit Report" at bounding box center [763, 519] width 119 height 24
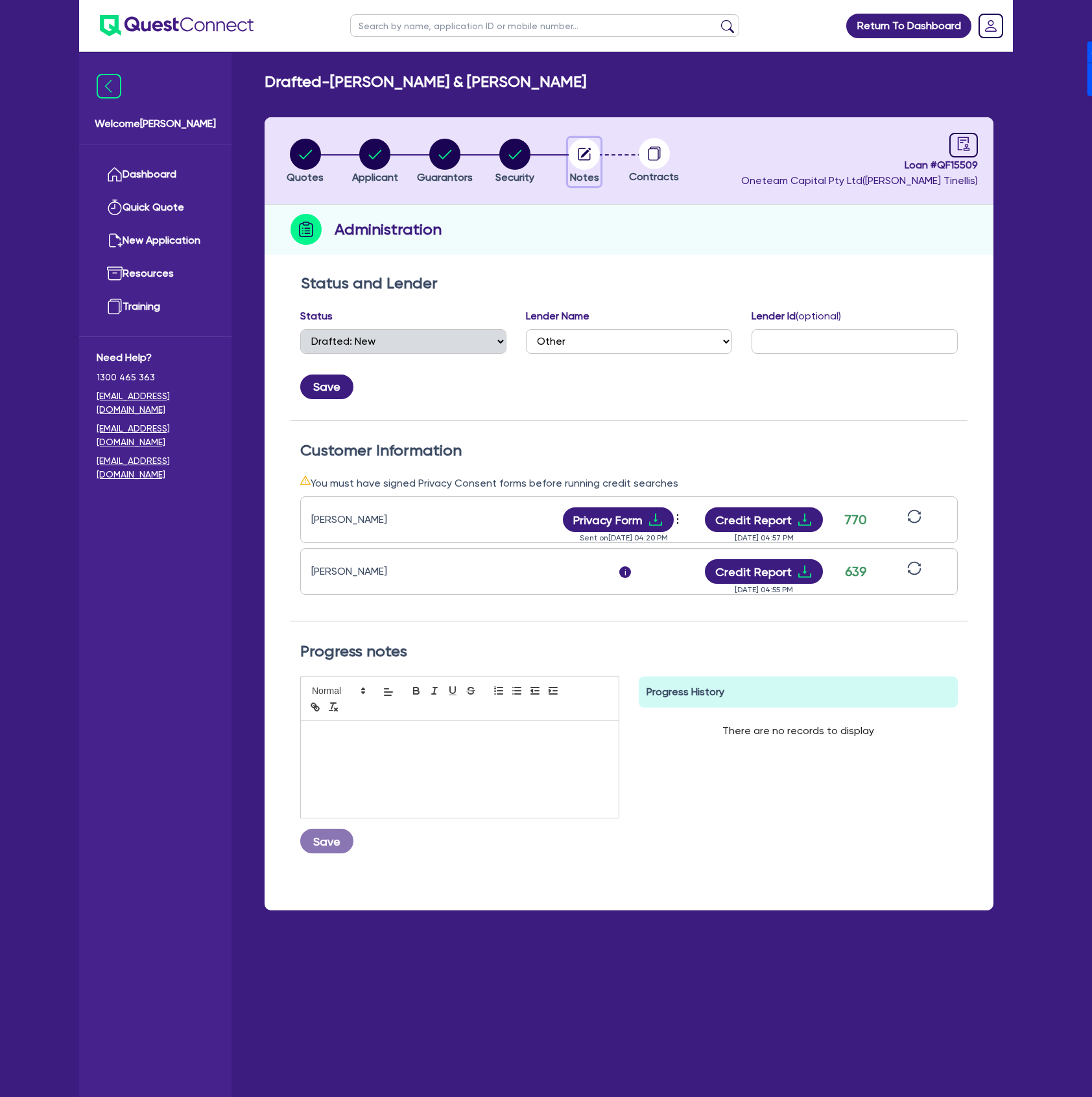
click at [586, 160] on icon "button" at bounding box center [584, 154] width 13 height 13
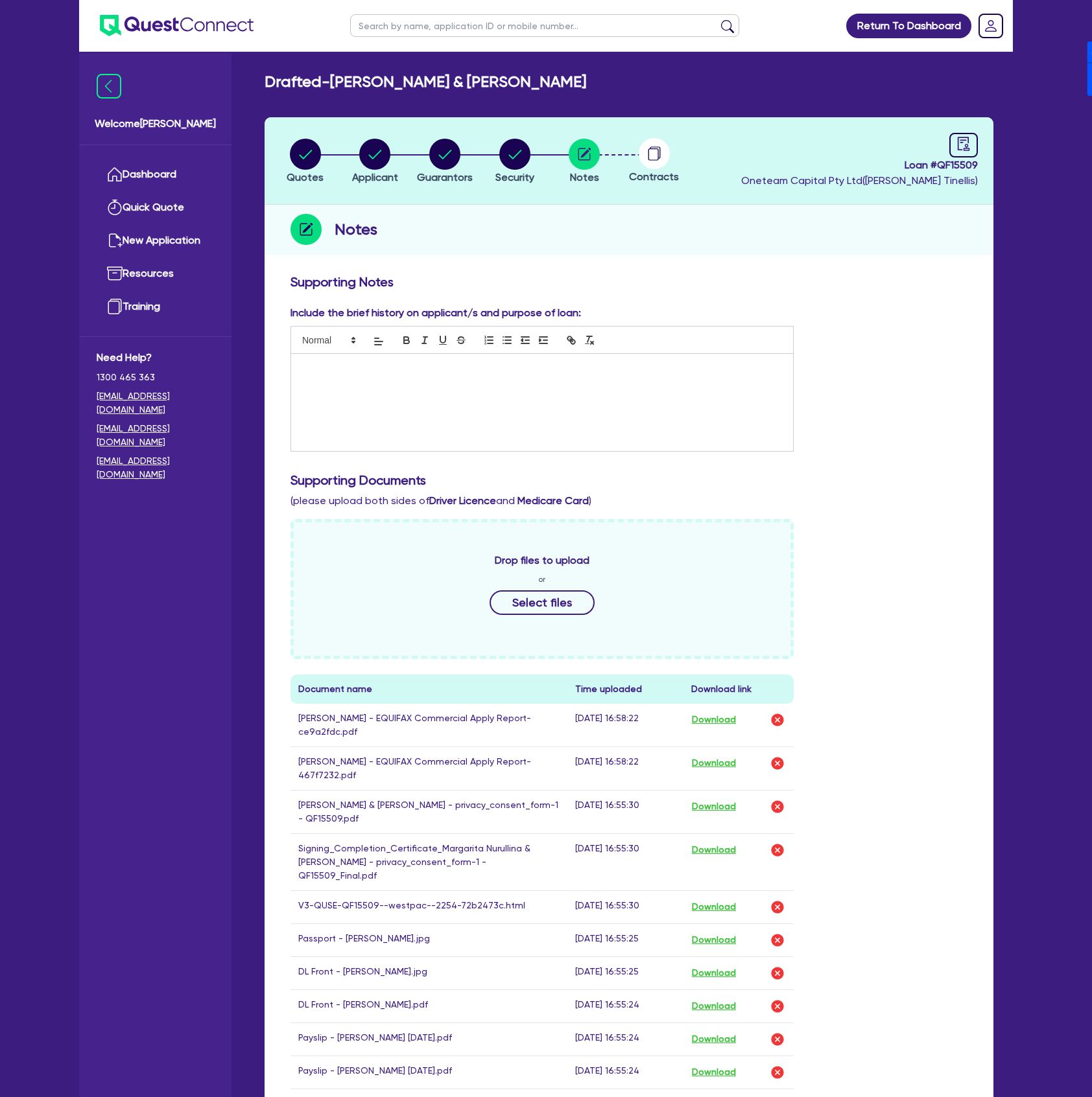
click at [964, 168] on span "Loan # QF15509" at bounding box center [858, 165] width 236 height 16
click at [964, 167] on span "Loan # QF15509" at bounding box center [858, 165] width 236 height 16
copy span "QF15509"
drag, startPoint x: 335, startPoint y: 83, endPoint x: 612, endPoint y: 81, distance: 277.0
click at [612, 81] on div "Drafted - Margarita Nurullina & Andrew Gardner" at bounding box center [629, 82] width 748 height 18
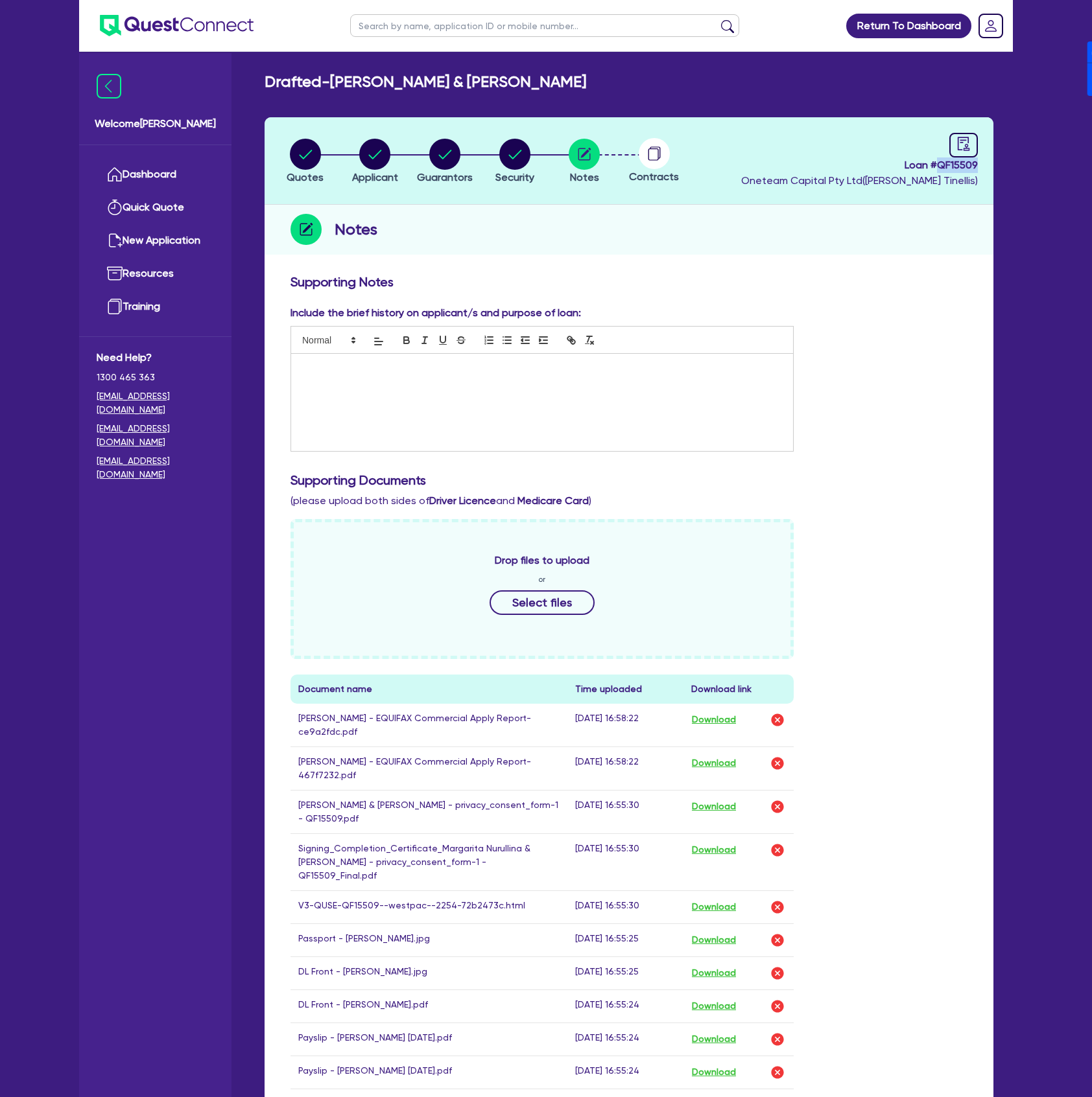
copy h2 "[PERSON_NAME] & [PERSON_NAME]"
click at [910, 383] on div "Include the brief history on applicant/s and purpose of loan:" at bounding box center [629, 383] width 696 height 157
click at [418, 364] on p at bounding box center [542, 367] width 483 height 12
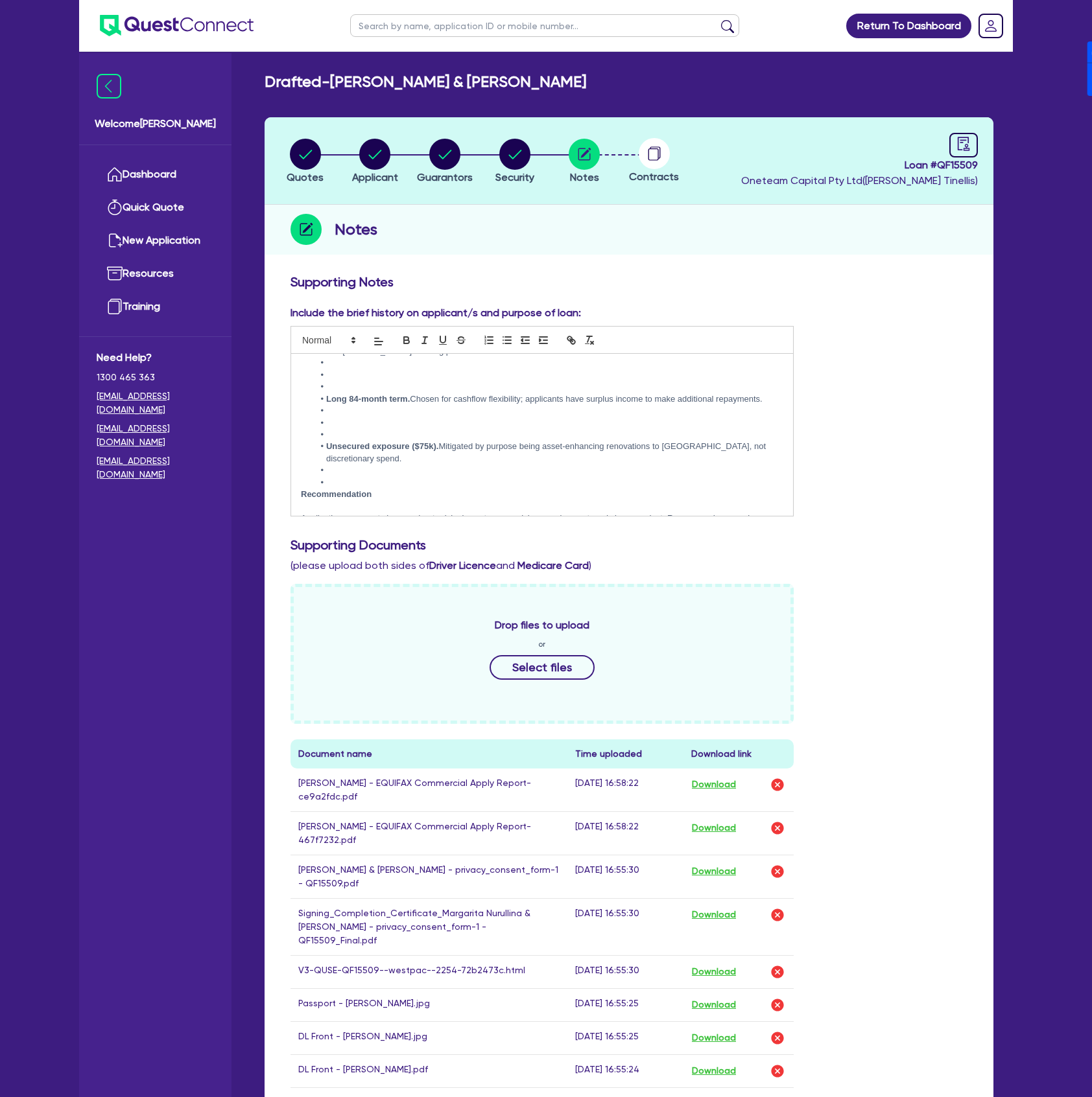
scroll to position [1112, 0]
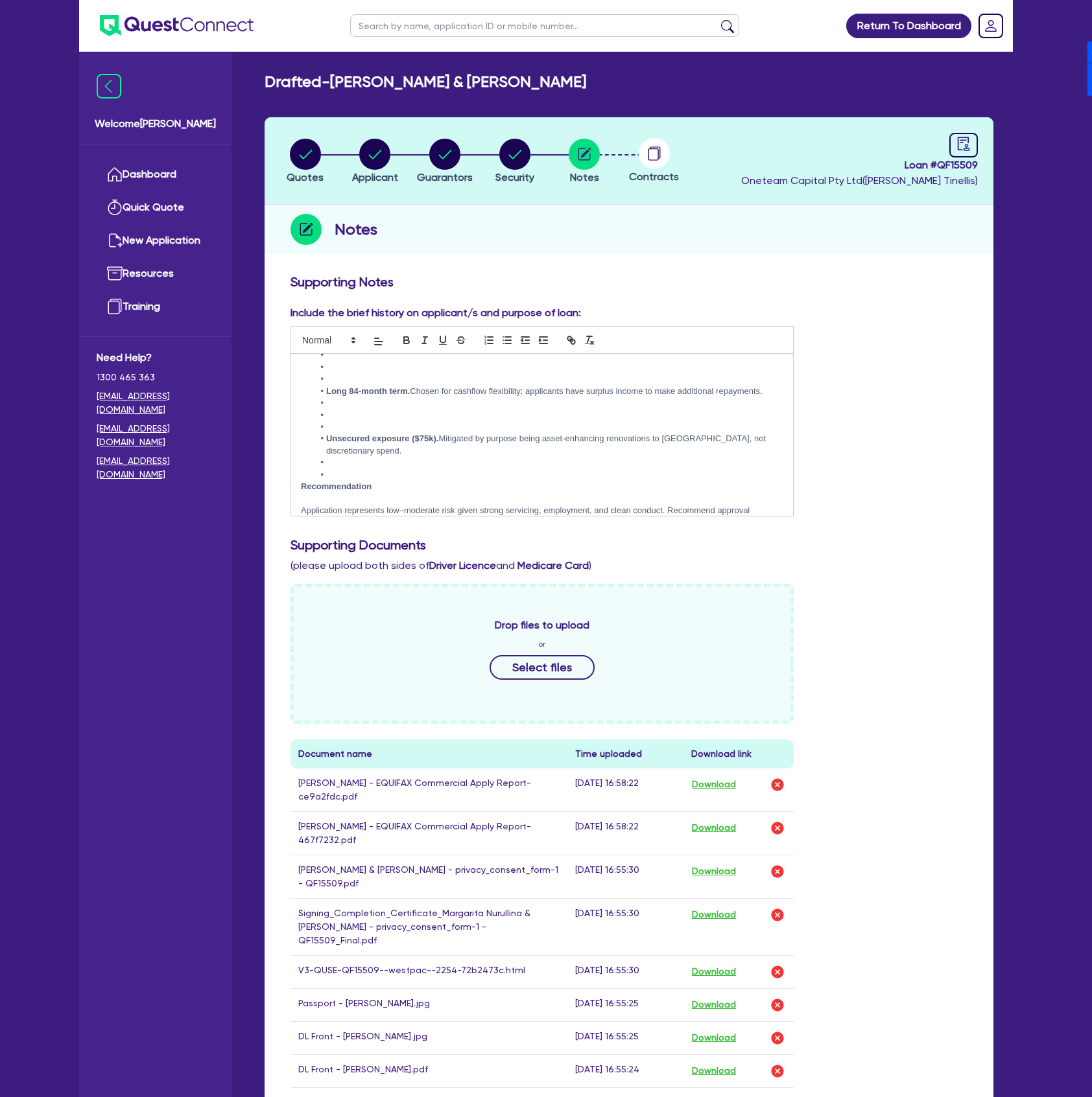
click at [346, 457] on li at bounding box center [548, 463] width 469 height 12
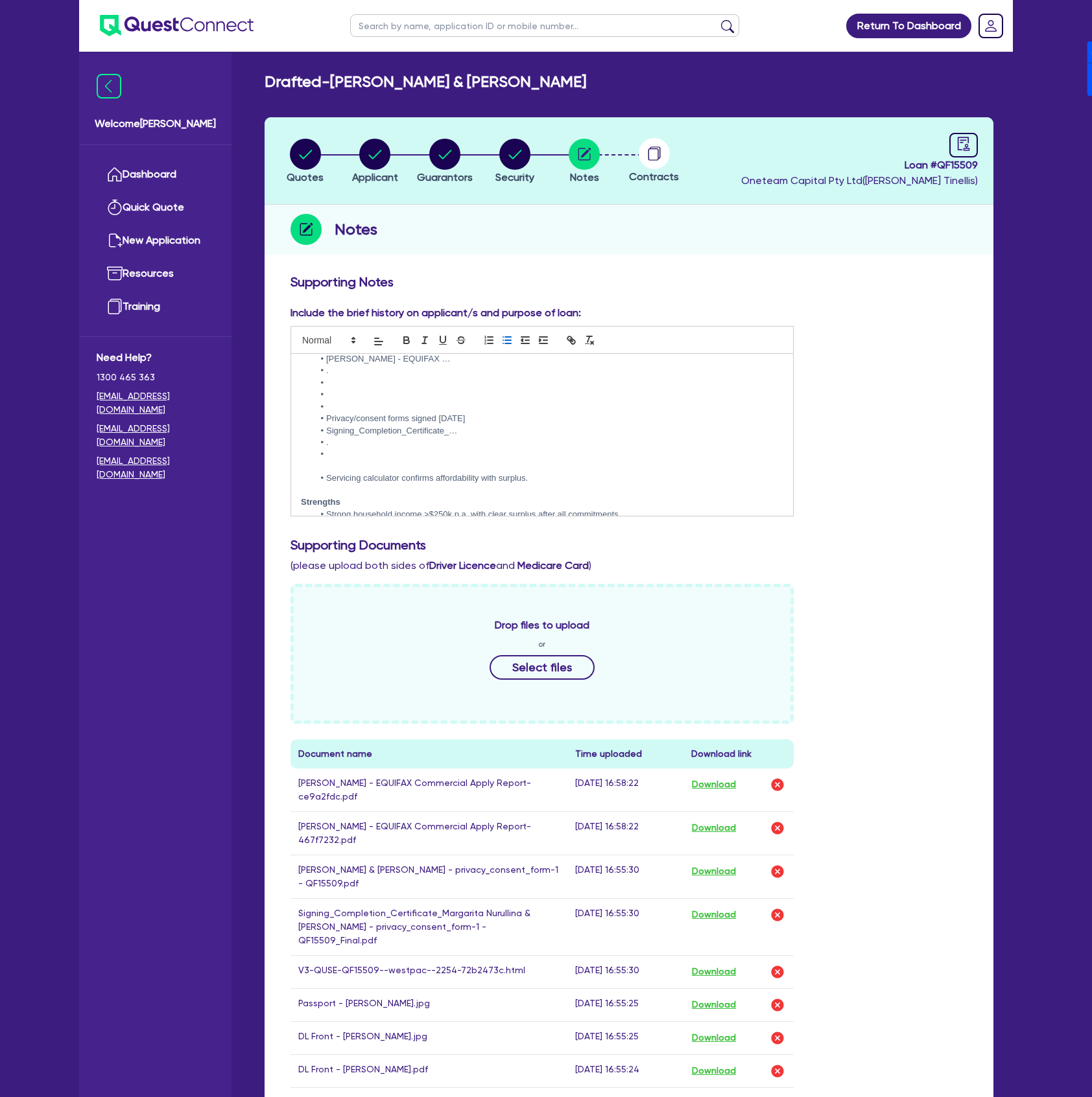
scroll to position [535, 0]
click at [390, 485] on li "Signing_Completion_Certificate_…" at bounding box center [548, 491] width 469 height 12
click at [395, 472] on li "Privacy/consent forms signed 7 Oct 2025" at bounding box center [548, 478] width 469 height 12
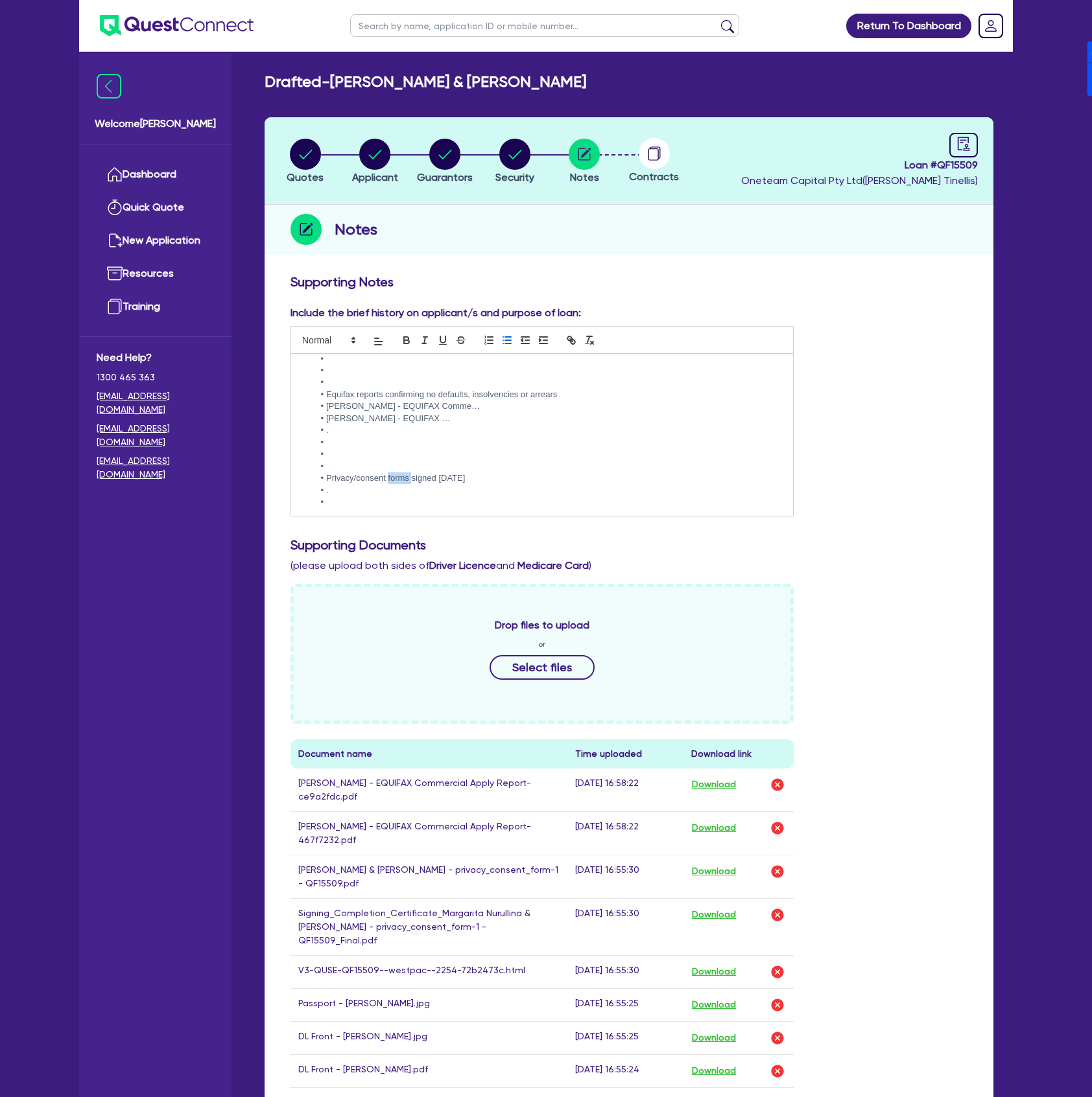
click at [395, 472] on li "Privacy/consent forms signed 7 Oct 2025" at bounding box center [548, 478] width 469 height 12
click at [404, 413] on li "Margarita Nurullina - EQUIFAX …" at bounding box center [548, 419] width 469 height 12
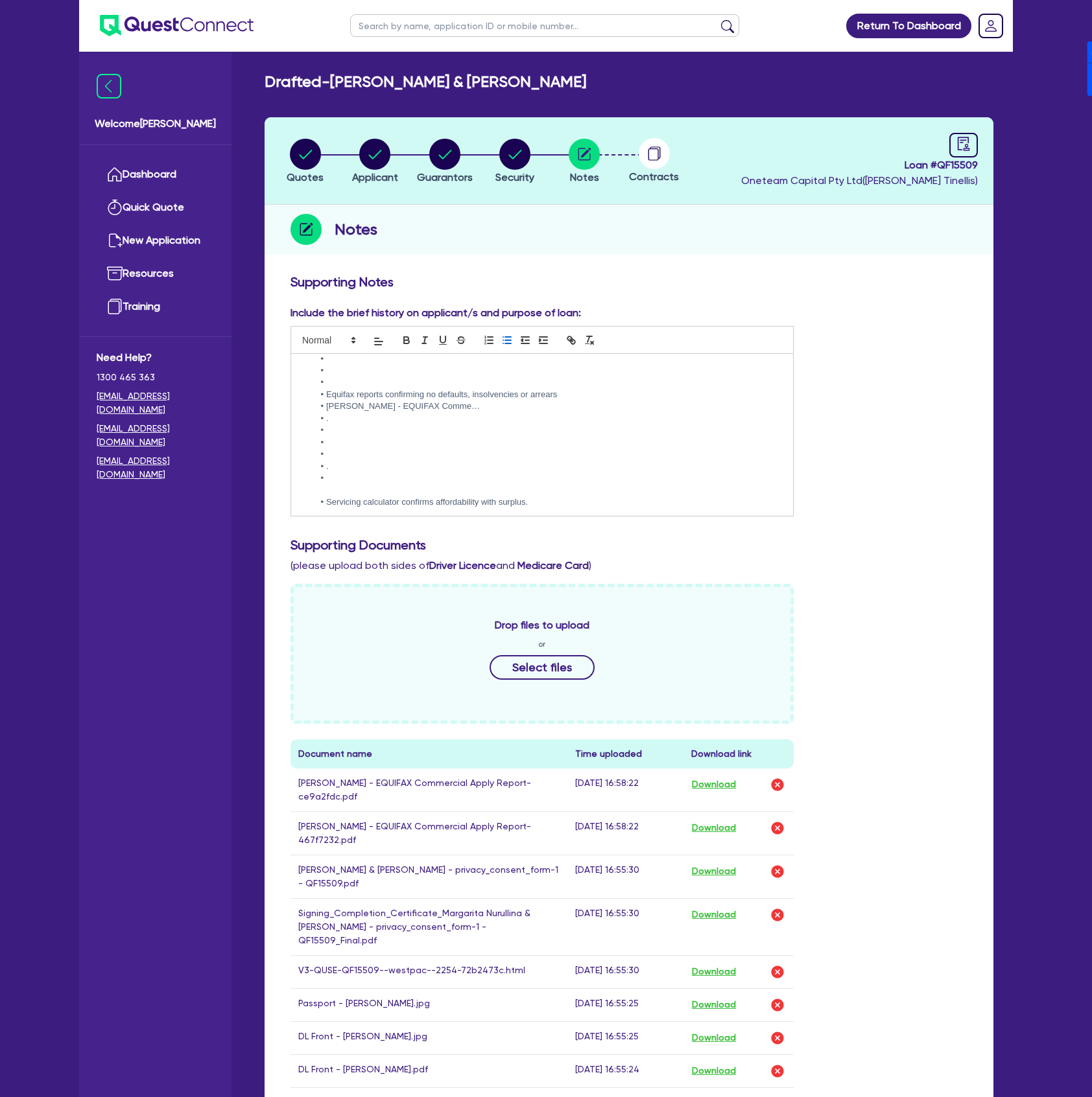
click at [401, 401] on li "Andrew Gardner - EQUIFAX Comme…" at bounding box center [548, 407] width 469 height 12
click at [372, 461] on li at bounding box center [548, 467] width 469 height 12
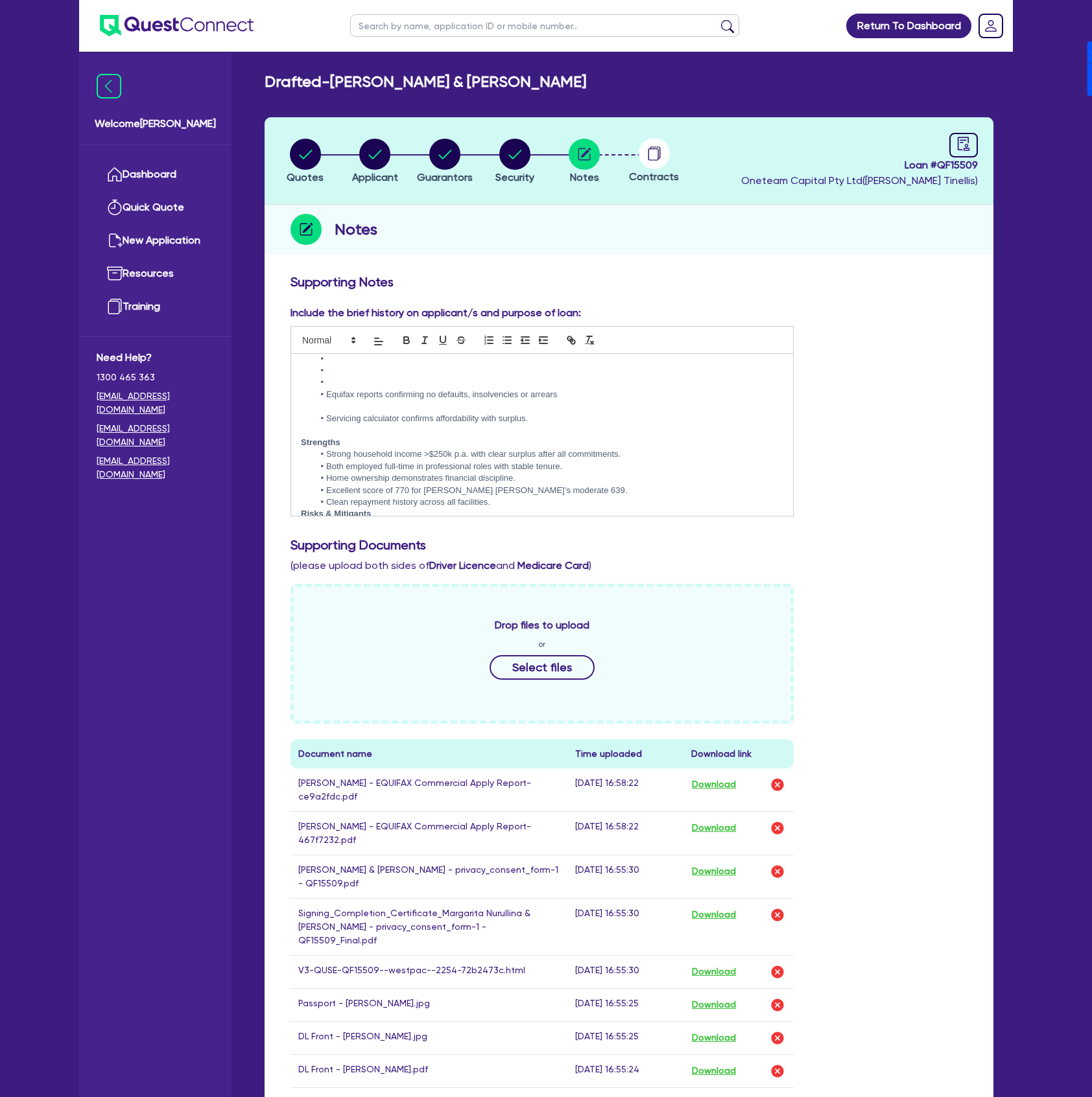
click at [367, 401] on p at bounding box center [542, 407] width 483 height 12
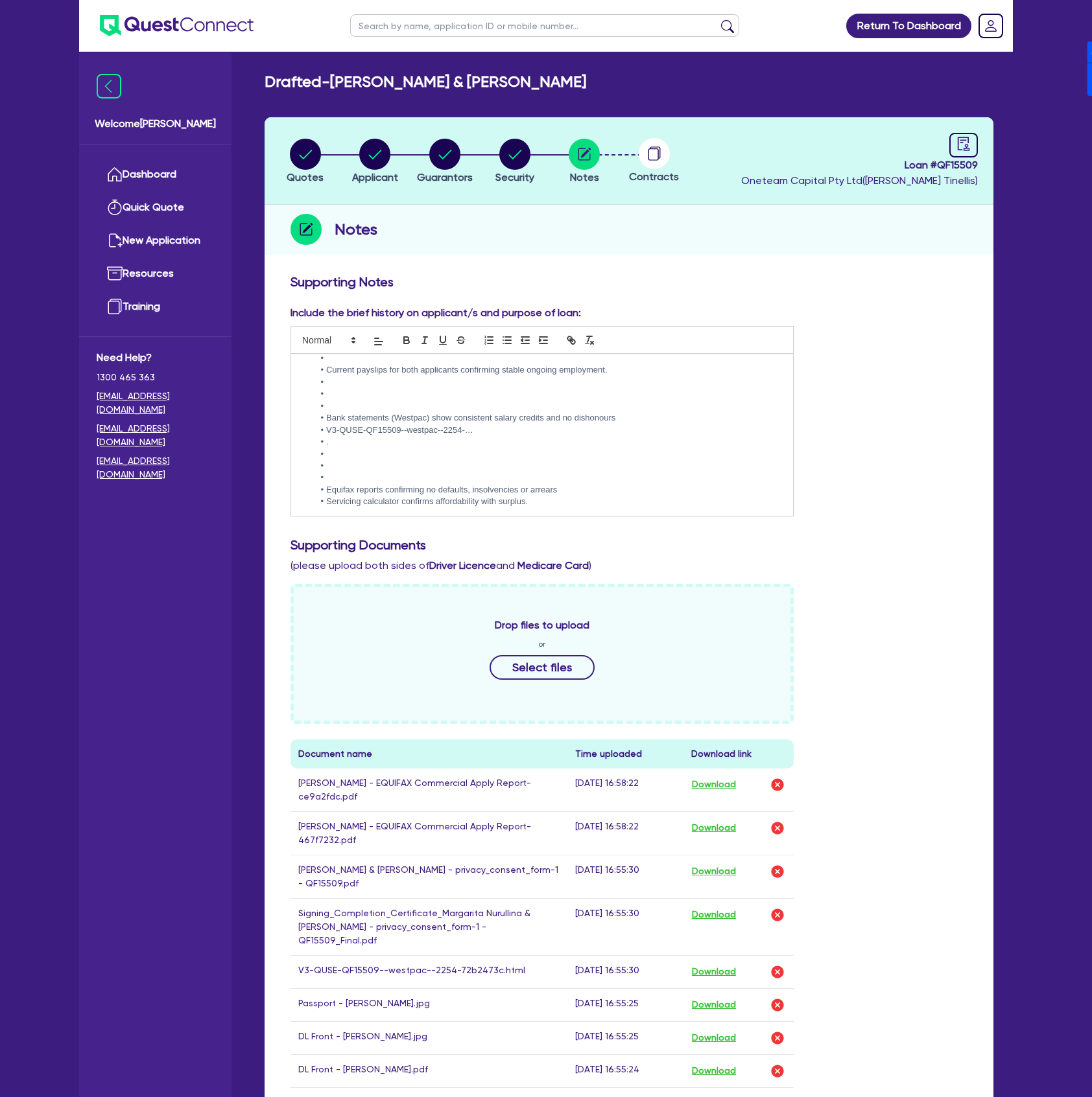
scroll to position [449, 0]
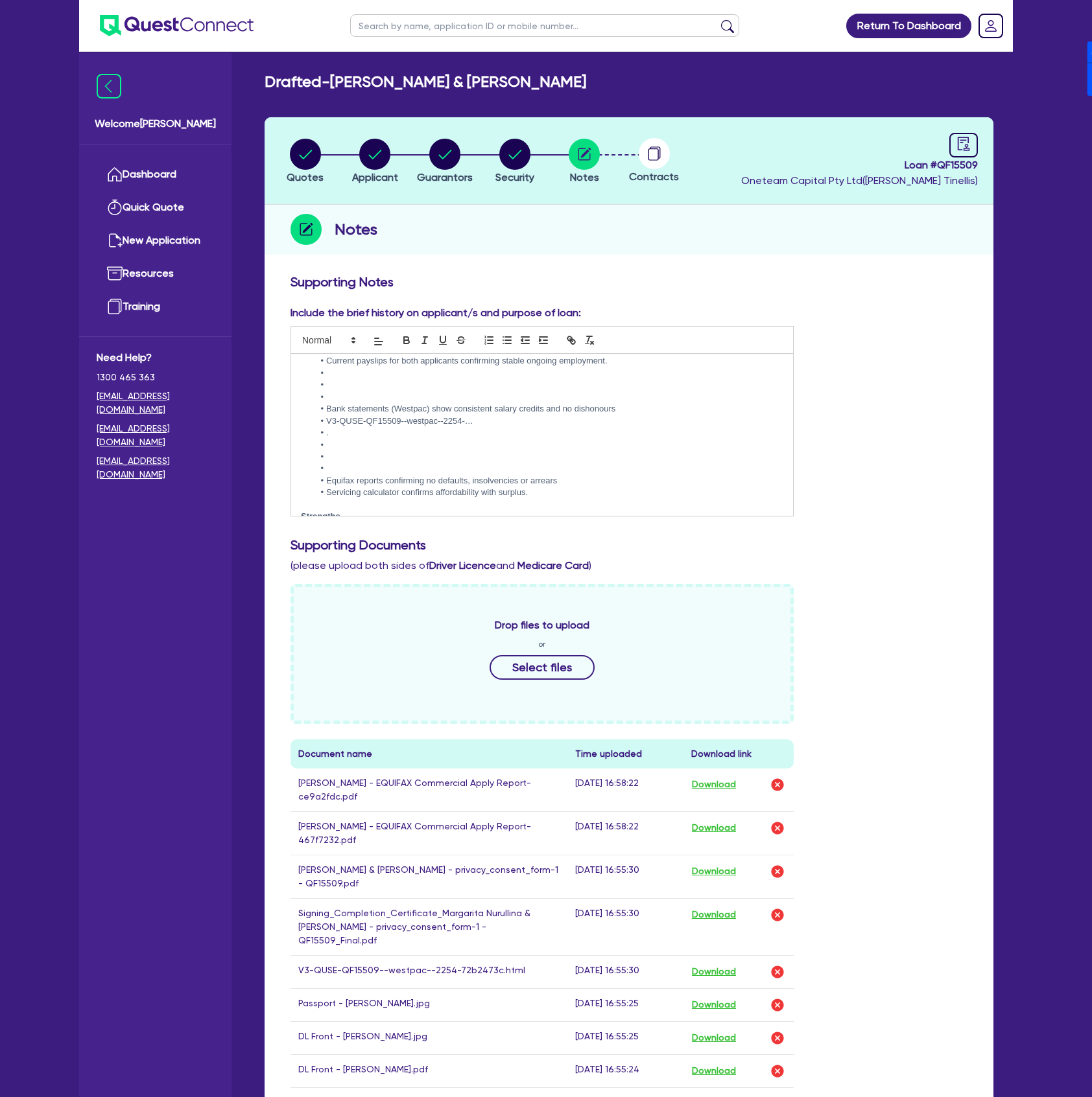
click at [346, 463] on li at bounding box center [548, 469] width 469 height 12
click at [416, 415] on li "V3-QUSE-QF15509--westpac--2254-…" at bounding box center [548, 421] width 469 height 12
click at [338, 415] on p at bounding box center [542, 421] width 483 height 12
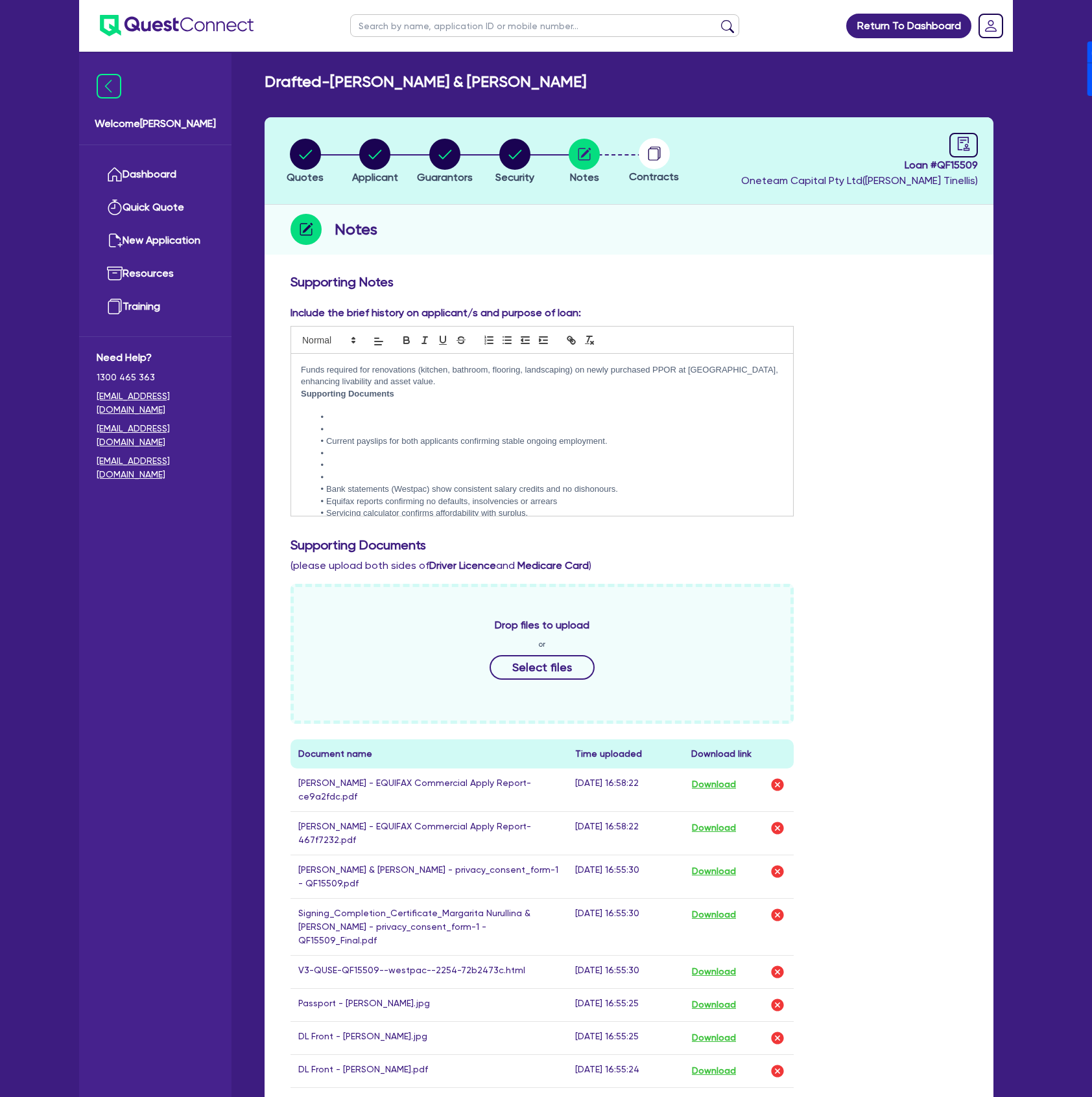
scroll to position [361, 0]
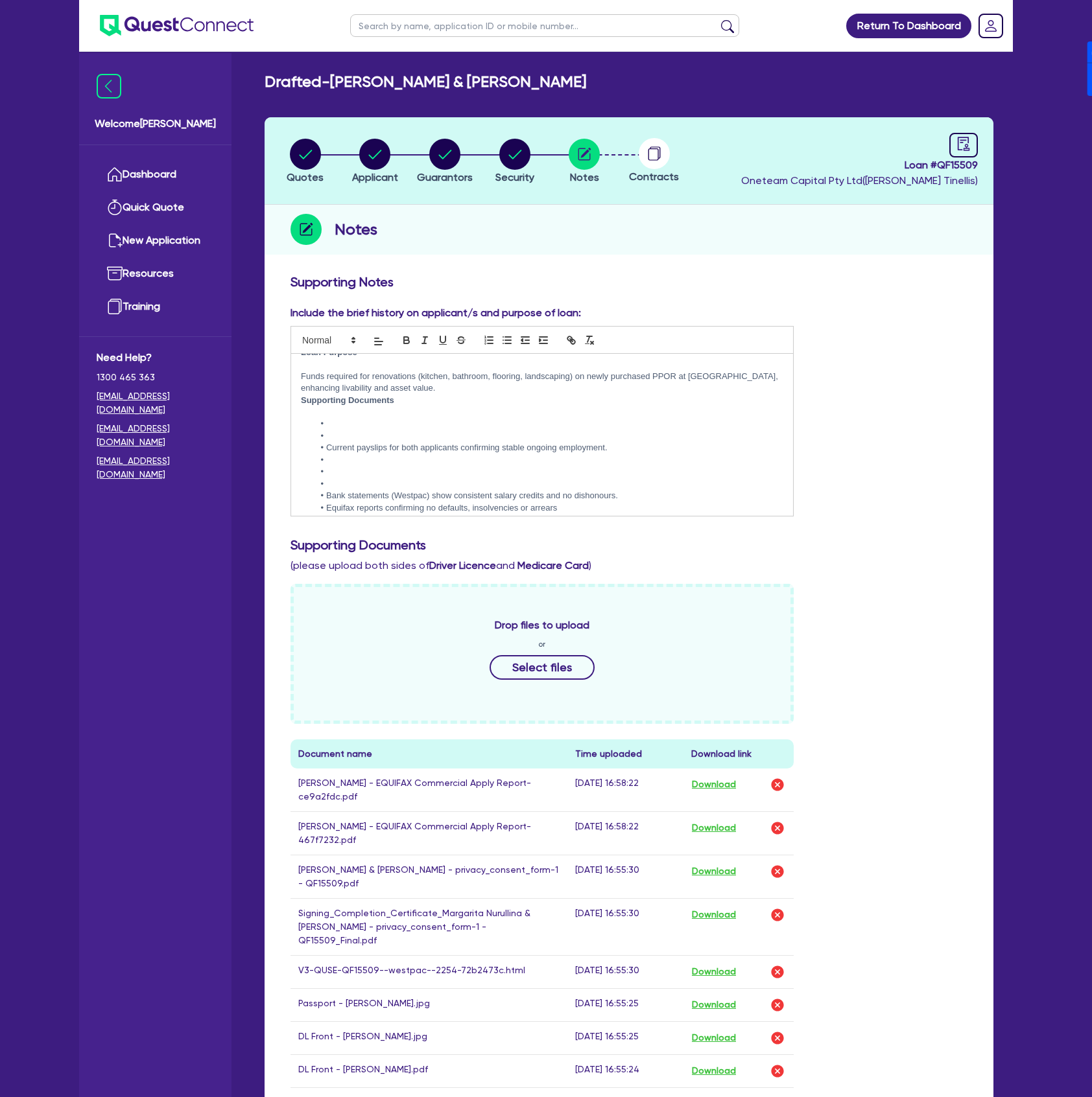
click at [340, 478] on li at bounding box center [548, 484] width 469 height 12
drag, startPoint x: 323, startPoint y: 415, endPoint x: 317, endPoint y: 408, distance: 9.2
click at [317, 418] on ul "Current payslips for both applicants confirming stable ongoing employment. Bank…" at bounding box center [542, 454] width 483 height 72
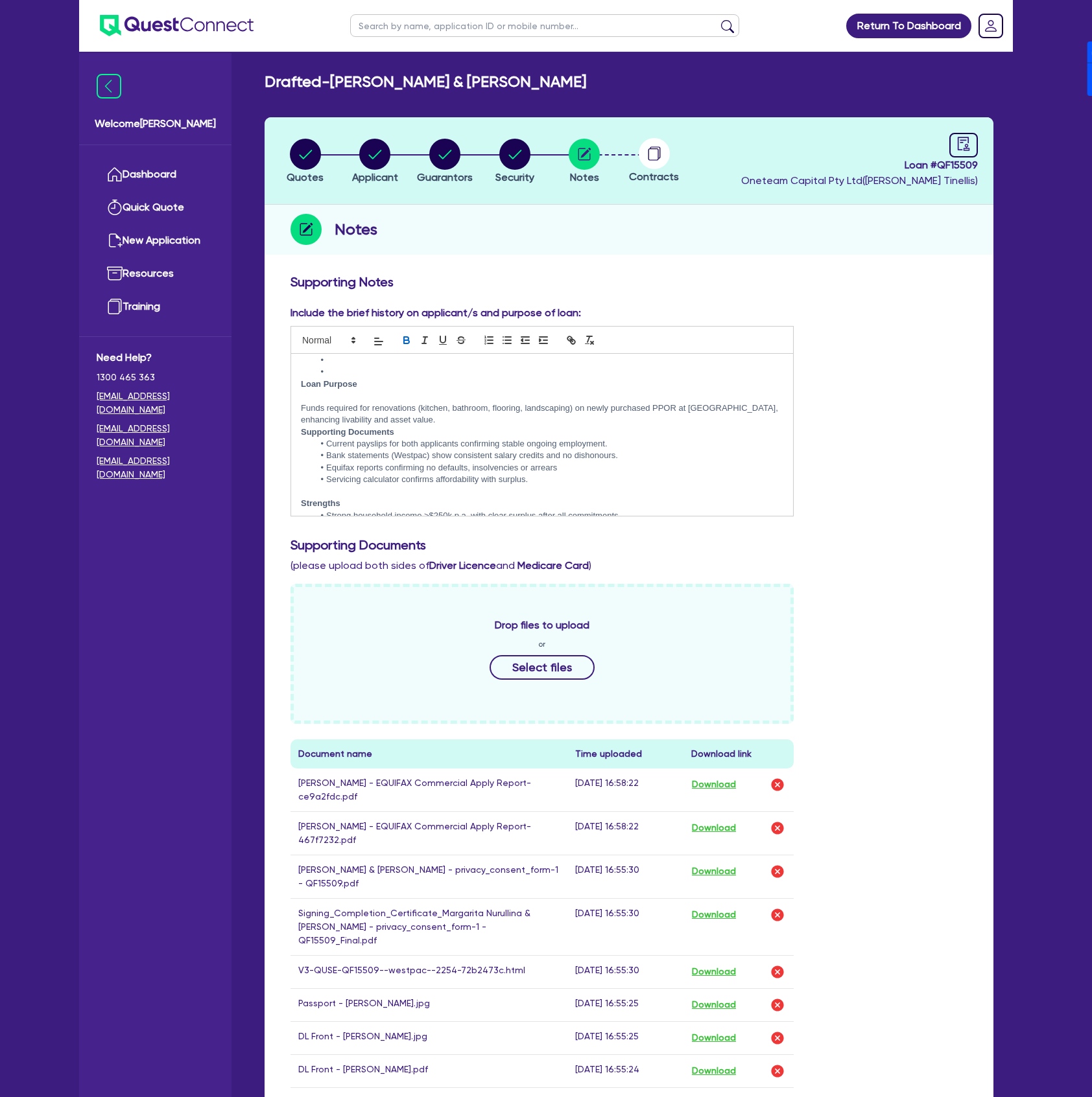
scroll to position [276, 0]
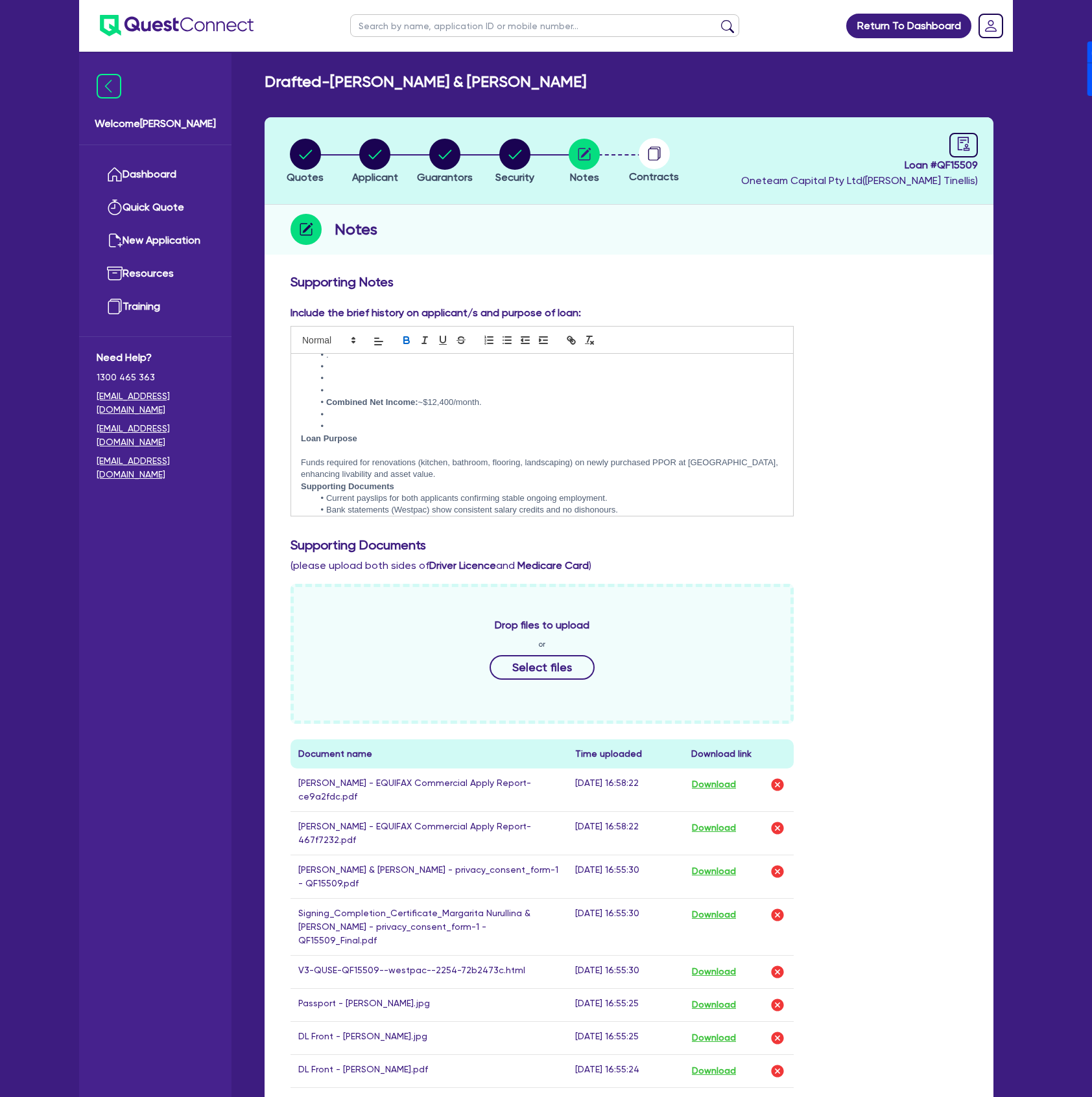
click at [356, 420] on li at bounding box center [548, 426] width 469 height 12
click at [351, 409] on li at bounding box center [548, 415] width 469 height 12
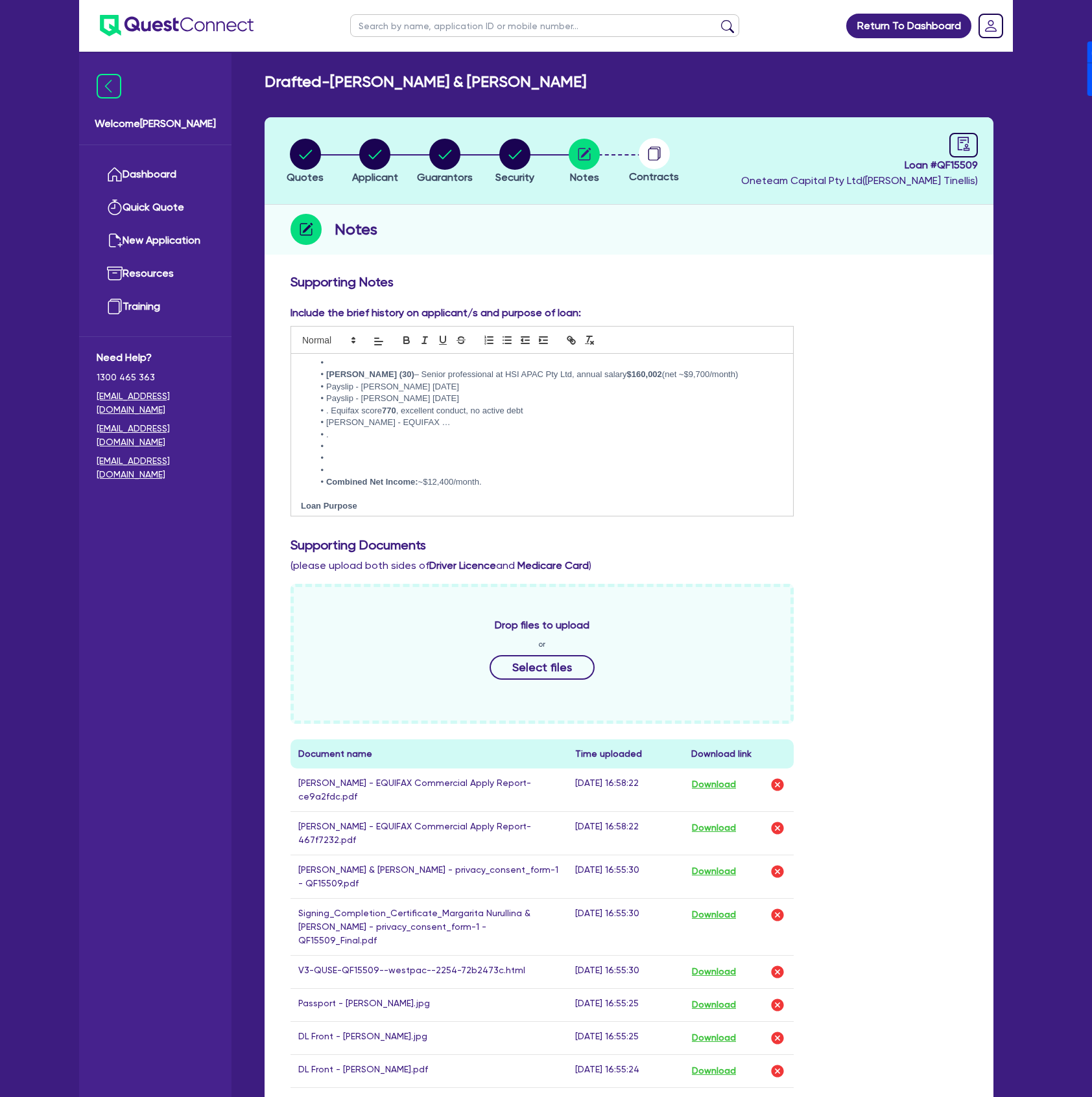
scroll to position [189, 0]
click at [359, 472] on li at bounding box center [548, 477] width 469 height 12
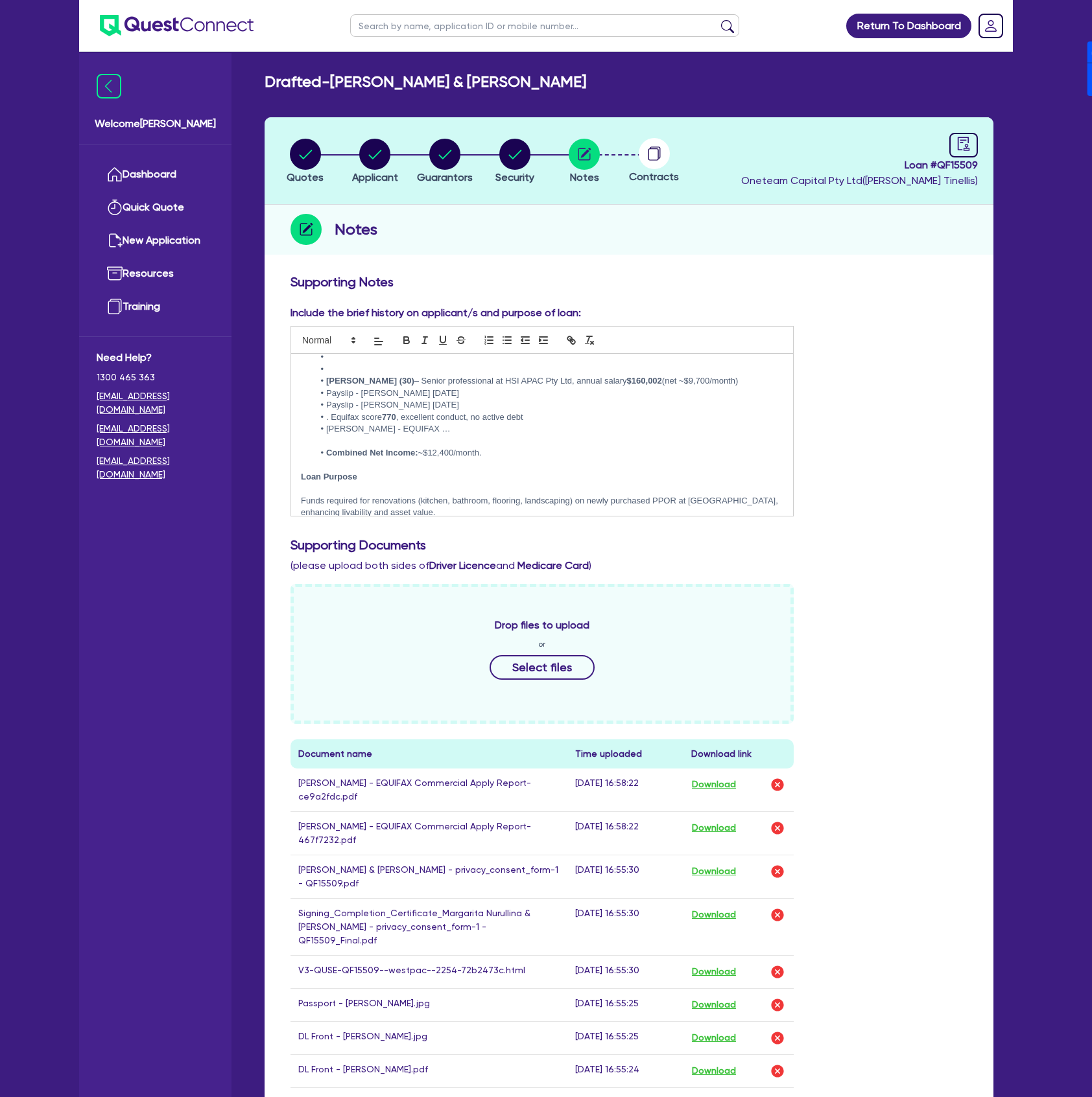
click at [358, 424] on li "Margarita Nurullina - EQUIFAX …" at bounding box center [548, 430] width 469 height 12
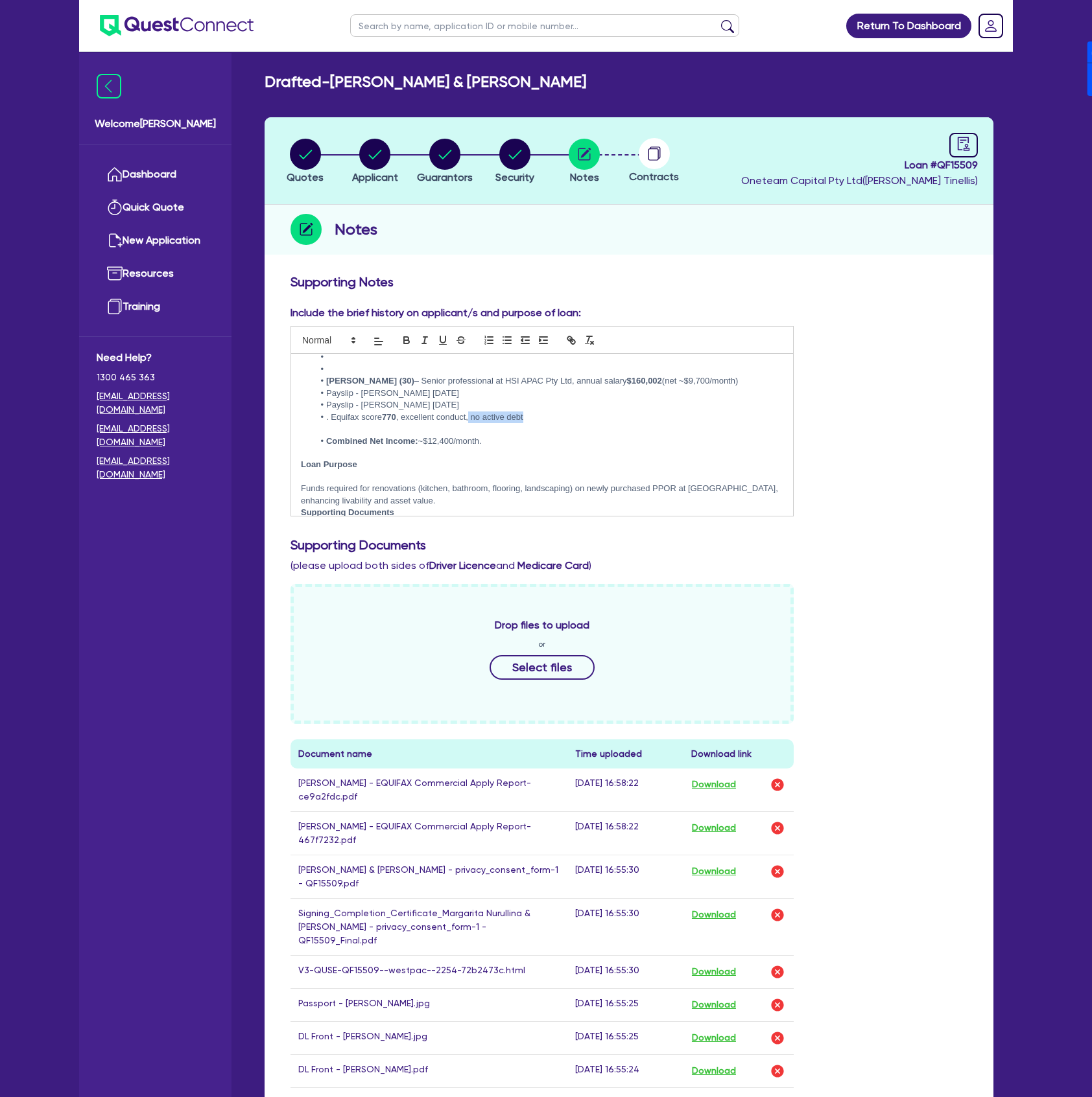
drag, startPoint x: 529, startPoint y: 403, endPoint x: 471, endPoint y: 401, distance: 58.0
click at [471, 412] on li ". Equifax score 770 , excellent conduct, no active debt" at bounding box center [548, 418] width 469 height 12
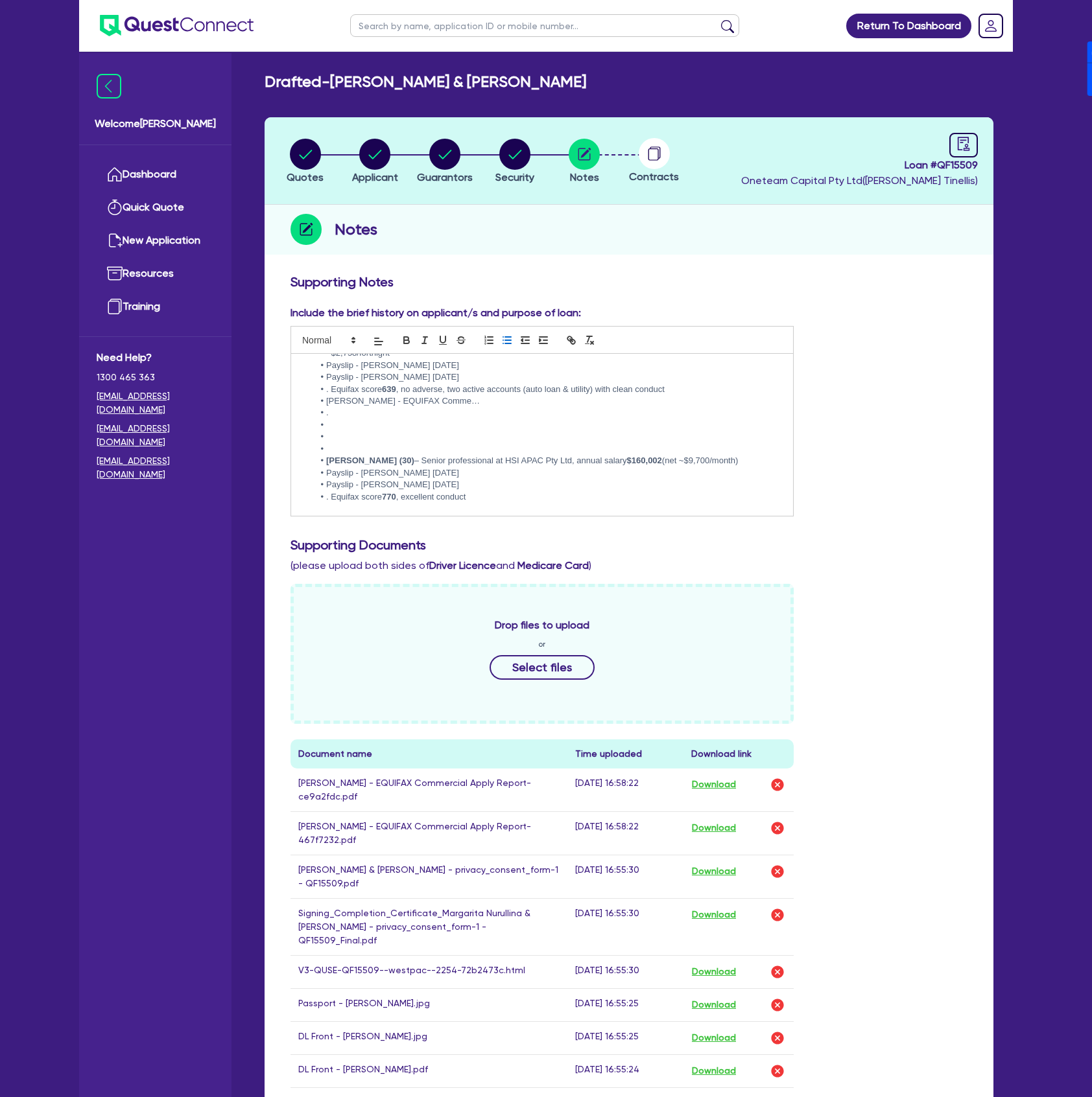
scroll to position [103, 0]
click at [398, 451] on li at bounding box center [548, 456] width 469 height 12
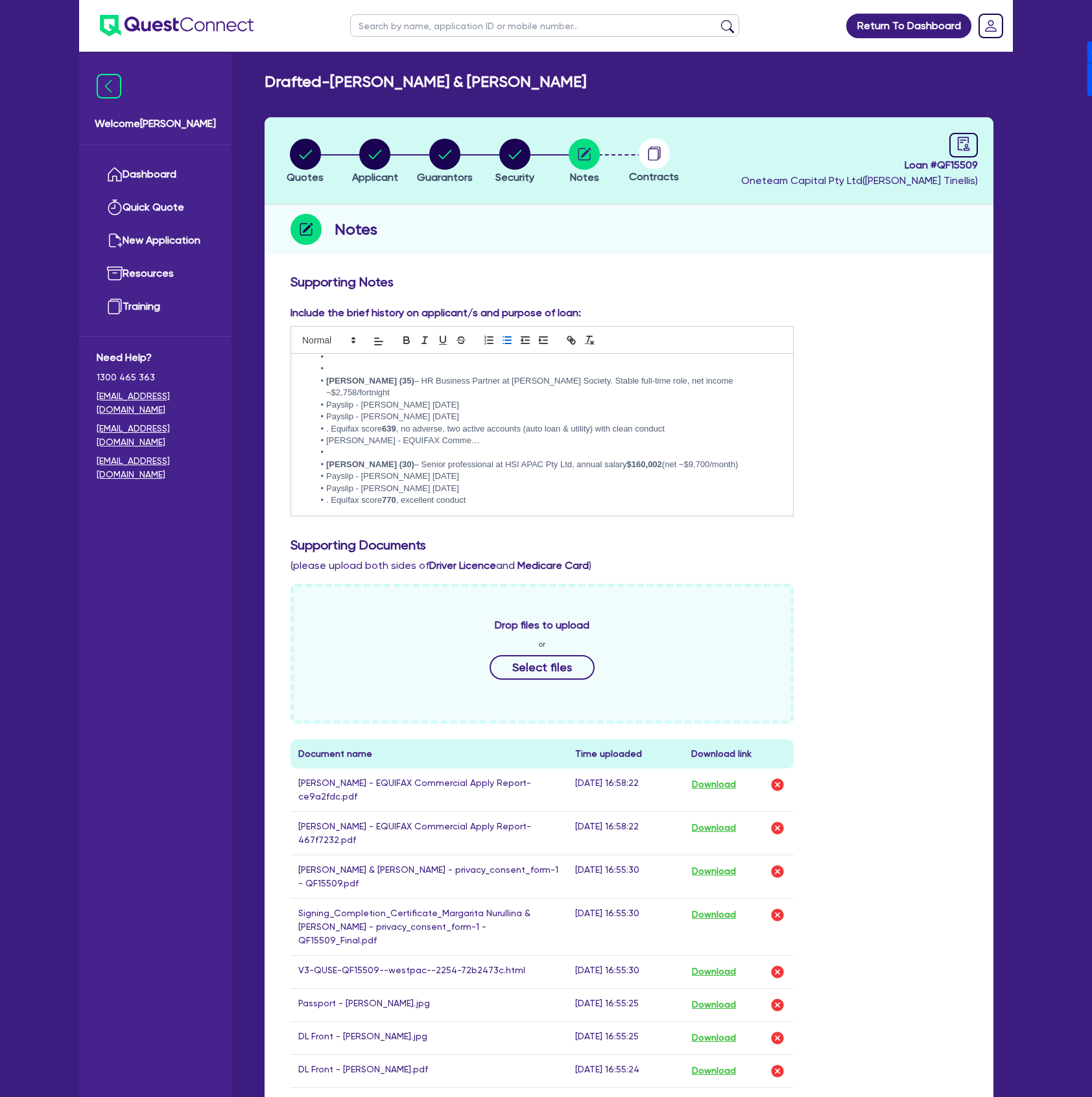
scroll to position [0, 0]
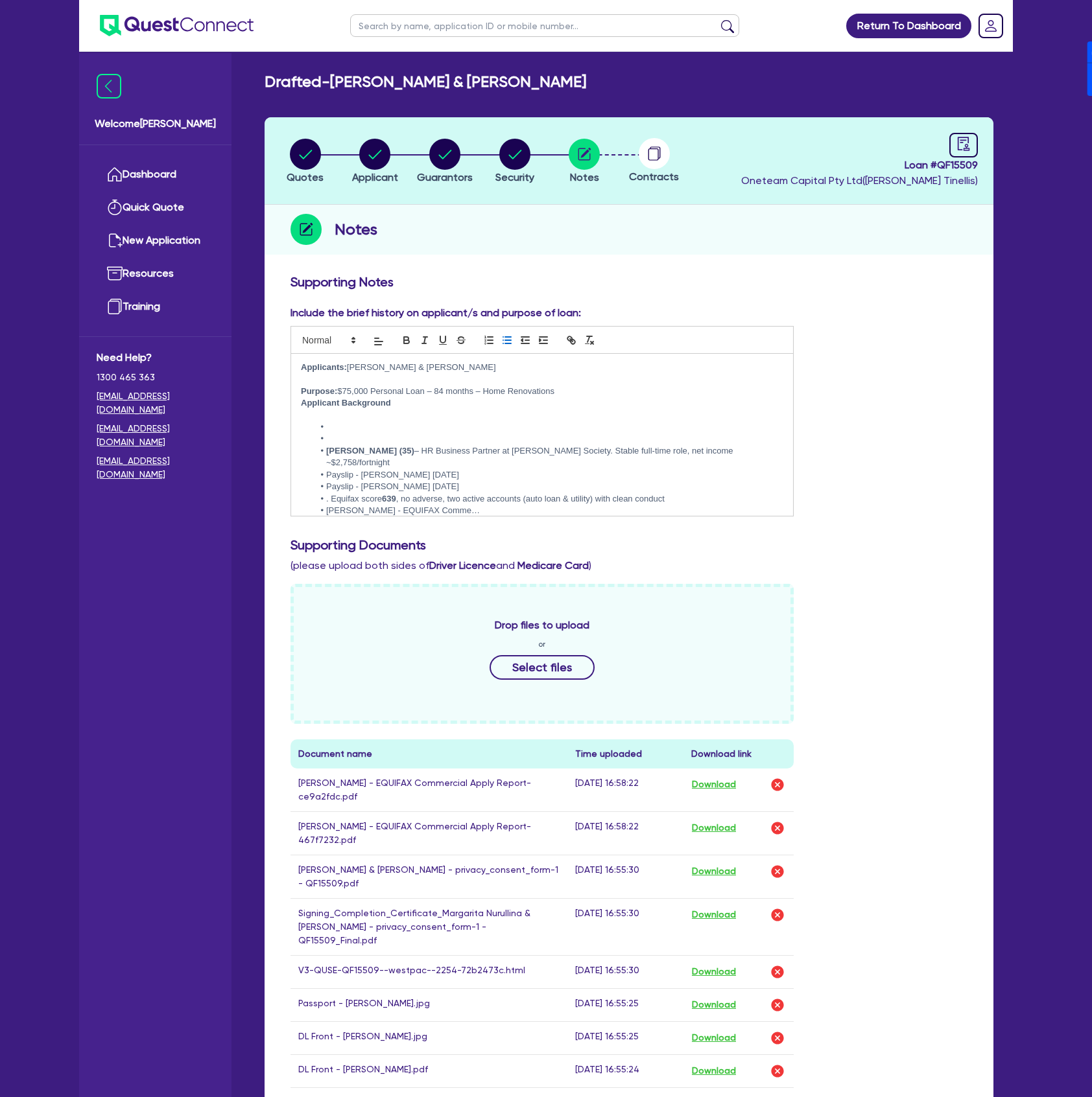
drag, startPoint x: 481, startPoint y: 497, endPoint x: 330, endPoint y: 493, distance: 151.1
click at [330, 505] on li "Andrew Gardner - EQUIFAX Comme…" at bounding box center [548, 511] width 469 height 12
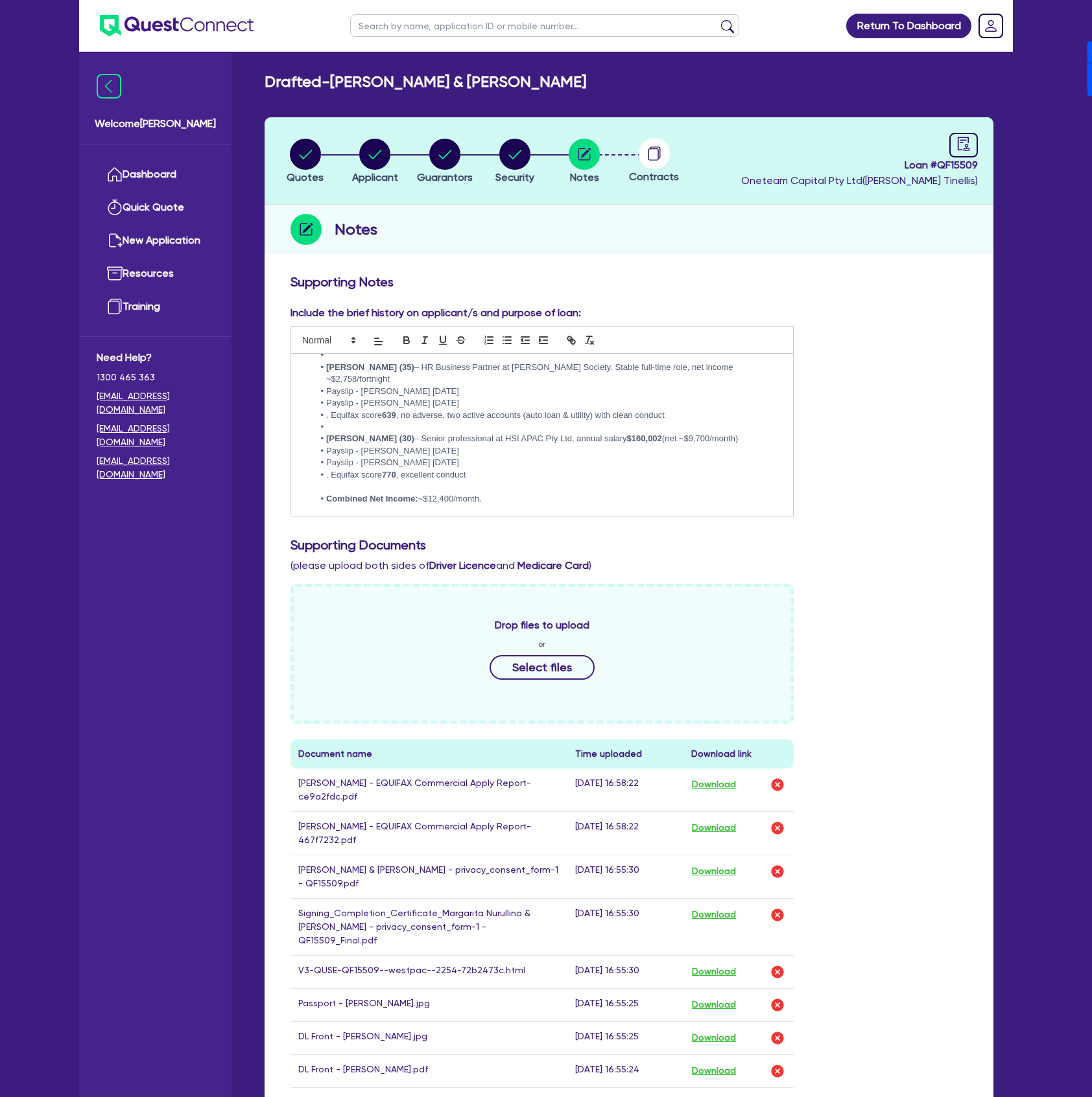
scroll to position [87, 0]
drag, startPoint x: 693, startPoint y: 399, endPoint x: 446, endPoint y: 394, distance: 247.1
click at [446, 407] on li ". Equifax score 639 , no adverse, two active accounts (auto loan & utility) wit…" at bounding box center [548, 413] width 469 height 12
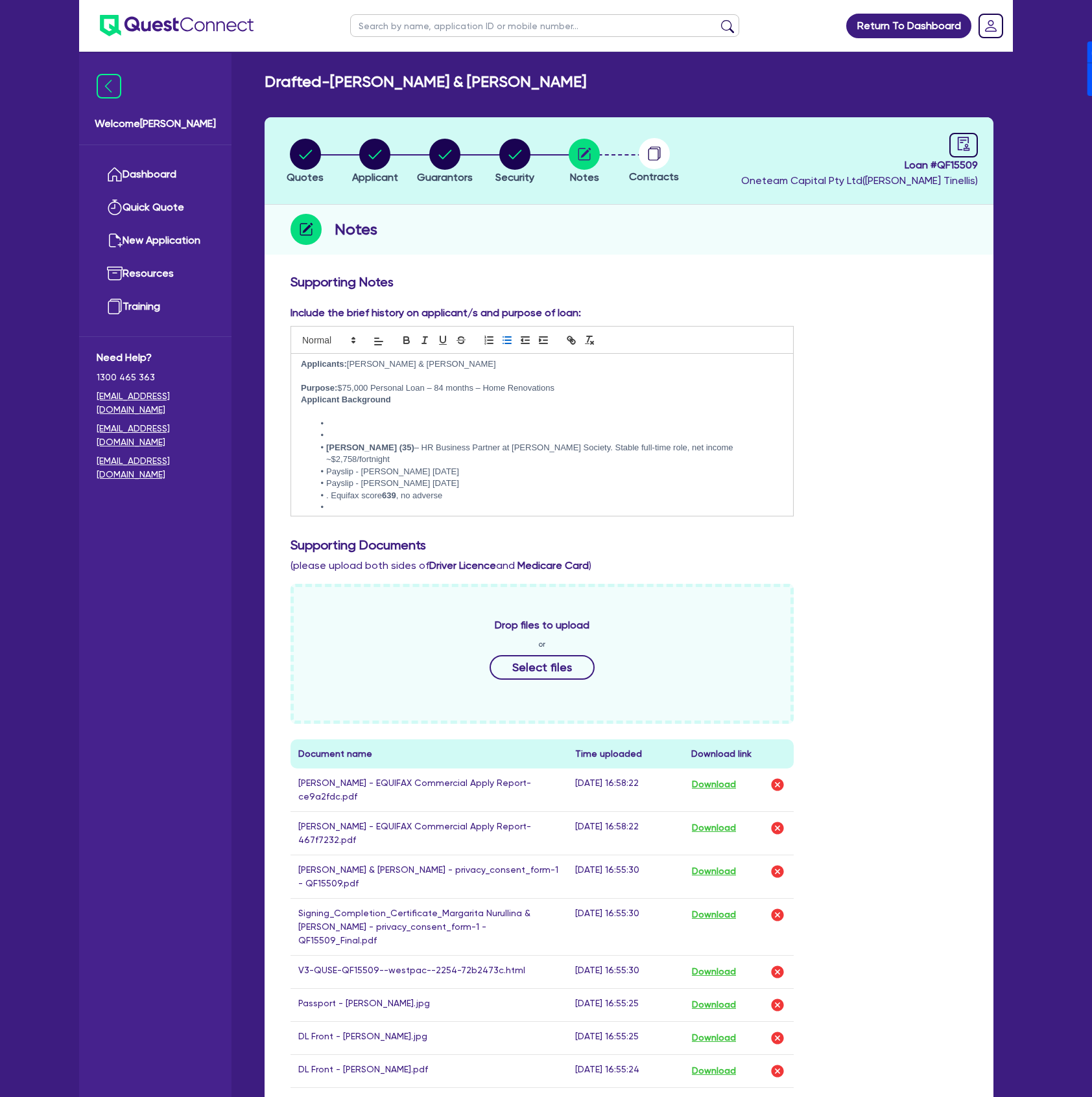
scroll to position [0, 0]
drag, startPoint x: 423, startPoint y: 474, endPoint x: 312, endPoint y: 461, distance: 111.8
click at [312, 461] on ul "Andrew Gardner (35) – HR Business Partner at Northcott Society. Stable full-tim…" at bounding box center [542, 493] width 483 height 143
click at [333, 469] on li ". Equifax score 639 , no adverse" at bounding box center [548, 475] width 469 height 12
click at [347, 435] on li at bounding box center [548, 439] width 469 height 12
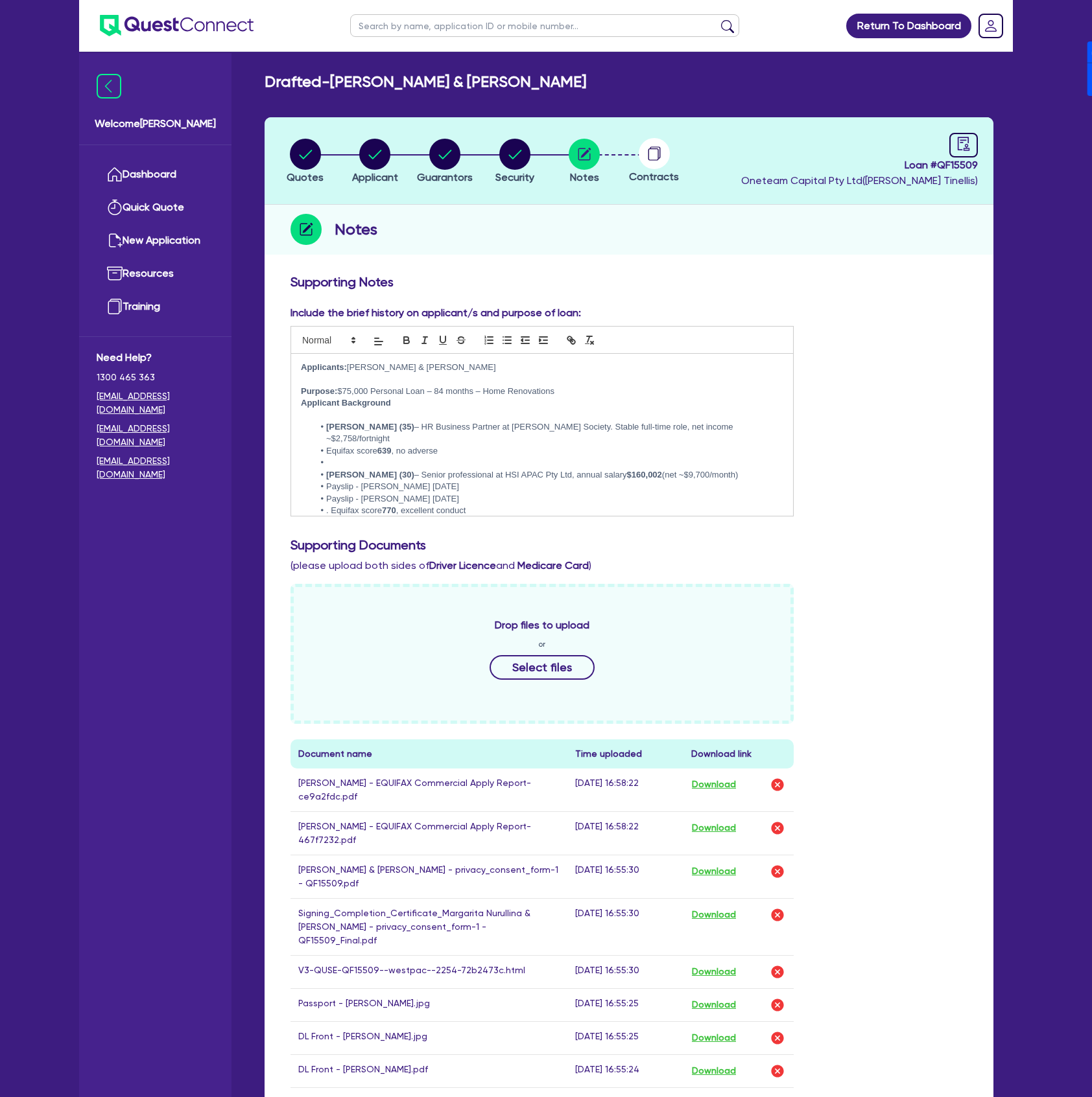
click at [299, 403] on div "Applicants: Andrew Gardner & Margarita Nurullina Purpose: $75,000 Personal Loan…" at bounding box center [541, 435] width 502 height 162
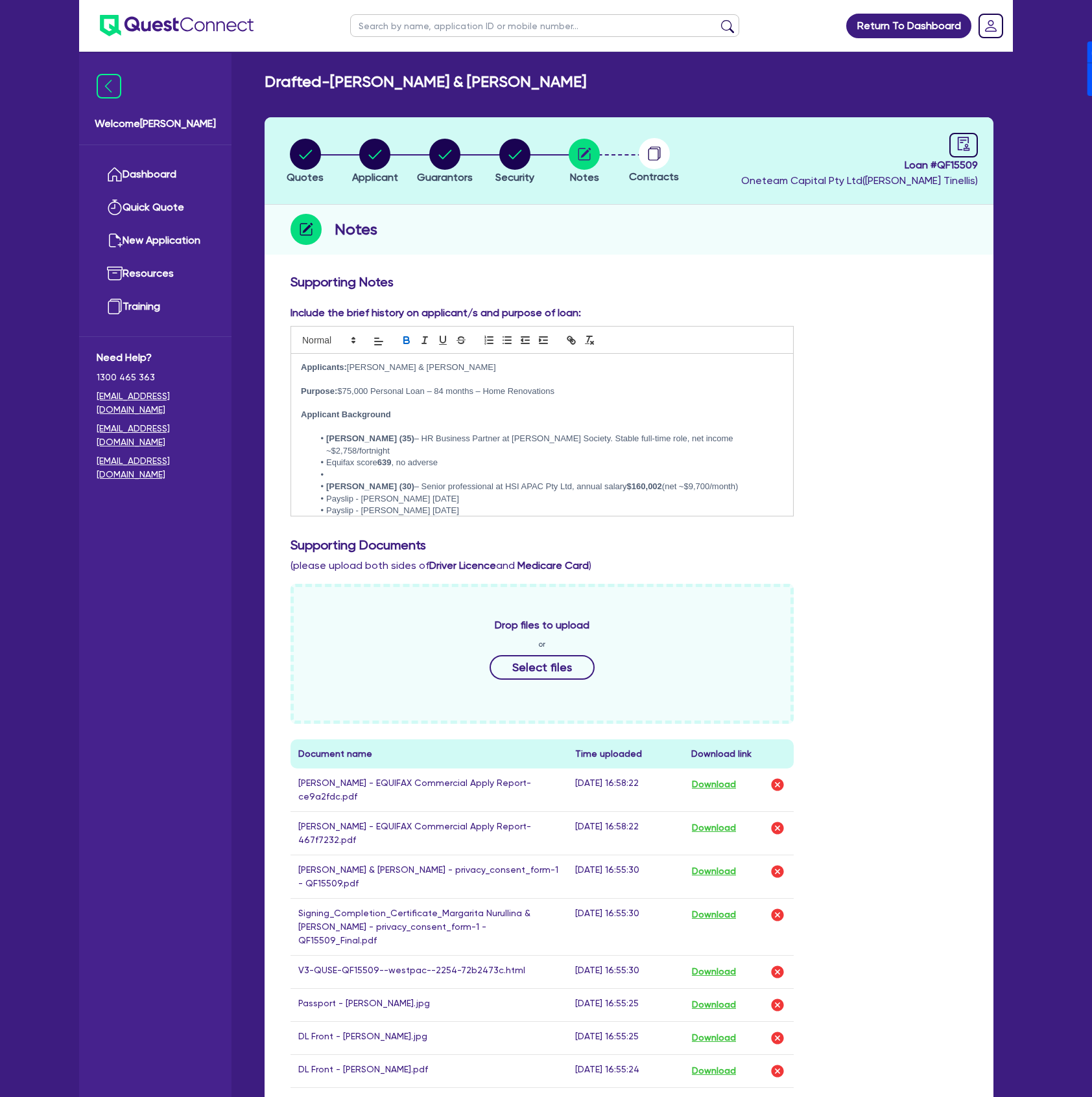
click at [346, 469] on li at bounding box center [548, 475] width 469 height 12
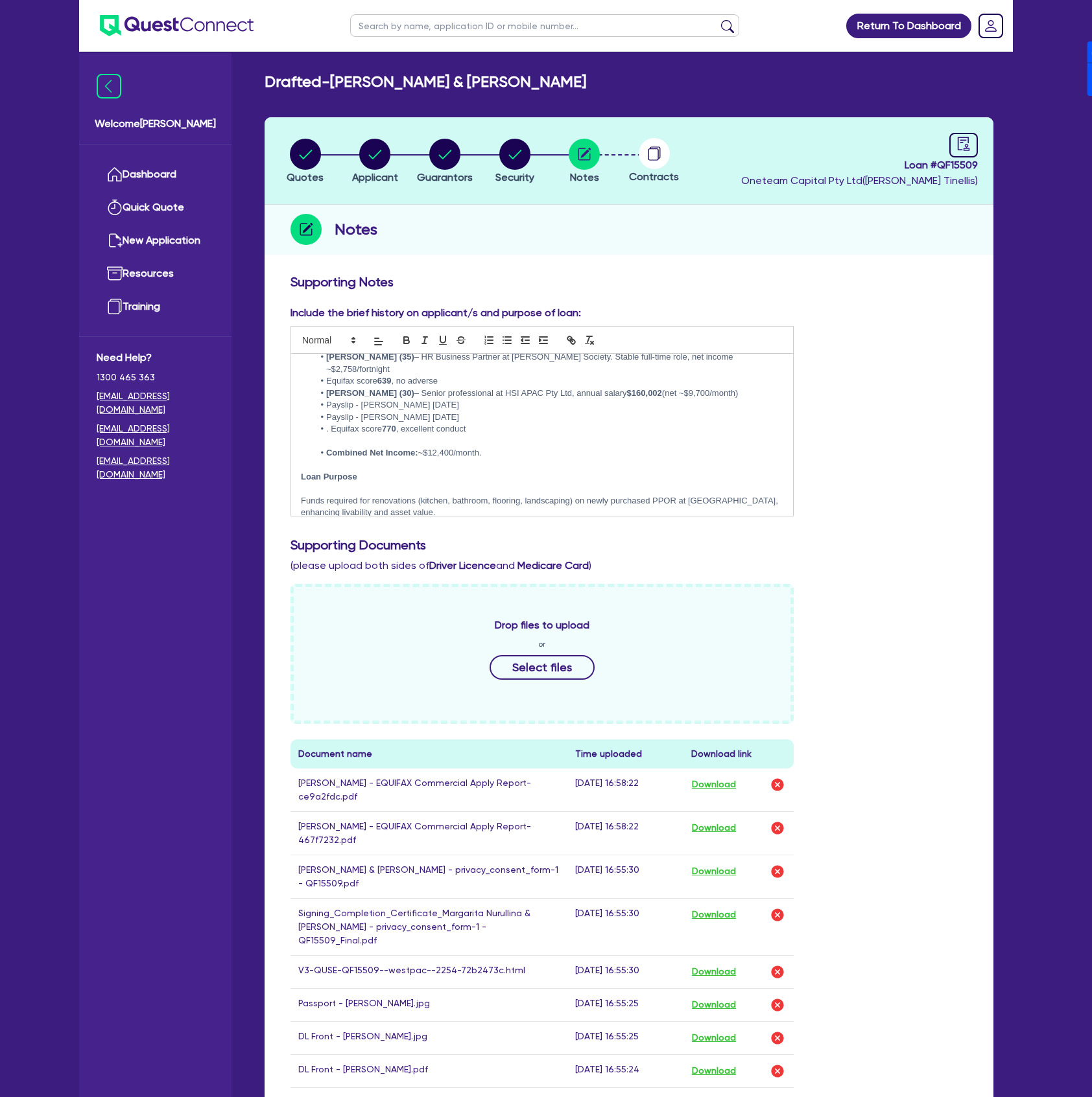
scroll to position [87, 0]
click at [409, 407] on li "Payslip - Margarita 13.8.25" at bounding box center [548, 413] width 469 height 12
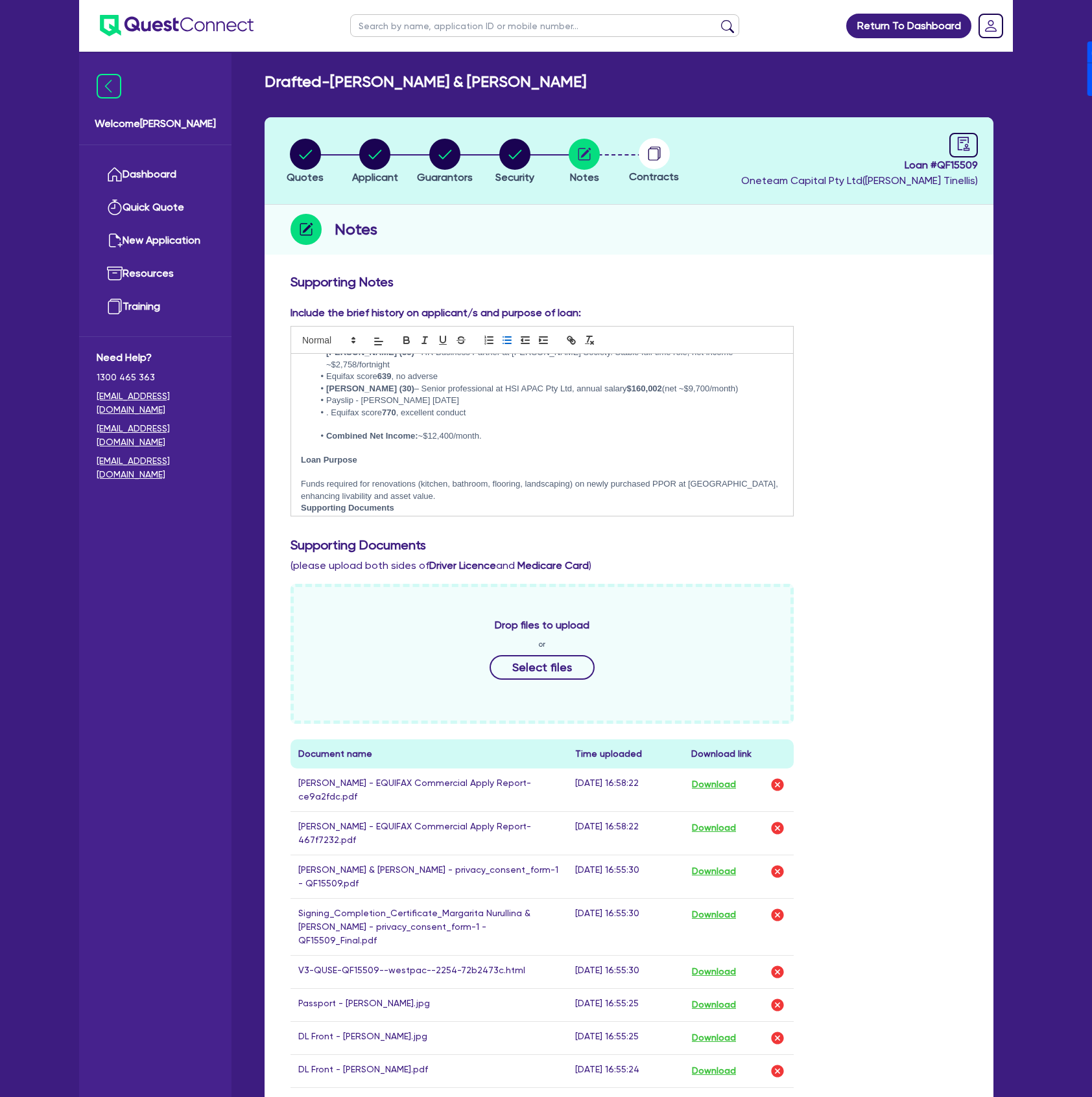
click at [393, 395] on li "Payslip - Margarita 12.9.25" at bounding box center [548, 401] width 469 height 12
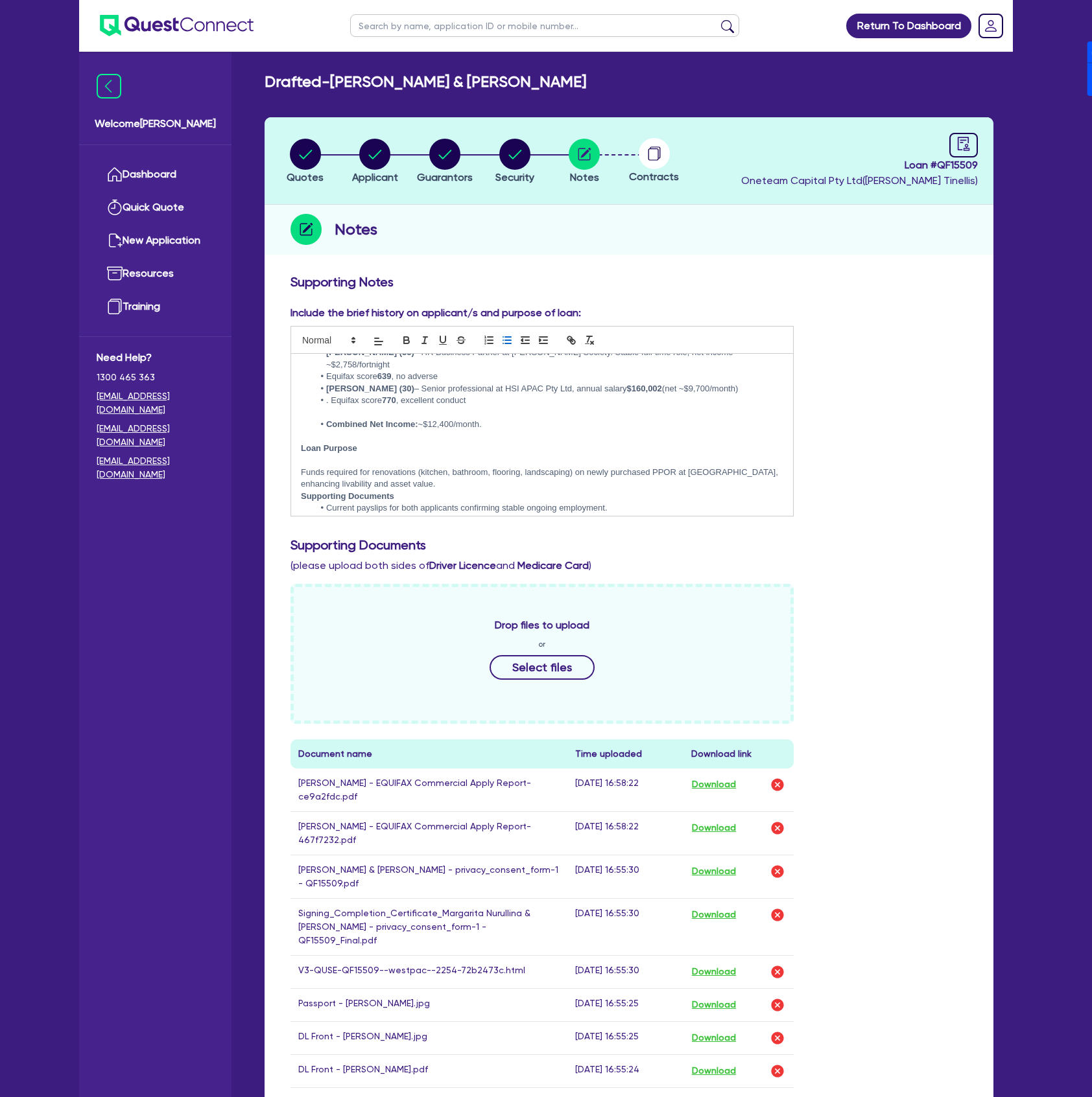
click at [330, 395] on li ". Equifax score 770 , excellent conduct" at bounding box center [548, 401] width 469 height 12
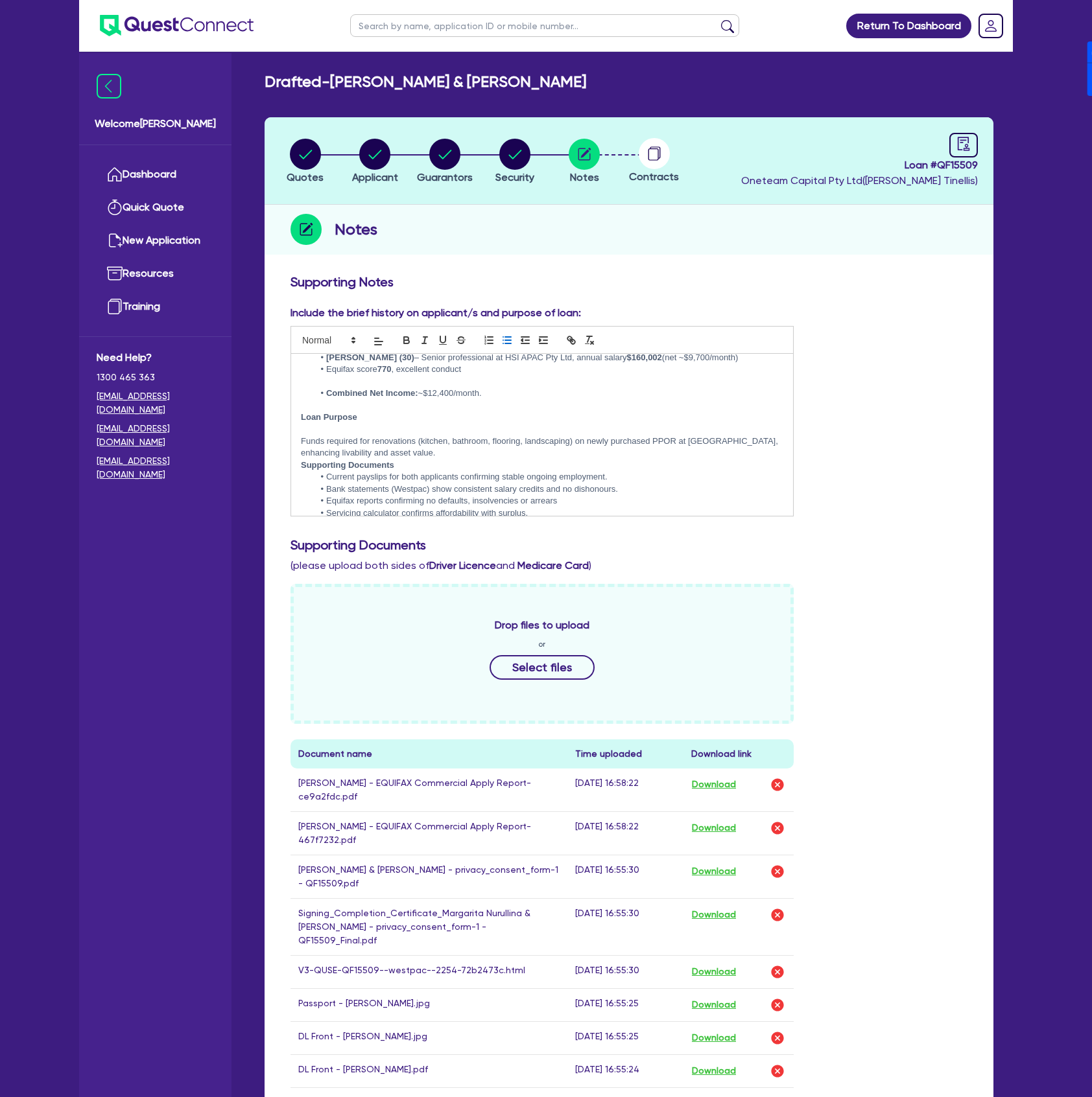
scroll to position [172, 0]
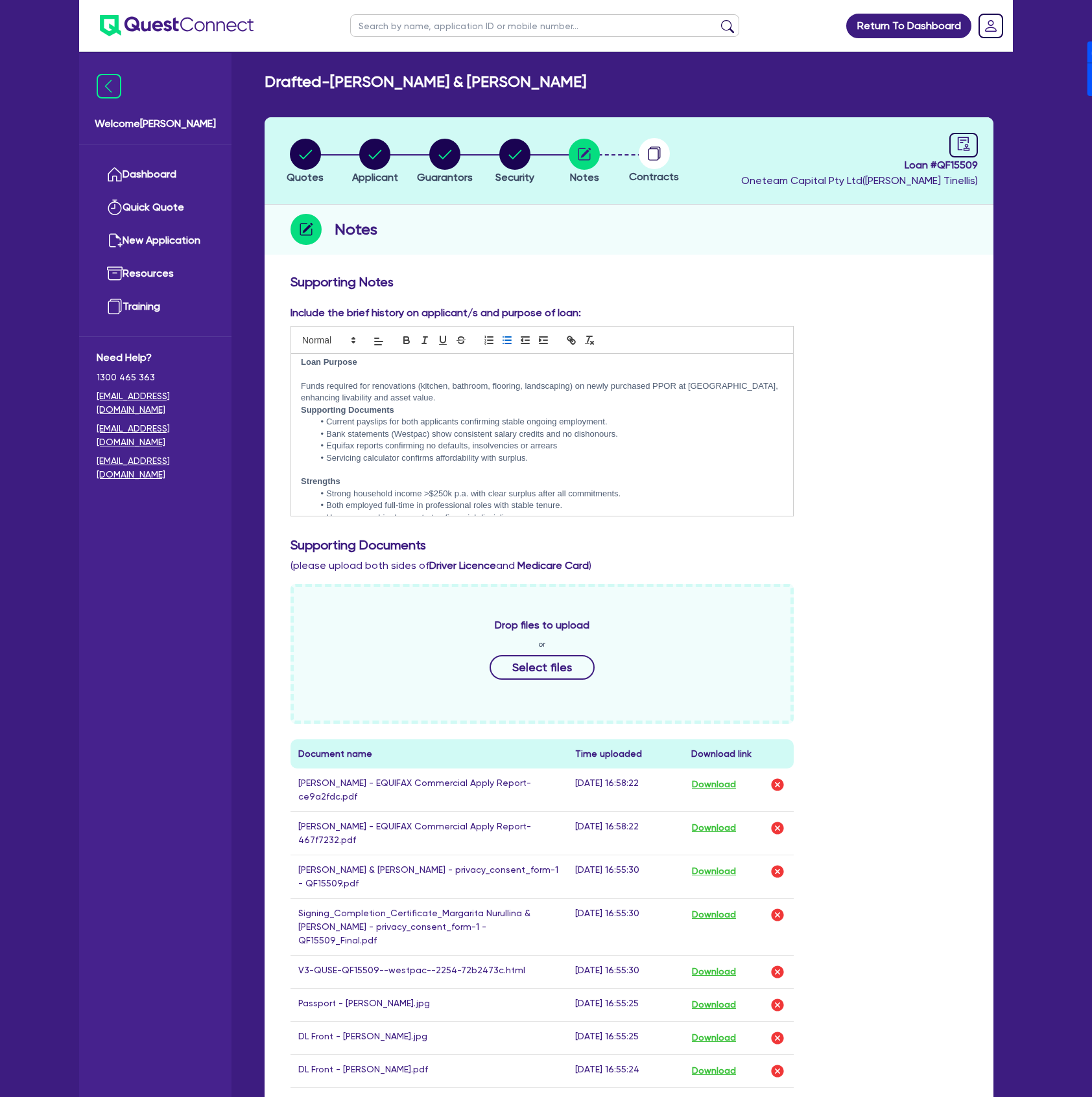
click at [450, 387] on p "Funds required for renovations (kitchen, bathroom, flooring, landscaping) on ne…" at bounding box center [542, 393] width 483 height 24
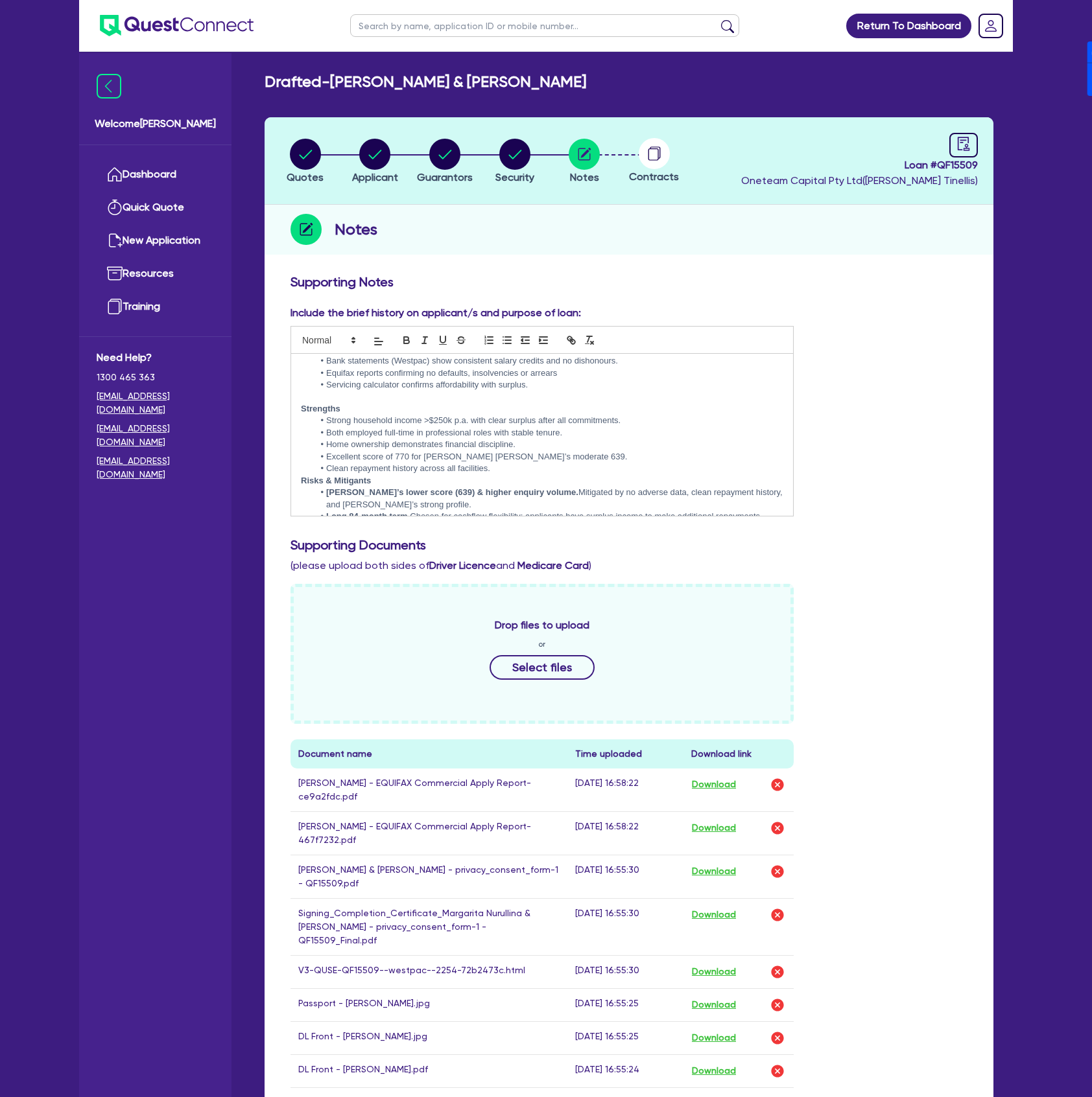
click at [499, 463] on li "Clean repayment history across all facilities." at bounding box center [548, 469] width 469 height 12
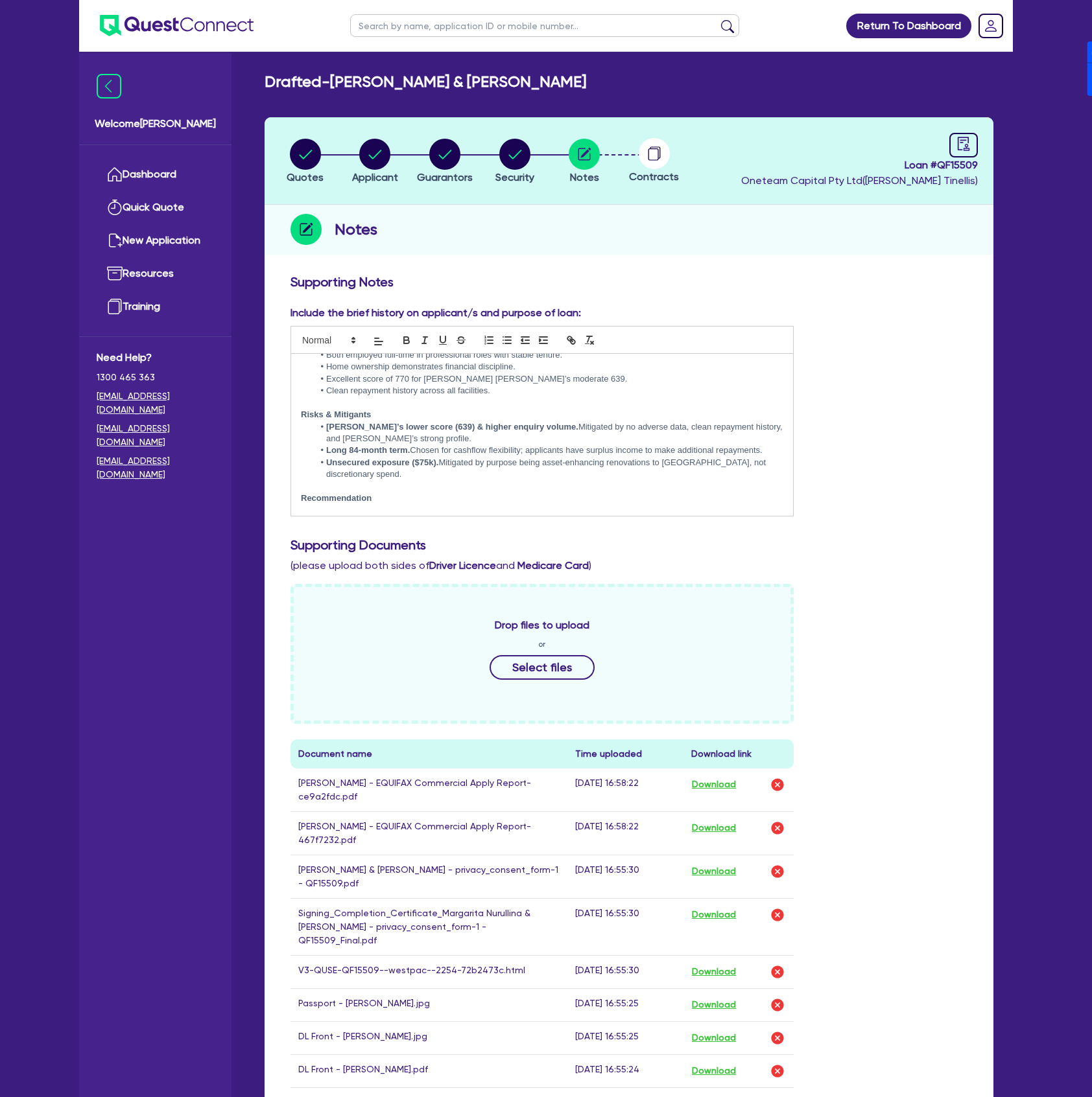
scroll to position [356, 0]
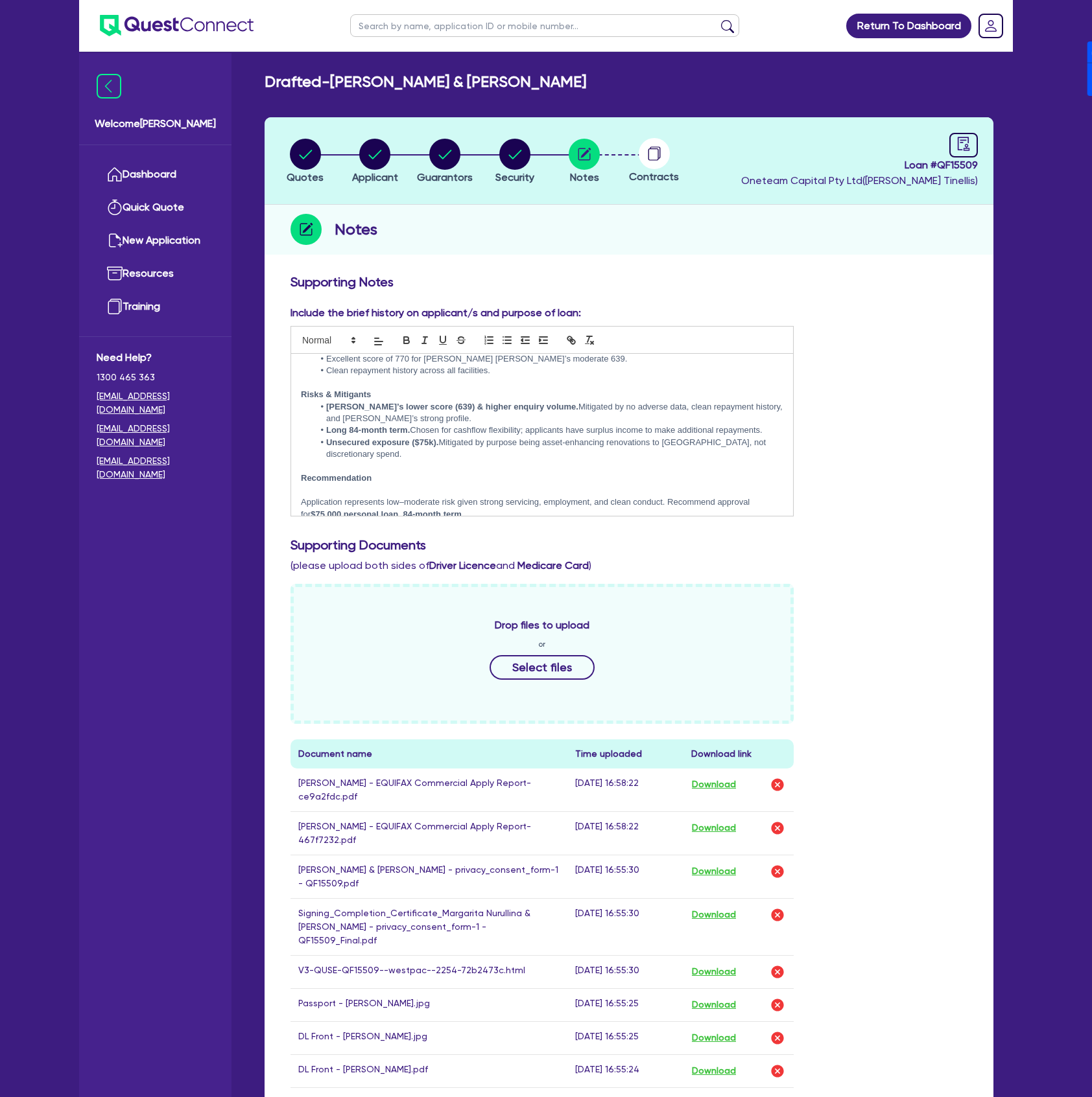
click at [372, 472] on p "Recommendation" at bounding box center [542, 478] width 483 height 12
click at [368, 485] on p at bounding box center [542, 491] width 483 height 12
click at [358, 461] on p at bounding box center [542, 467] width 483 height 12
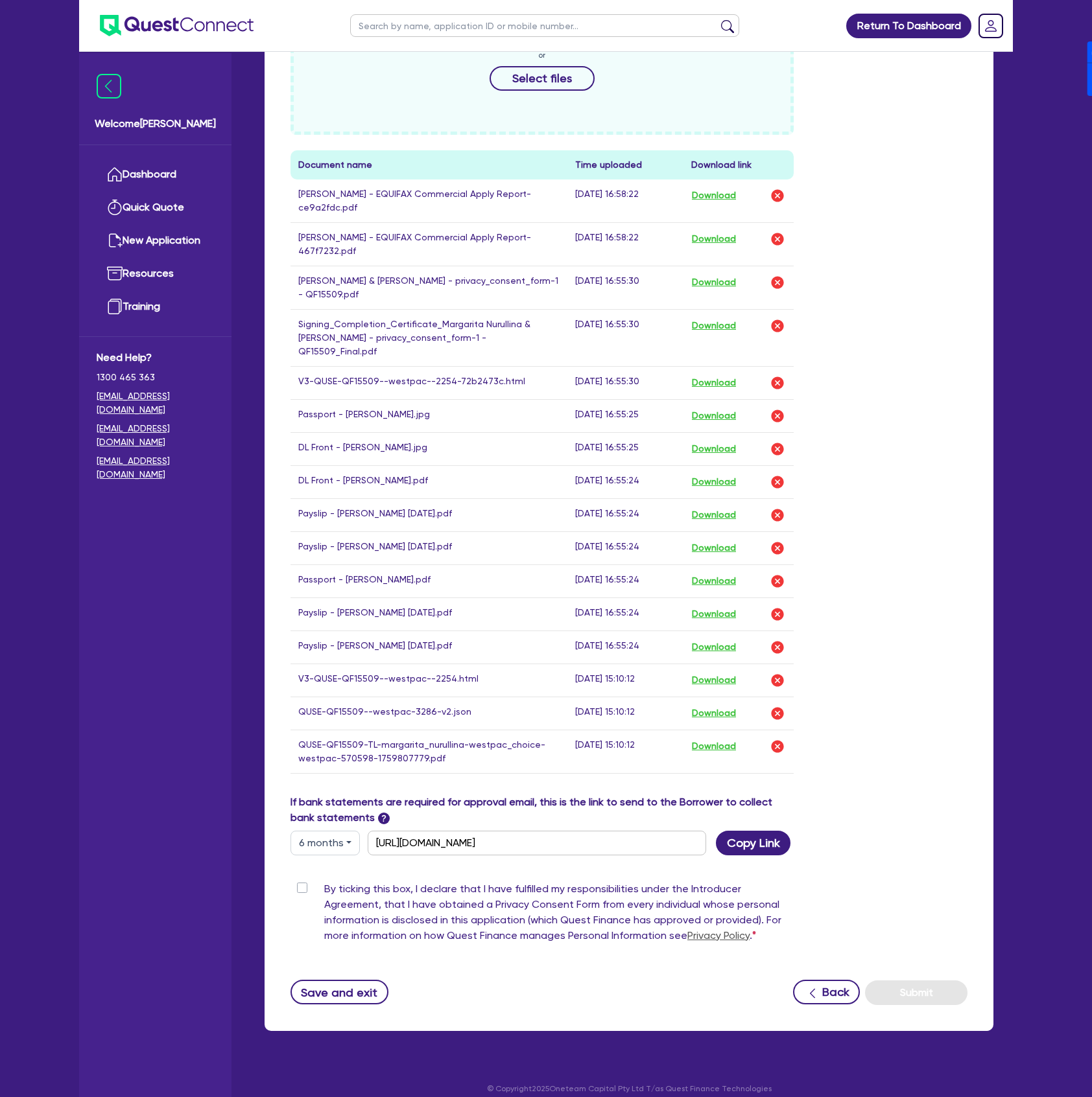
scroll to position [597, 0]
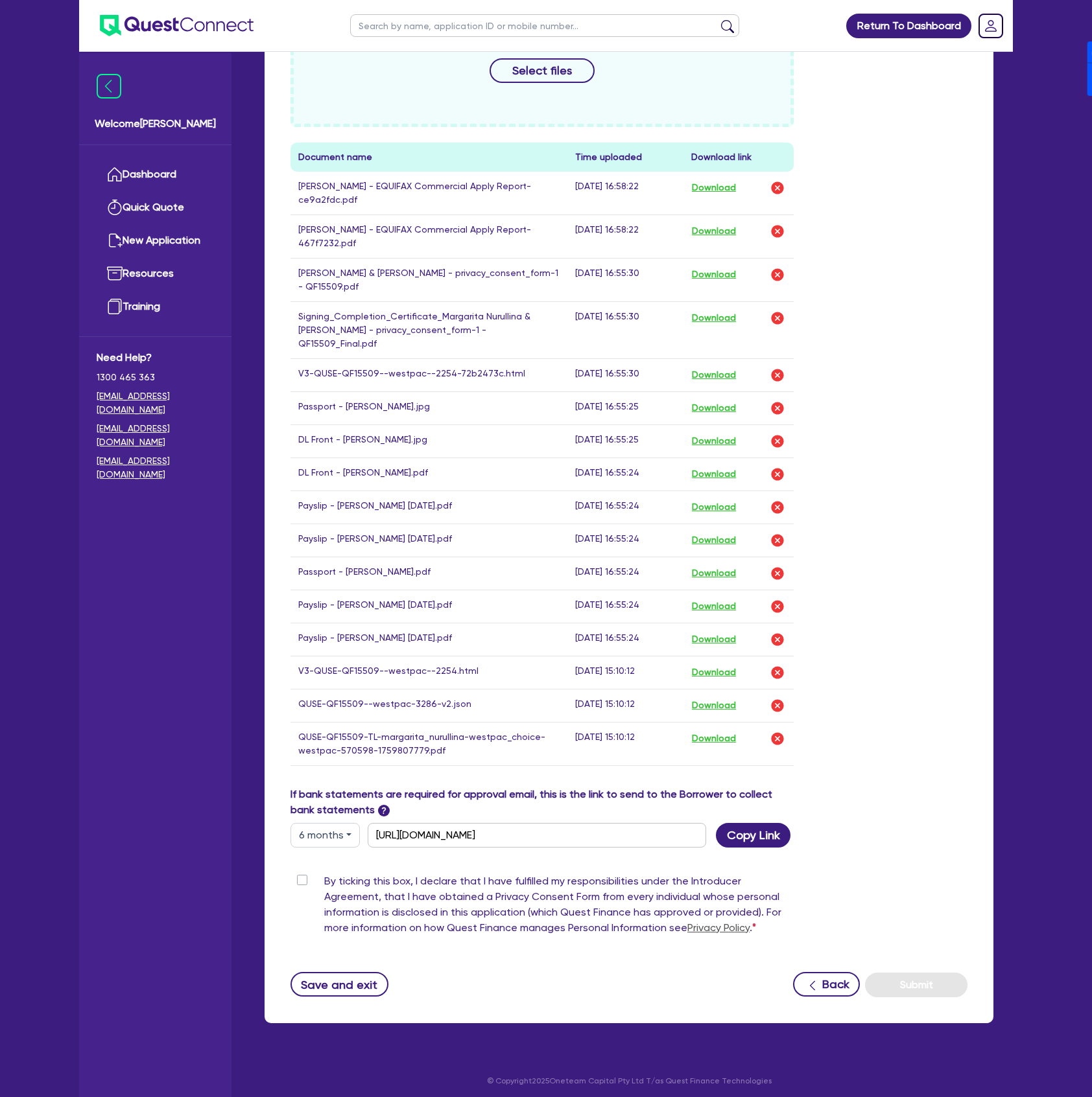
click at [324, 873] on label "By ticking this box, I declare that I have fulfilled my responsibilities under …" at bounding box center [559, 907] width 469 height 67
click at [301, 873] on input "By ticking this box, I declare that I have fulfilled my responsibilities under …" at bounding box center [295, 879] width 10 height 13
checkbox input "true"
click at [921, 973] on button "Submit" at bounding box center [916, 984] width 103 height 24
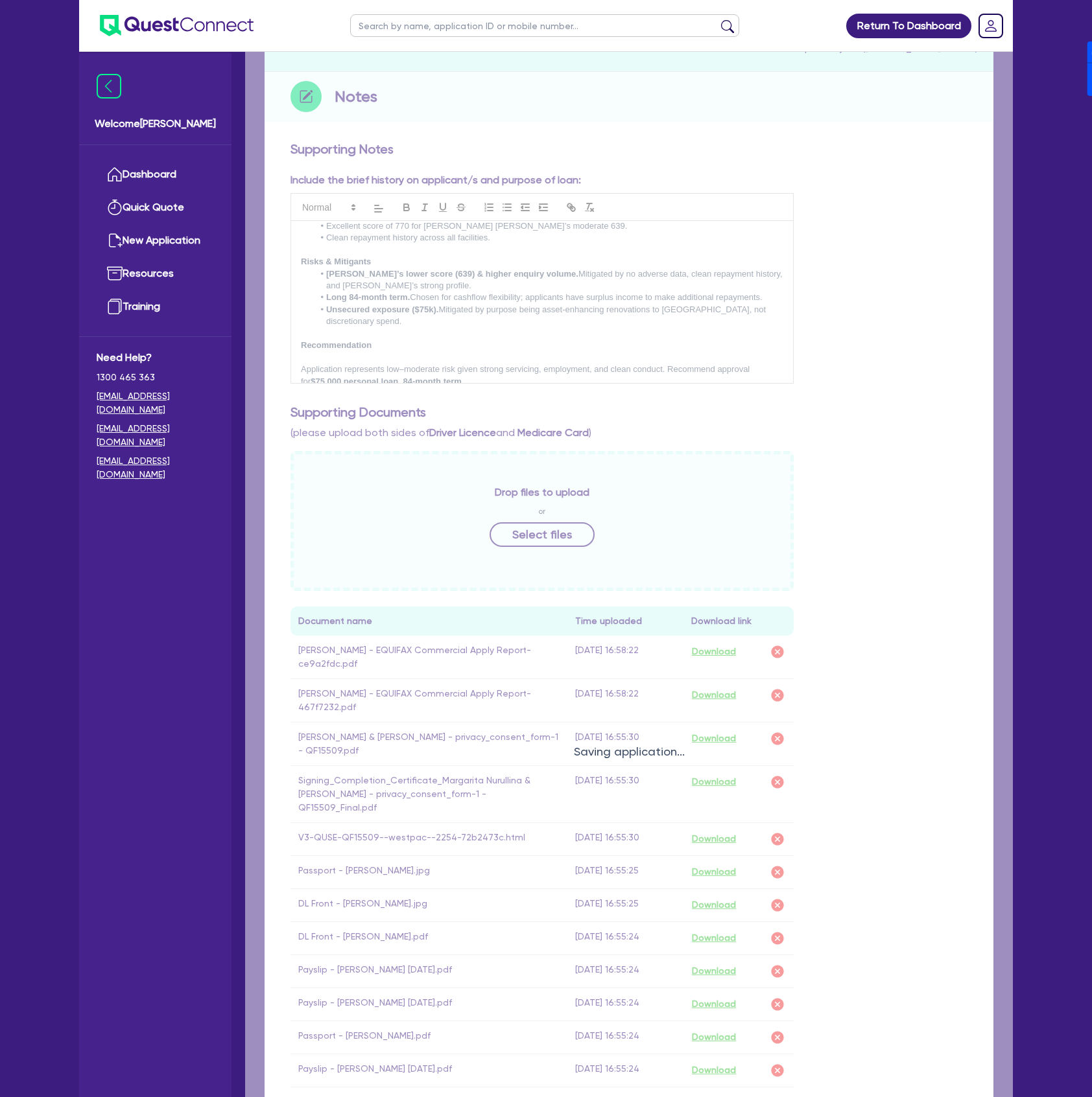
scroll to position [0, 0]
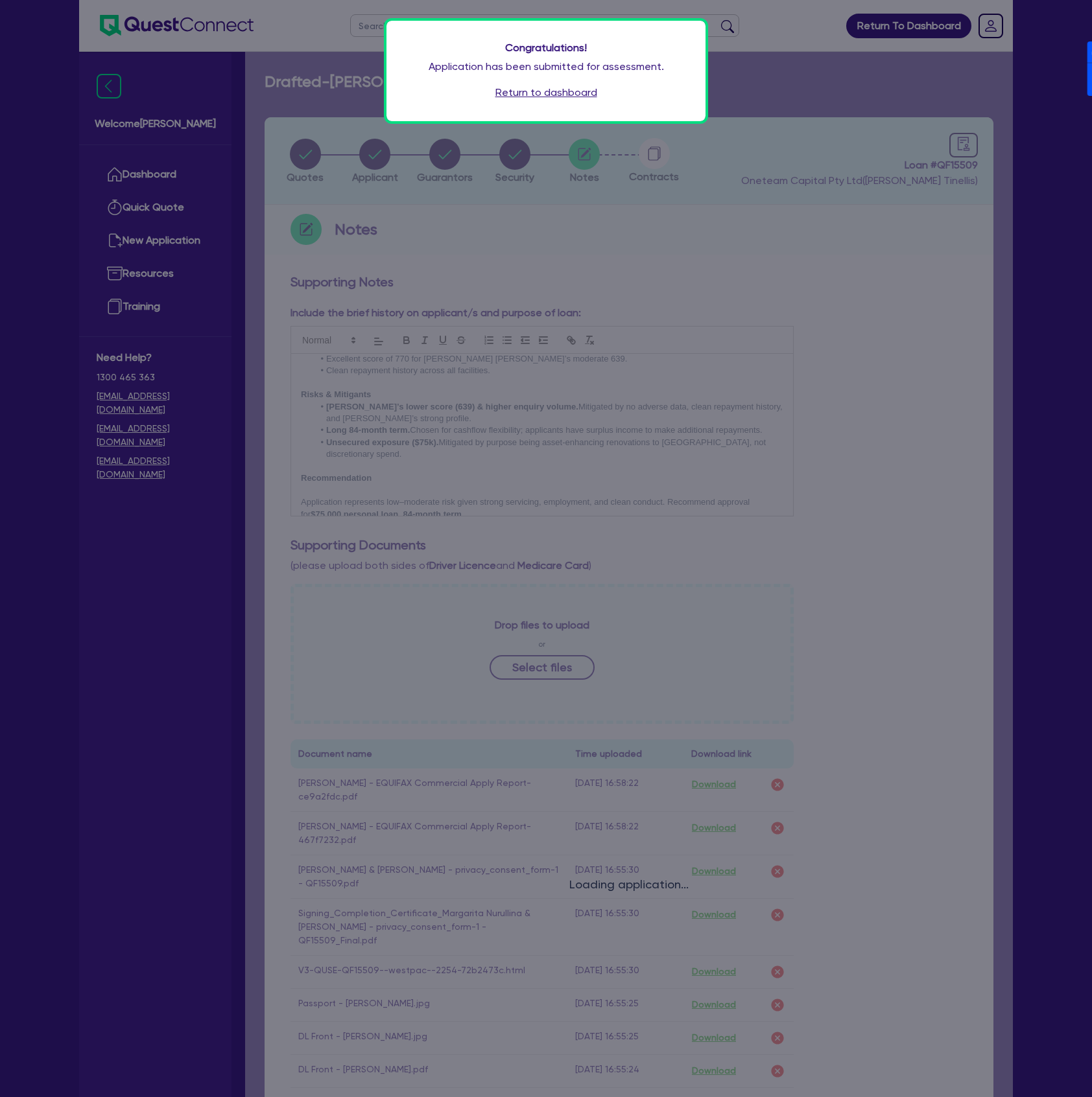
click at [577, 89] on link "Return to dashboard" at bounding box center [546, 92] width 102 height 16
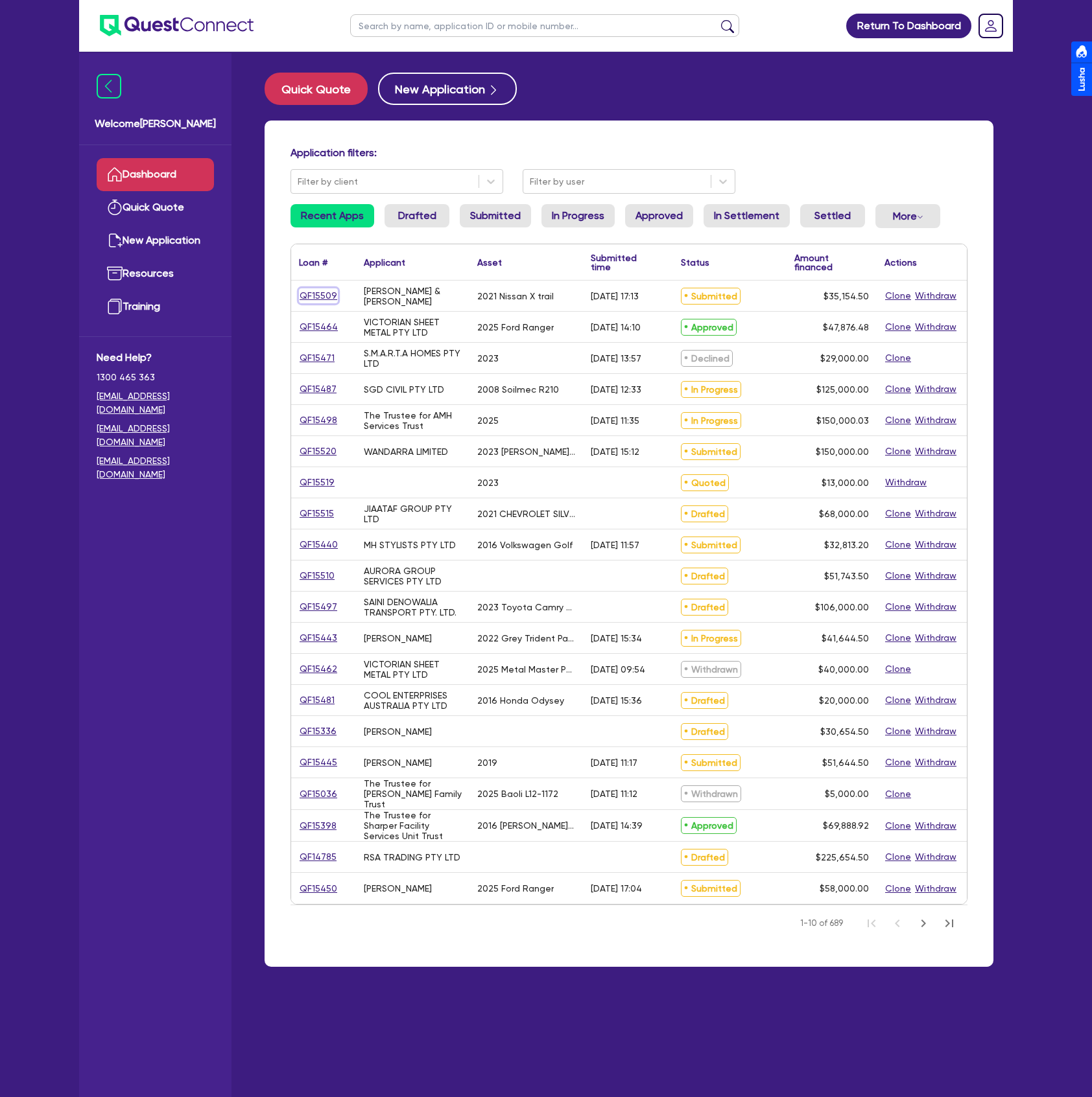
click at [313, 297] on link "QF15509" at bounding box center [318, 296] width 39 height 15
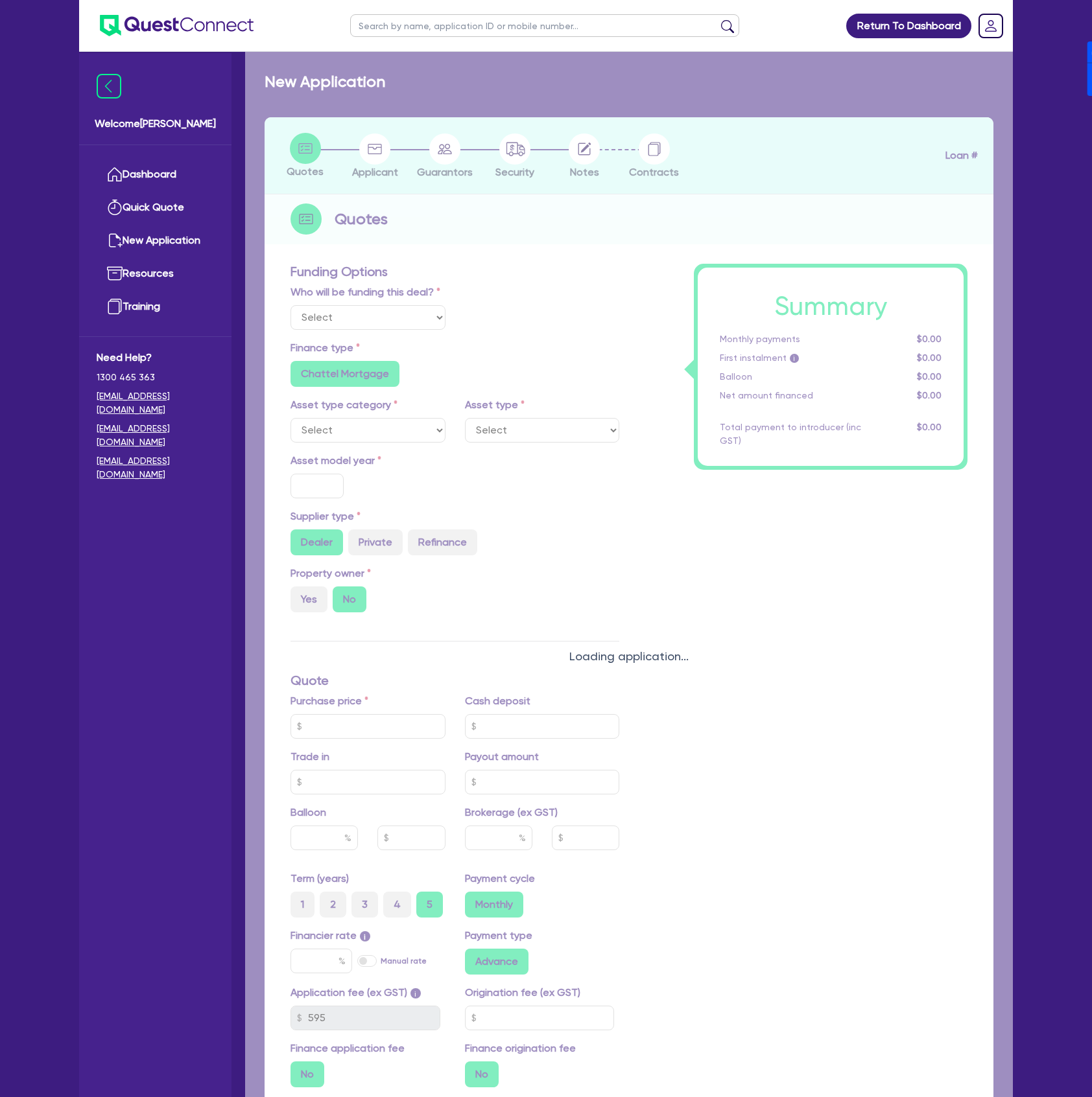
select select "Other"
select select "CARS_AND_LIGHT_TRUCKS"
type input "2021"
radio input "true"
type input "32,000"
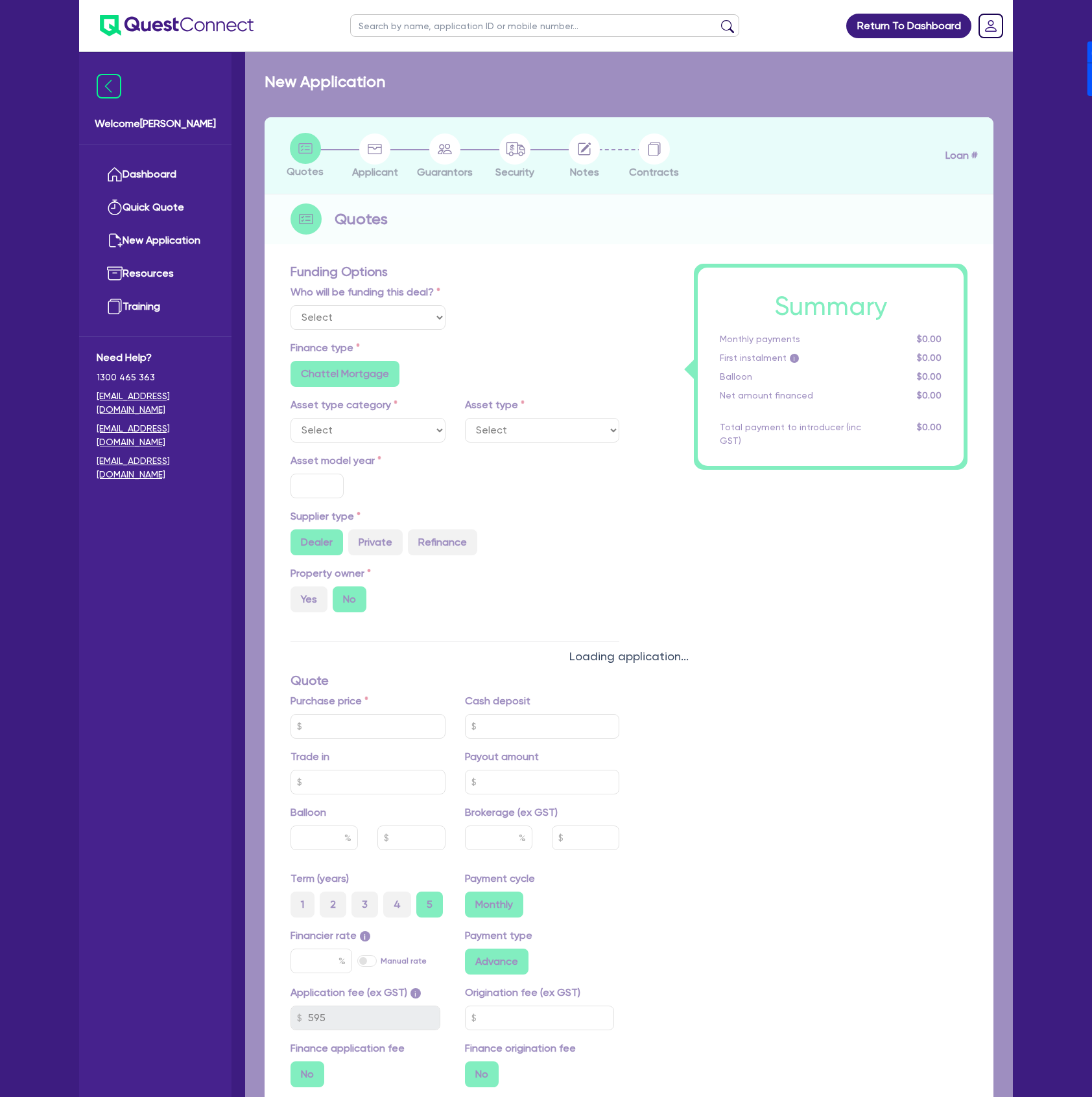
type input "17.95"
radio input "false"
type input "2,272.73"
radio input "true"
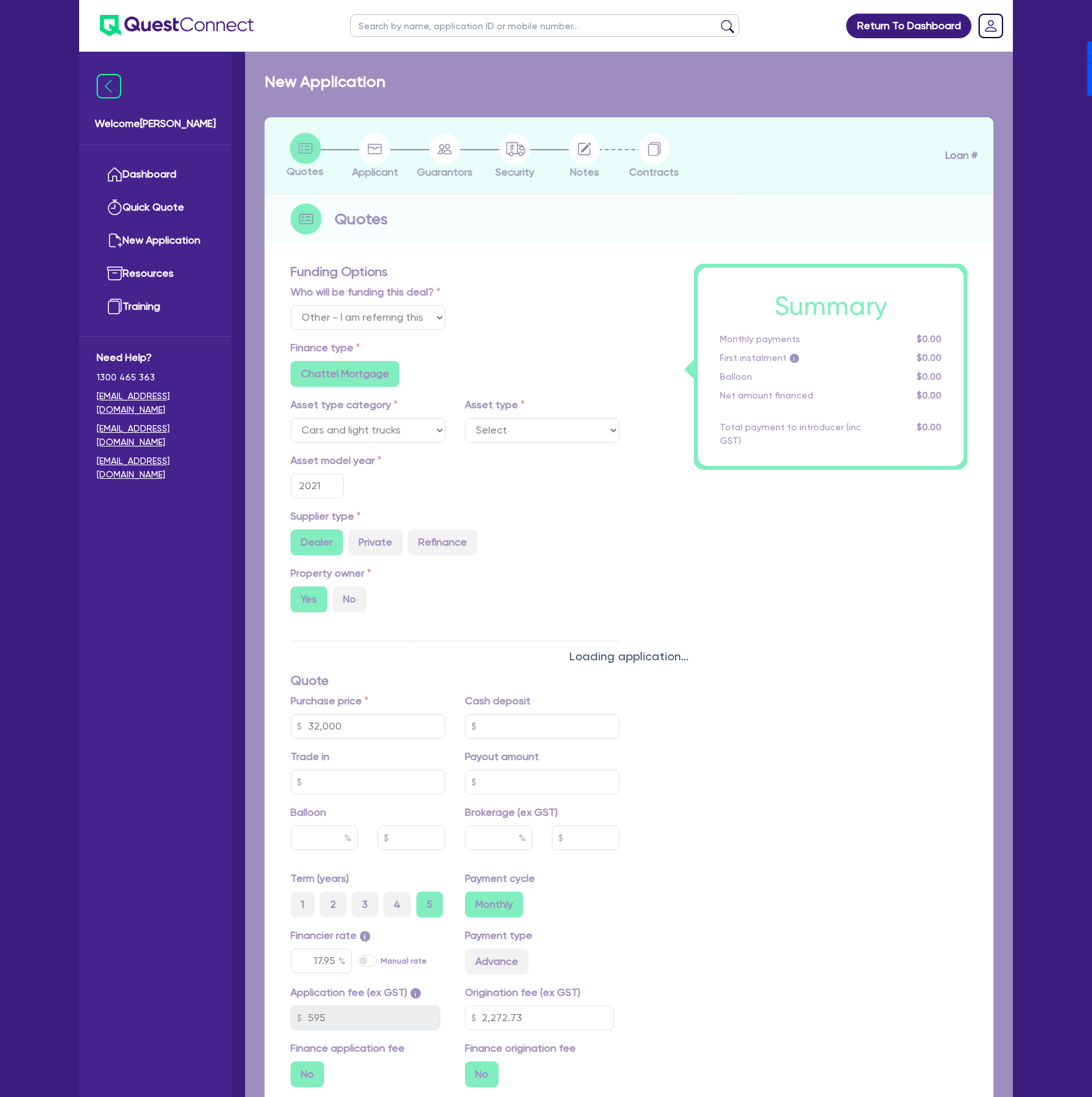
select select "PASSENGER_VEHICLES"
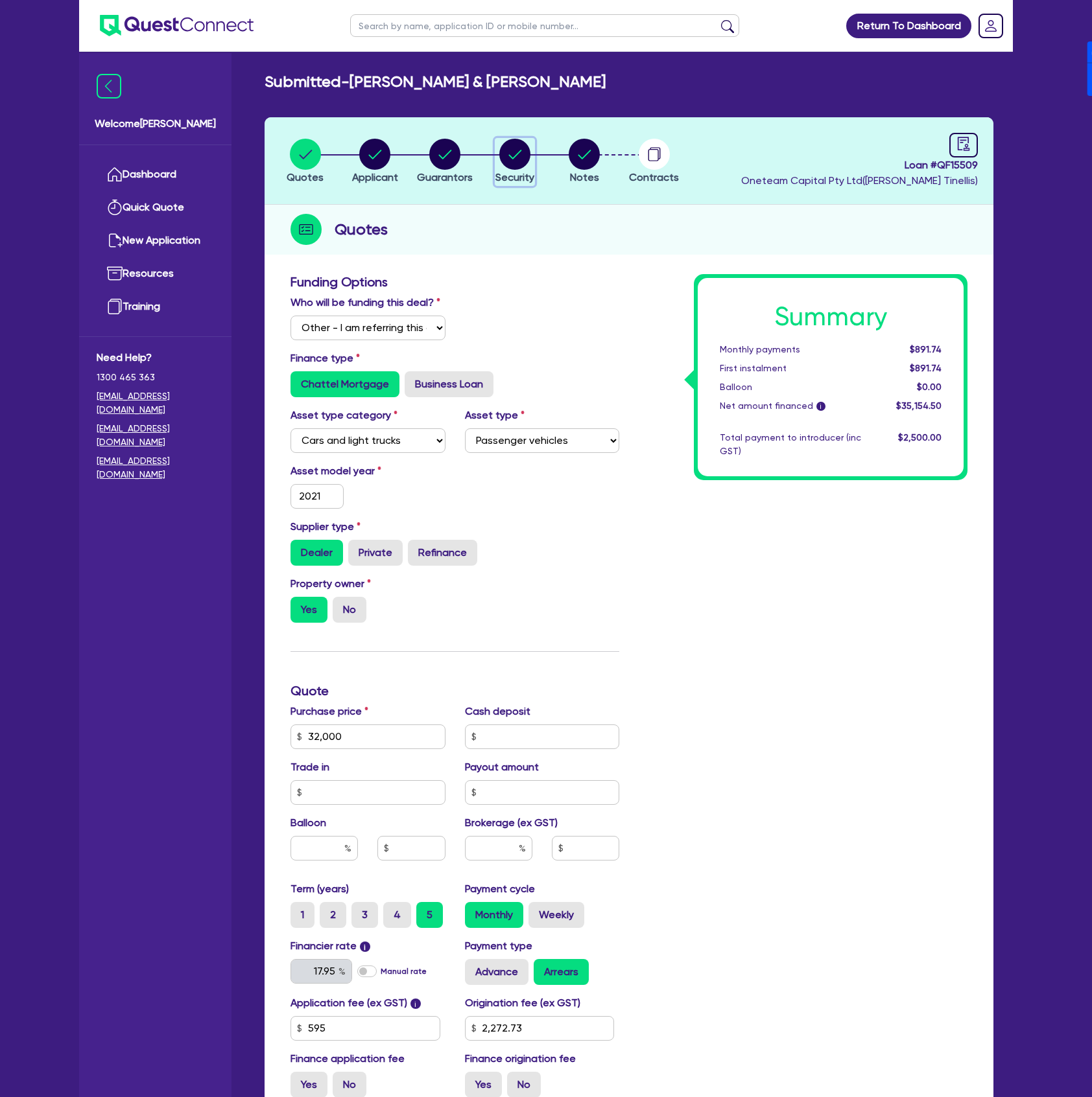
click at [509, 149] on circle "button" at bounding box center [514, 154] width 31 height 31
select select "CARS_AND_LIGHT_TRUCKS"
select select "PASSENGER_VEHICLES"
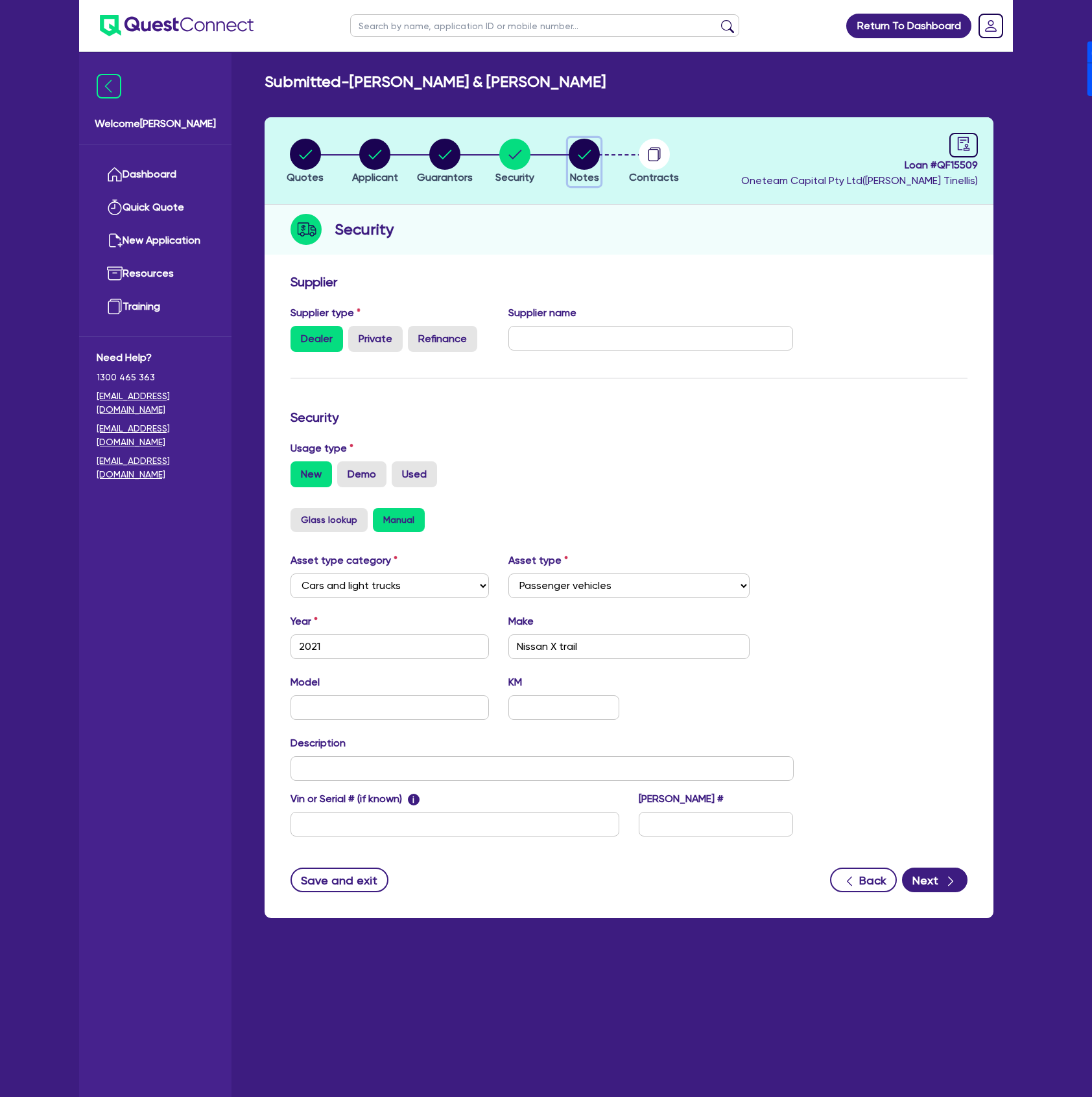
click at [587, 166] on circle "button" at bounding box center [583, 154] width 31 height 31
